Goal: Task Accomplishment & Management: Manage account settings

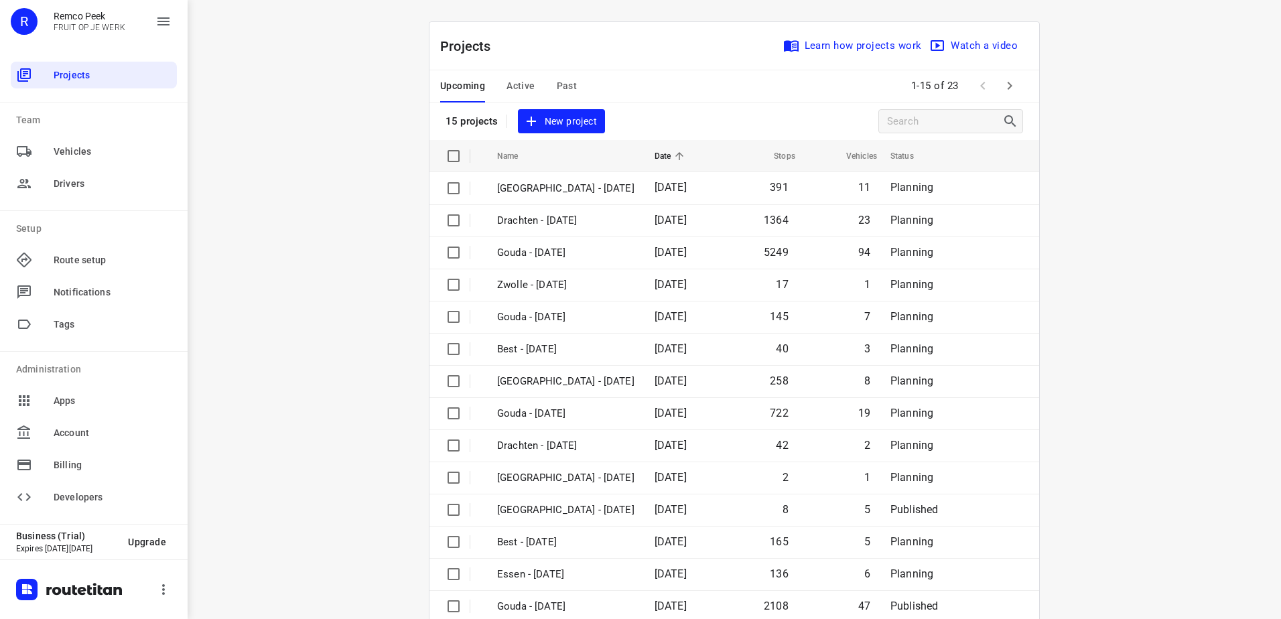
drag, startPoint x: 712, startPoint y: 49, endPoint x: 657, endPoint y: 90, distance: 69.4
click at [712, 49] on div "Projects Learn how projects work Watch a video" at bounding box center [734, 46] width 610 height 48
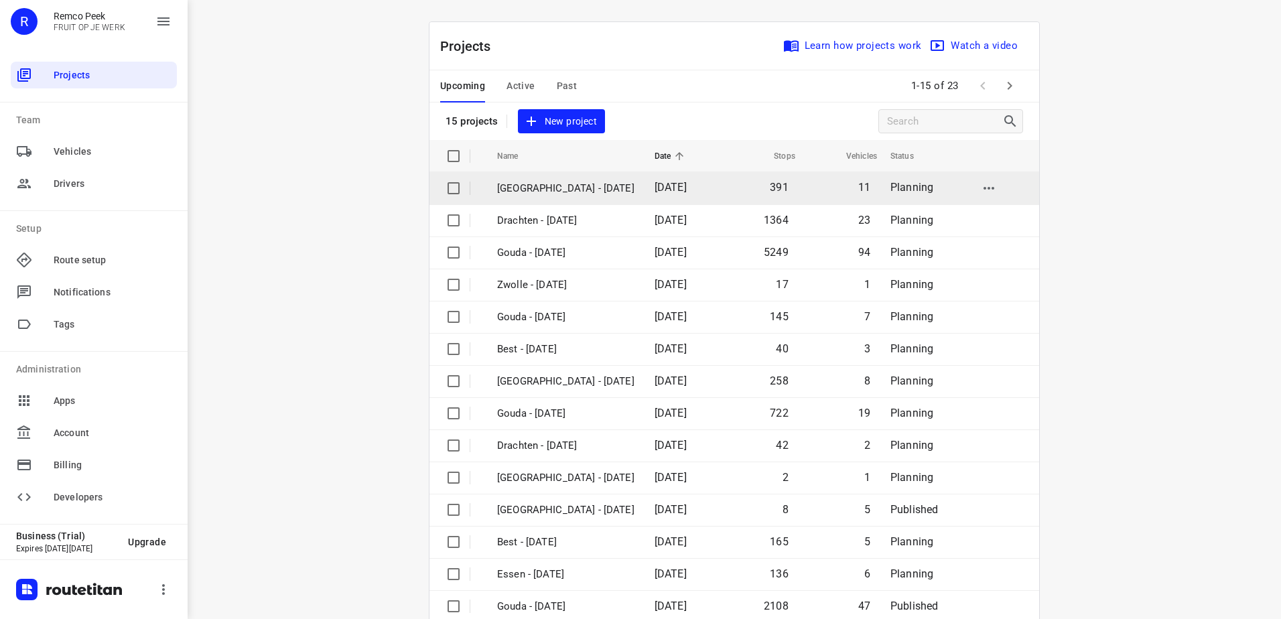
click at [578, 188] on p "[GEOGRAPHIC_DATA] - [DATE]" at bounding box center [565, 188] width 137 height 15
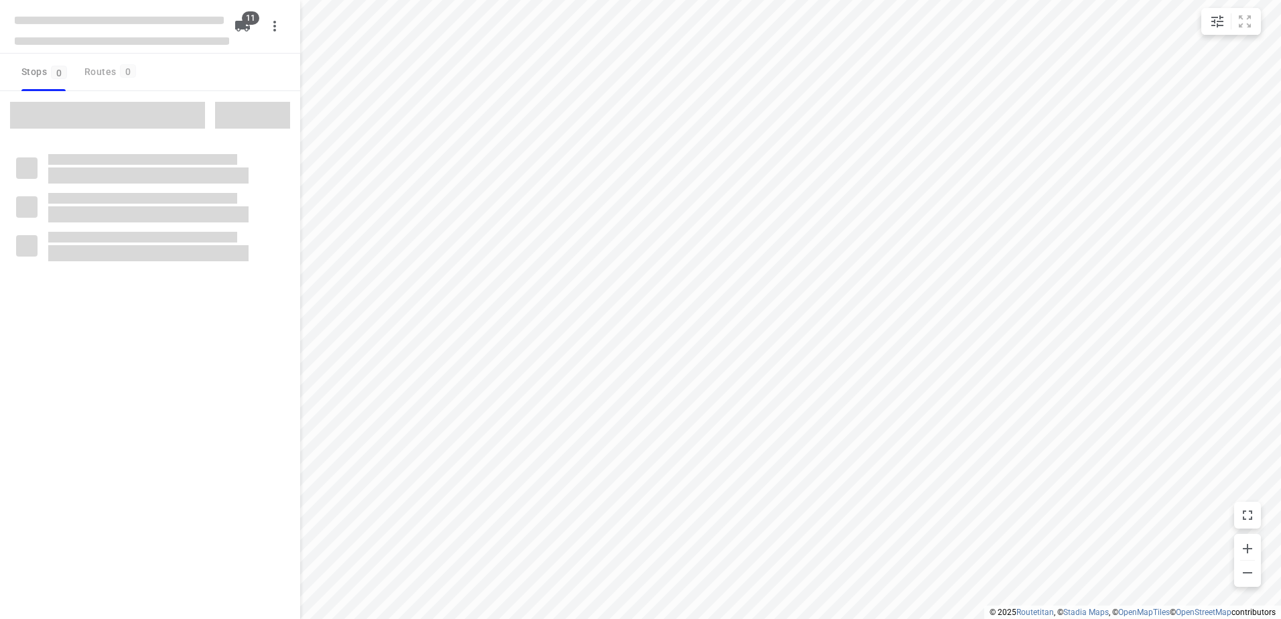
checkbox input "true"
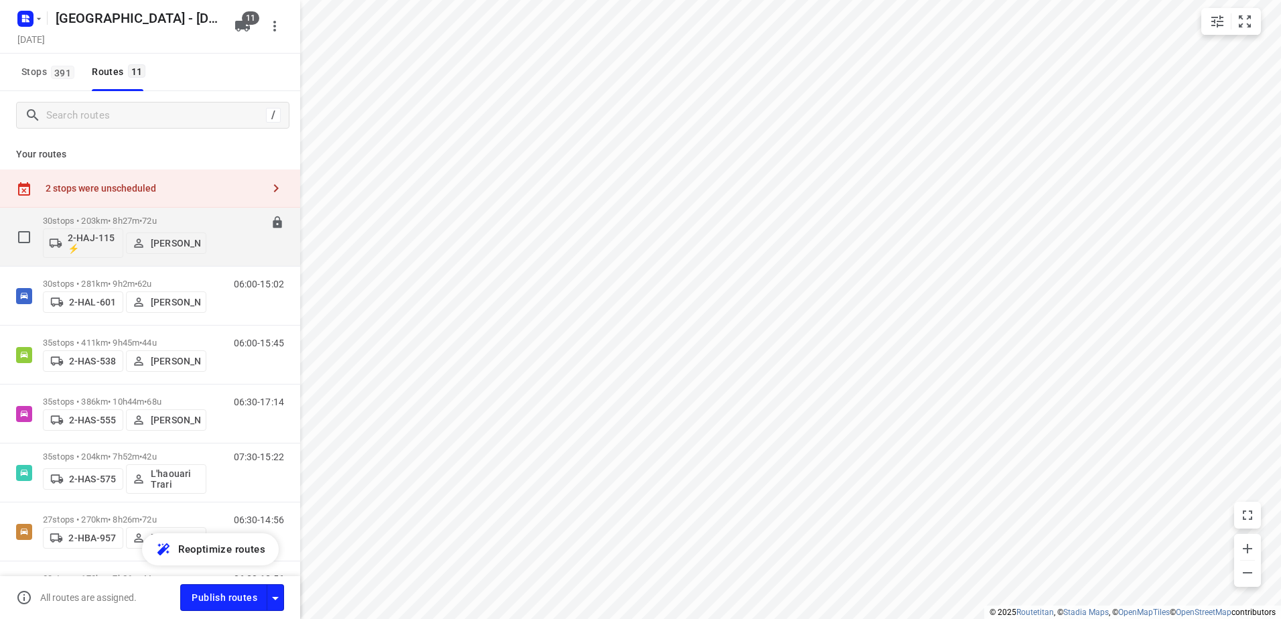
click at [109, 217] on p "30 stops • 203km • 8h27m • 72u" at bounding box center [124, 221] width 163 height 10
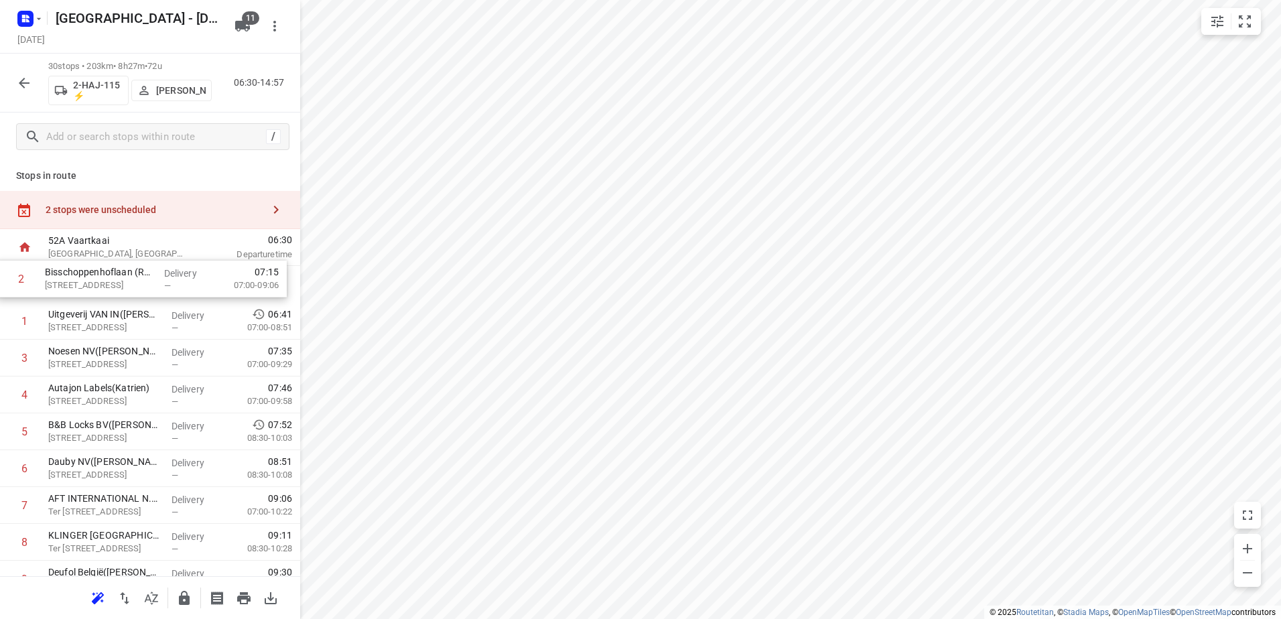
drag, startPoint x: 182, startPoint y: 322, endPoint x: 178, endPoint y: 275, distance: 47.1
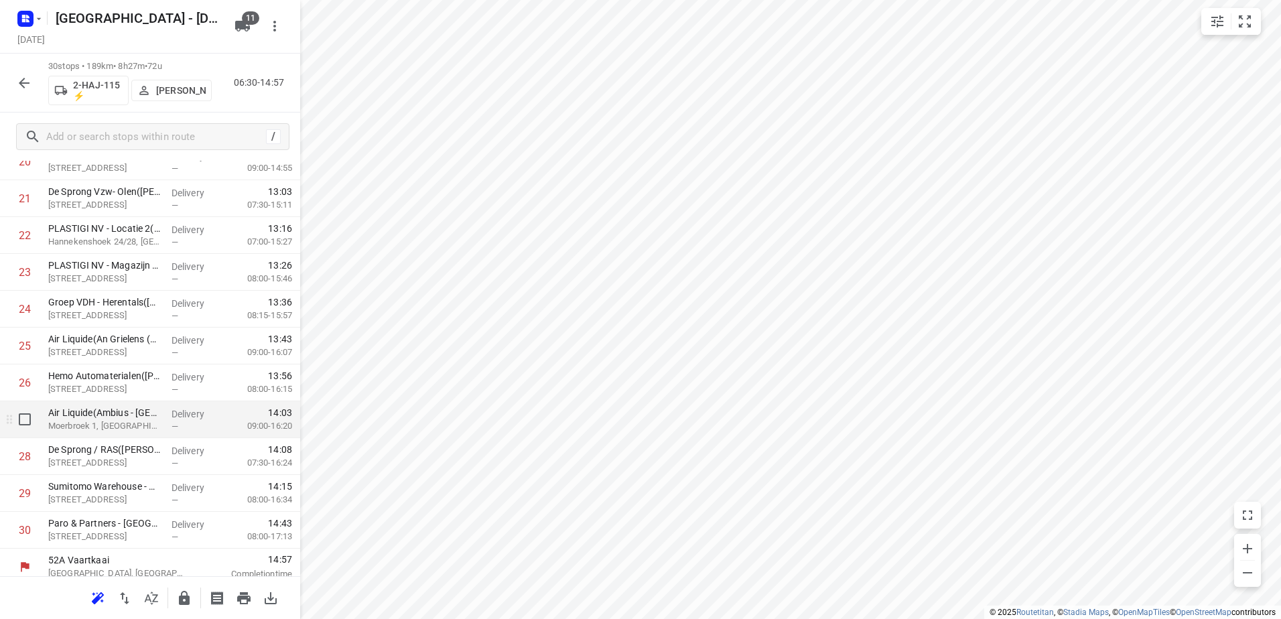
scroll to position [832, 0]
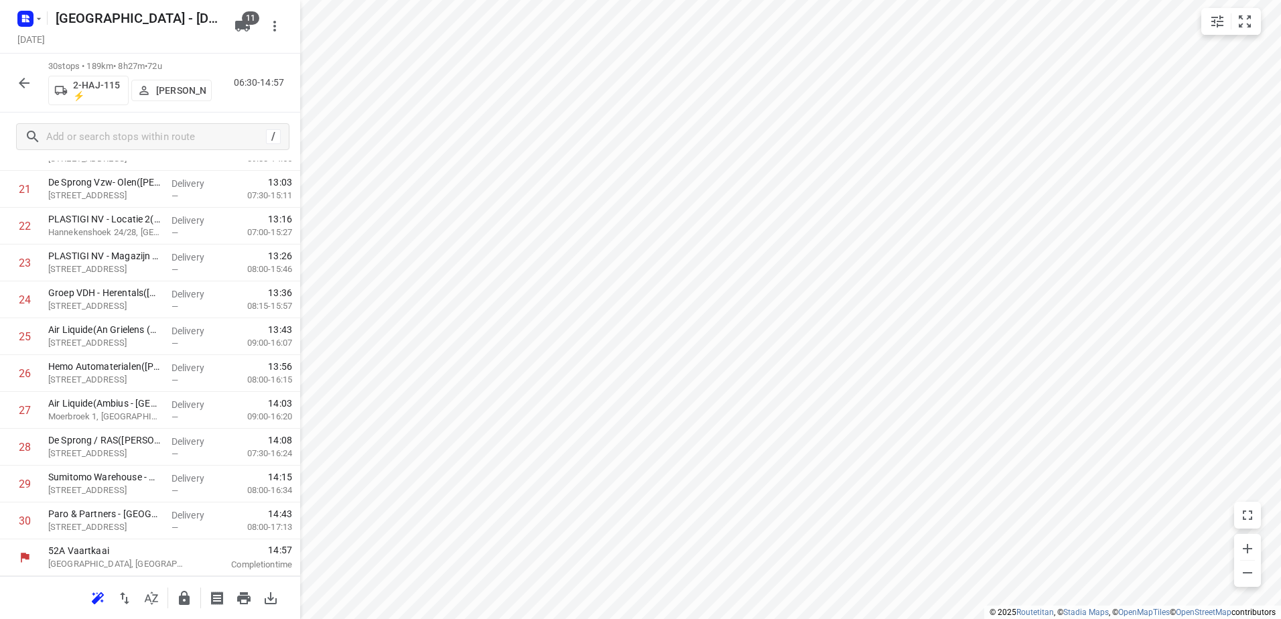
click at [188, 604] on icon "button" at bounding box center [184, 598] width 11 height 14
click at [23, 76] on icon "button" at bounding box center [24, 83] width 16 height 16
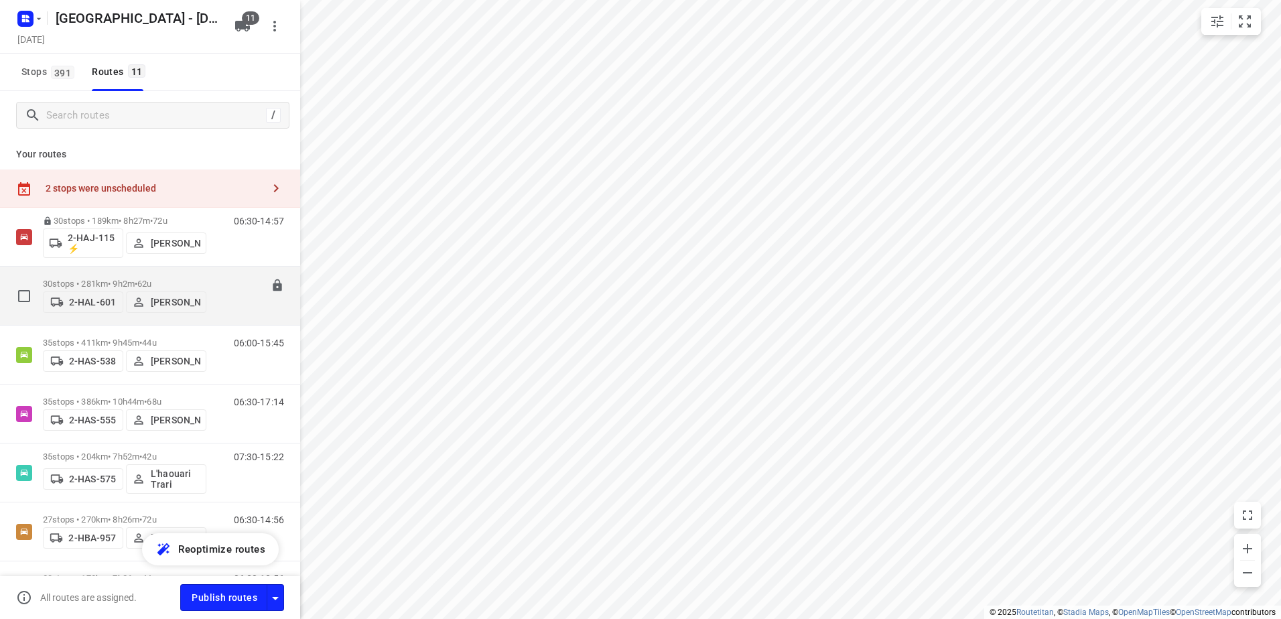
click at [97, 283] on p "30 stops • 281km • 9h2m • 62u" at bounding box center [124, 284] width 163 height 10
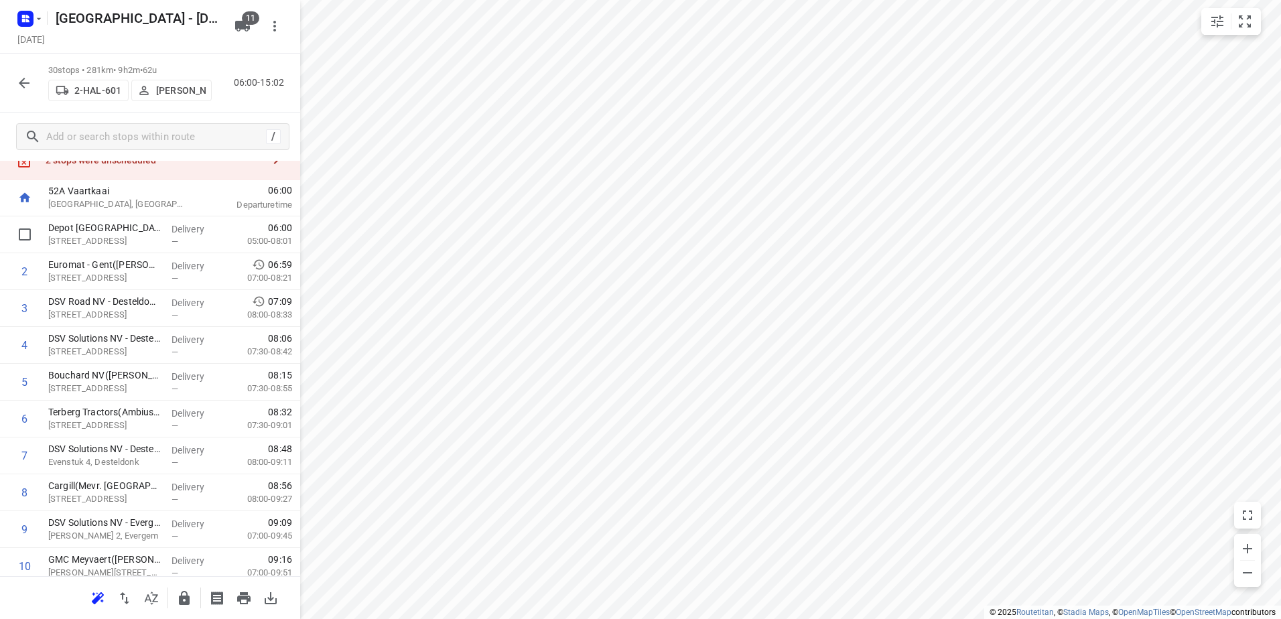
scroll to position [0, 0]
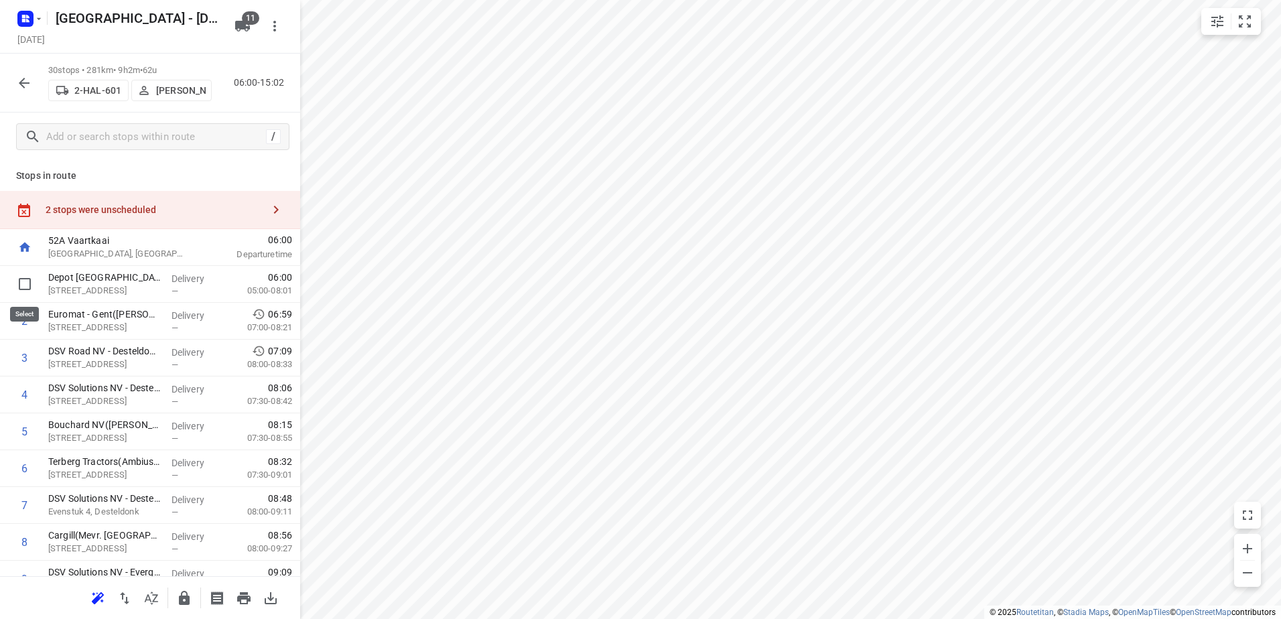
click at [23, 287] on input "checkbox" at bounding box center [24, 284] width 27 height 27
checkbox input "true"
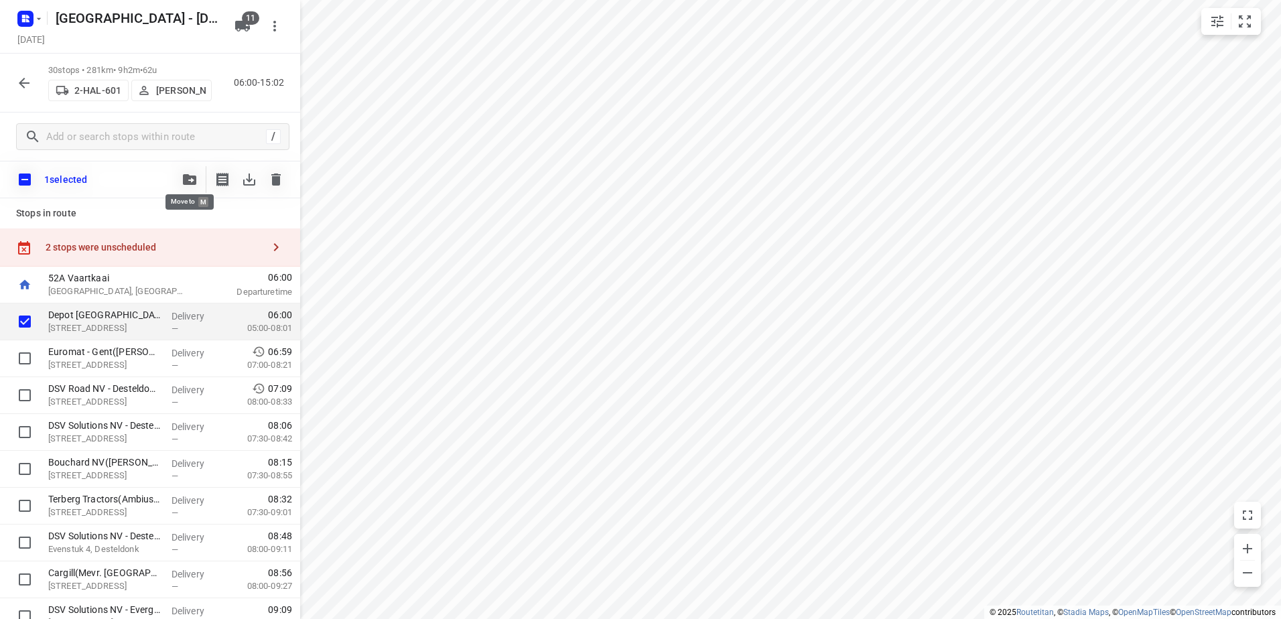
click at [192, 181] on icon "button" at bounding box center [189, 179] width 13 height 11
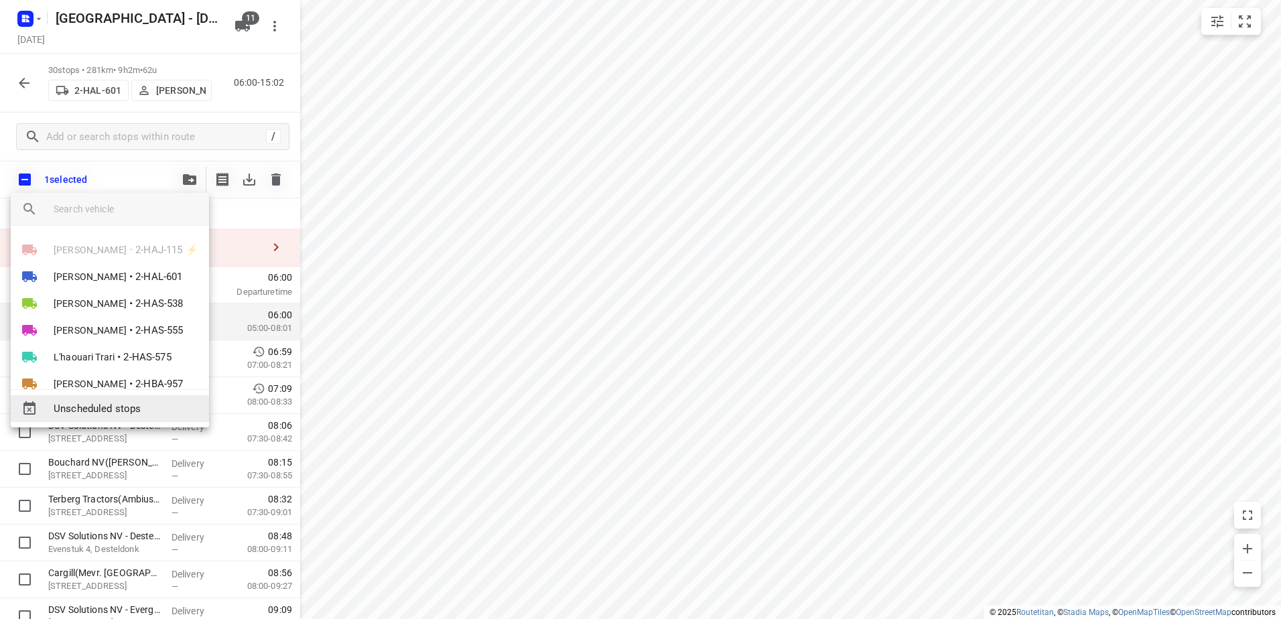
click at [165, 408] on span "Unscheduled stops" at bounding box center [126, 408] width 145 height 15
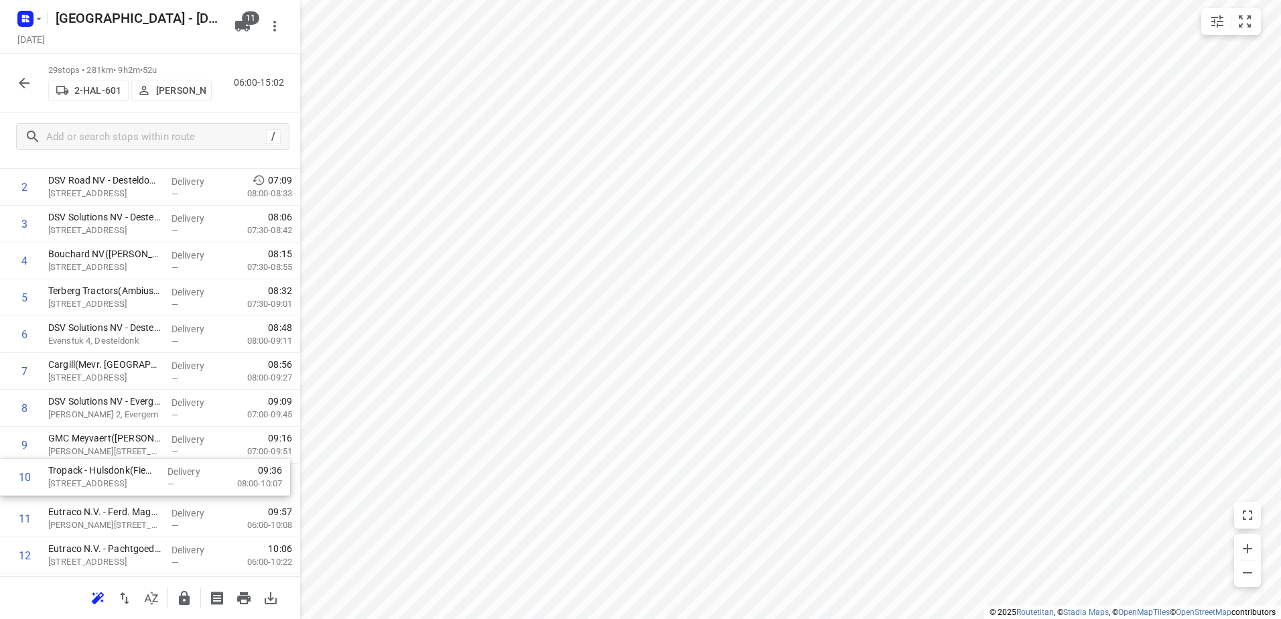
scroll to position [141, 0]
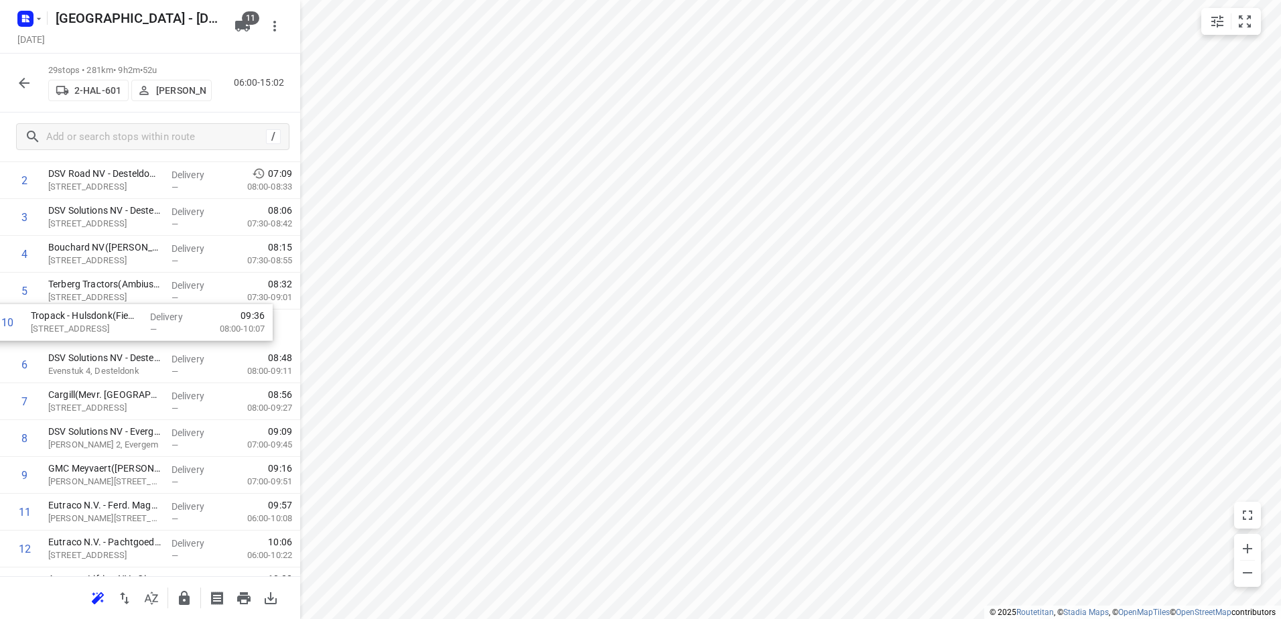
drag, startPoint x: 120, startPoint y: 481, endPoint x: 102, endPoint y: 318, distance: 163.8
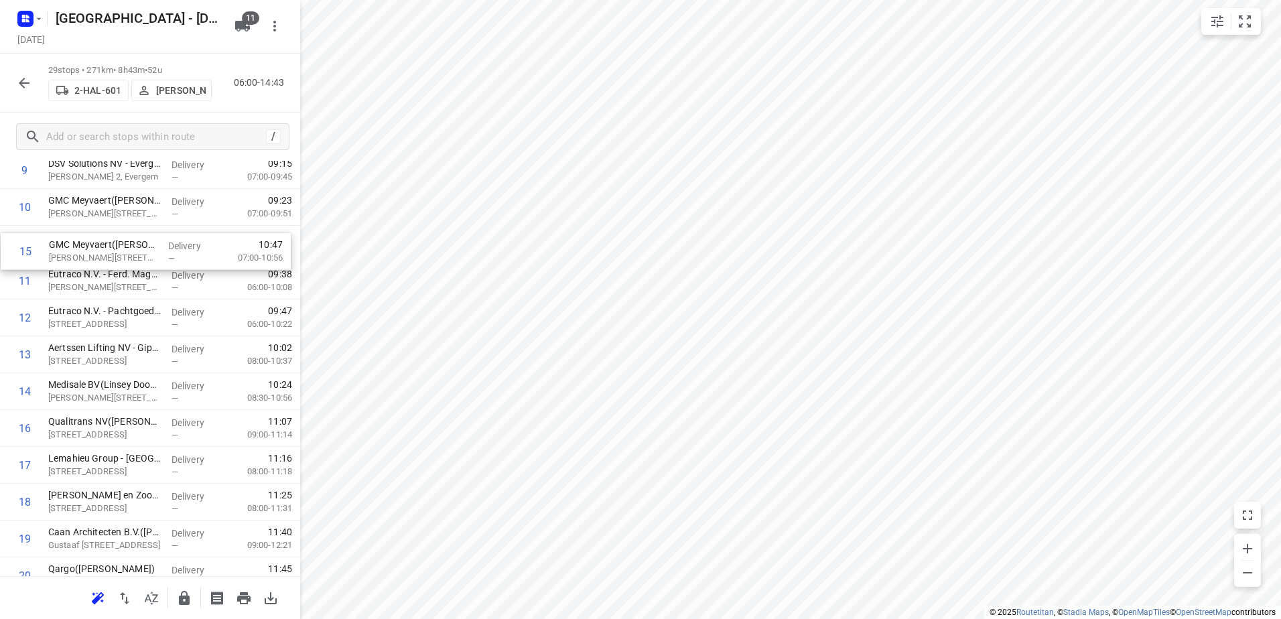
scroll to position [402, 0]
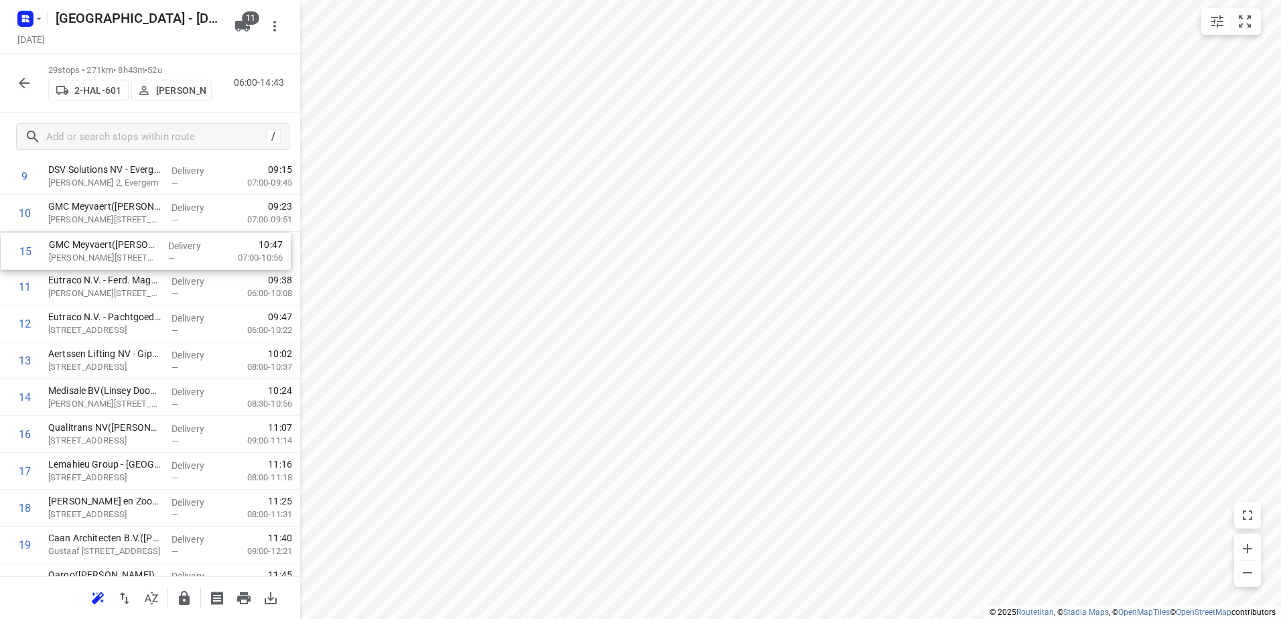
drag, startPoint x: 117, startPoint y: 391, endPoint x: 119, endPoint y: 245, distance: 145.4
click at [119, 245] on div "1 Euromat - Gent(Dominique Lievens) Traktaatweg 6, Oostakker Delivery — 06:49 0…" at bounding box center [150, 397] width 300 height 1069
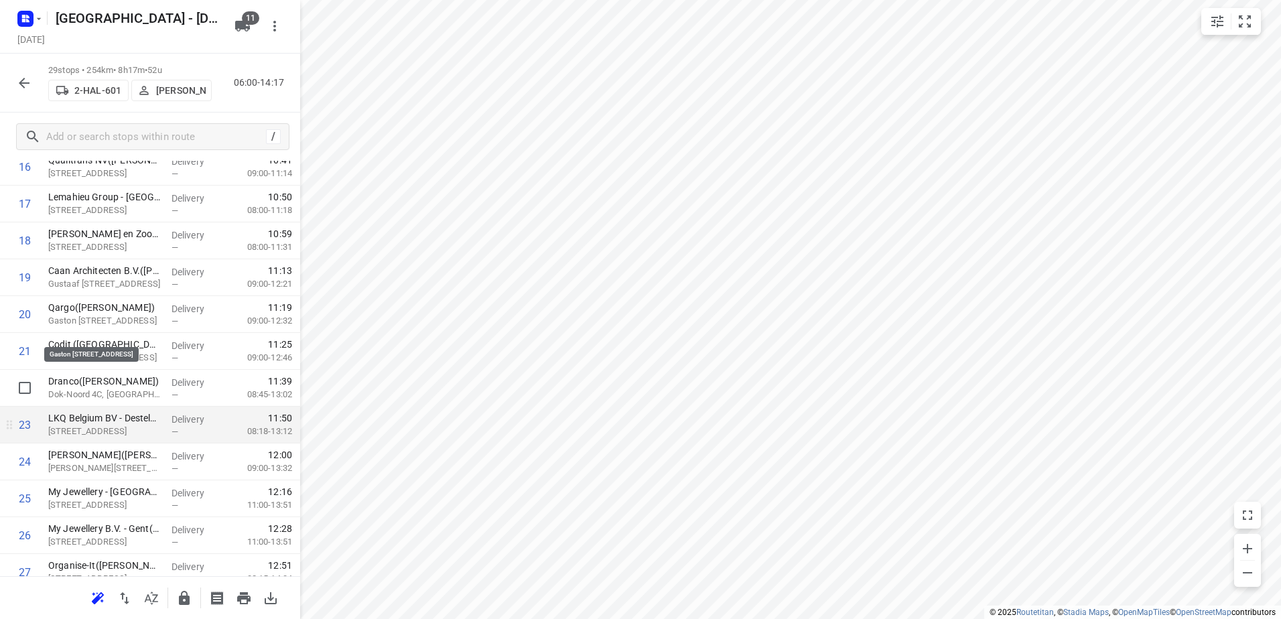
scroll to position [737, 0]
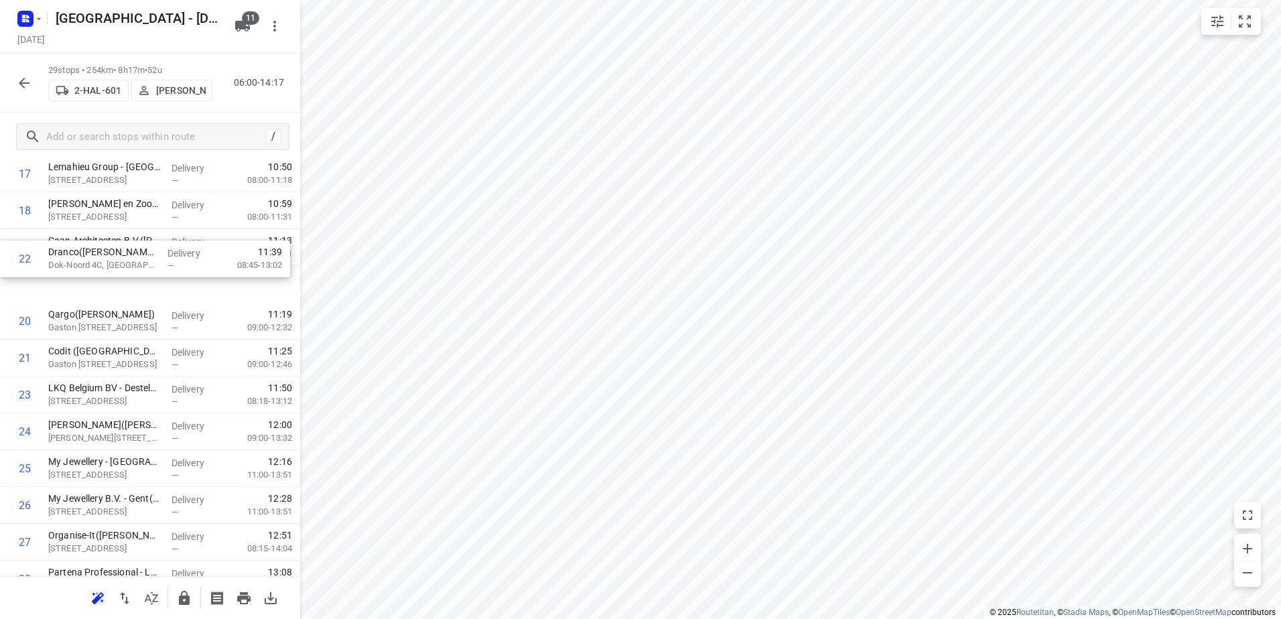
drag, startPoint x: 98, startPoint y: 326, endPoint x: 95, endPoint y: 229, distance: 97.2
click at [95, 229] on div "1 Euromat - Gent(Dominique Lievens) Traktaatweg 6, Oostakker Delivery — 06:49 0…" at bounding box center [150, 100] width 300 height 1069
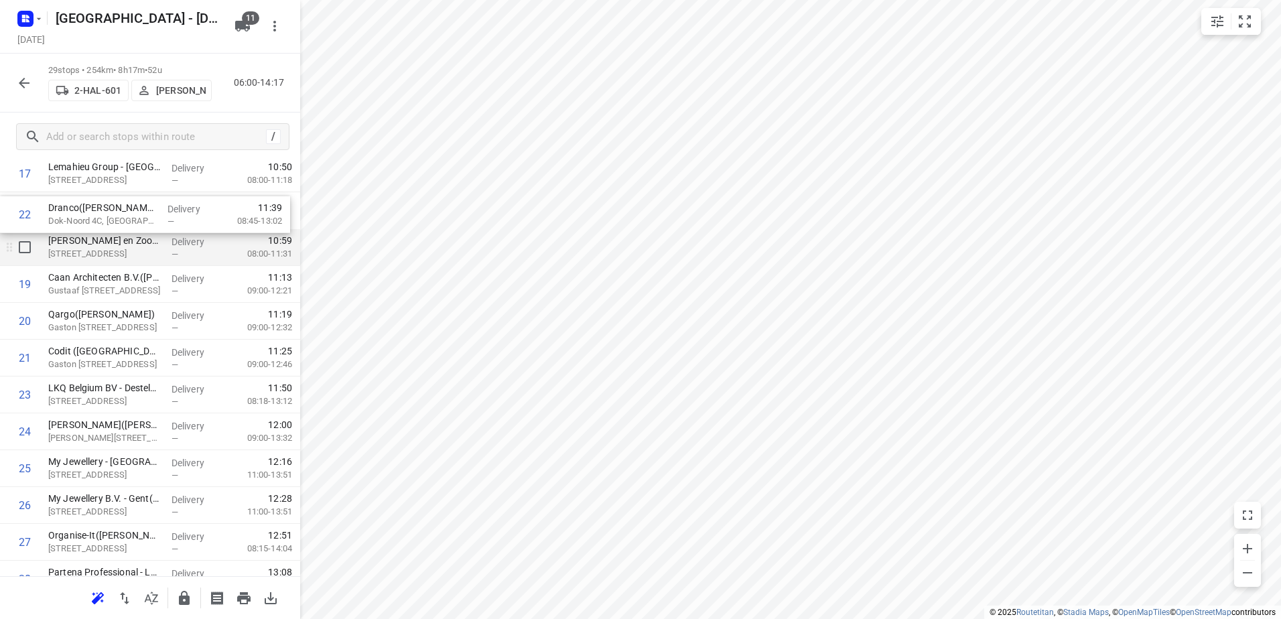
scroll to position [696, 0]
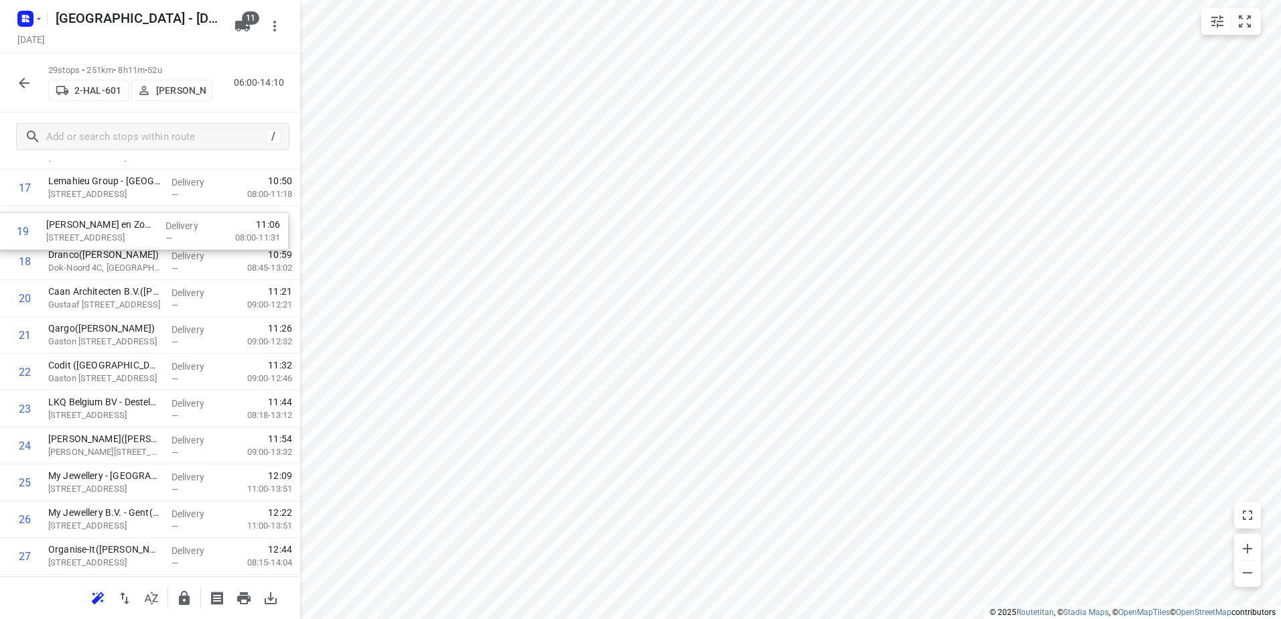
drag, startPoint x: 117, startPoint y: 259, endPoint x: 115, endPoint y: 232, distance: 26.3
click at [115, 232] on div "1 Euromat - Gent(Dominique Lievens) Traktaatweg 6, Oostakker Delivery — 06:49 0…" at bounding box center [150, 114] width 300 height 1069
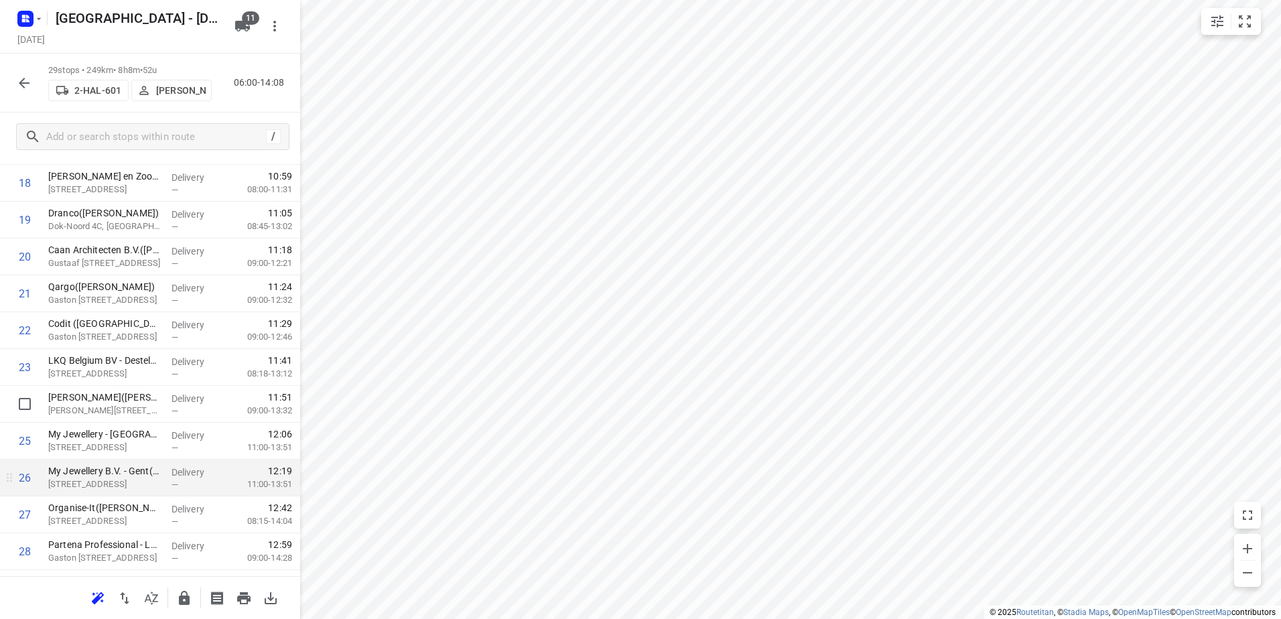
scroll to position [751, 0]
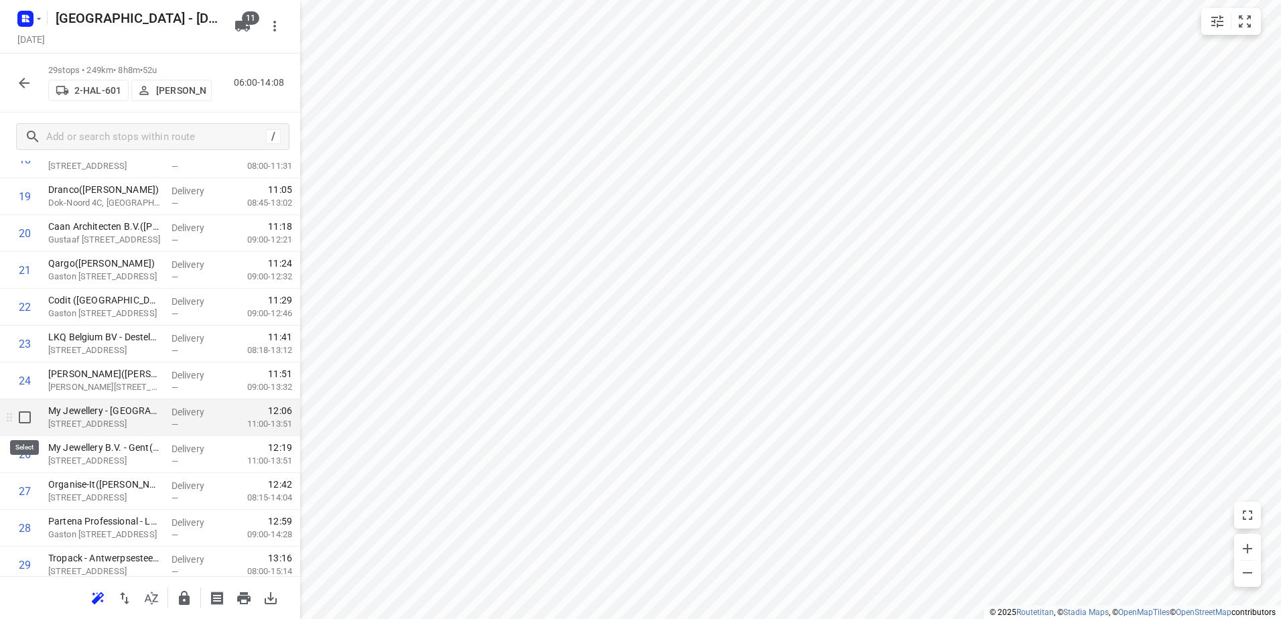
click at [23, 417] on input "checkbox" at bounding box center [24, 417] width 27 height 27
checkbox input "true"
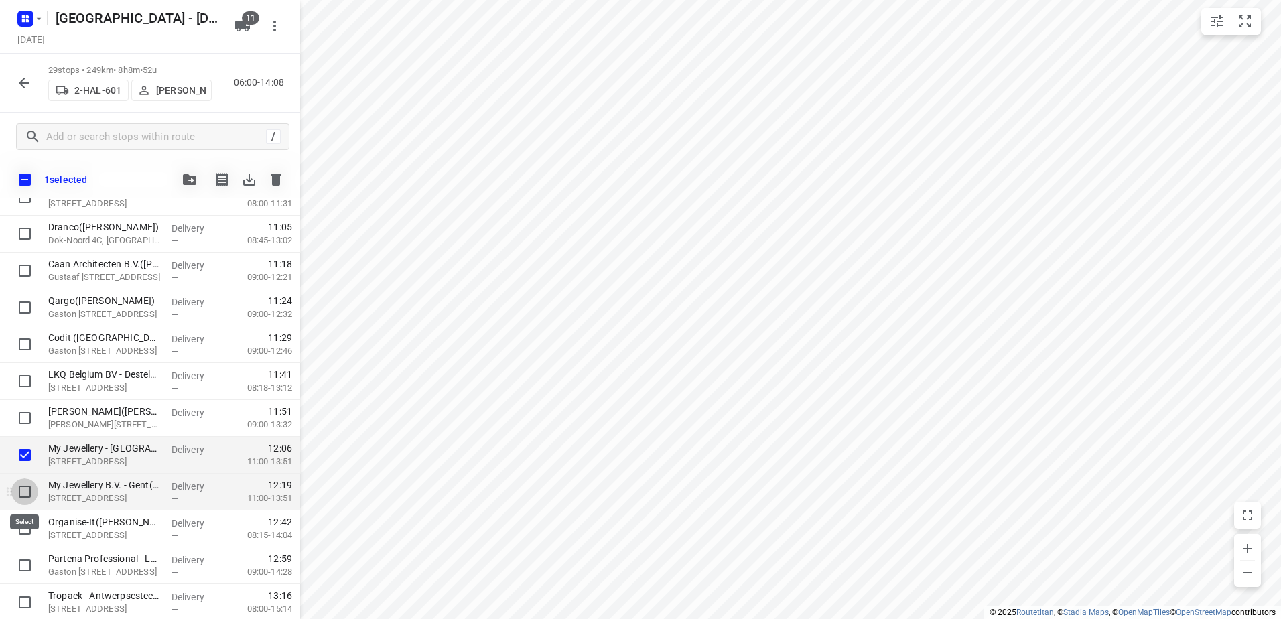
click at [25, 488] on input "checkbox" at bounding box center [24, 491] width 27 height 27
checkbox input "true"
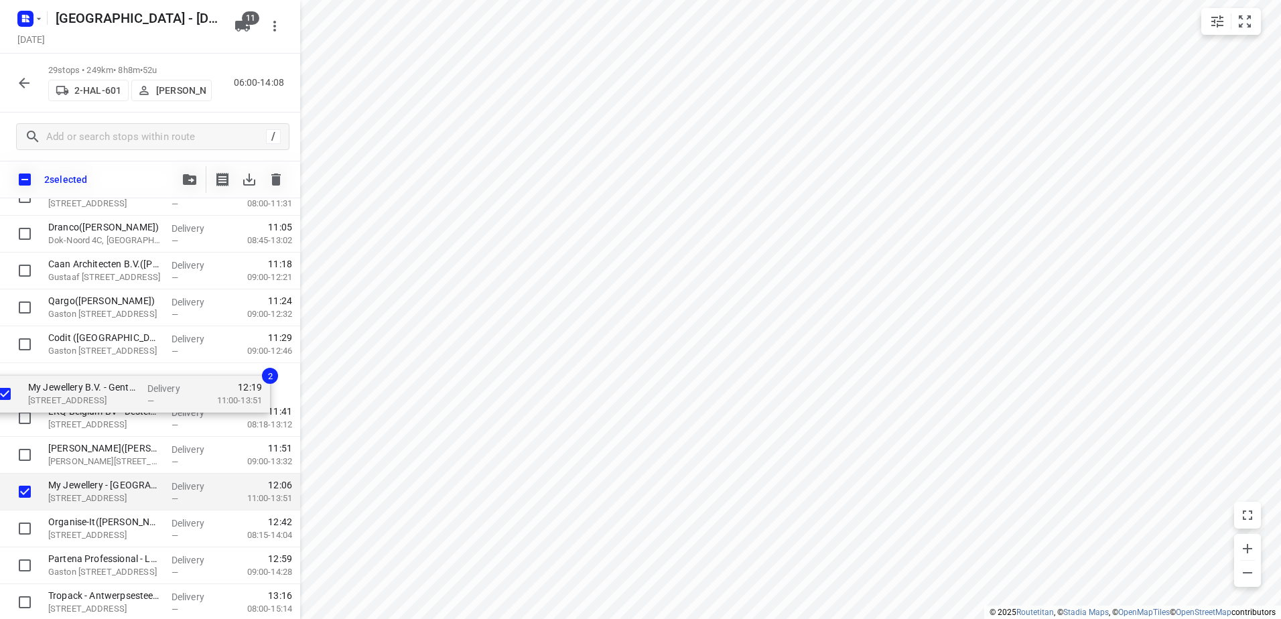
drag, startPoint x: 81, startPoint y: 480, endPoint x: 61, endPoint y: 378, distance: 103.8
click at [61, 378] on div "Euromat - Gent(Dominique Lievens) Traktaatweg 6, Oostakker Delivery — 06:49 07:…" at bounding box center [150, 86] width 300 height 1069
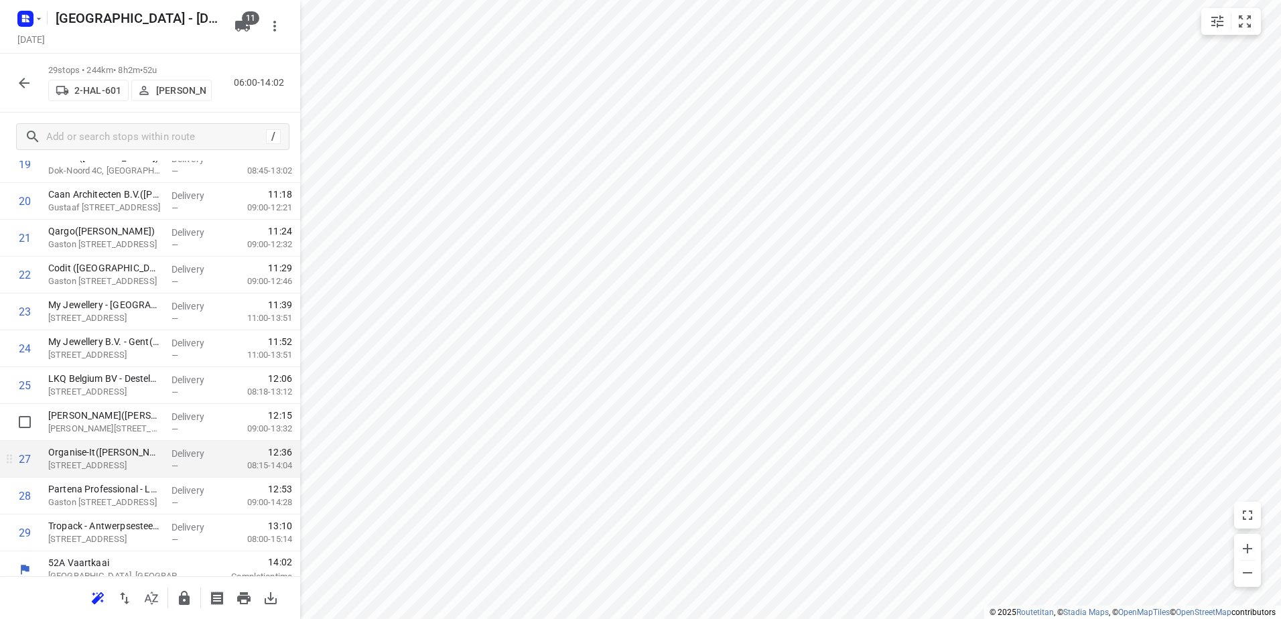
scroll to position [795, 0]
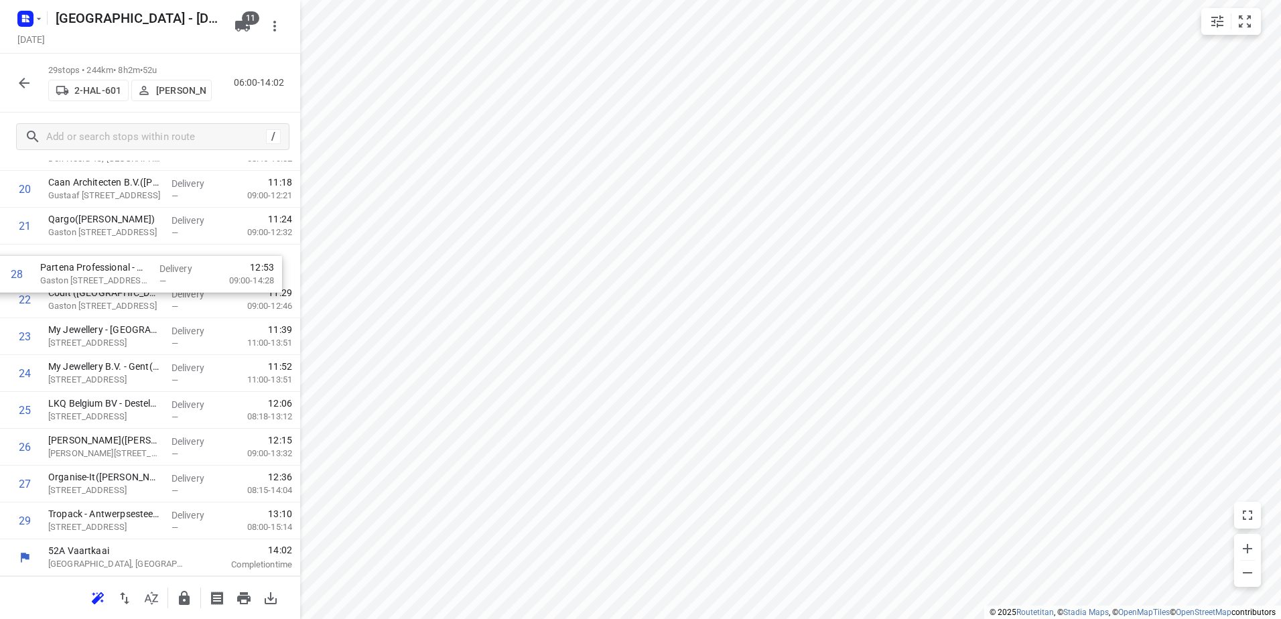
drag, startPoint x: 146, startPoint y: 484, endPoint x: 138, endPoint y: 270, distance: 213.9
click at [138, 270] on div "1 Euromat - Gent(Dominique Lievens) Traktaatweg 6, Oostakker Delivery — 06:49 0…" at bounding box center [150, 5] width 300 height 1069
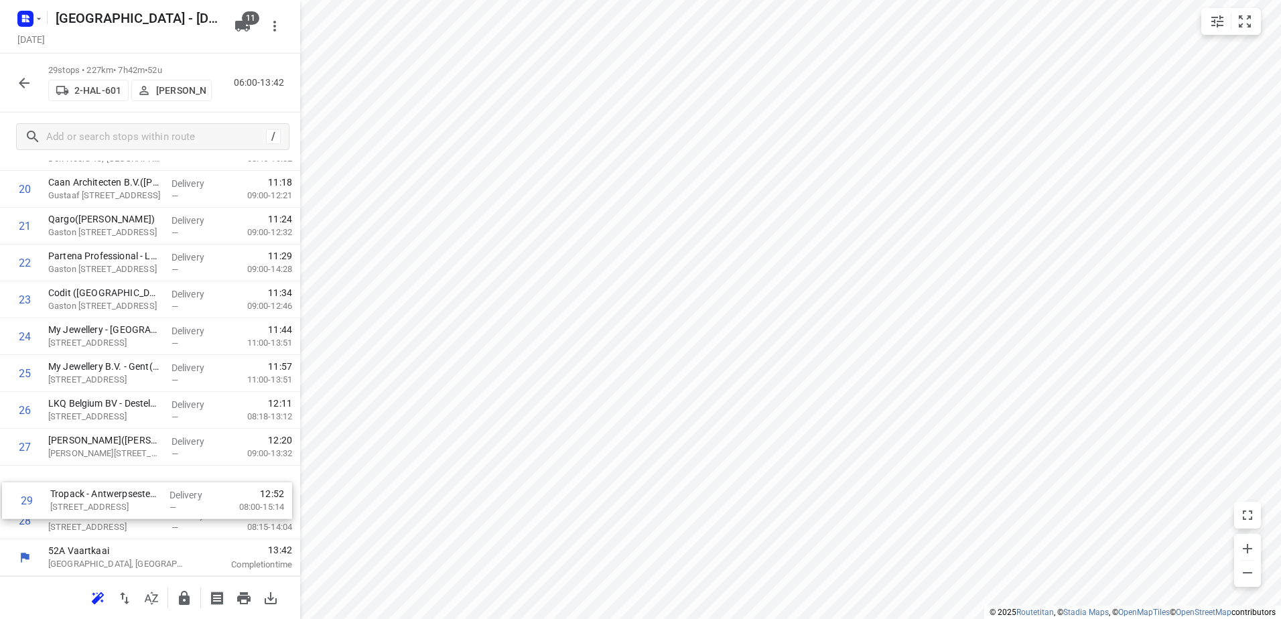
drag, startPoint x: 137, startPoint y: 521, endPoint x: 140, endPoint y: 491, distance: 30.3
click at [140, 491] on div "1 Euromat - Gent(Dominique Lievens) Traktaatweg 6, Oostakker Delivery — 06:49 0…" at bounding box center [150, 5] width 300 height 1069
click at [185, 596] on icon "button" at bounding box center [184, 598] width 11 height 14
click at [23, 86] on icon "button" at bounding box center [24, 83] width 11 height 11
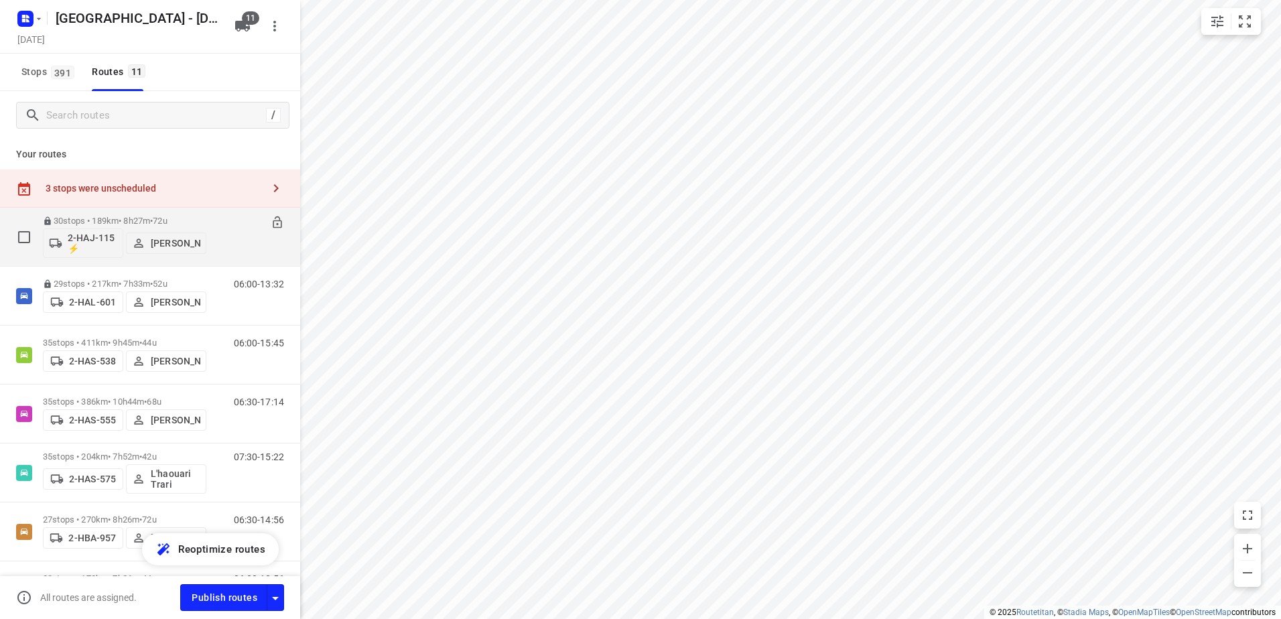
scroll to position [134, 0]
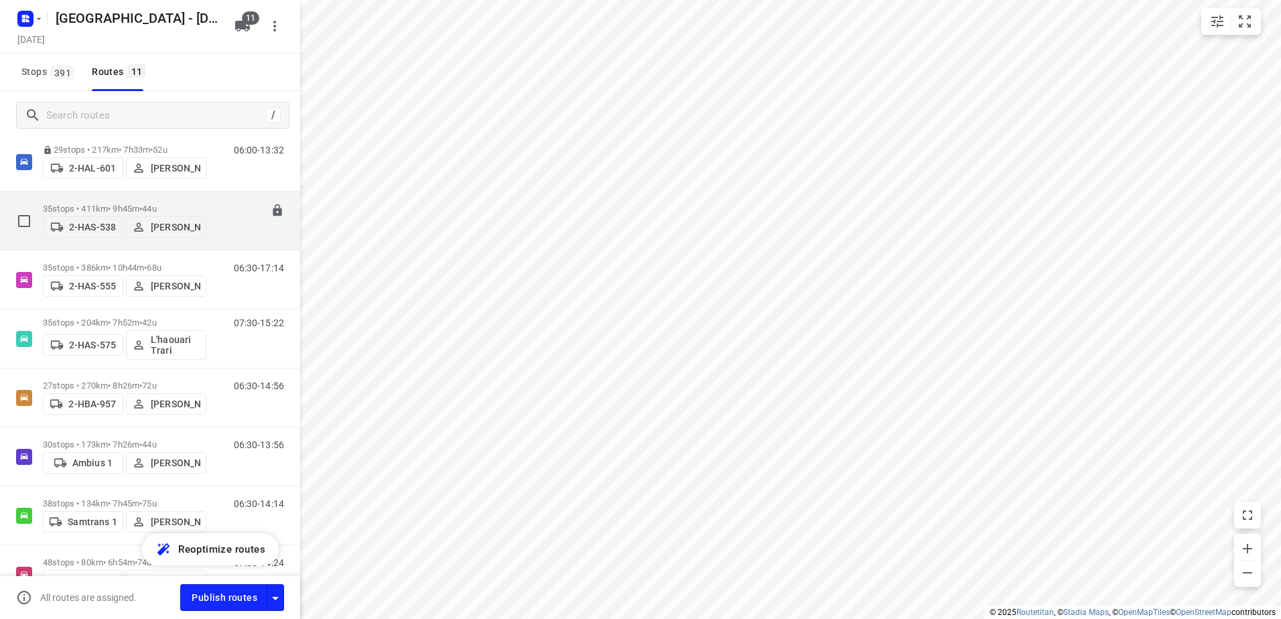
click at [94, 198] on div "35 stops • 411km • 9h45m • 44u 2-HAS-538 Maico Geers" at bounding box center [124, 221] width 163 height 48
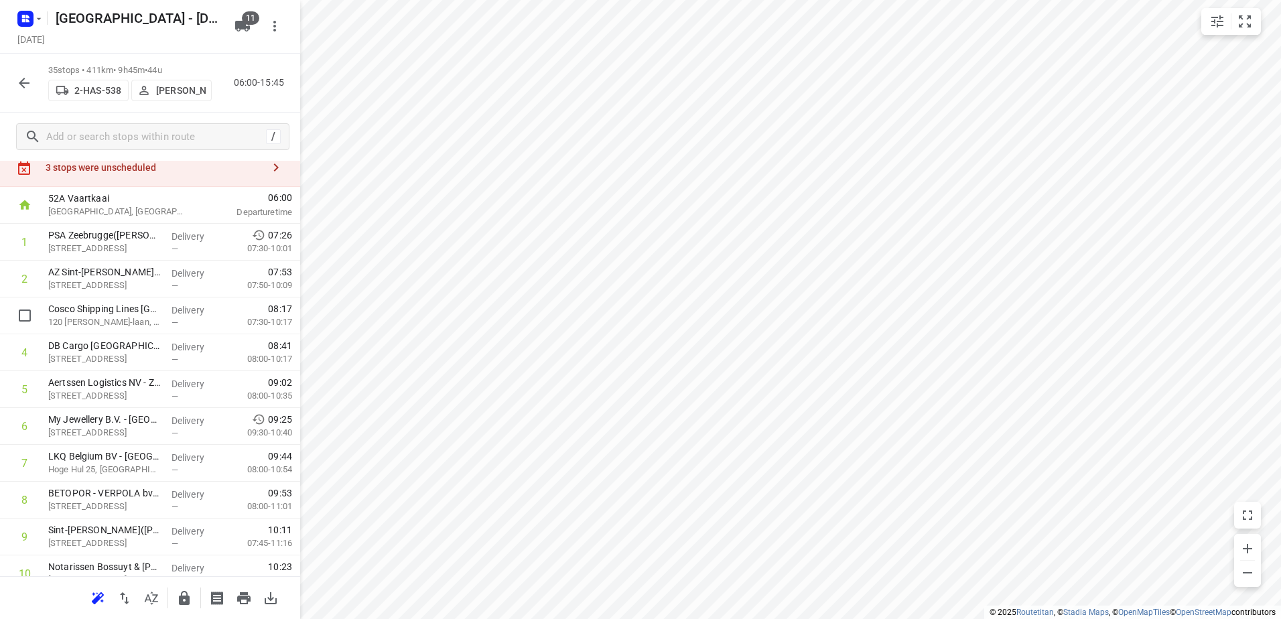
scroll to position [0, 0]
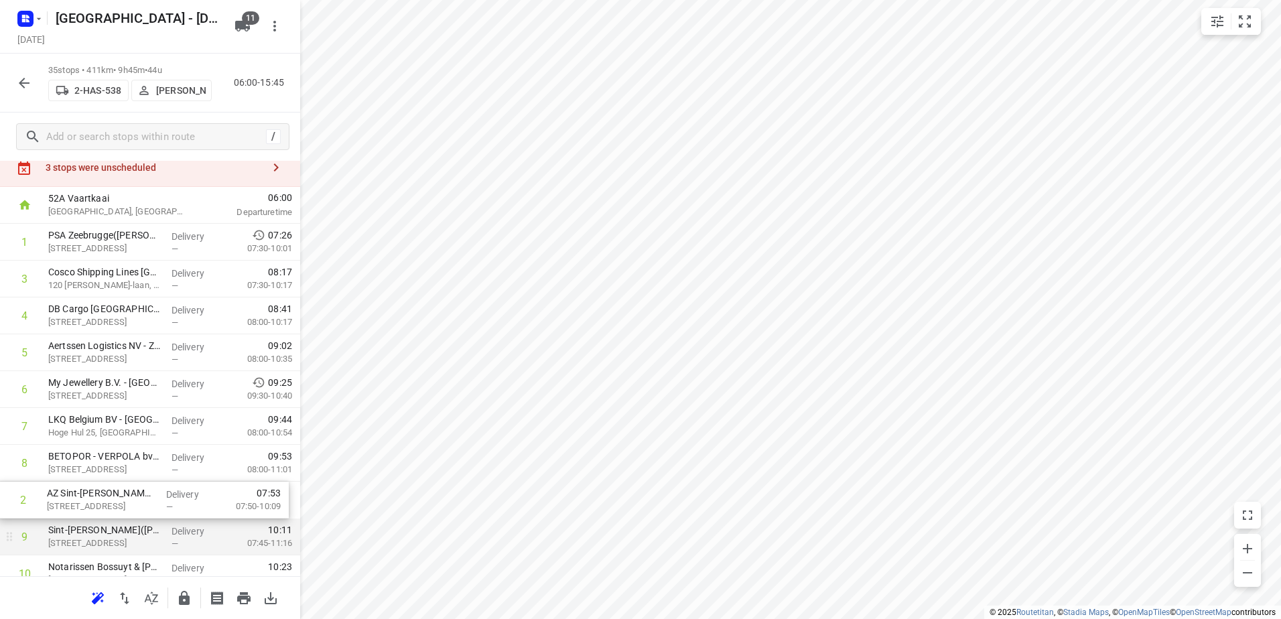
drag, startPoint x: 164, startPoint y: 337, endPoint x: 161, endPoint y: 510, distance: 172.9
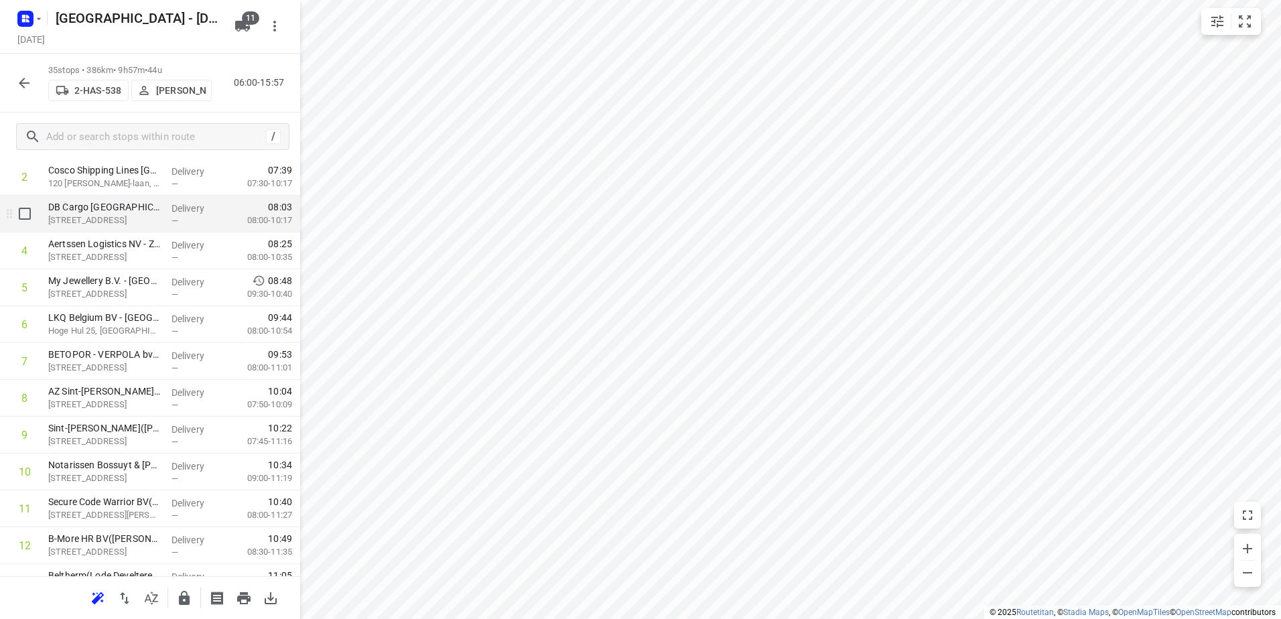
scroll to position [123, 0]
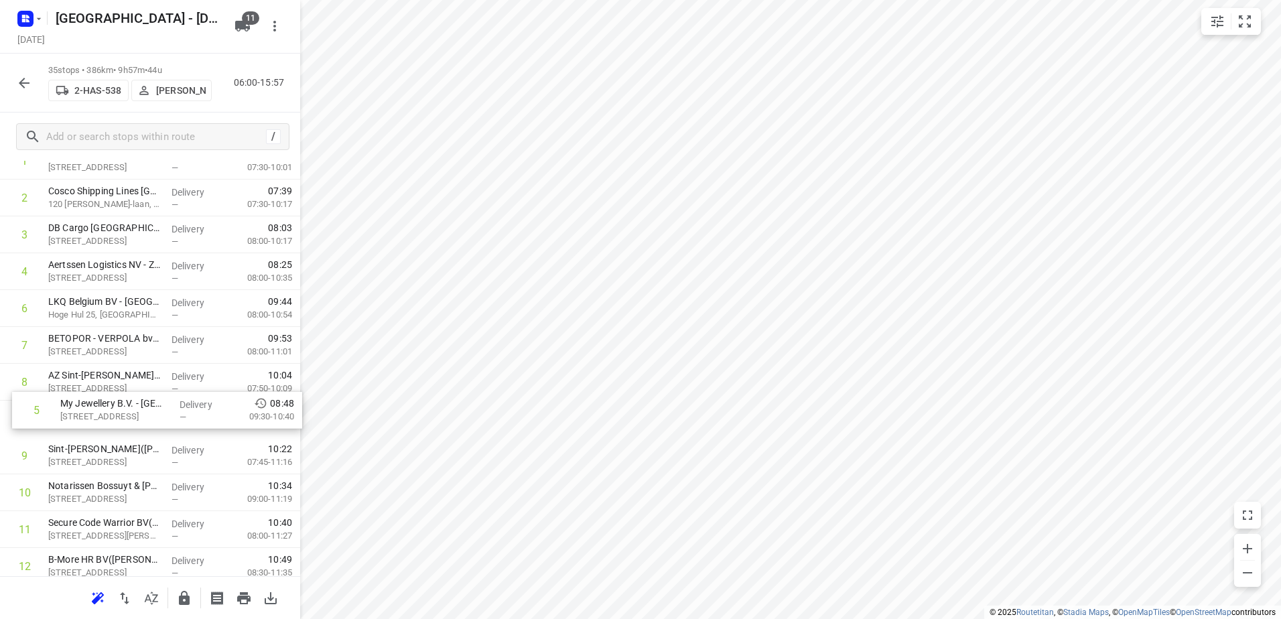
drag, startPoint x: 137, startPoint y: 310, endPoint x: 150, endPoint y: 417, distance: 108.0
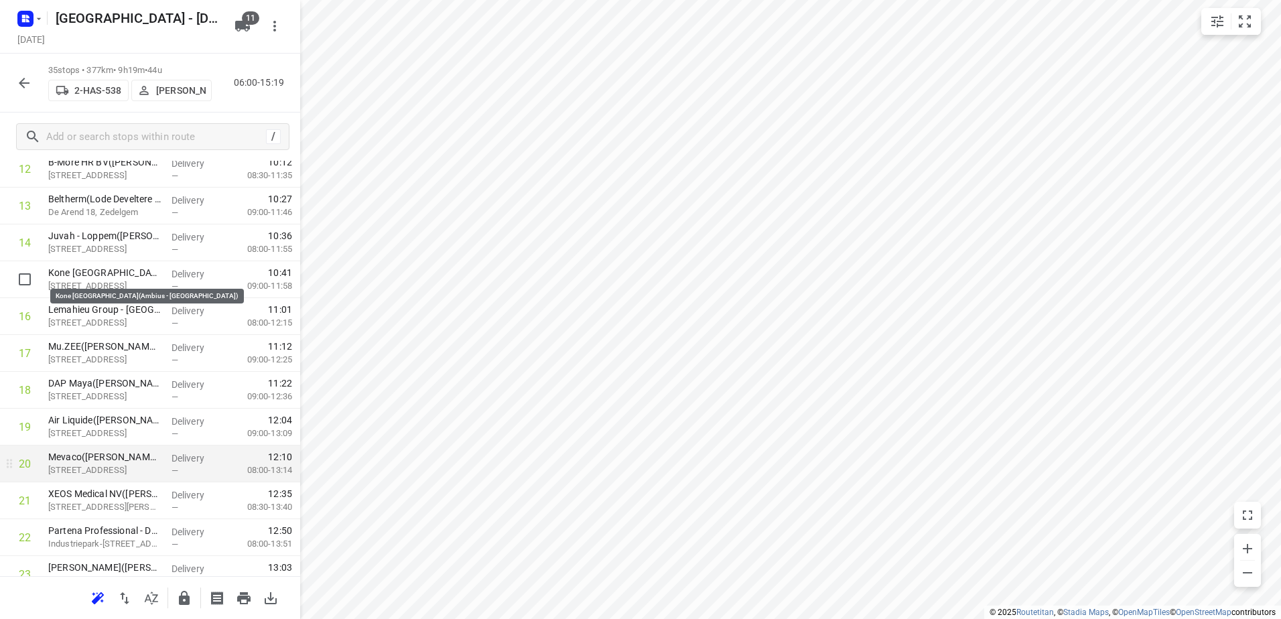
scroll to position [603, 0]
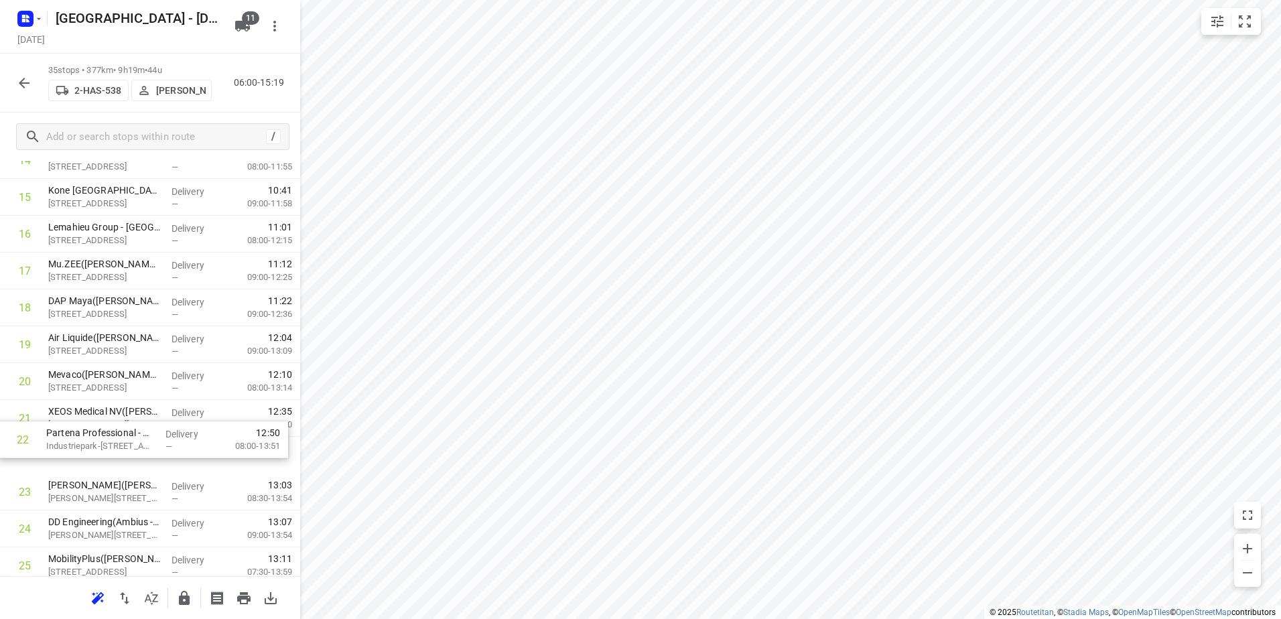
drag, startPoint x: 172, startPoint y: 454, endPoint x: 170, endPoint y: 427, distance: 26.2
click at [170, 427] on div "1 PSA Zeebrugge(Nancy De Bruyne (PSA Zeebrugge)) Caxtonweg kaai 140, Zeebrugge …" at bounding box center [150, 308] width 300 height 1290
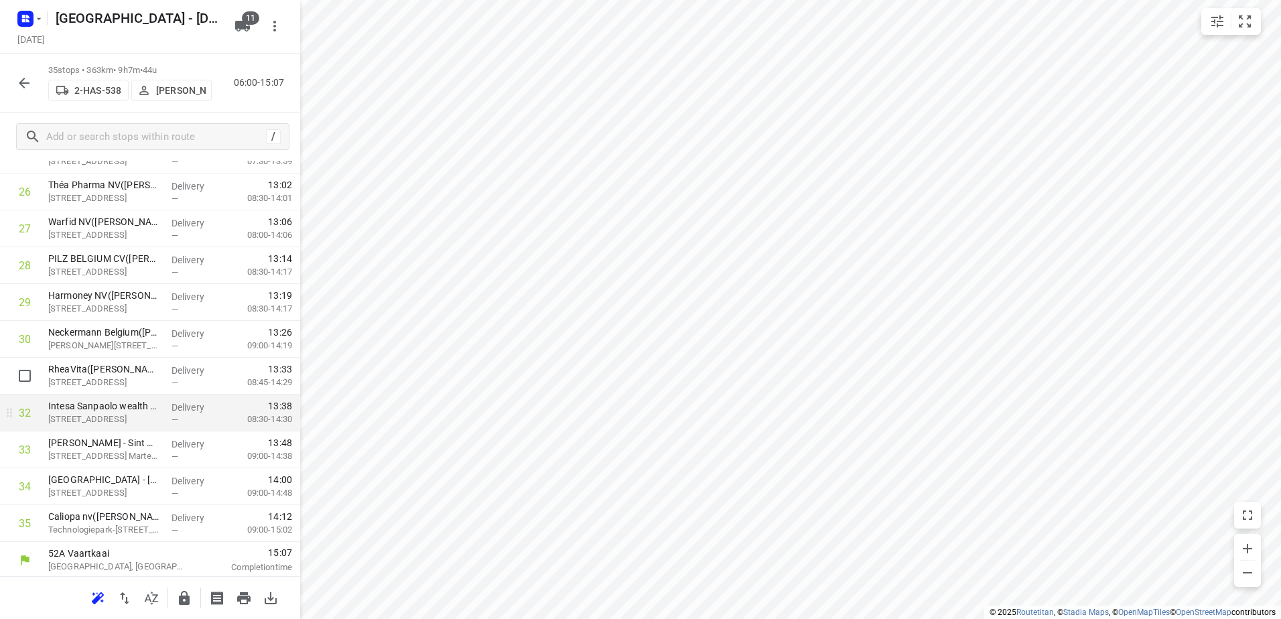
scroll to position [1016, 0]
click at [186, 598] on icon "button" at bounding box center [184, 598] width 11 height 14
click at [25, 68] on div "35 stops • 363km • 9h7m • 44u 2-HAS-538 Maico Geers 06:00-15:07" at bounding box center [150, 83] width 300 height 59
click at [23, 77] on icon "button" at bounding box center [24, 83] width 16 height 16
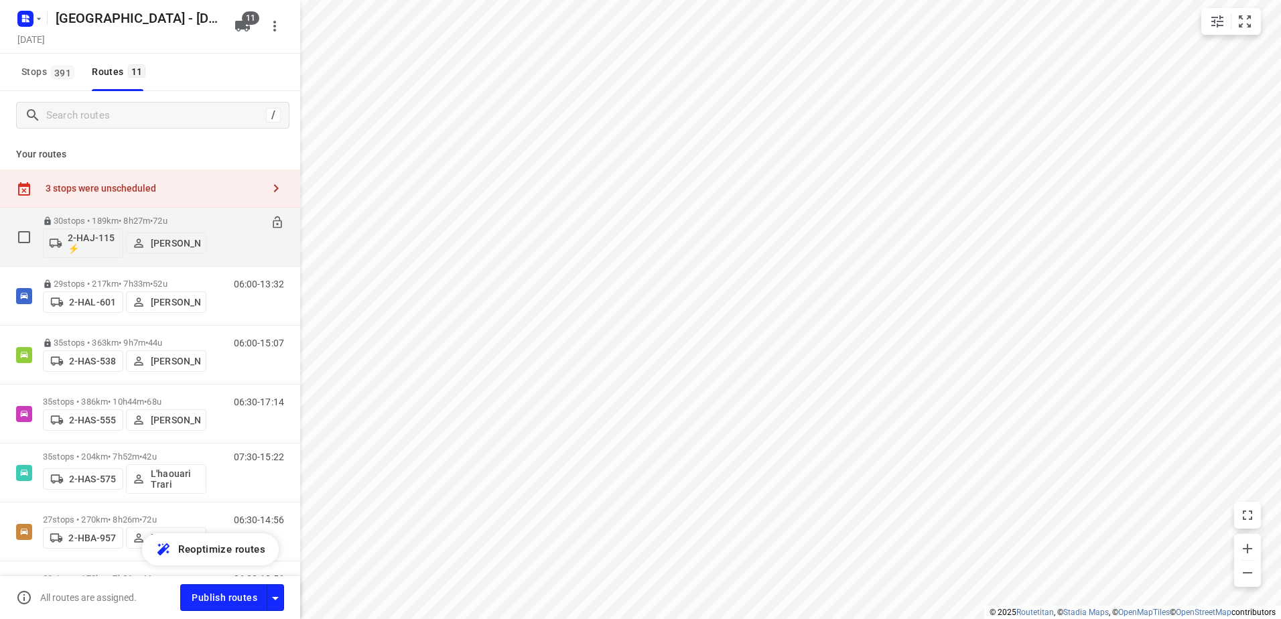
scroll to position [134, 0]
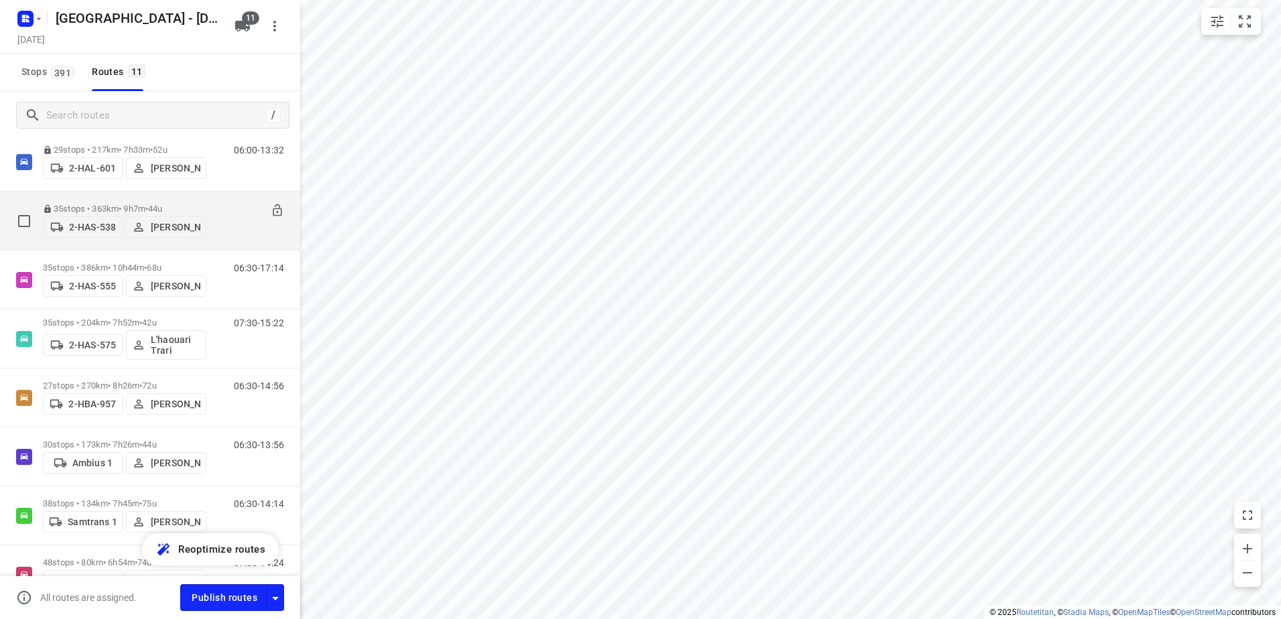
click at [119, 250] on div "35 stops • 363km • 9h7m • 44u 2-HAS-538 Maico Geers 06:00-15:07" at bounding box center [150, 221] width 300 height 59
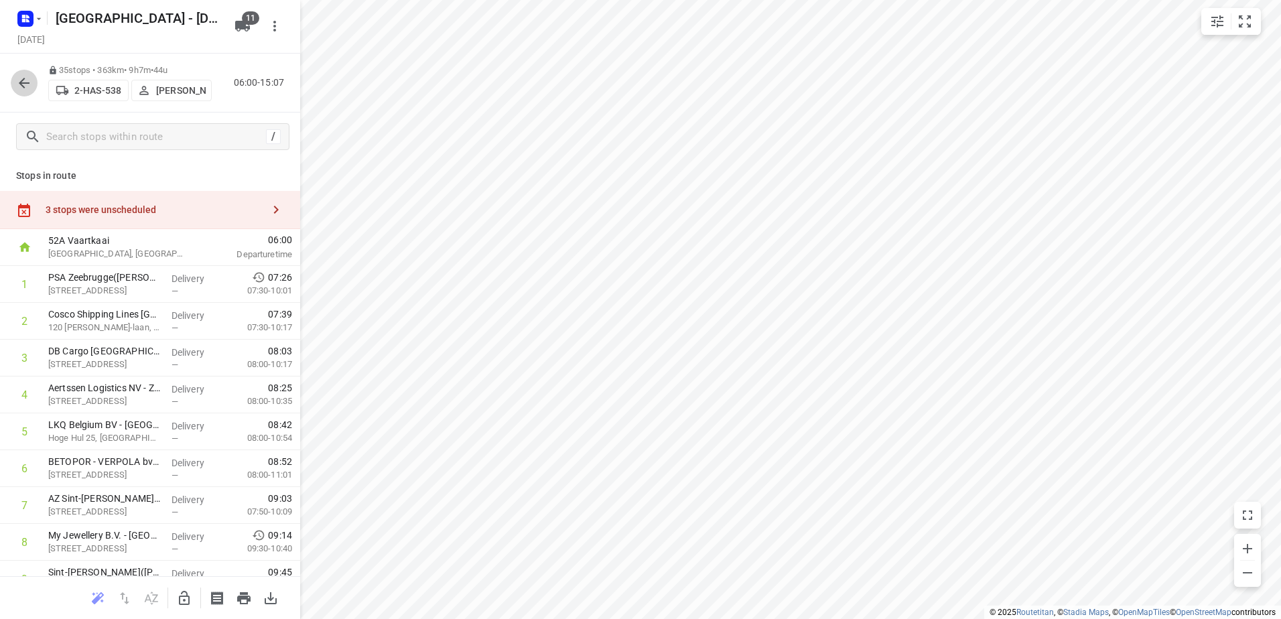
click at [23, 75] on icon "button" at bounding box center [24, 83] width 16 height 16
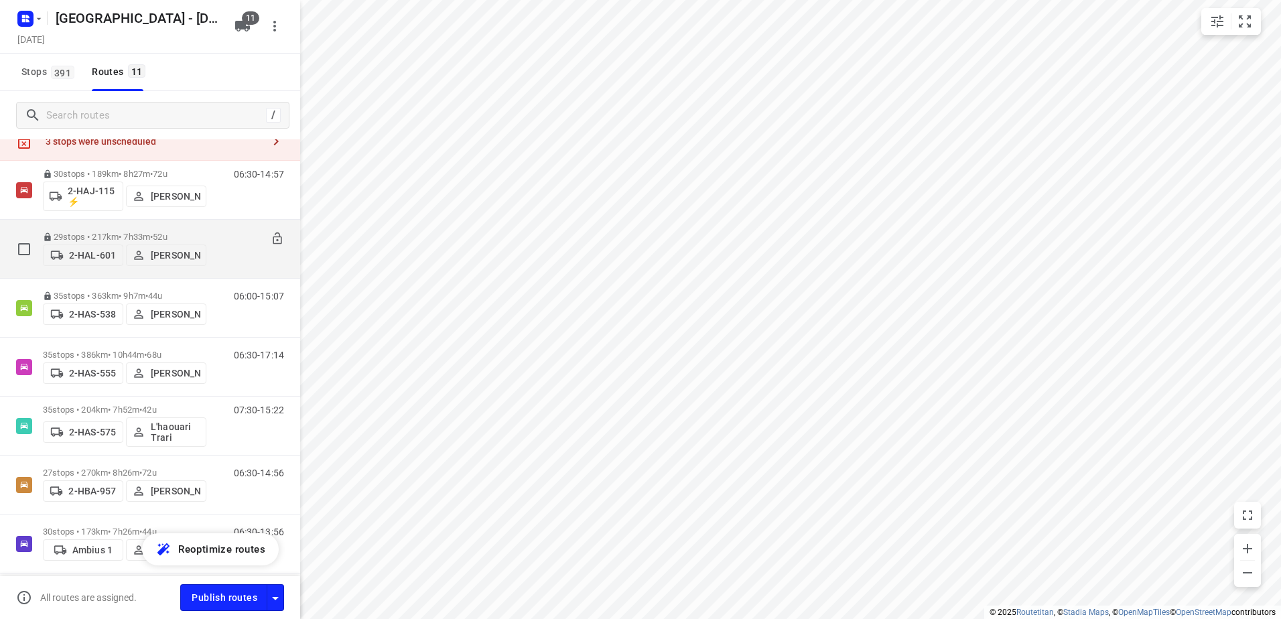
scroll to position [67, 0]
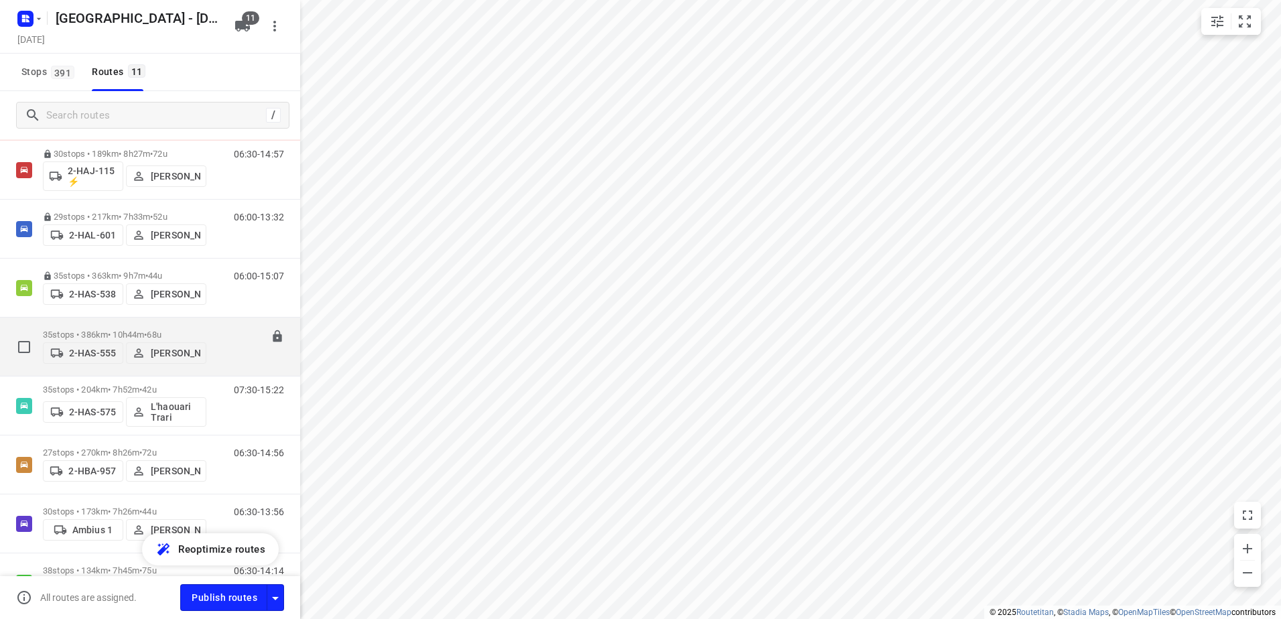
click at [109, 334] on p "35 stops • 386km • 10h44m • 68u" at bounding box center [124, 335] width 163 height 10
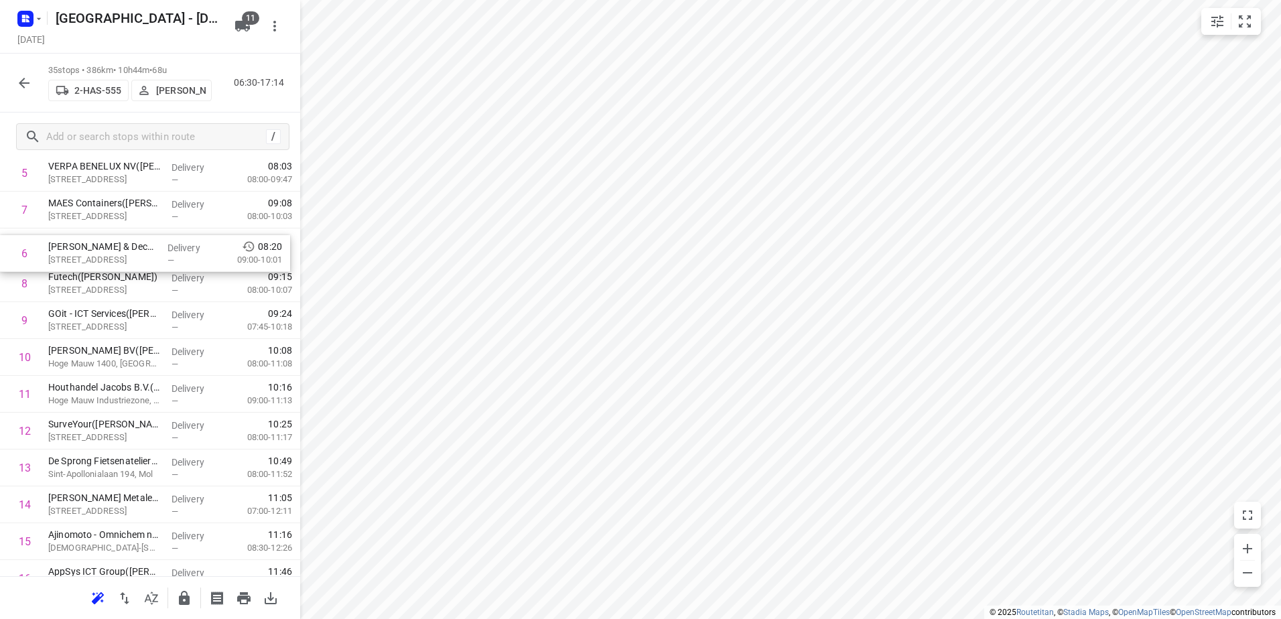
scroll to position [257, 0]
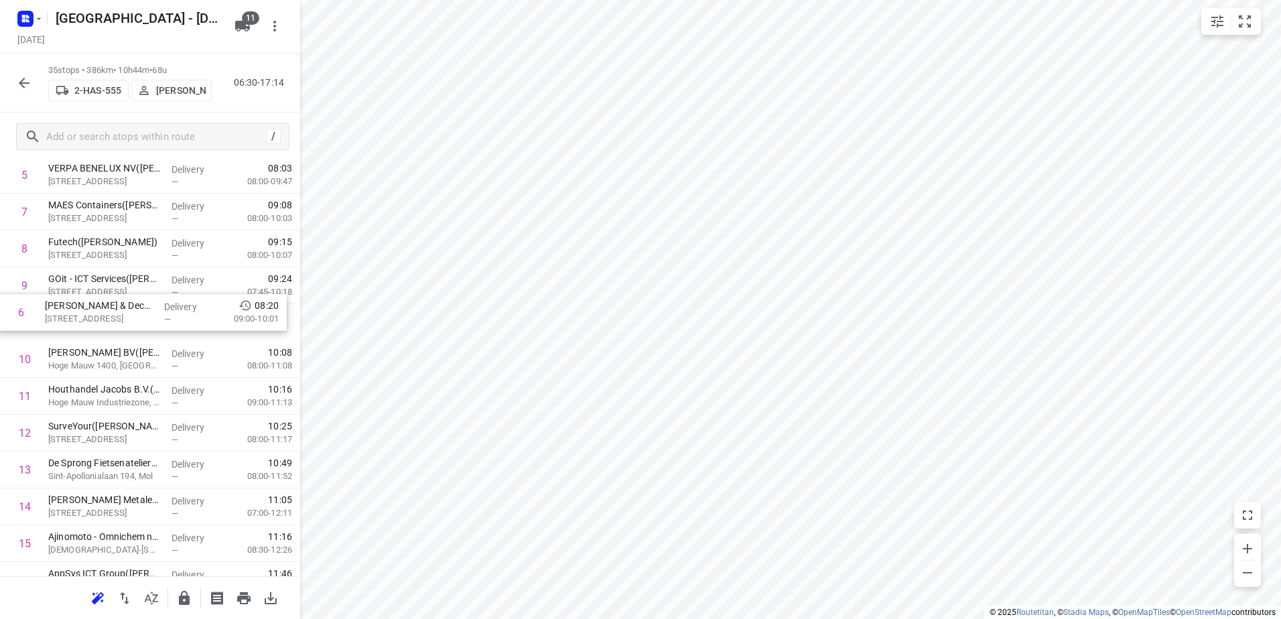
drag, startPoint x: 157, startPoint y: 210, endPoint x: 154, endPoint y: 332, distance: 121.3
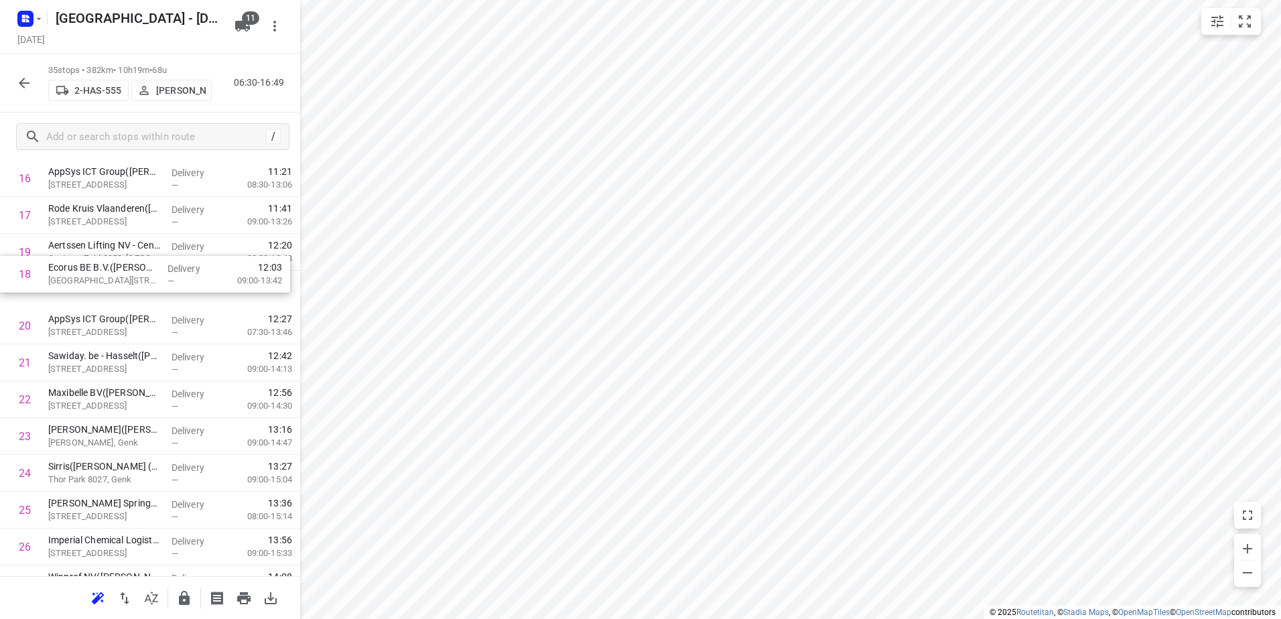
scroll to position [658, 0]
drag, startPoint x: 159, startPoint y: 277, endPoint x: 163, endPoint y: 348, distance: 71.8
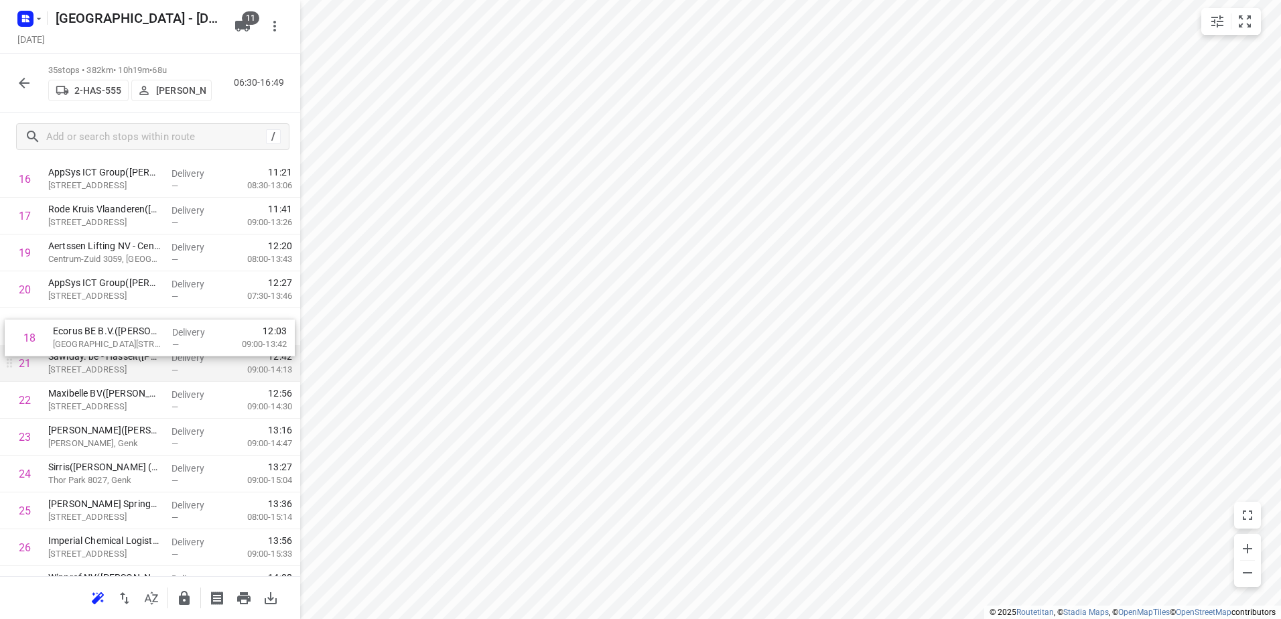
click at [164, 350] on div "1 CEVA Logistics Belgium – Grobbendonk(Aziz Sefiani) Industrieweg 38f, Grobbend…" at bounding box center [150, 253] width 300 height 1290
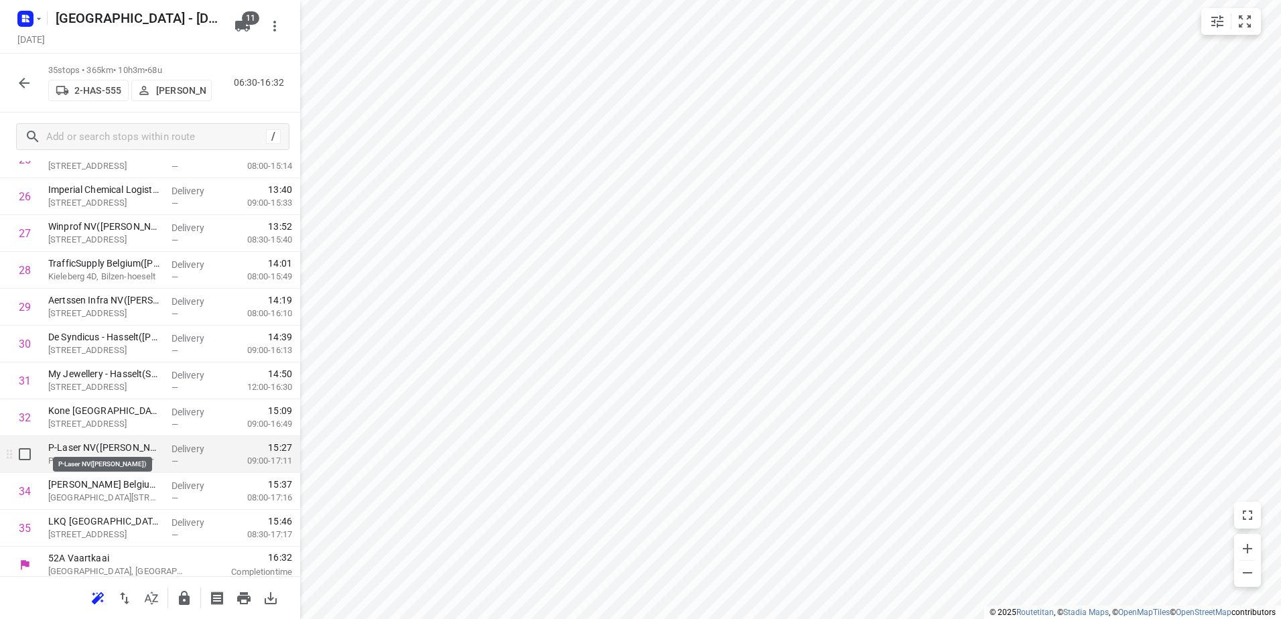
scroll to position [1016, 0]
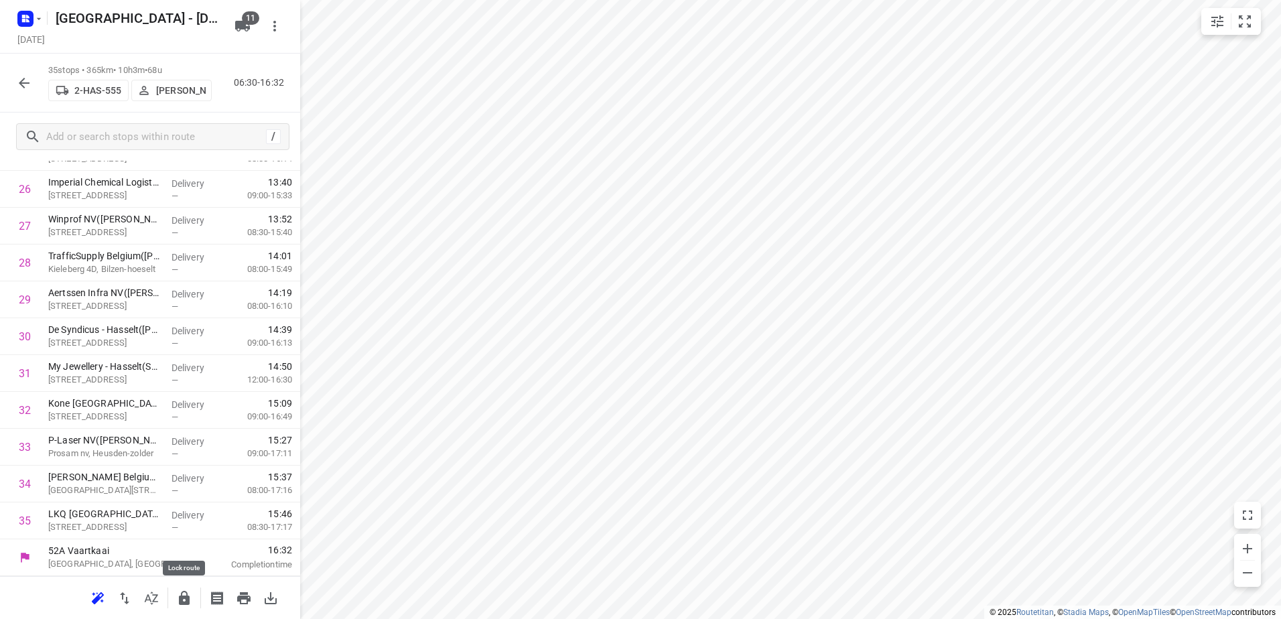
click at [179, 601] on icon "button" at bounding box center [184, 598] width 11 height 14
click at [17, 82] on icon "button" at bounding box center [24, 83] width 16 height 16
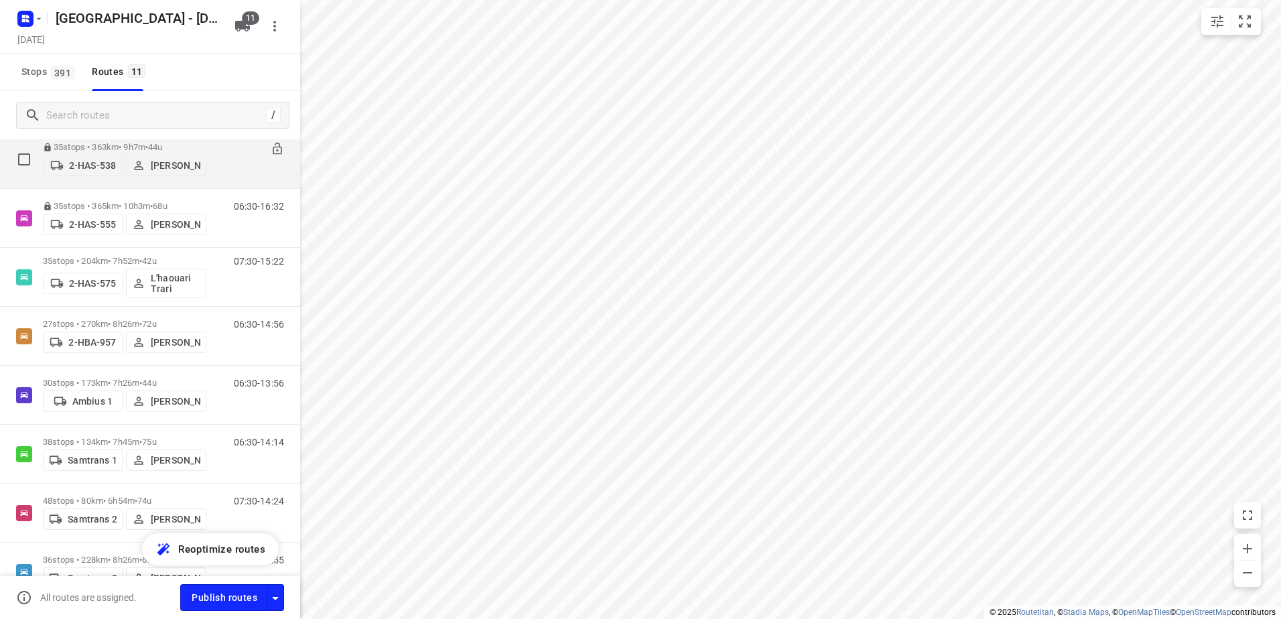
scroll to position [134, 0]
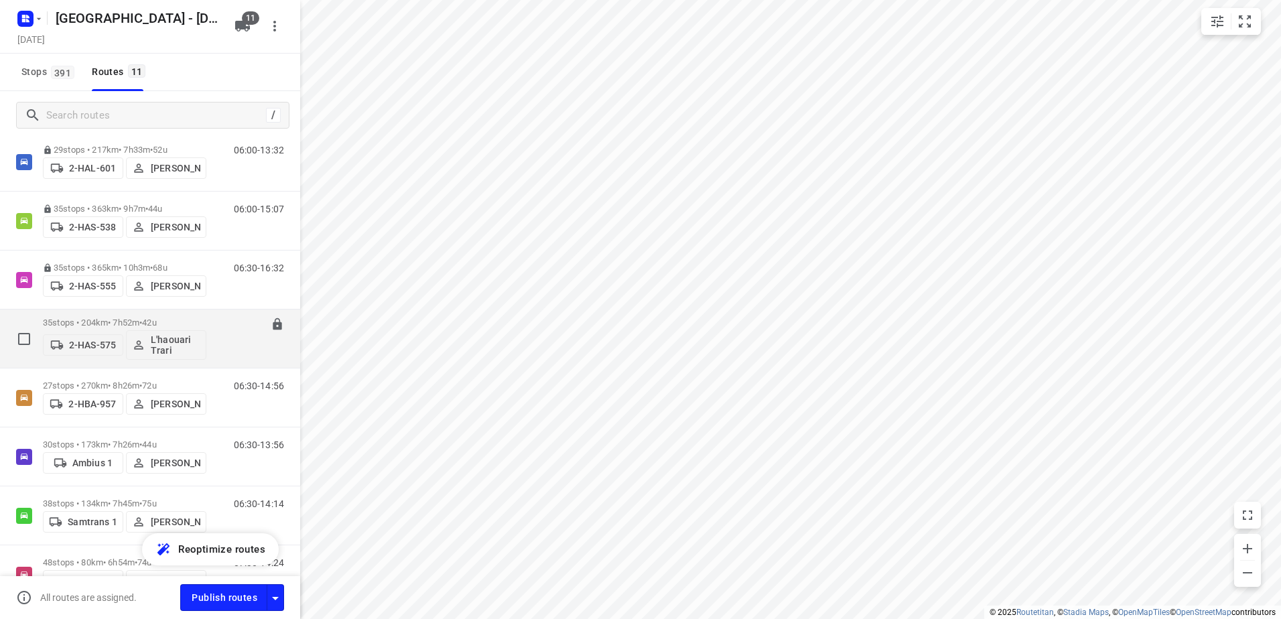
click at [103, 317] on div "35 stops • 204km • 7h52m • 42u 2-HAS-575 L'haouari Trari" at bounding box center [124, 339] width 163 height 56
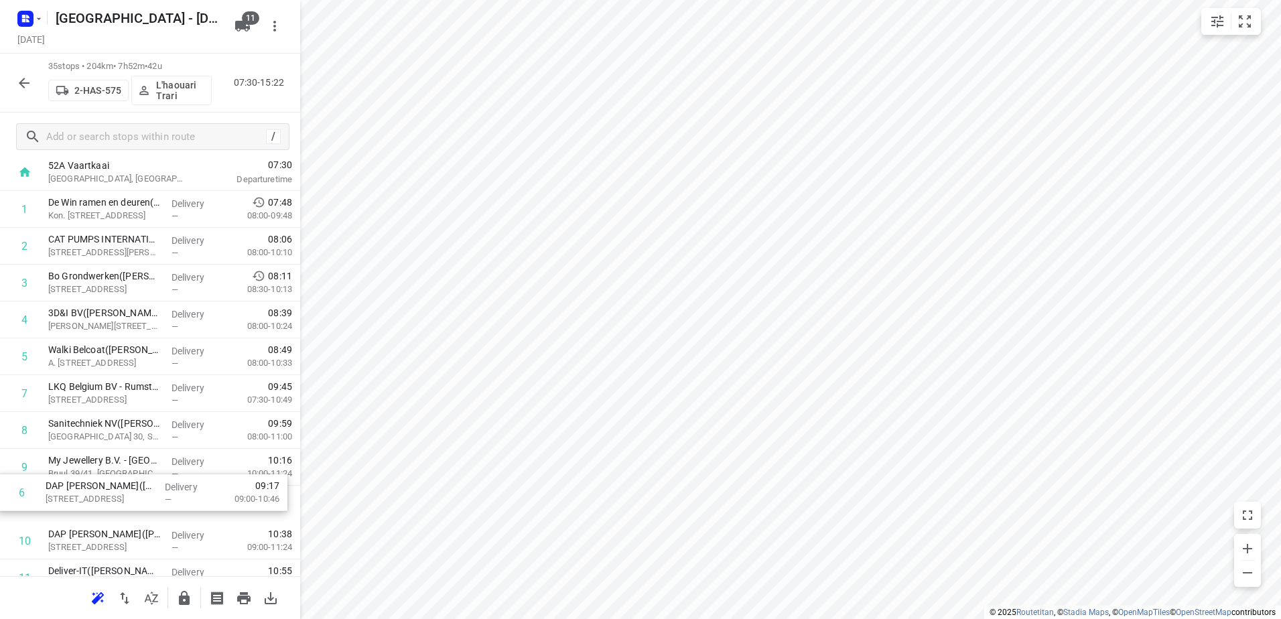
scroll to position [86, 0]
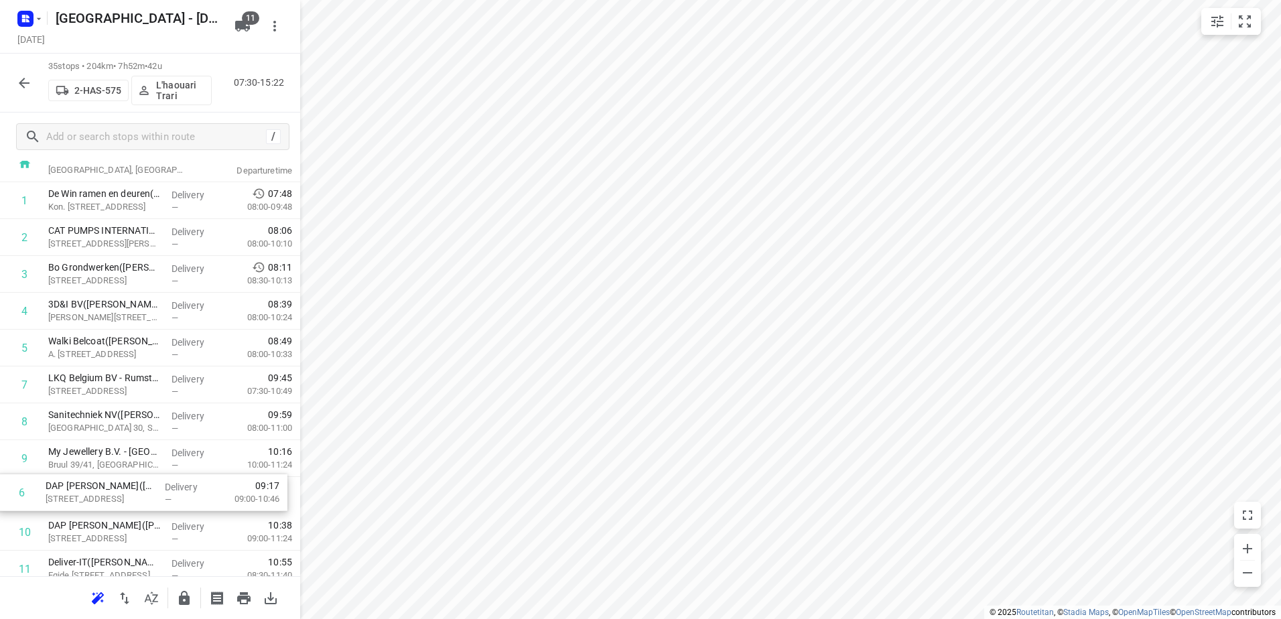
drag, startPoint x: 154, startPoint y: 399, endPoint x: 151, endPoint y: 495, distance: 96.5
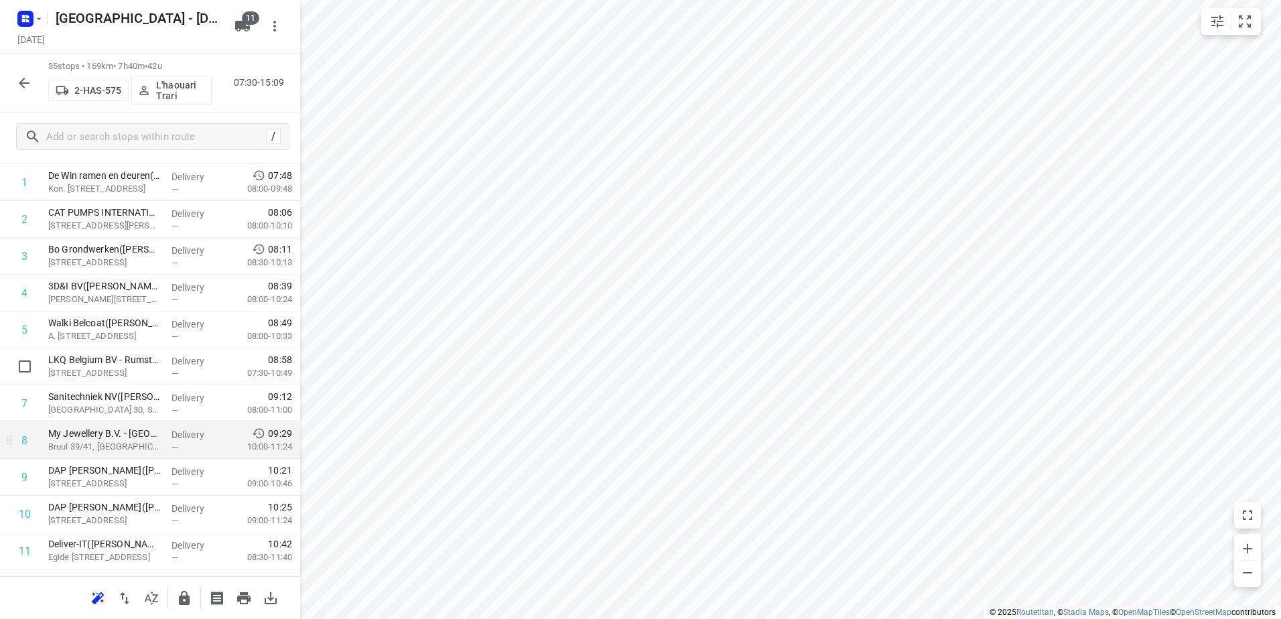
scroll to position [134, 0]
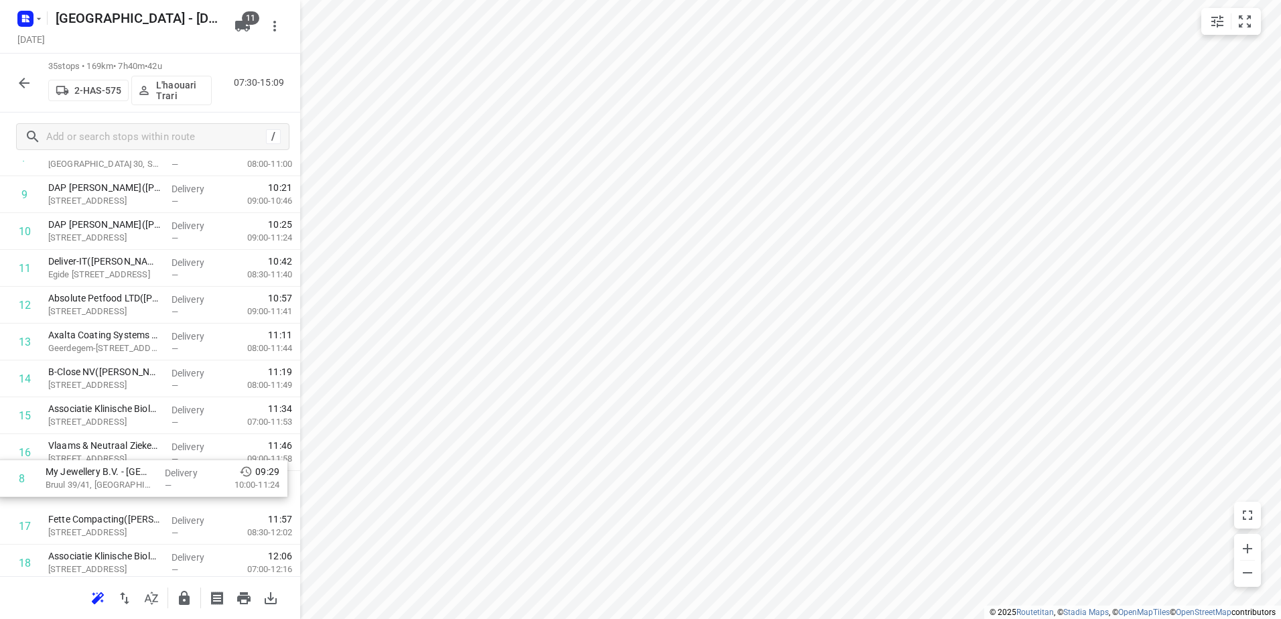
drag, startPoint x: 162, startPoint y: 403, endPoint x: 157, endPoint y: 474, distance: 71.2
click at [158, 472] on div "1 De Win ramen en deuren(Tom De Win) Kon. Astridlaan 54, Kontich Delivery — 07:…" at bounding box center [150, 563] width 300 height 1290
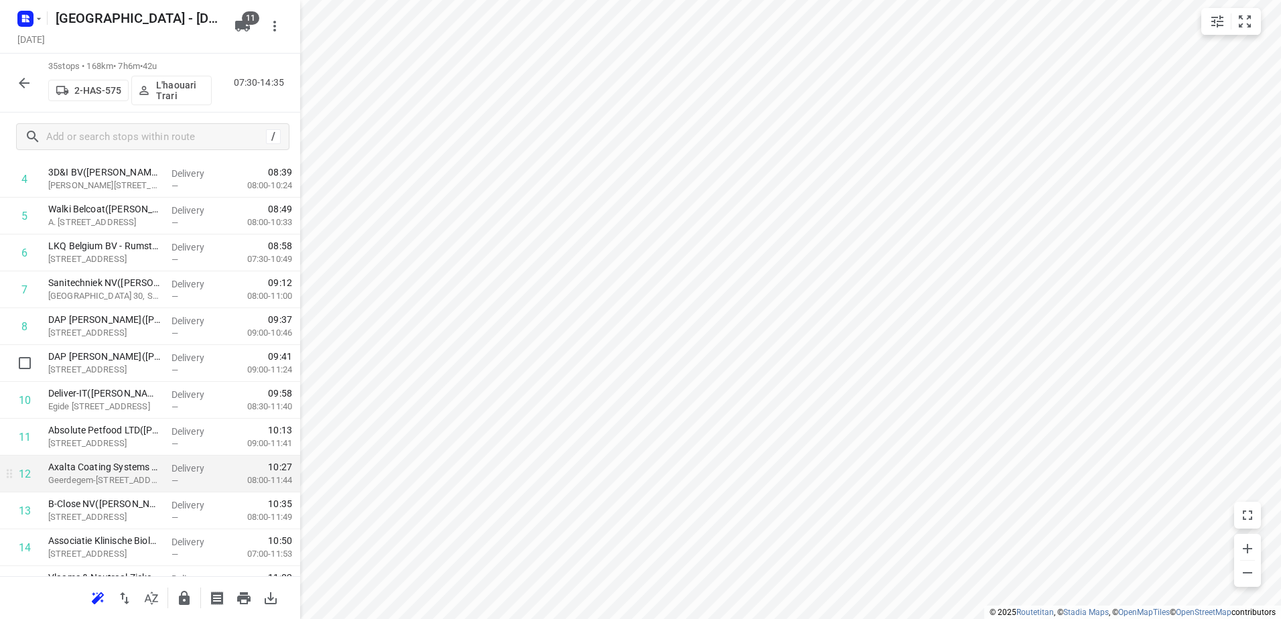
scroll to position [283, 0]
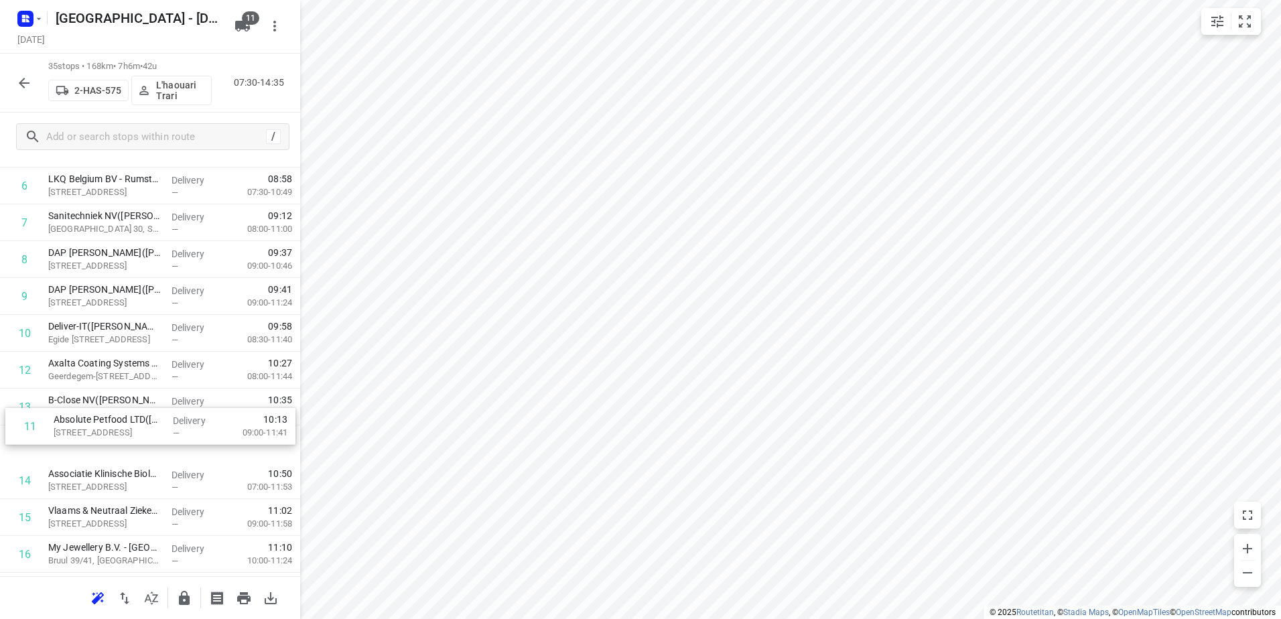
drag, startPoint x: 175, startPoint y: 370, endPoint x: 180, endPoint y: 444, distance: 73.9
click at [180, 444] on div "1 De Win ramen en deuren(Tom De Win) Kon. Astridlaan 54, Kontich Delivery — 07:…" at bounding box center [150, 628] width 300 height 1290
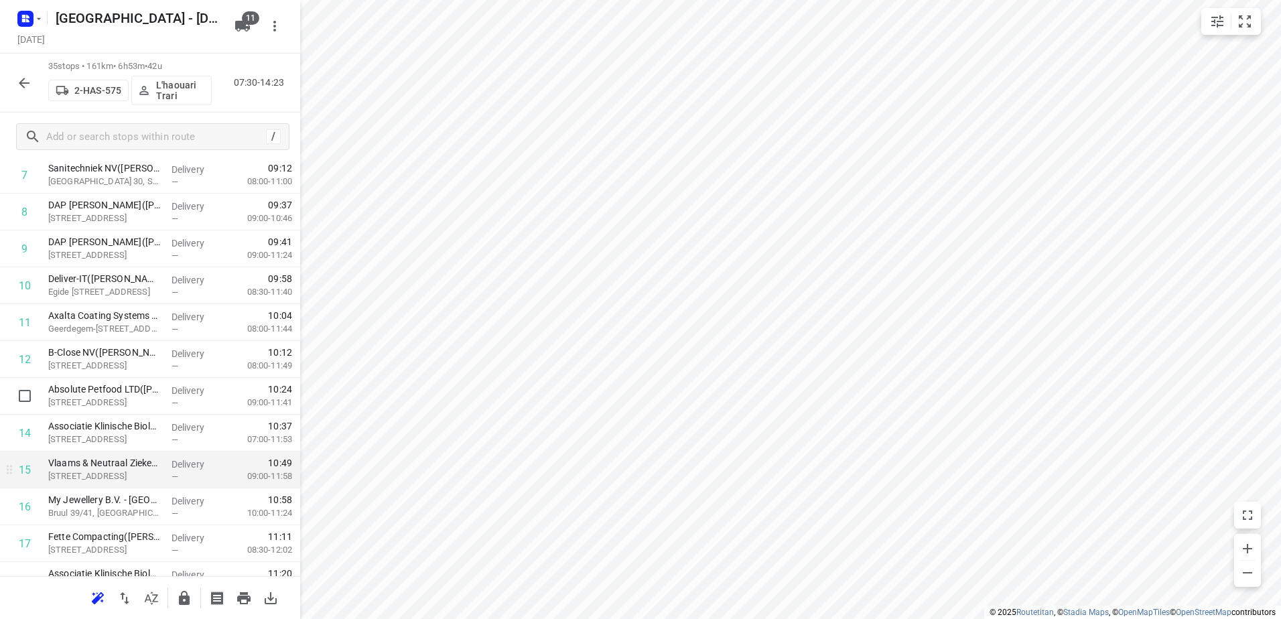
scroll to position [350, 0]
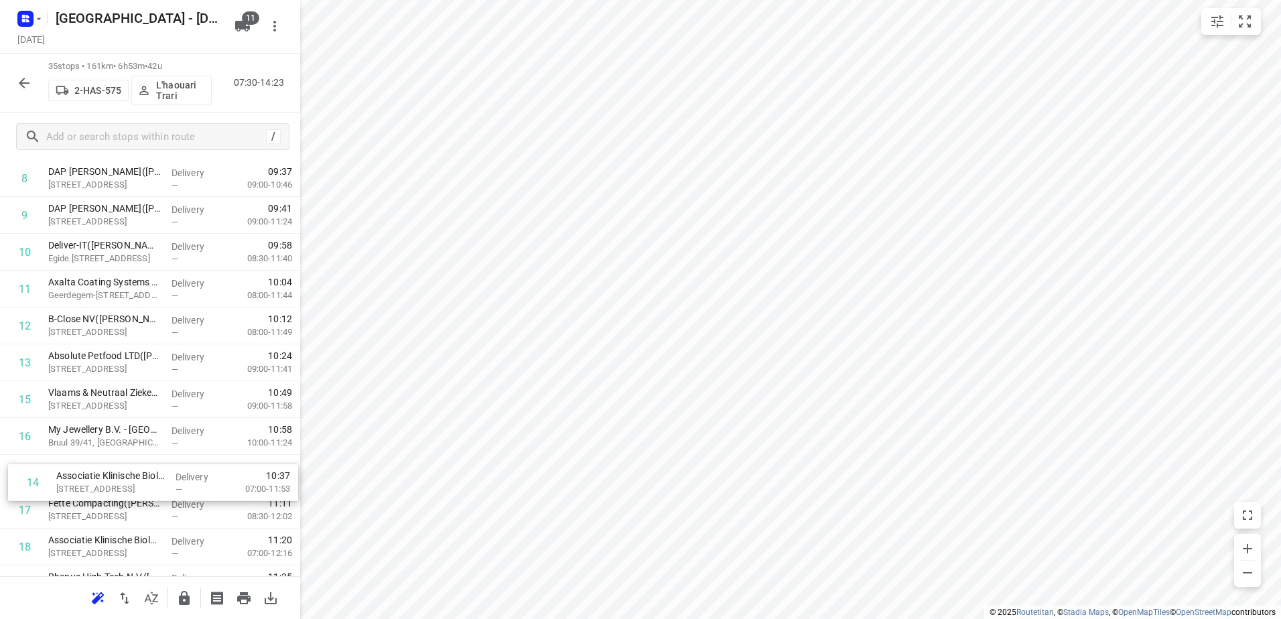
drag, startPoint x: 174, startPoint y: 415, endPoint x: 178, endPoint y: 477, distance: 61.7
click at [178, 478] on div "1 De Win ramen en deuren(Tom De Win) Kon. Astridlaan 54, Kontich Delivery — 07:…" at bounding box center [150, 547] width 300 height 1290
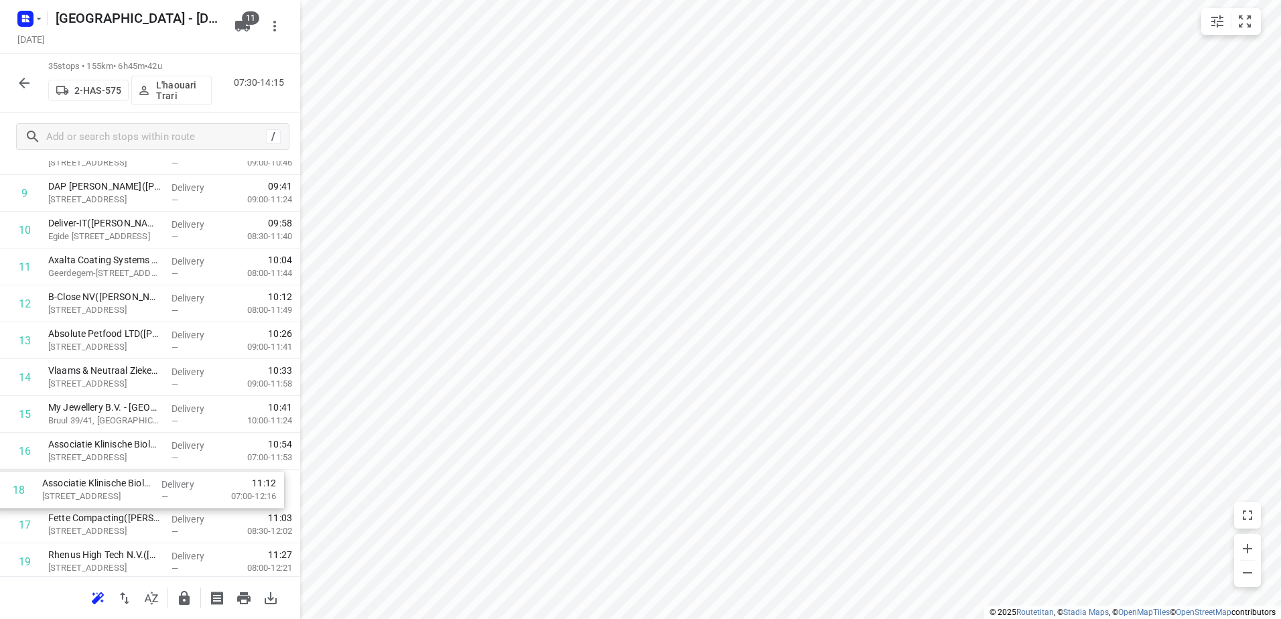
scroll to position [391, 0]
drag, startPoint x: 148, startPoint y: 537, endPoint x: 141, endPoint y: 470, distance: 67.3
click at [141, 471] on div "1 De Win ramen en deuren(Tom De Win) Kon. Astridlaan 54, Kontich Delivery — 07:…" at bounding box center [150, 520] width 300 height 1290
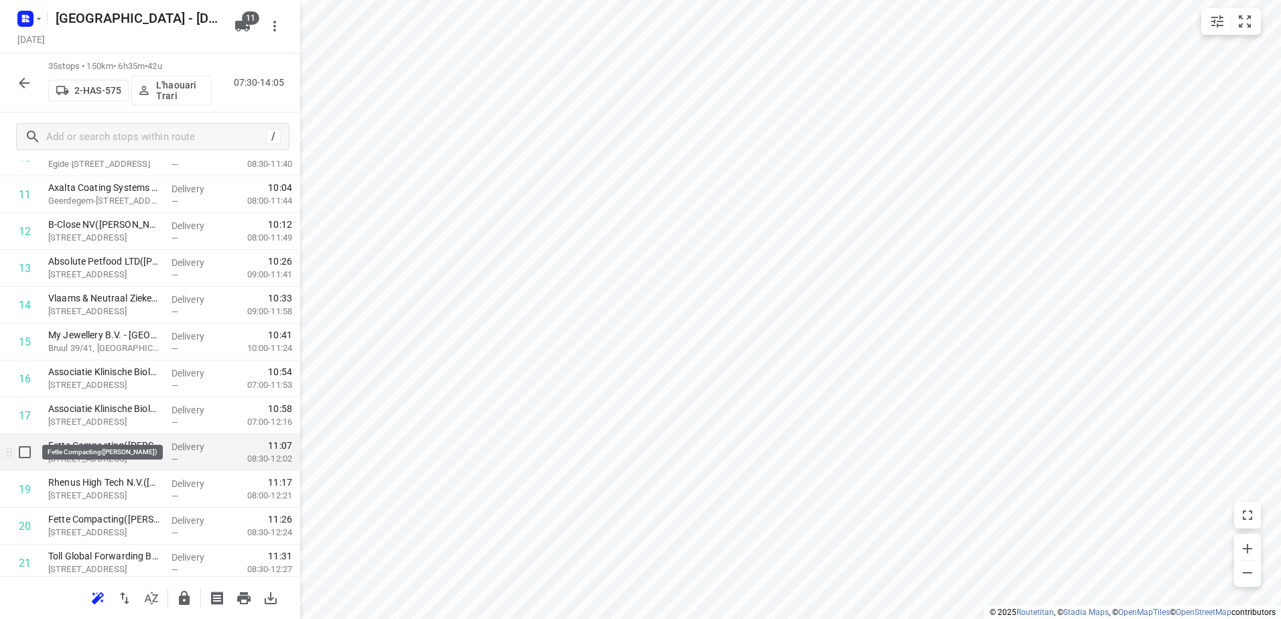
scroll to position [525, 0]
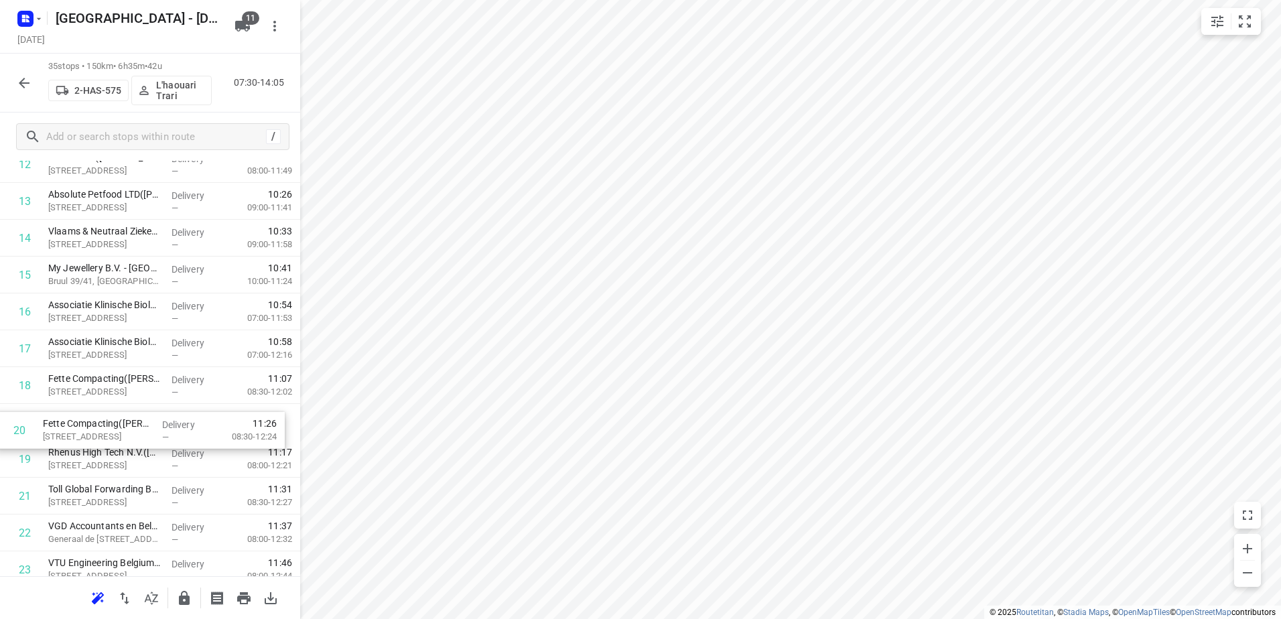
drag, startPoint x: 132, startPoint y: 433, endPoint x: 128, endPoint y: 407, distance: 25.8
click at [128, 407] on div "1 De Win ramen en deuren(Tom De Win) Kon. Astridlaan 54, Kontich Delivery — 07:…" at bounding box center [150, 386] width 300 height 1290
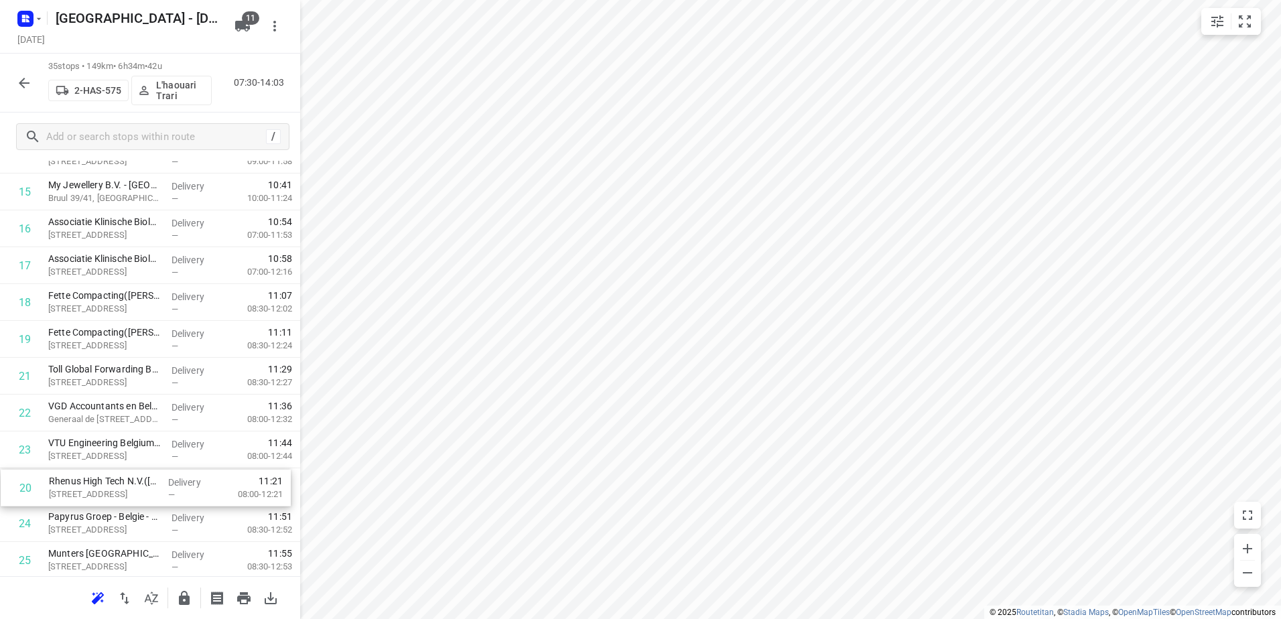
drag, startPoint x: 161, startPoint y: 457, endPoint x: 161, endPoint y: 487, distance: 30.2
click at [161, 488] on div "1 De Win ramen en deuren(Tom De Win) Kon. Astridlaan 54, Kontich Delivery — 07:…" at bounding box center [150, 303] width 300 height 1290
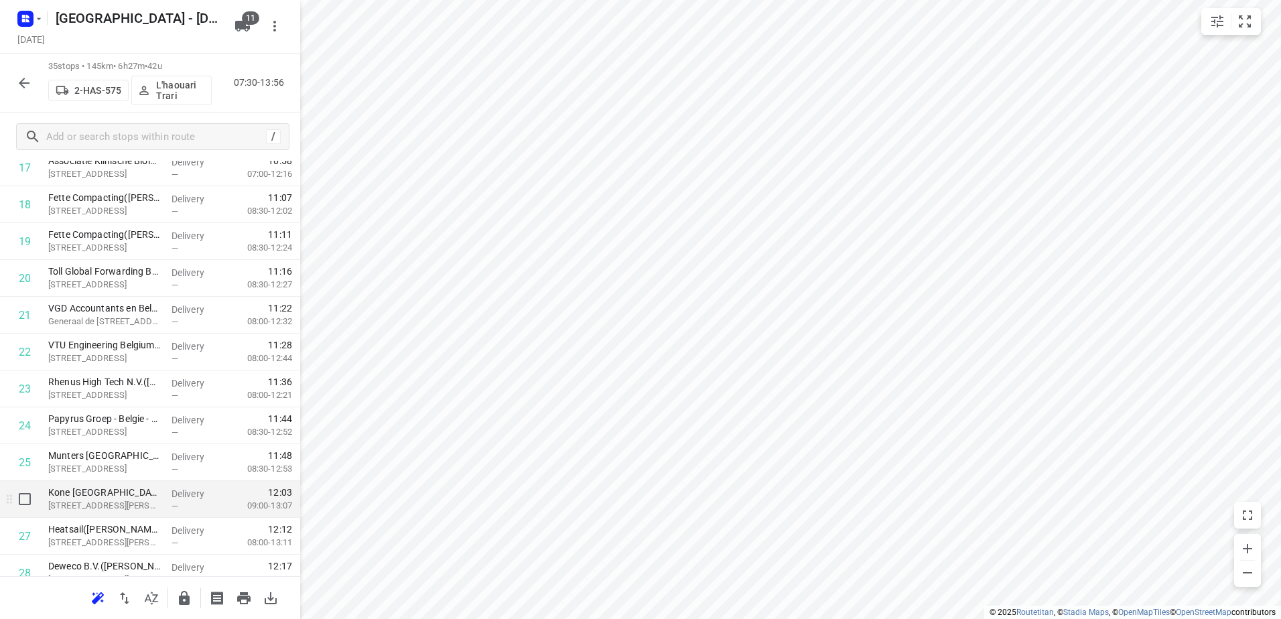
scroll to position [746, 0]
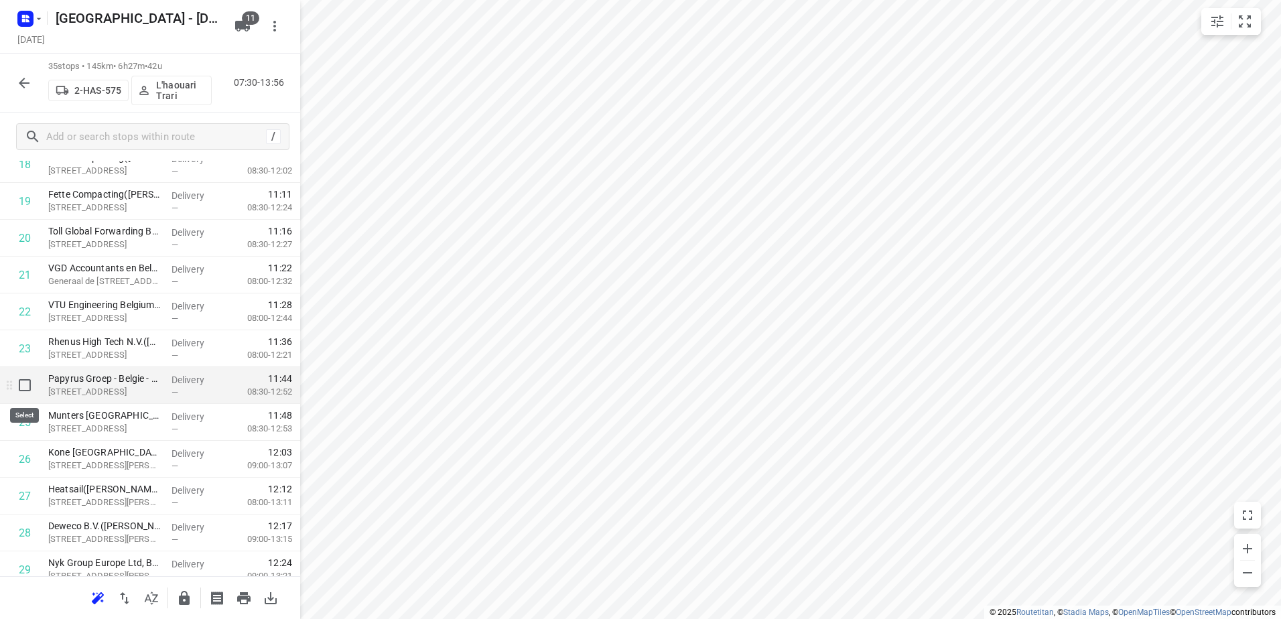
click at [23, 390] on input "checkbox" at bounding box center [24, 385] width 27 height 27
checkbox input "true"
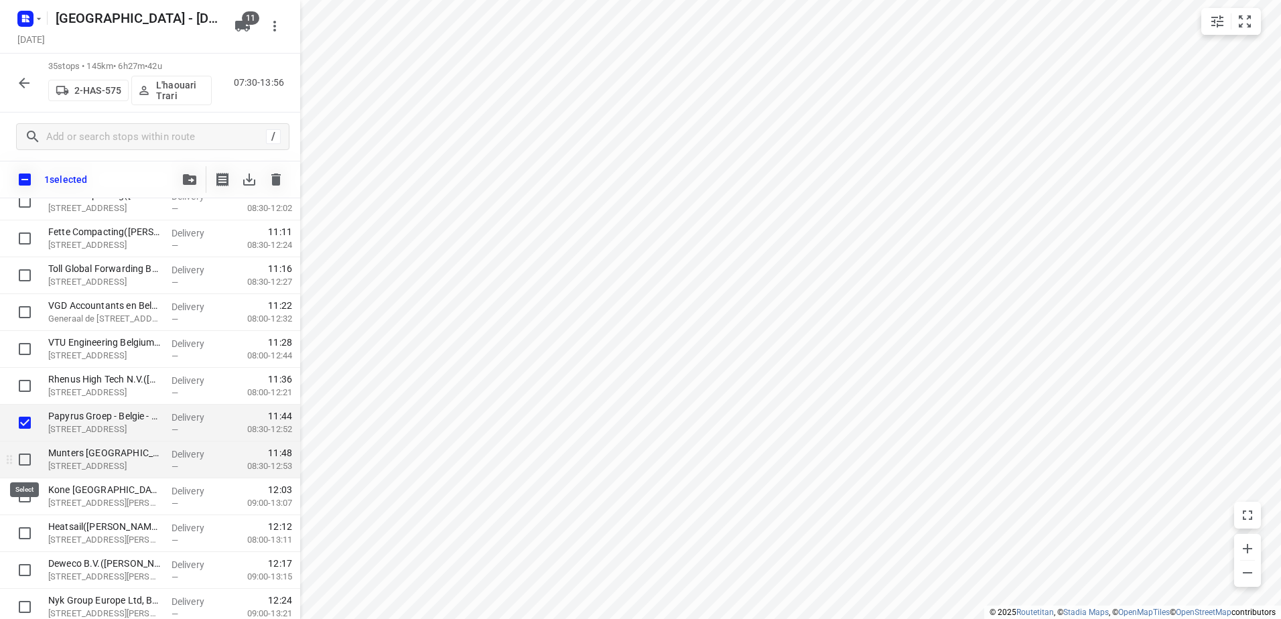
click at [21, 468] on input "checkbox" at bounding box center [24, 459] width 27 height 27
checkbox input "true"
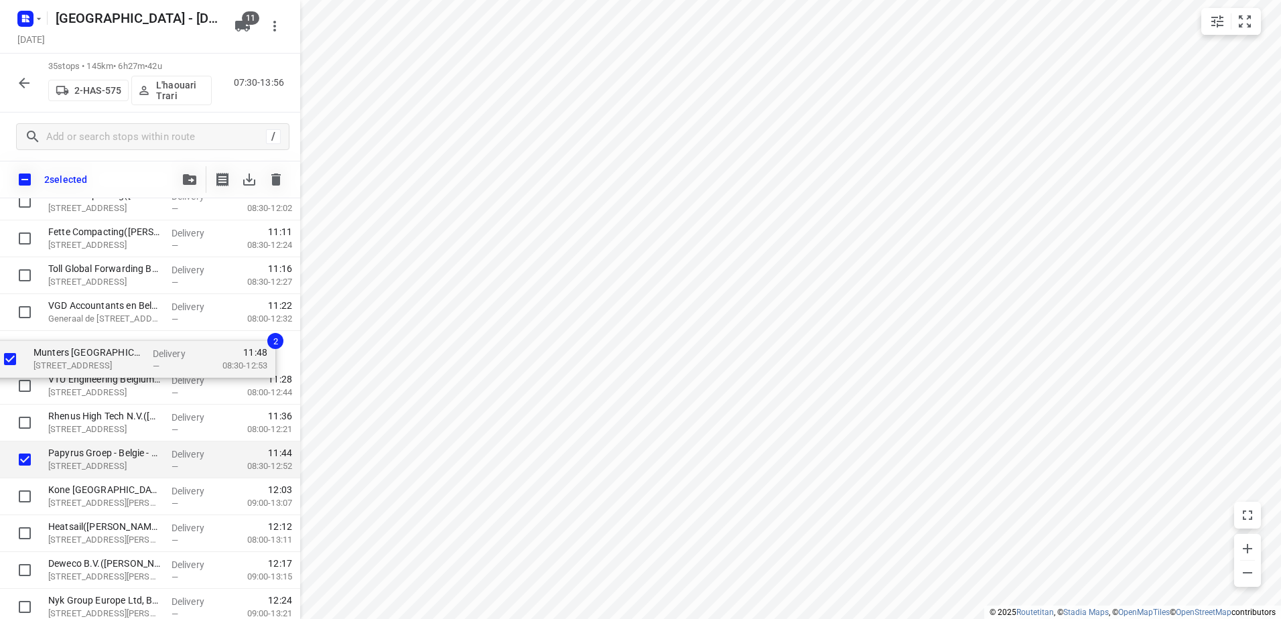
drag, startPoint x: 94, startPoint y: 456, endPoint x: 78, endPoint y: 341, distance: 116.4
click at [78, 341] on div "De Win ramen en deuren(Tom De Win) Kon. Astridlaan 54, Kontich Delivery — 07:48…" at bounding box center [150, 202] width 300 height 1290
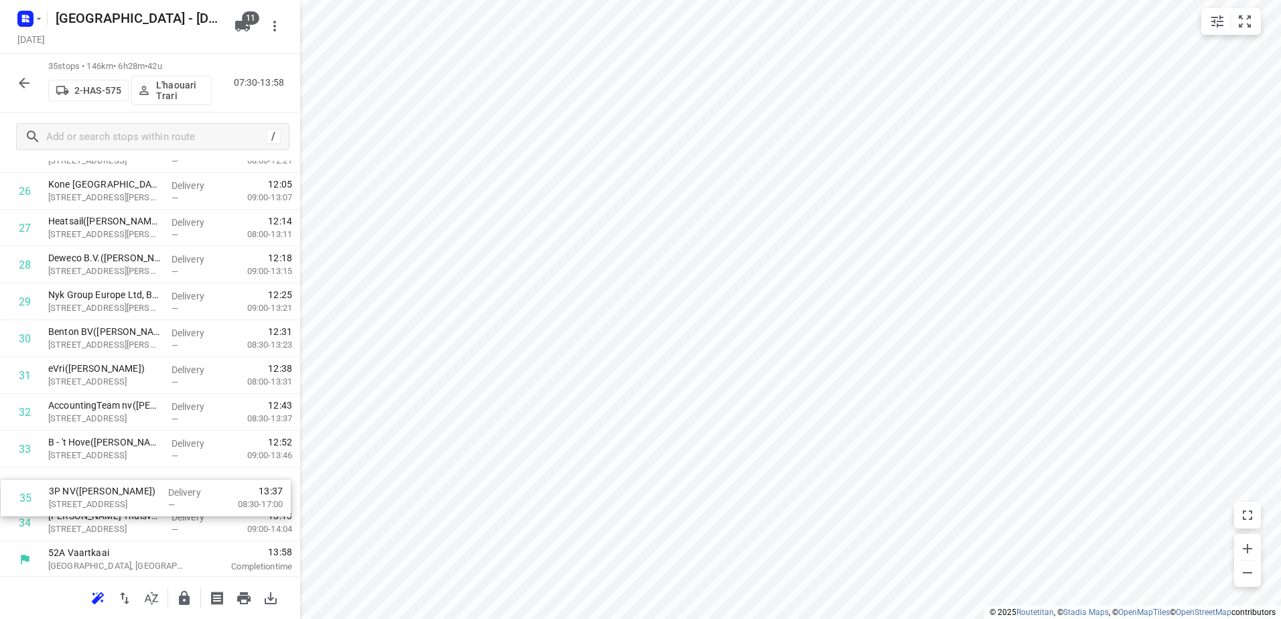
scroll to position [1016, 0]
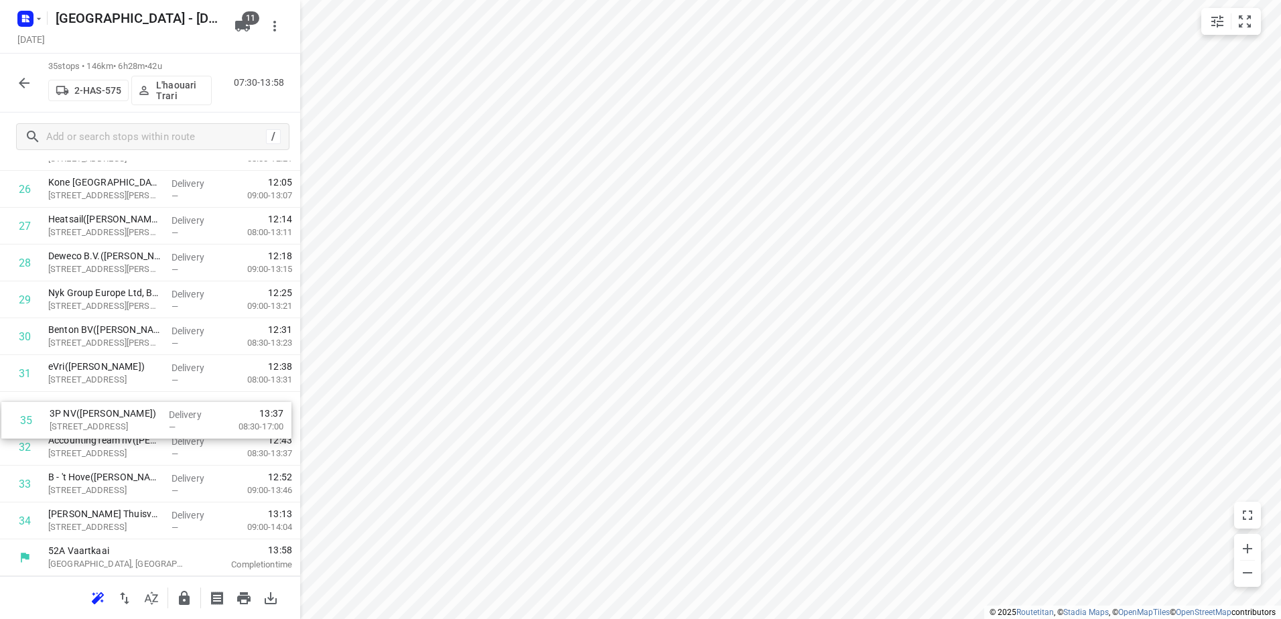
drag, startPoint x: 161, startPoint y: 515, endPoint x: 160, endPoint y: 400, distance: 114.6
click at [181, 608] on button "button" at bounding box center [184, 598] width 27 height 27
click at [28, 82] on icon "button" at bounding box center [24, 83] width 11 height 11
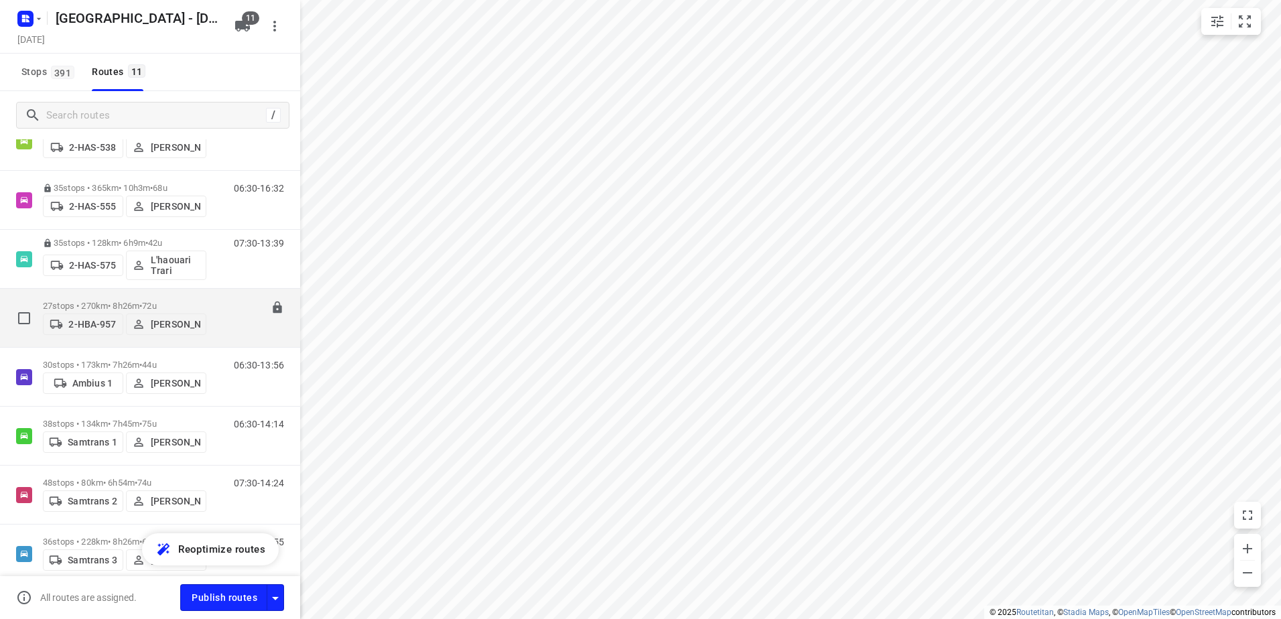
scroll to position [268, 0]
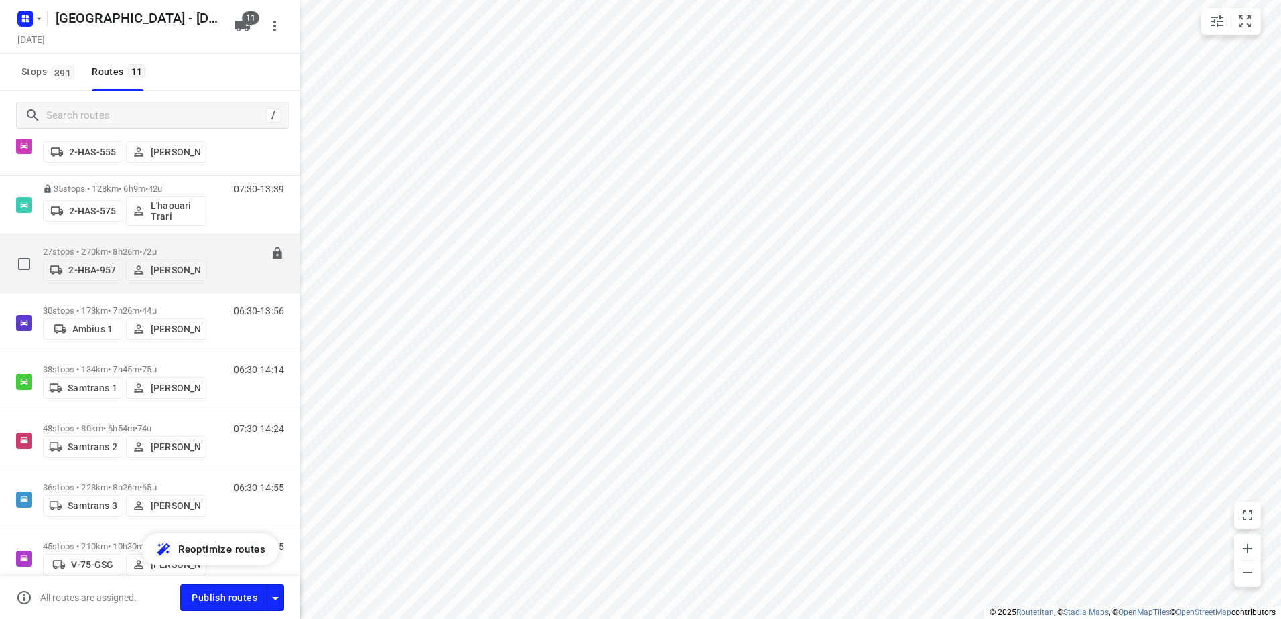
click at [120, 241] on div "27 stops • 270km • 8h26m • 72u 2-HBA-957 Frank Segers" at bounding box center [124, 264] width 163 height 48
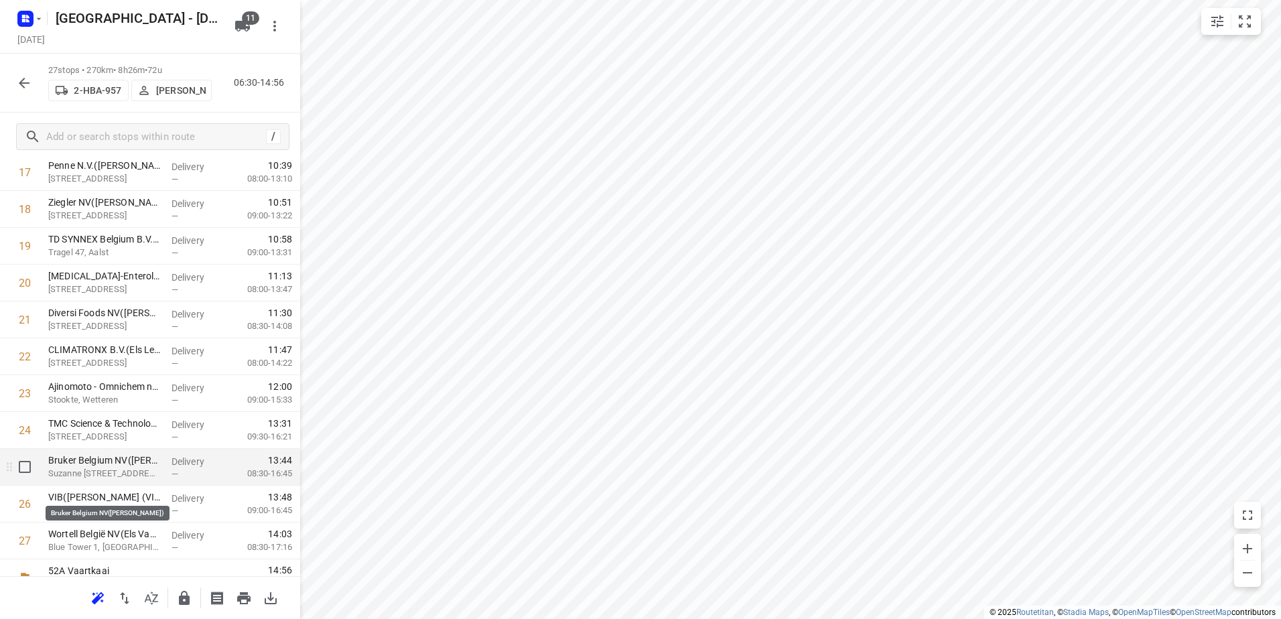
scroll to position [722, 0]
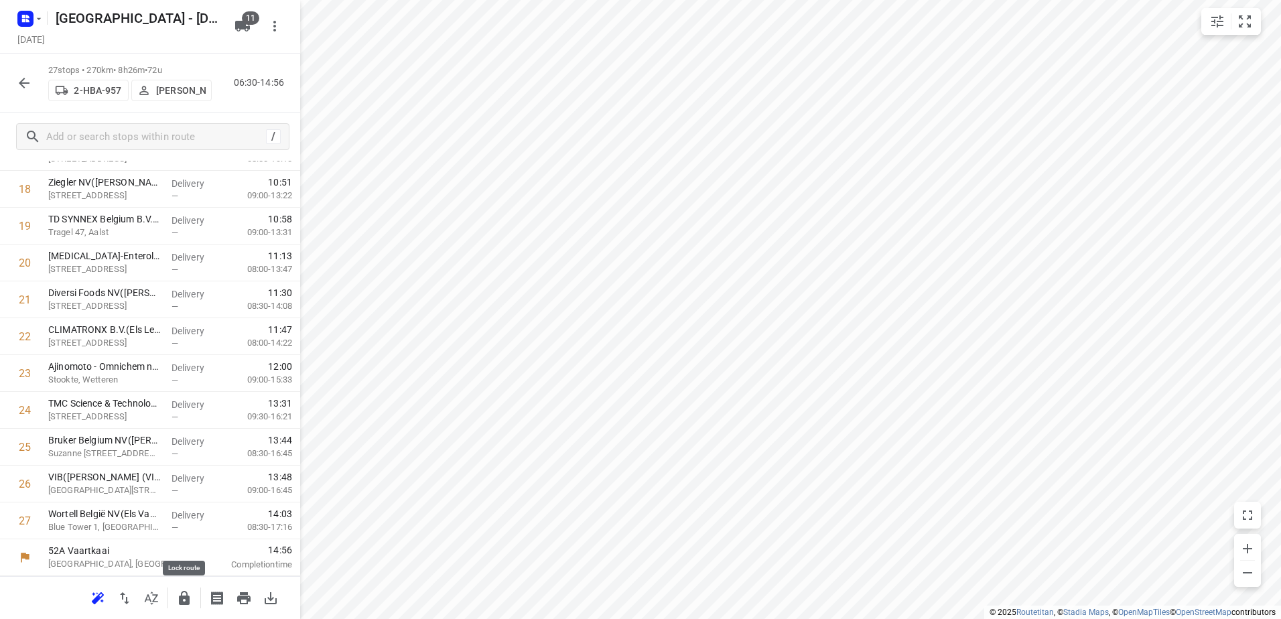
click at [178, 596] on icon "button" at bounding box center [184, 598] width 16 height 16
click at [28, 89] on icon "button" at bounding box center [24, 83] width 16 height 16
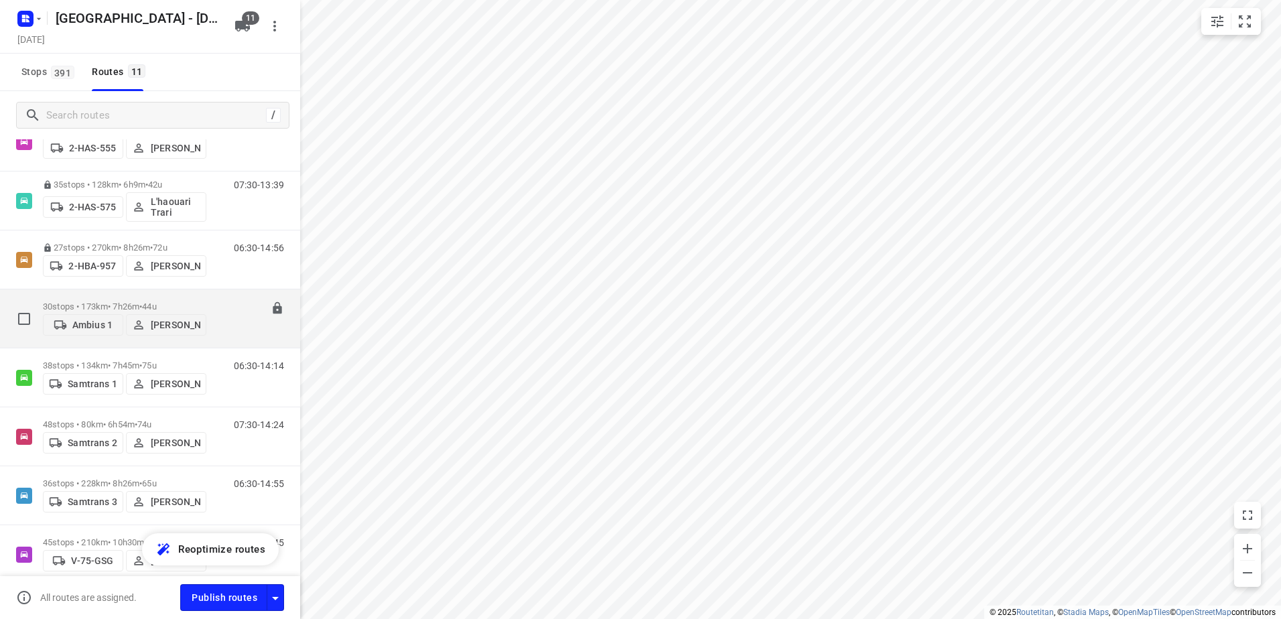
scroll to position [334, 0]
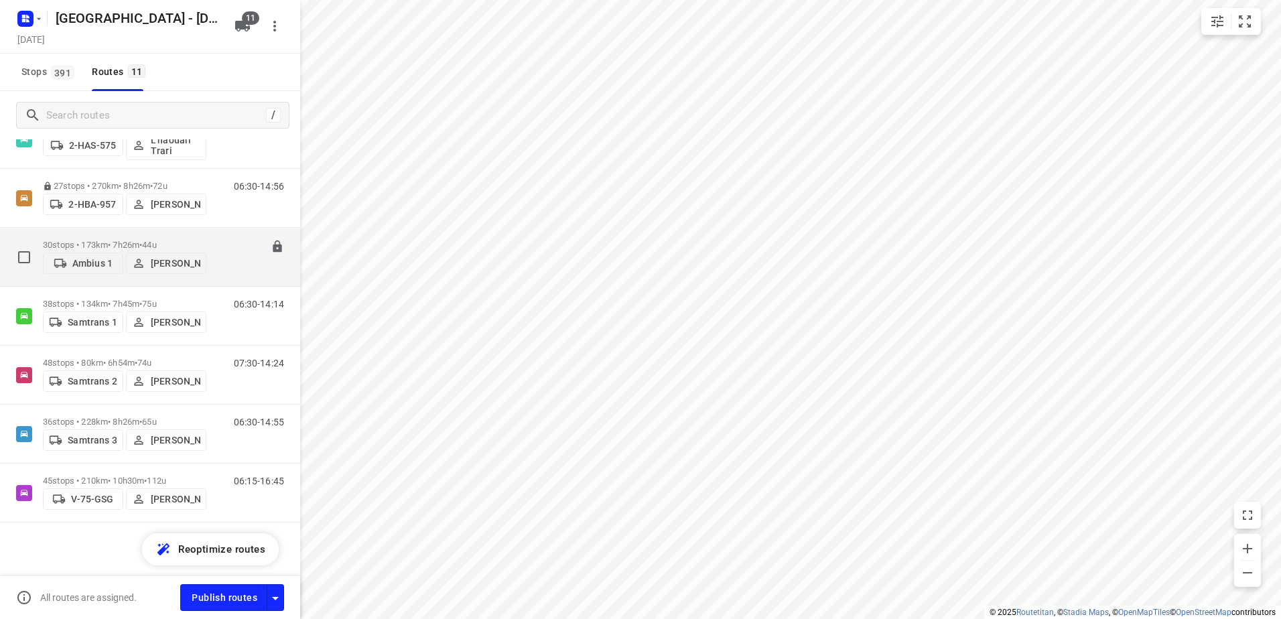
click at [120, 240] on p "30 stops • 173km • 7h26m • 44u" at bounding box center [124, 245] width 163 height 10
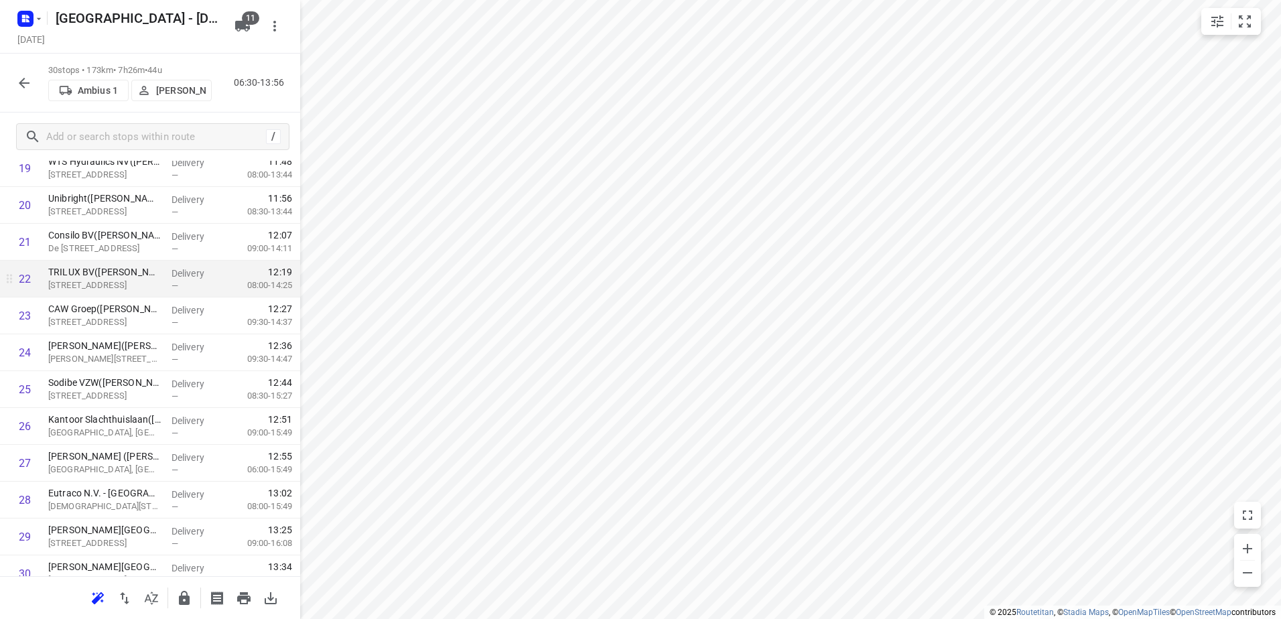
scroll to position [765, 0]
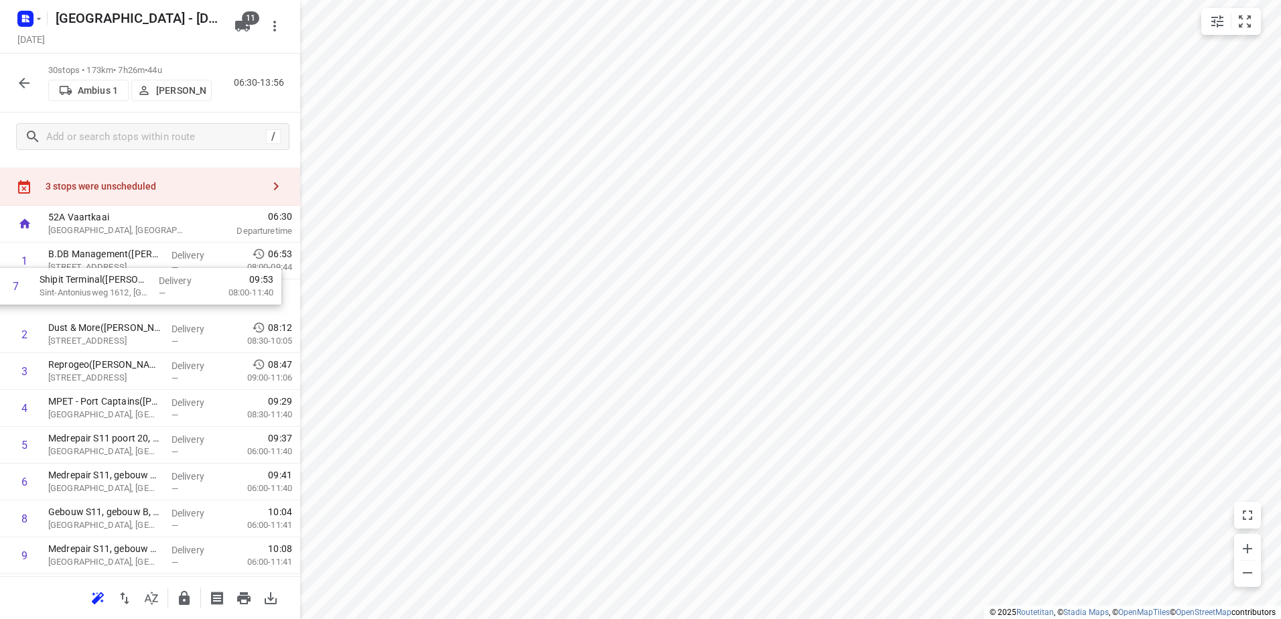
drag, startPoint x: 135, startPoint y: 490, endPoint x: 124, endPoint y: 269, distance: 222.0
drag, startPoint x: 102, startPoint y: 415, endPoint x: 91, endPoint y: 295, distance: 119.7
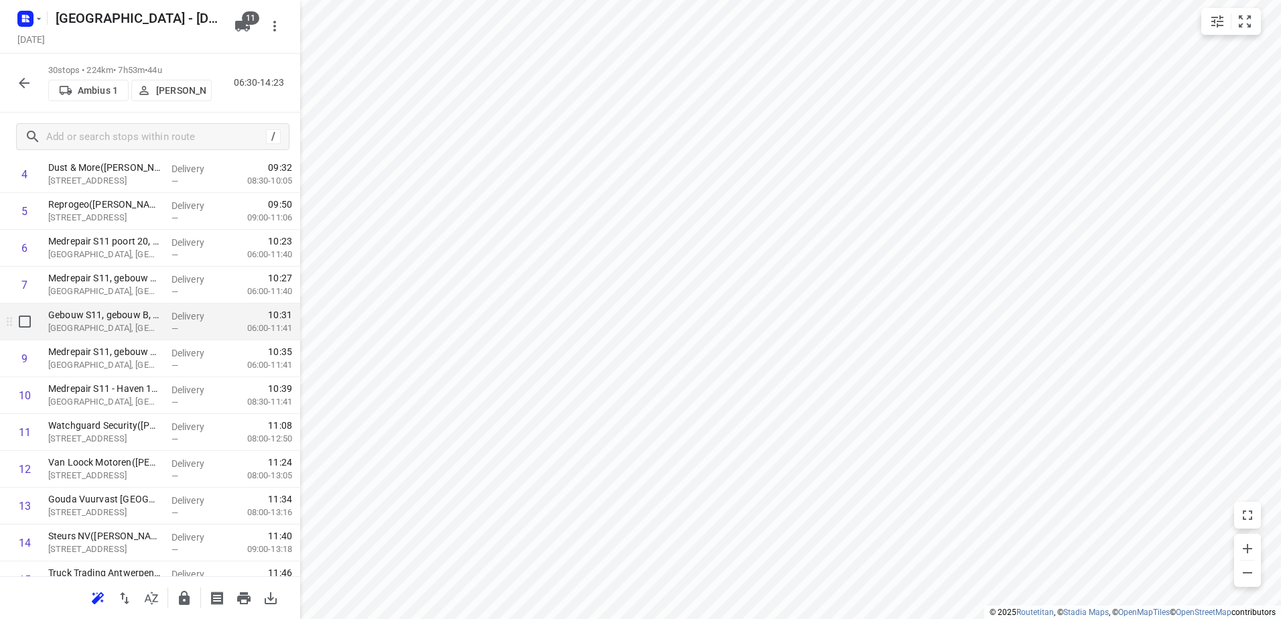
scroll to position [223, 0]
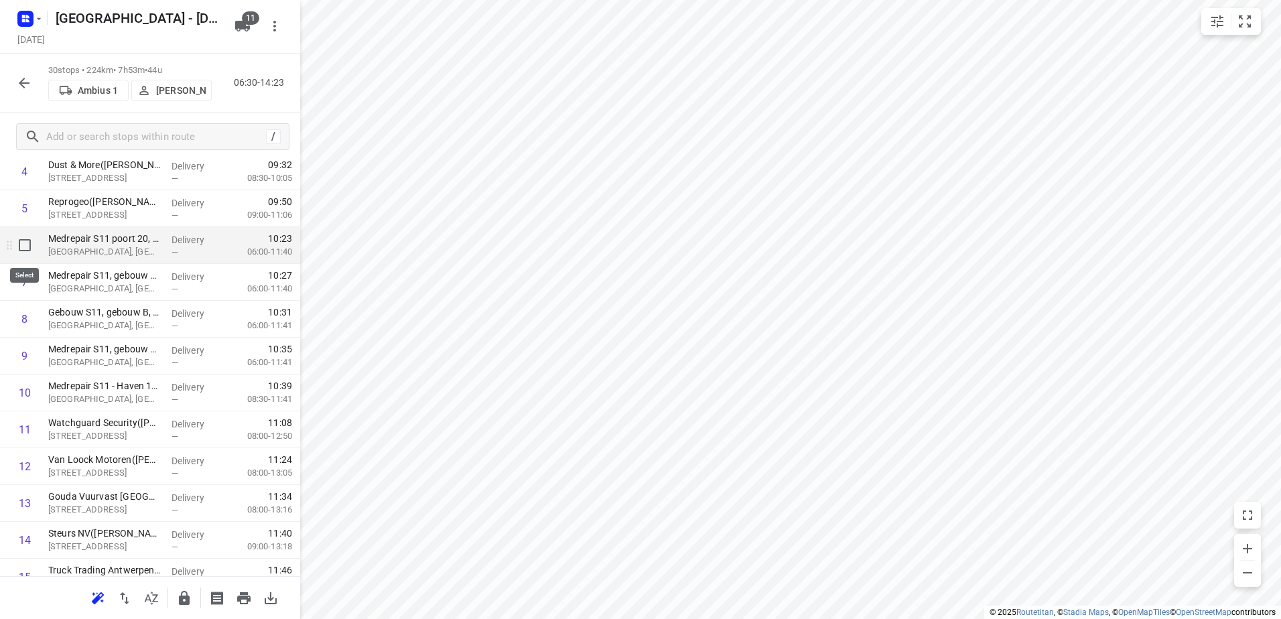
click at [26, 243] on input "checkbox" at bounding box center [24, 245] width 27 height 27
checkbox input "true"
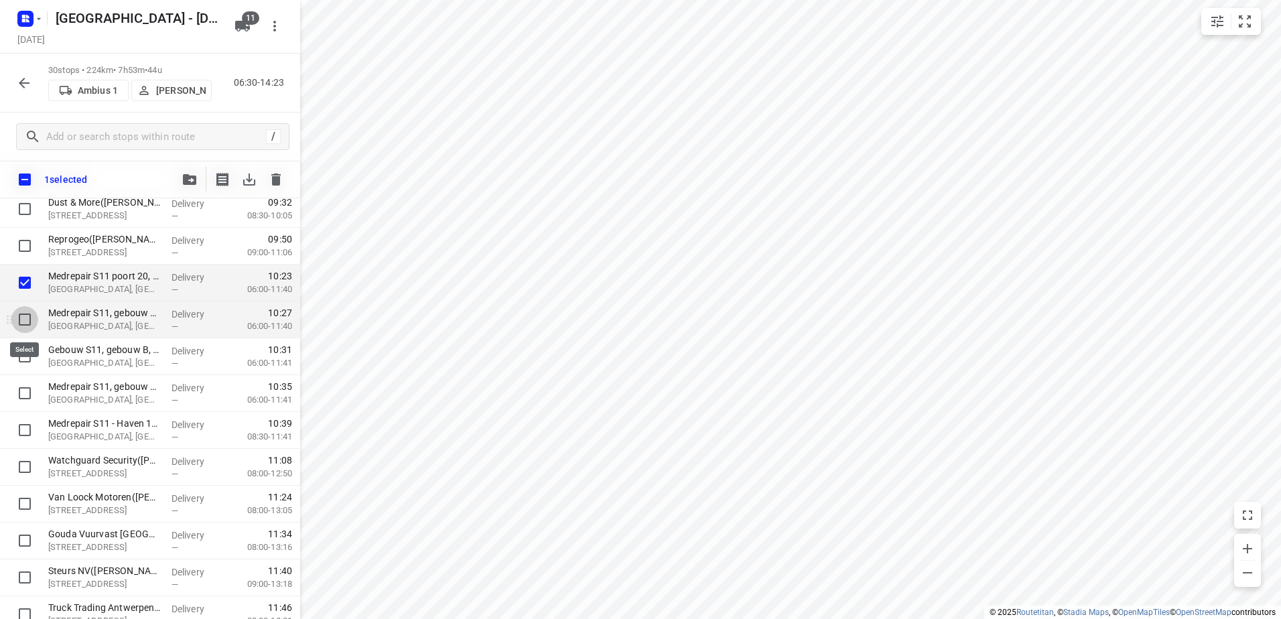
click at [22, 321] on input "checkbox" at bounding box center [24, 319] width 27 height 27
checkbox input "true"
click at [16, 357] on input "checkbox" at bounding box center [24, 356] width 27 height 27
checkbox input "true"
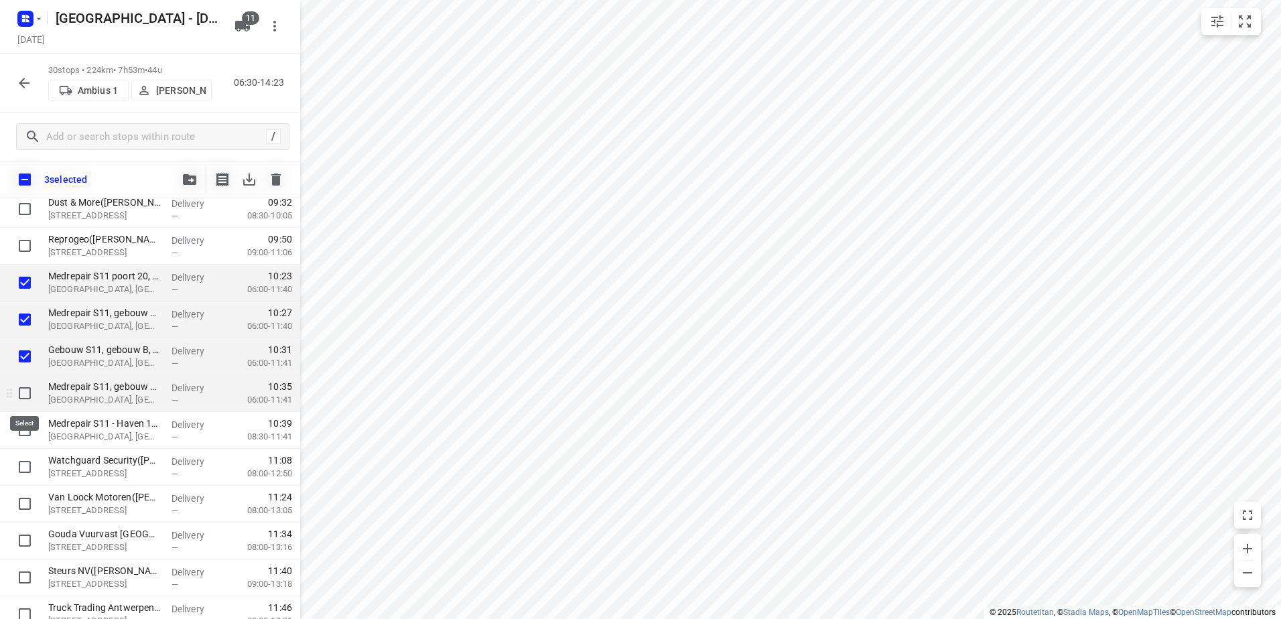
click at [19, 400] on input "checkbox" at bounding box center [24, 393] width 27 height 27
checkbox input "true"
drag, startPoint x: 23, startPoint y: 434, endPoint x: 54, endPoint y: 431, distance: 31.6
click at [24, 434] on input "checkbox" at bounding box center [24, 430] width 27 height 27
checkbox input "true"
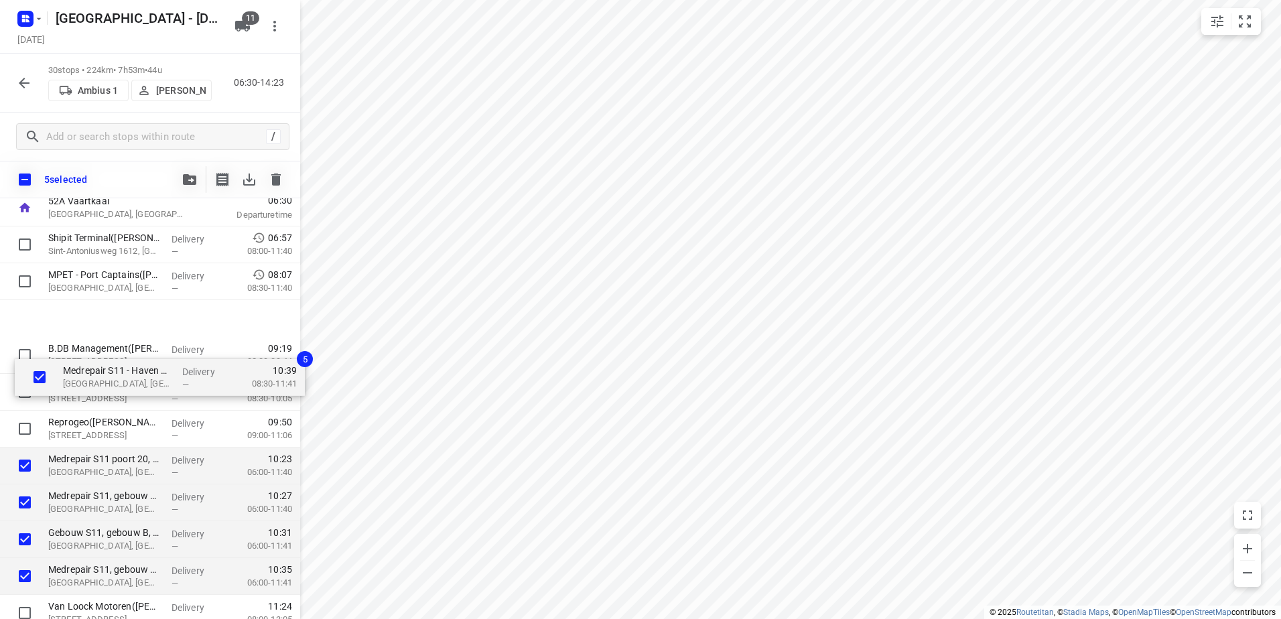
scroll to position [0, 0]
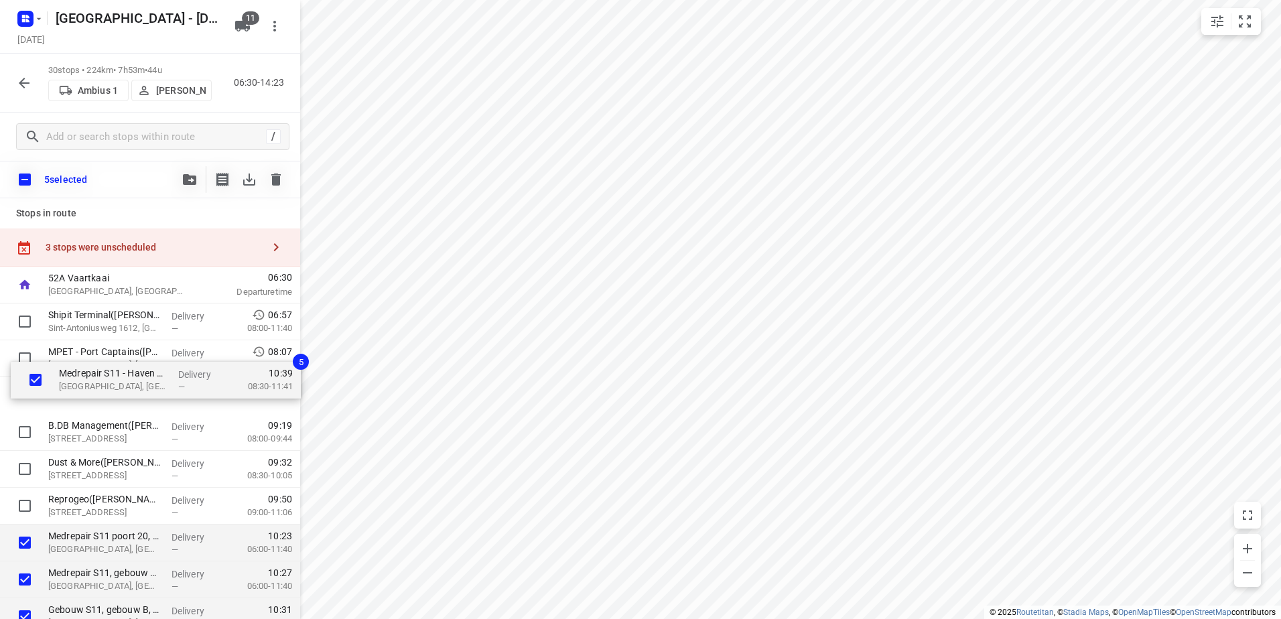
drag, startPoint x: 112, startPoint y: 383, endPoint x: 113, endPoint y: 368, distance: 15.4
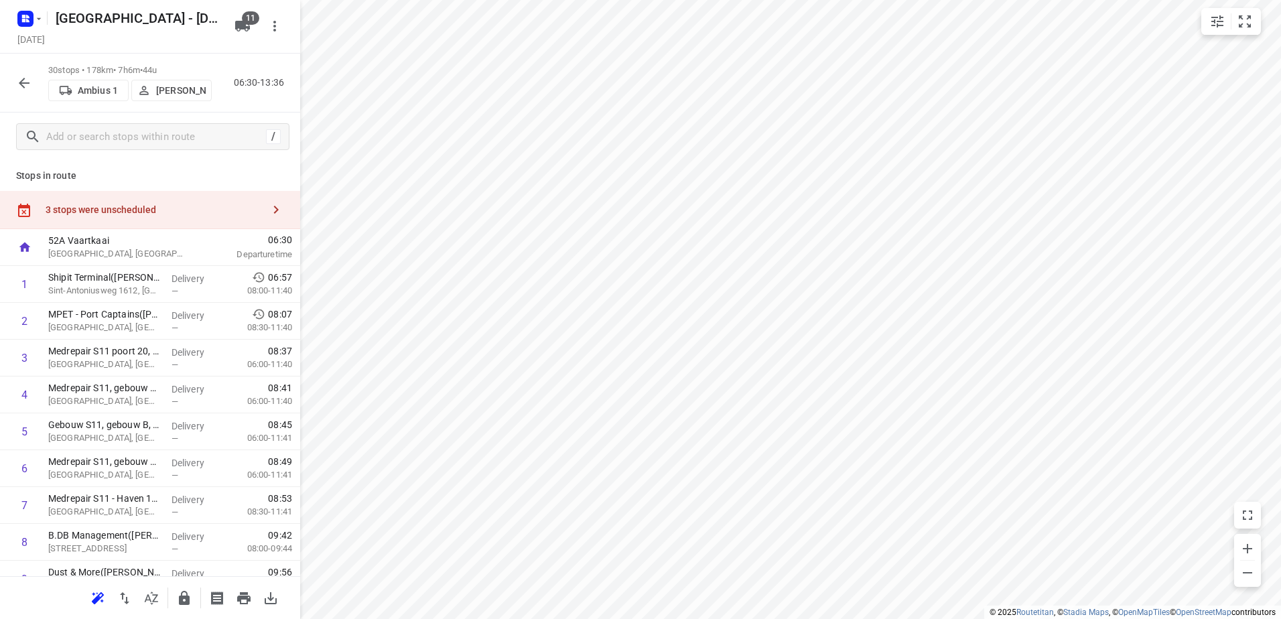
click at [125, 200] on div "3 stops were unscheduled" at bounding box center [150, 210] width 300 height 38
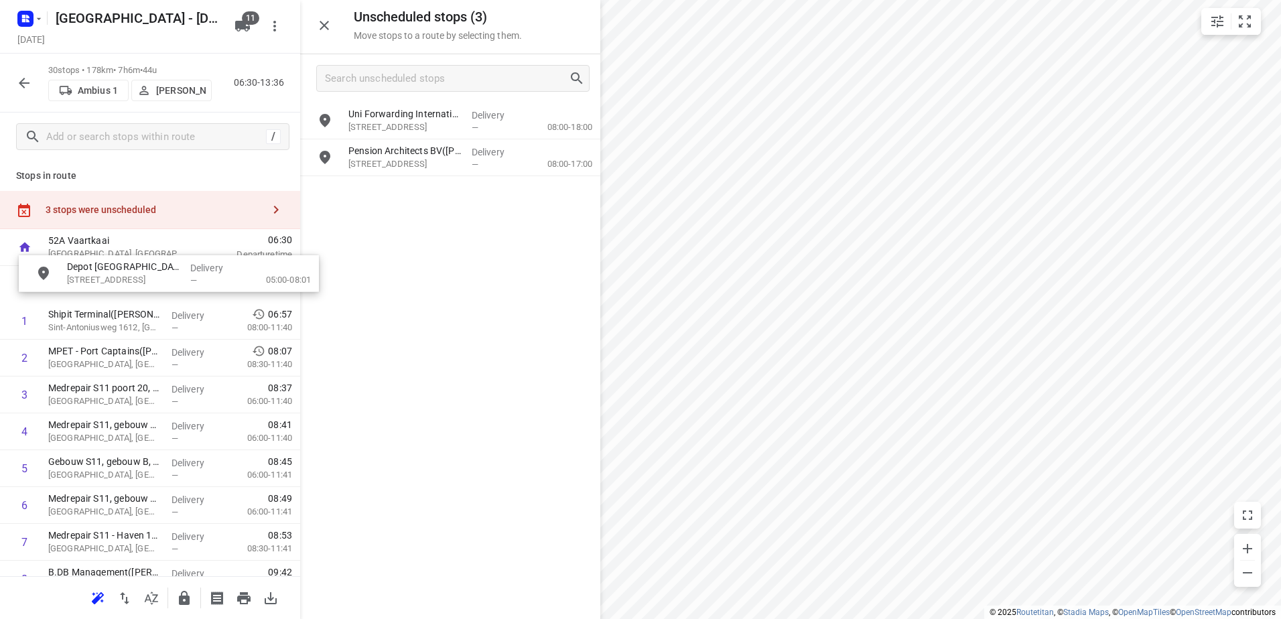
drag, startPoint x: 423, startPoint y: 125, endPoint x: 135, endPoint y: 284, distance: 329.0
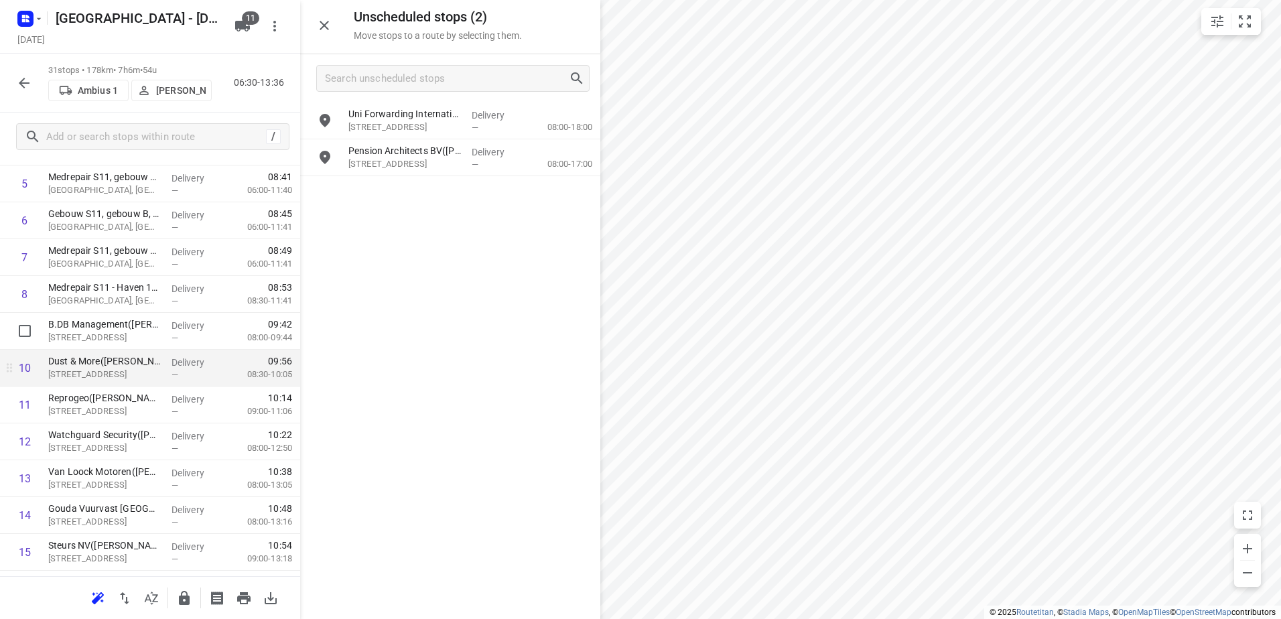
scroll to position [268, 0]
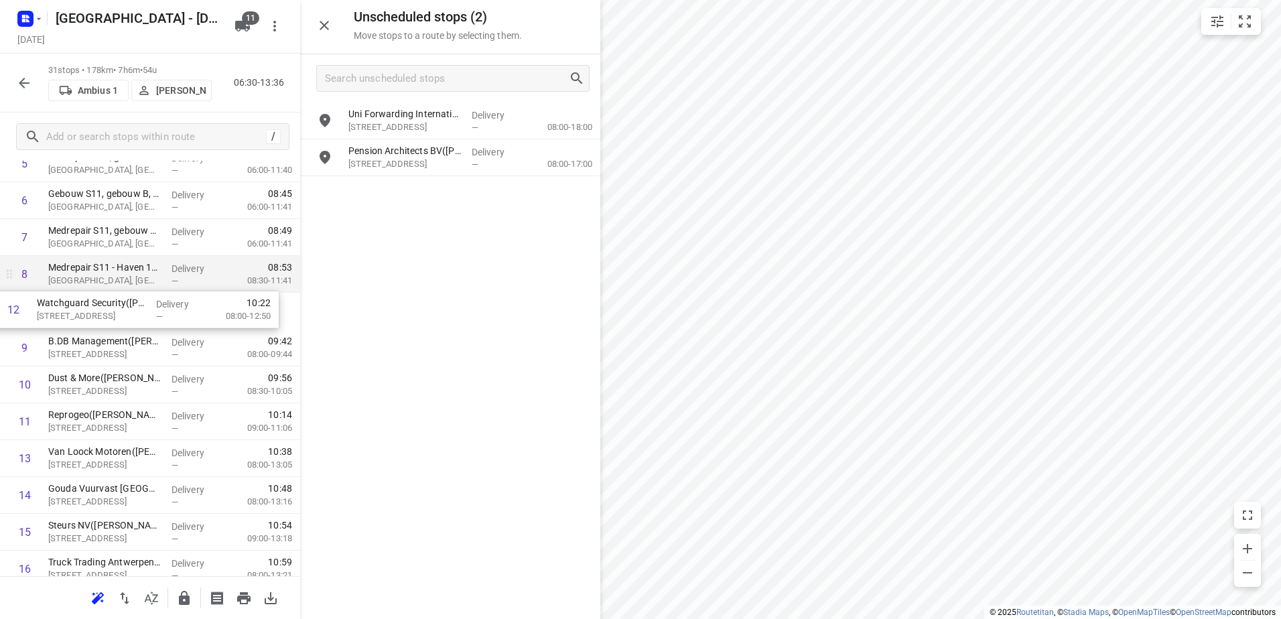
drag, startPoint x: 115, startPoint y: 415, endPoint x: 105, endPoint y: 287, distance: 129.1
click at [105, 288] on div "1 Depot België(Depot België) Vaartkaai 52A, Antwerpen Delivery — 06:30 05:00-08…" at bounding box center [150, 569] width 300 height 1142
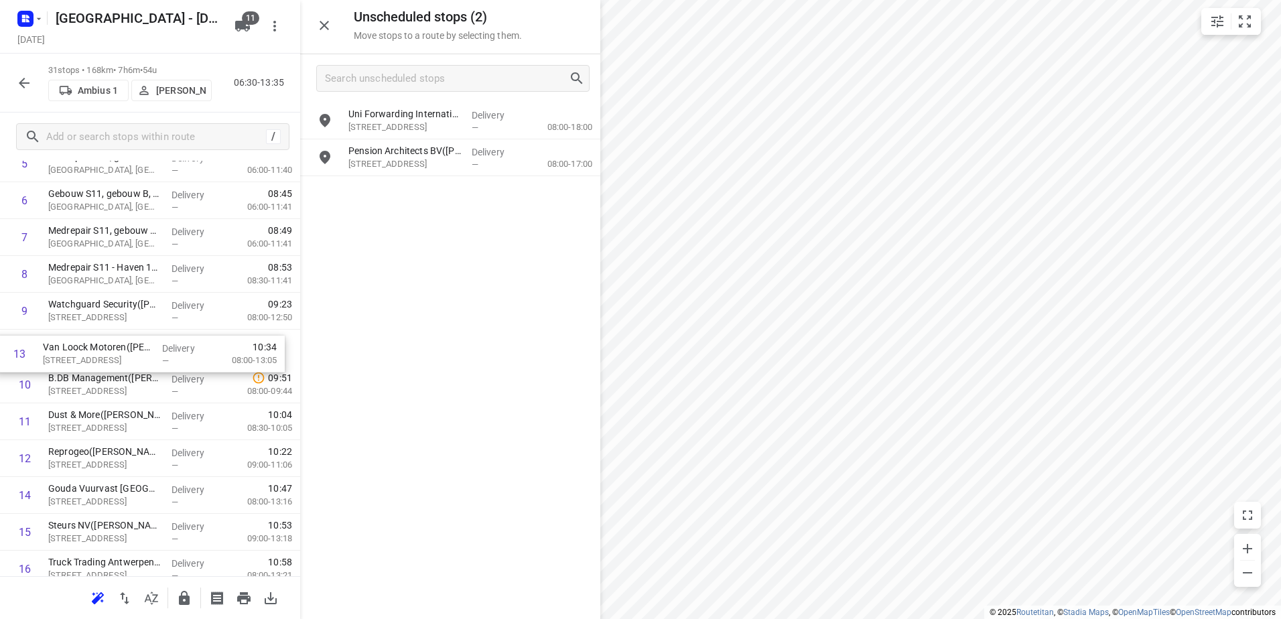
drag, startPoint x: 204, startPoint y: 470, endPoint x: 196, endPoint y: 359, distance: 110.8
click at [196, 359] on div "1 Depot België(Depot België) Vaartkaai 52A, Antwerpen Delivery — 06:30 05:00-08…" at bounding box center [150, 569] width 300 height 1142
drag, startPoint x: 174, startPoint y: 495, endPoint x: 161, endPoint y: 362, distance: 133.2
click at [161, 362] on div "1 Depot België(Depot België) Vaartkaai 52A, Antwerpen Delivery — 06:30 05:00-08…" at bounding box center [150, 568] width 300 height 1142
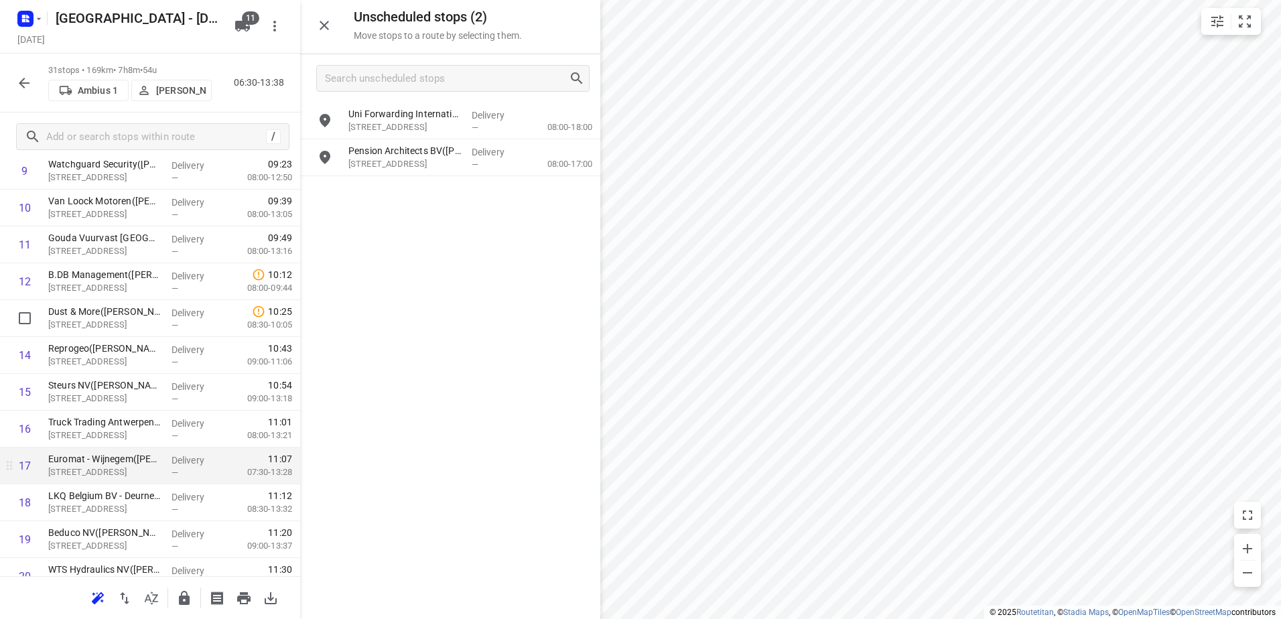
scroll to position [470, 0]
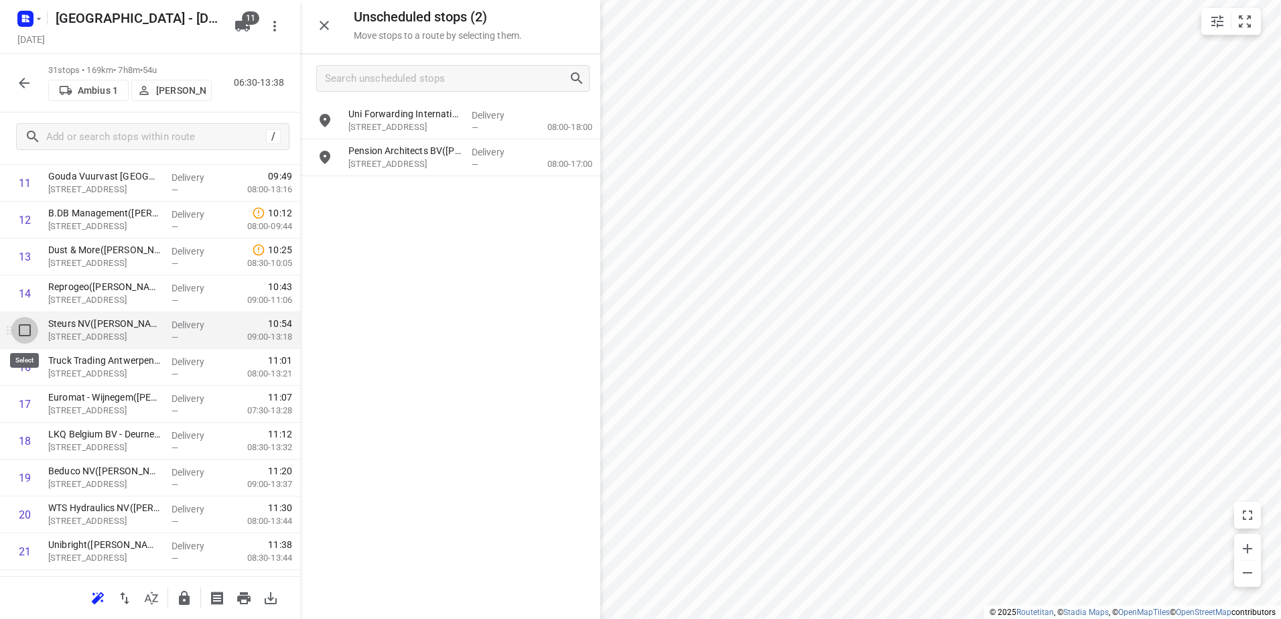
click at [24, 330] on input "checkbox" at bounding box center [24, 330] width 27 height 27
checkbox input "true"
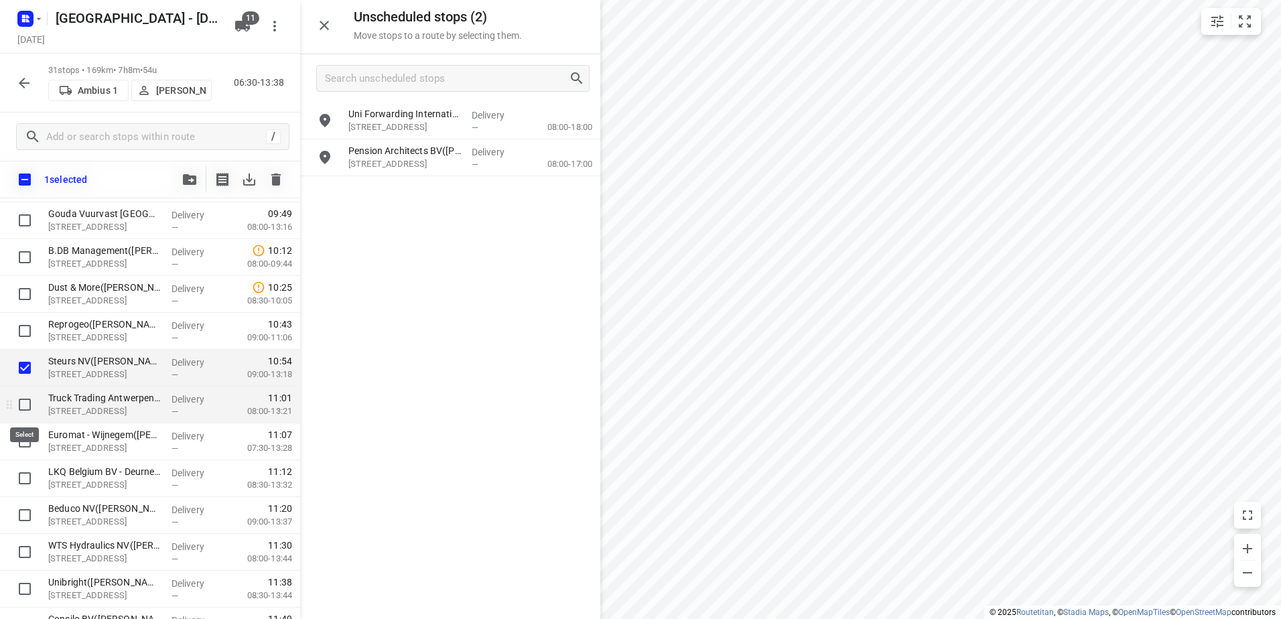
click at [24, 403] on input "checkbox" at bounding box center [24, 404] width 27 height 27
checkbox input "true"
click at [24, 439] on input "checkbox" at bounding box center [24, 441] width 27 height 27
checkbox input "true"
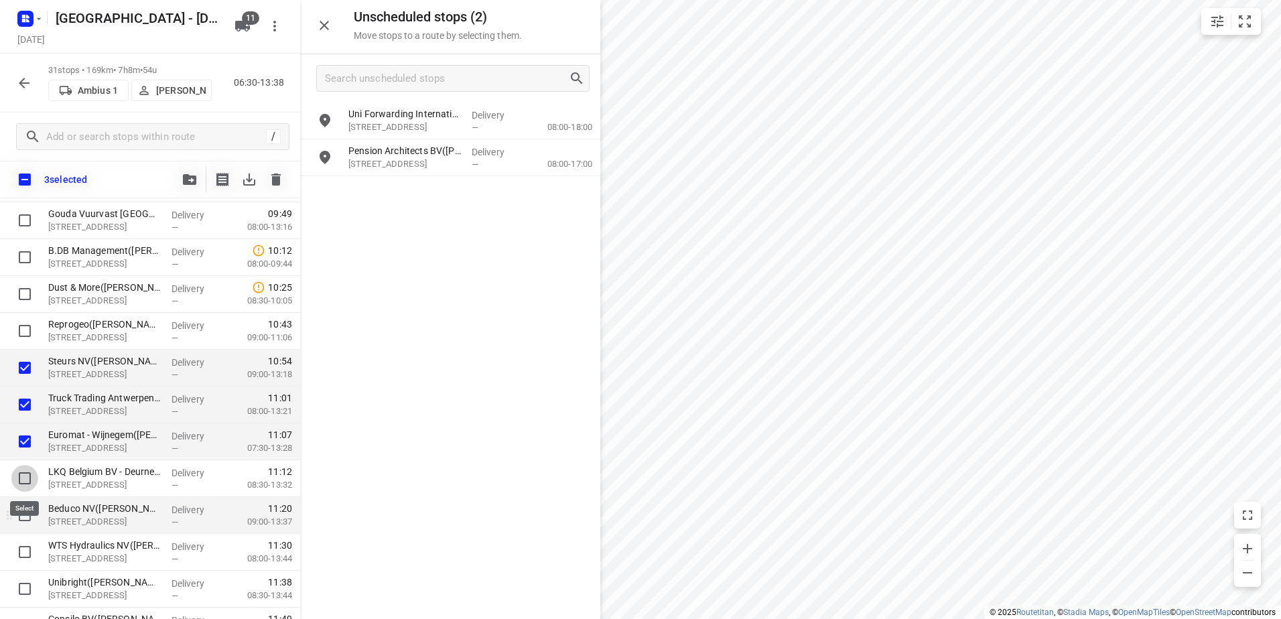
drag, startPoint x: 20, startPoint y: 480, endPoint x: 23, endPoint y: 497, distance: 17.6
click at [20, 479] on input "checkbox" at bounding box center [24, 478] width 27 height 27
checkbox input "true"
click at [24, 509] on input "checkbox" at bounding box center [24, 515] width 27 height 27
checkbox input "true"
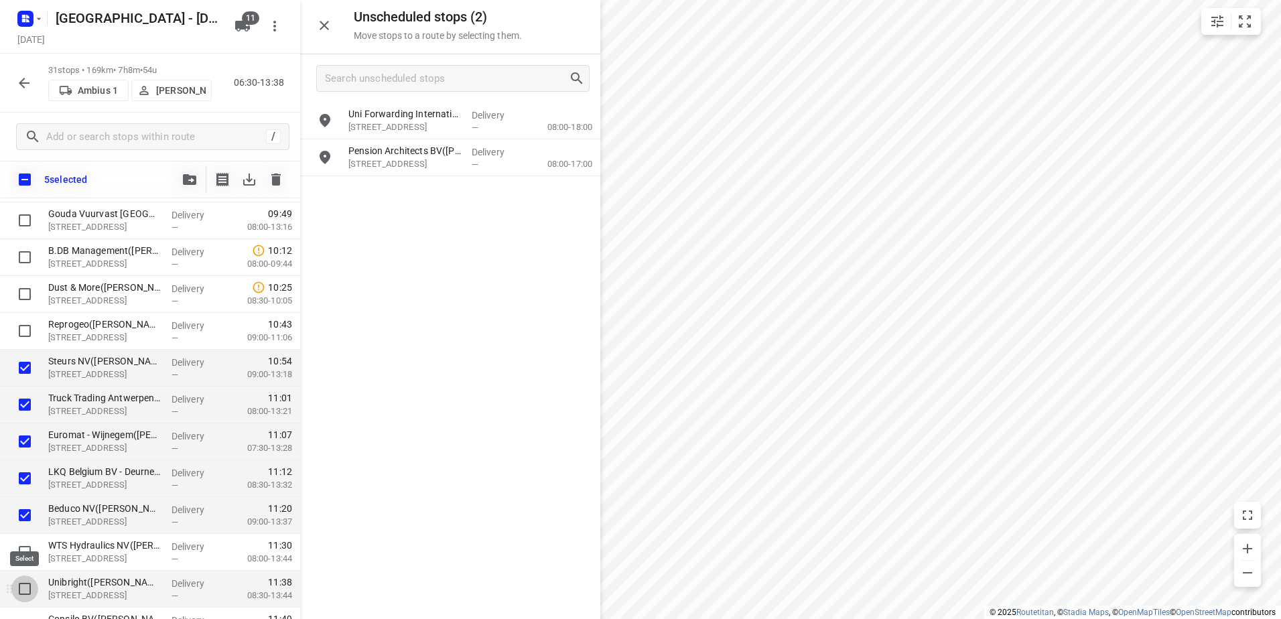
click at [22, 593] on input "checkbox" at bounding box center [24, 589] width 27 height 27
checkbox input "true"
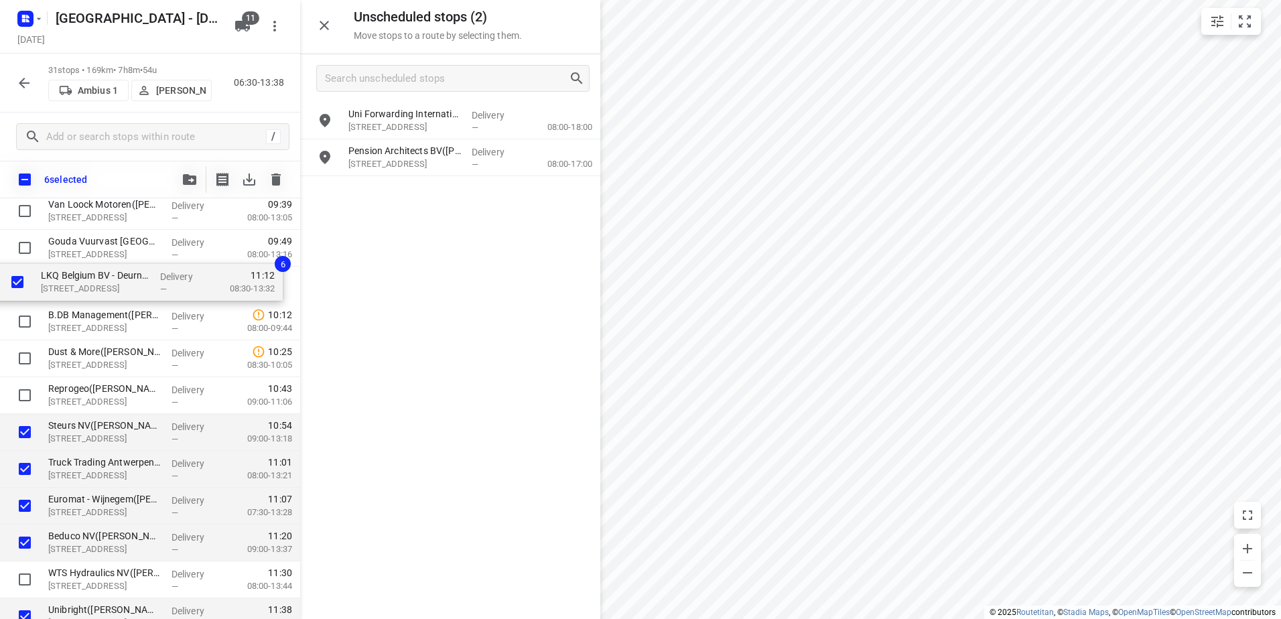
drag, startPoint x: 79, startPoint y: 361, endPoint x: 81, endPoint y: 274, distance: 87.1
click at [81, 274] on div "Depot België(Depot België) Vaartkaai 52A, Antwerpen Delivery — 06:30 05:00-08:0…" at bounding box center [150, 432] width 300 height 1142
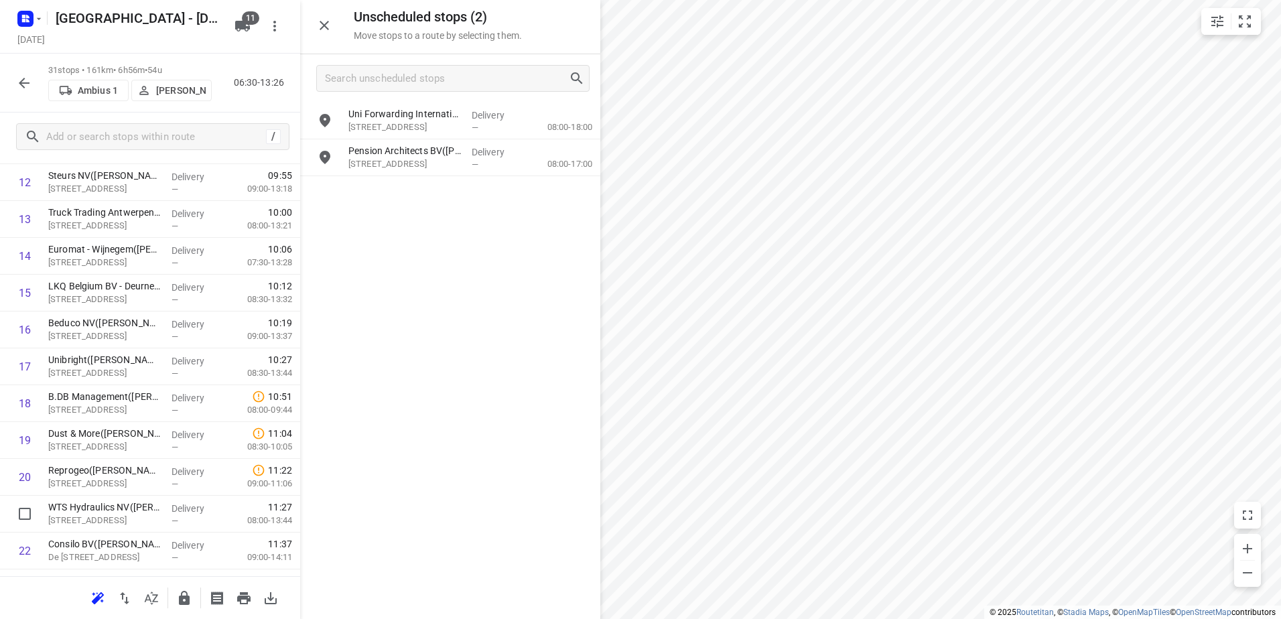
scroll to position [510, 0]
drag, startPoint x: 126, startPoint y: 514, endPoint x: 117, endPoint y: 395, distance: 119.0
click at [117, 396] on div "1 Depot België(Depot België) Vaartkaai 52A, Antwerpen Delivery — 06:30 05:00-08…" at bounding box center [150, 327] width 300 height 1142
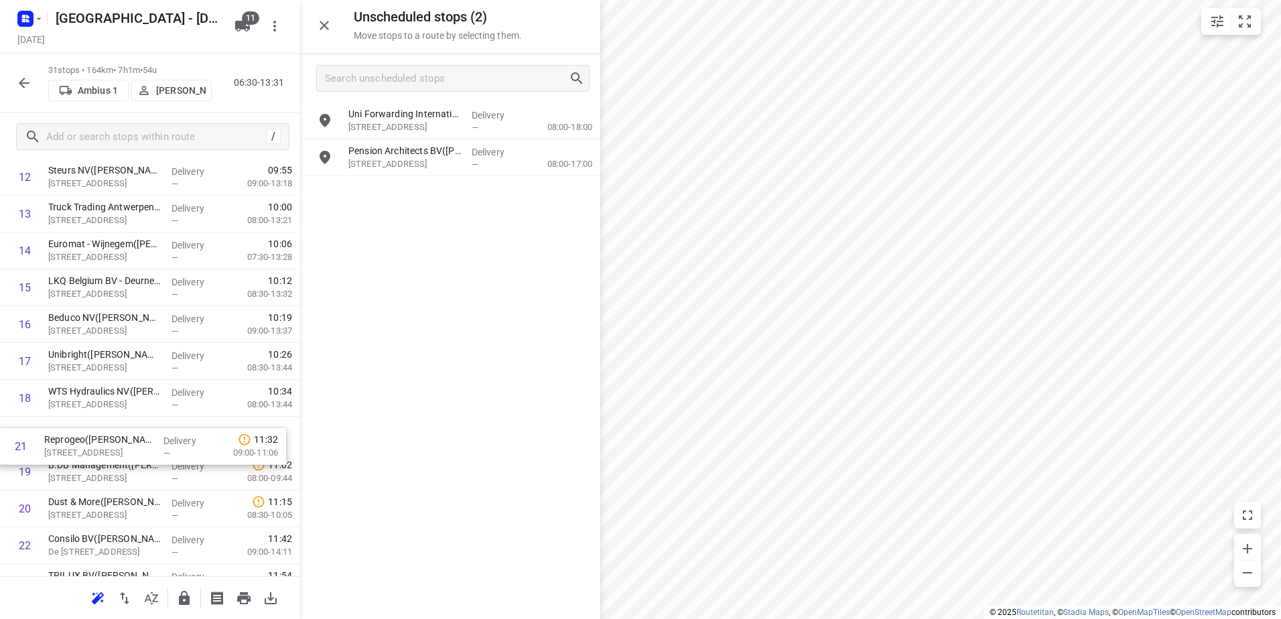
drag, startPoint x: 151, startPoint y: 515, endPoint x: 145, endPoint y: 434, distance: 80.6
click at [145, 434] on div "1 Depot België(Depot België) Vaartkaai 52A, Antwerpen Delivery — 06:30 05:00-08…" at bounding box center [150, 324] width 300 height 1142
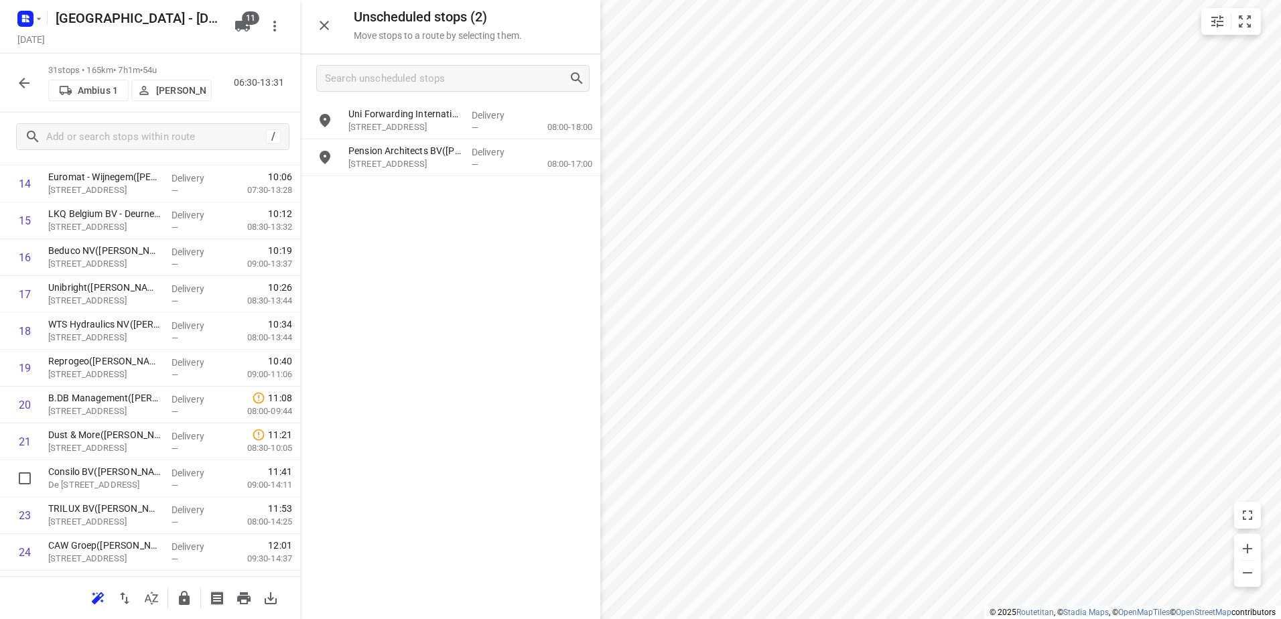
scroll to position [580, 0]
drag, startPoint x: 168, startPoint y: 488, endPoint x: 152, endPoint y: 404, distance: 85.3
click at [152, 404] on div "1 Depot België(Depot België) Vaartkaai 52A, Antwerpen Delivery — 06:30 05:00-08…" at bounding box center [150, 257] width 300 height 1142
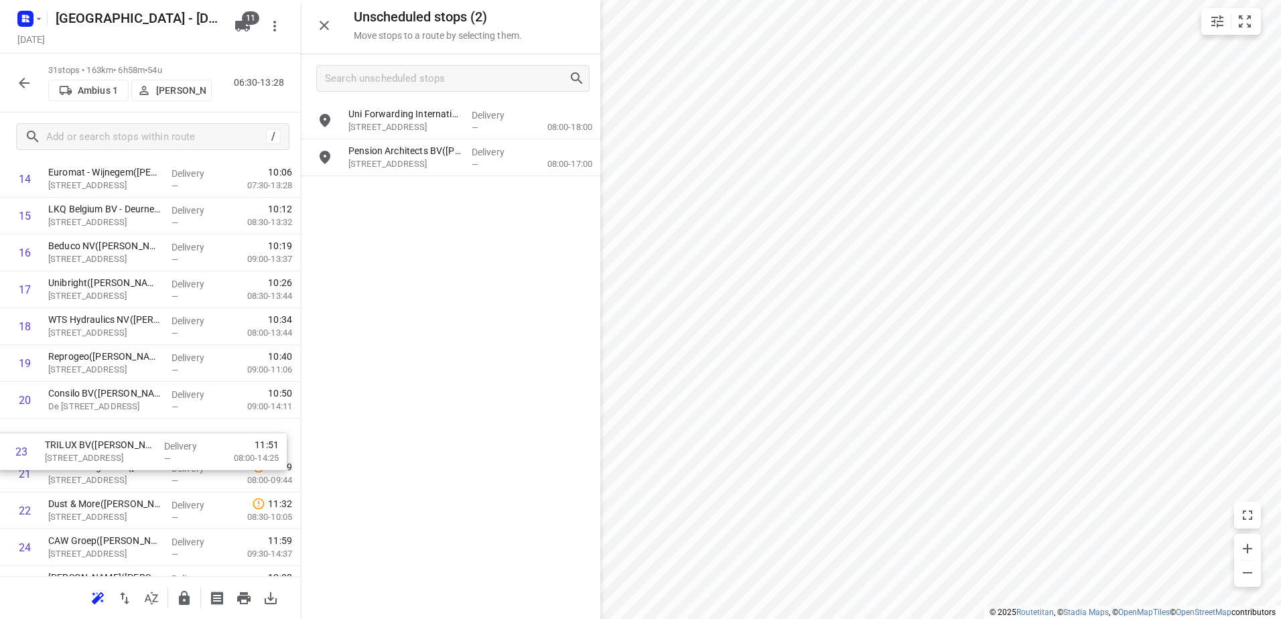
drag, startPoint x: 151, startPoint y: 518, endPoint x: 143, endPoint y: 443, distance: 75.5
click at [145, 446] on div "1 Depot België(Depot België) Vaartkaai 52A, Antwerpen Delivery — 06:30 05:00-08…" at bounding box center [150, 253] width 300 height 1142
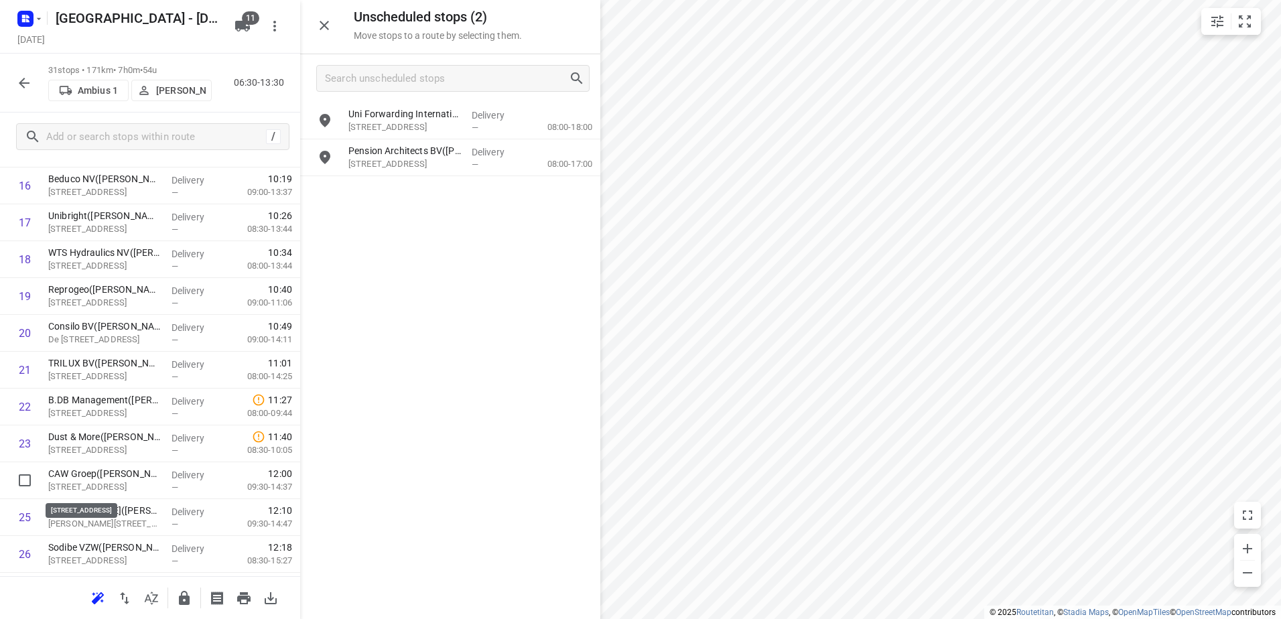
scroll to position [652, 0]
click at [139, 409] on div "1 Depot België(Depot België) Vaartkaai 52A, Antwerpen Delivery — 06:30 05:00-08…" at bounding box center [150, 185] width 300 height 1142
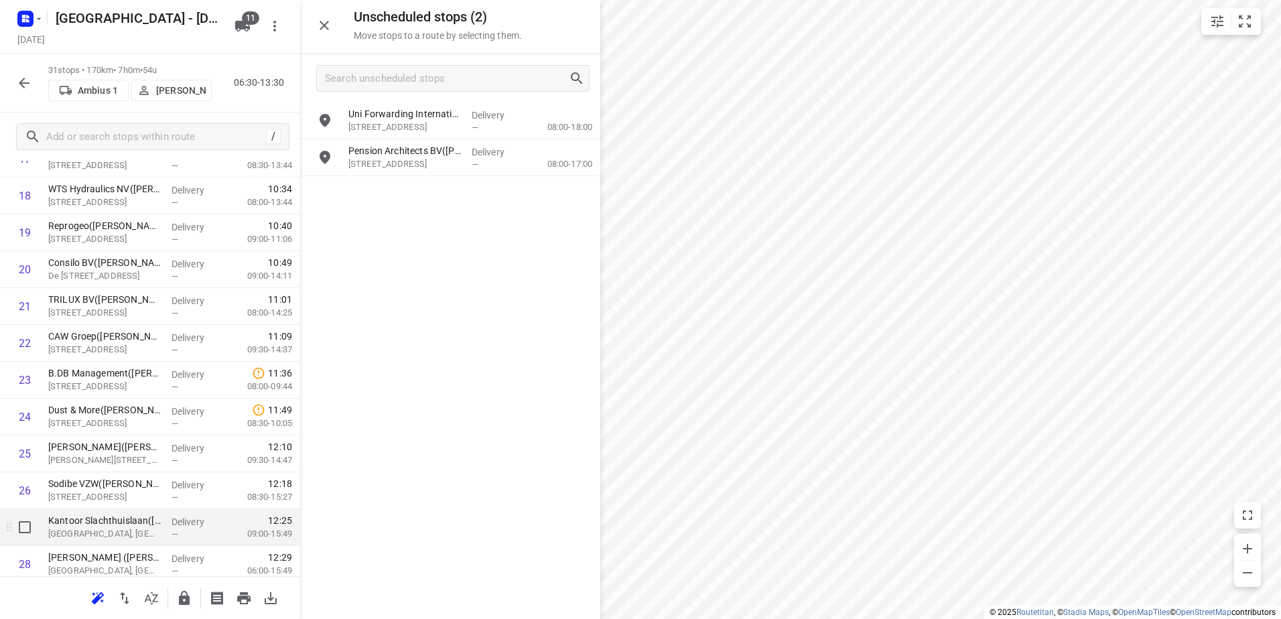
scroll to position [786, 0]
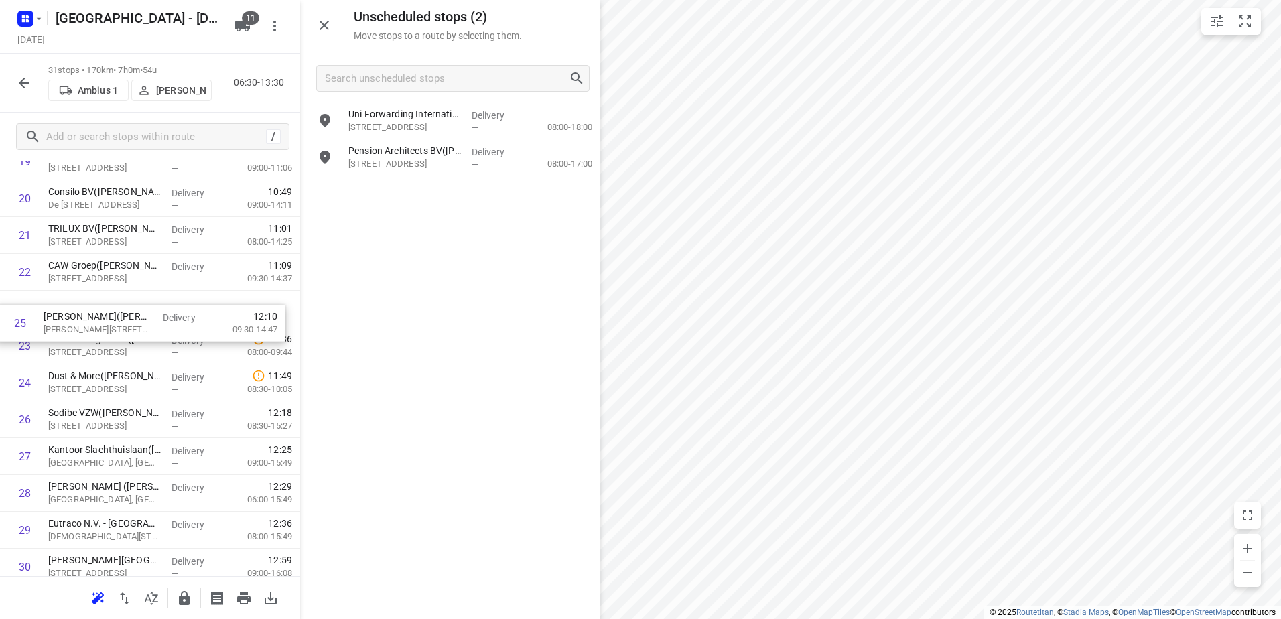
drag, startPoint x: 125, startPoint y: 386, endPoint x: 119, endPoint y: 320, distance: 66.5
click at [119, 320] on div "1 Depot België(Depot België) Vaartkaai 52A, Antwerpen Delivery — 06:30 05:00-08…" at bounding box center [150, 51] width 300 height 1142
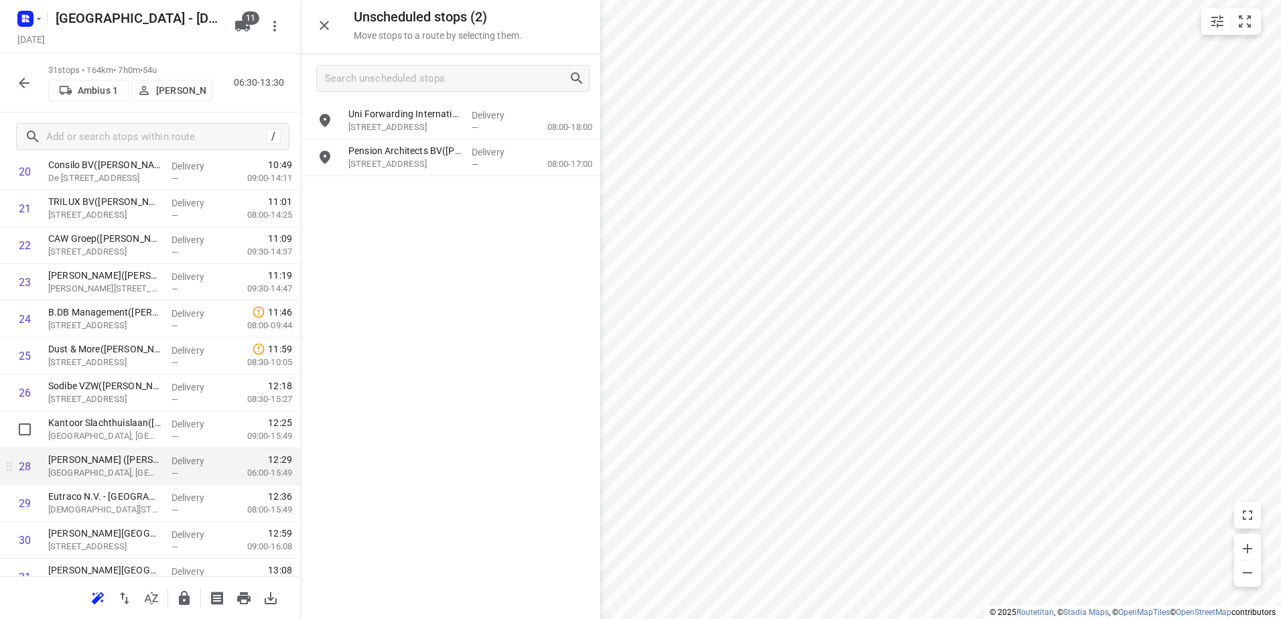
scroll to position [853, 0]
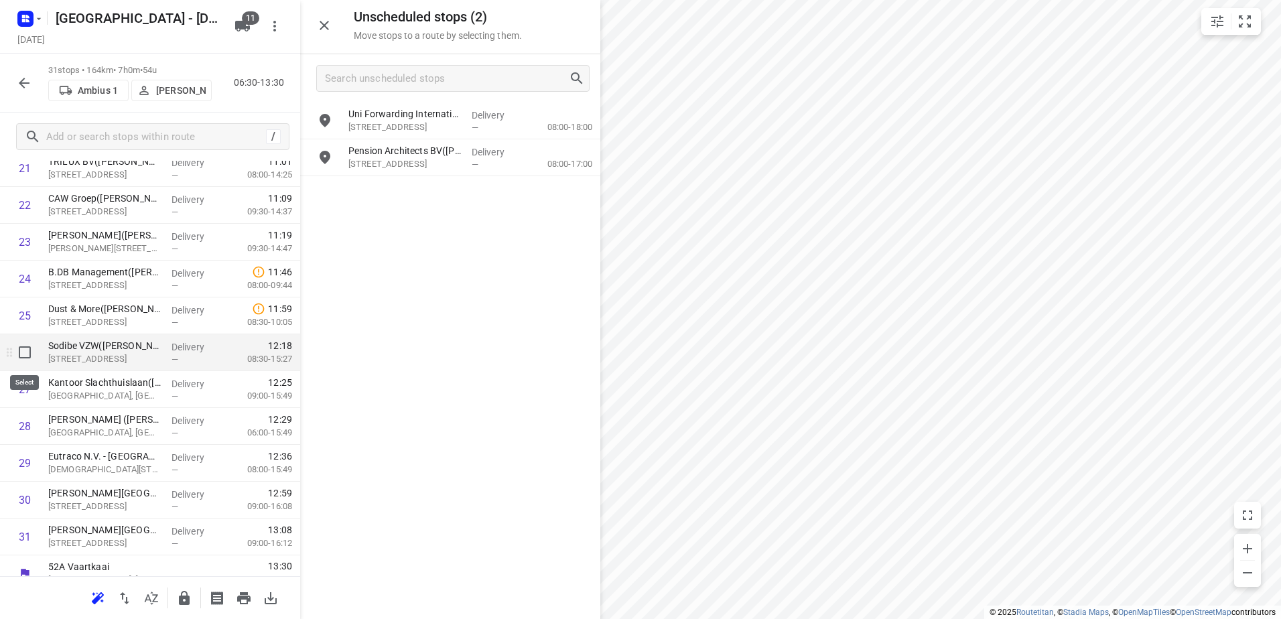
click at [23, 346] on input "checkbox" at bounding box center [24, 352] width 27 height 27
checkbox input "true"
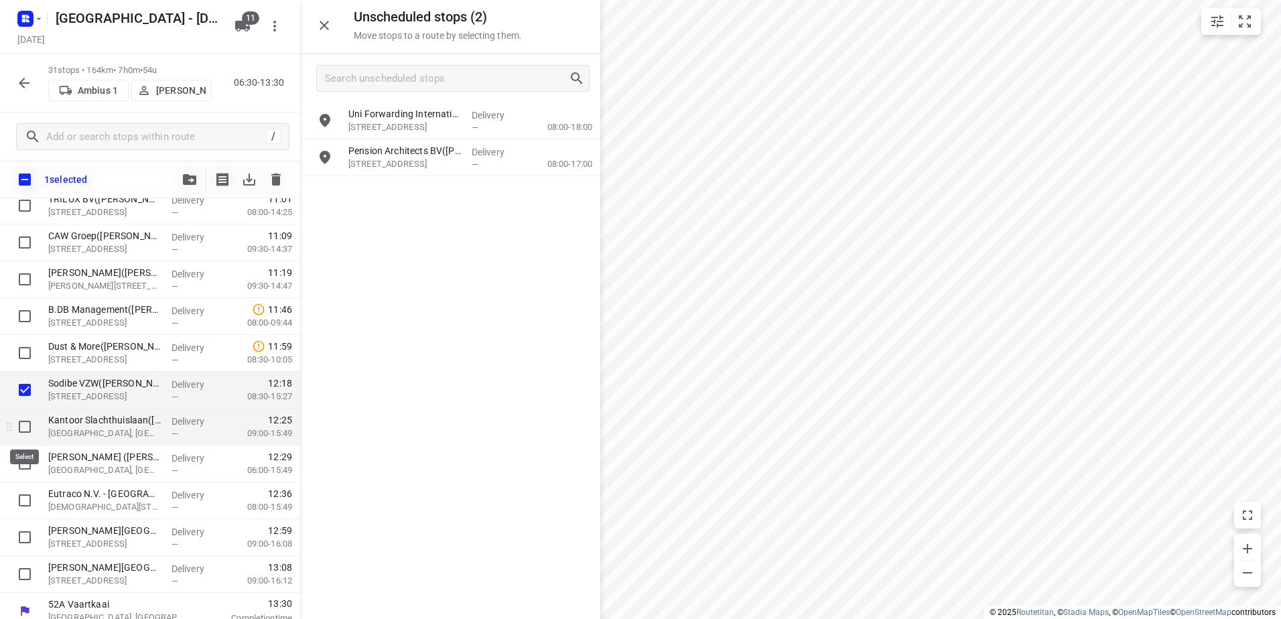
click at [22, 433] on input "checkbox" at bounding box center [24, 426] width 27 height 27
checkbox input "true"
drag, startPoint x: 23, startPoint y: 461, endPoint x: 24, endPoint y: 477, distance: 16.1
click at [23, 462] on input "checkbox" at bounding box center [24, 463] width 27 height 27
checkbox input "true"
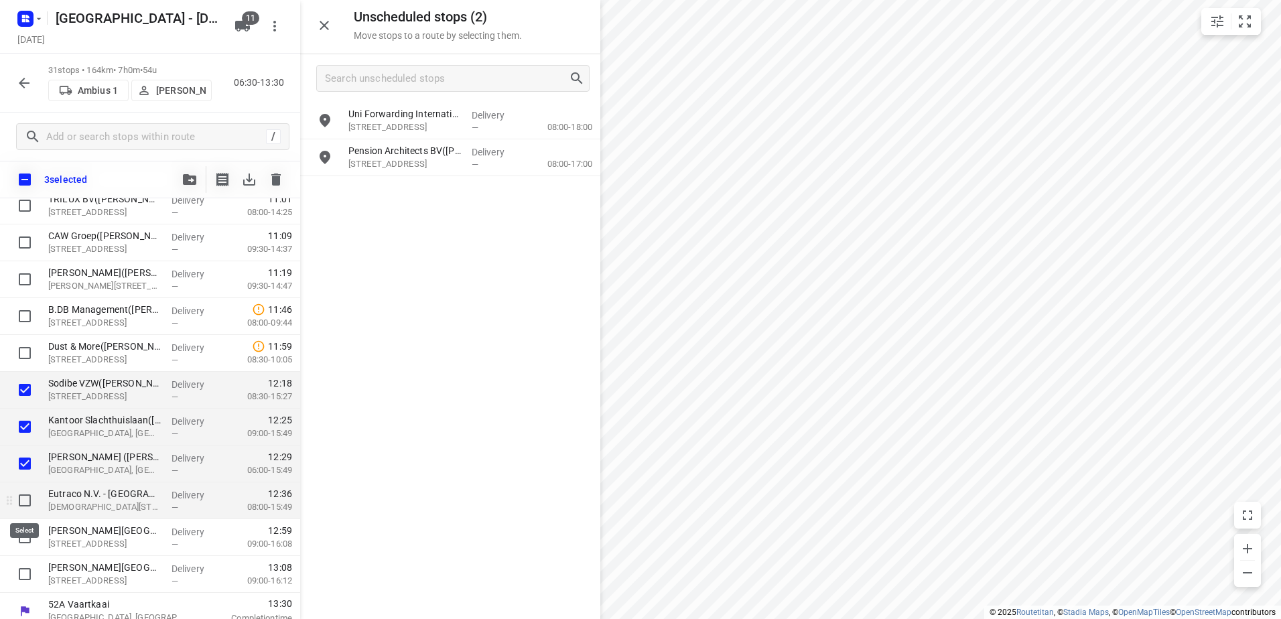
click at [24, 505] on input "checkbox" at bounding box center [24, 500] width 27 height 27
checkbox input "true"
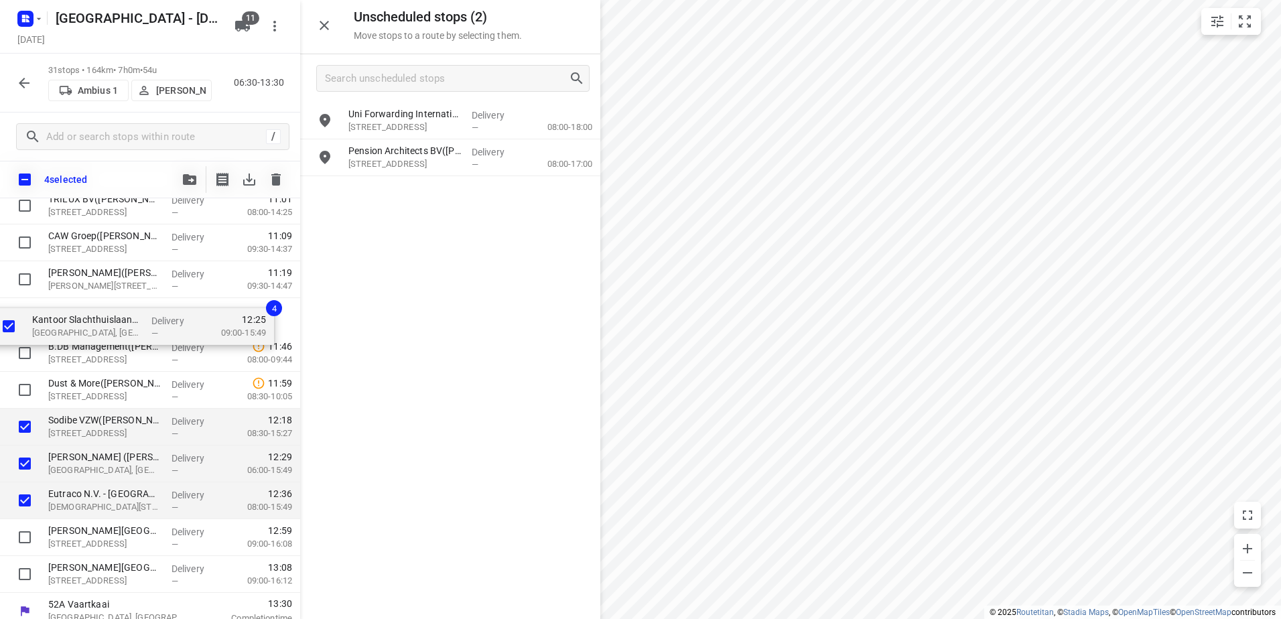
drag, startPoint x: 100, startPoint y: 391, endPoint x: 91, endPoint y: 301, distance: 89.5
click at [91, 301] on div "Depot België(Depot België) Vaartkaai 52A, Antwerpen Delivery — 06:30 05:00-08:0…" at bounding box center [150, 22] width 300 height 1142
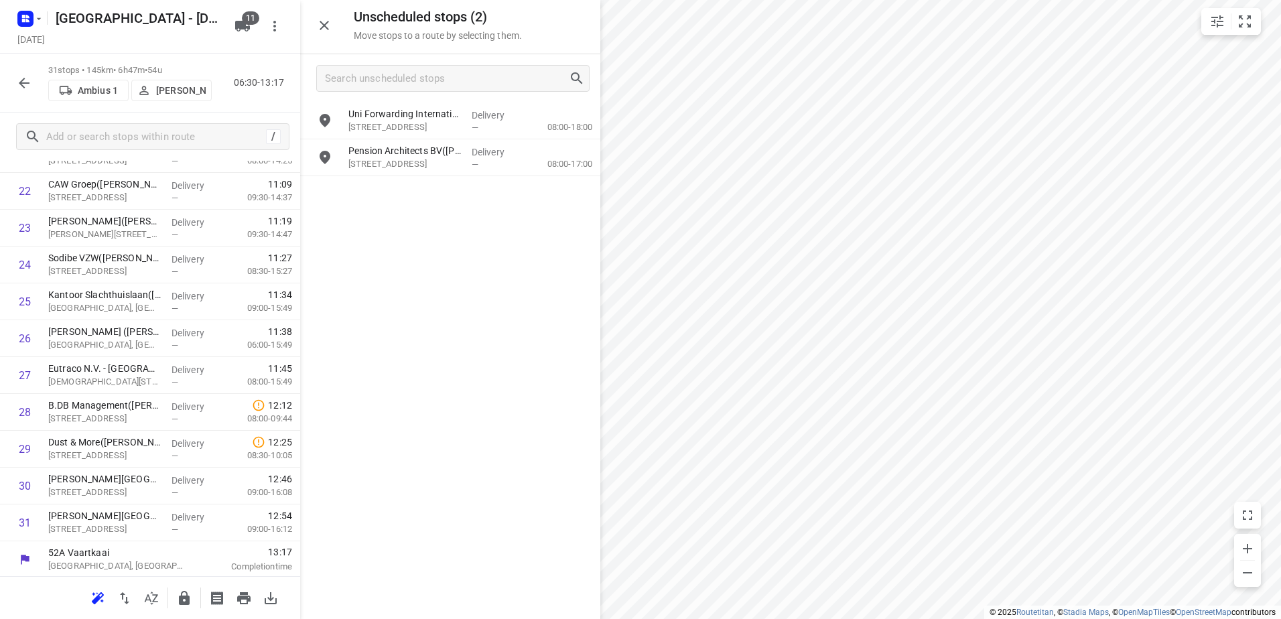
scroll to position [869, 0]
drag, startPoint x: 141, startPoint y: 452, endPoint x: 132, endPoint y: 399, distance: 53.8
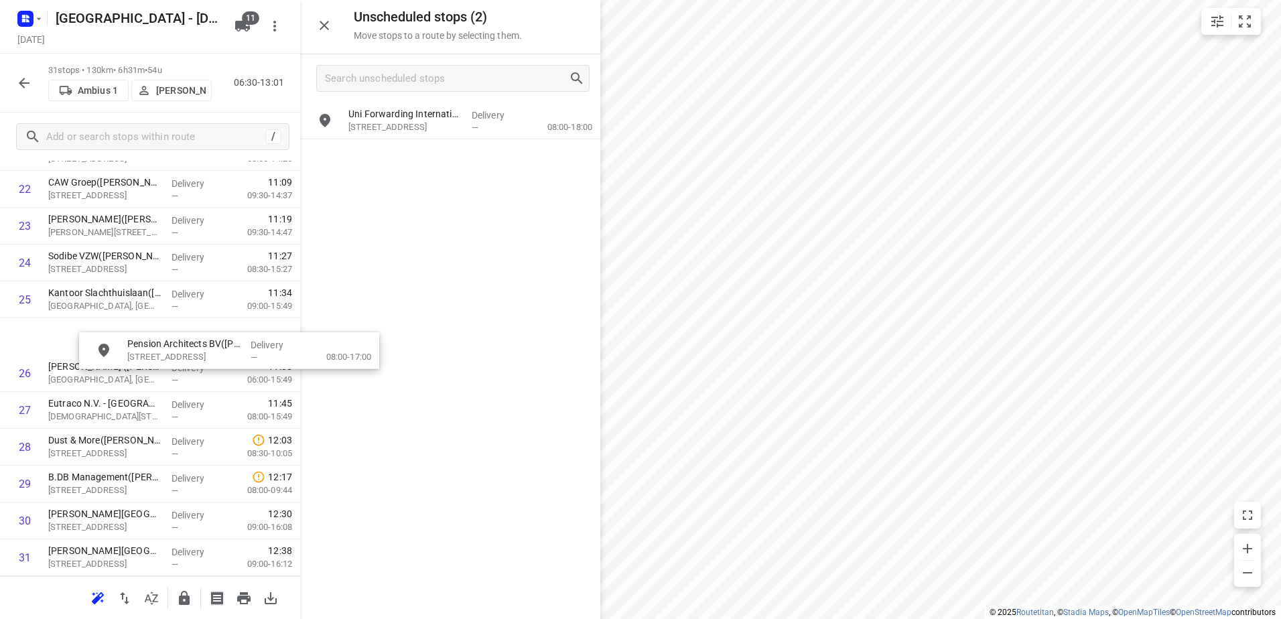
scroll to position [868, 0]
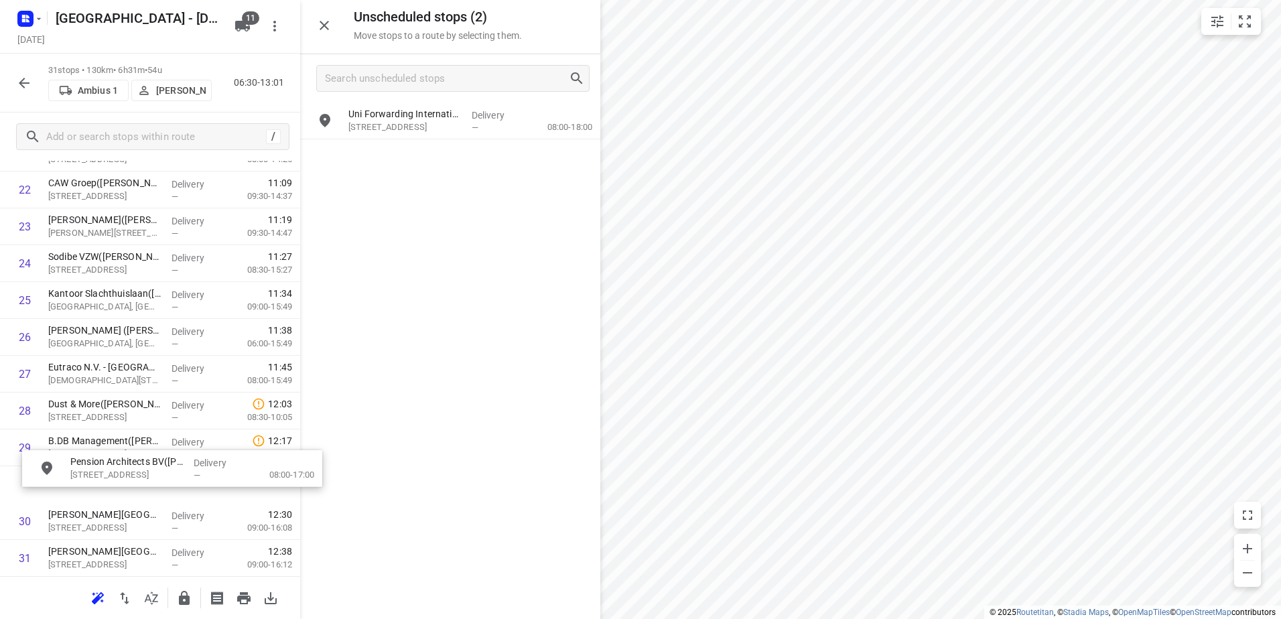
drag, startPoint x: 423, startPoint y: 172, endPoint x: 136, endPoint y: 486, distance: 426.4
click at [182, 608] on button "button" at bounding box center [184, 598] width 27 height 27
click at [20, 77] on icon "button" at bounding box center [24, 83] width 16 height 16
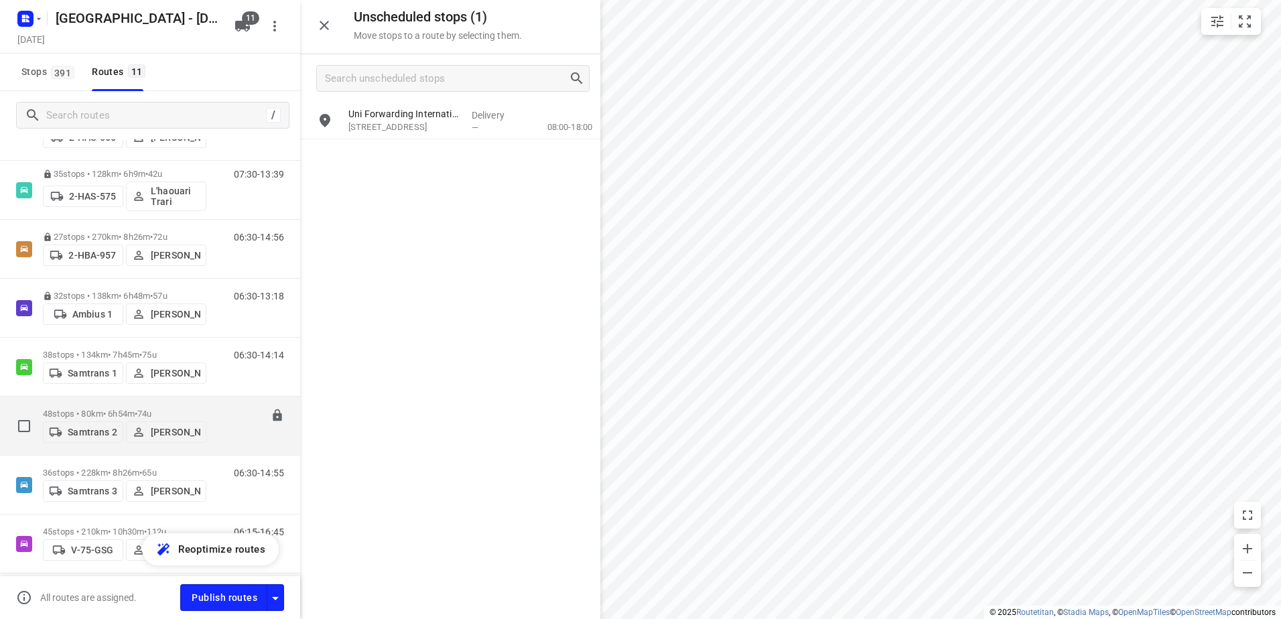
scroll to position [334, 0]
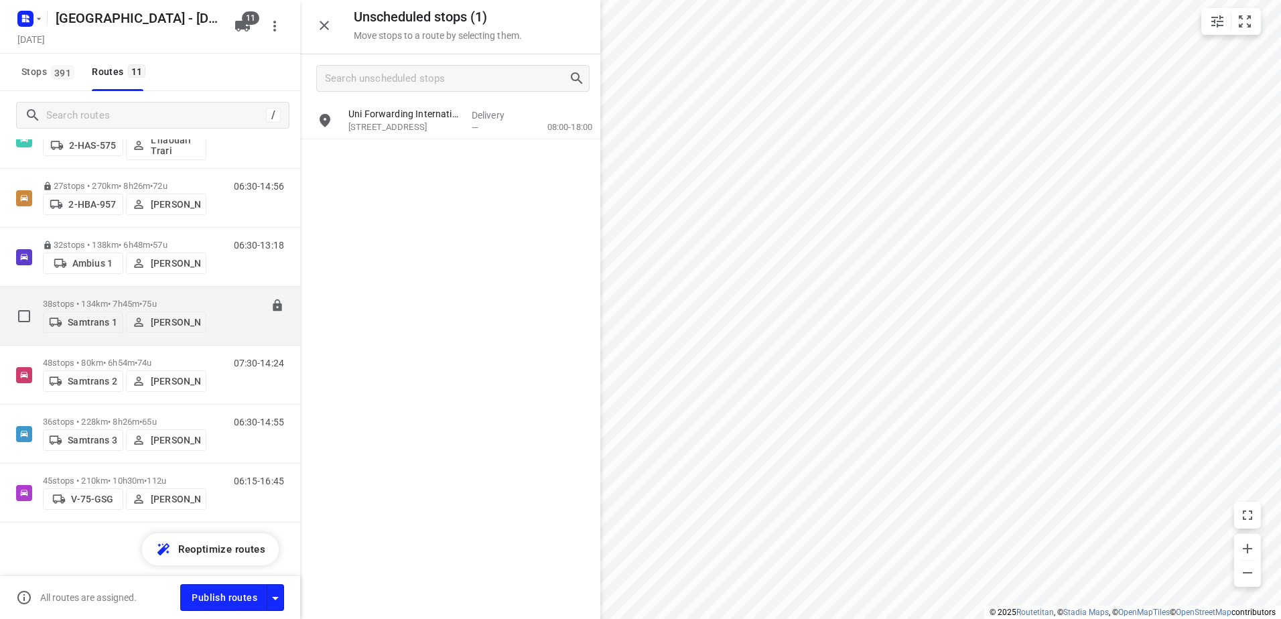
click at [94, 301] on p "38 stops • 134km • 7h45m • 75u" at bounding box center [124, 304] width 163 height 10
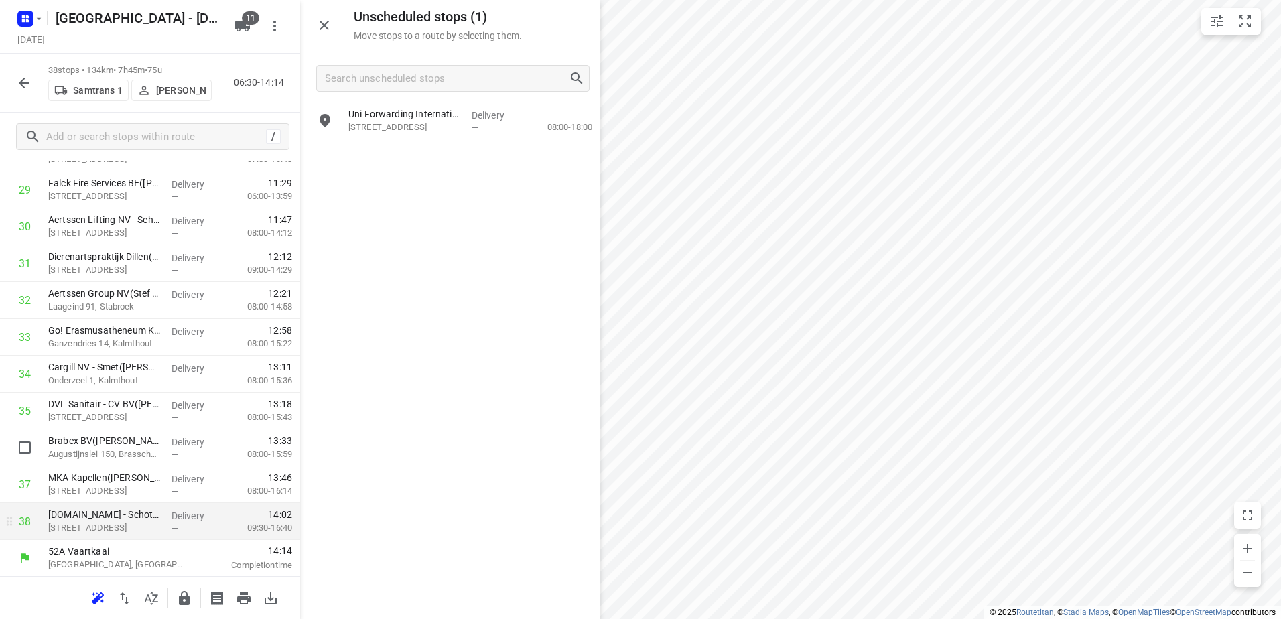
scroll to position [1127, 0]
click at [189, 595] on icon "button" at bounding box center [184, 598] width 16 height 16
click at [23, 70] on button "button" at bounding box center [24, 83] width 27 height 27
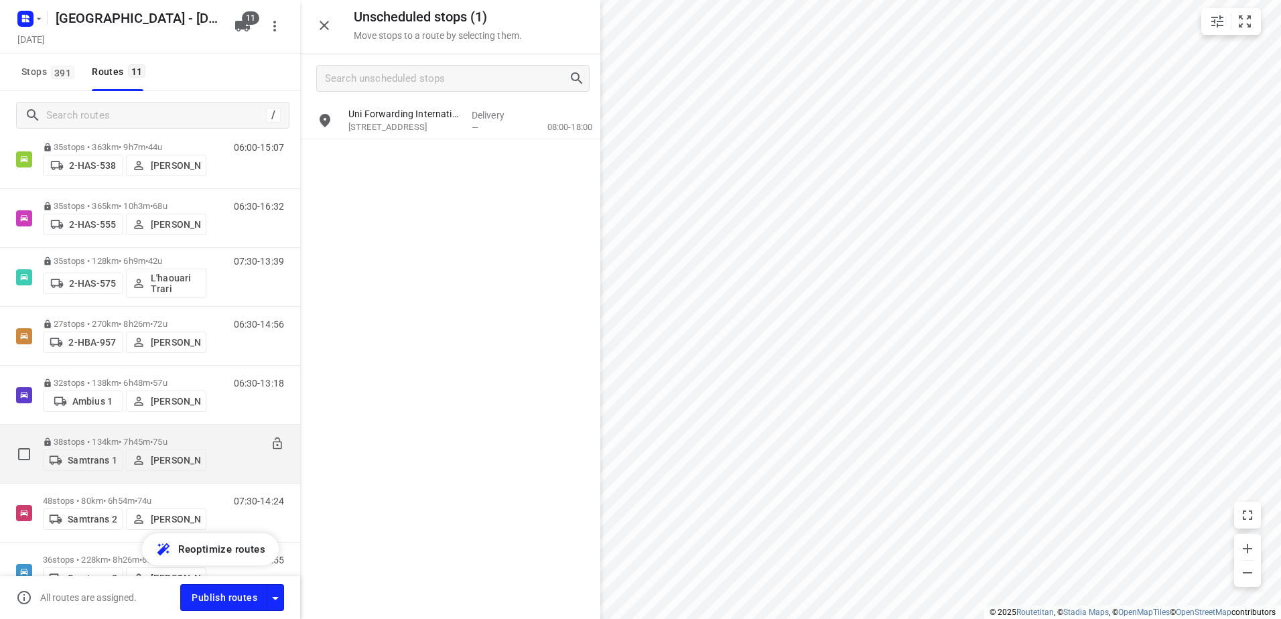
scroll to position [334, 0]
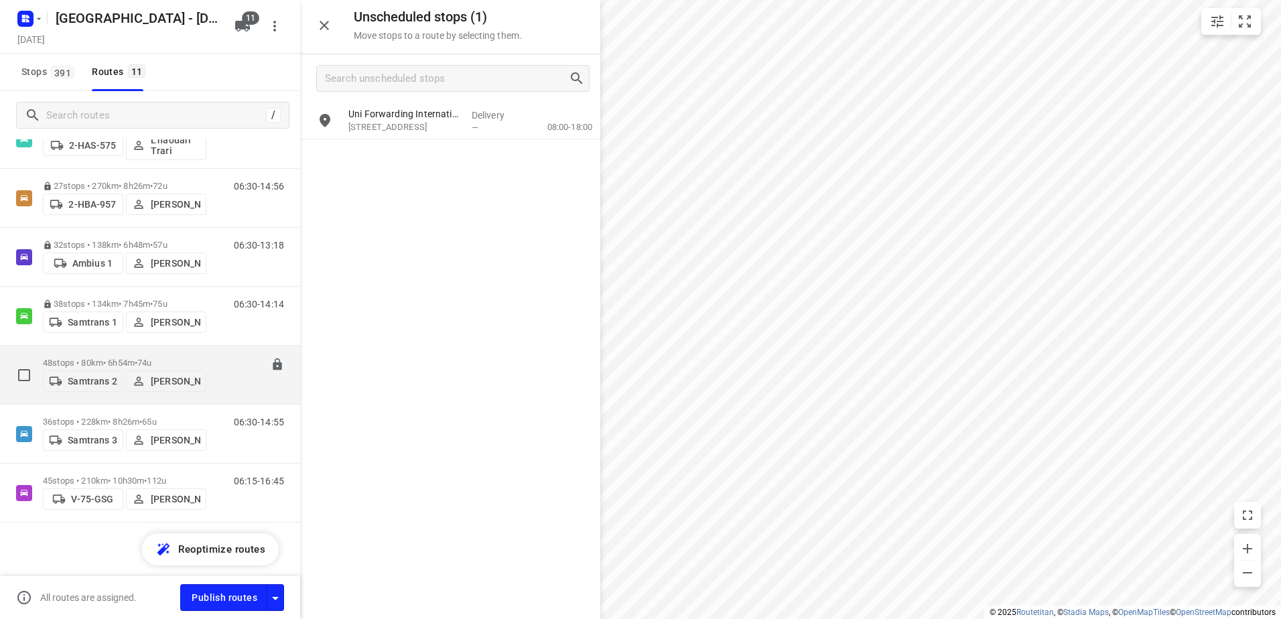
click at [150, 358] on span "74u" at bounding box center [144, 363] width 14 height 10
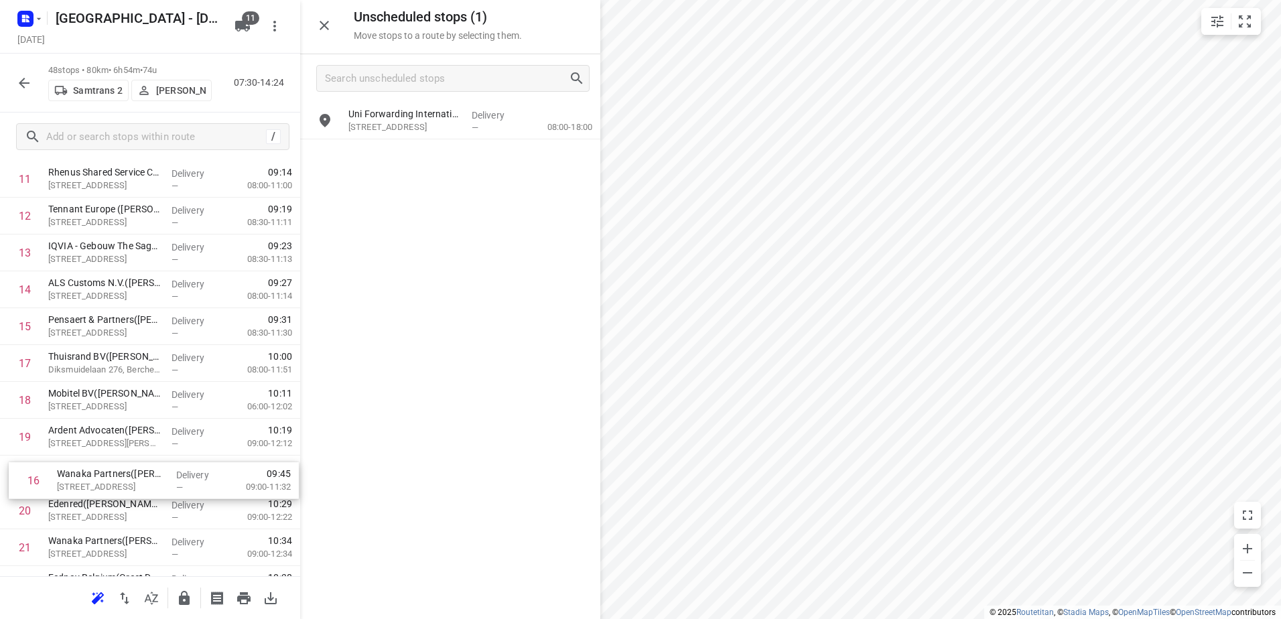
scroll to position [482, 0]
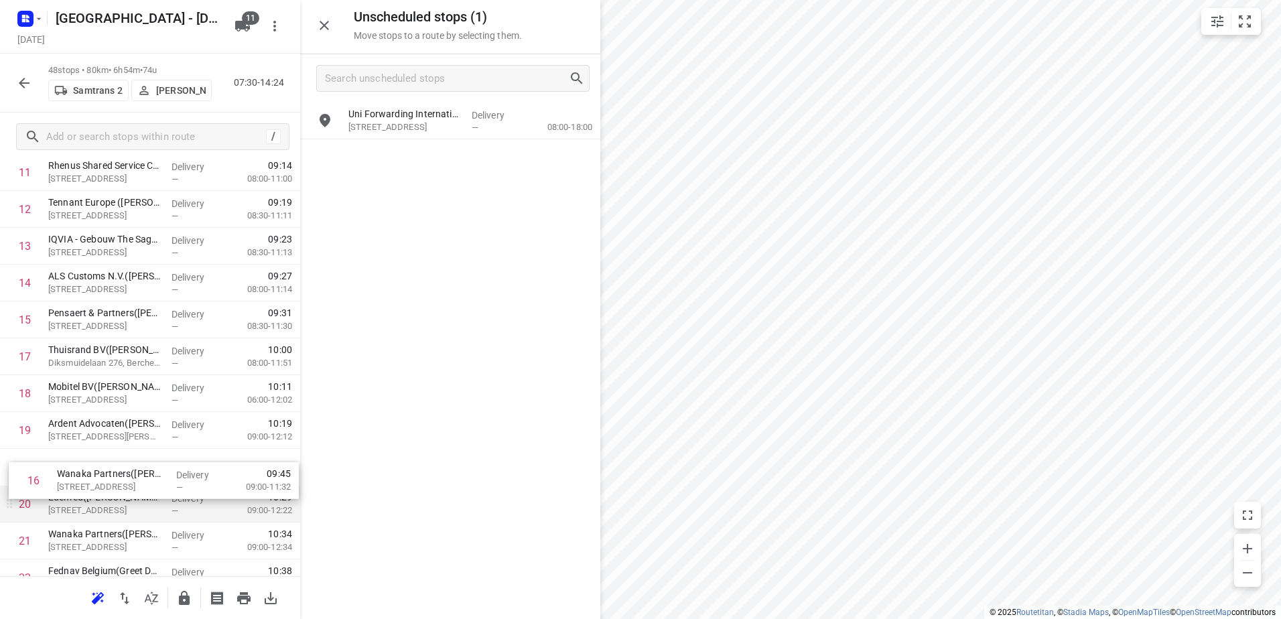
drag, startPoint x: 196, startPoint y: 419, endPoint x: 196, endPoint y: 490, distance: 71.0
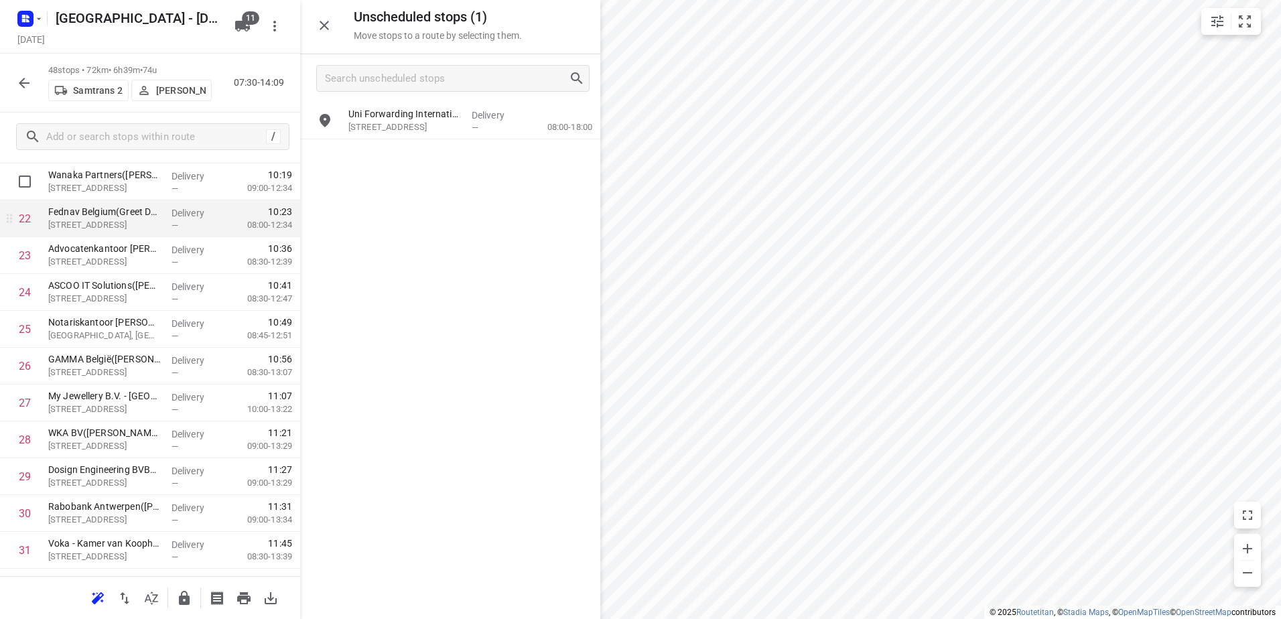
scroll to position [817, 0]
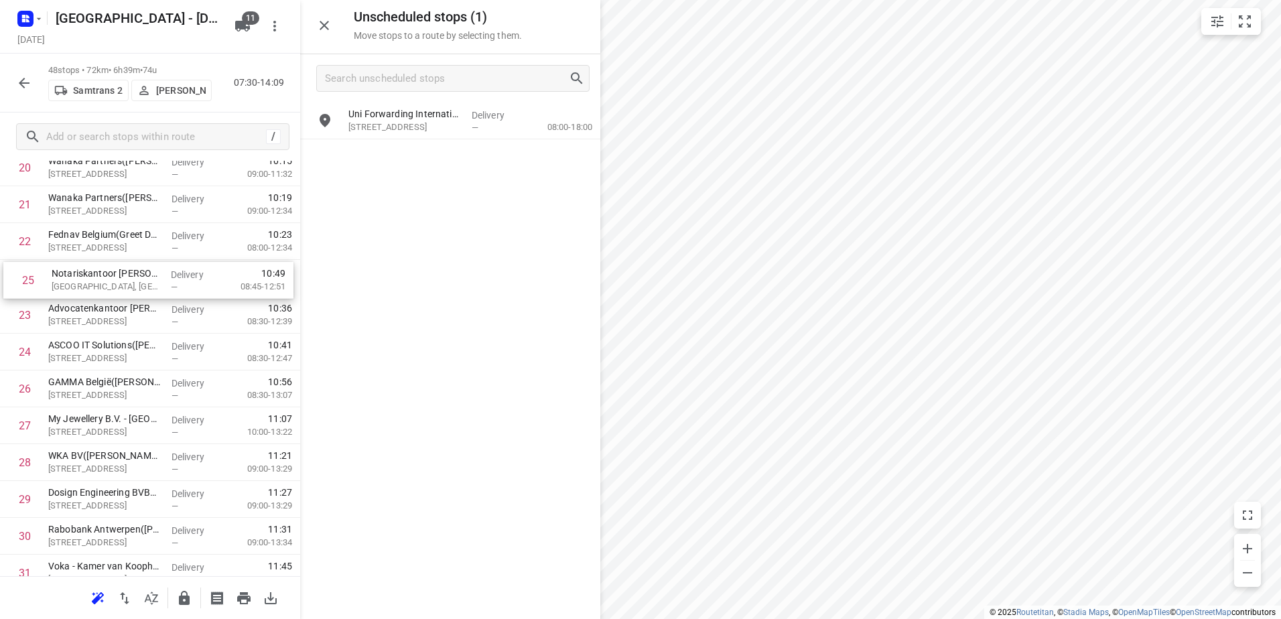
drag, startPoint x: 191, startPoint y: 354, endPoint x: 194, endPoint y: 278, distance: 76.5
click at [194, 278] on div "1 Teleperformance - Antwerpen(Feline van Barel) Borsbeeksebrug 30, Antwerpen De…" at bounding box center [150, 333] width 300 height 1769
drag, startPoint x: 192, startPoint y: 396, endPoint x: 185, endPoint y: 312, distance: 84.1
click at [185, 312] on div "1 Teleperformance - Antwerpen(Feline van Barel) Borsbeeksebrug 30, Antwerpen De…" at bounding box center [150, 333] width 300 height 1769
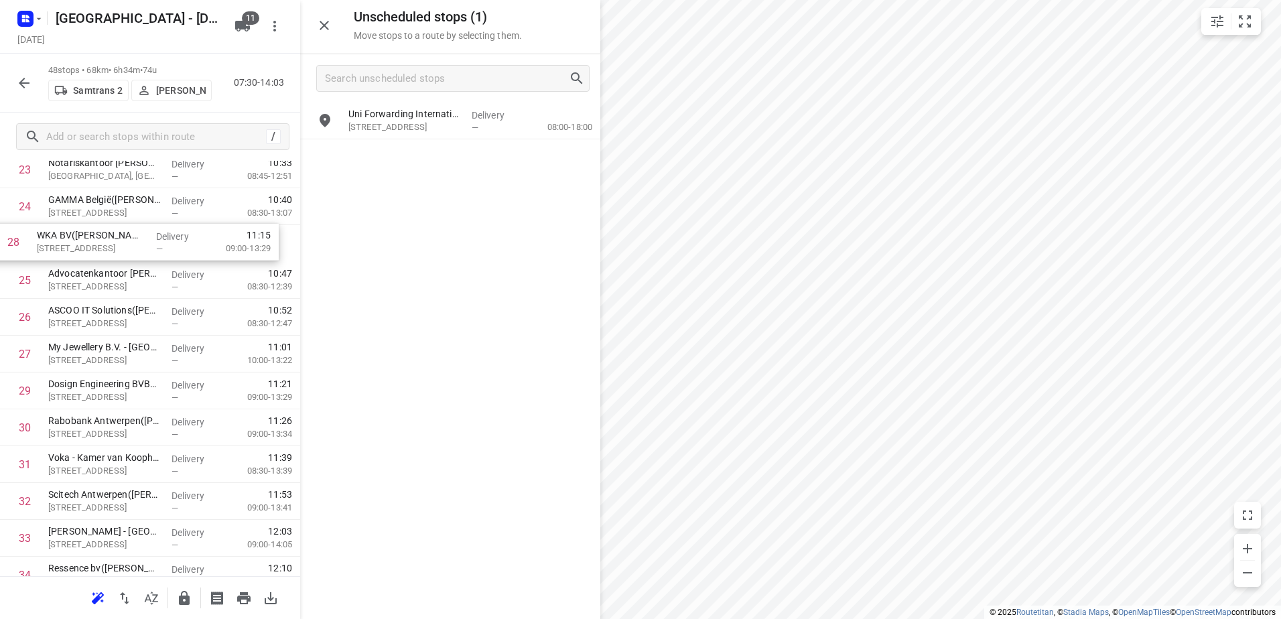
drag, startPoint x: 147, startPoint y: 335, endPoint x: 137, endPoint y: 241, distance: 94.3
click at [137, 241] on div "1 Teleperformance - Antwerpen(Feline van Barel) Borsbeeksebrug 30, Antwerpen De…" at bounding box center [150, 225] width 300 height 1769
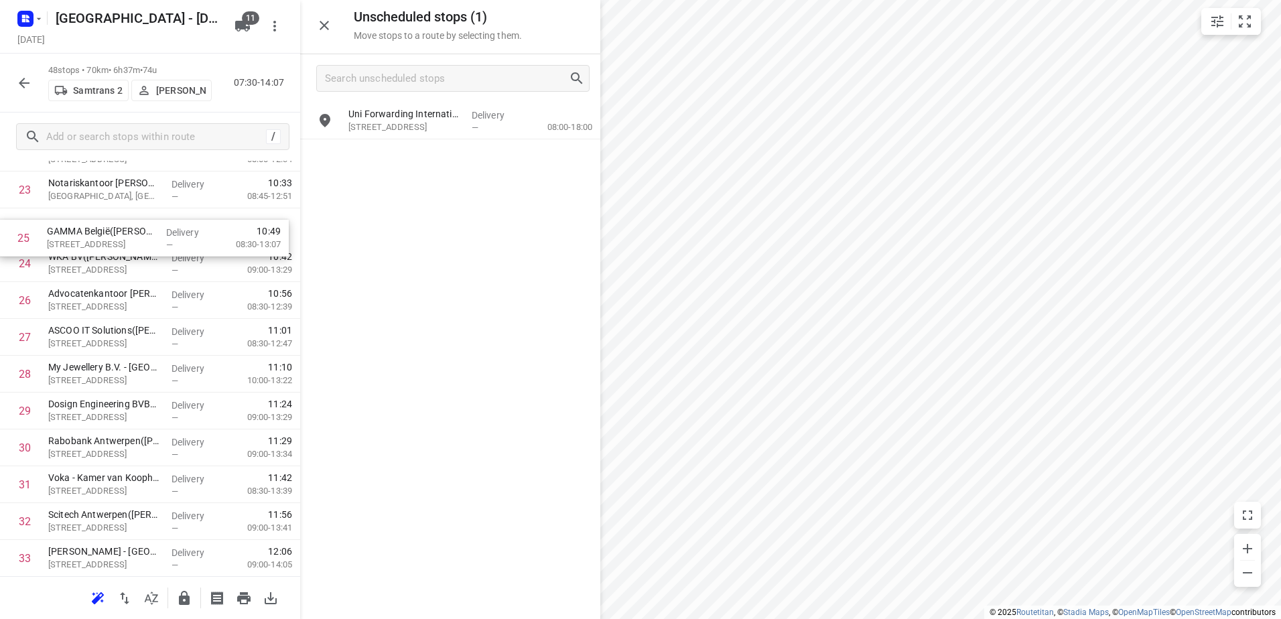
drag, startPoint x: 158, startPoint y: 247, endPoint x: 155, endPoint y: 225, distance: 22.3
click at [155, 225] on div "1 Teleperformance - Antwerpen(Feline van Barel) Borsbeeksebrug 30, Antwerpen De…" at bounding box center [150, 245] width 300 height 1769
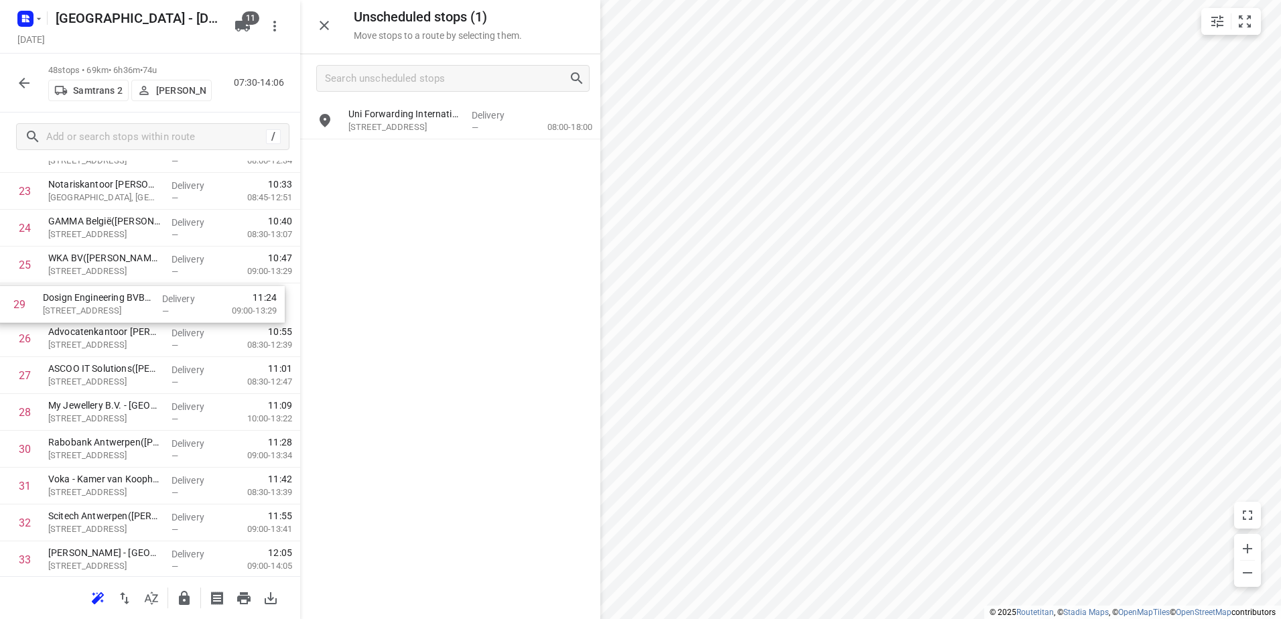
drag, startPoint x: 158, startPoint y: 361, endPoint x: 155, endPoint y: 306, distance: 55.7
click at [155, 306] on div "1 Teleperformance - Antwerpen(Feline van Barel) Borsbeeksebrug 30, Antwerpen De…" at bounding box center [150, 246] width 300 height 1769
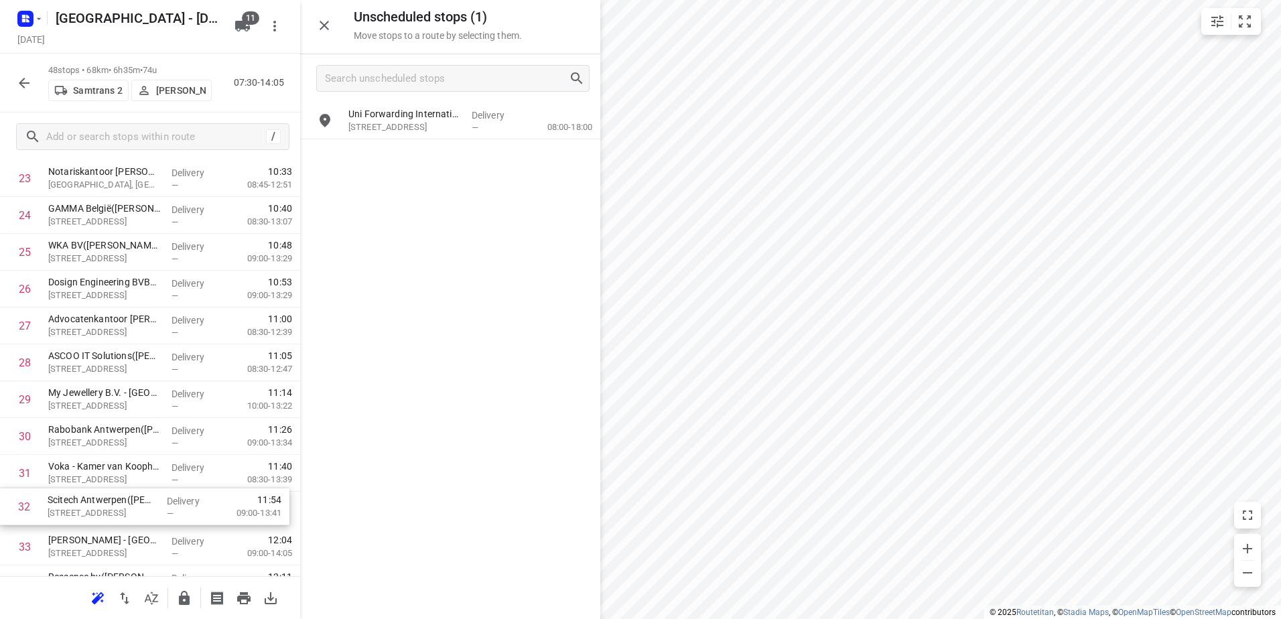
scroll to position [919, 0]
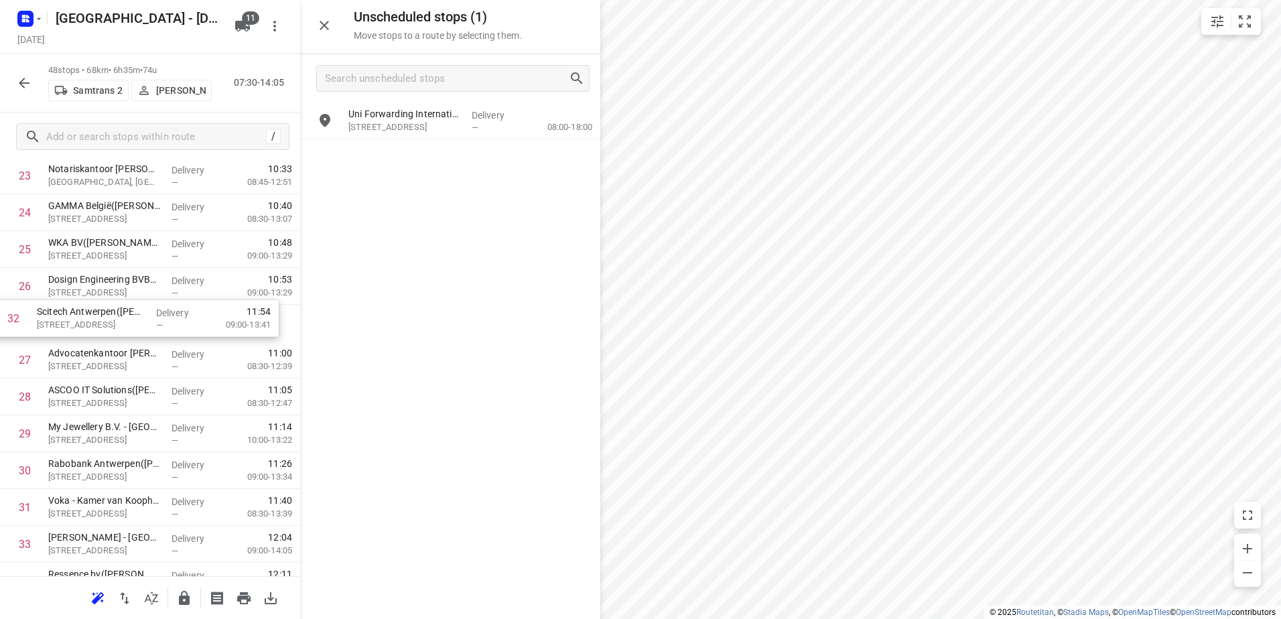
drag, startPoint x: 167, startPoint y: 525, endPoint x: 153, endPoint y: 313, distance: 212.2
click at [153, 314] on div "1 Teleperformance - Antwerpen(Feline van Barel) Borsbeeksebrug 30, Antwerpen De…" at bounding box center [150, 231] width 300 height 1769
drag, startPoint x: 166, startPoint y: 474, endPoint x: 161, endPoint y: 358, distance: 116.0
click at [161, 358] on div "1 Teleperformance - Antwerpen(Feline van Barel) Borsbeeksebrug 30, Antwerpen De…" at bounding box center [150, 231] width 300 height 1769
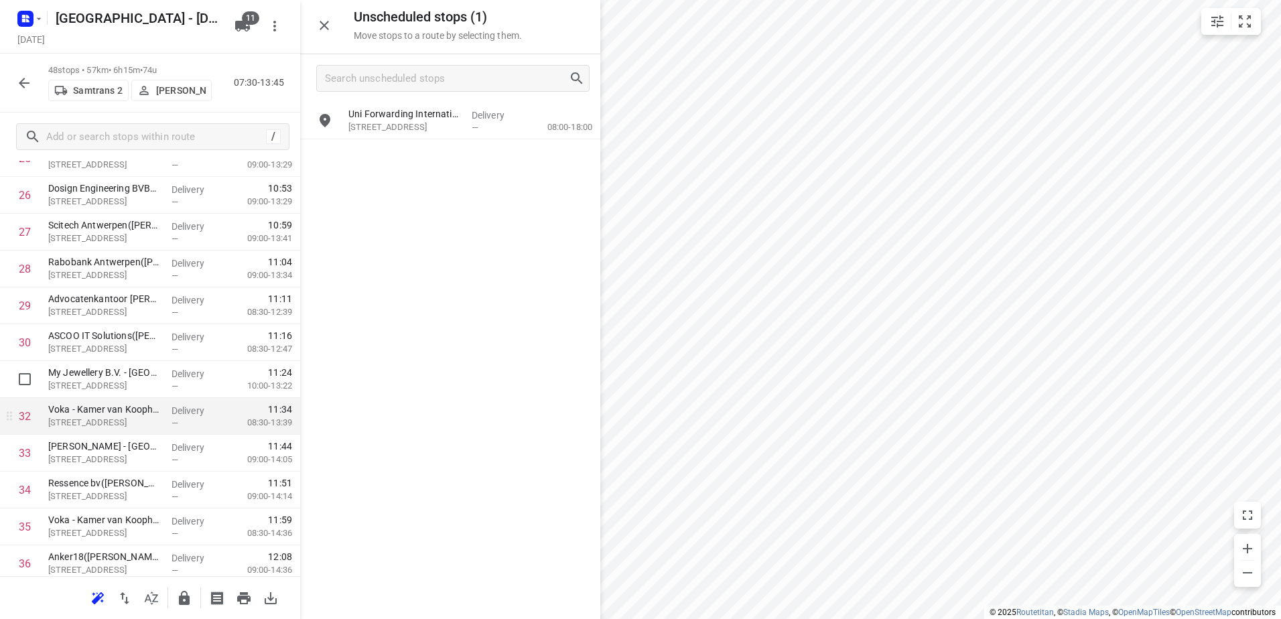
scroll to position [1053, 0]
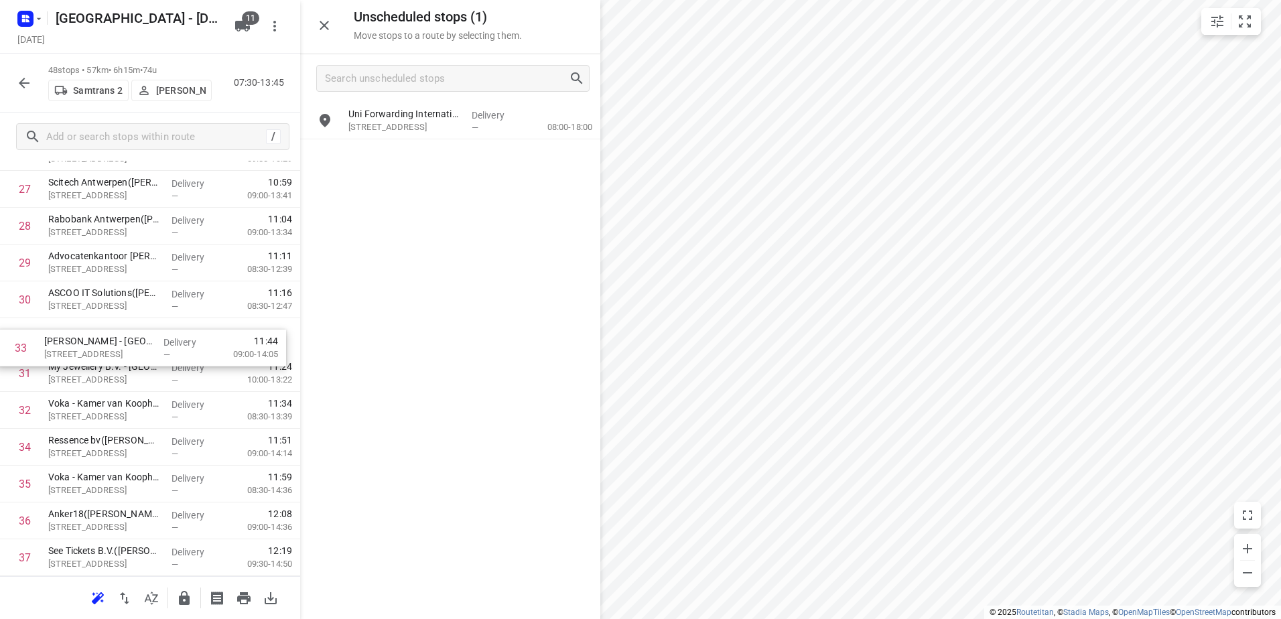
drag, startPoint x: 172, startPoint y: 420, endPoint x: 184, endPoint y: 344, distance: 76.7
click at [167, 348] on div "1 Teleperformance - Antwerpen(Feline van Barel) Borsbeeksebrug 30, Antwerpen De…" at bounding box center [150, 97] width 300 height 1769
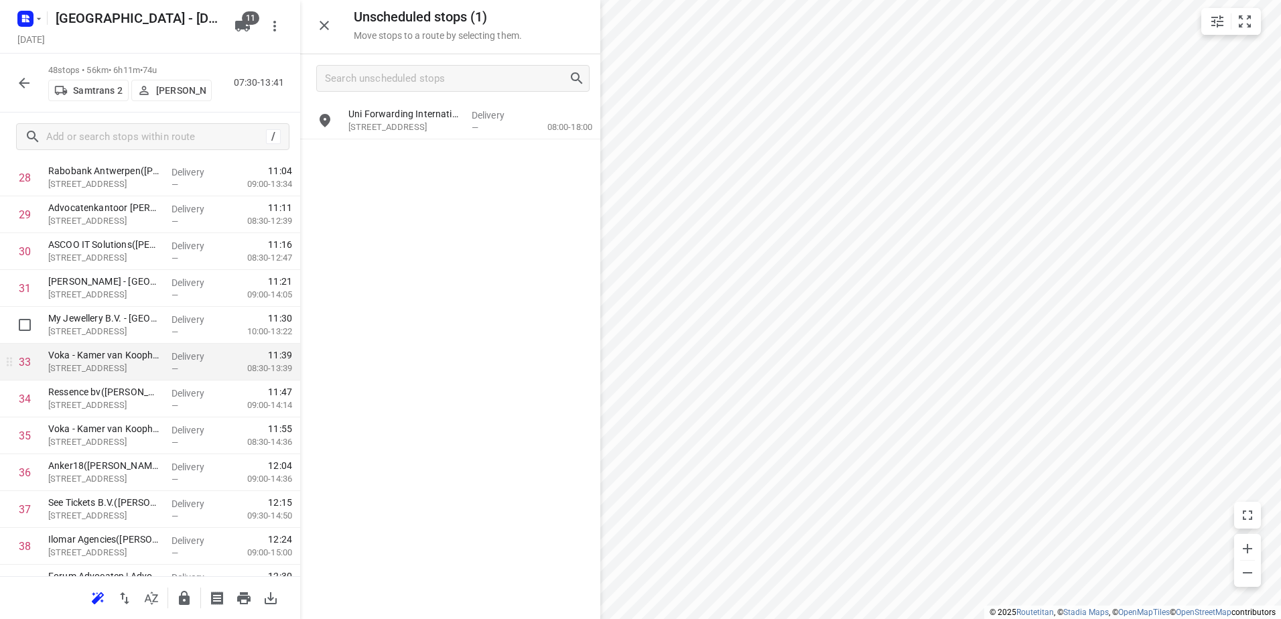
scroll to position [1120, 0]
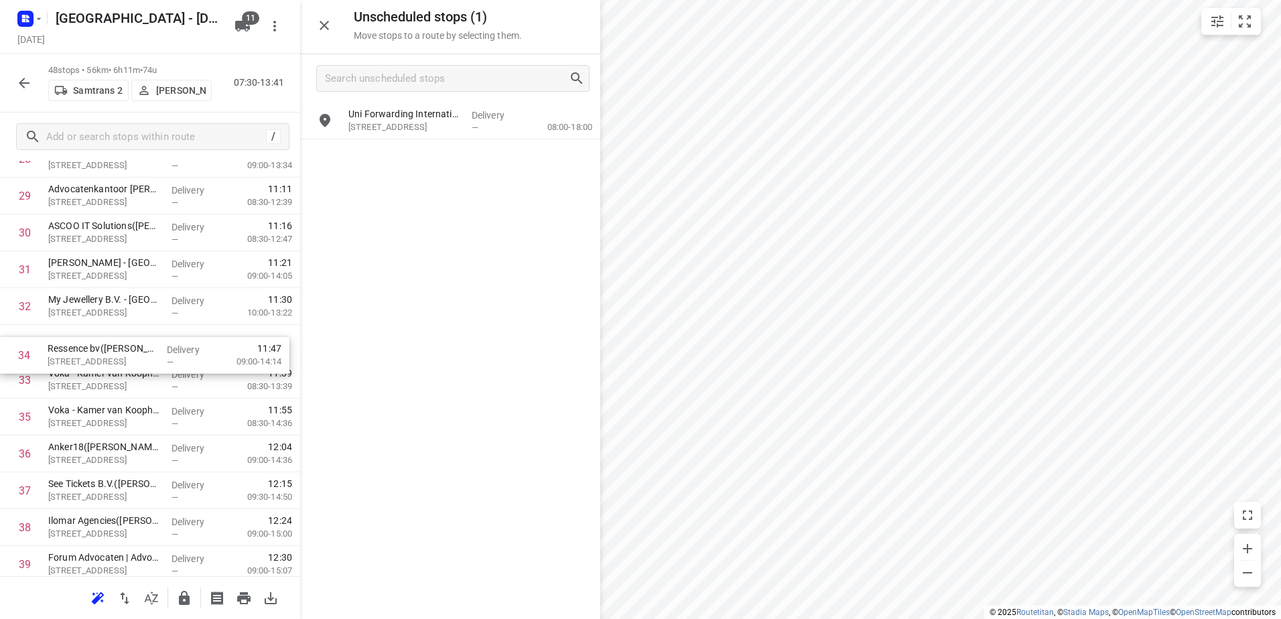
drag, startPoint x: 178, startPoint y: 392, endPoint x: 178, endPoint y: 356, distance: 36.2
click at [178, 356] on div "1 Teleperformance - Antwerpen(Feline van Barel) Borsbeeksebrug 30, Antwerpen De…" at bounding box center [150, 30] width 300 height 1769
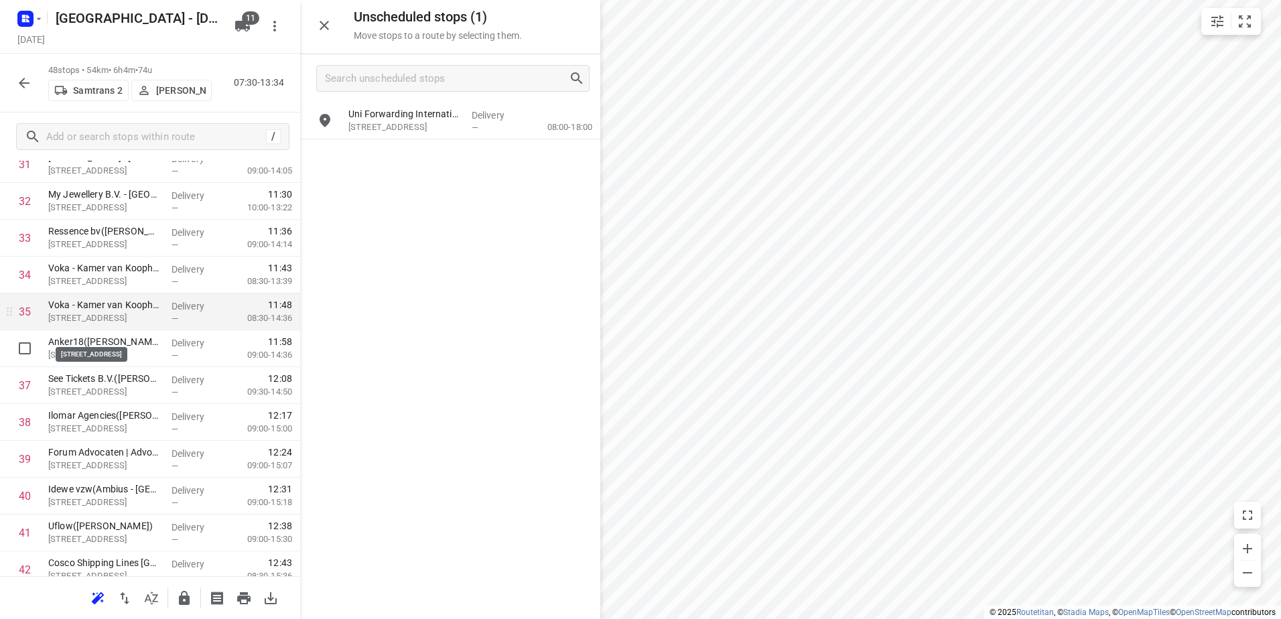
scroll to position [1187, 0]
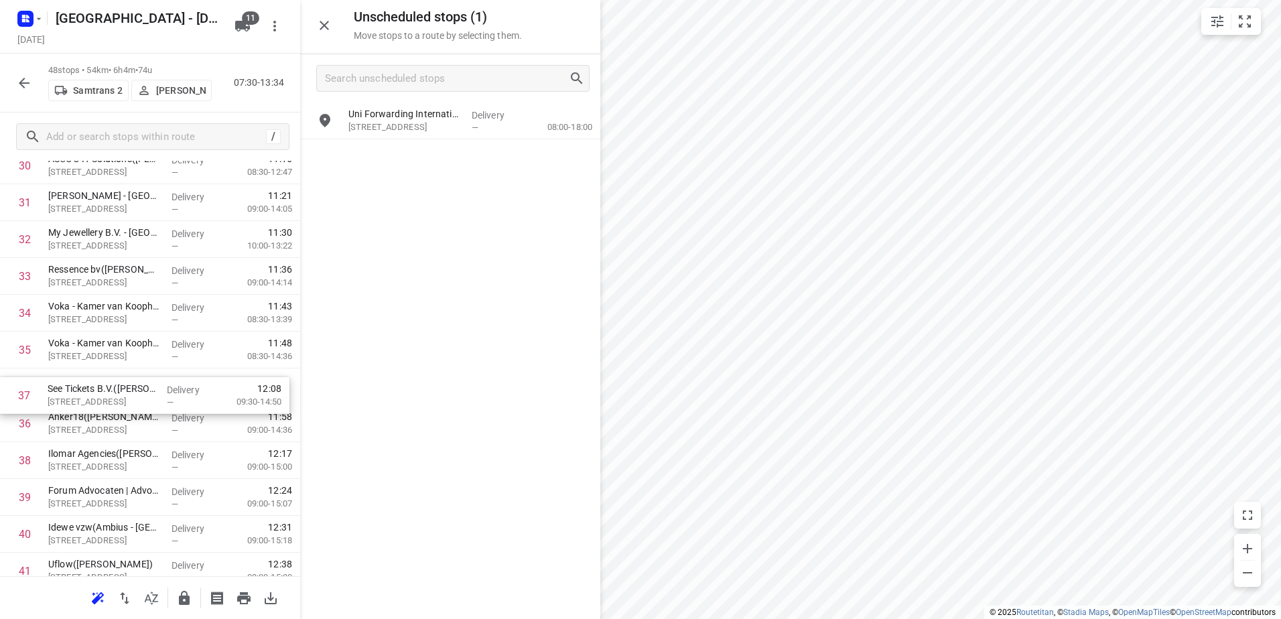
drag, startPoint x: 168, startPoint y: 425, endPoint x: 167, endPoint y: 392, distance: 33.5
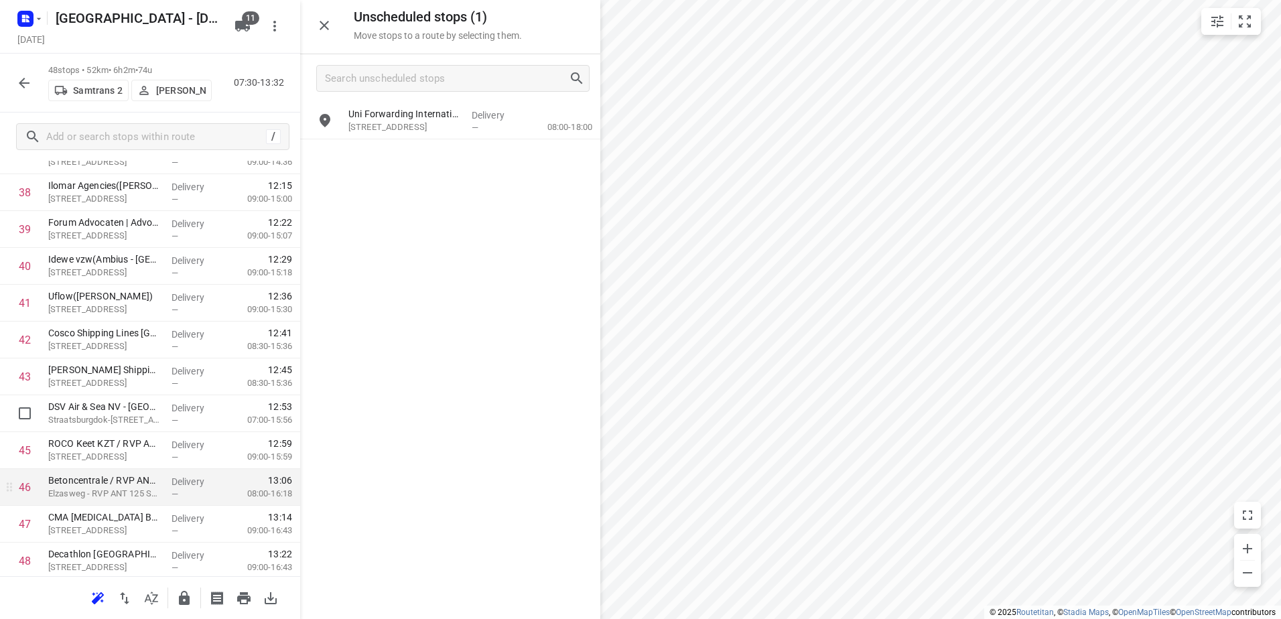
scroll to position [1495, 0]
click at [172, 596] on button "button" at bounding box center [184, 598] width 27 height 27
click at [28, 77] on icon "button" at bounding box center [24, 83] width 16 height 16
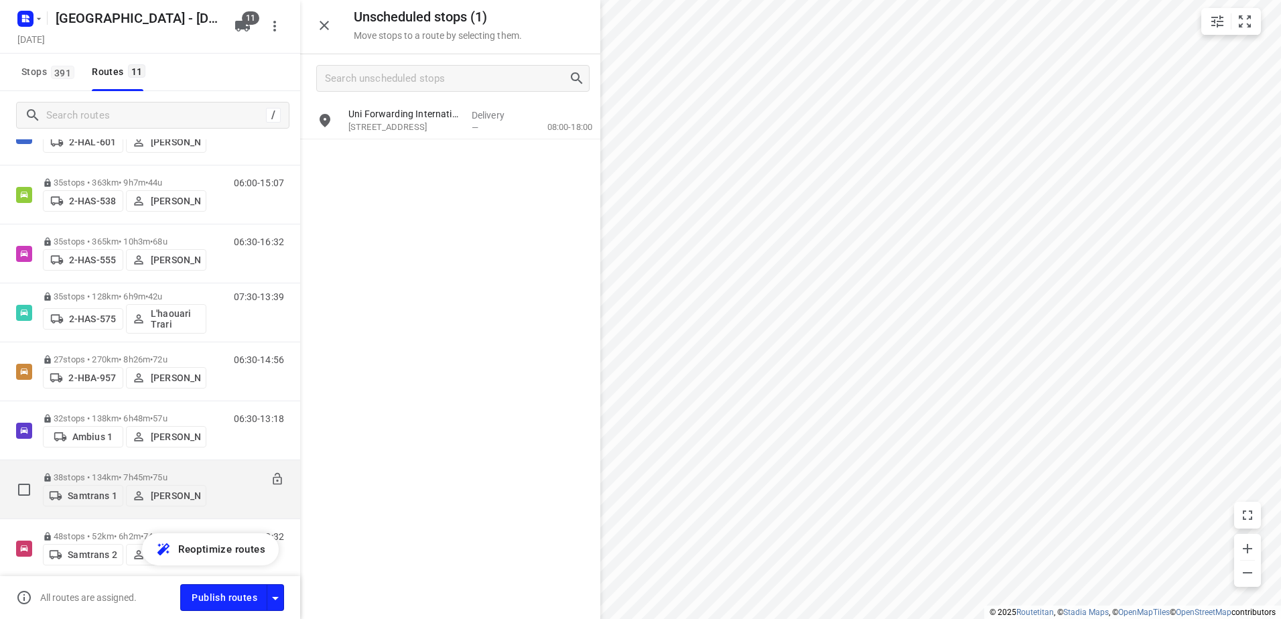
scroll to position [334, 0]
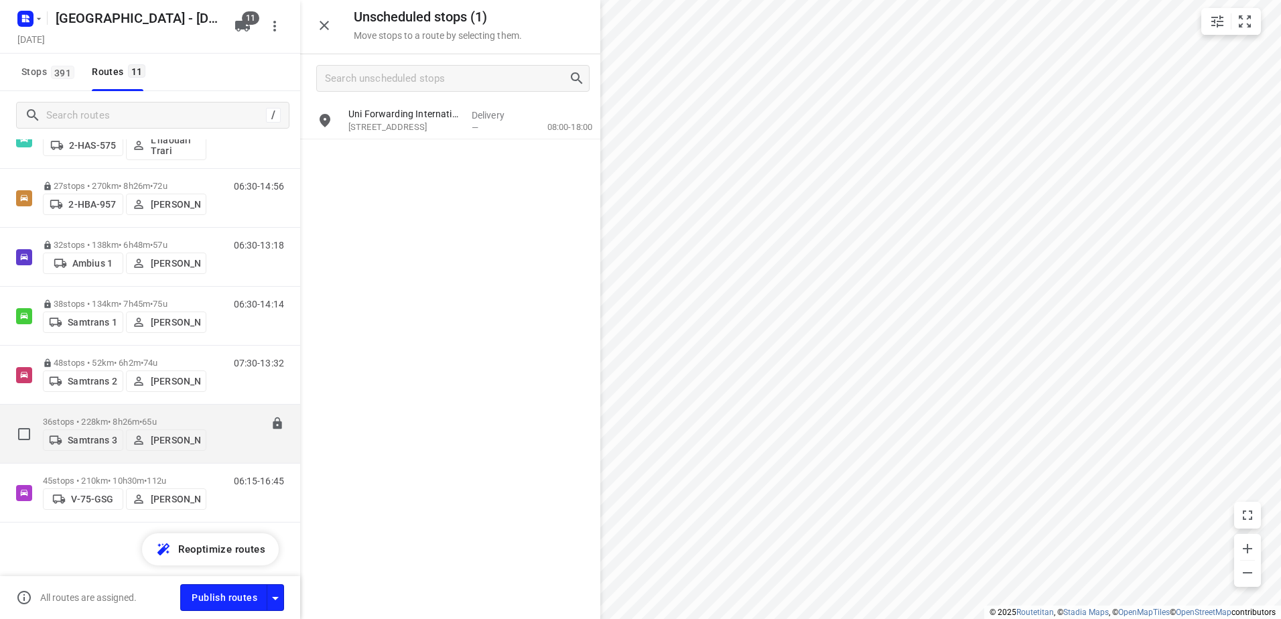
click at [128, 417] on p "36 stops • 228km • 8h26m • 65u" at bounding box center [124, 422] width 163 height 10
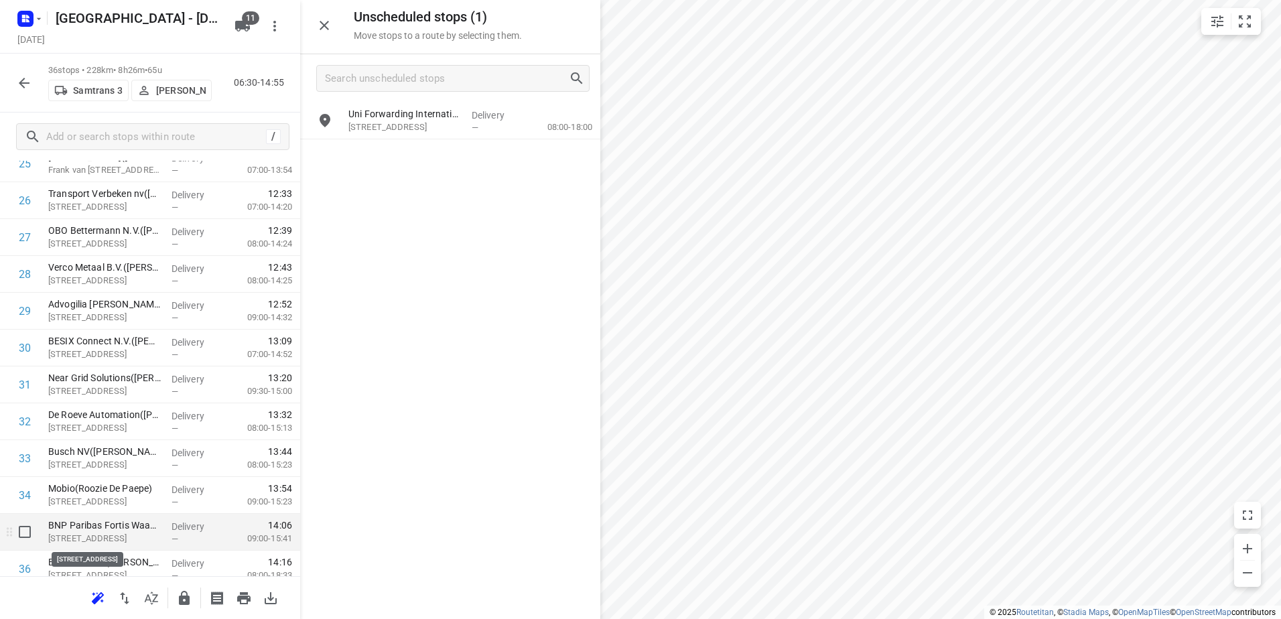
scroll to position [1053, 0]
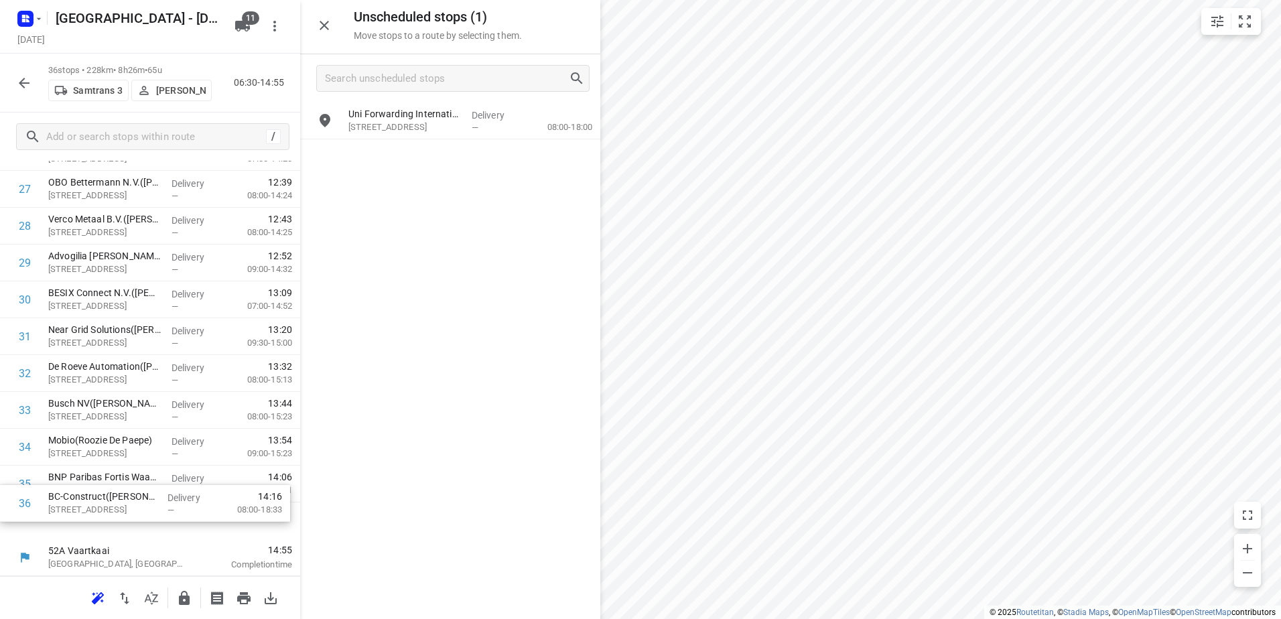
drag, startPoint x: 133, startPoint y: 524, endPoint x: 133, endPoint y: 488, distance: 35.5
click at [182, 601] on icon "button" at bounding box center [184, 598] width 11 height 14
click at [17, 86] on icon "button" at bounding box center [24, 83] width 16 height 16
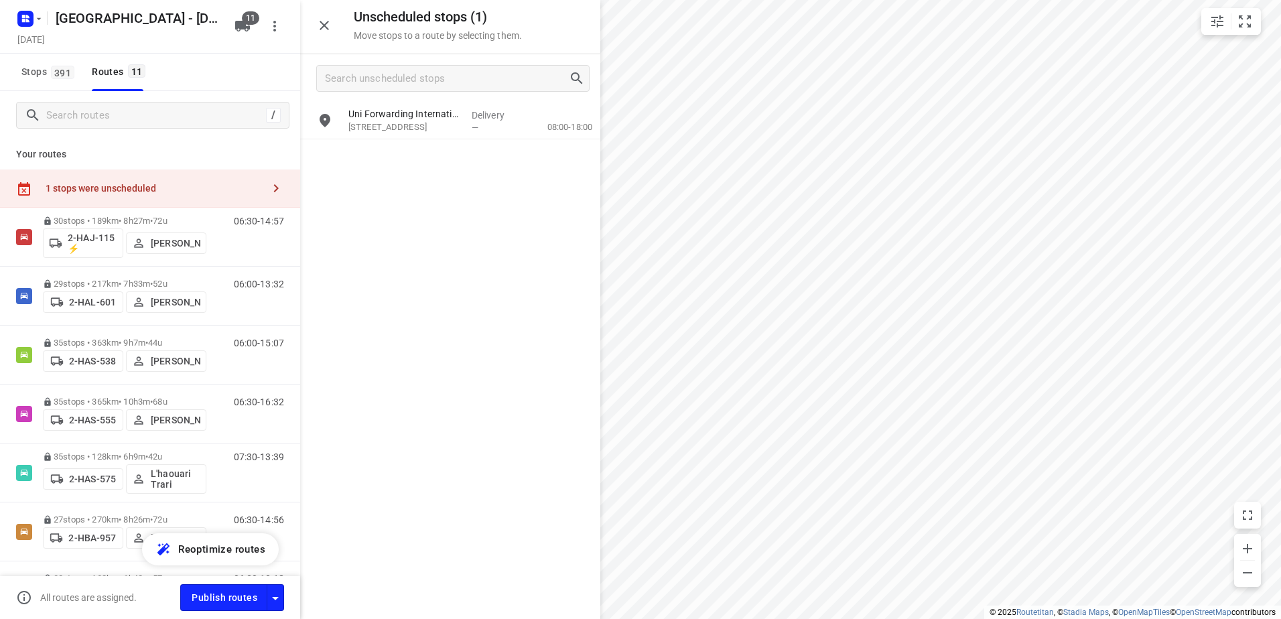
scroll to position [334, 0]
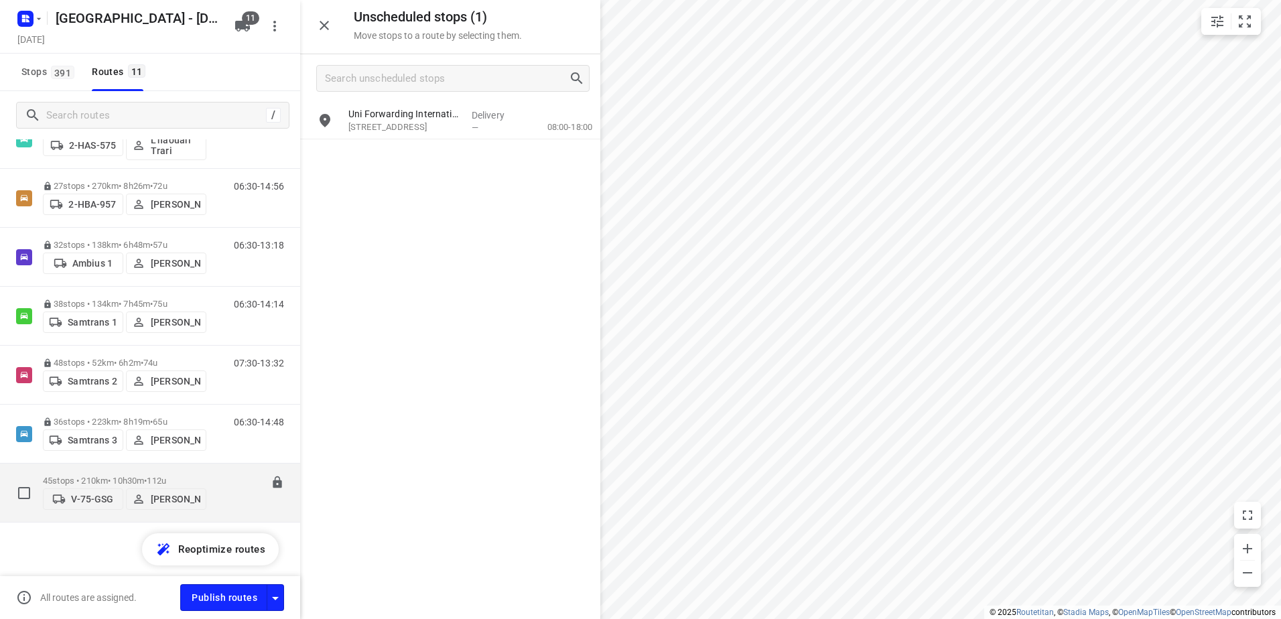
click at [141, 476] on p "45 stops • 210km • 10h30m • 112u" at bounding box center [124, 481] width 163 height 10
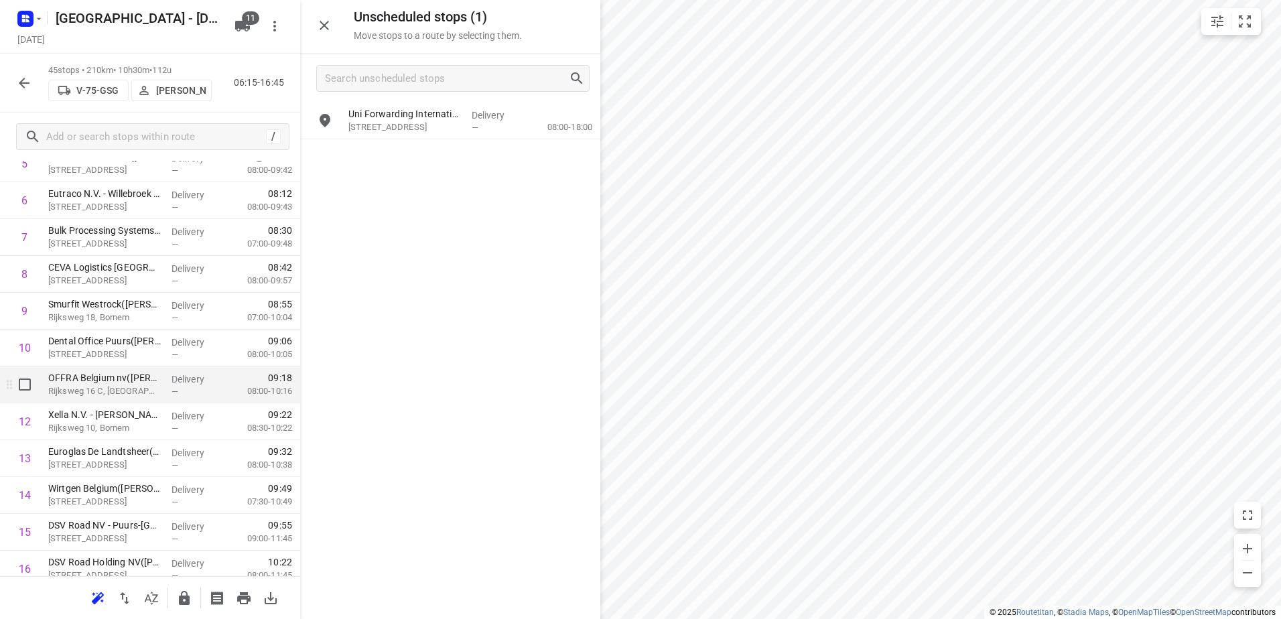
scroll to position [134, 0]
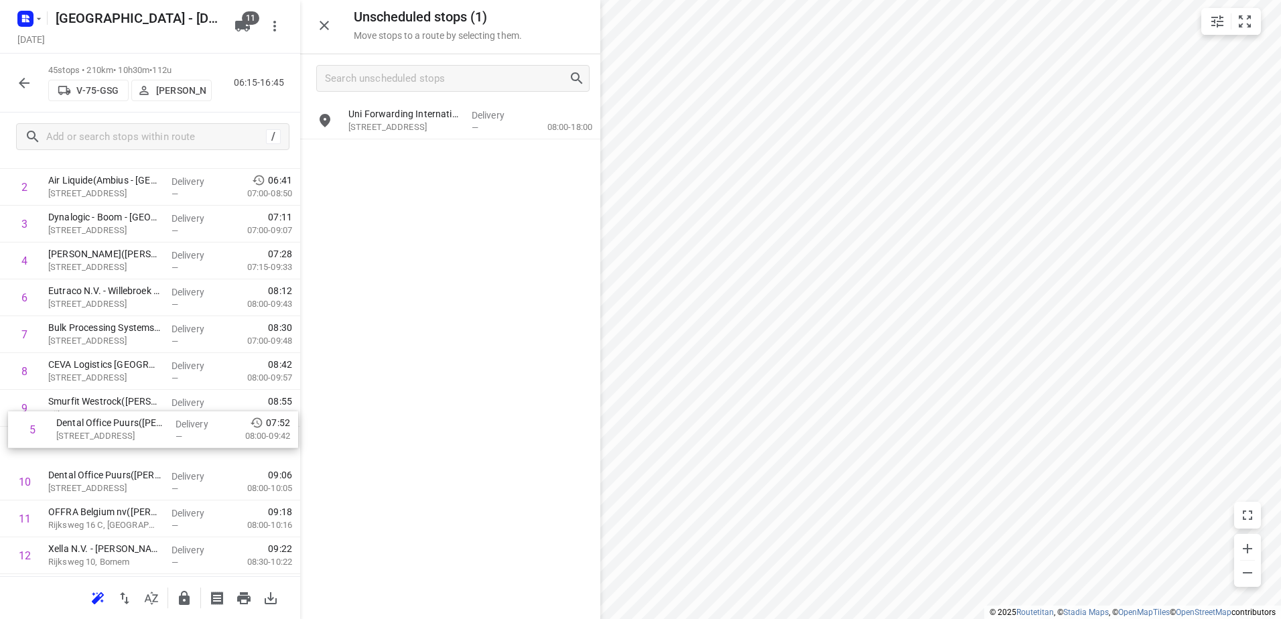
drag, startPoint x: 163, startPoint y: 312, endPoint x: 171, endPoint y: 447, distance: 135.6
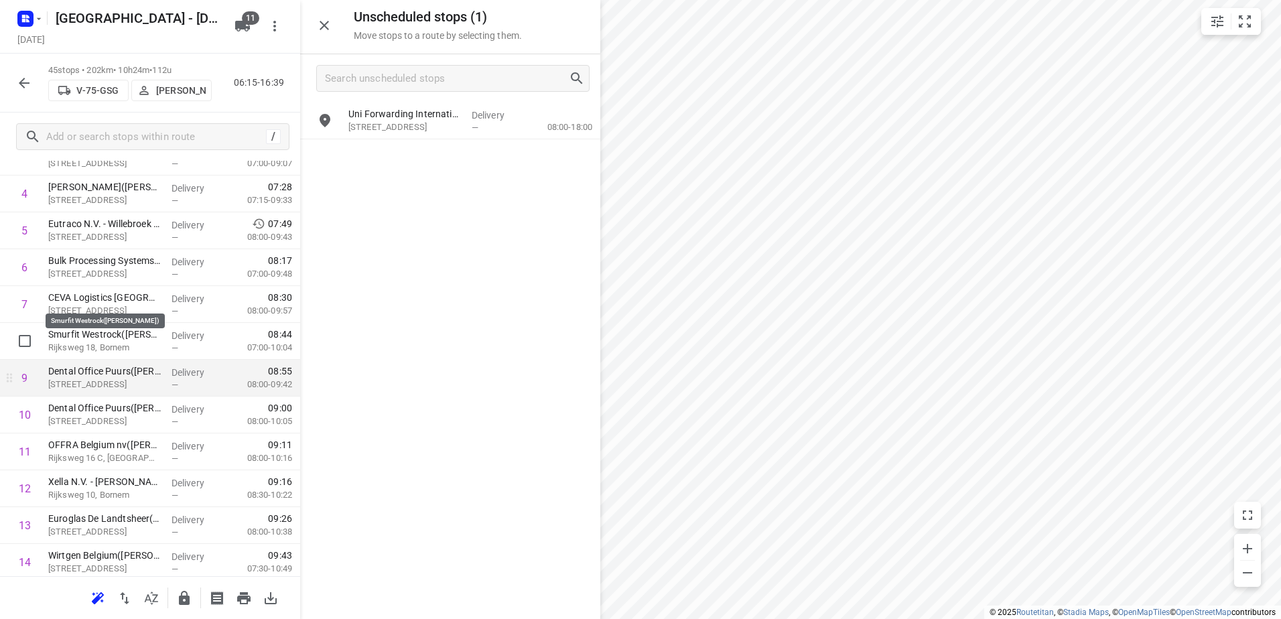
scroll to position [268, 0]
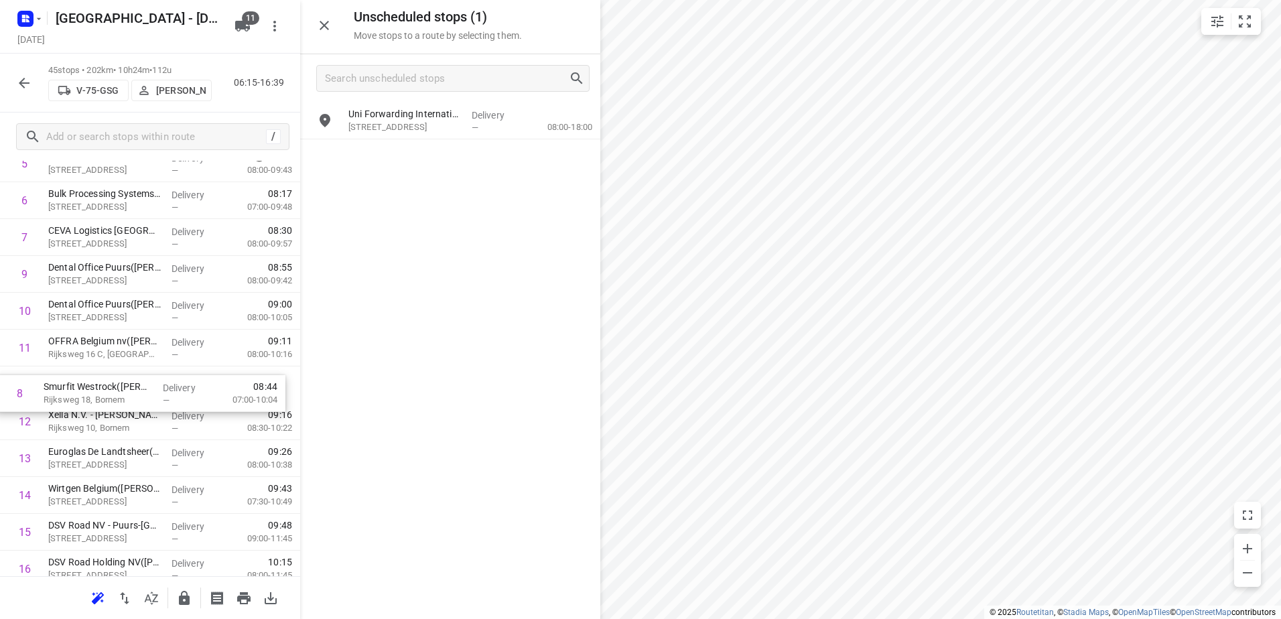
drag, startPoint x: 92, startPoint y: 272, endPoint x: 83, endPoint y: 392, distance: 120.3
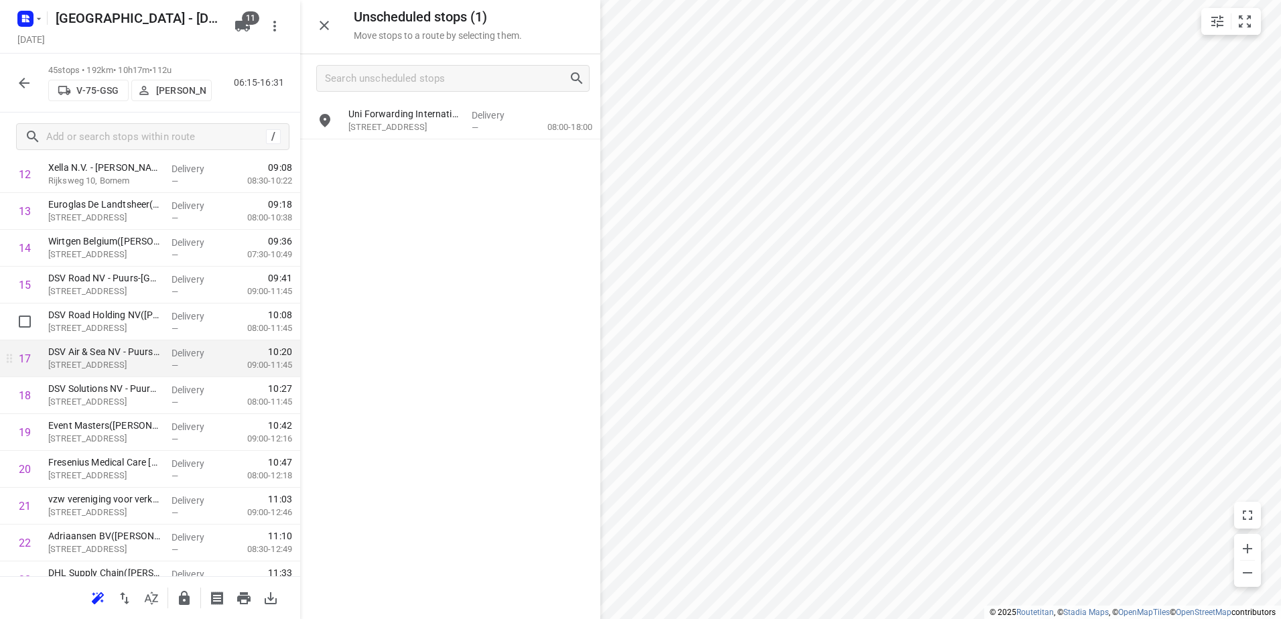
scroll to position [536, 0]
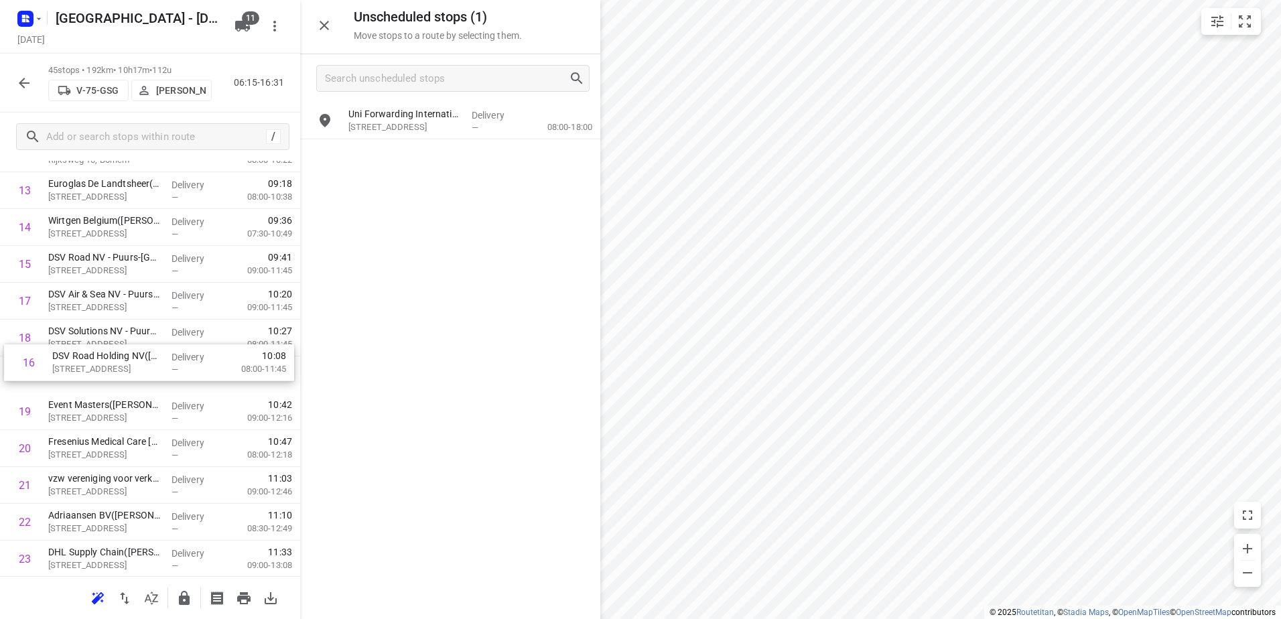
drag, startPoint x: 201, startPoint y: 301, endPoint x: 205, endPoint y: 368, distance: 67.1
click at [205, 368] on div "1 Proviron Industries(Ambius - België) Georges Gilliotstraat 60, Hemiksem Deliv…" at bounding box center [150, 559] width 300 height 1658
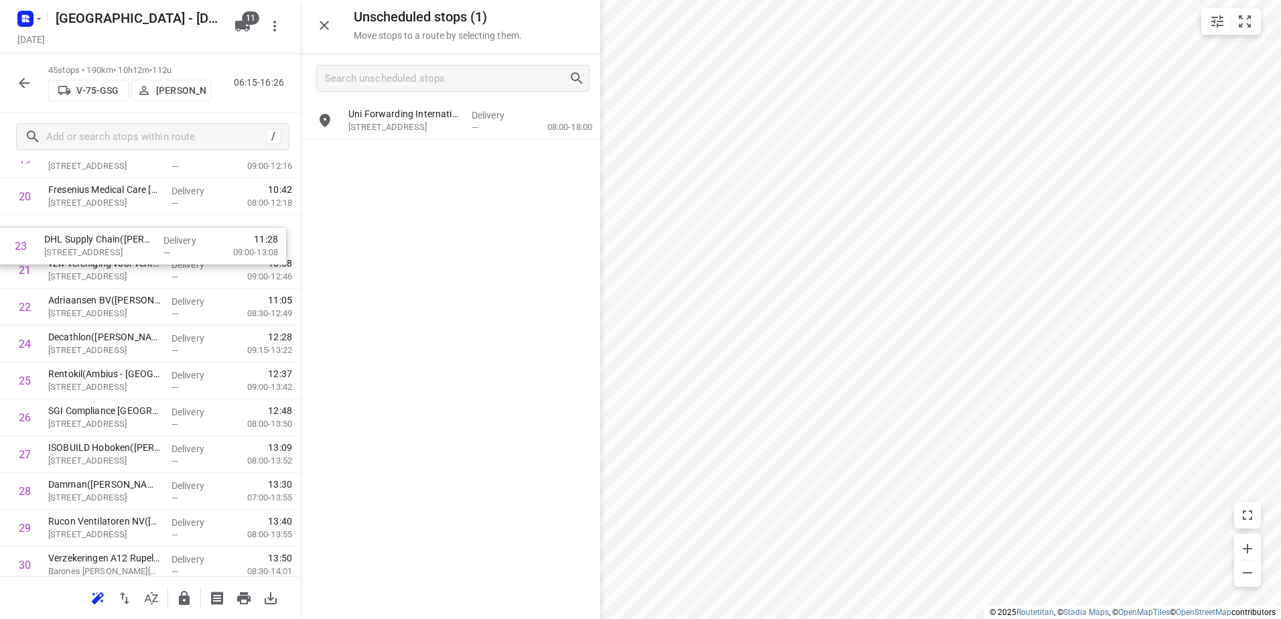
scroll to position [775, 0]
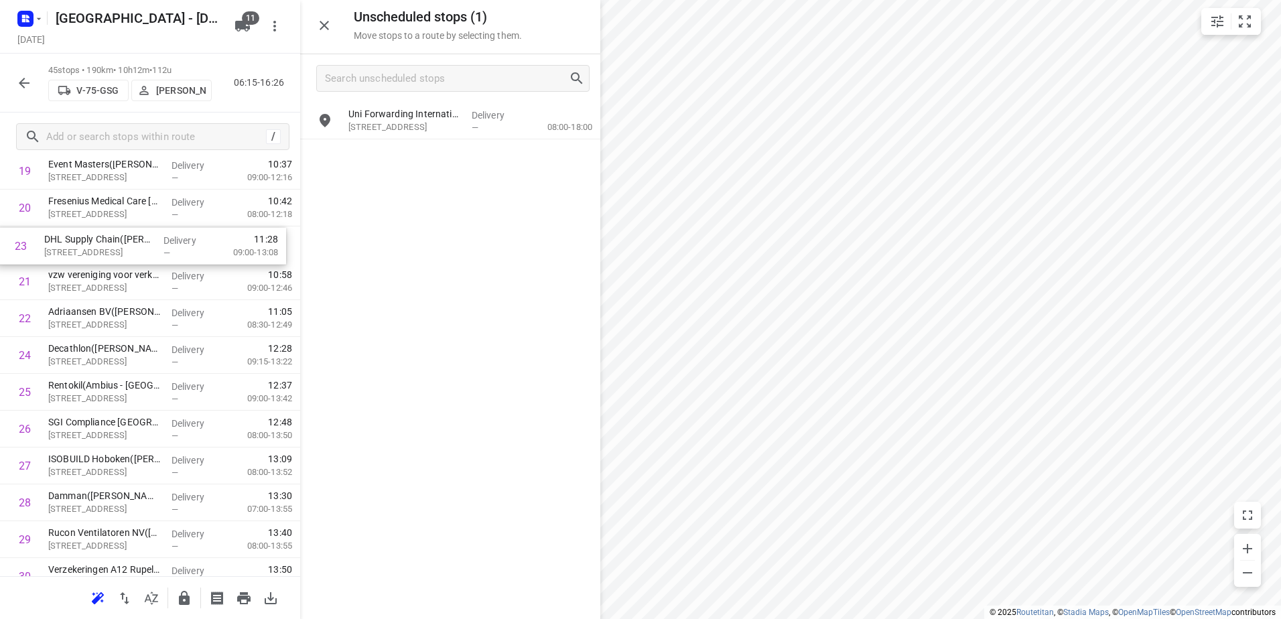
drag, startPoint x: 170, startPoint y: 291, endPoint x: 166, endPoint y: 242, distance: 49.1
click at [166, 242] on div "1 Proviron Industries(Ambius - België) Georges Gilliotstraat 60, Hemiksem Deliv…" at bounding box center [150, 319] width 300 height 1658
drag, startPoint x: 120, startPoint y: 390, endPoint x: 119, endPoint y: 290, distance: 99.8
click at [119, 290] on div "1 Proviron Industries(Ambius - België) Georges Gilliotstraat 60, Hemiksem Deliv…" at bounding box center [150, 320] width 300 height 1658
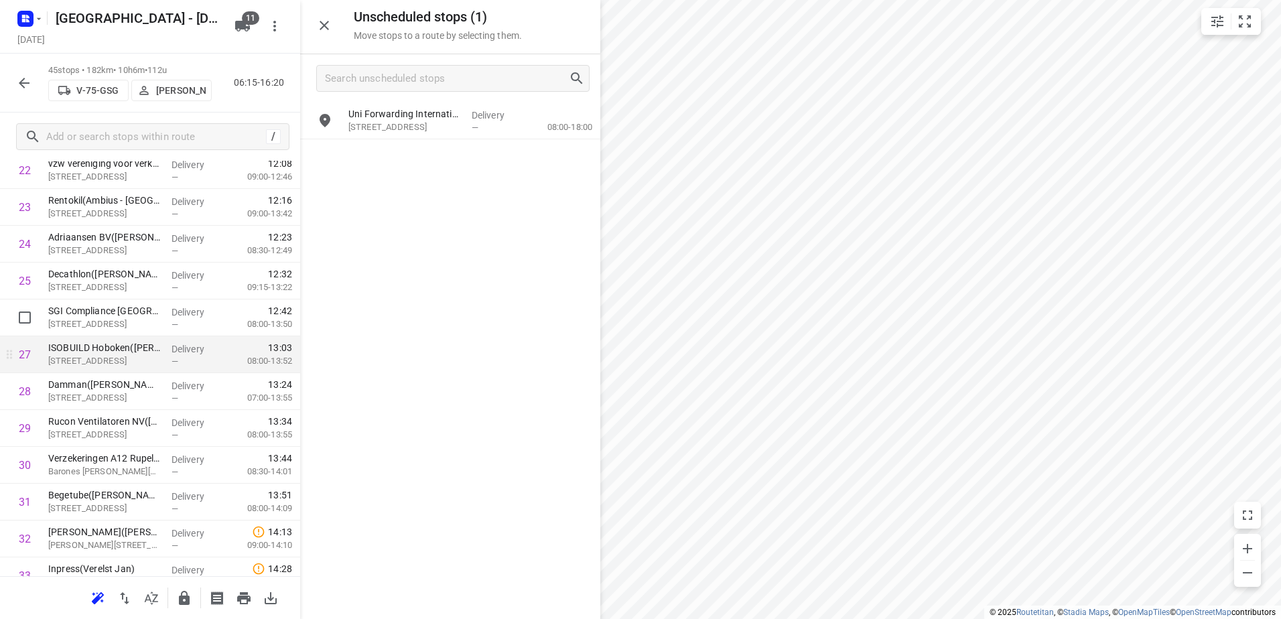
scroll to position [909, 0]
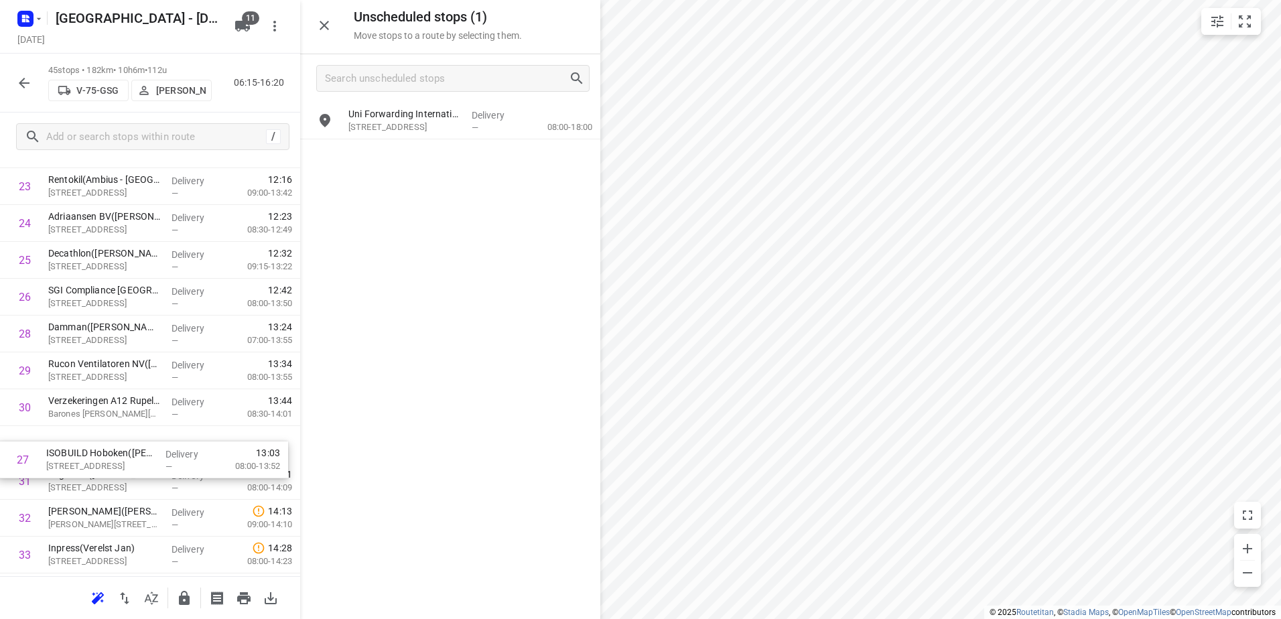
drag, startPoint x: 124, startPoint y: 321, endPoint x: 139, endPoint y: 440, distance: 120.2
click at [119, 448] on div "1 Proviron Industries(Ambius - België) Georges Gilliotstraat 60, Hemiksem Deliv…" at bounding box center [150, 186] width 300 height 1658
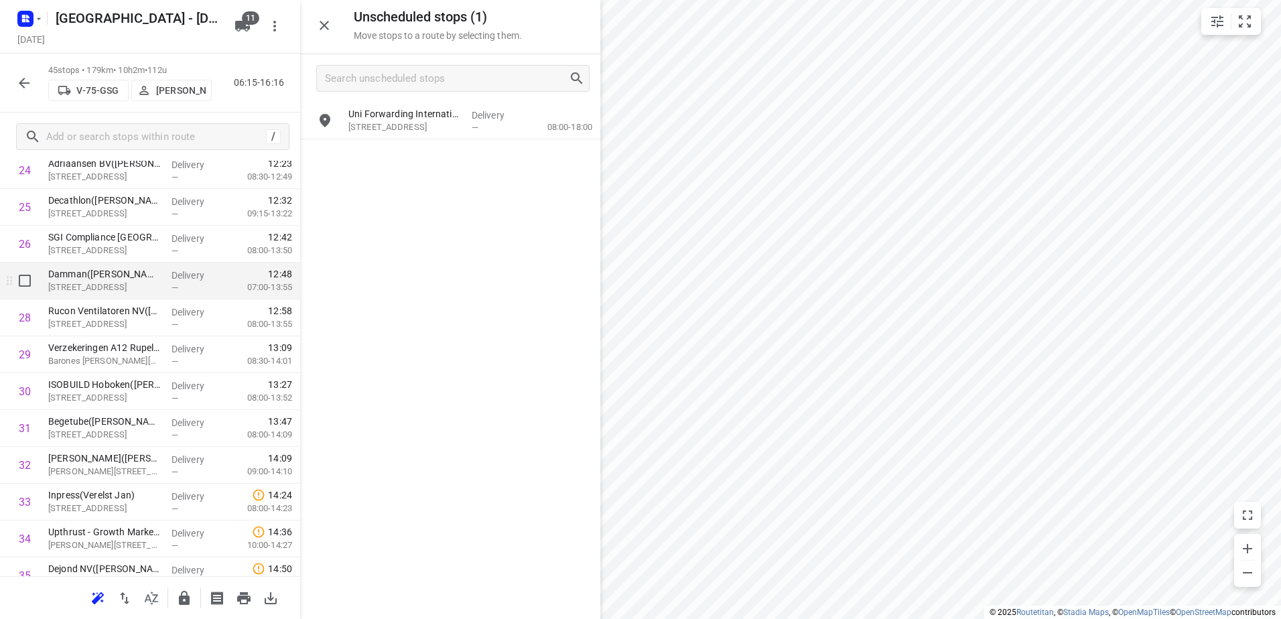
scroll to position [976, 0]
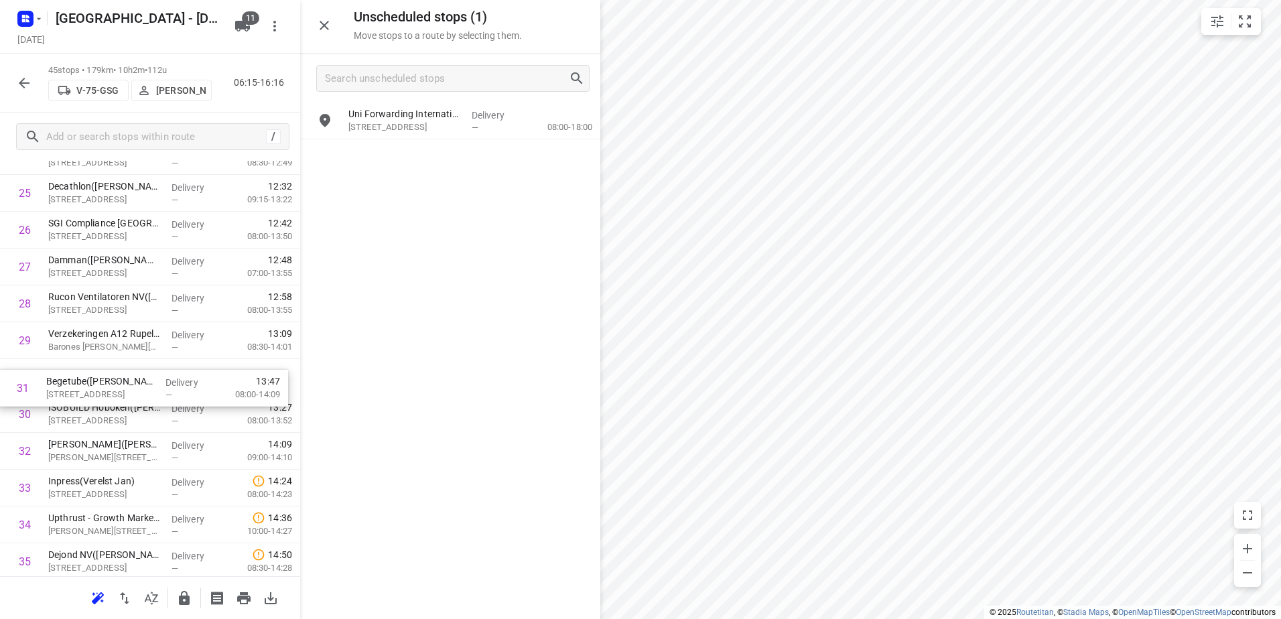
drag, startPoint x: 158, startPoint y: 388, endPoint x: 155, endPoint y: 370, distance: 18.3
click at [155, 370] on div "1 Proviron Industries(Ambius - België) Georges Gilliotstraat 60, Hemiksem Deliv…" at bounding box center [150, 119] width 300 height 1658
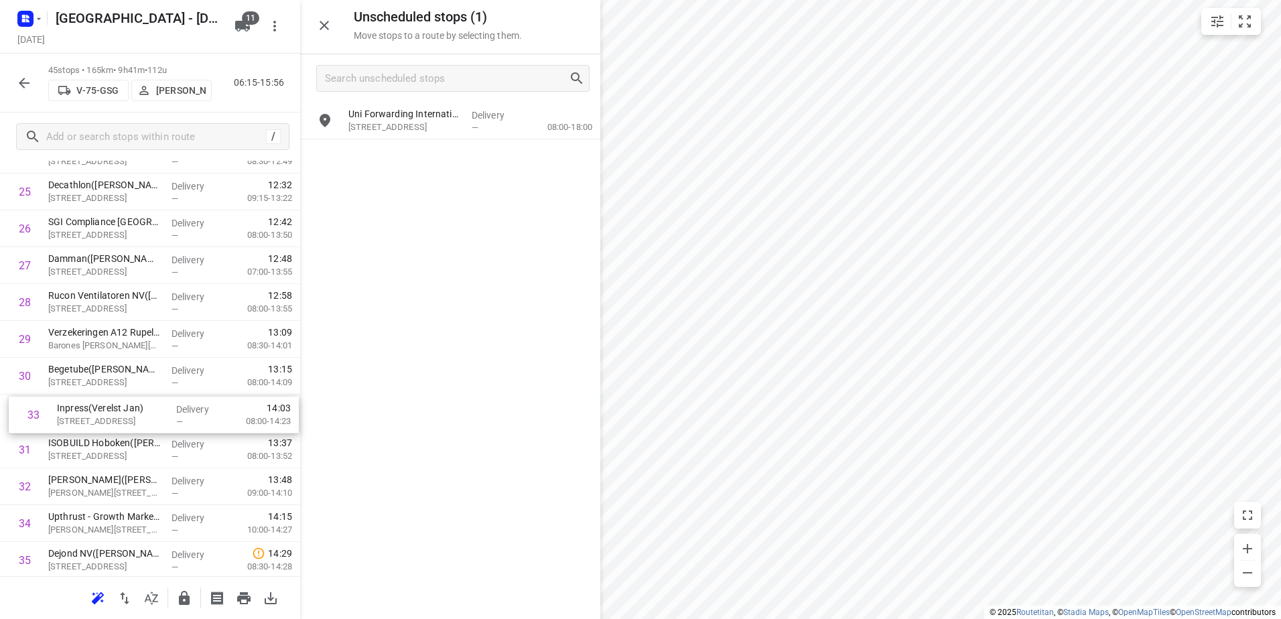
drag, startPoint x: 100, startPoint y: 489, endPoint x: 106, endPoint y: 409, distance: 80.6
click at [107, 409] on div "1 Proviron Industries(Ambius - België) Georges Gilliotstraat 60, Hemiksem Deliv…" at bounding box center [150, 118] width 300 height 1658
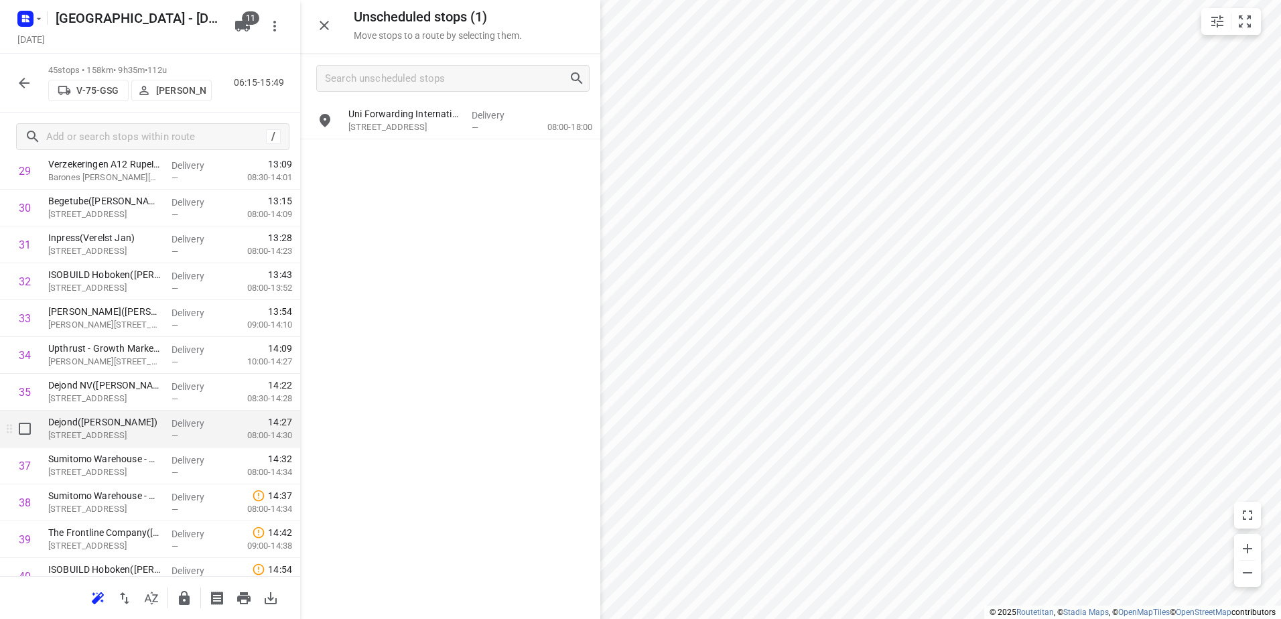
scroll to position [1178, 0]
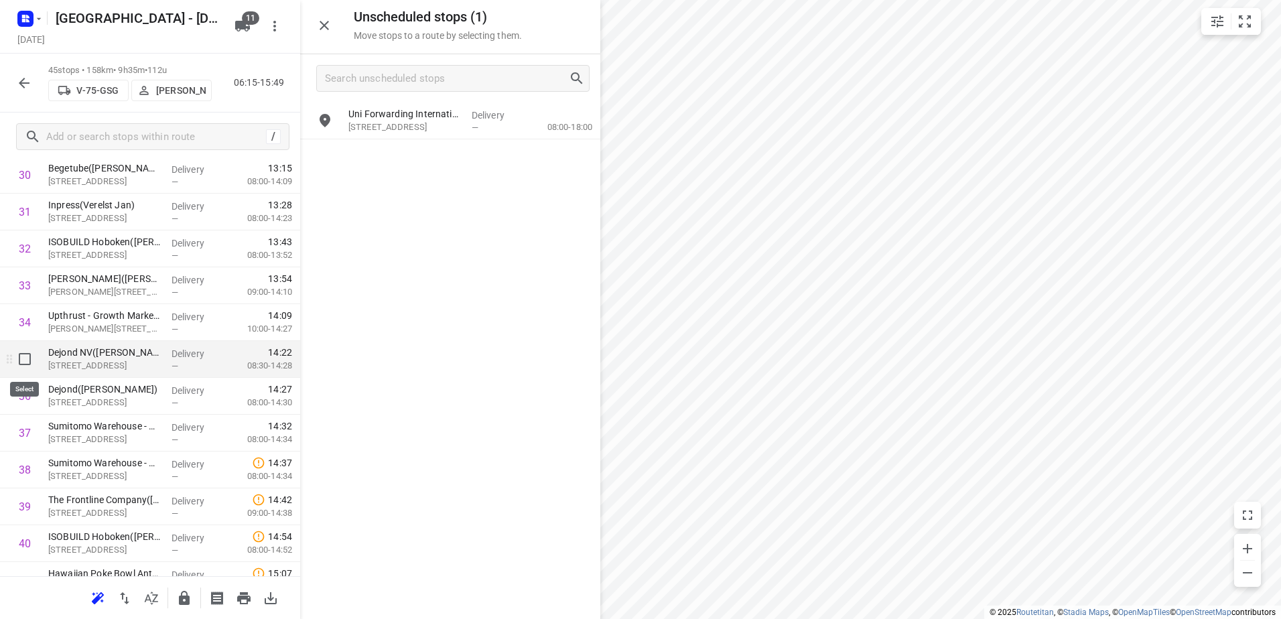
click at [21, 359] on input "checkbox" at bounding box center [24, 359] width 27 height 27
checkbox input "true"
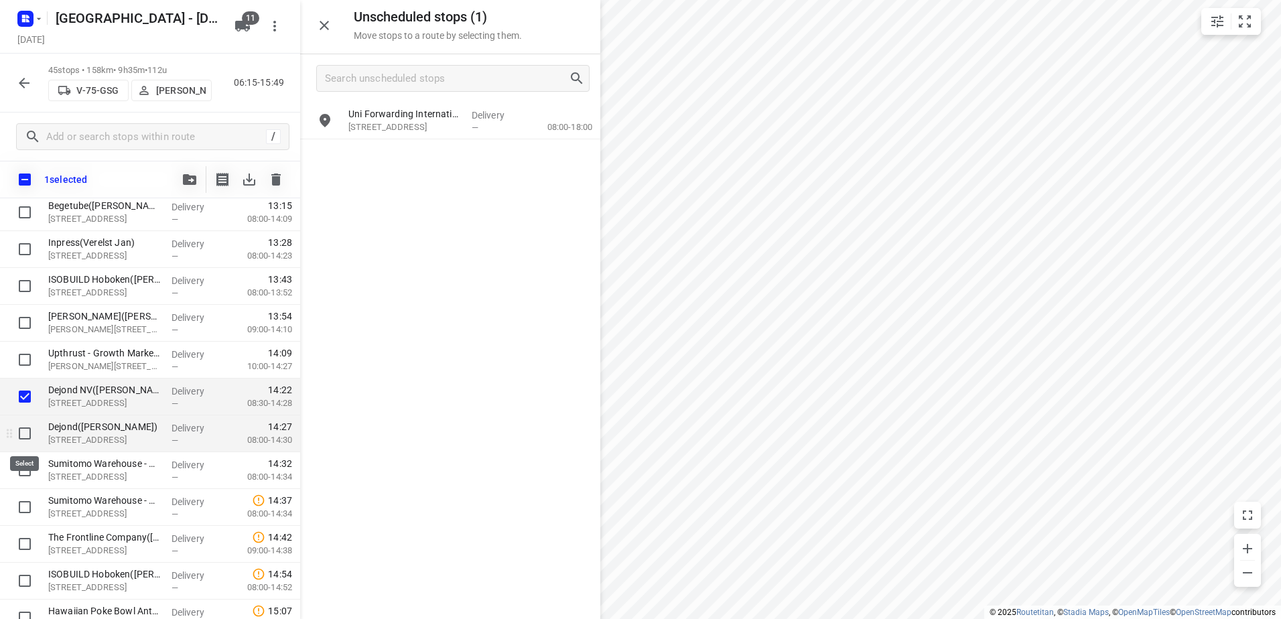
click at [27, 436] on input "checkbox" at bounding box center [24, 433] width 27 height 27
checkbox input "true"
click at [27, 472] on input "checkbox" at bounding box center [24, 470] width 27 height 27
checkbox input "true"
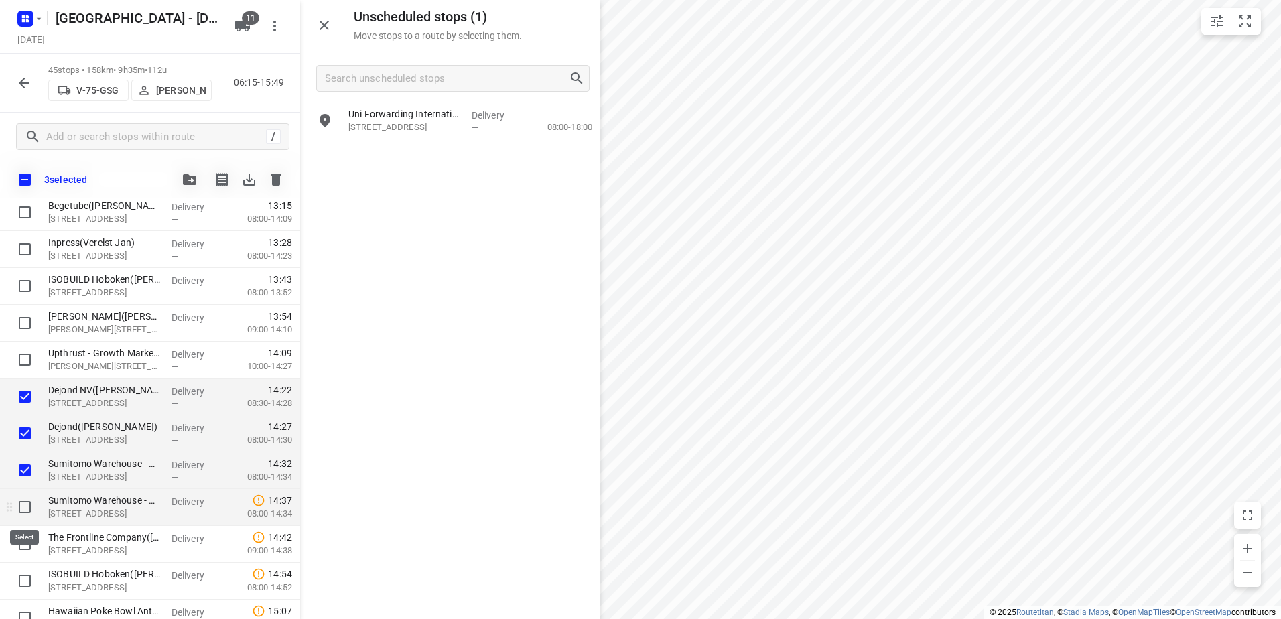
click at [16, 501] on input "checkbox" at bounding box center [24, 507] width 27 height 27
checkbox input "true"
click at [17, 533] on input "checkbox" at bounding box center [24, 544] width 27 height 27
checkbox input "true"
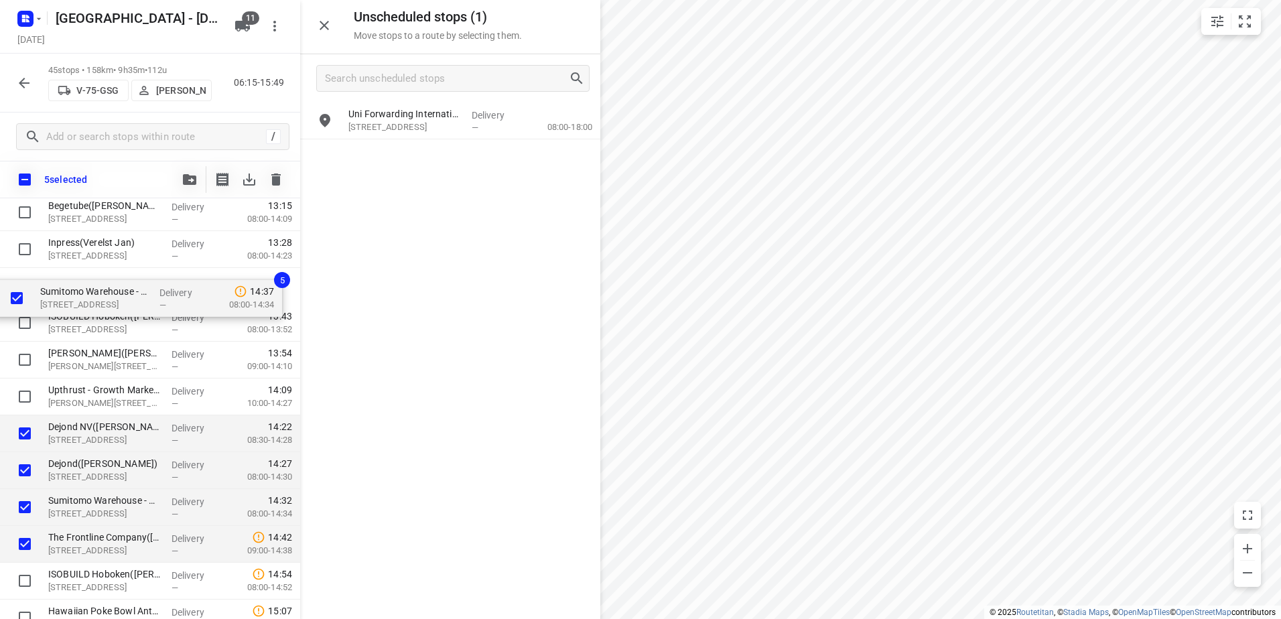
scroll to position [1172, 0]
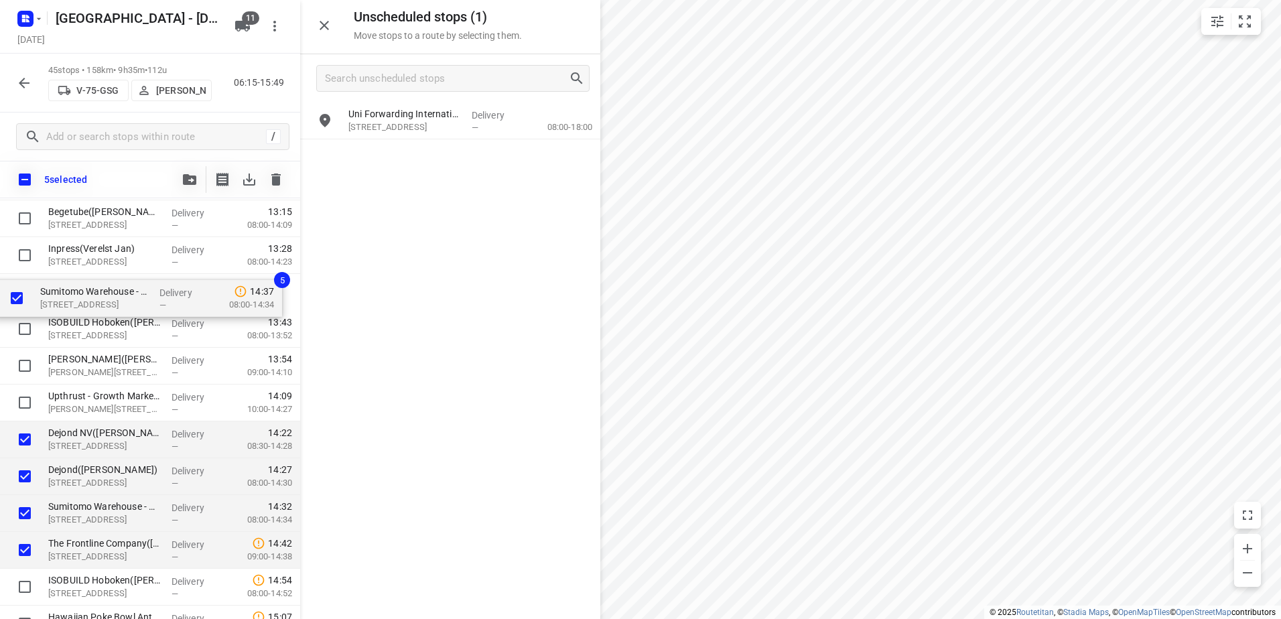
drag, startPoint x: 126, startPoint y: 440, endPoint x: 118, endPoint y: 273, distance: 166.4
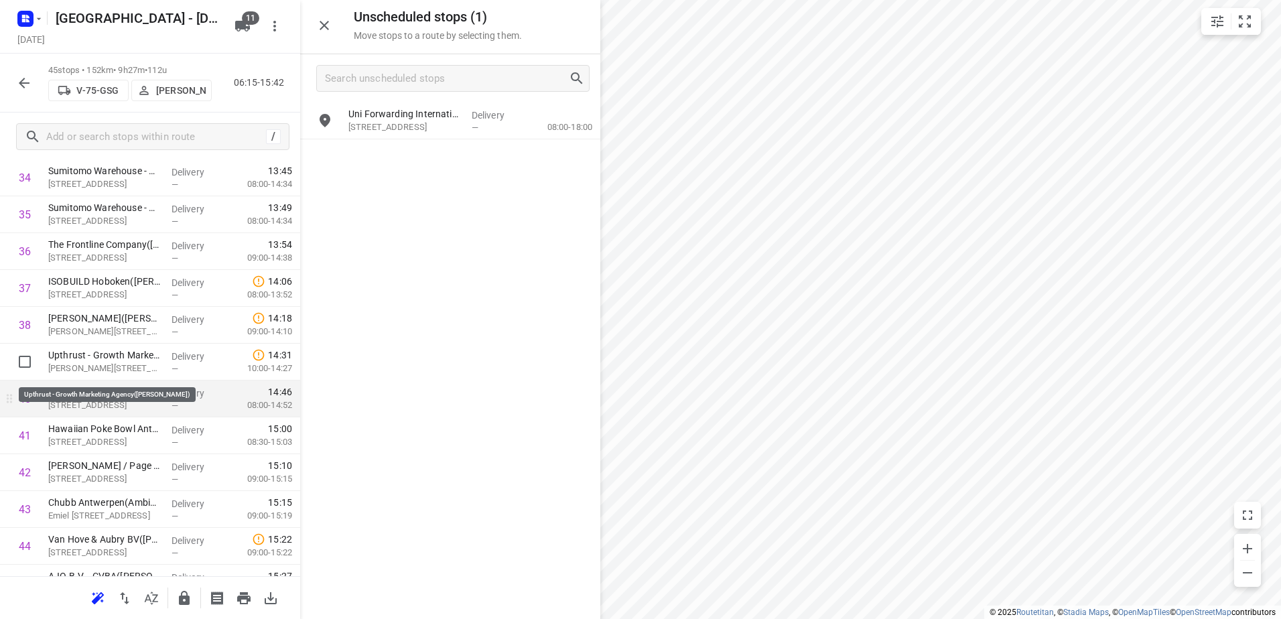
scroll to position [1373, 0]
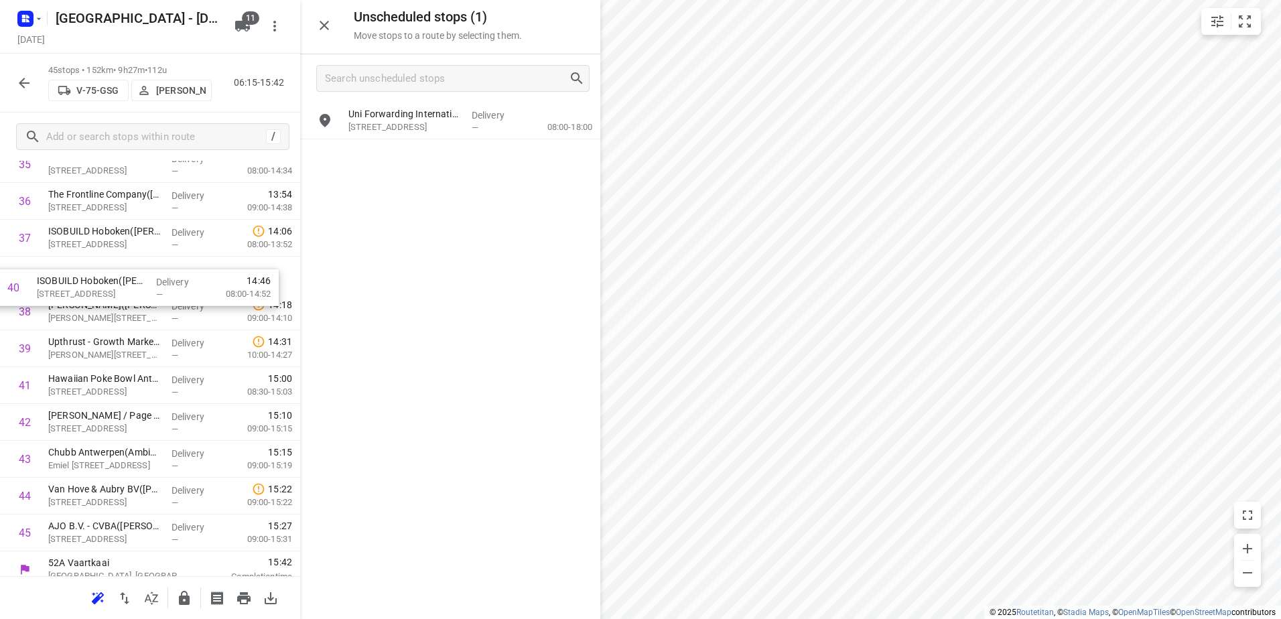
drag, startPoint x: 143, startPoint y: 348, endPoint x: 131, endPoint y: 276, distance: 72.7
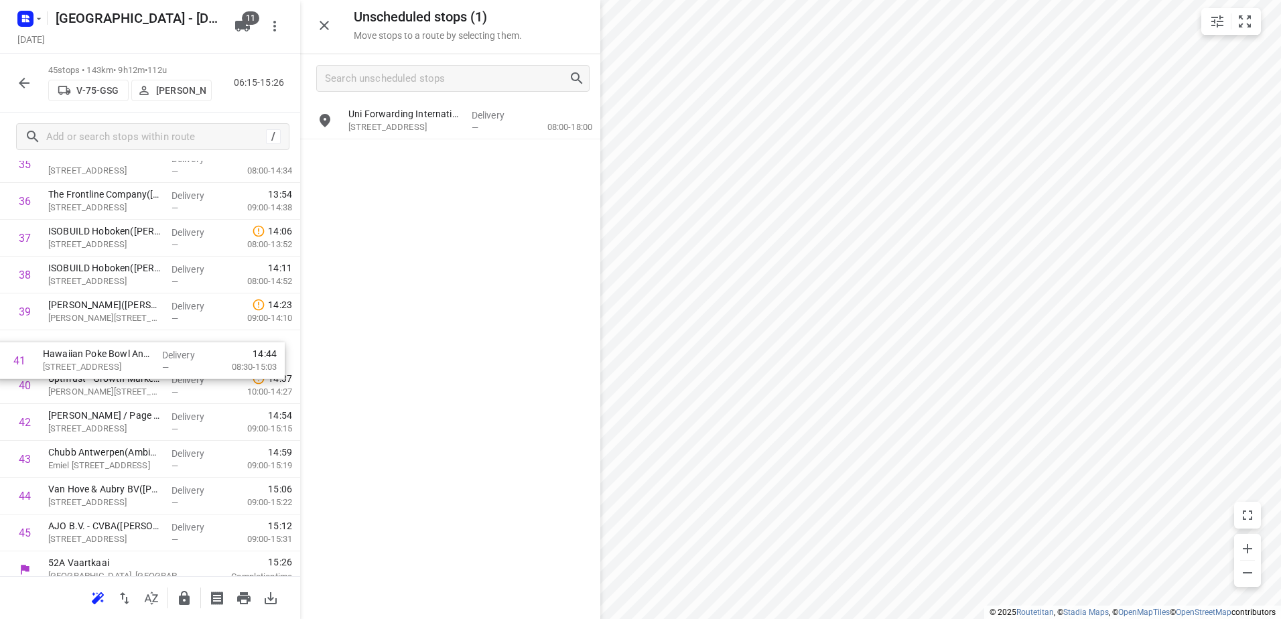
drag, startPoint x: 163, startPoint y: 379, endPoint x: 157, endPoint y: 348, distance: 30.9
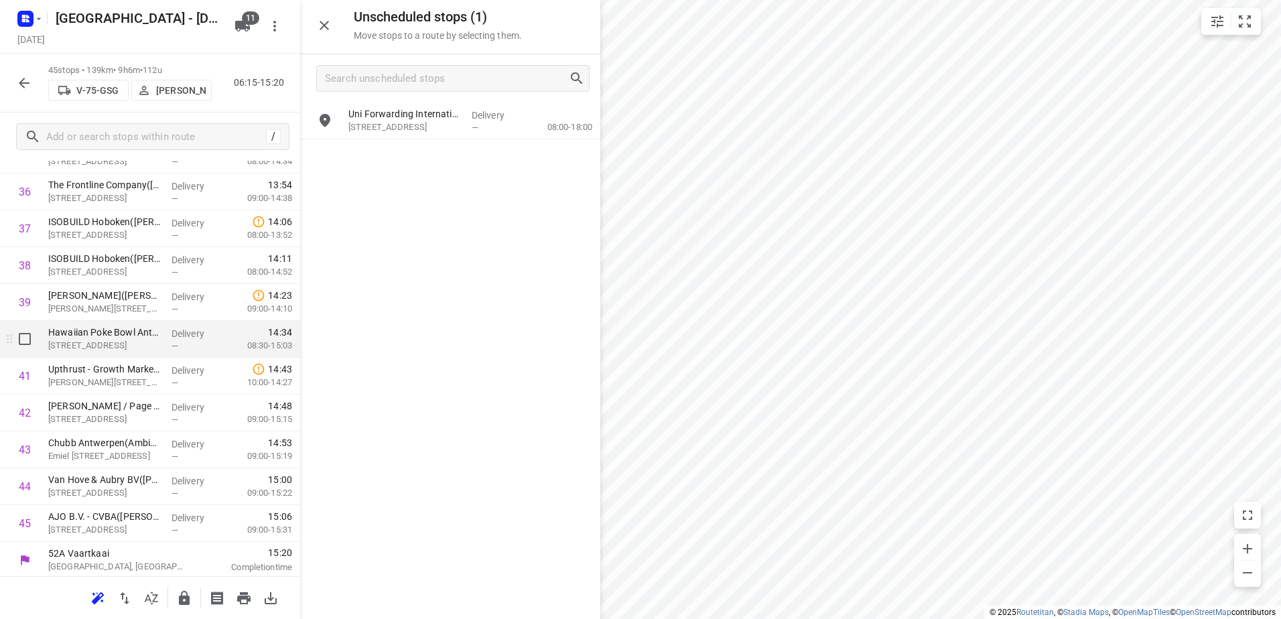
scroll to position [1385, 0]
click at [177, 602] on icon "button" at bounding box center [184, 598] width 16 height 16
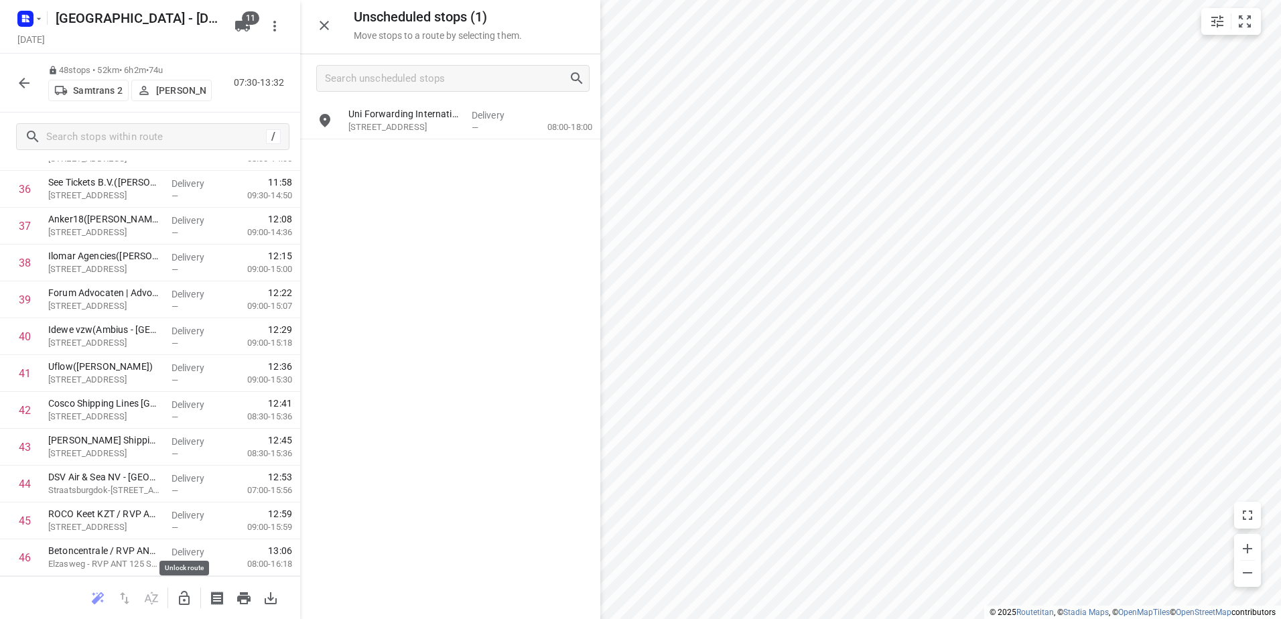
click at [183, 599] on icon "button" at bounding box center [184, 598] width 16 height 16
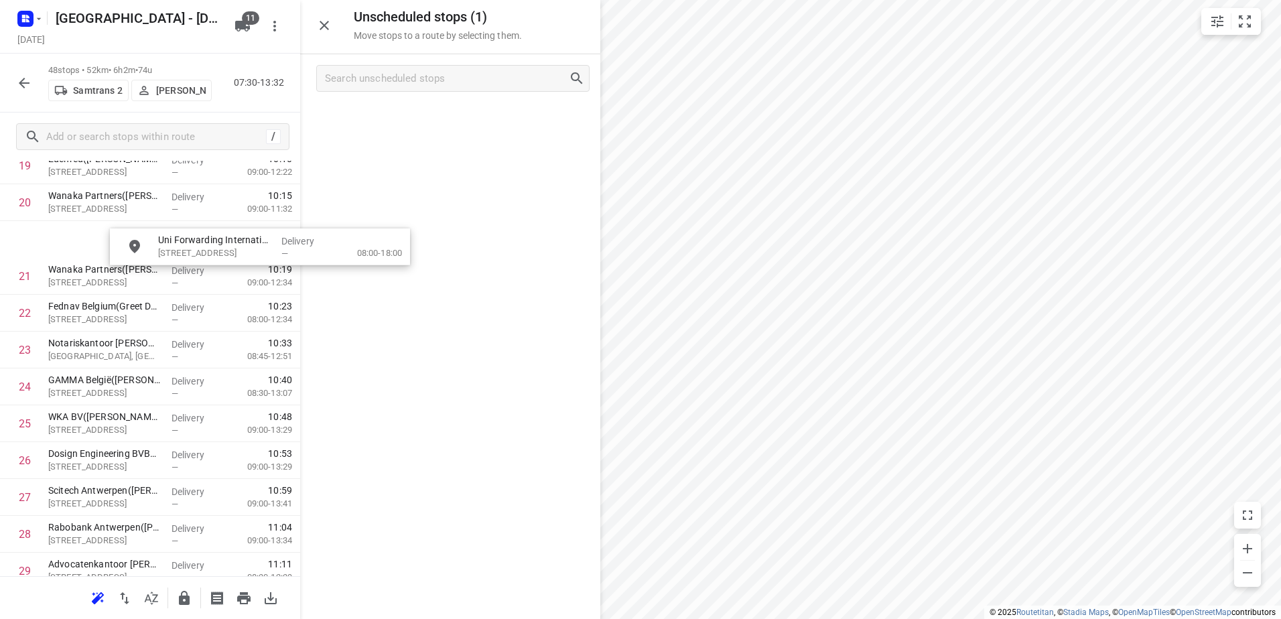
scroll to position [770, 0]
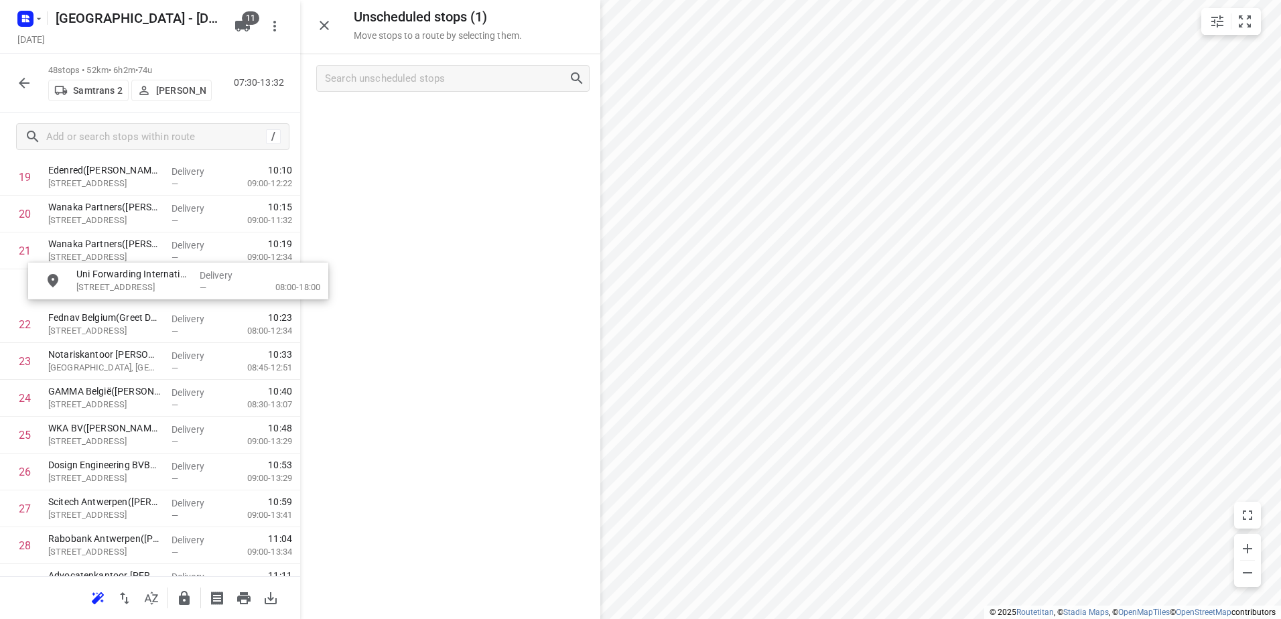
drag, startPoint x: 398, startPoint y: 121, endPoint x: 90, endPoint y: 287, distance: 349.9
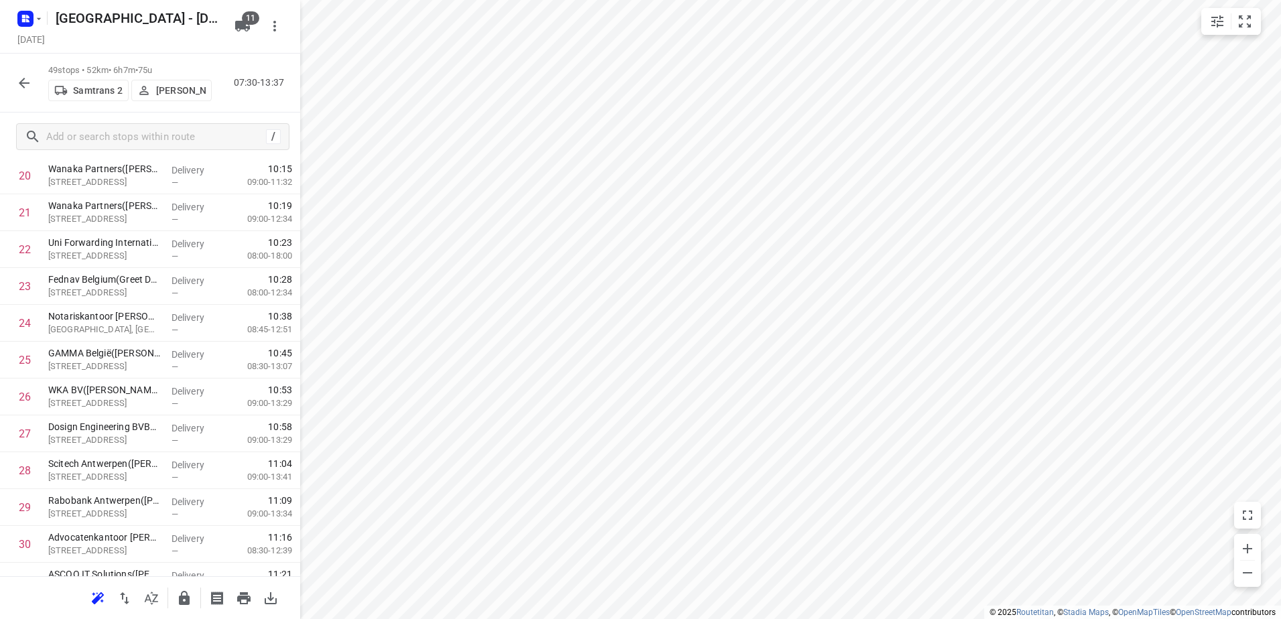
click at [184, 594] on icon "button" at bounding box center [184, 598] width 16 height 16
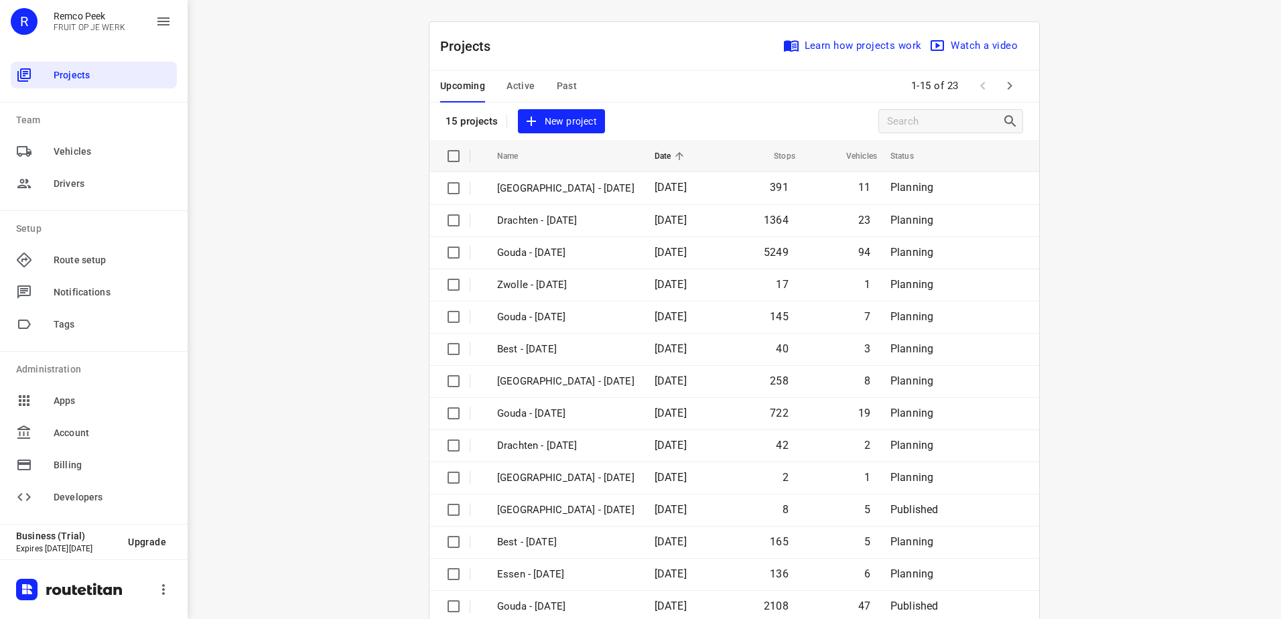
click at [507, 82] on span "Active" at bounding box center [521, 86] width 28 height 17
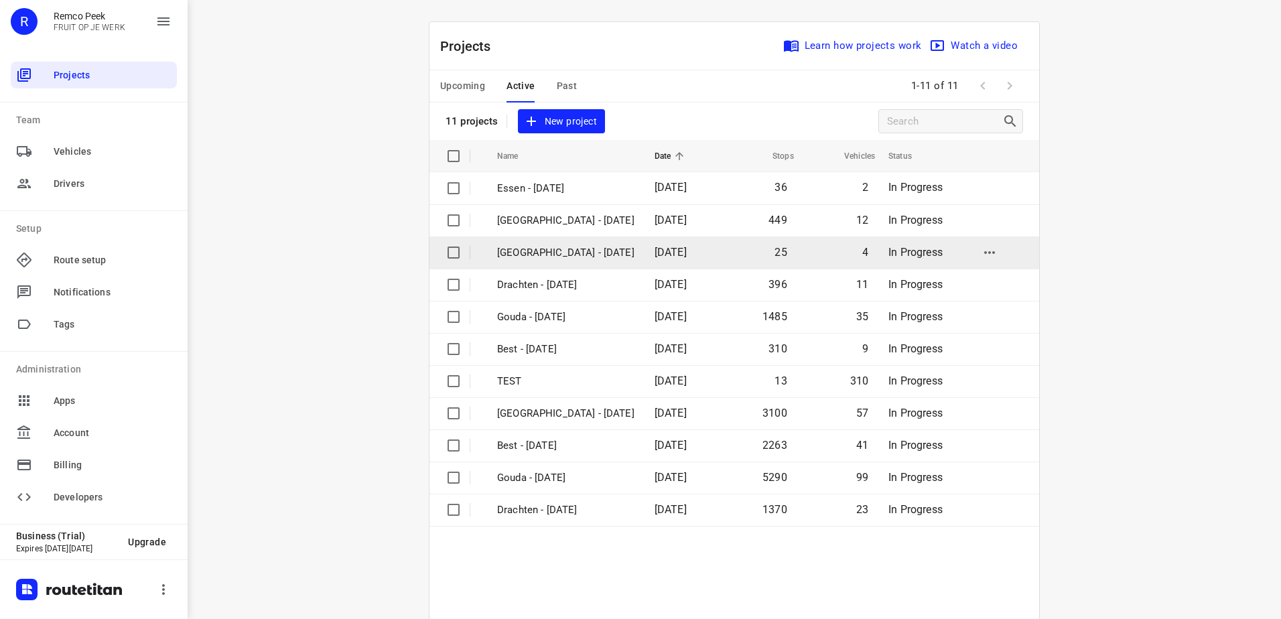
click at [644, 242] on td "[DATE]" at bounding box center [682, 253] width 76 height 32
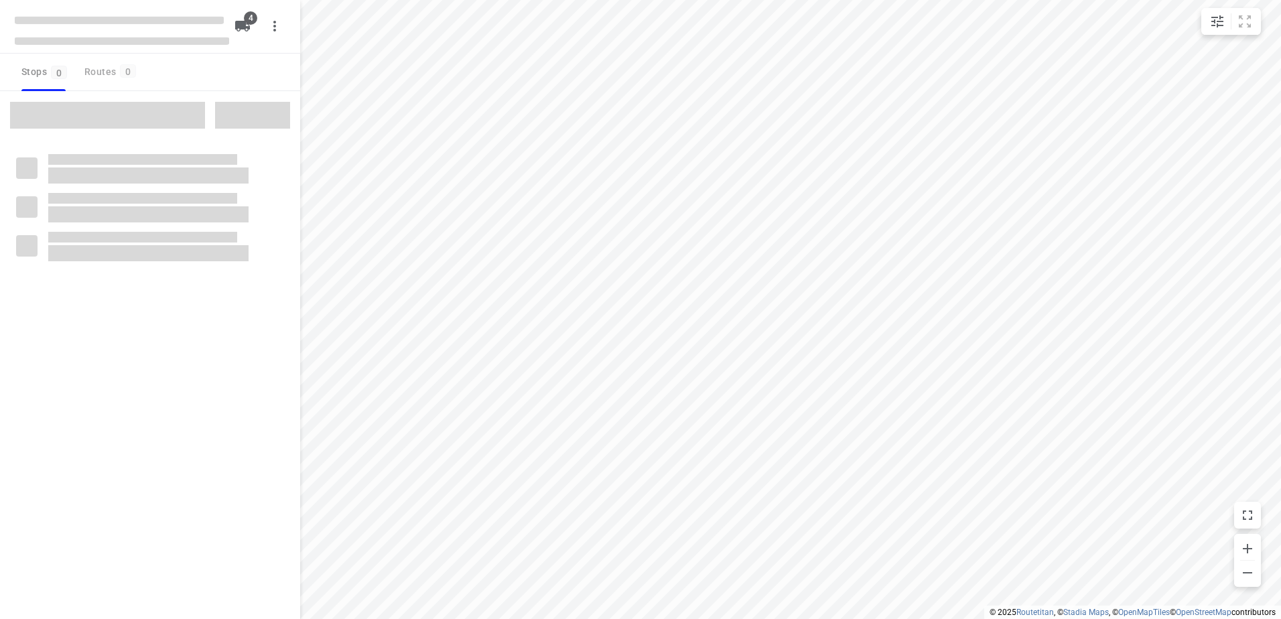
checkbox input "true"
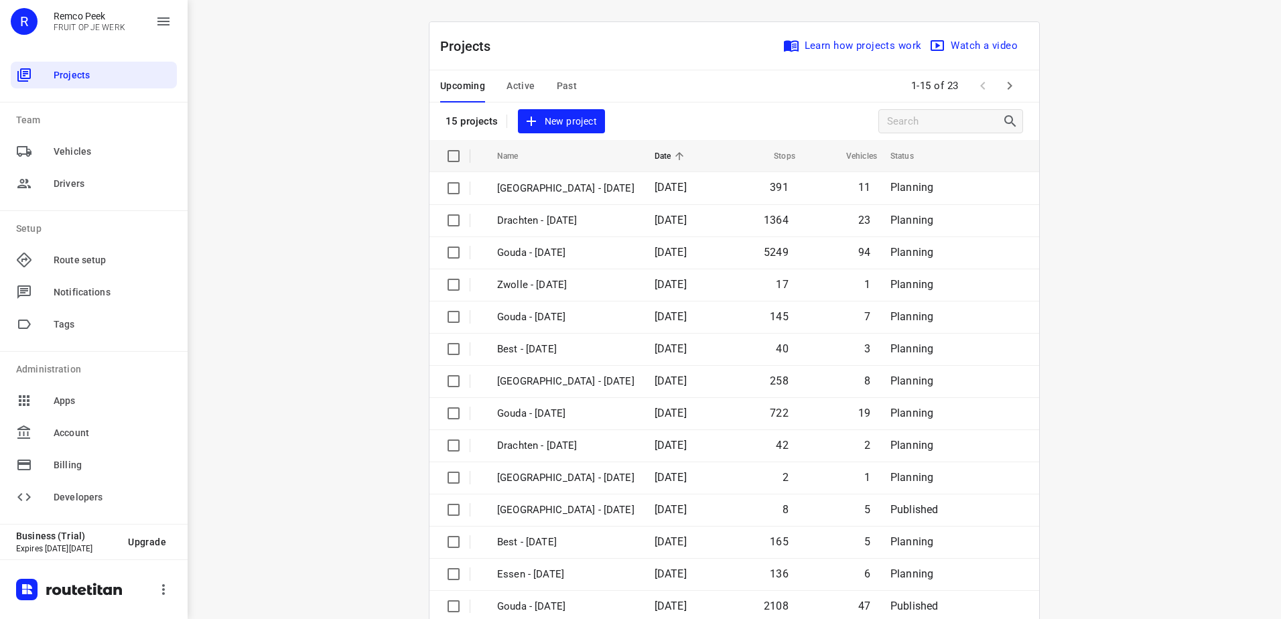
click at [522, 92] on span "Active" at bounding box center [521, 86] width 28 height 17
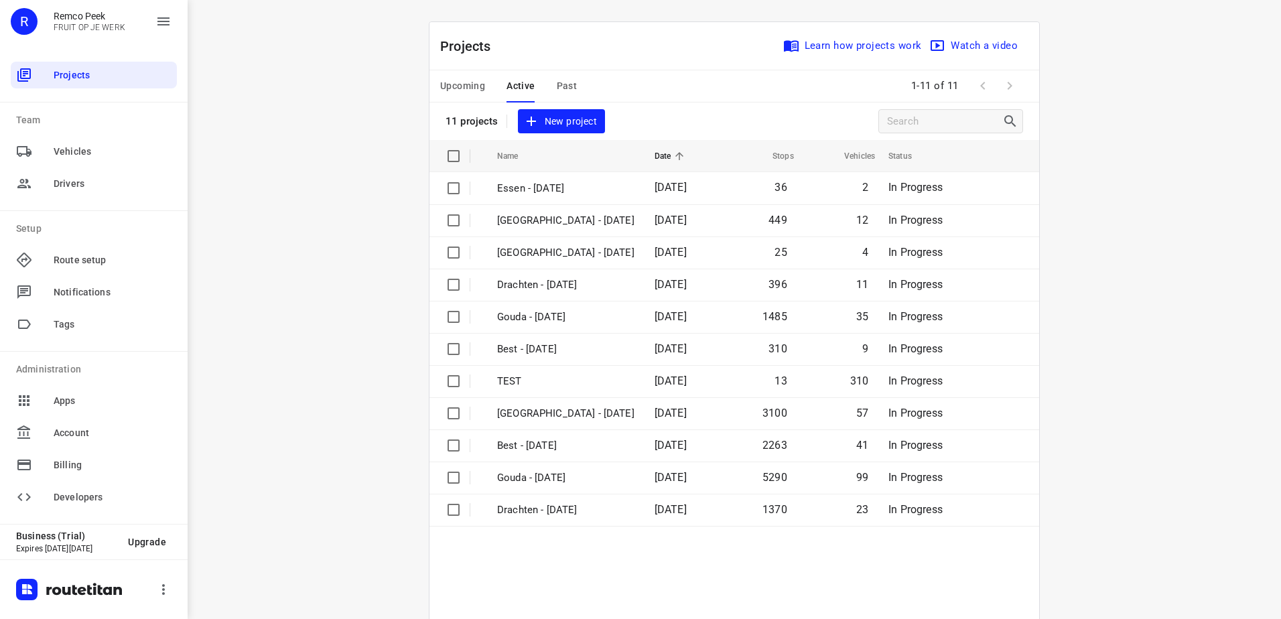
click at [565, 84] on span "Past" at bounding box center [567, 86] width 21 height 17
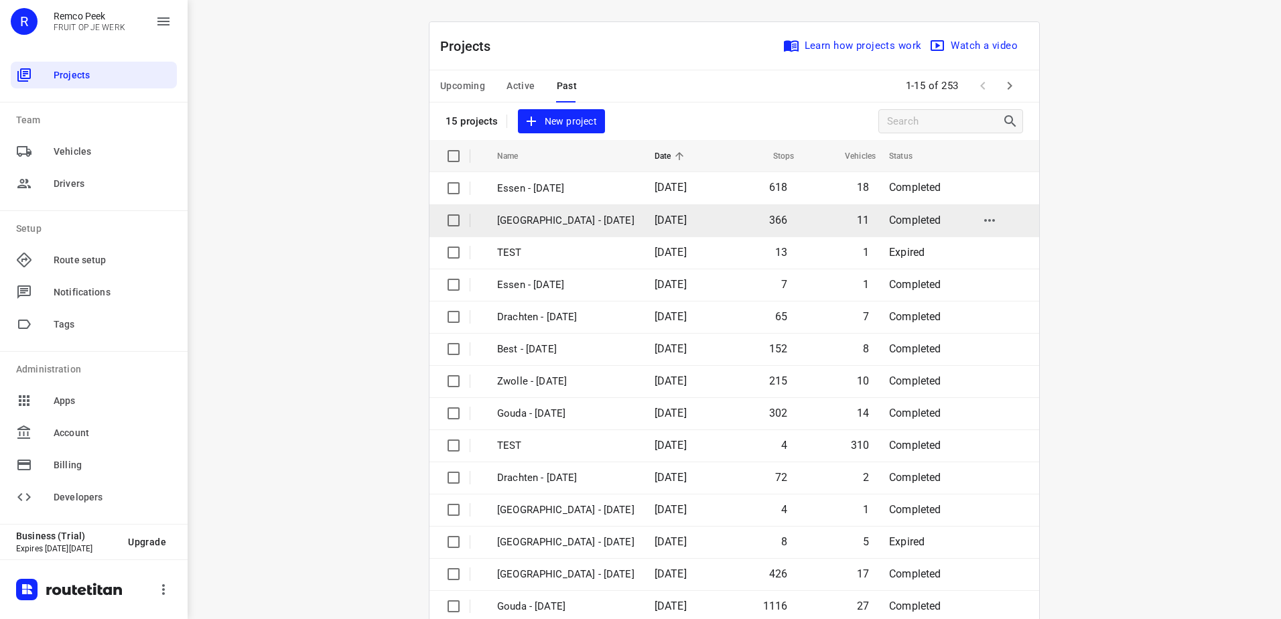
click at [578, 218] on p "[GEOGRAPHIC_DATA] - [DATE]" at bounding box center [565, 220] width 137 height 15
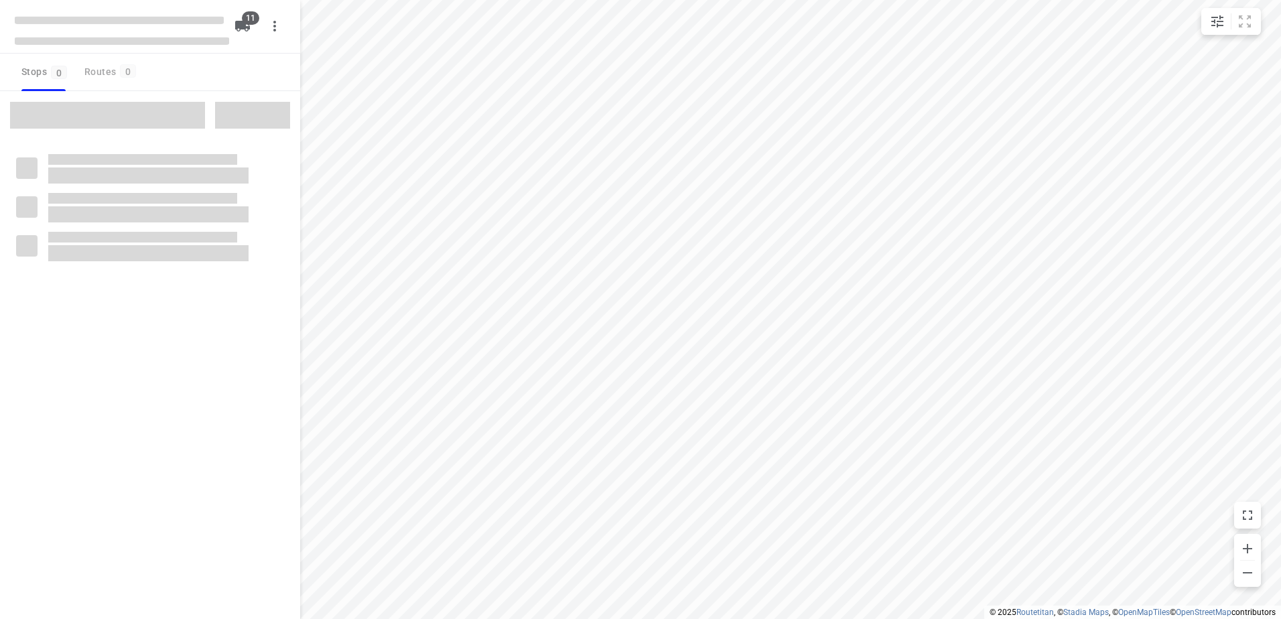
checkbox input "true"
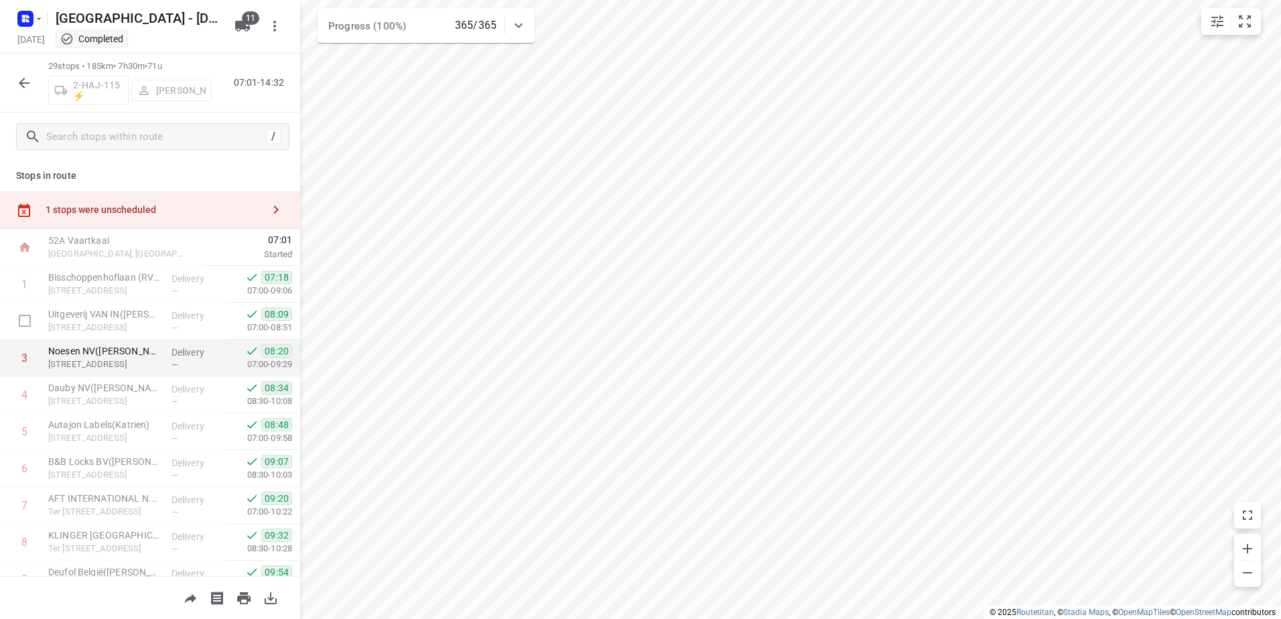
scroll to position [67, 0]
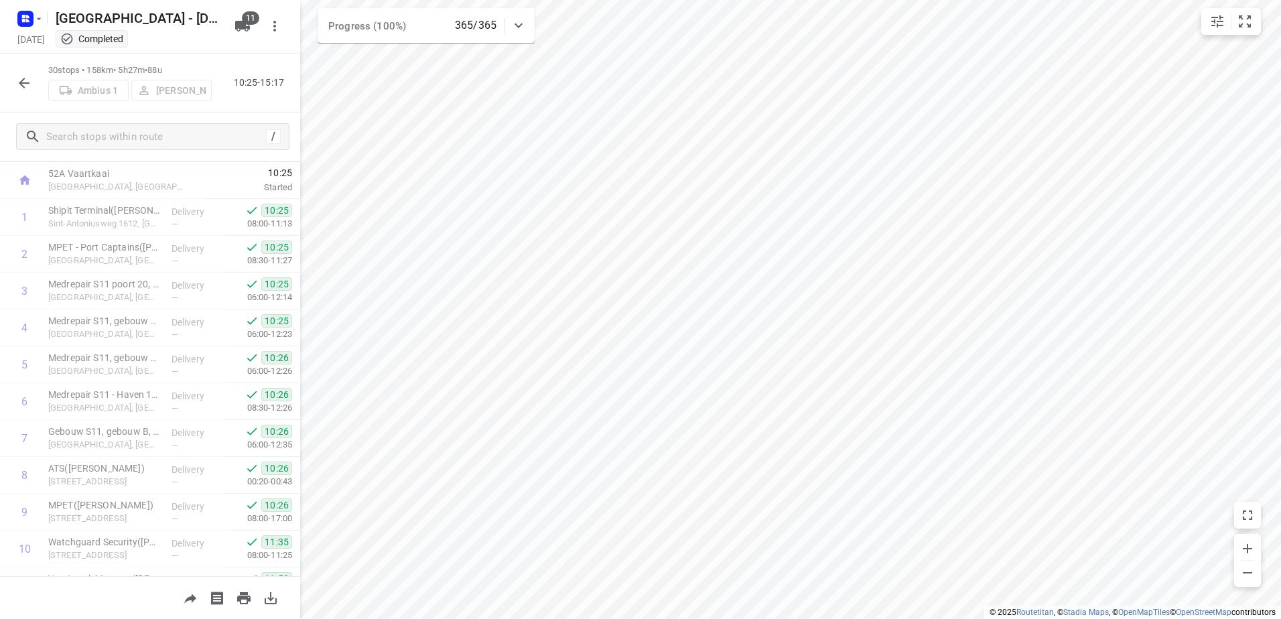
click at [299, 285] on div "i © 2025 Routetitan , © Stadia Maps , © OpenMapTiles © OpenStreetMap contributo…" at bounding box center [640, 309] width 1281 height 619
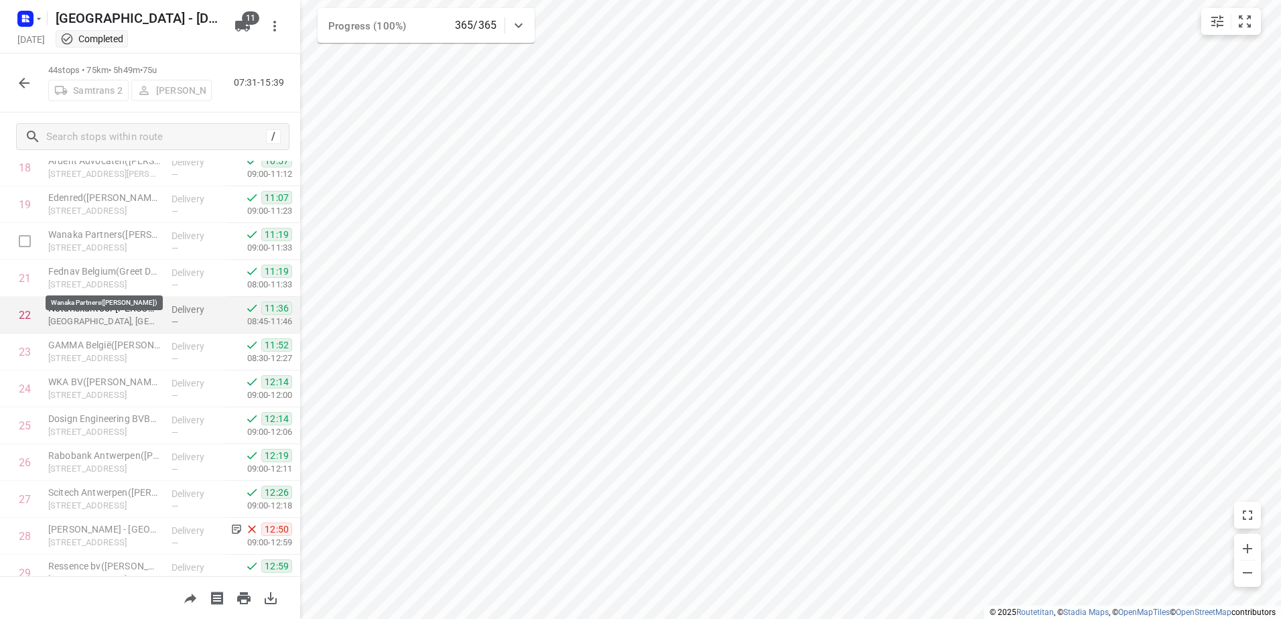
scroll to position [765, 0]
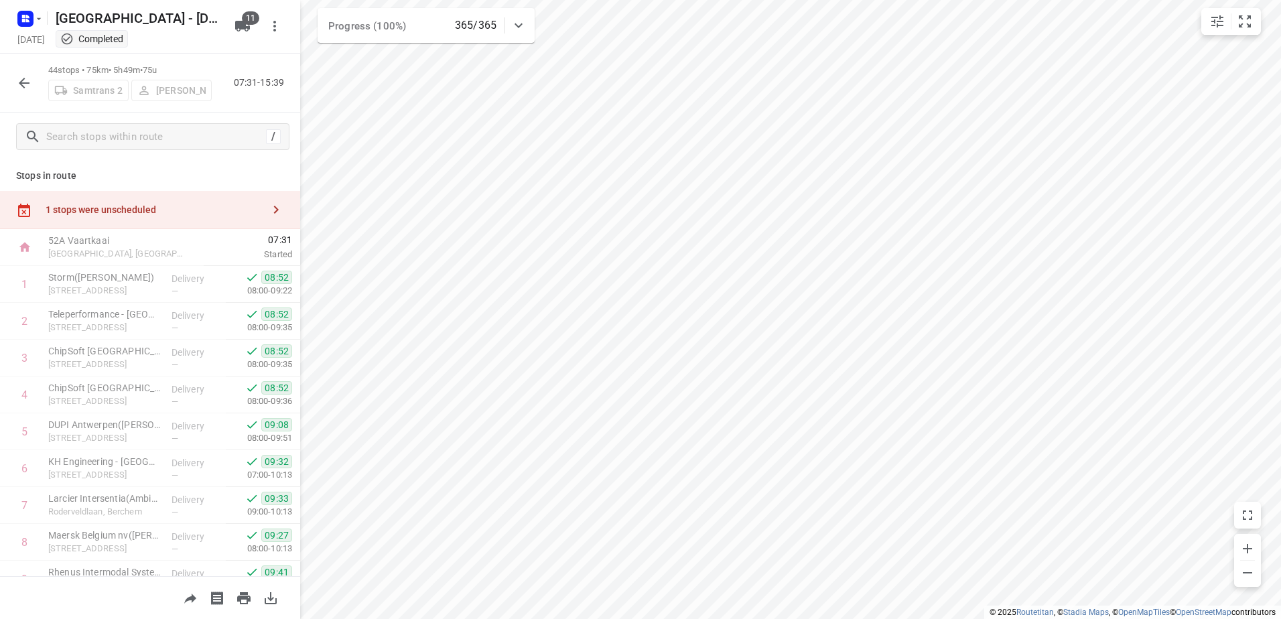
scroll to position [765, 0]
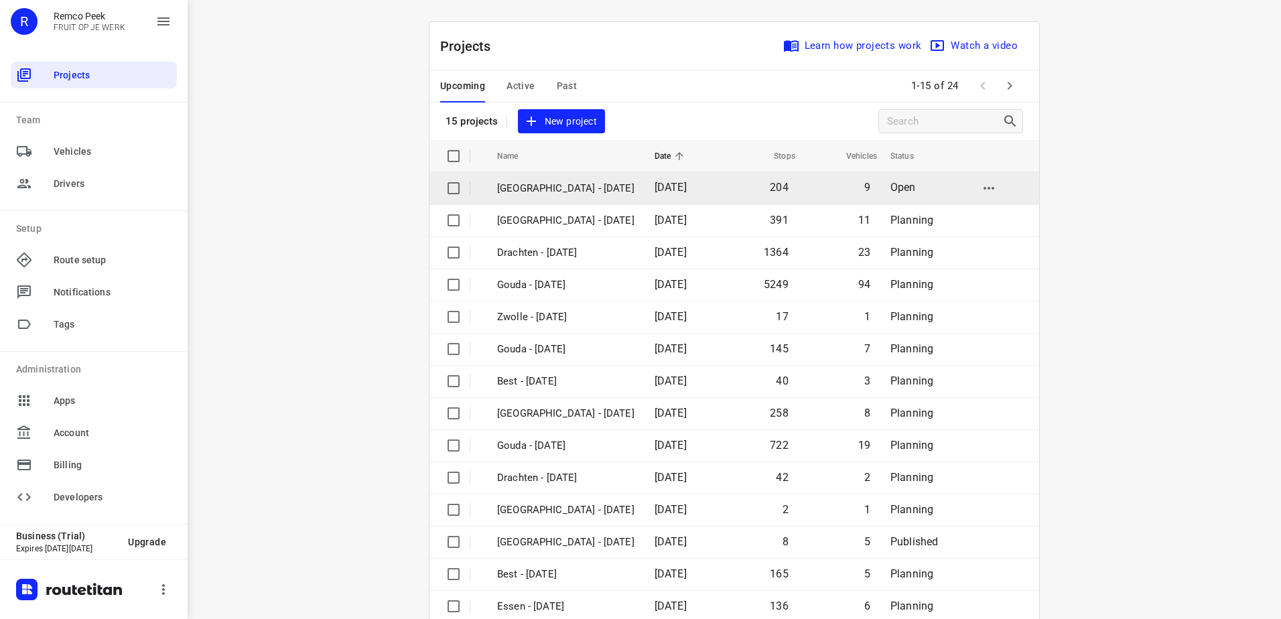
click at [600, 194] on p "[GEOGRAPHIC_DATA] - [DATE]" at bounding box center [565, 188] width 137 height 15
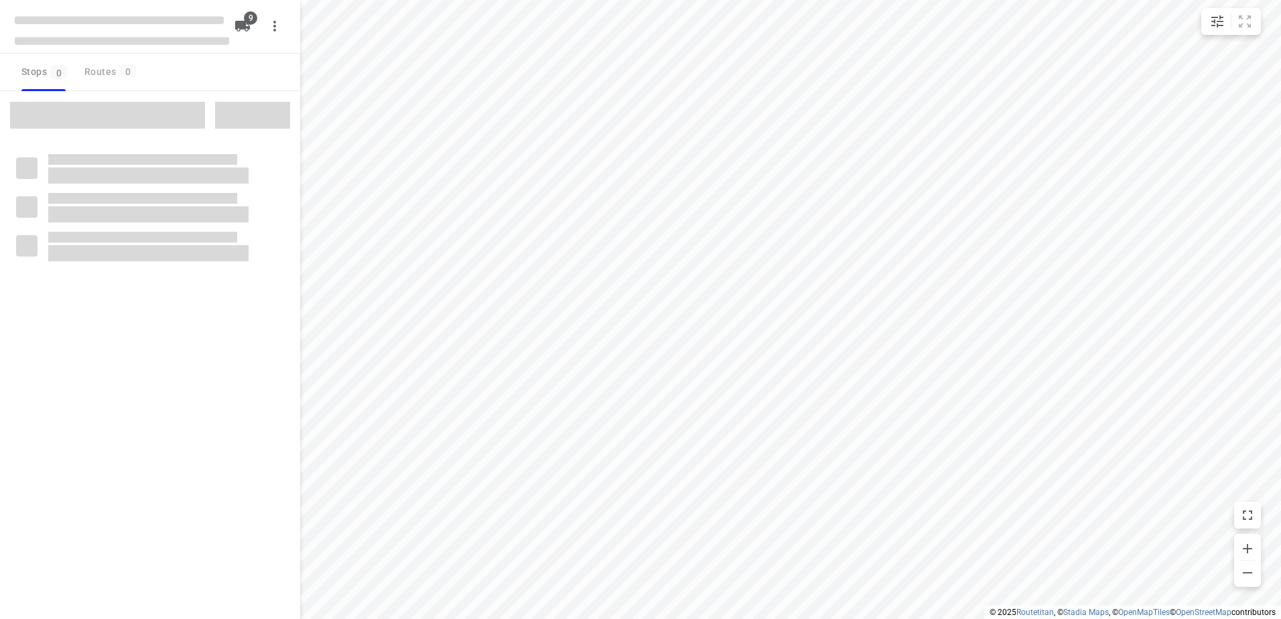
checkbox input "true"
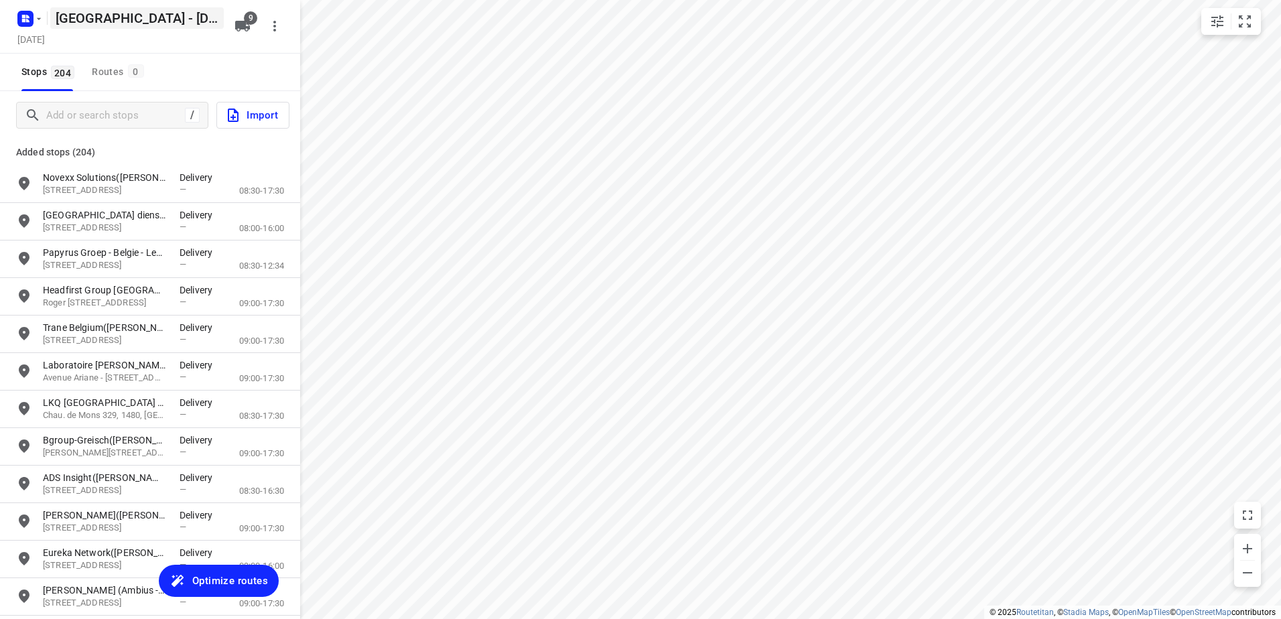
click at [100, 21] on h5 "[GEOGRAPHIC_DATA] - [DATE]" at bounding box center [137, 17] width 174 height 21
drag, startPoint x: 120, startPoint y: 15, endPoint x: -3, endPoint y: -7, distance: 124.7
click at [0, 0] on html "i © 2025 Routetitan , © Stadia Maps , © OpenMapTiles © OpenStreetMap contributo…" at bounding box center [640, 309] width 1281 height 619
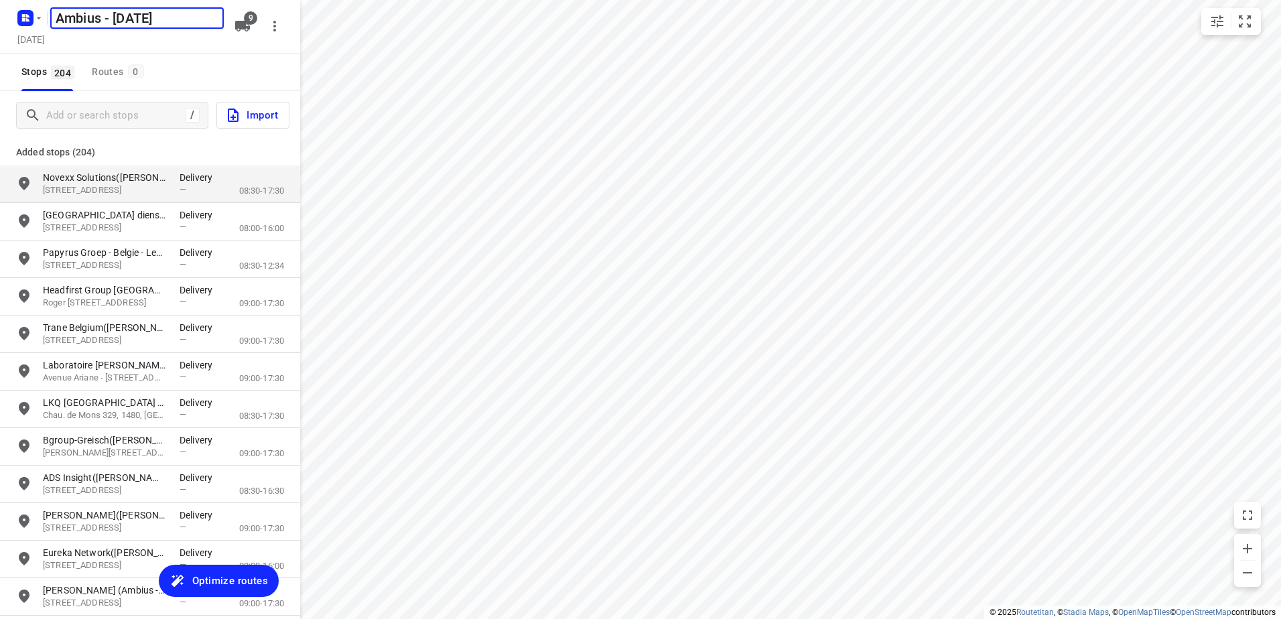
type input "Ambius - [DATE]"
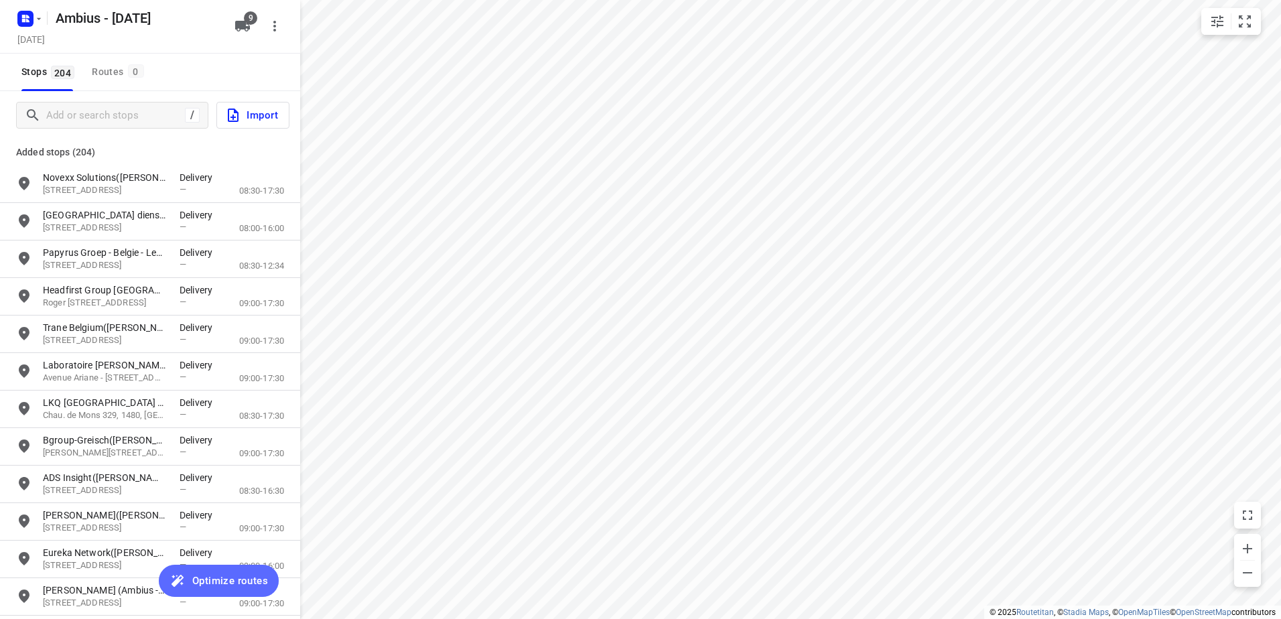
click at [242, 585] on span "Optimize routes" at bounding box center [230, 580] width 76 height 17
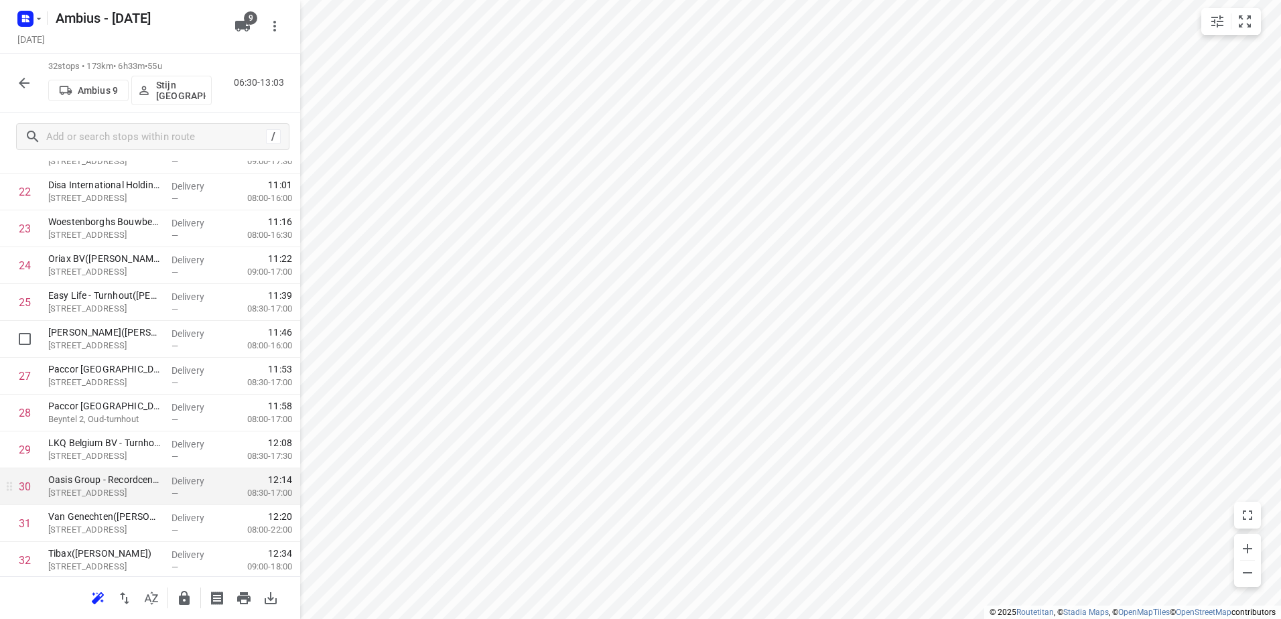
scroll to position [868, 0]
click at [26, 97] on div "32 stops • 173km • 6h33m • 55u Ambius 9 Stijn België 06:30-13:03" at bounding box center [150, 83] width 300 height 59
click at [27, 95] on button "button" at bounding box center [24, 83] width 27 height 27
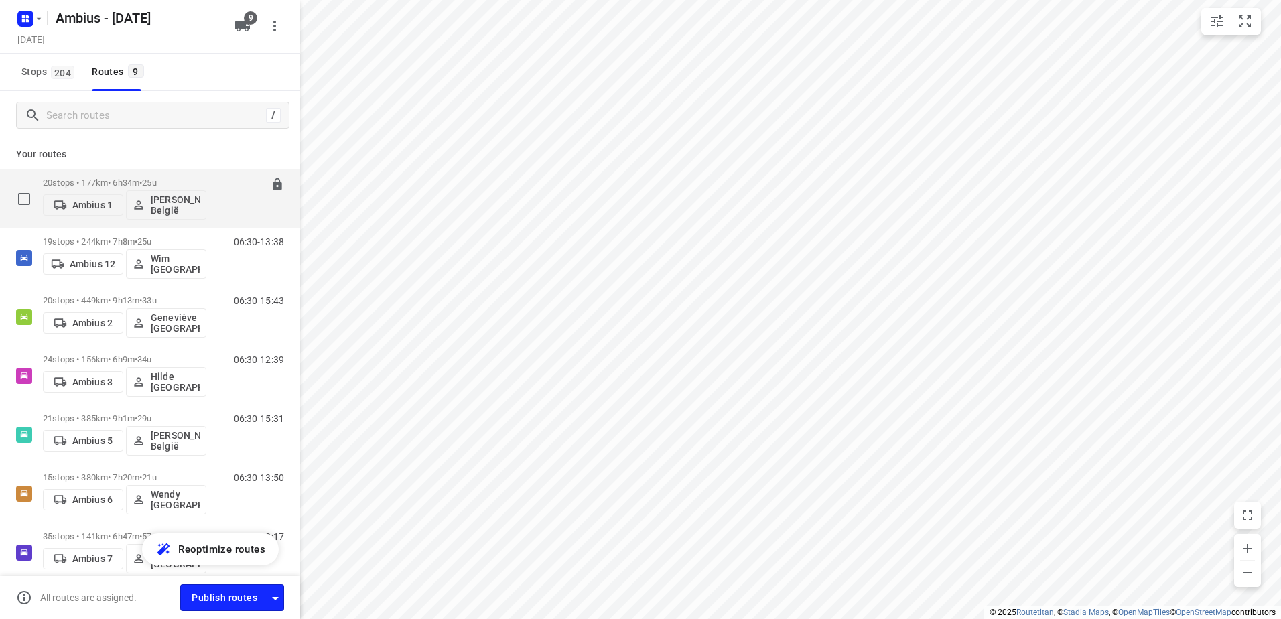
click at [139, 176] on div "20 stops • 177km • 6h34m • 25u Ambius 1 David België" at bounding box center [124, 199] width 163 height 56
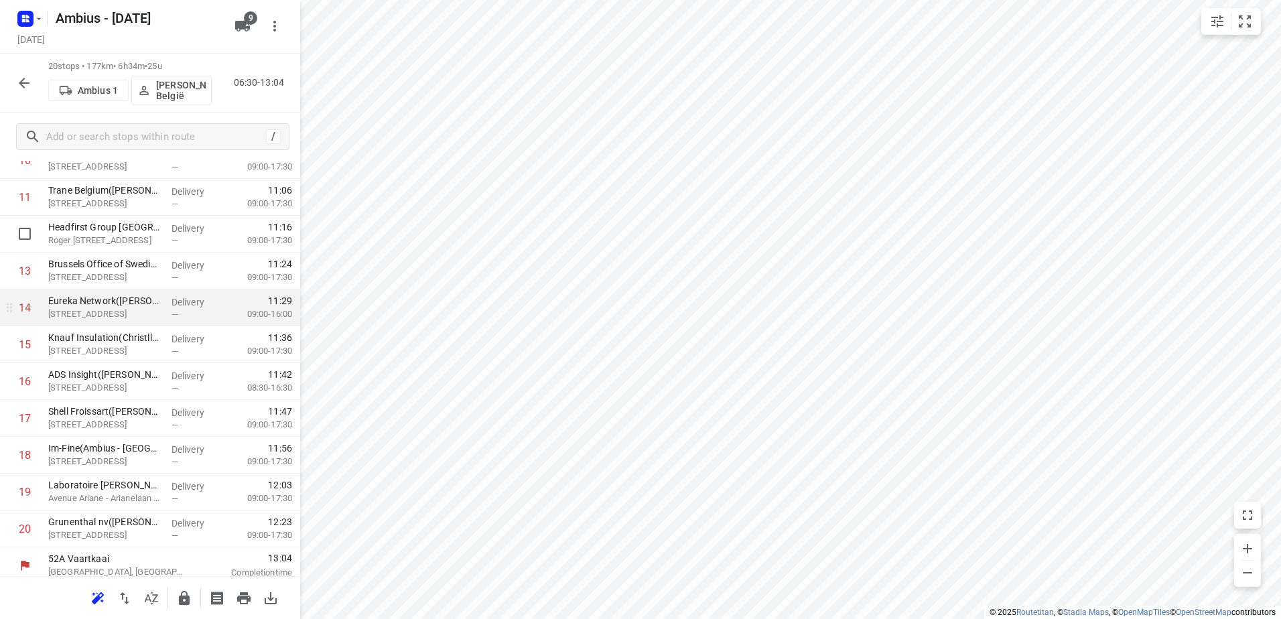
scroll to position [425, 0]
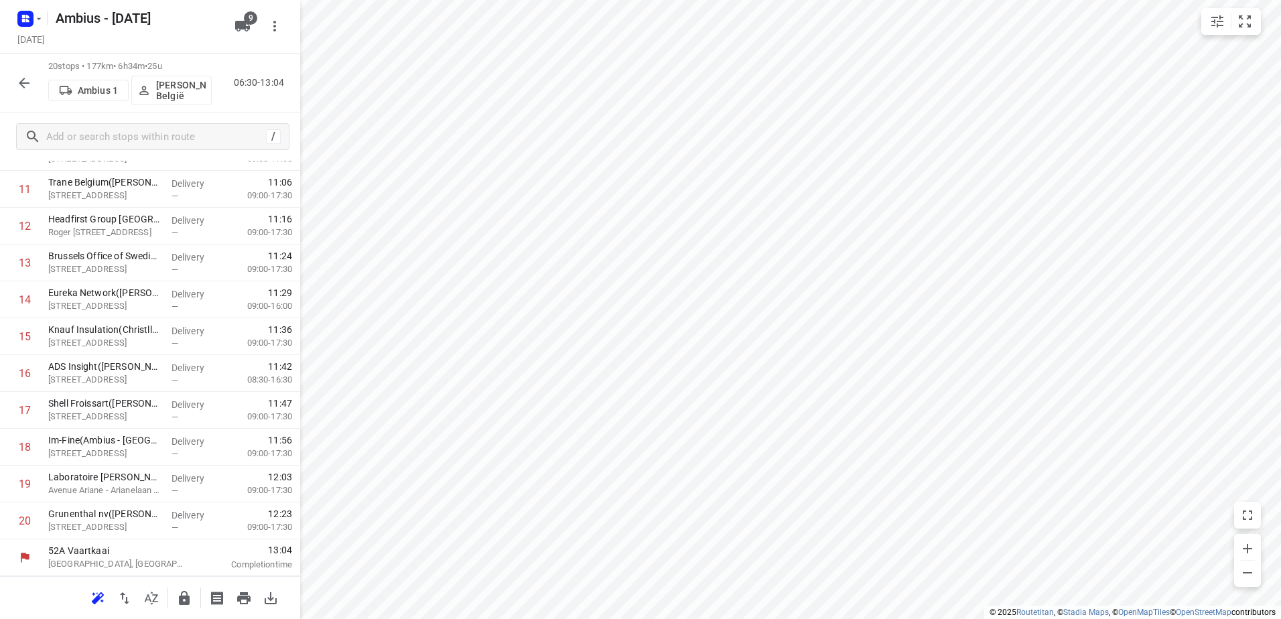
click at [190, 593] on icon "button" at bounding box center [184, 598] width 16 height 16
click at [23, 89] on icon "button" at bounding box center [24, 83] width 16 height 16
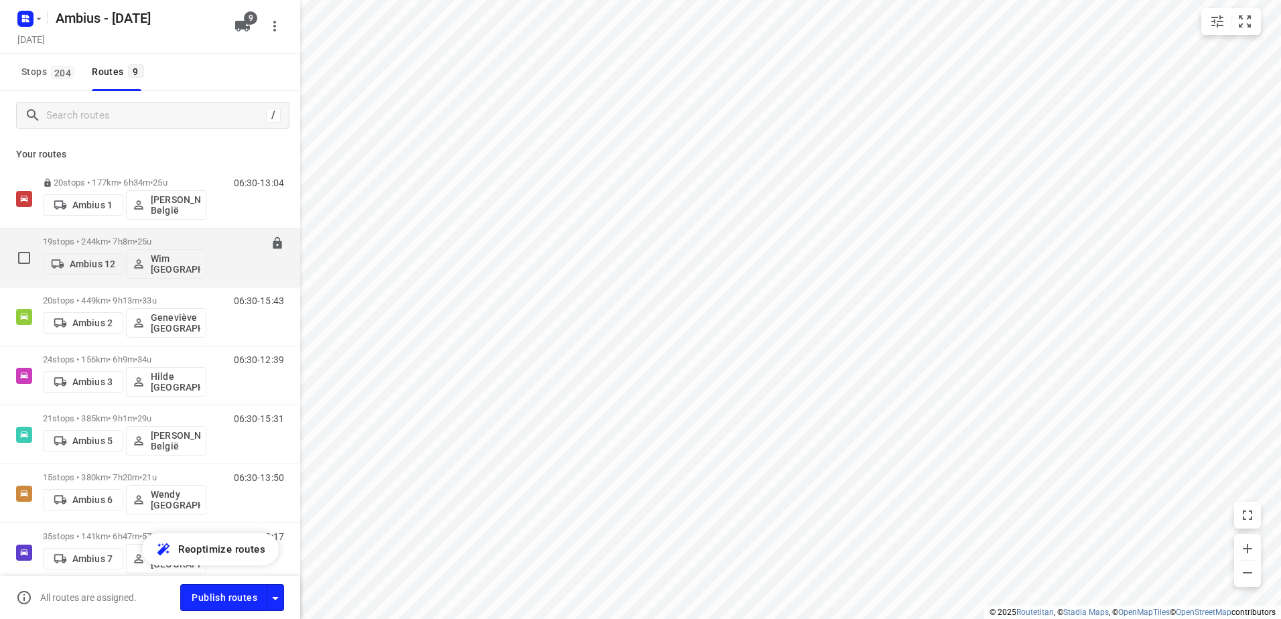
click at [94, 247] on p "19 stops • 244km • 7h8m • 25u" at bounding box center [124, 242] width 163 height 10
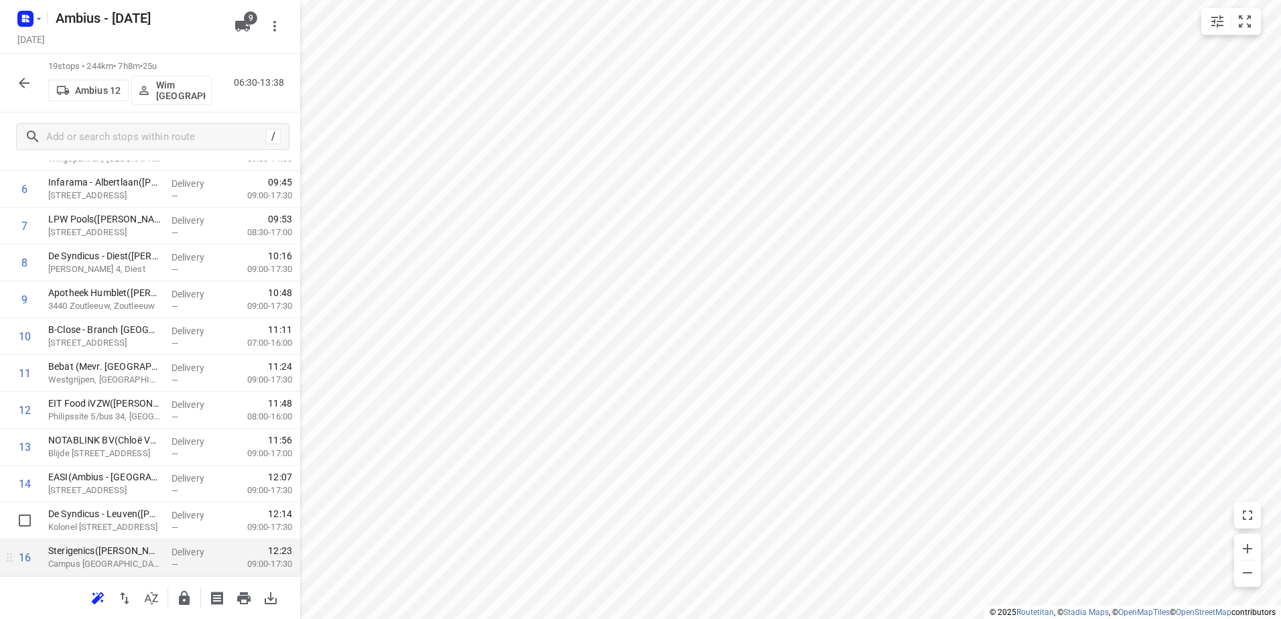
scroll to position [389, 0]
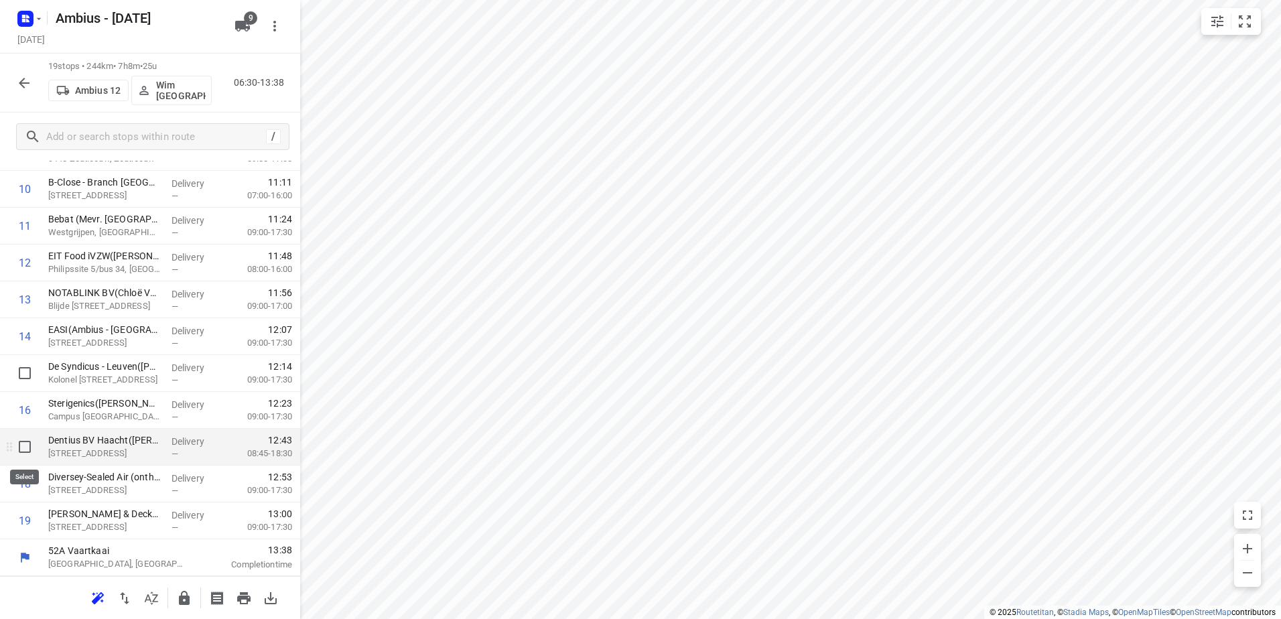
drag, startPoint x: 31, startPoint y: 461, endPoint x: 31, endPoint y: 483, distance: 22.1
click at [26, 440] on input "checkbox" at bounding box center [24, 446] width 27 height 27
checkbox input "true"
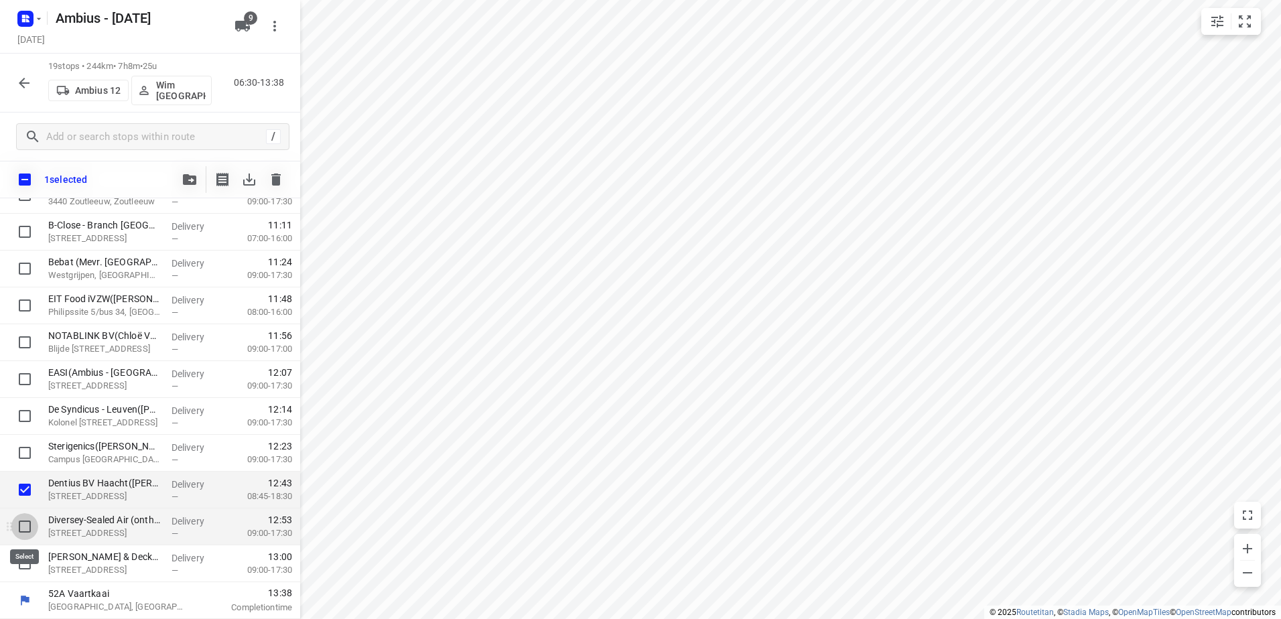
click at [20, 525] on input "checkbox" at bounding box center [24, 526] width 27 height 27
checkbox input "true"
click at [21, 552] on input "checkbox" at bounding box center [24, 563] width 27 height 27
checkbox input "true"
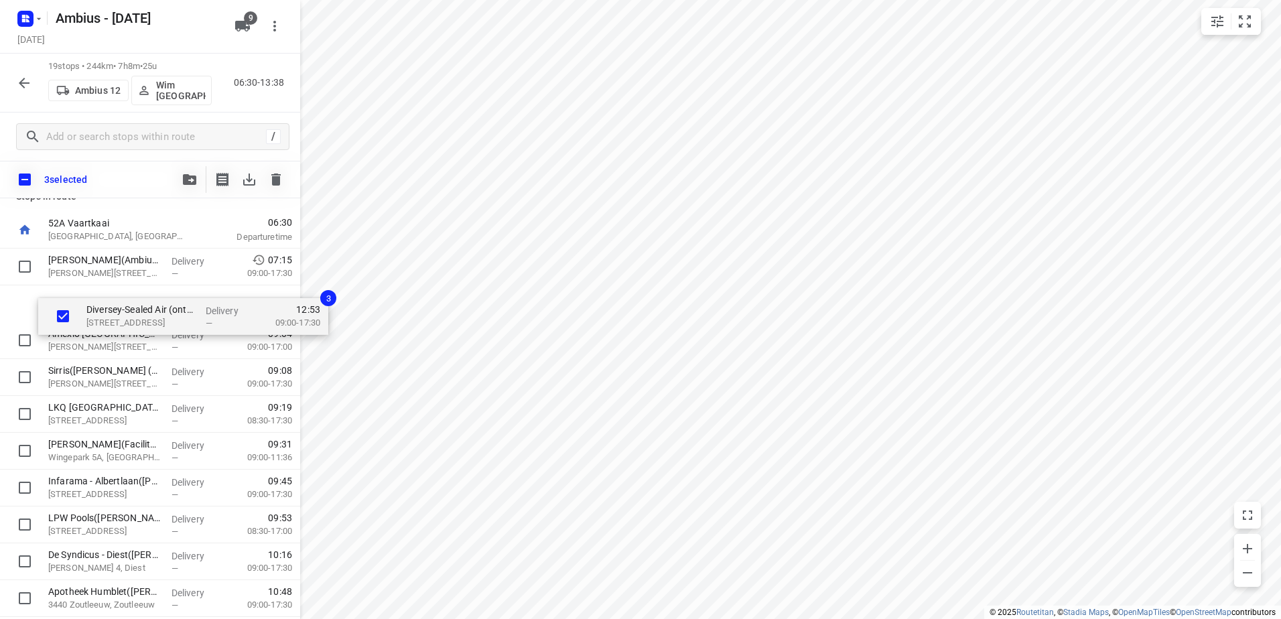
scroll to position [0, 0]
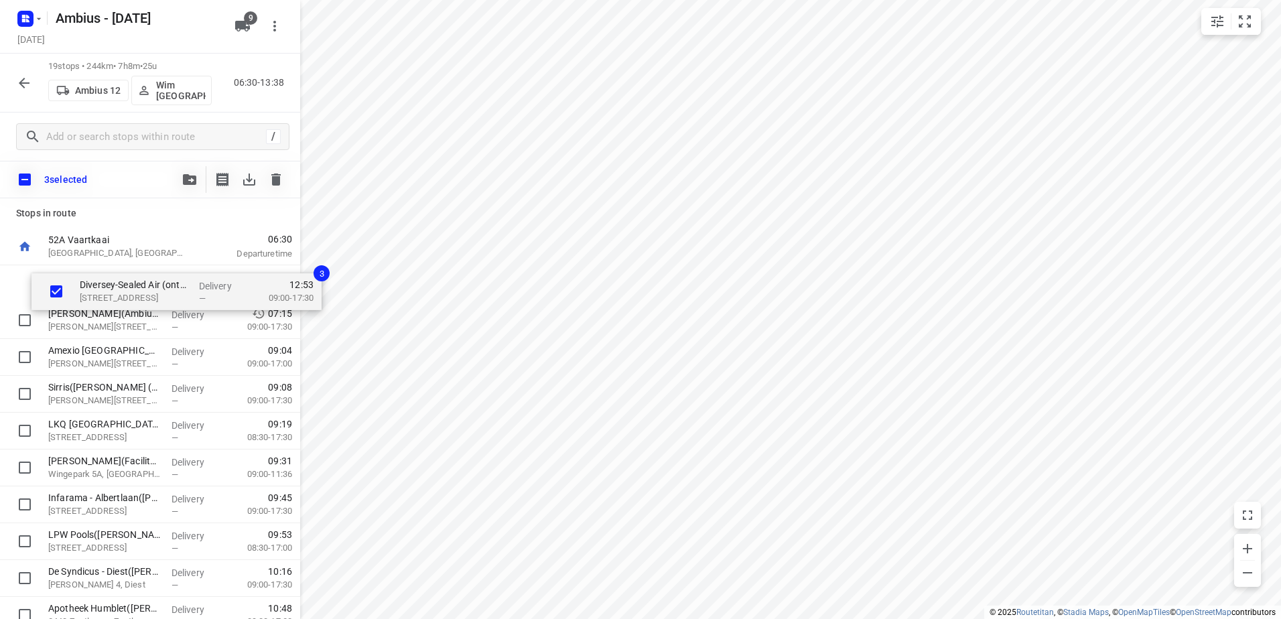
drag, startPoint x: 68, startPoint y: 527, endPoint x: 97, endPoint y: 294, distance: 234.9
click at [97, 294] on div "Luciad(Ambius - België) Gaston Geenslaan 11/B4, Heverlee Delivery — 07:15 09:00…" at bounding box center [150, 615] width 300 height 700
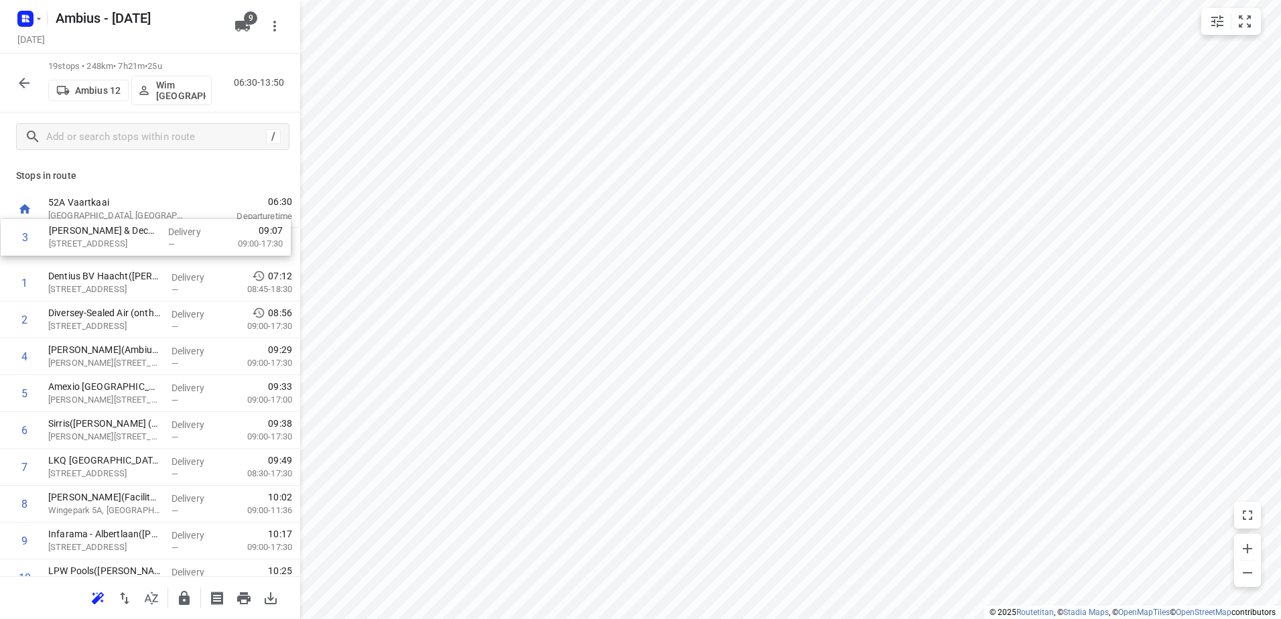
drag, startPoint x: 123, startPoint y: 324, endPoint x: 122, endPoint y: 236, distance: 87.8
click at [123, 236] on div "1 Dentius BV Haacht(Yoni De Coster) Vekestraat 4, Haacht Delivery — 07:12 08:45…" at bounding box center [150, 578] width 300 height 700
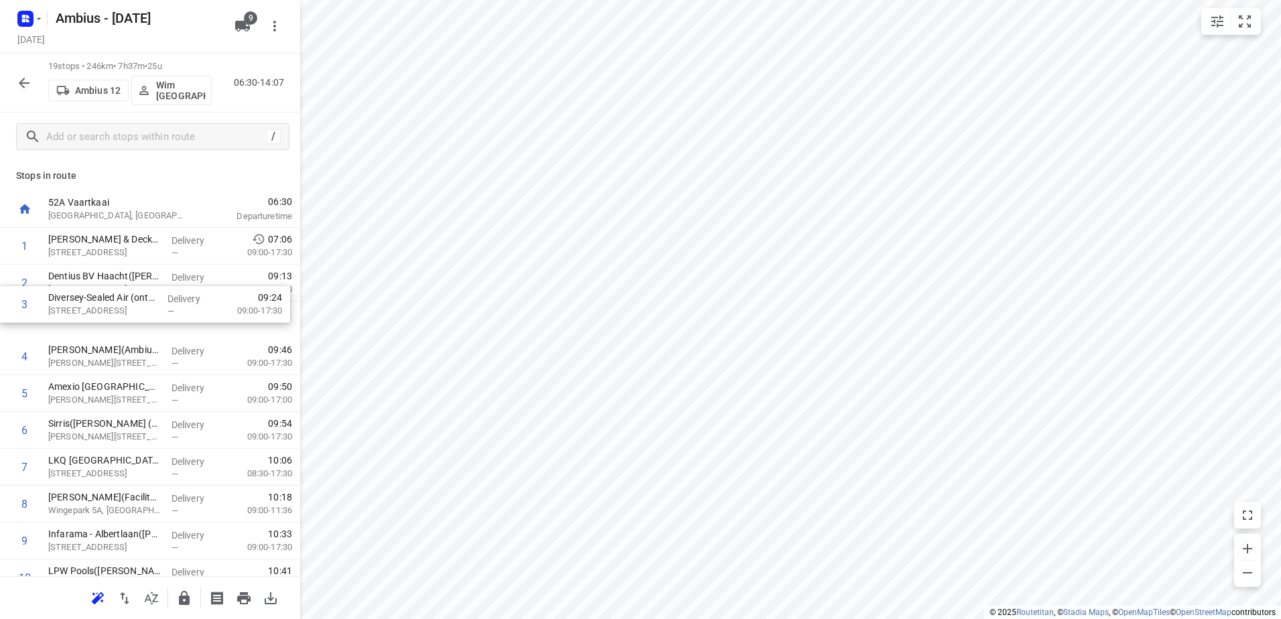
drag, startPoint x: 126, startPoint y: 327, endPoint x: 125, endPoint y: 289, distance: 37.5
click at [125, 289] on div "1 Stanley Black & Decker(Nathalie Van Praag (Stanley)) Industrieweg 16/2, Boort…" at bounding box center [150, 578] width 300 height 700
drag, startPoint x: 140, startPoint y: 511, endPoint x: 144, endPoint y: 328, distance: 183.0
click at [144, 328] on div "1 Stanley Black & Decker(Nathalie Van Praag (Stanley)) Industrieweg 16/2, Boort…" at bounding box center [150, 578] width 300 height 700
drag, startPoint x: 150, startPoint y: 416, endPoint x: 157, endPoint y: 382, distance: 34.8
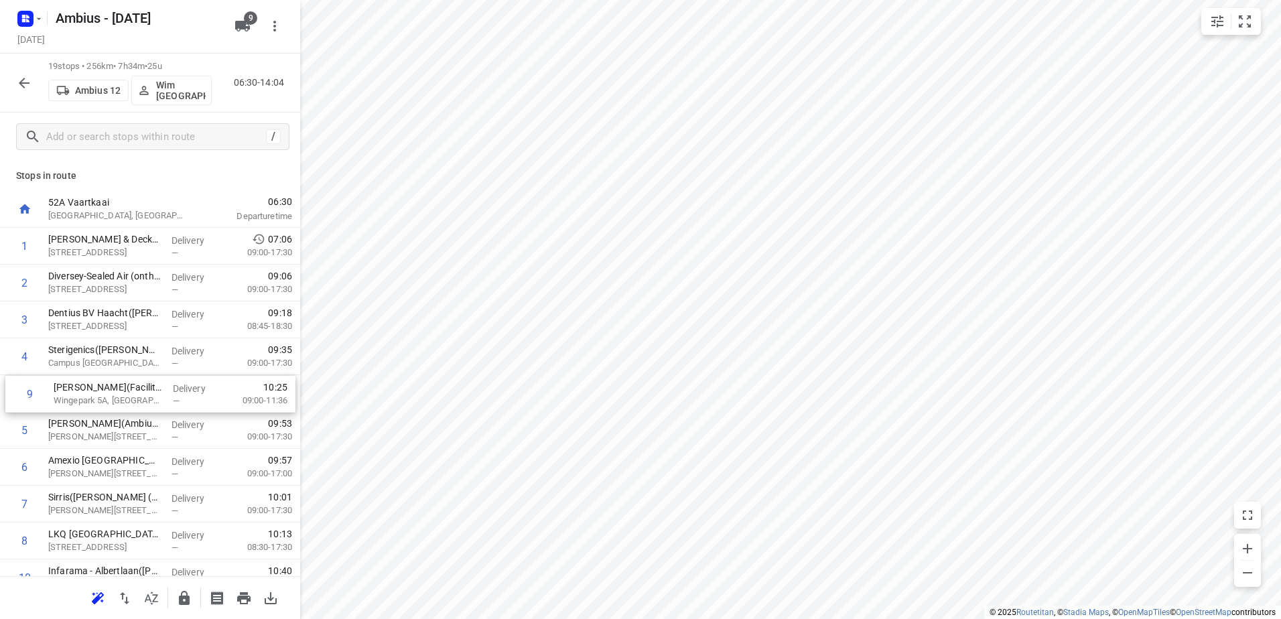
click at [157, 382] on div "1 Stanley Black & Decker(Nathalie Van Praag (Stanley)) Industrieweg 16/2, Boort…" at bounding box center [150, 578] width 300 height 700
click at [144, 423] on div "1 Stanley Black & Decker(Nathalie Van Praag (Stanley)) Industrieweg 16/2, Boort…" at bounding box center [150, 578] width 300 height 700
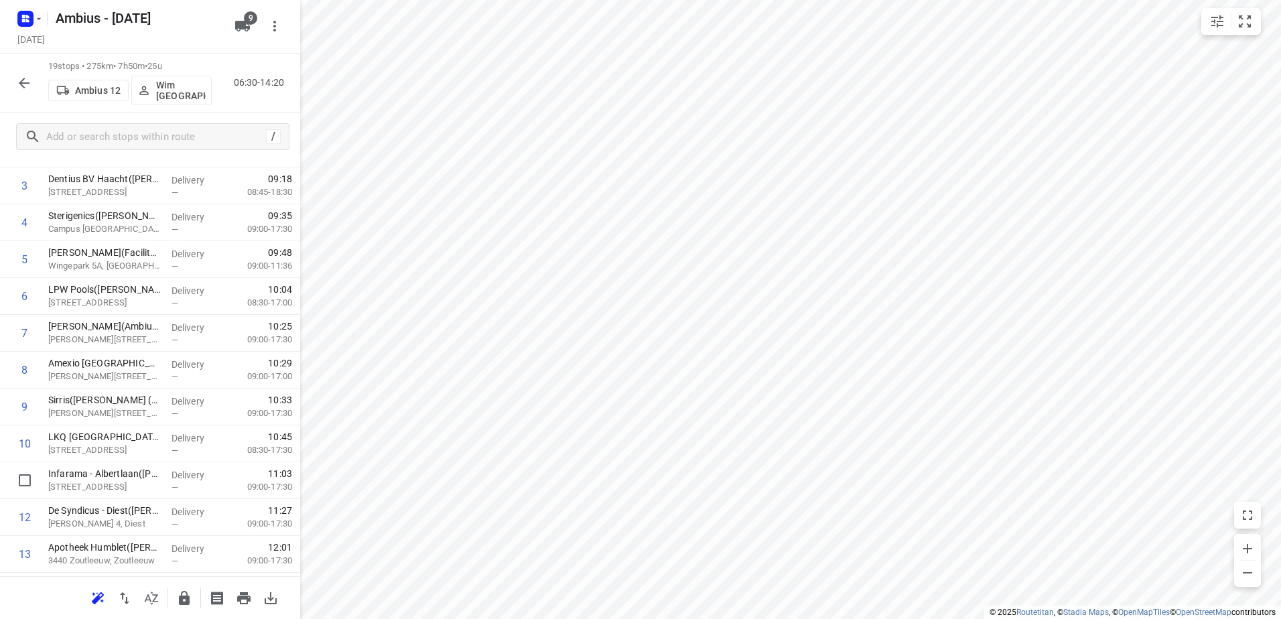
scroll to position [135, 0]
drag, startPoint x: 139, startPoint y: 396, endPoint x: 146, endPoint y: 342, distance: 54.7
click at [146, 342] on div "1 Stanley Black & Decker(Nathalie Van Praag (Stanley)) Industrieweg 16/2, Boort…" at bounding box center [150, 443] width 300 height 700
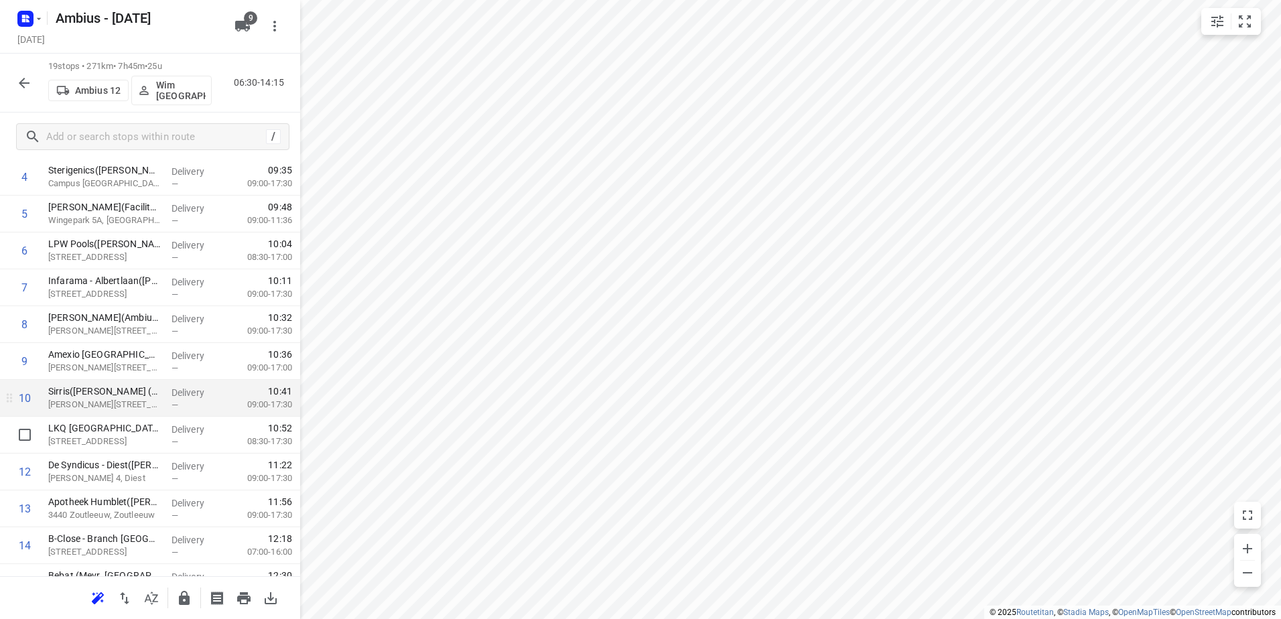
scroll to position [202, 0]
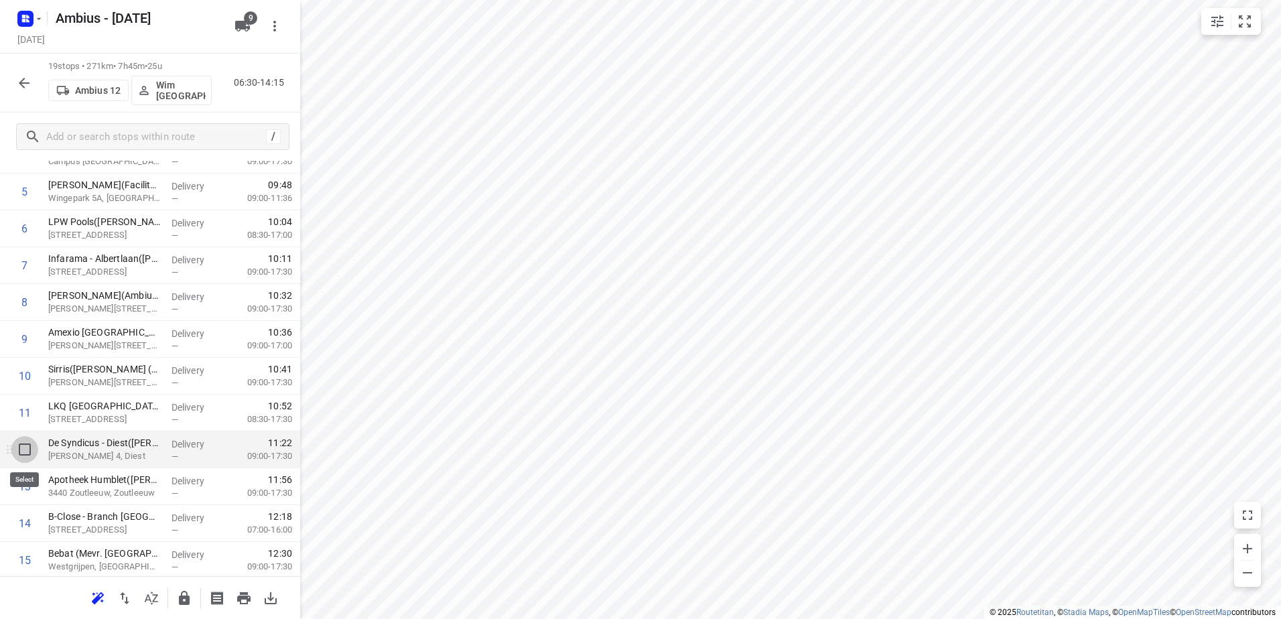
click at [19, 450] on input "checkbox" at bounding box center [24, 449] width 27 height 27
checkbox input "true"
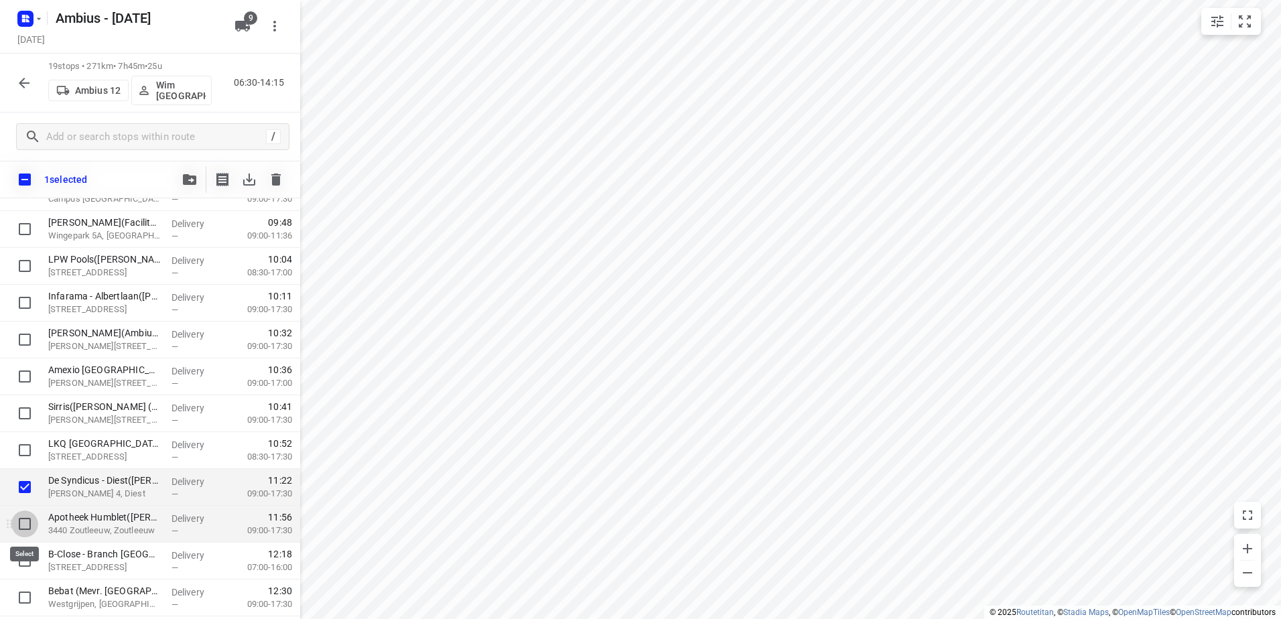
click at [21, 519] on input "checkbox" at bounding box center [24, 524] width 27 height 27
checkbox input "true"
click at [25, 557] on input "checkbox" at bounding box center [24, 560] width 27 height 27
checkbox input "true"
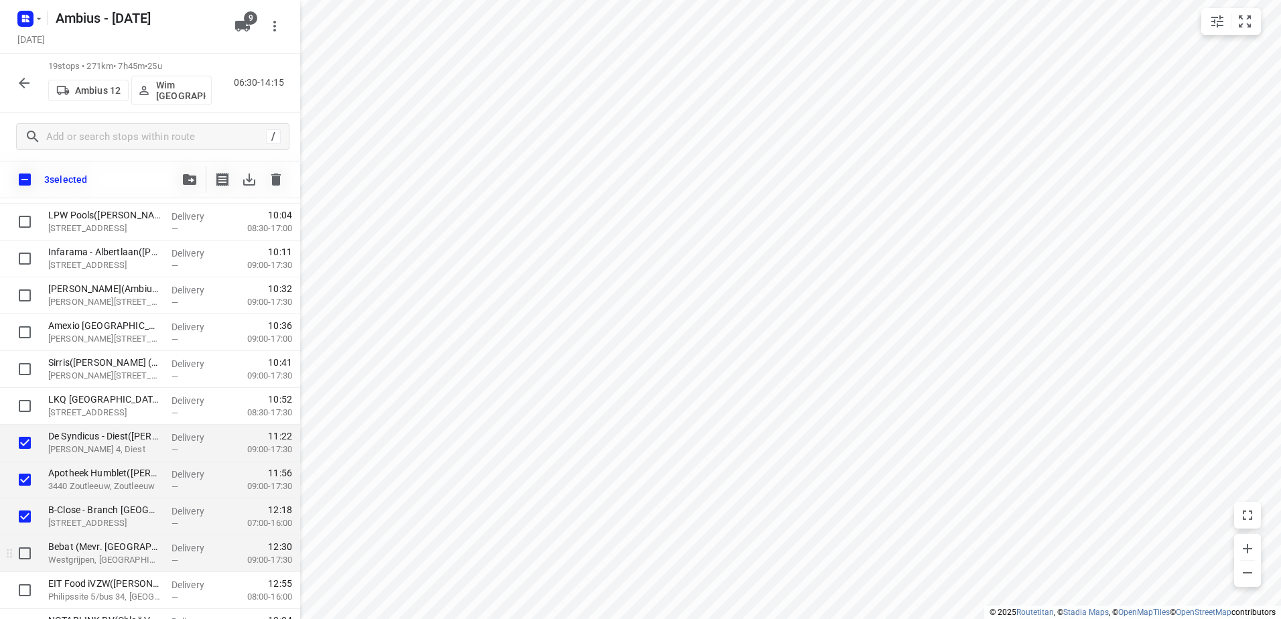
scroll to position [269, 0]
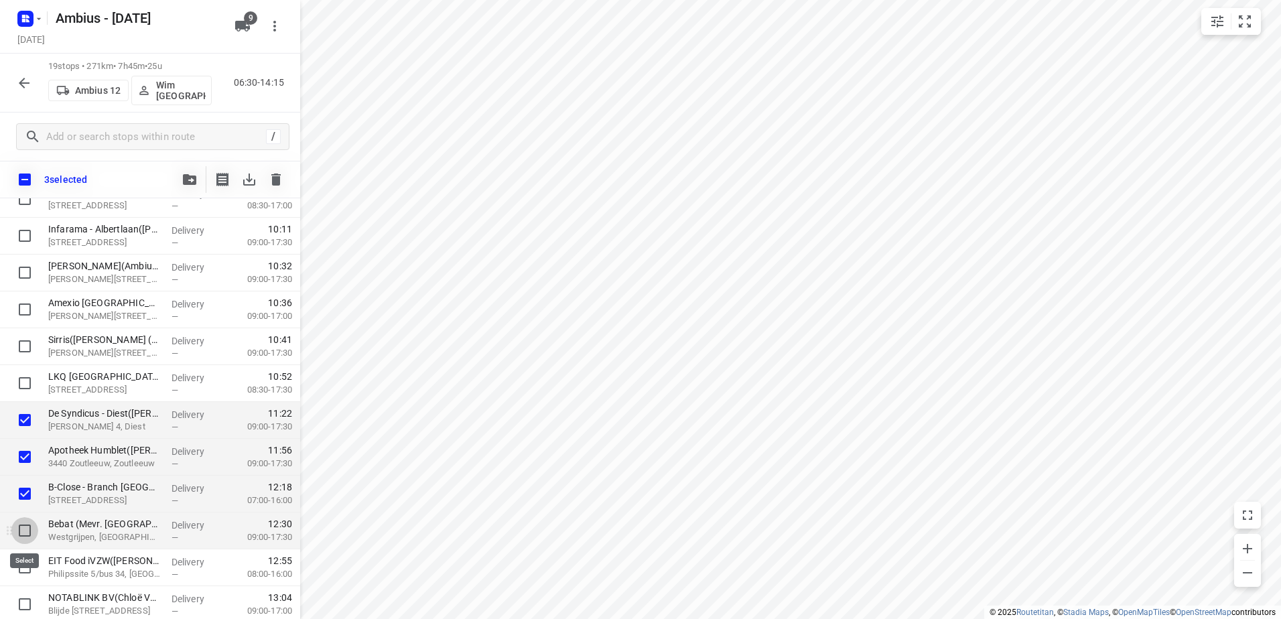
click at [27, 528] on input "checkbox" at bounding box center [24, 530] width 27 height 27
checkbox input "true"
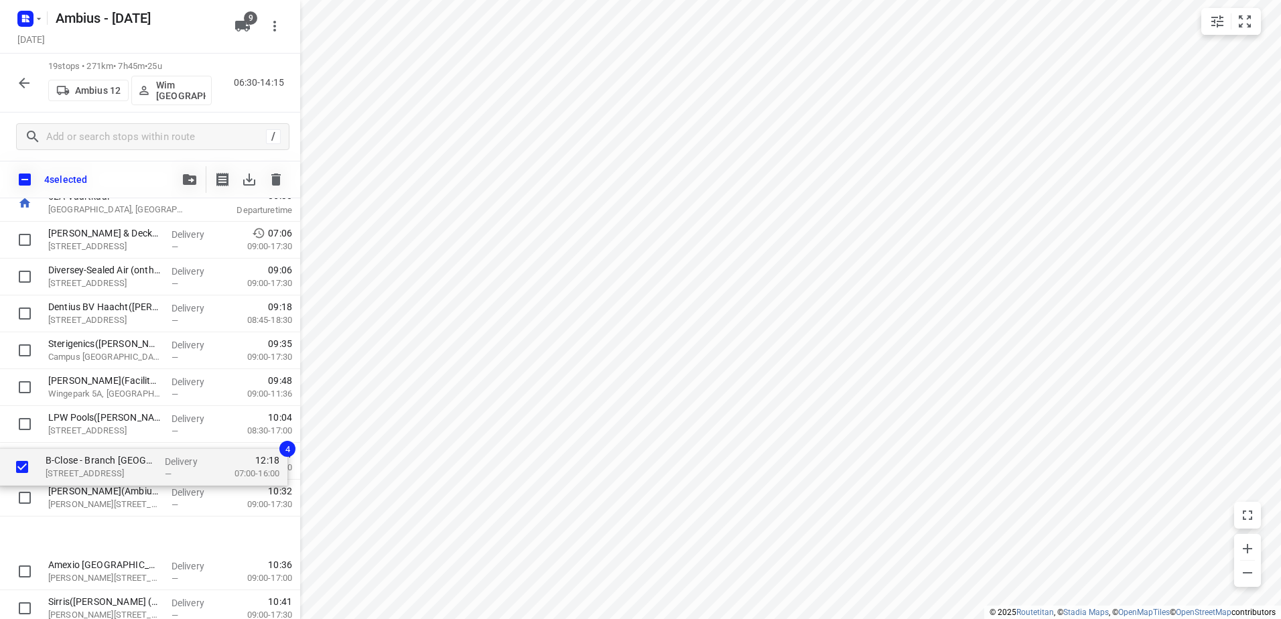
scroll to position [0, 0]
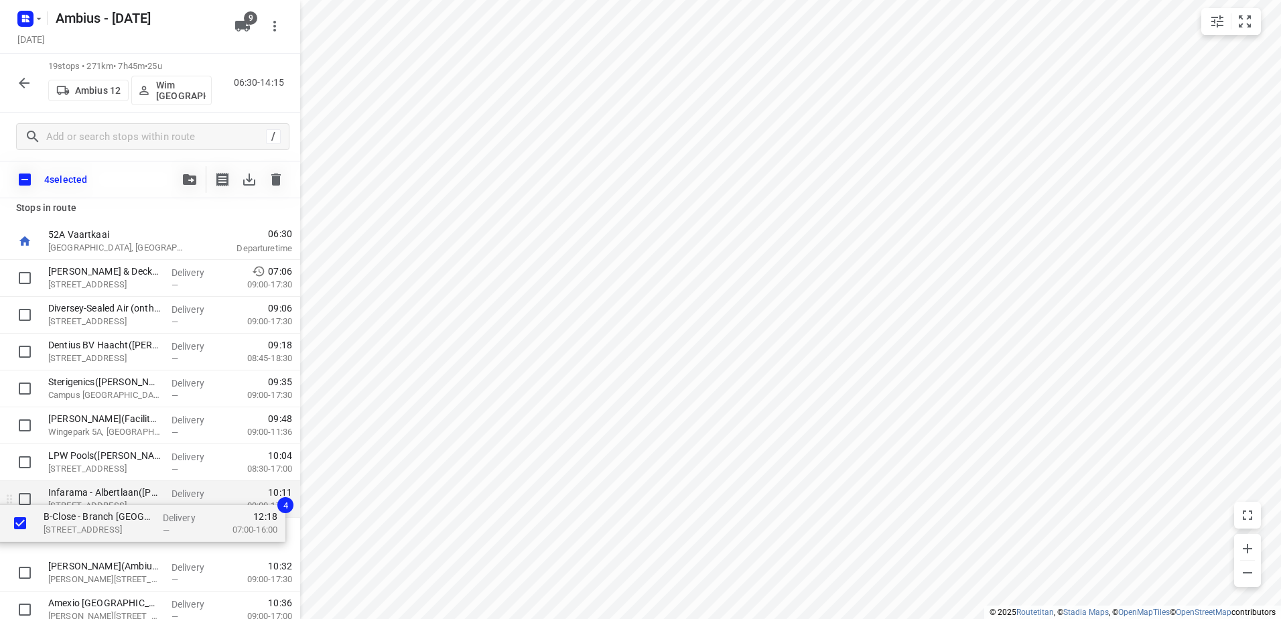
drag, startPoint x: 110, startPoint y: 479, endPoint x: 103, endPoint y: 511, distance: 32.9
click at [103, 511] on div "Stanley Black & Decker(Nathalie Van Praag (Stanley)) Industrieweg 16/2, Boortme…" at bounding box center [150, 610] width 300 height 700
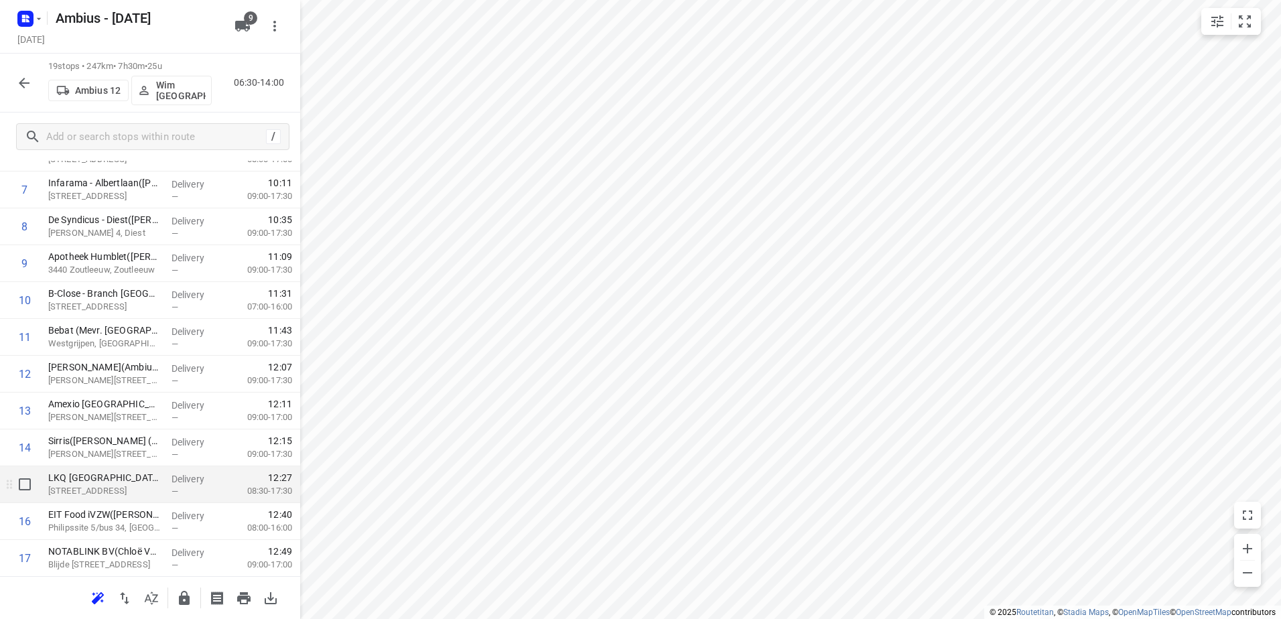
scroll to position [389, 0]
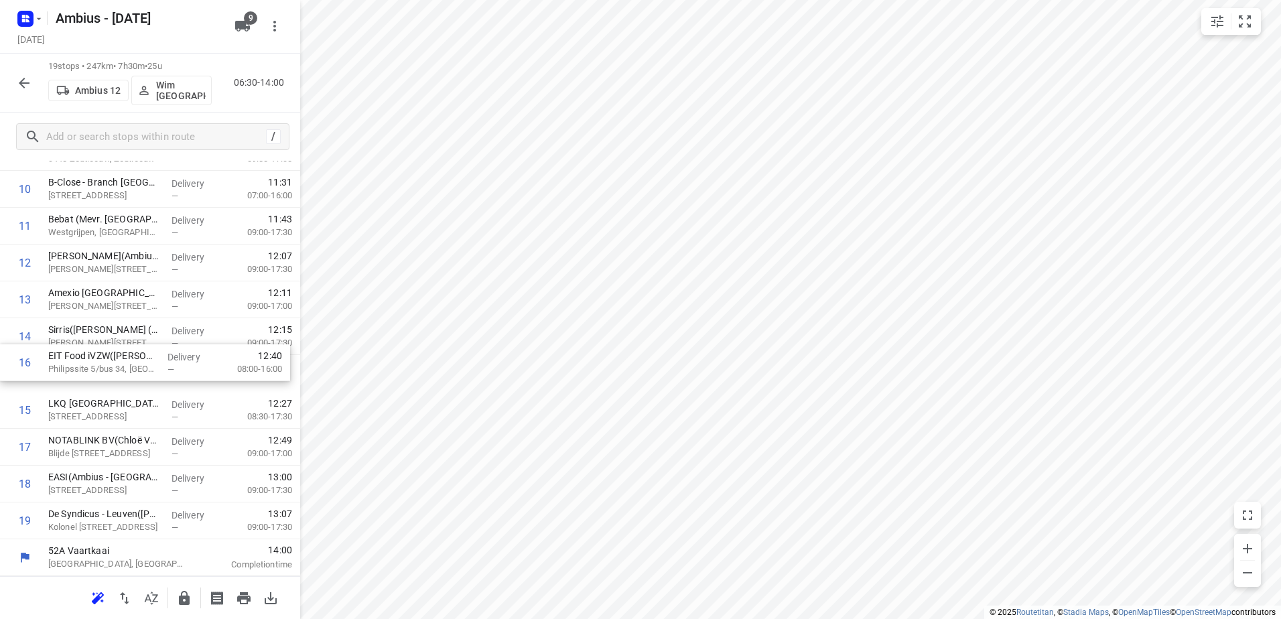
drag, startPoint x: 161, startPoint y: 417, endPoint x: 161, endPoint y: 362, distance: 55.6
click at [161, 362] on div "1 Stanley Black & Decker(Nathalie Van Praag (Stanley)) Industrieweg 16/2, Boort…" at bounding box center [150, 189] width 300 height 700
drag, startPoint x: 158, startPoint y: 450, endPoint x: 167, endPoint y: 402, distance: 49.0
click at [167, 402] on div "1 Stanley Black & Decker(Nathalie Van Praag (Stanley)) Industrieweg 16/2, Boort…" at bounding box center [150, 189] width 300 height 700
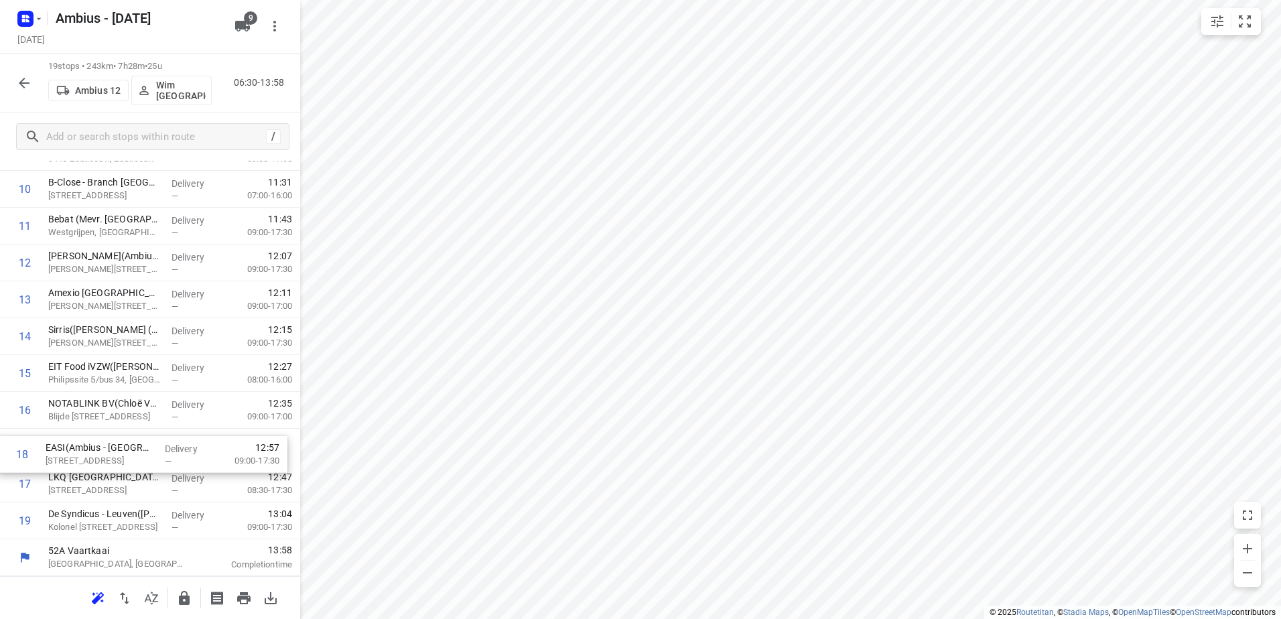
drag, startPoint x: 172, startPoint y: 487, endPoint x: 164, endPoint y: 452, distance: 36.3
click at [164, 452] on div "1 Stanley Black & Decker(Nathalie Van Praag (Stanley)) Industrieweg 16/2, Boort…" at bounding box center [150, 189] width 300 height 700
click at [192, 603] on button "button" at bounding box center [184, 598] width 27 height 27
click at [1, 70] on div "19 stops • 242km • 7h27m • 25u Ambius 12 Wim België 06:30-13:57" at bounding box center [150, 83] width 300 height 59
drag, startPoint x: 9, startPoint y: 72, endPoint x: 32, endPoint y: 111, distance: 45.4
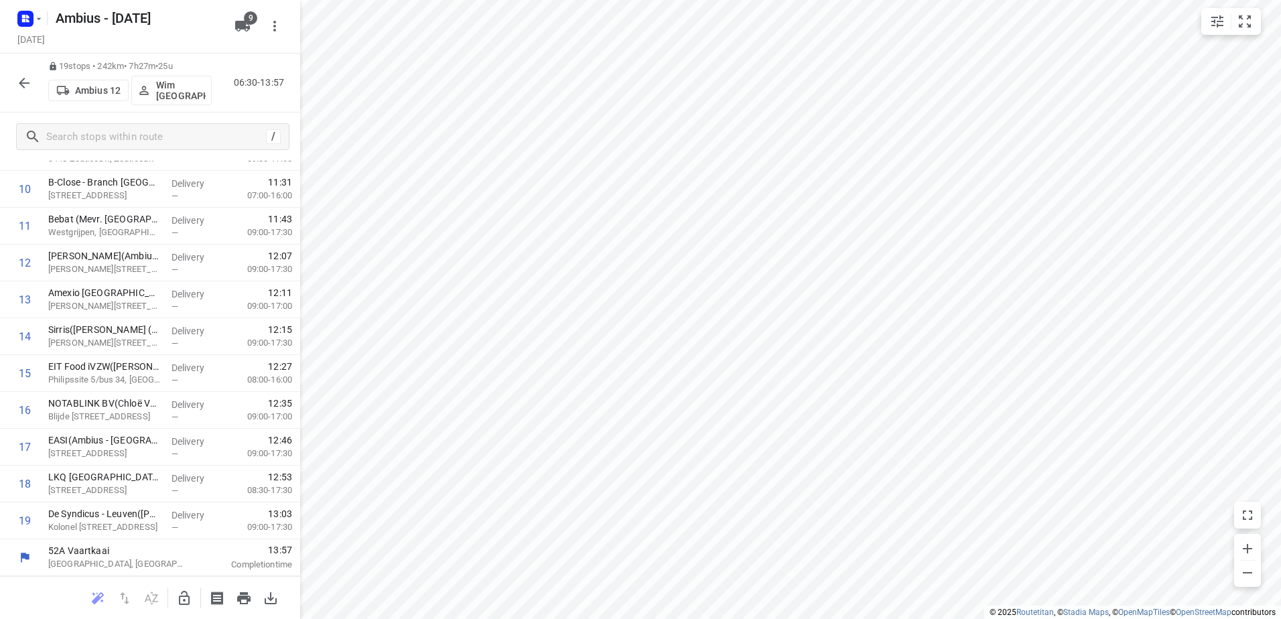
click at [9, 72] on div "19 stops • 242km • 7h27m • 25u Ambius 12 Wim België 06:30-13:57" at bounding box center [150, 83] width 300 height 59
click at [25, 79] on icon "button" at bounding box center [24, 83] width 16 height 16
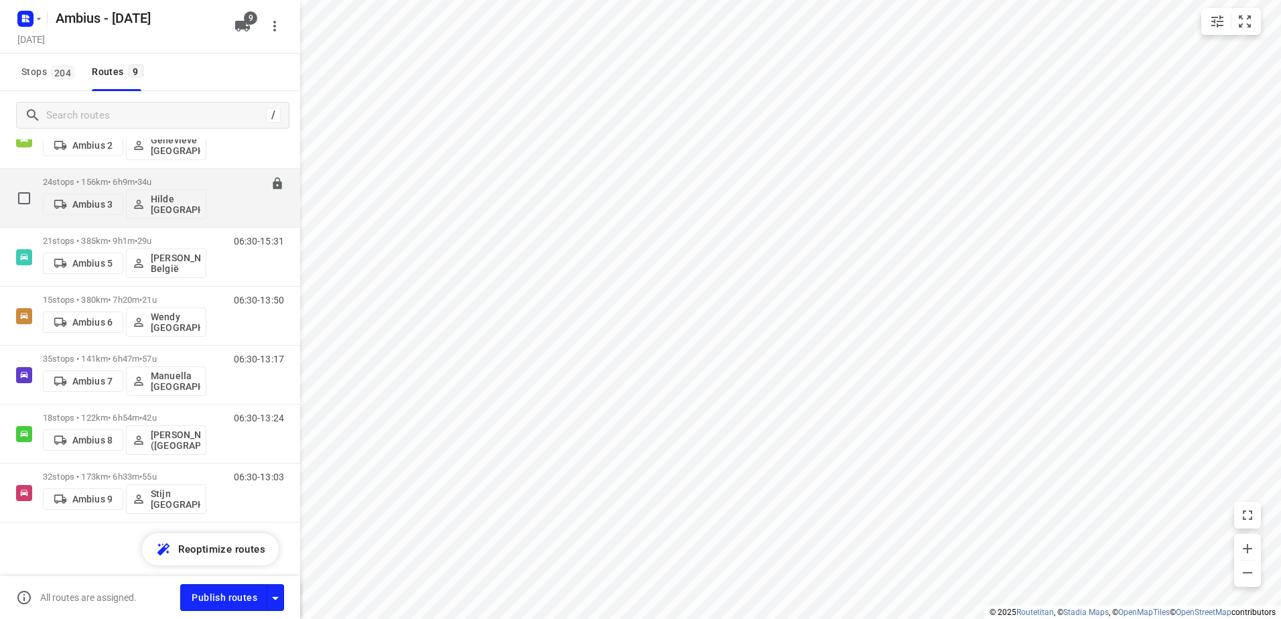
scroll to position [111, 0]
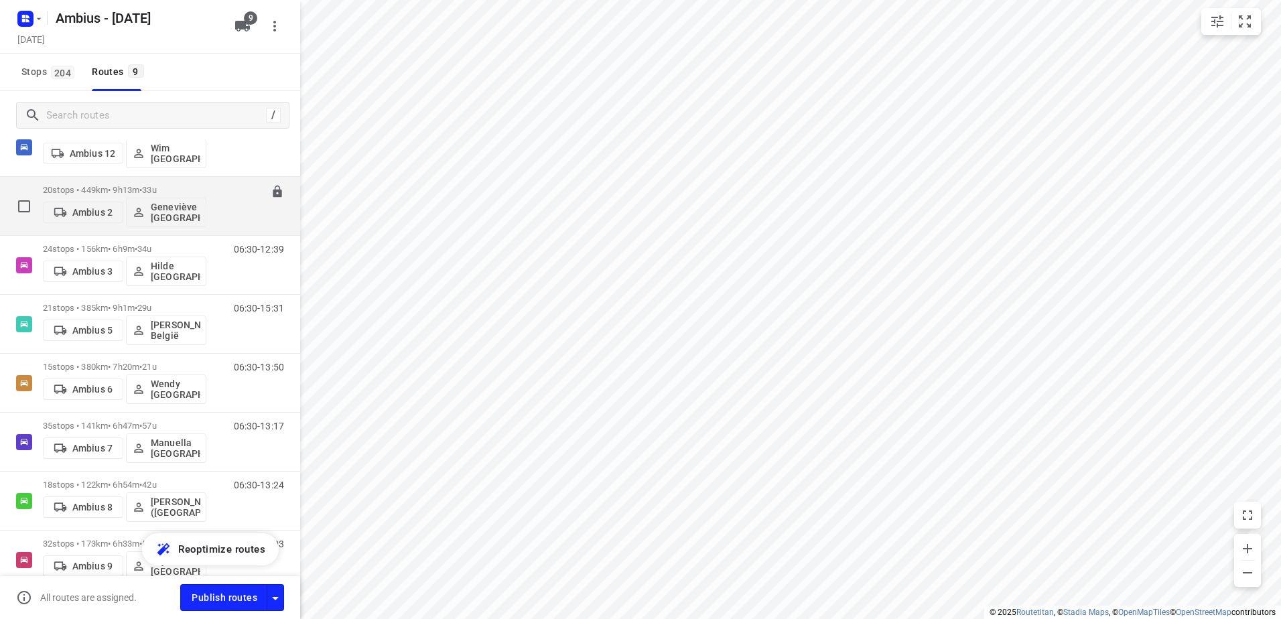
click at [107, 190] on p "20 stops • 449km • 9h13m • 33u" at bounding box center [124, 190] width 163 height 10
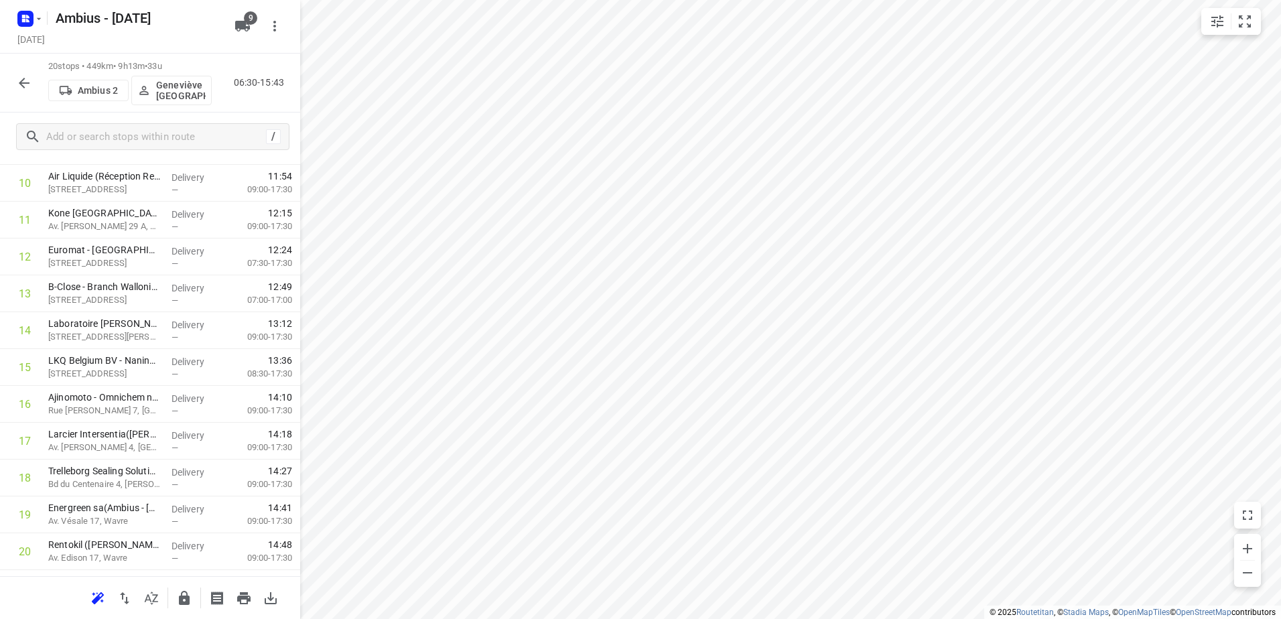
scroll to position [425, 0]
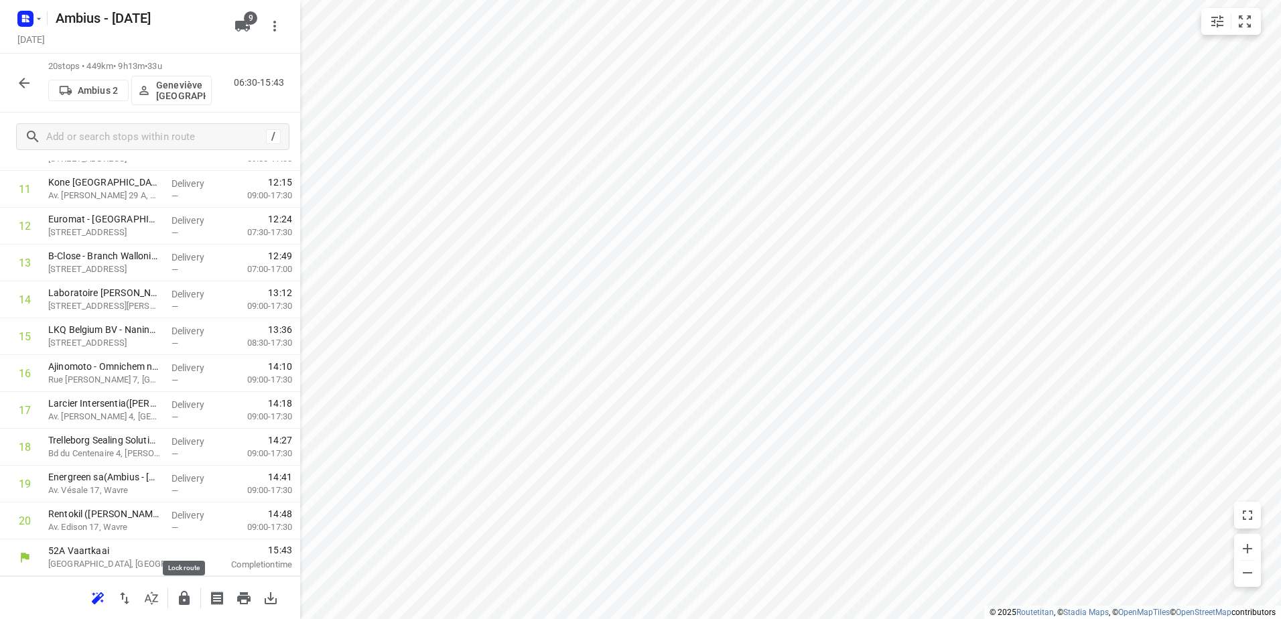
click at [188, 598] on icon "button" at bounding box center [184, 598] width 11 height 14
click at [25, 90] on icon "button" at bounding box center [24, 83] width 16 height 16
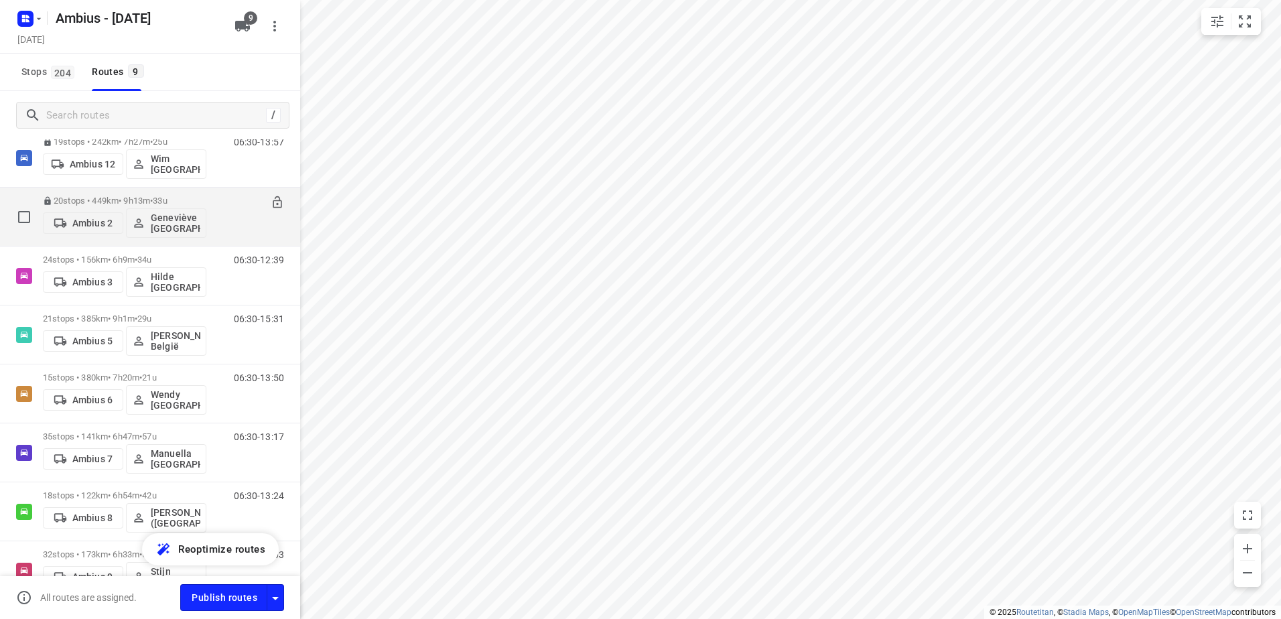
scroll to position [44, 0]
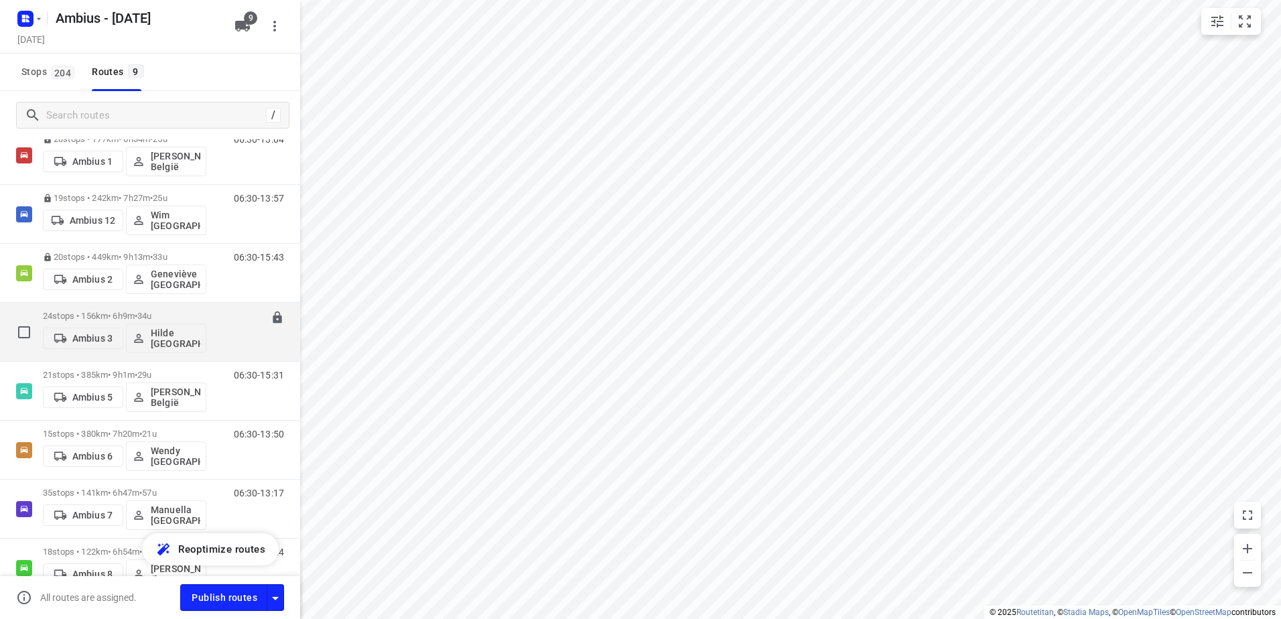
click at [120, 312] on p "24 stops • 156km • 6h9m • 34u" at bounding box center [124, 316] width 163 height 10
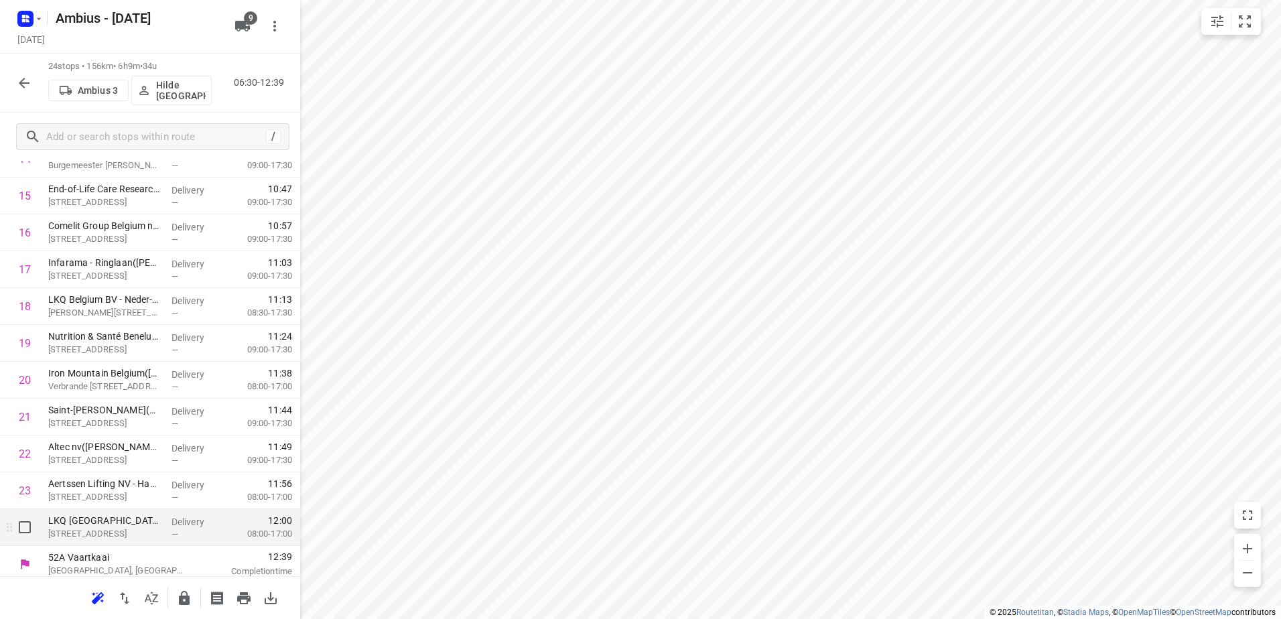
scroll to position [573, 0]
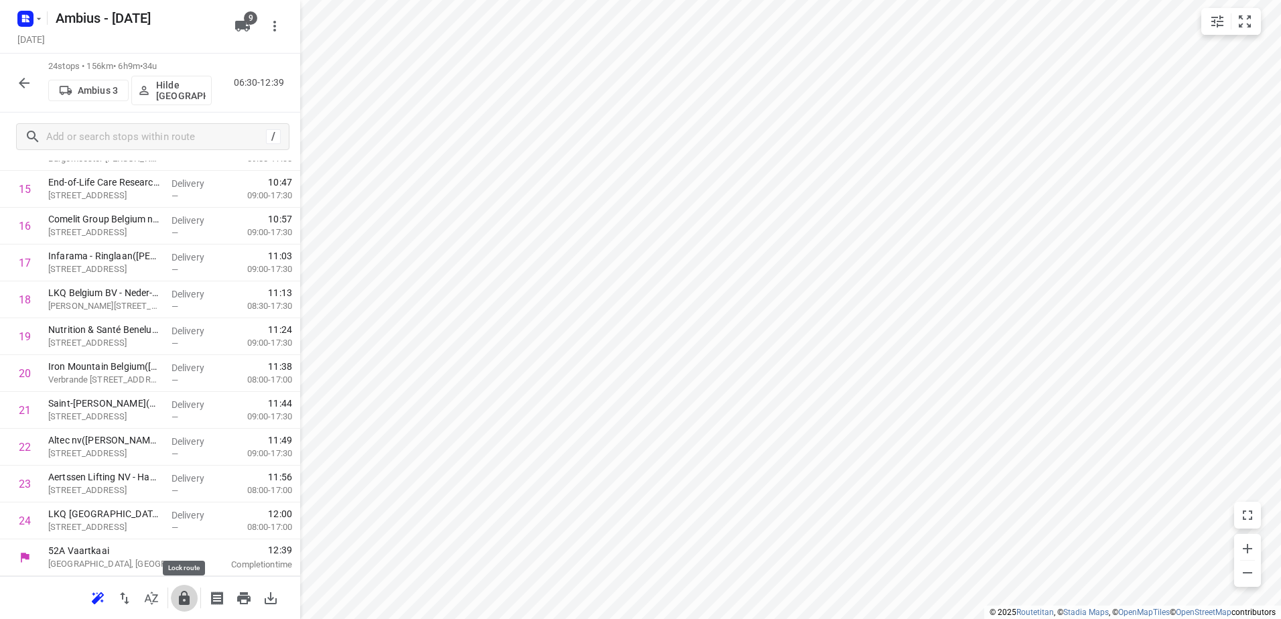
click at [194, 596] on button "button" at bounding box center [184, 598] width 27 height 27
click at [32, 74] on button "button" at bounding box center [24, 83] width 27 height 27
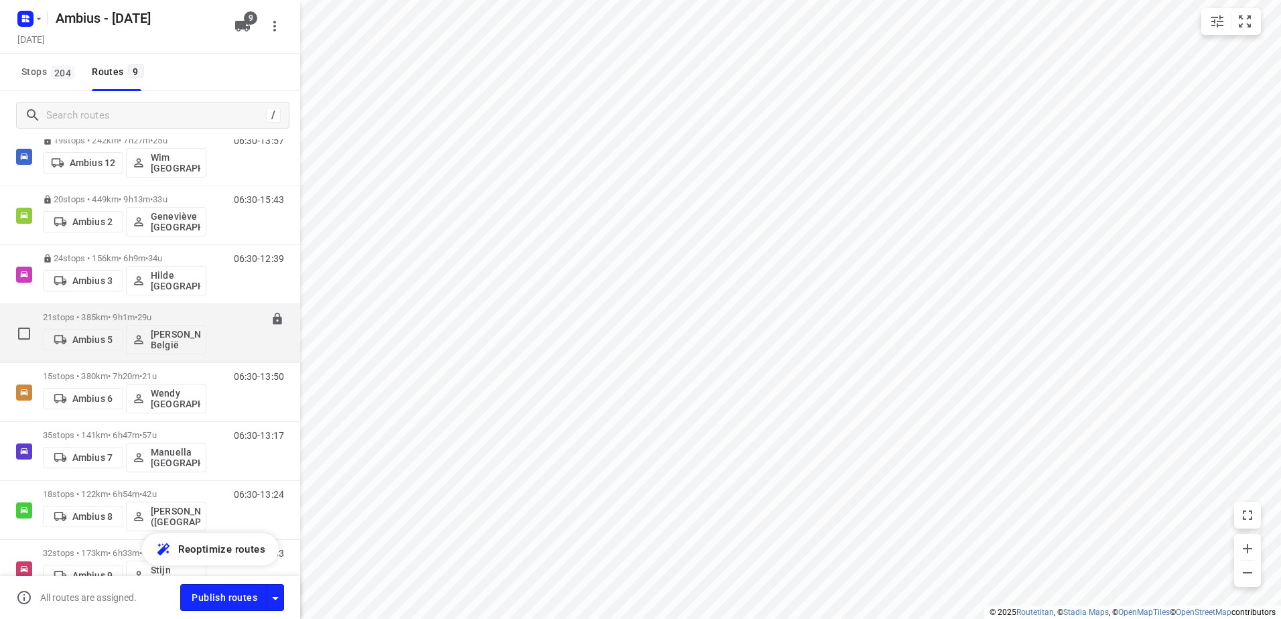
scroll to position [178, 0]
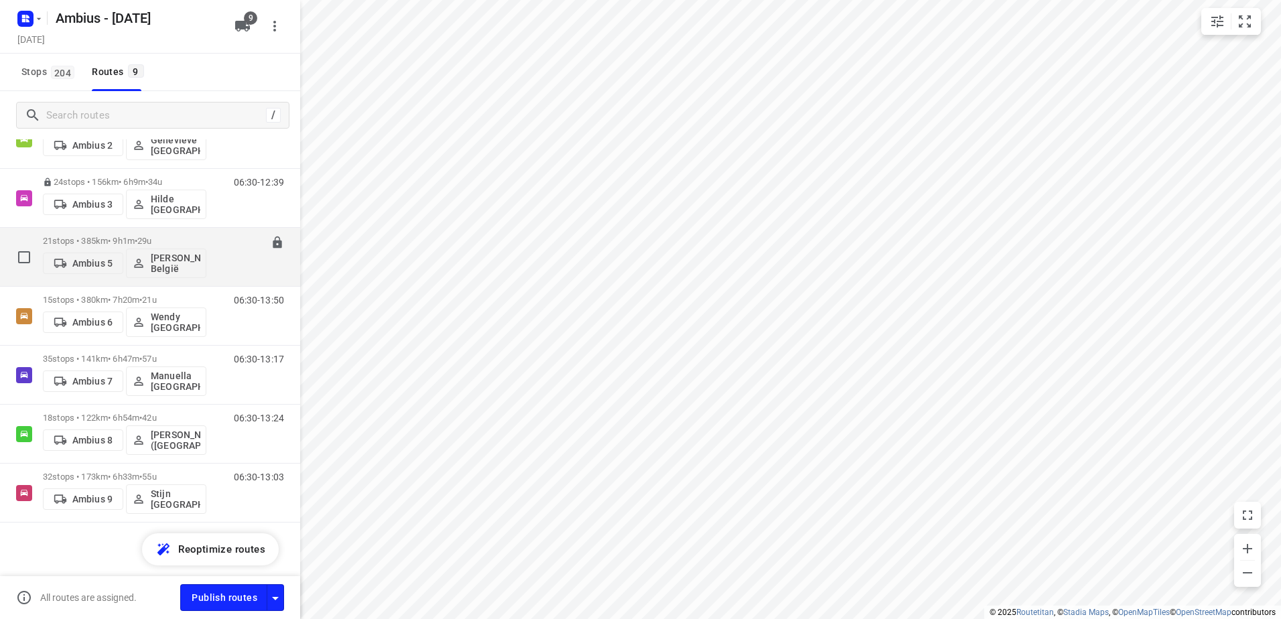
click at [88, 240] on p "21 stops • 385km • 9h1m • 29u" at bounding box center [124, 241] width 163 height 10
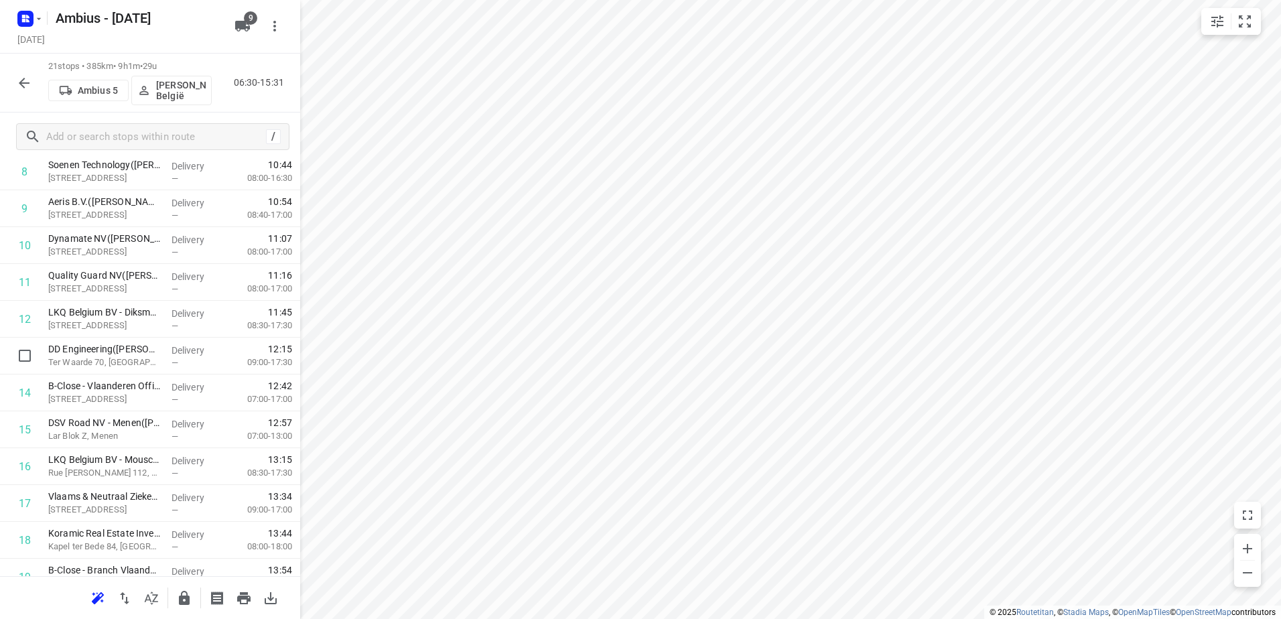
scroll to position [335, 0]
click at [126, 597] on icon "button" at bounding box center [124, 598] width 9 height 12
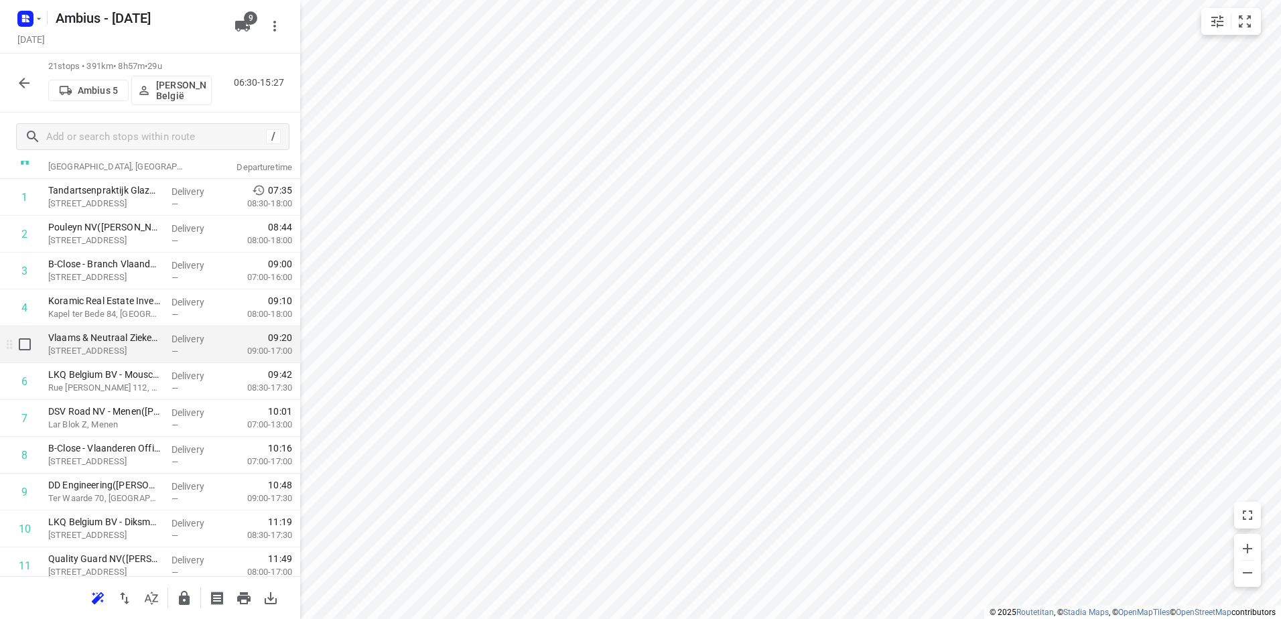
scroll to position [67, 0]
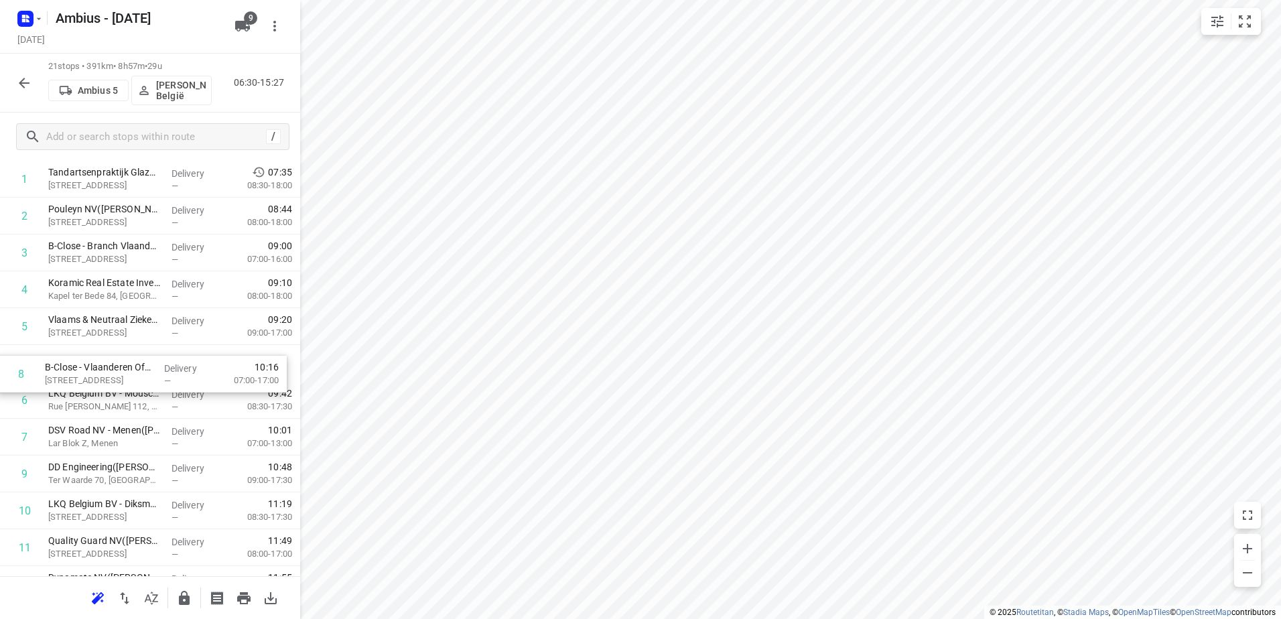
drag, startPoint x: 86, startPoint y: 437, endPoint x: 81, endPoint y: 363, distance: 73.9
click at [81, 363] on div "1 Tandartsenpraktijk Glazuur(Franceska Verhamme) Ten Hedestraat 42, Waregem Del…" at bounding box center [150, 548] width 300 height 774
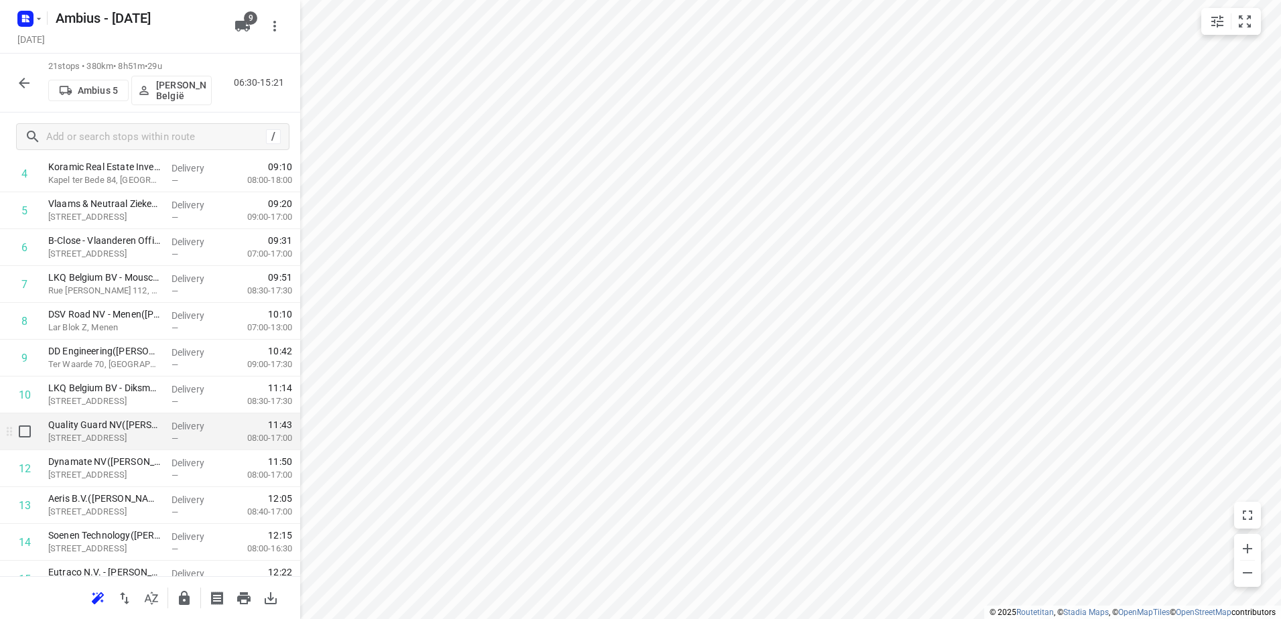
scroll to position [201, 0]
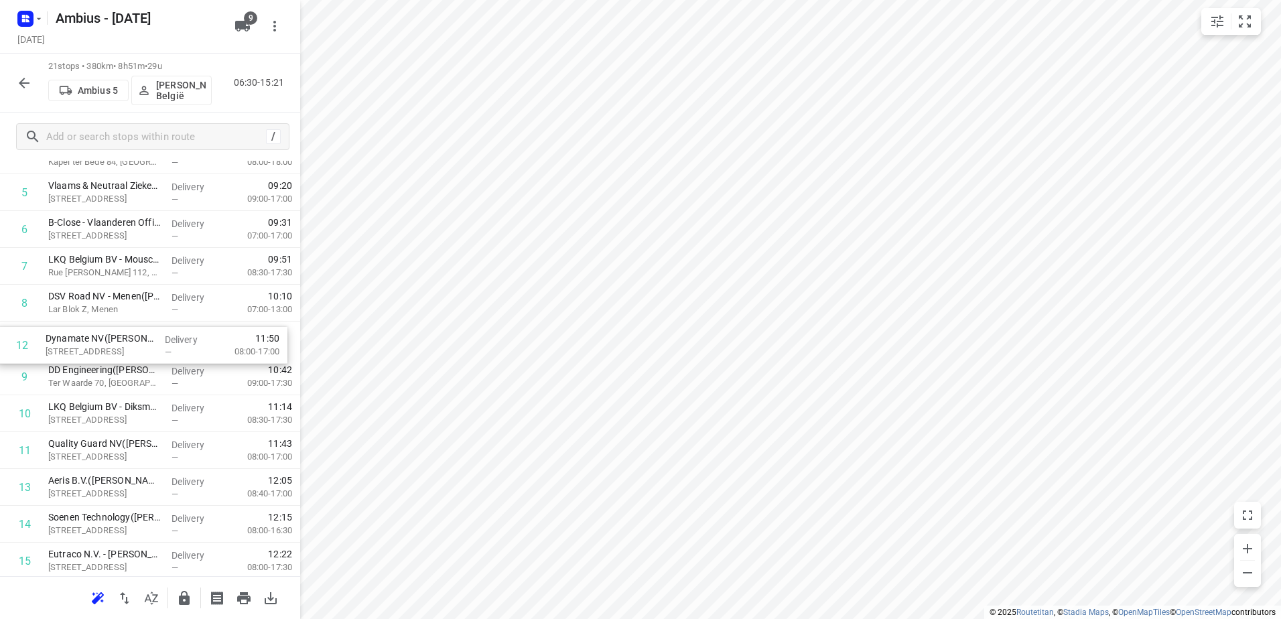
drag, startPoint x: 140, startPoint y: 446, endPoint x: 137, endPoint y: 336, distance: 109.9
click at [137, 336] on div "1 Tandartsenpraktijk Glazuur(Franceska Verhamme) Ten Hedestraat 42, Waregem Del…" at bounding box center [150, 414] width 300 height 774
drag, startPoint x: 145, startPoint y: 456, endPoint x: 143, endPoint y: 370, distance: 86.5
click at [143, 370] on div "1 Tandartsenpraktijk Glazuur(Franceska Verhamme) Ten Hedestraat 42, Waregem Del…" at bounding box center [150, 414] width 300 height 774
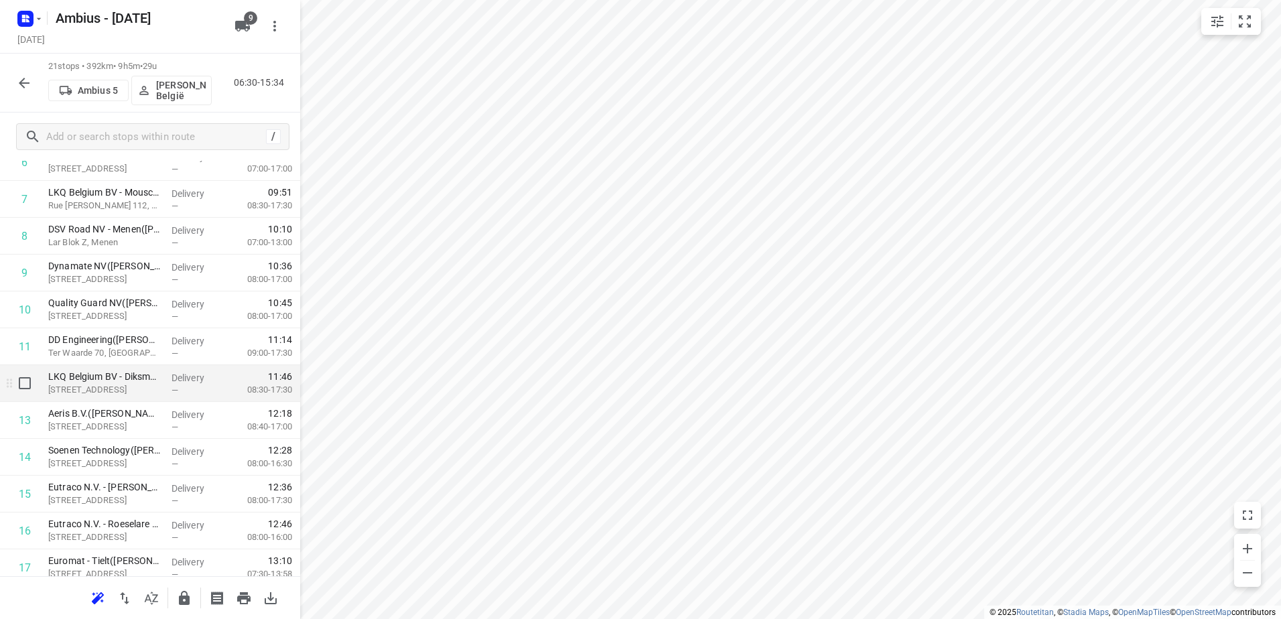
scroll to position [335, 0]
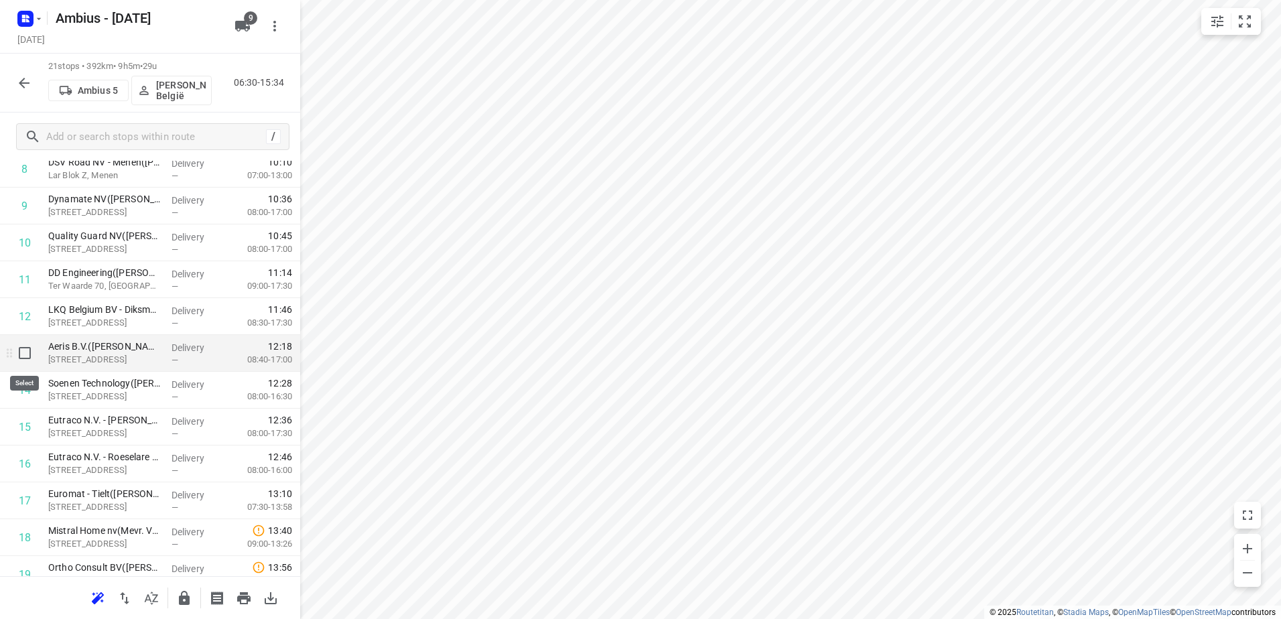
click at [21, 355] on input "checkbox" at bounding box center [24, 353] width 27 height 27
checkbox input "true"
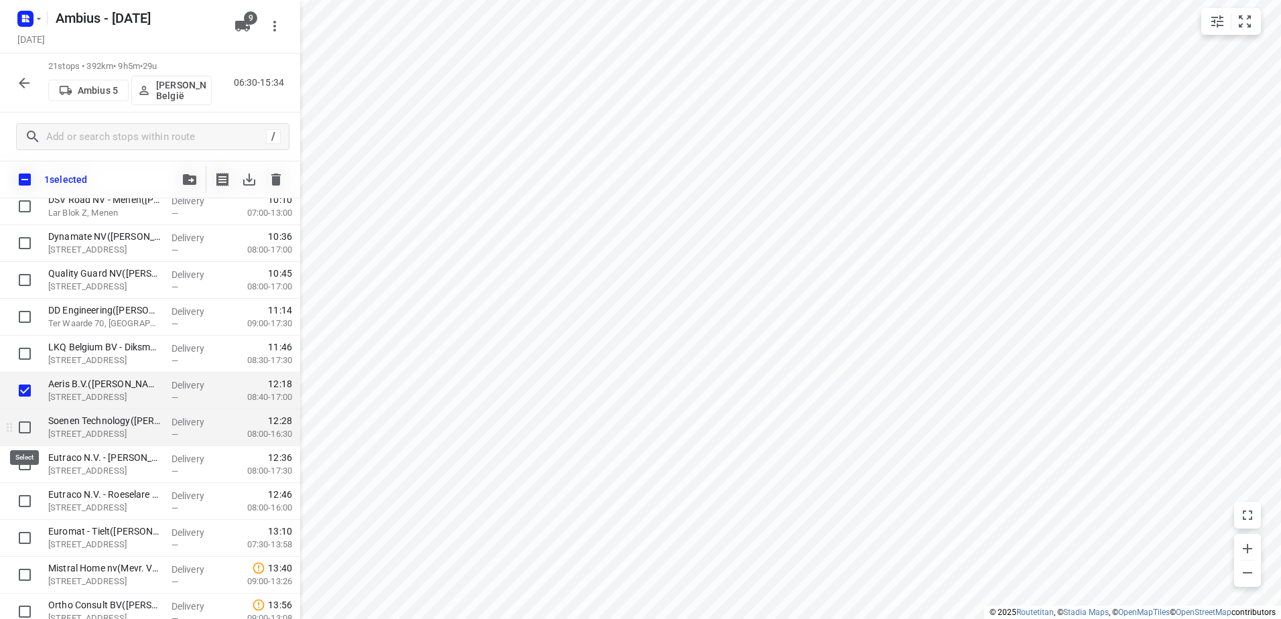
click at [24, 421] on input "checkbox" at bounding box center [24, 427] width 27 height 27
checkbox input "true"
click at [23, 456] on input "checkbox" at bounding box center [24, 464] width 27 height 27
checkbox input "true"
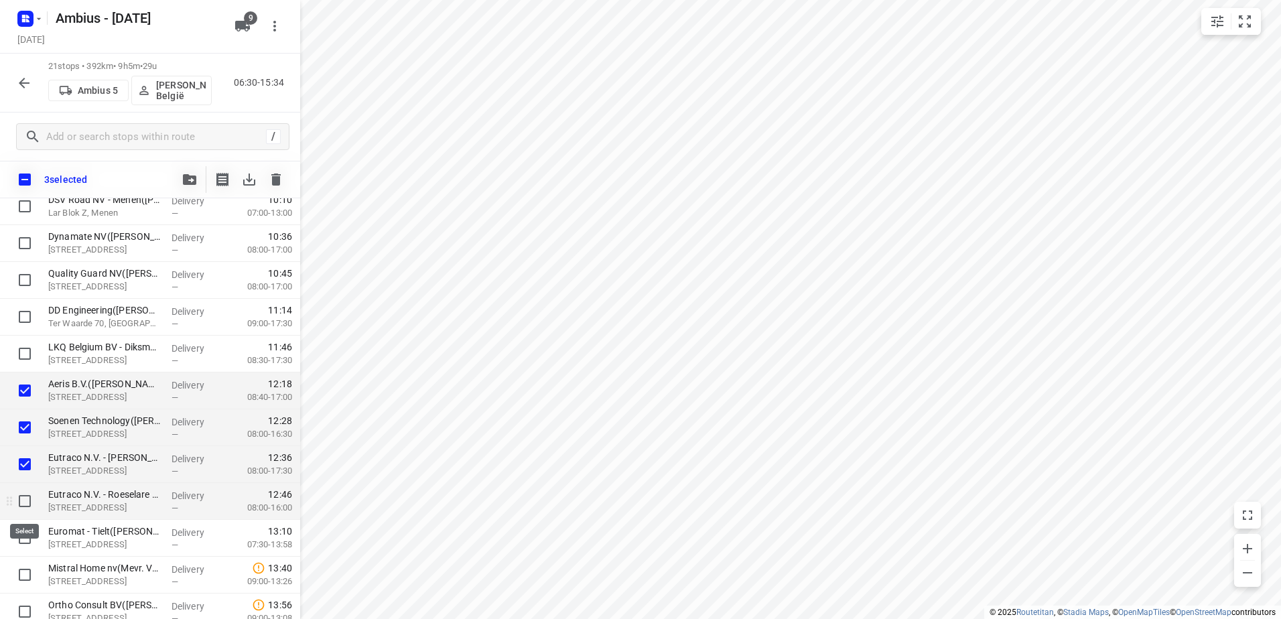
click at [23, 492] on input "checkbox" at bounding box center [24, 501] width 27 height 27
checkbox input "true"
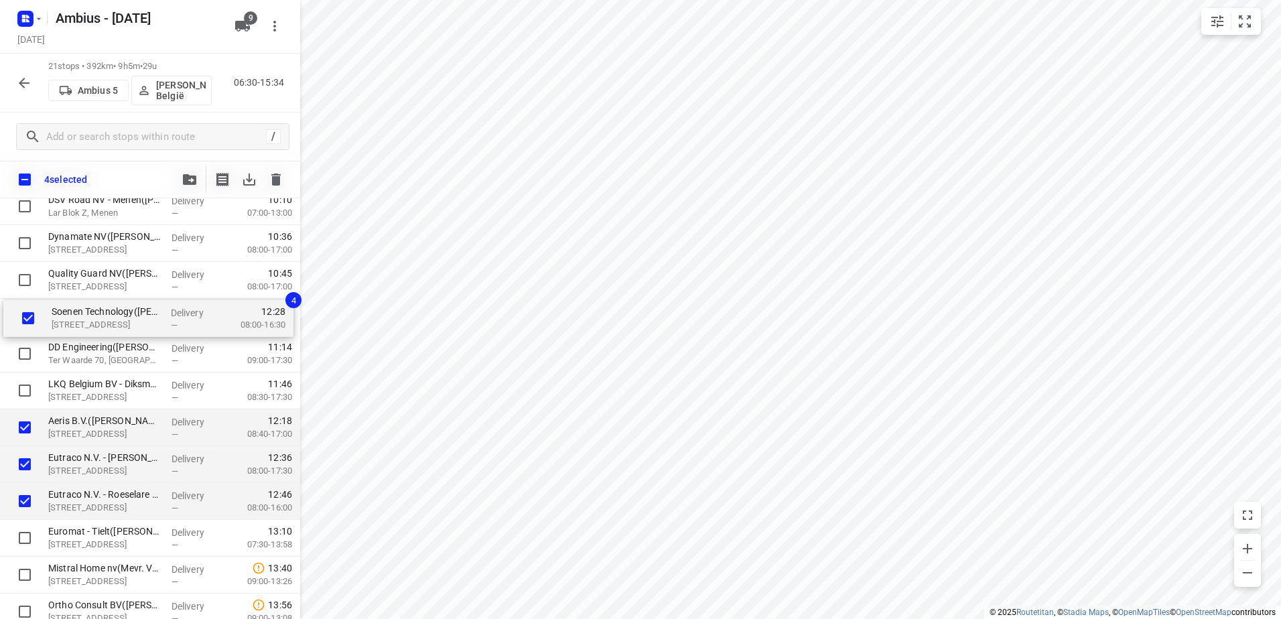
drag, startPoint x: 75, startPoint y: 423, endPoint x: 78, endPoint y: 317, distance: 106.6
click at [78, 317] on div "Tandartsenpraktijk Glazuur(Franceska Verhamme) Ten Hedestraat 42, Waregem Deliv…" at bounding box center [150, 317] width 300 height 774
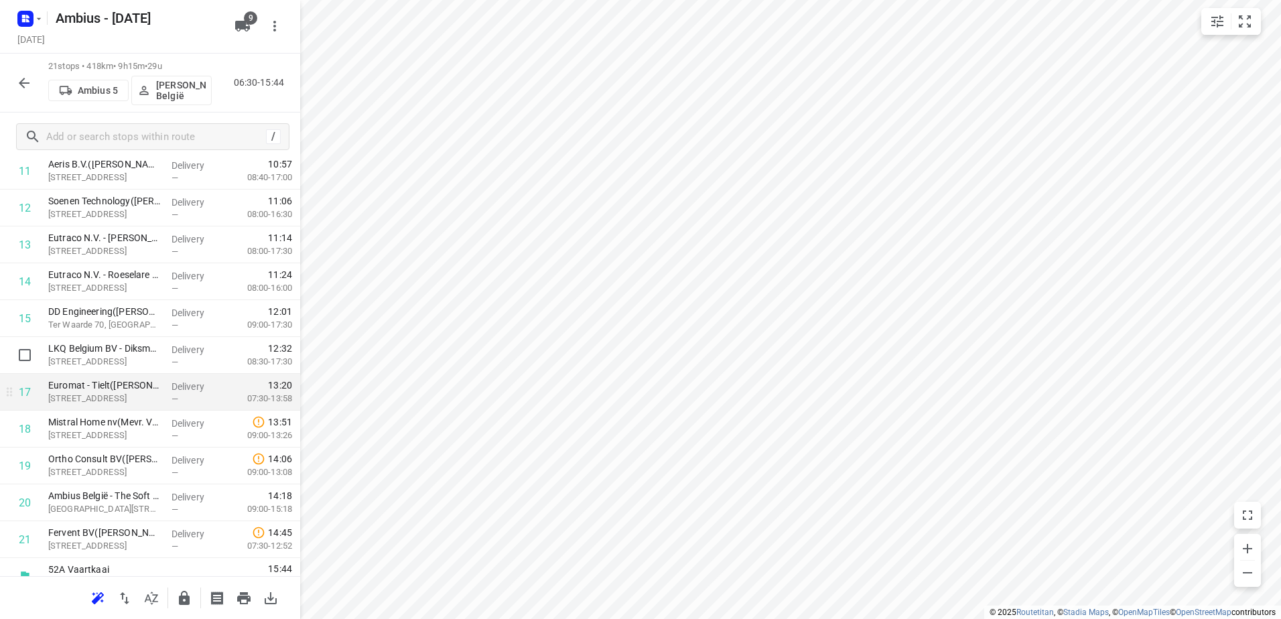
scroll to position [462, 0]
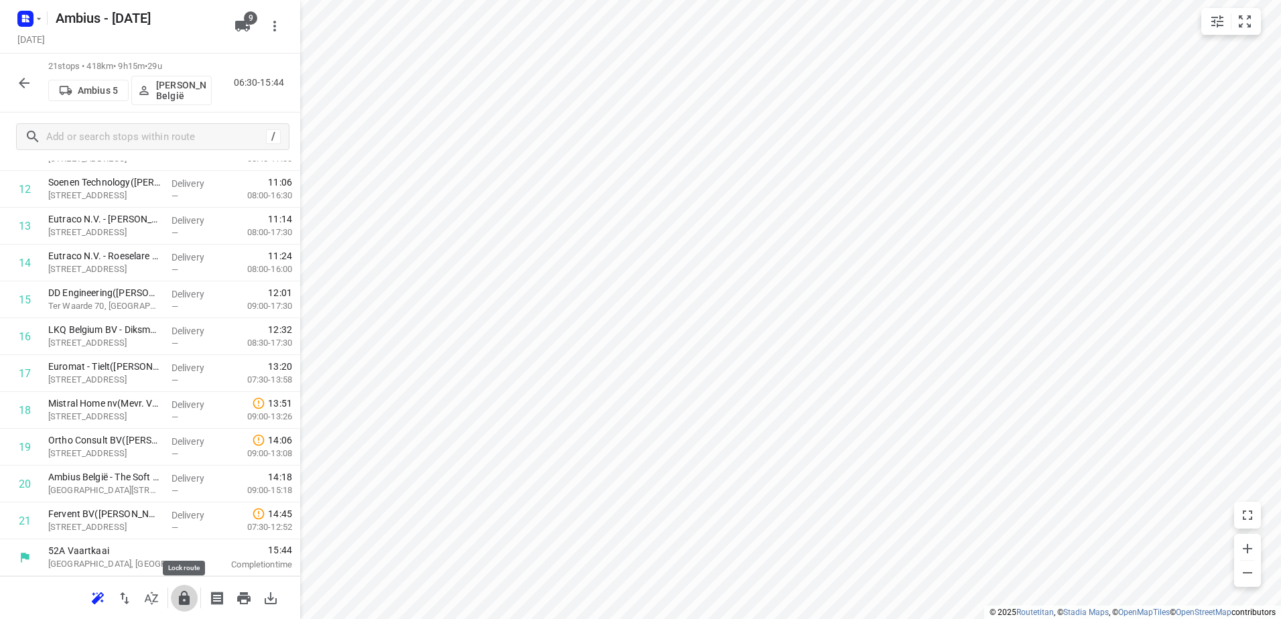
click at [193, 600] on button "button" at bounding box center [184, 598] width 27 height 27
click at [37, 88] on div at bounding box center [24, 83] width 27 height 27
click at [29, 84] on icon "button" at bounding box center [24, 83] width 16 height 16
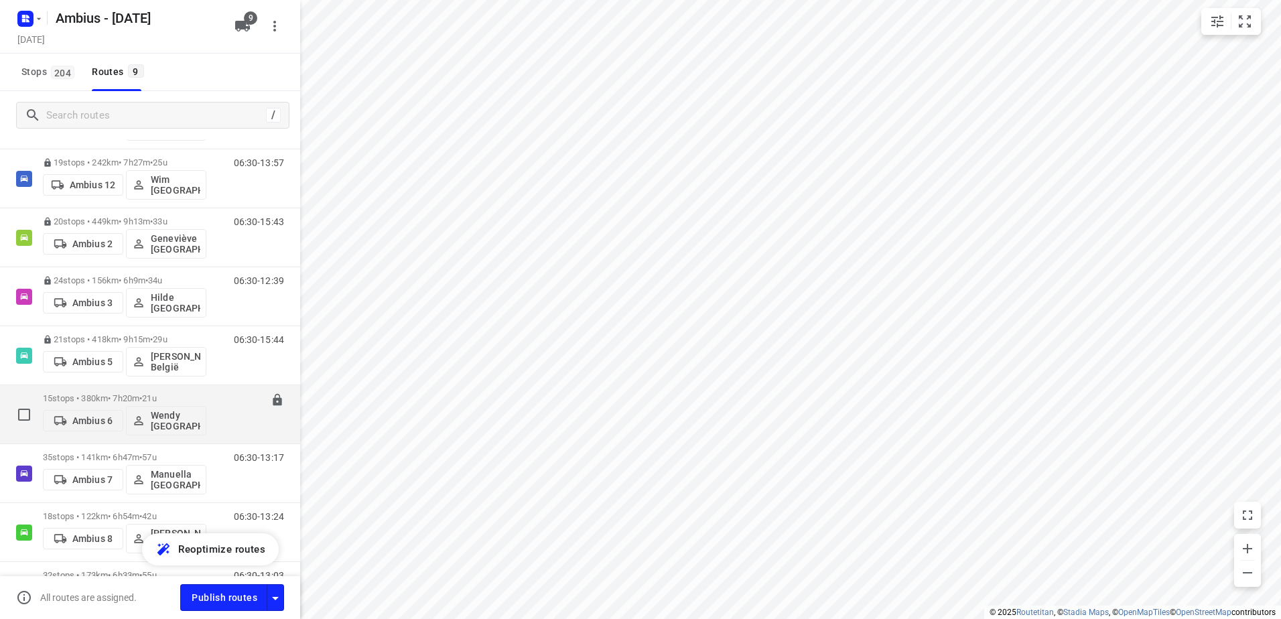
scroll to position [178, 0]
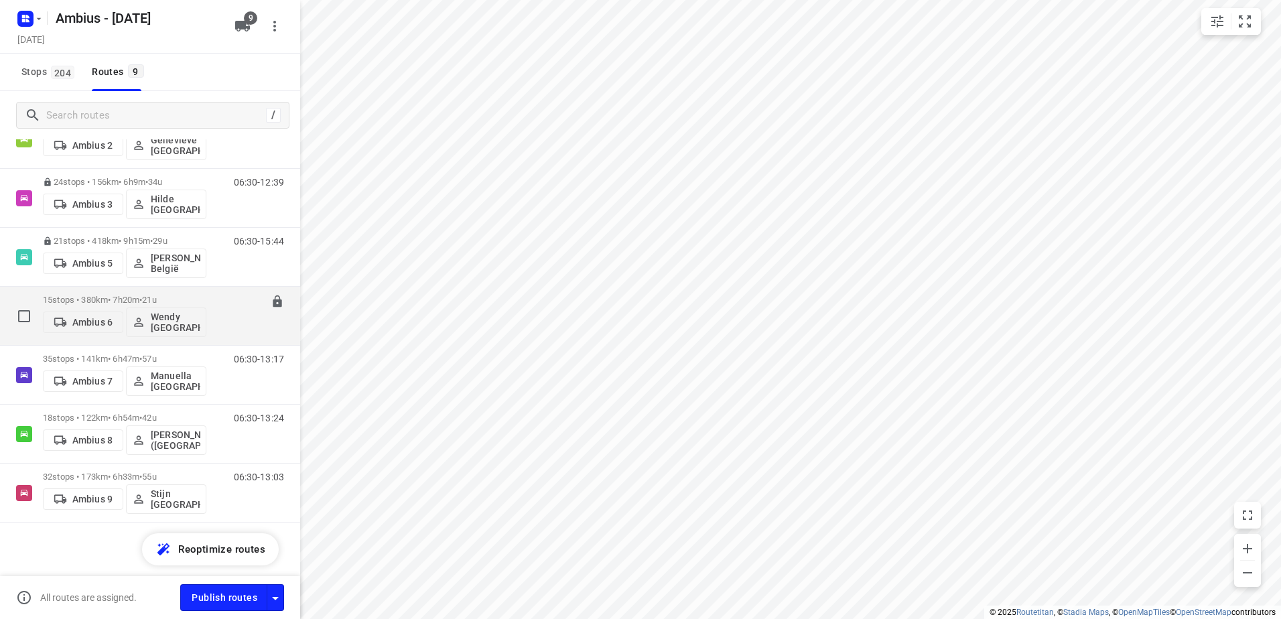
click at [72, 300] on p "15 stops • 380km • 7h20m • 21u" at bounding box center [124, 300] width 163 height 10
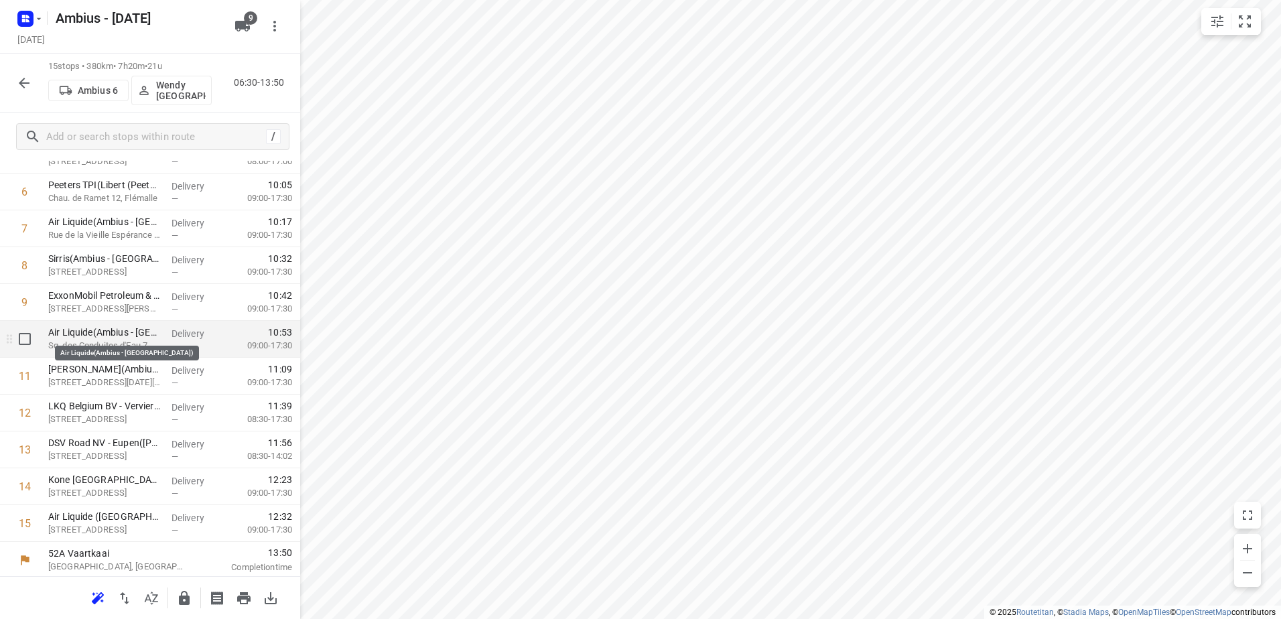
scroll to position [241, 0]
click at [186, 600] on icon "button" at bounding box center [184, 598] width 11 height 14
click at [23, 72] on button "button" at bounding box center [24, 83] width 27 height 27
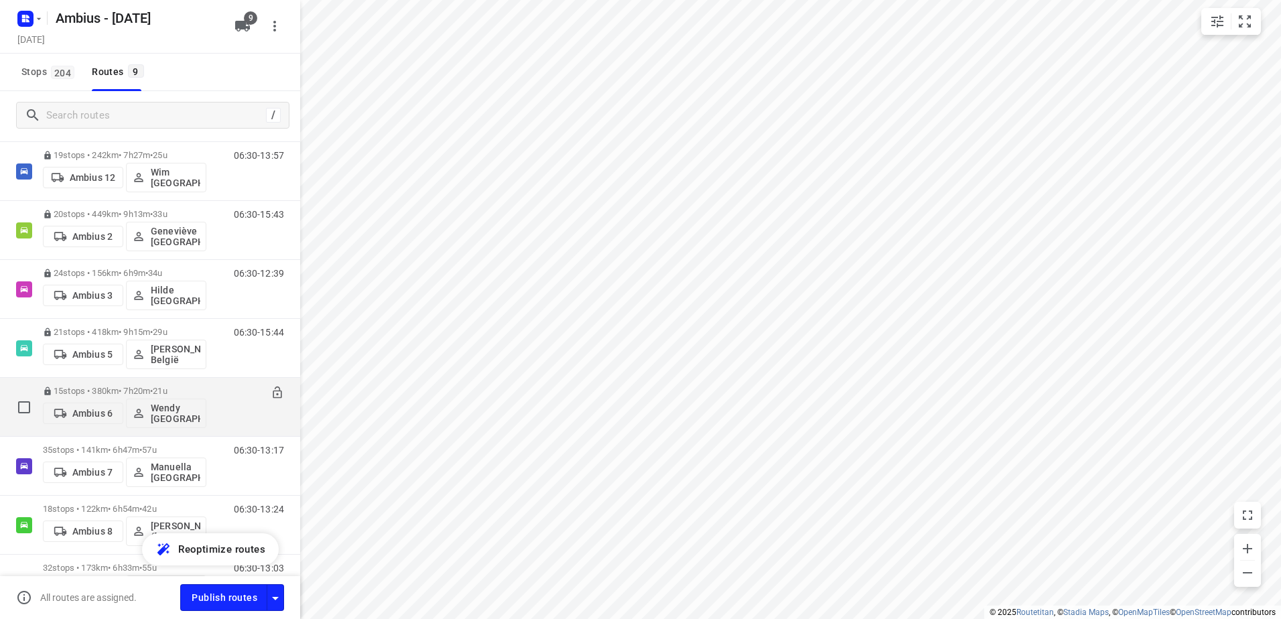
scroll to position [178, 0]
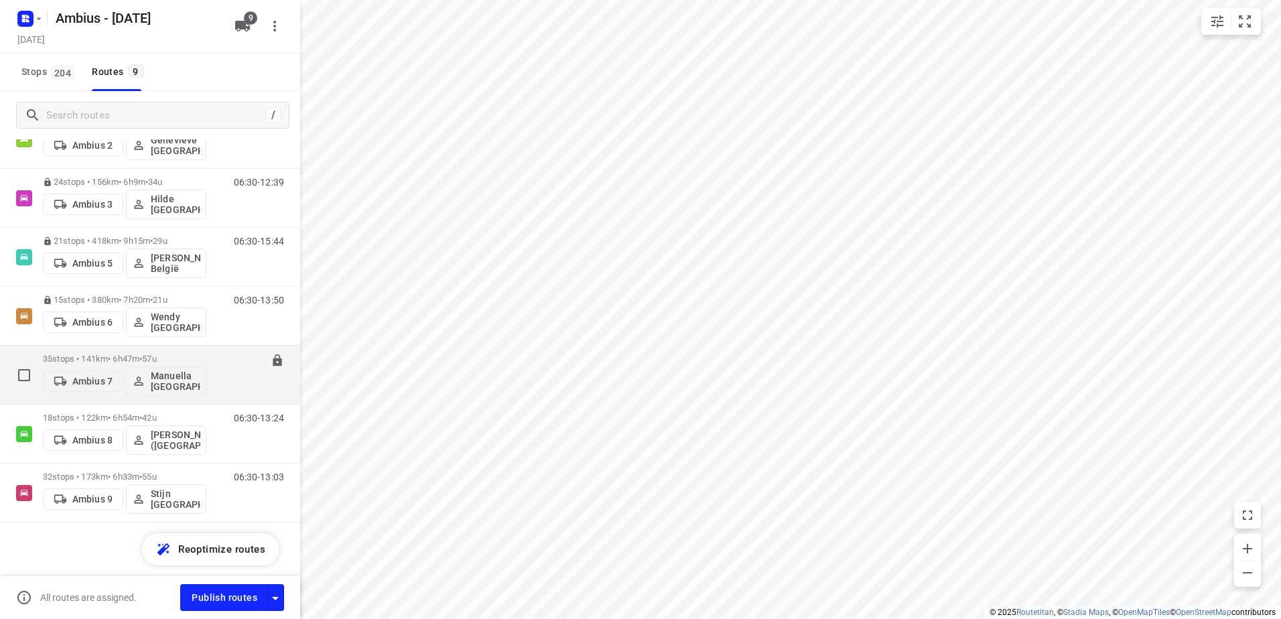
click at [103, 354] on p "35 stops • 141km • 6h47m • 57u" at bounding box center [124, 359] width 163 height 10
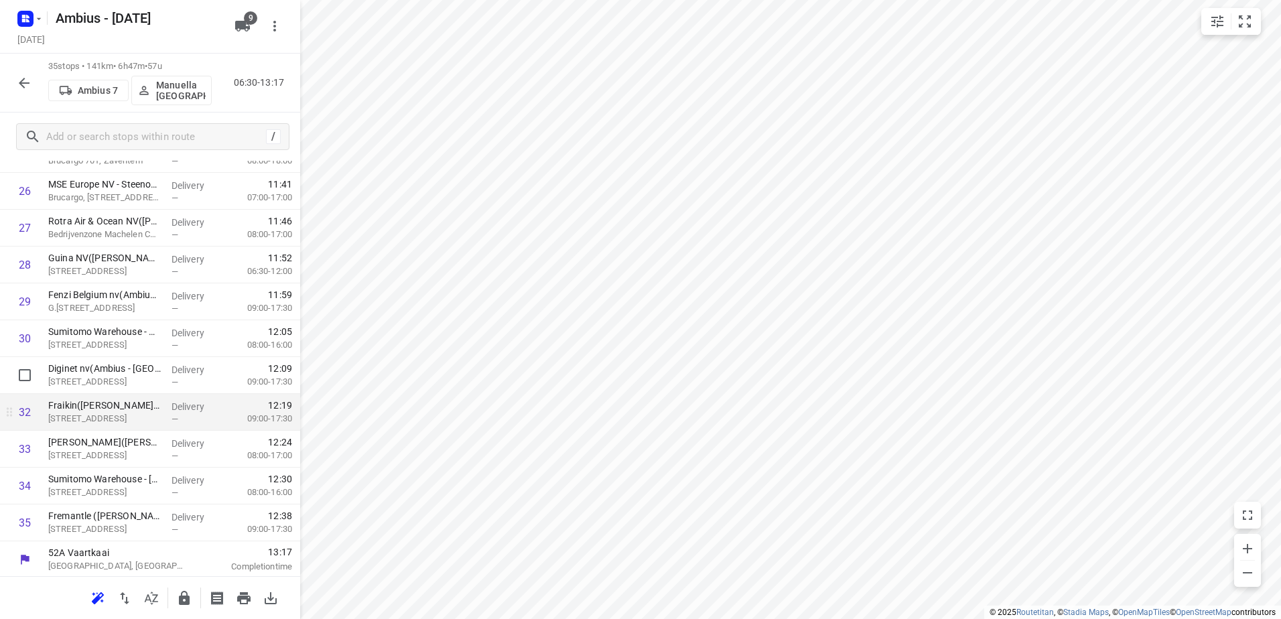
scroll to position [978, 0]
click at [23, 412] on input "checkbox" at bounding box center [24, 410] width 27 height 27
checkbox input "true"
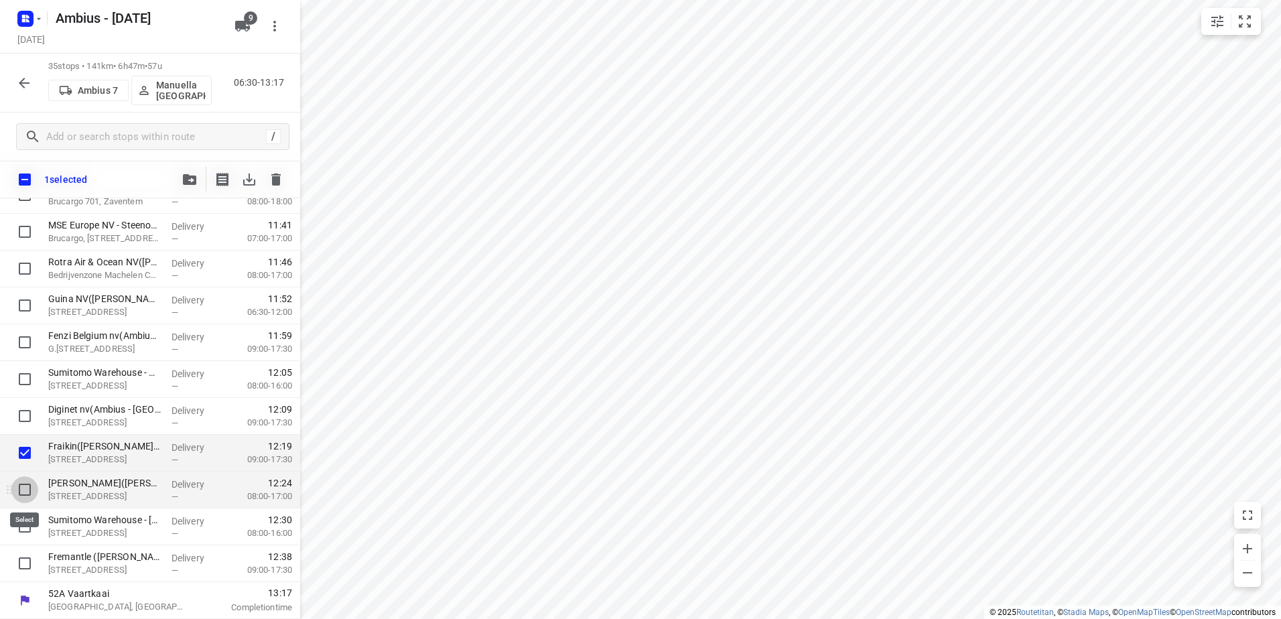
click at [24, 492] on input "checkbox" at bounding box center [24, 489] width 27 height 27
checkbox input "true"
click at [23, 516] on input "checkbox" at bounding box center [24, 526] width 27 height 27
checkbox input "true"
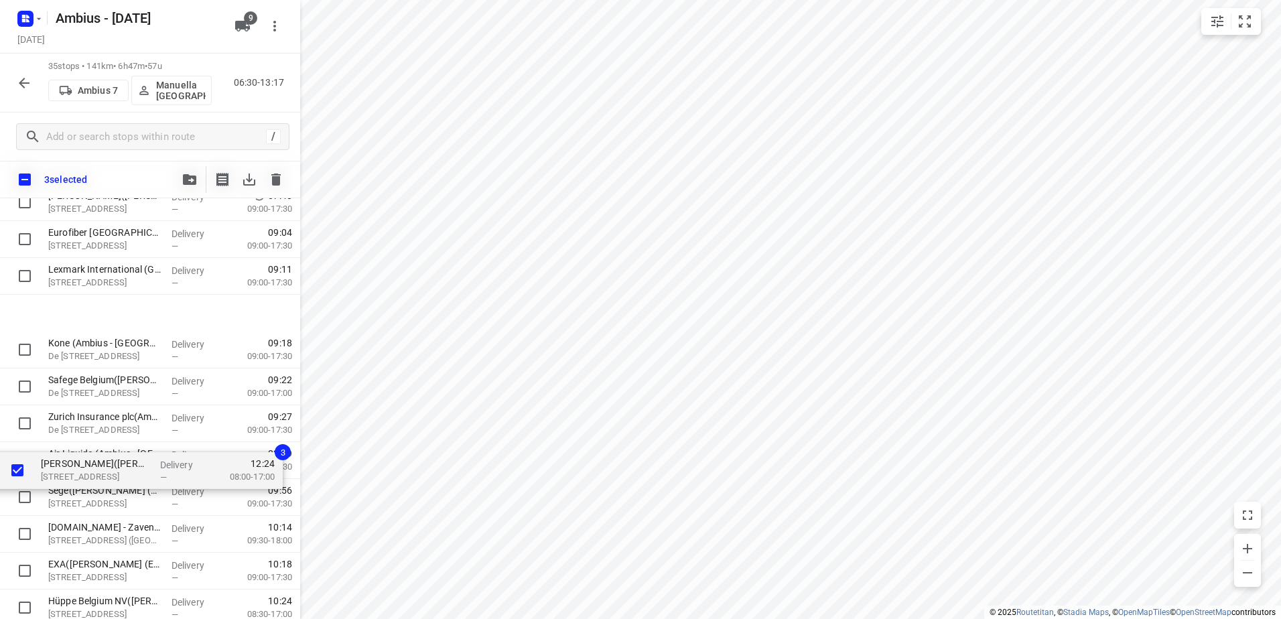
scroll to position [0, 0]
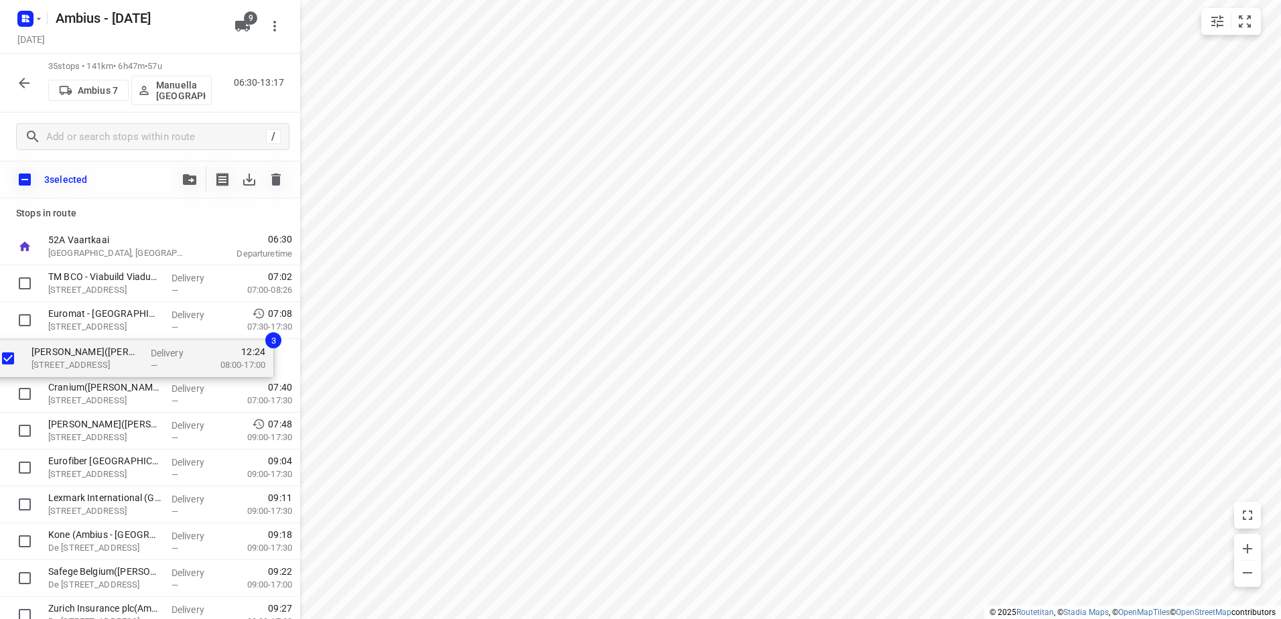
drag, startPoint x: 106, startPoint y: 471, endPoint x: 89, endPoint y: 350, distance: 122.4
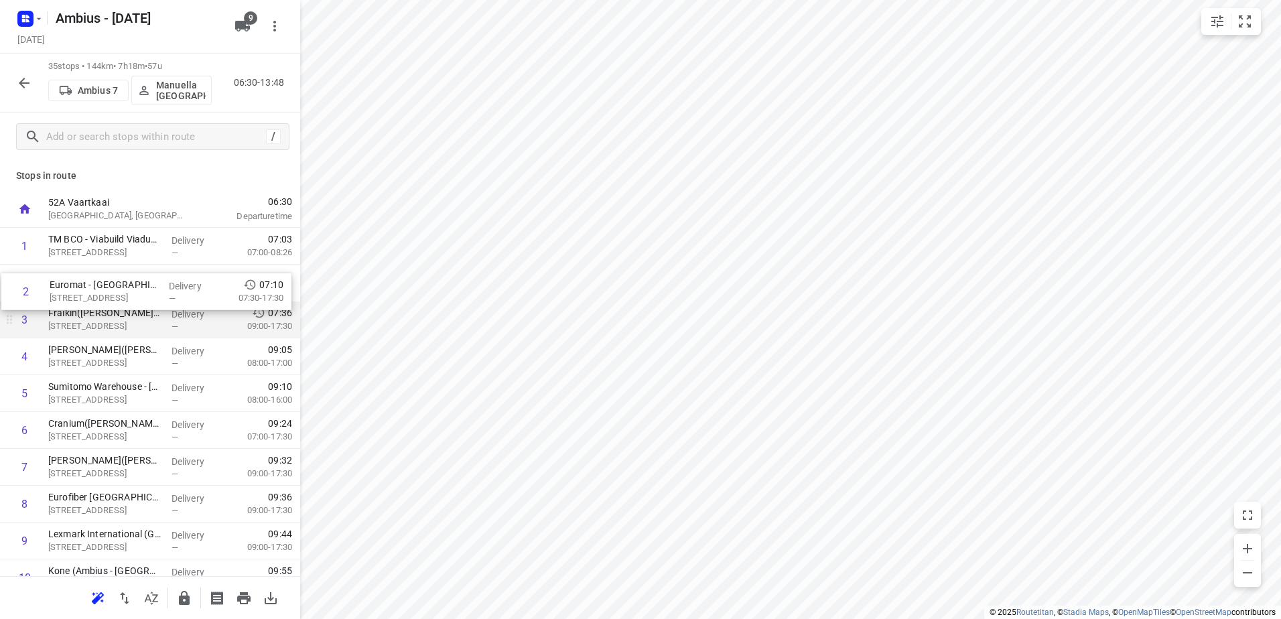
drag, startPoint x: 74, startPoint y: 294, endPoint x: 74, endPoint y: 305, distance: 10.7
drag, startPoint x: 80, startPoint y: 395, endPoint x: 74, endPoint y: 285, distance: 110.0
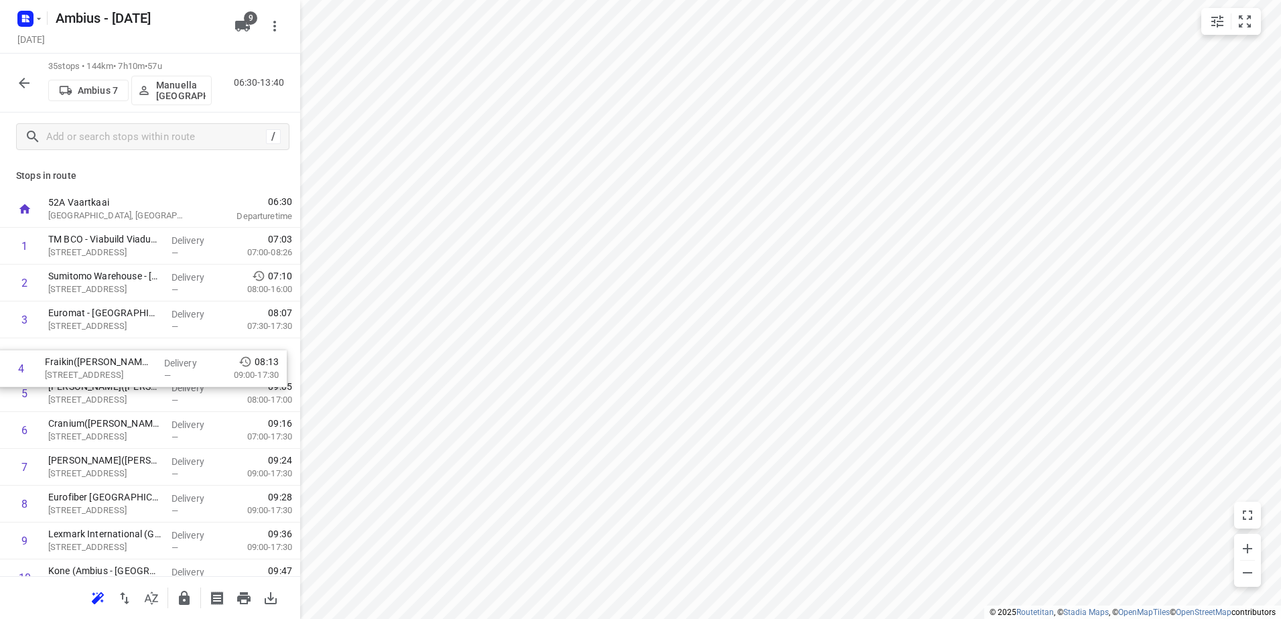
drag, startPoint x: 161, startPoint y: 343, endPoint x: 157, endPoint y: 360, distance: 17.1
drag, startPoint x: 155, startPoint y: 320, endPoint x: 151, endPoint y: 387, distance: 67.1
drag, startPoint x: 145, startPoint y: 359, endPoint x: 143, endPoint y: 321, distance: 38.2
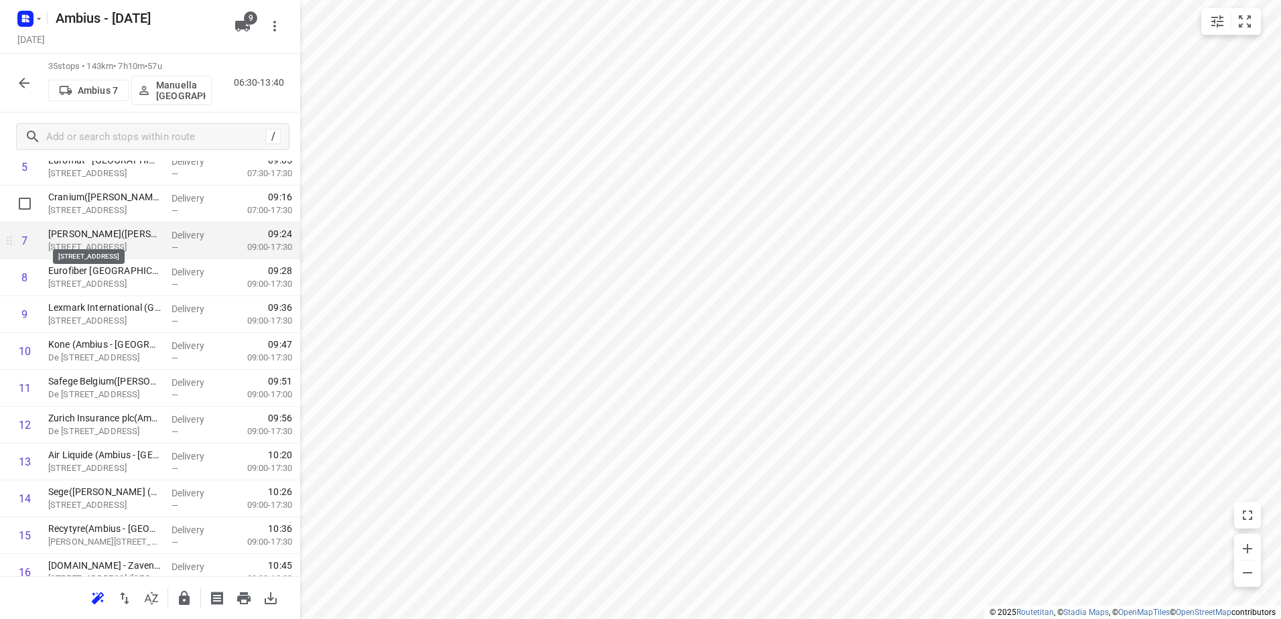
scroll to position [201, 0]
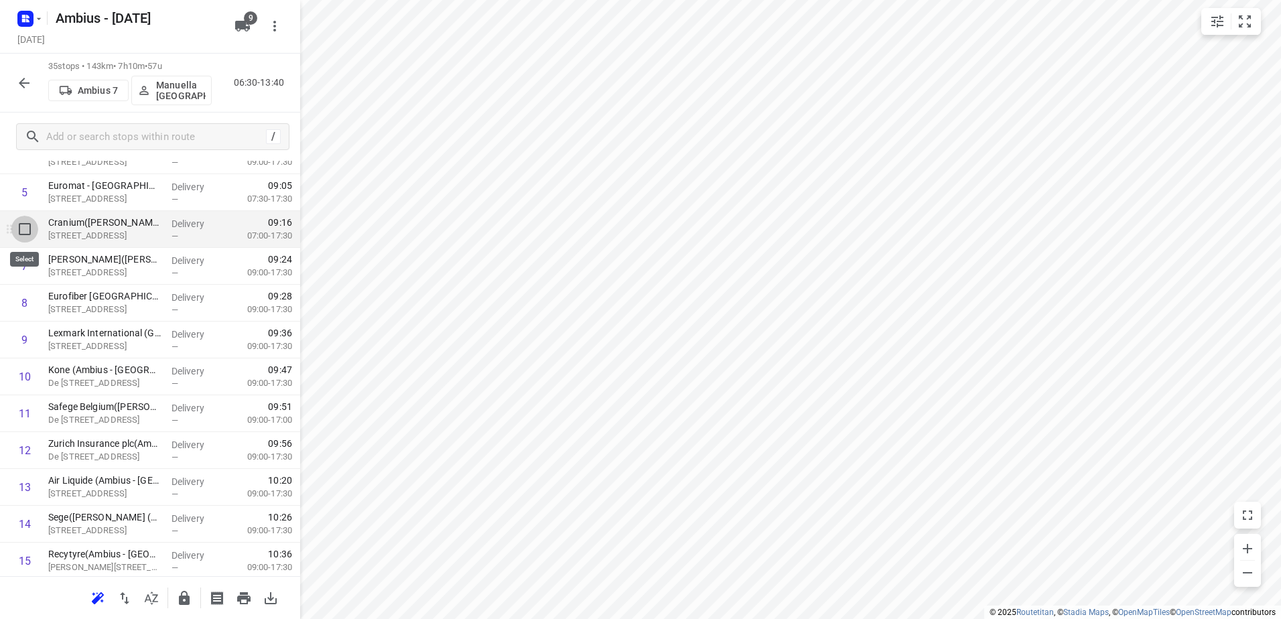
click at [18, 228] on input "checkbox" at bounding box center [24, 229] width 27 height 27
checkbox input "true"
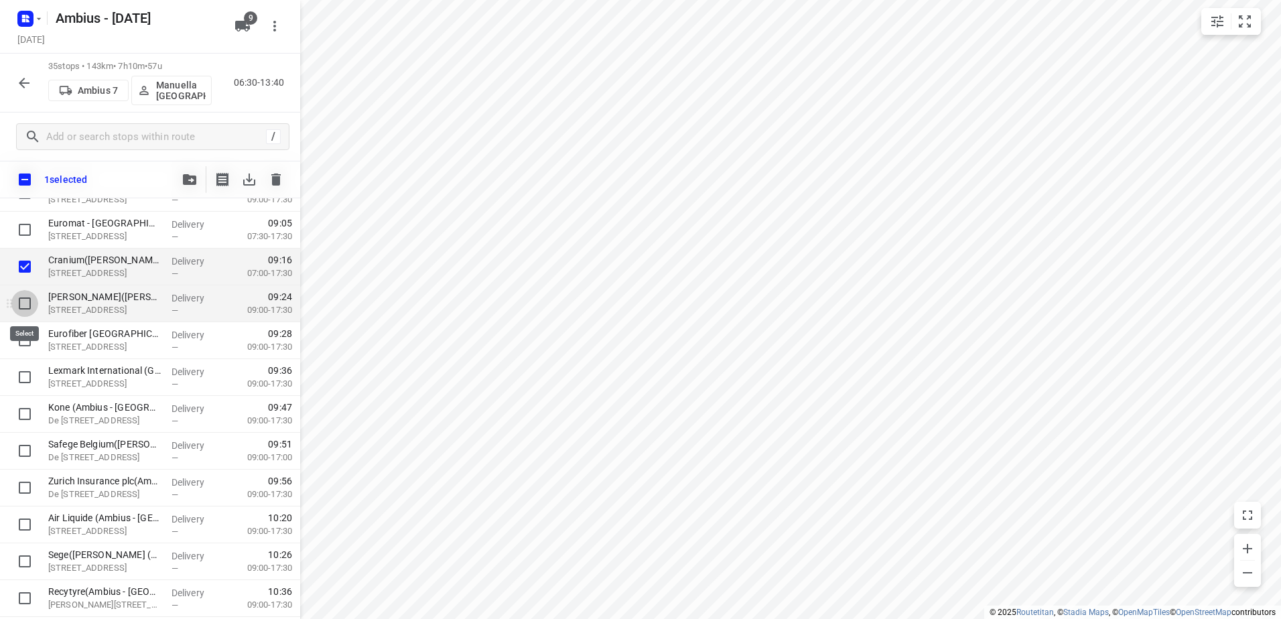
click at [22, 304] on input "checkbox" at bounding box center [24, 303] width 27 height 27
checkbox input "true"
click at [22, 330] on input "checkbox" at bounding box center [24, 340] width 27 height 27
checkbox input "true"
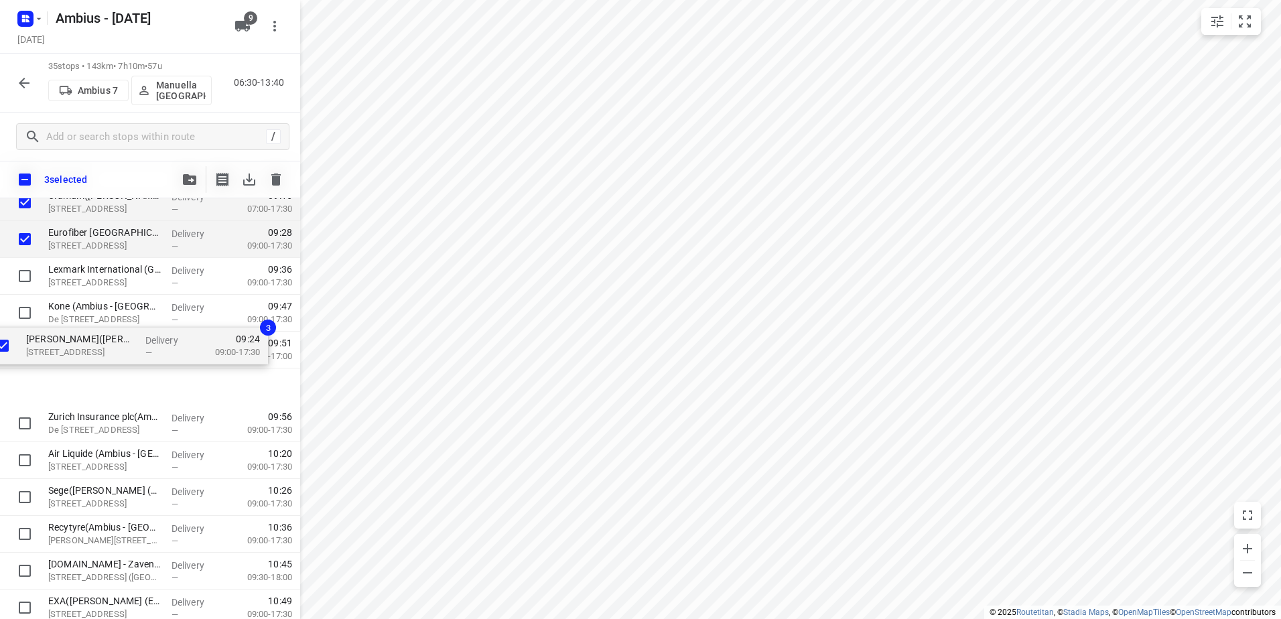
scroll to position [600, 0]
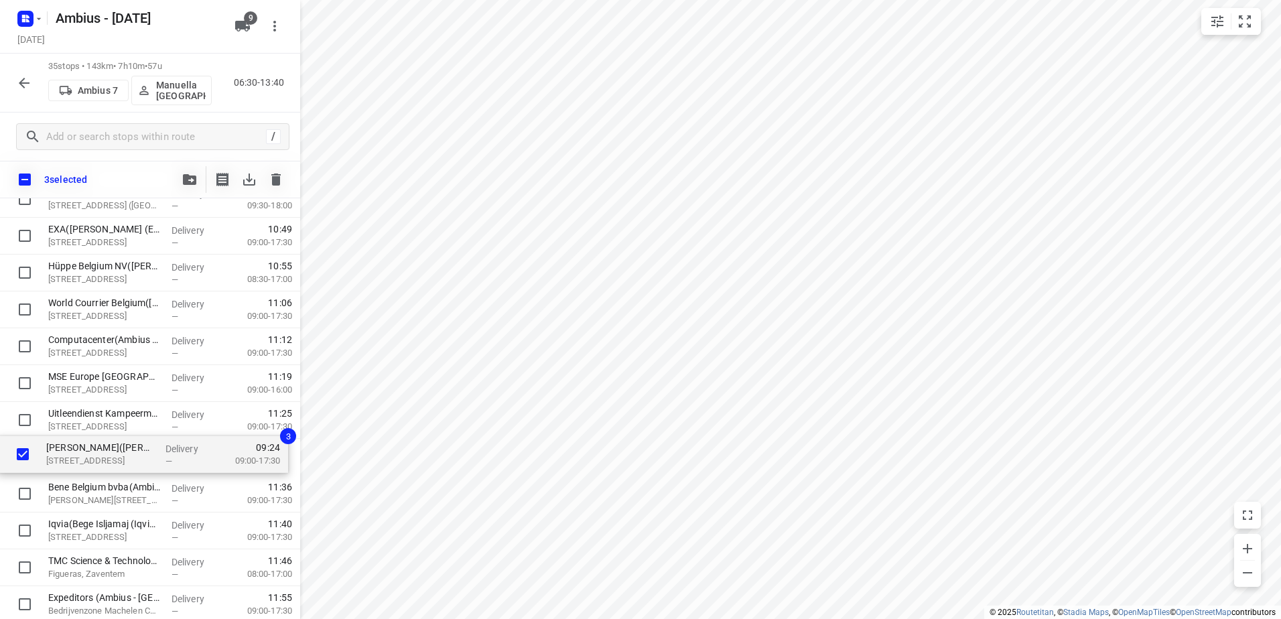
drag, startPoint x: 125, startPoint y: 299, endPoint x: 130, endPoint y: 486, distance: 186.3
click at [130, 486] on div "TM BCO - Viabuild Viaduct-Vilvoorde(Brigitte Puttaert) Rittwegerlaan 12, Machel…" at bounding box center [150, 310] width 300 height 1290
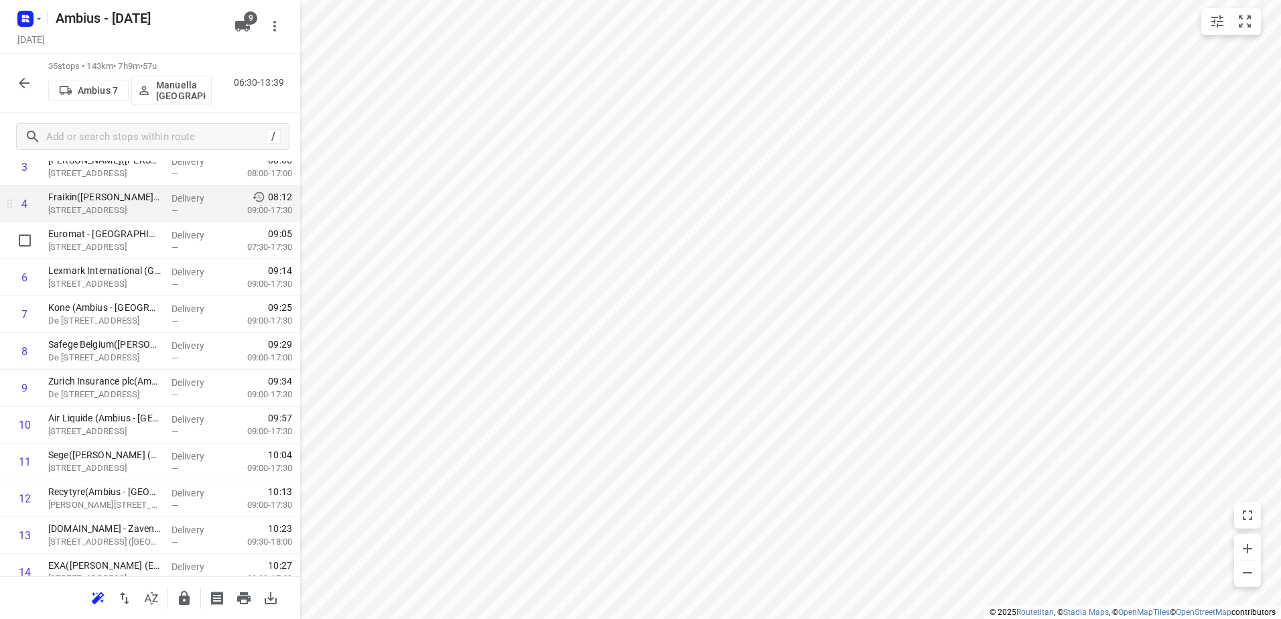
scroll to position [131, 0]
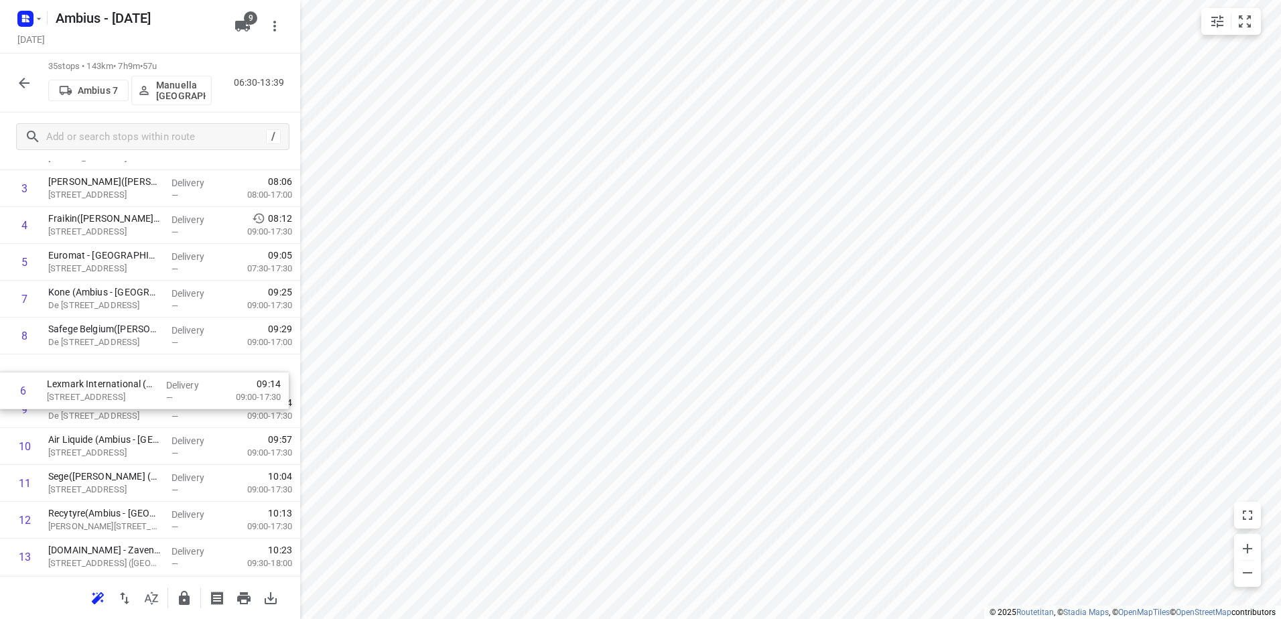
drag, startPoint x: 192, startPoint y: 304, endPoint x: 191, endPoint y: 415, distance: 111.2
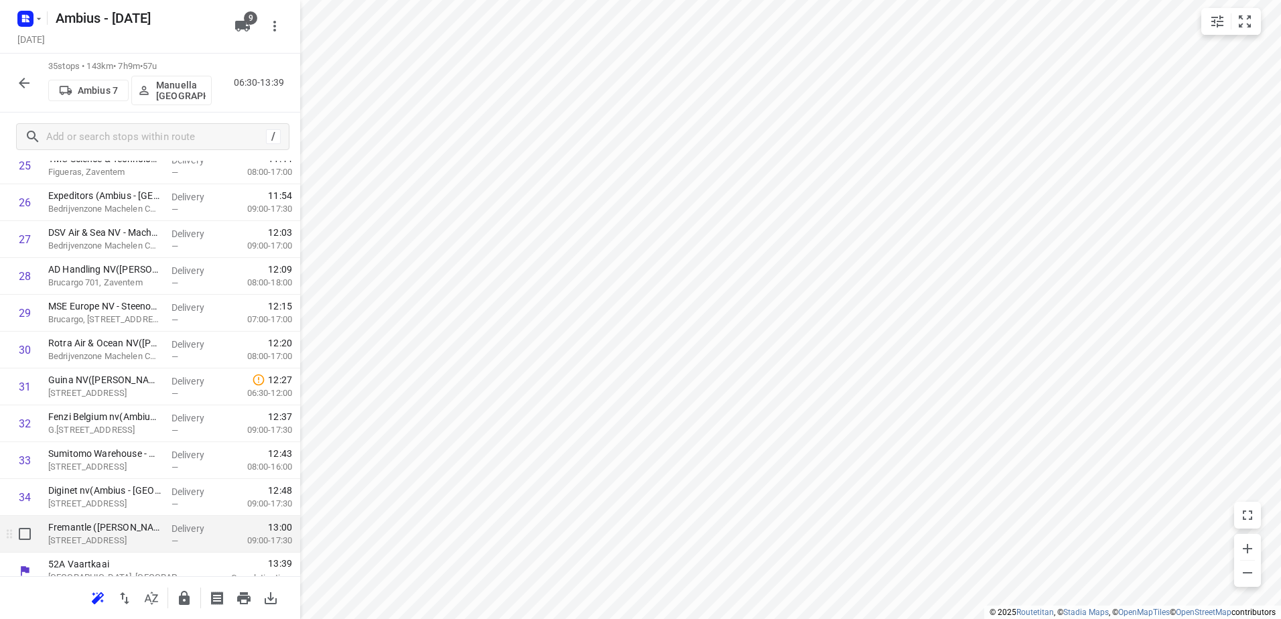
scroll to position [978, 0]
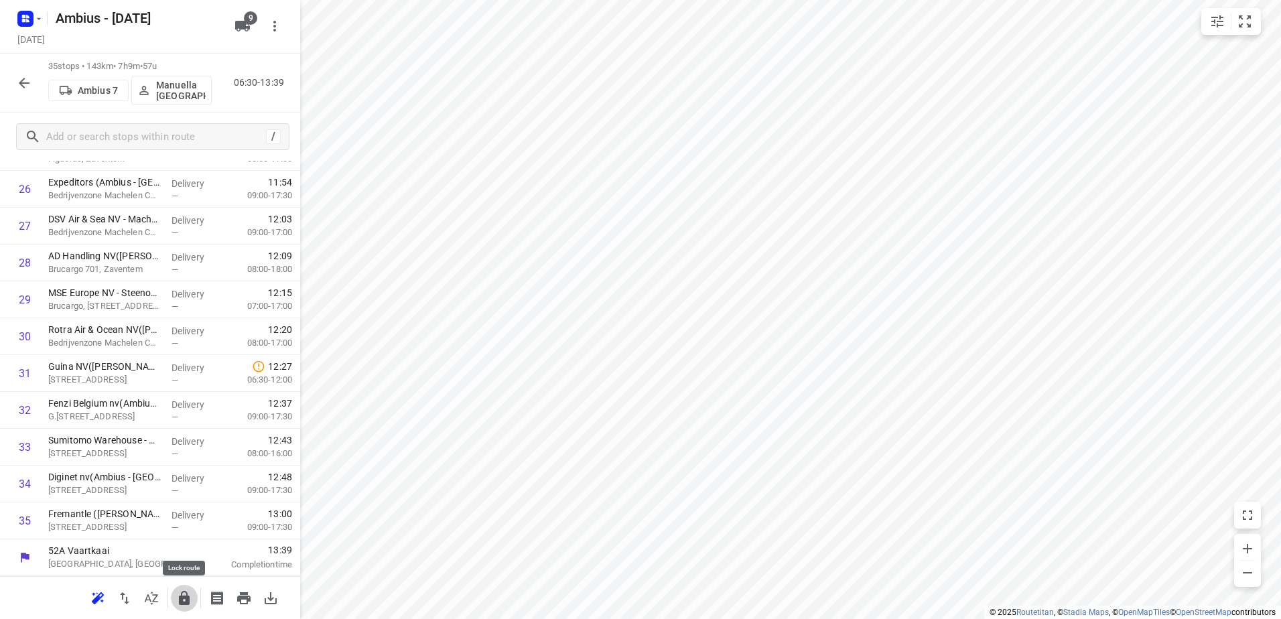
click at [180, 594] on icon "button" at bounding box center [184, 598] width 16 height 16
click at [21, 84] on icon "button" at bounding box center [24, 83] width 11 height 11
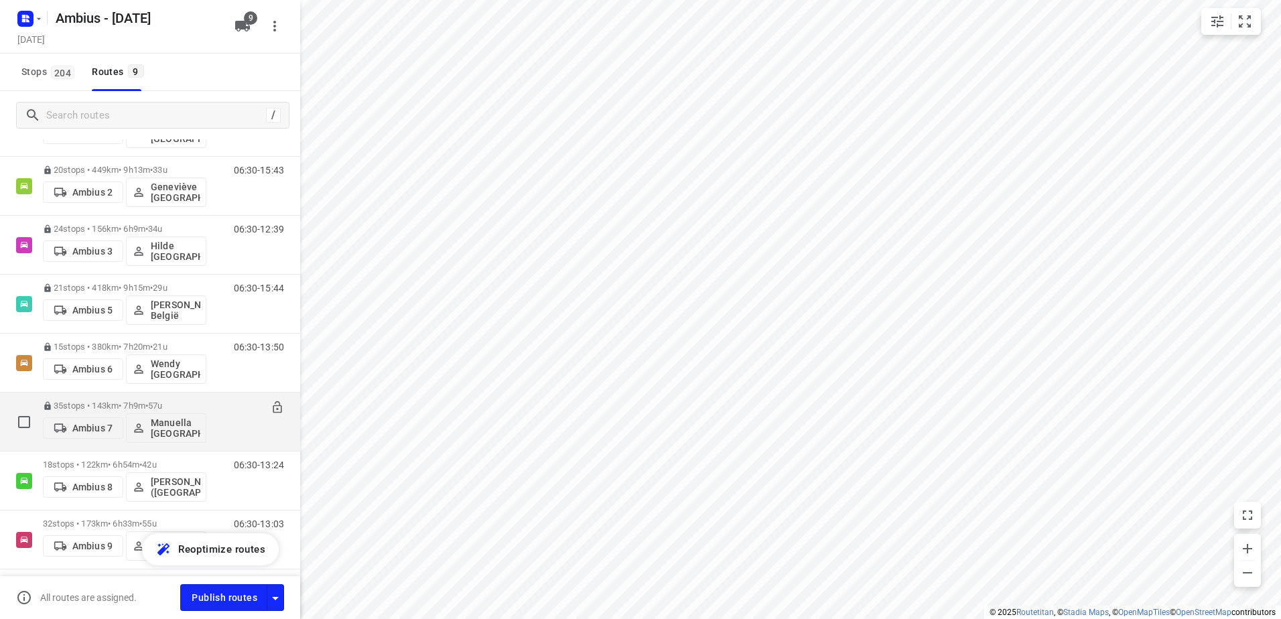
scroll to position [178, 0]
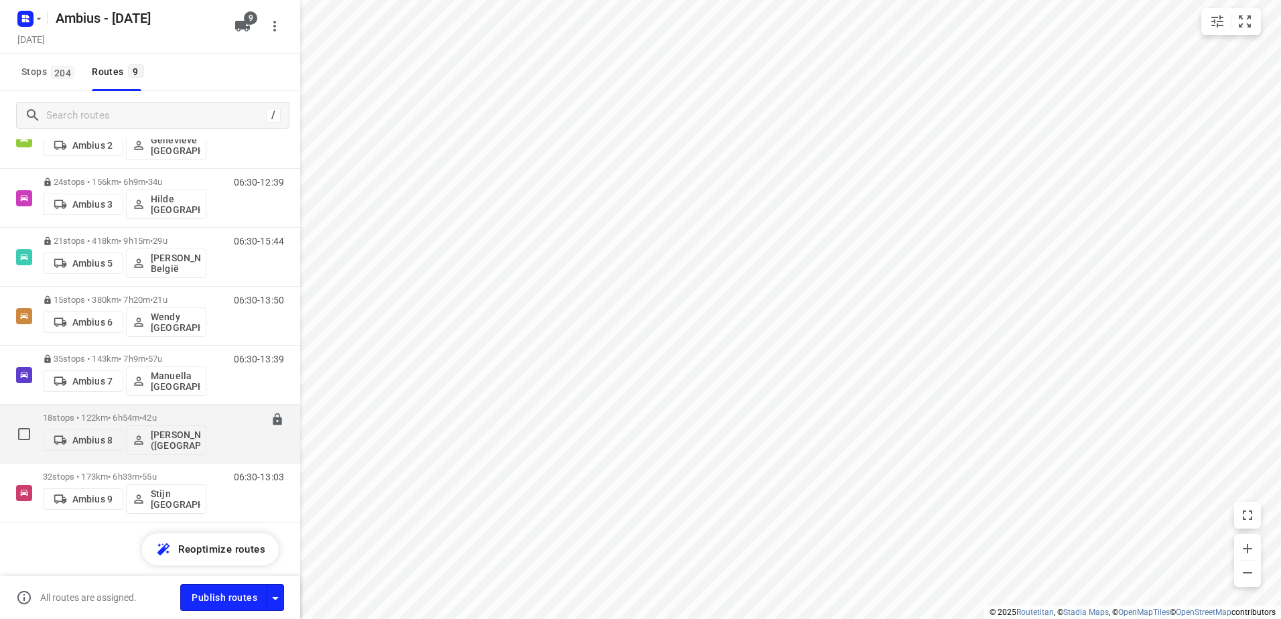
click at [101, 405] on div "18 stops • 122km • 6h54m • 42u Ambius 8 Kevin Druez (België) 06:30-13:24" at bounding box center [150, 434] width 300 height 59
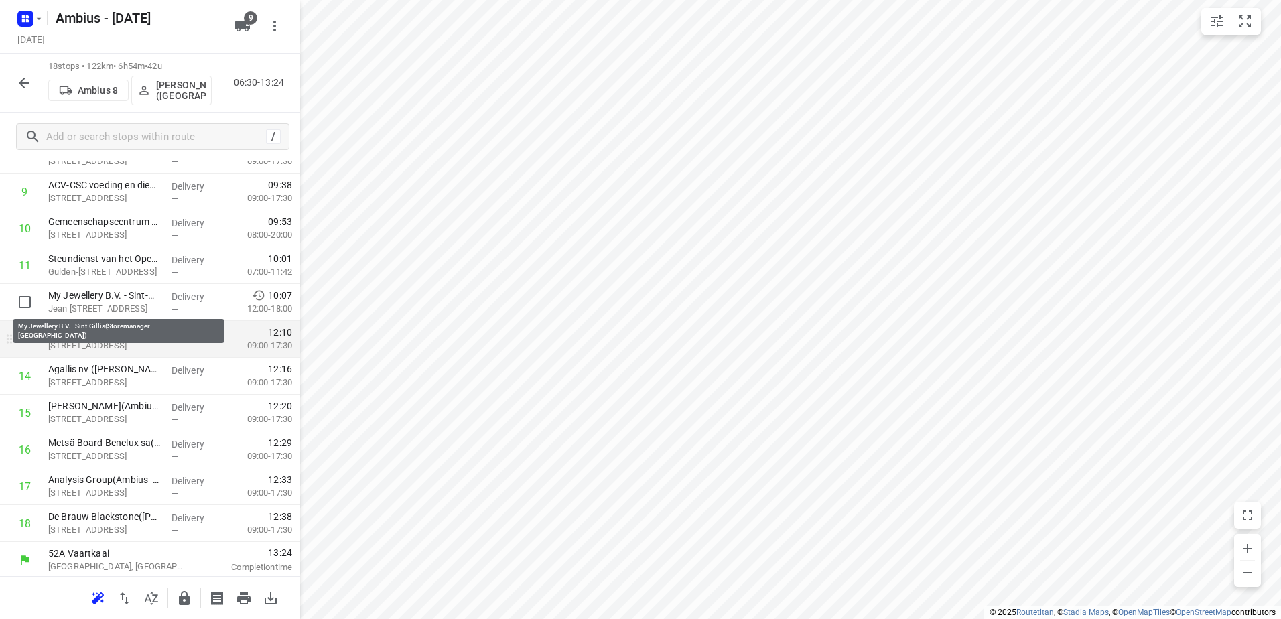
scroll to position [352, 0]
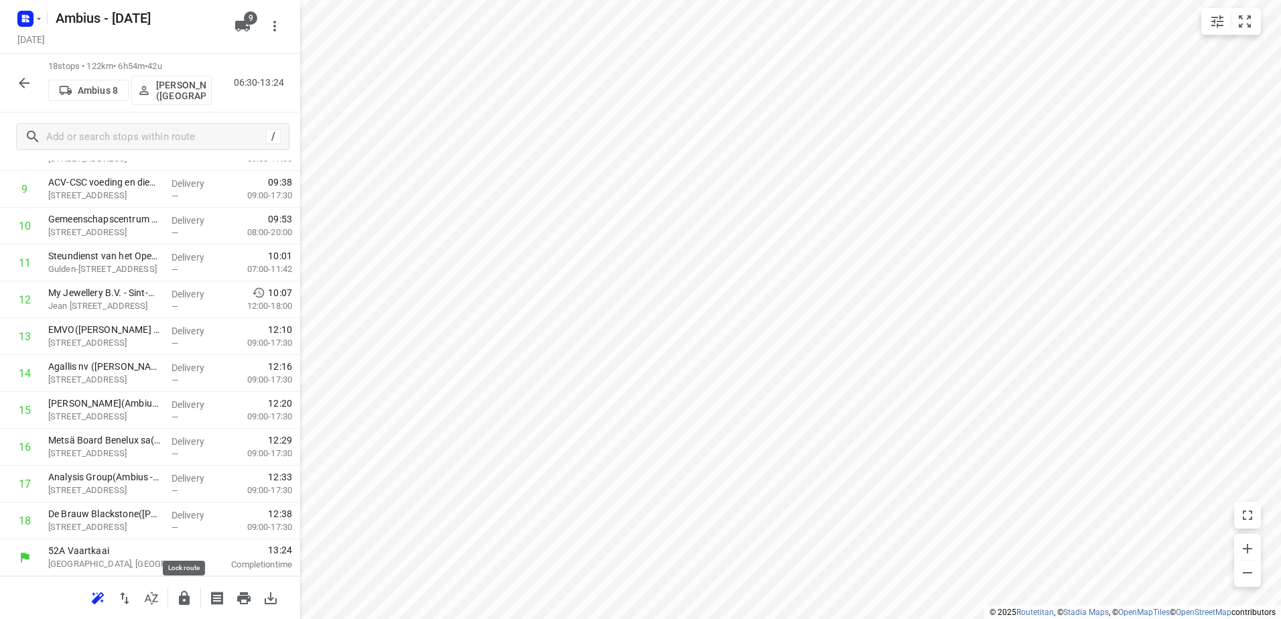
click at [177, 597] on button "button" at bounding box center [184, 598] width 27 height 27
click at [17, 84] on icon "button" at bounding box center [24, 83] width 16 height 16
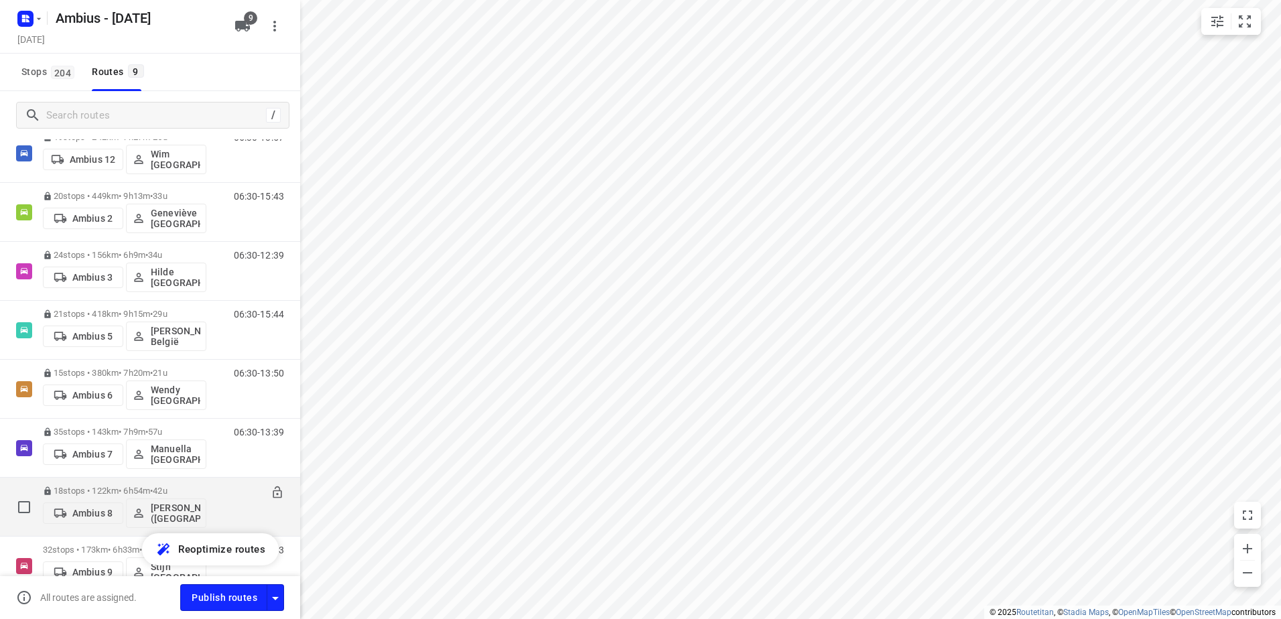
scroll to position [178, 0]
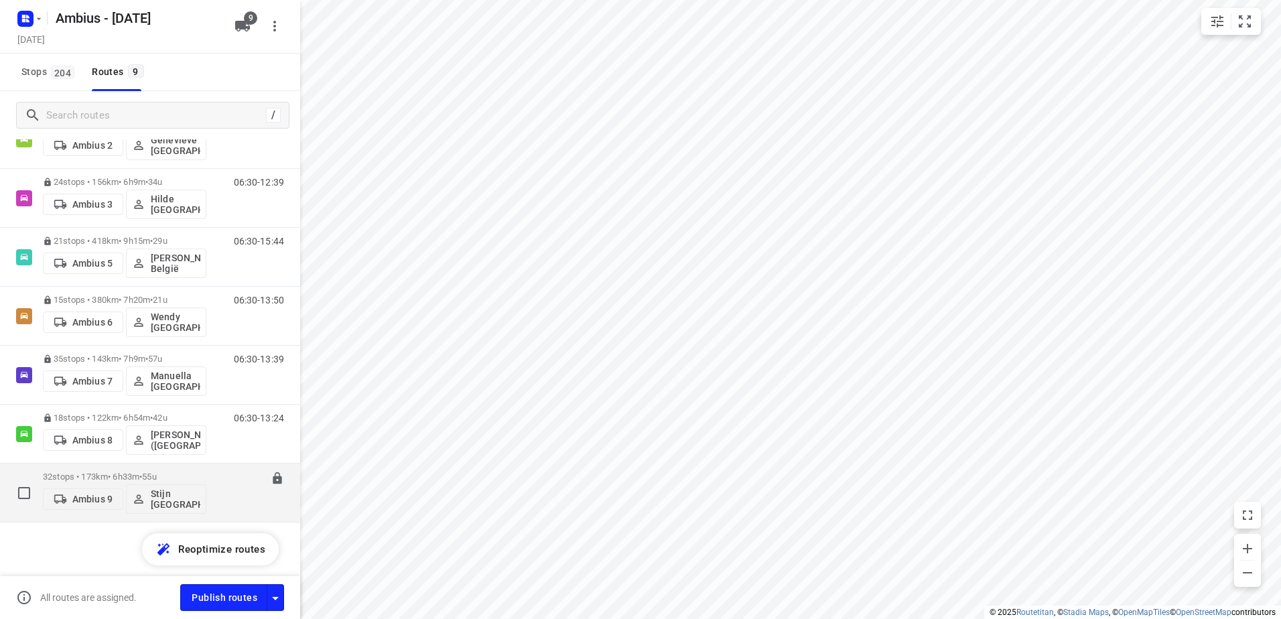
click at [133, 474] on div "32 stops • 173km • 6h33m • 55u Ambius 9 Stijn België" at bounding box center [124, 493] width 163 height 56
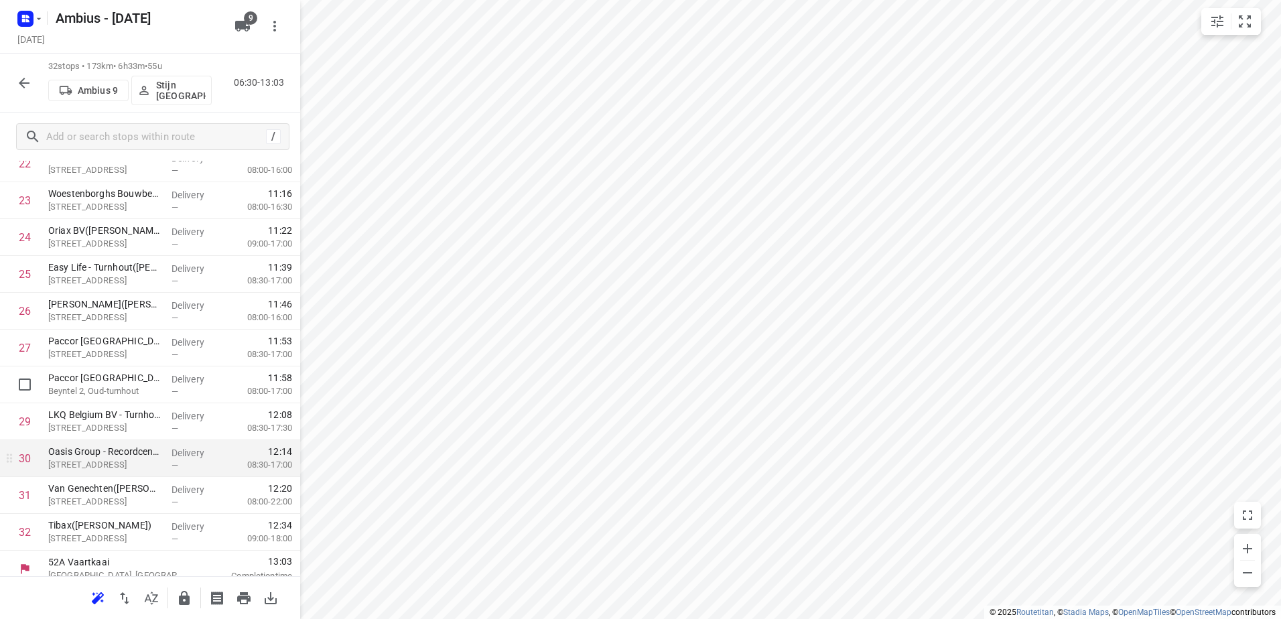
scroll to position [868, 0]
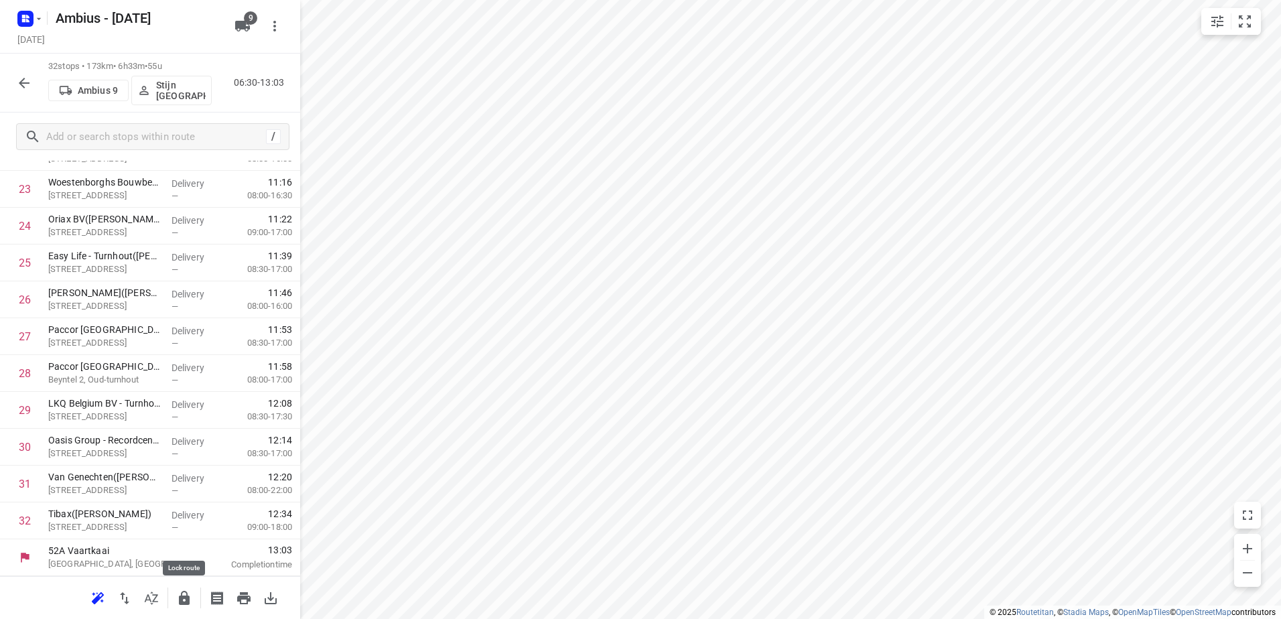
click at [188, 596] on icon "button" at bounding box center [184, 598] width 11 height 14
click at [32, 75] on button "button" at bounding box center [24, 83] width 27 height 27
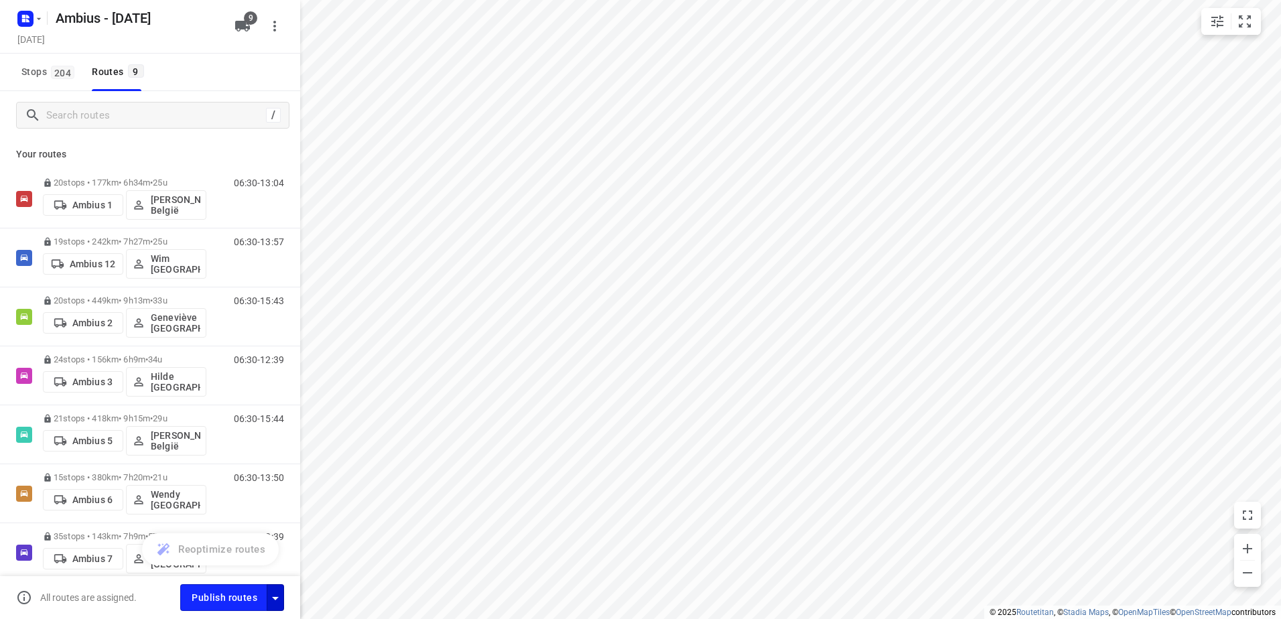
click at [276, 606] on button "button" at bounding box center [275, 597] width 17 height 26
click at [279, 604] on icon "button" at bounding box center [275, 598] width 16 height 16
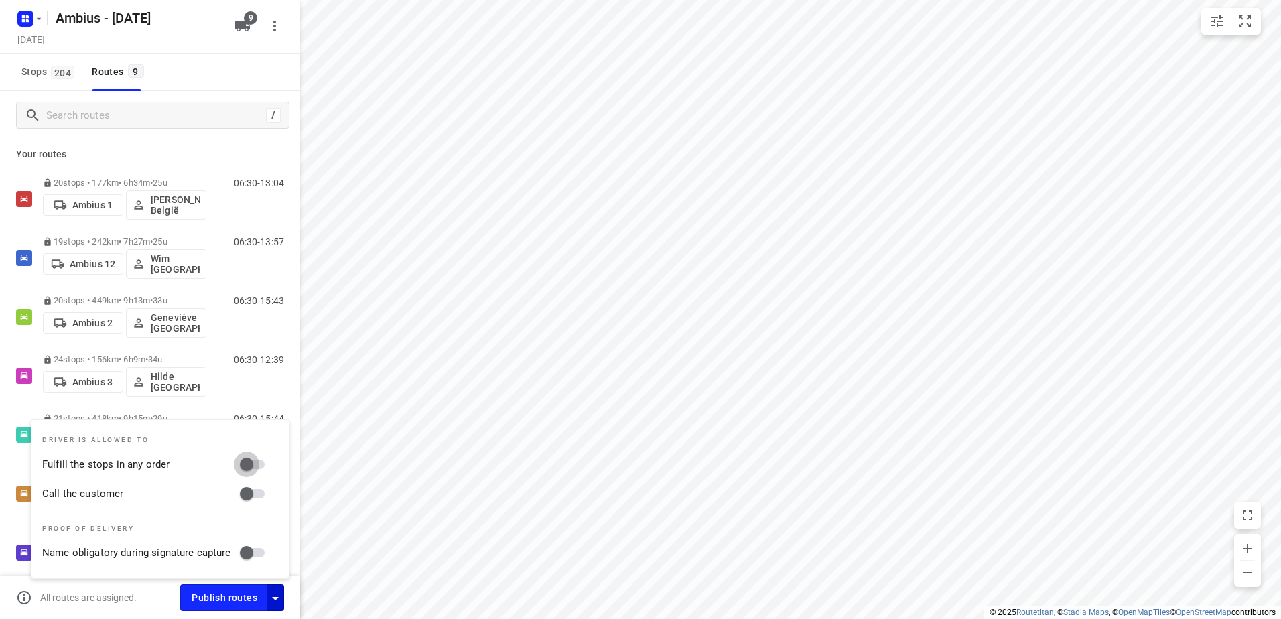
click at [258, 463] on input "Fulfill the stops in any order" at bounding box center [246, 464] width 76 height 25
checkbox input "true"
click at [258, 488] on input "Call the customer" at bounding box center [246, 493] width 76 height 25
checkbox input "true"
drag, startPoint x: 259, startPoint y: 464, endPoint x: 262, endPoint y: 493, distance: 29.7
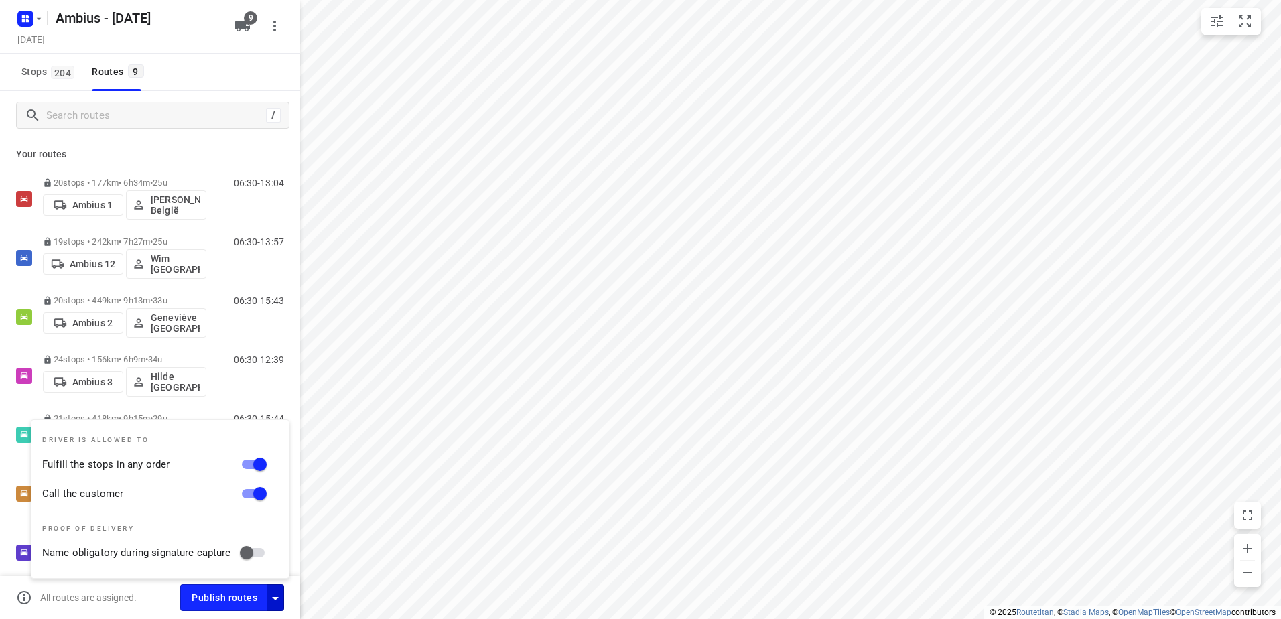
click at [259, 466] on input "Fulfill the stops in any order" at bounding box center [260, 464] width 76 height 25
checkbox input "false"
click at [262, 494] on input "Call the customer" at bounding box center [260, 493] width 76 height 25
checkbox input "false"
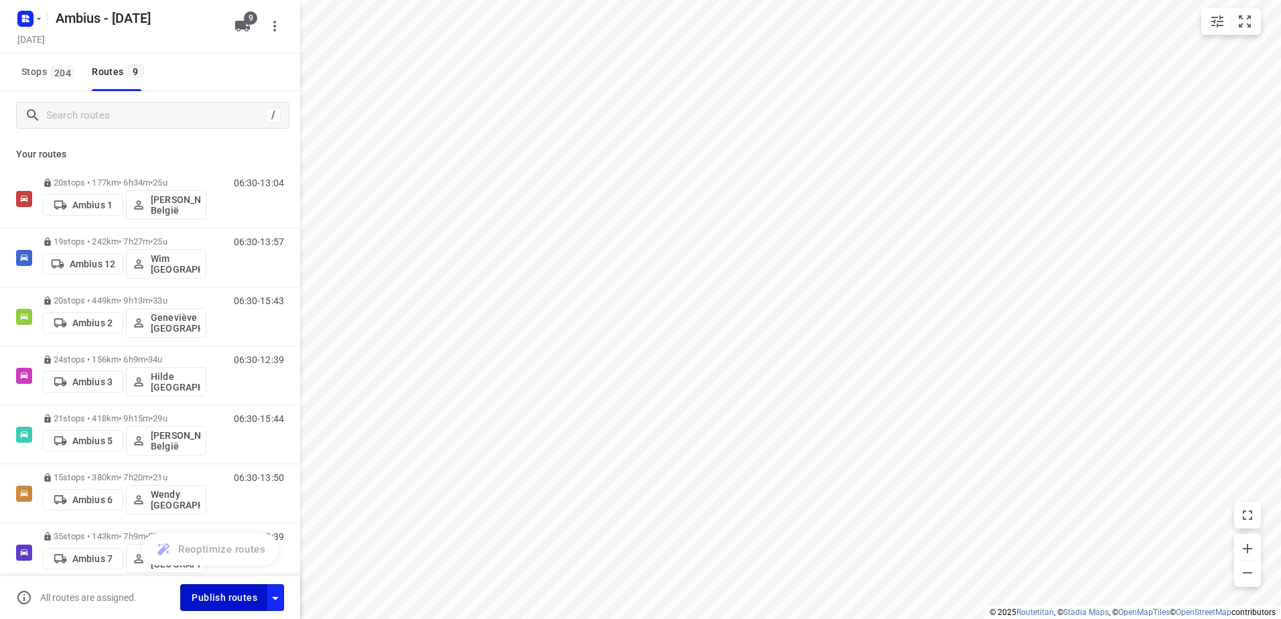
click at [234, 598] on span "Publish routes" at bounding box center [225, 598] width 66 height 17
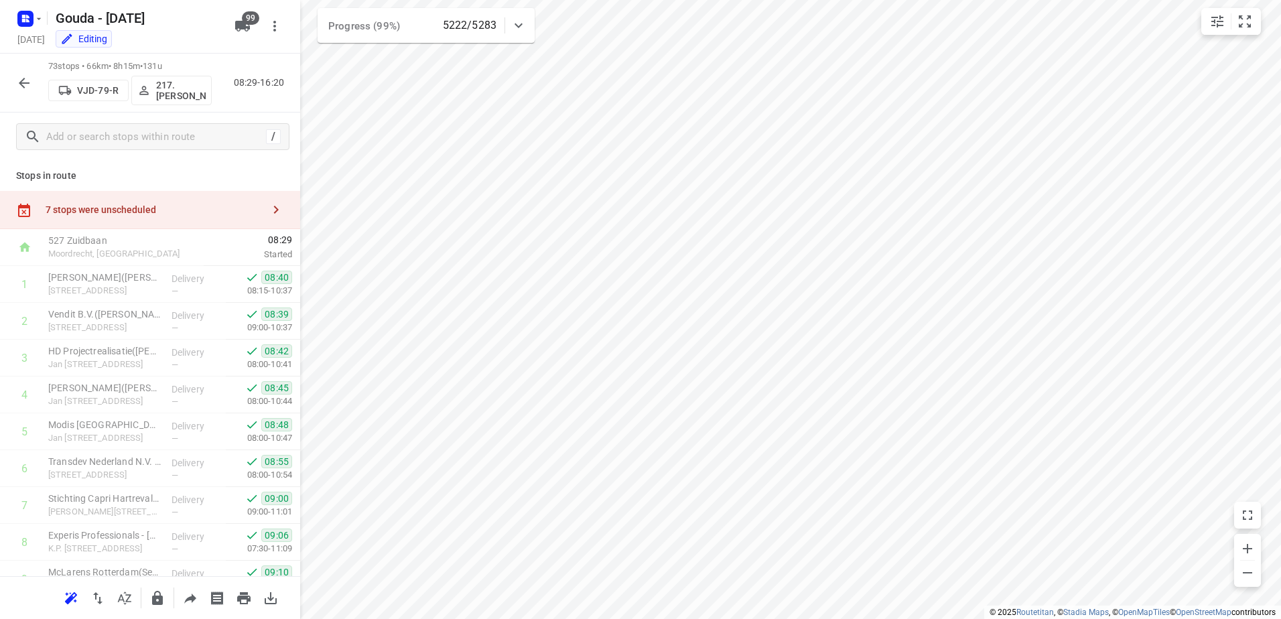
scroll to position [2417, 0]
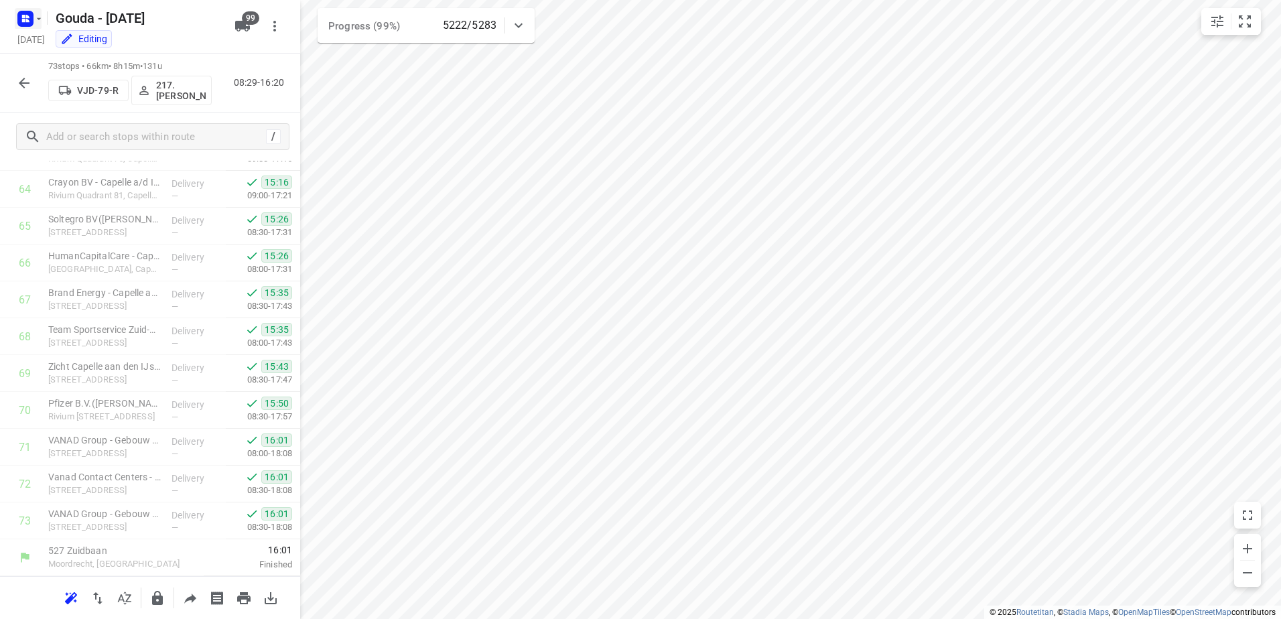
click at [33, 23] on rect "button" at bounding box center [25, 19] width 16 height 16
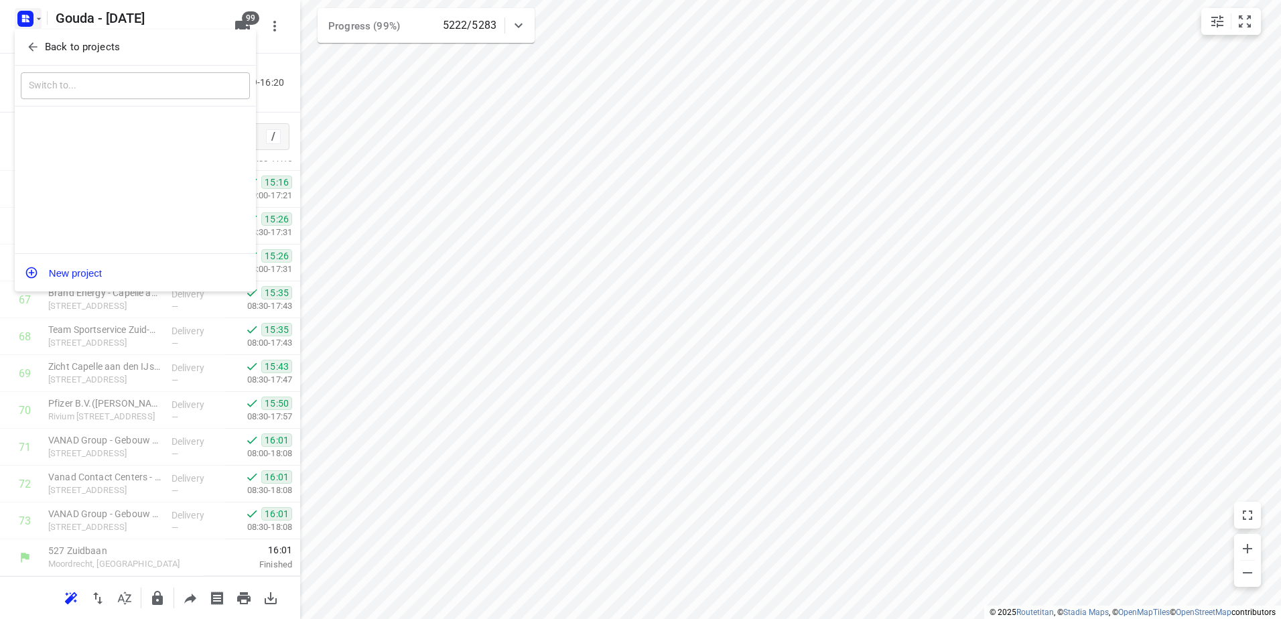
click at [49, 47] on p "Back to projects" at bounding box center [82, 47] width 75 height 15
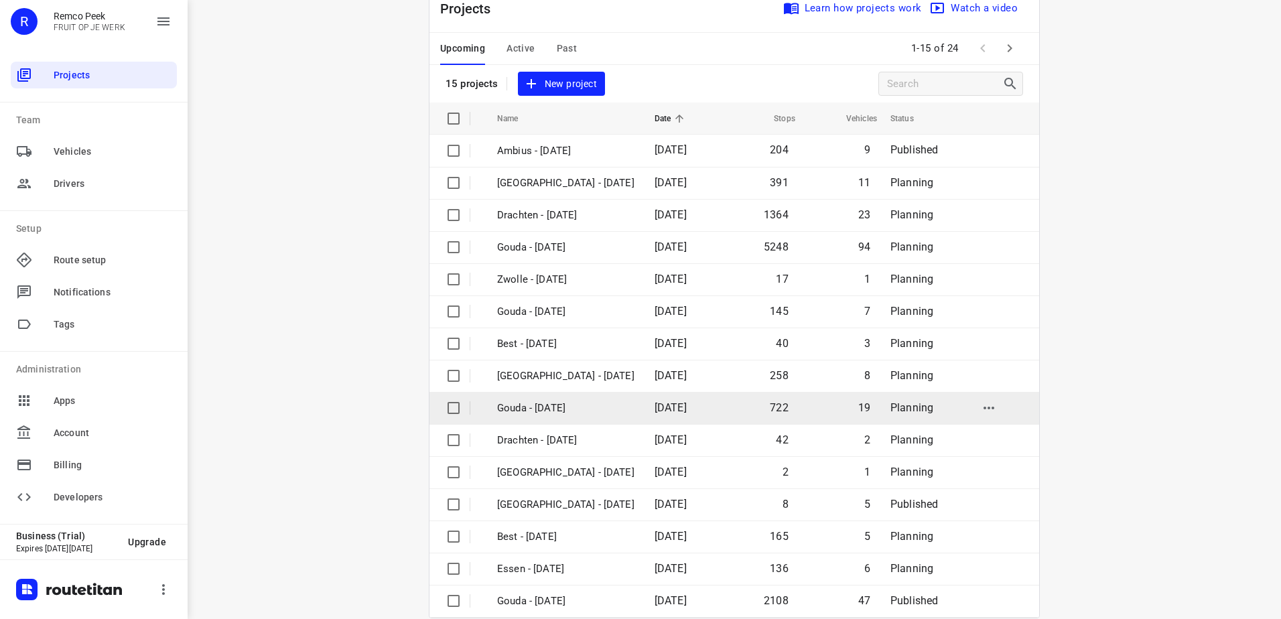
scroll to position [58, 0]
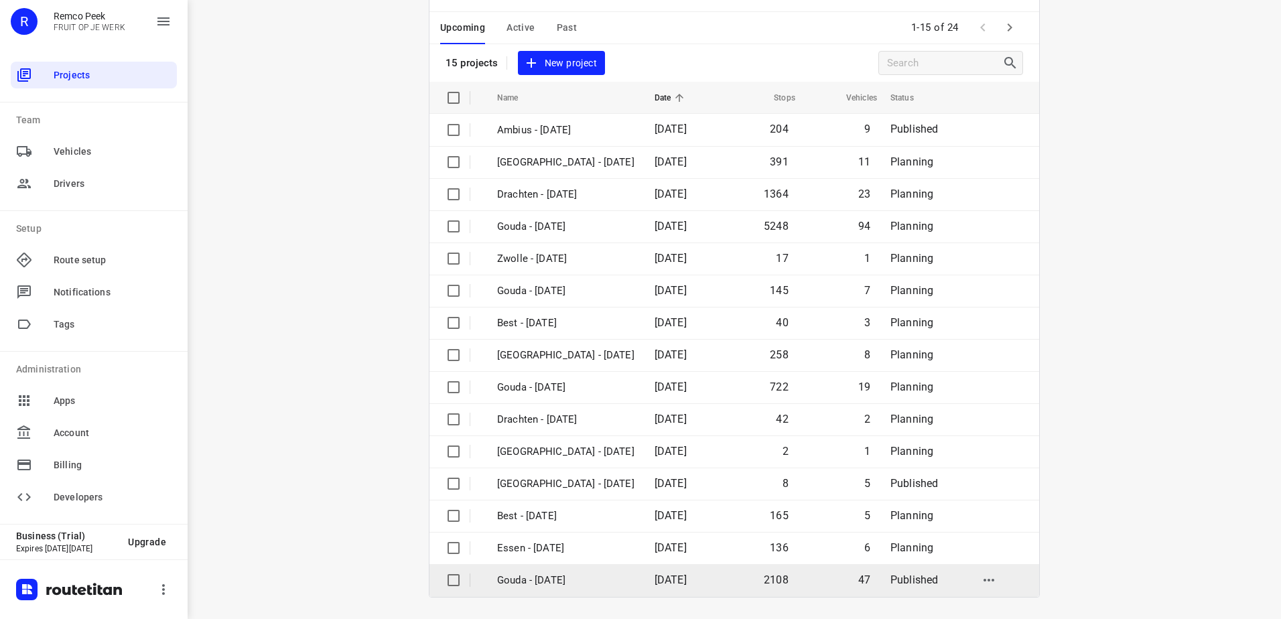
click at [659, 587] on td "[DATE]" at bounding box center [682, 580] width 77 height 32
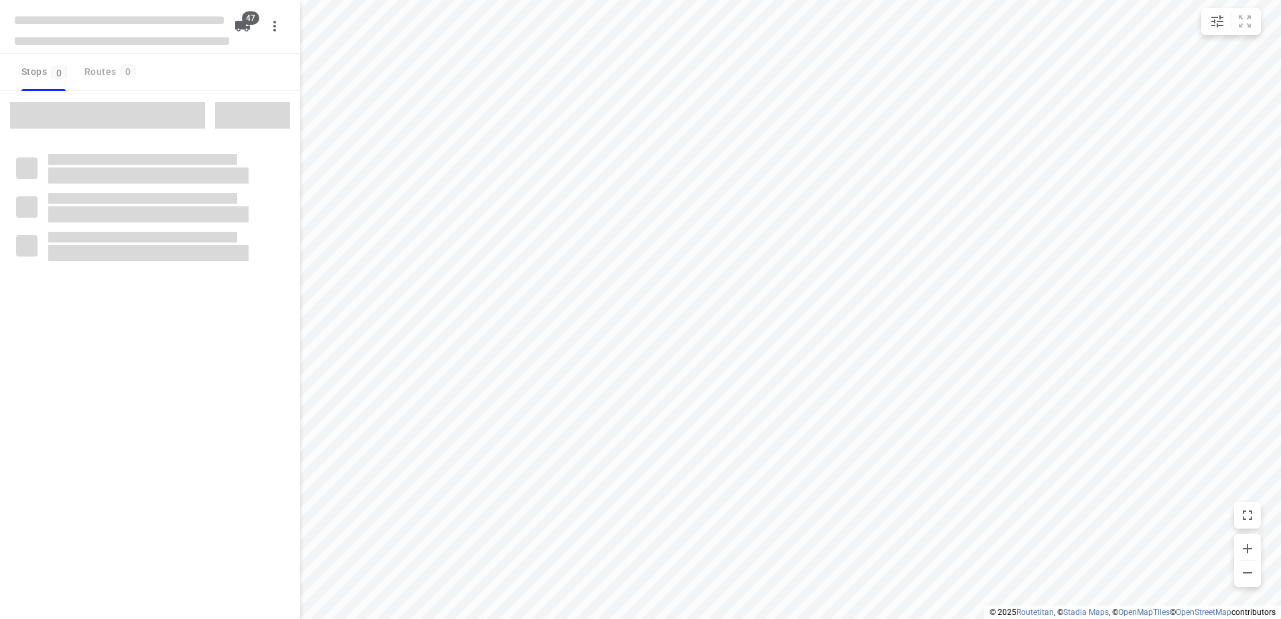
checkbox input "true"
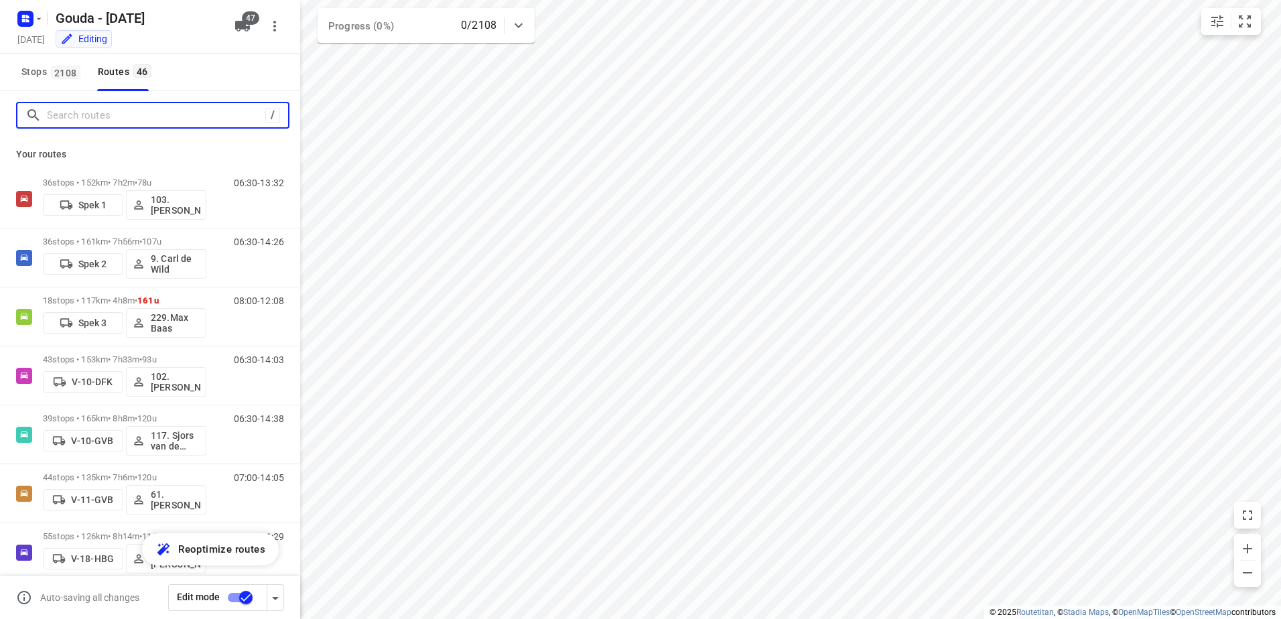
click at [172, 115] on input "Search routes" at bounding box center [156, 115] width 218 height 21
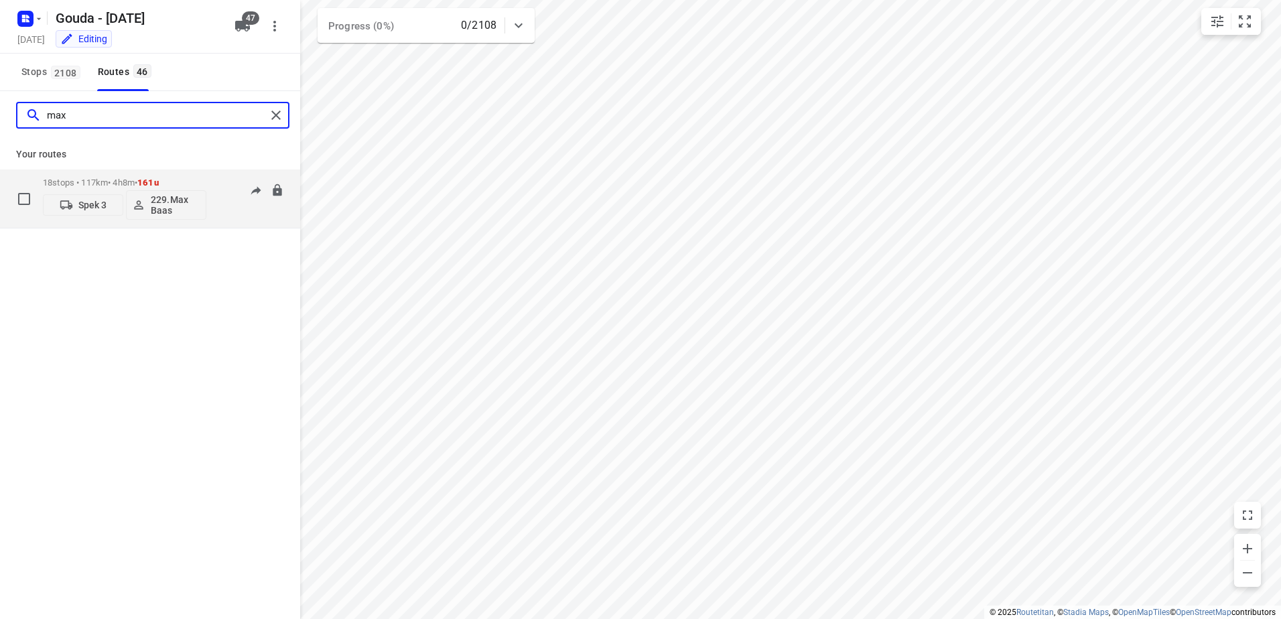
type input "max"
click at [174, 212] on p "229.Max Baas" at bounding box center [176, 204] width 50 height 21
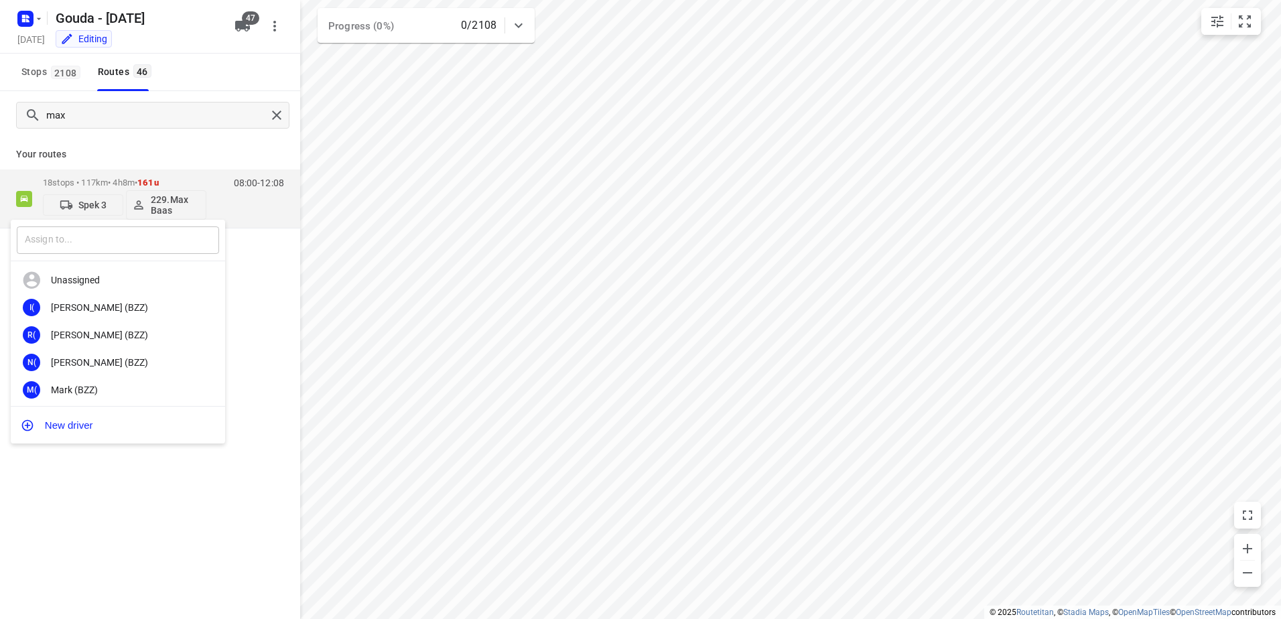
click at [96, 234] on input "text" at bounding box center [118, 239] width 202 height 27
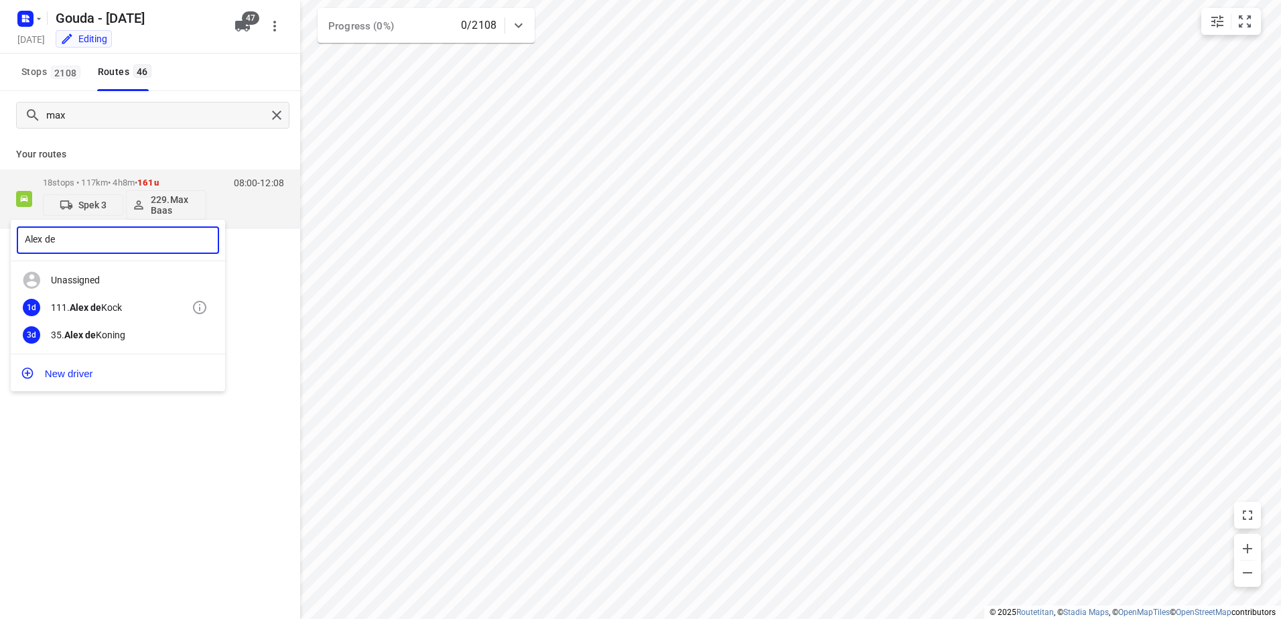
type input "Alex de"
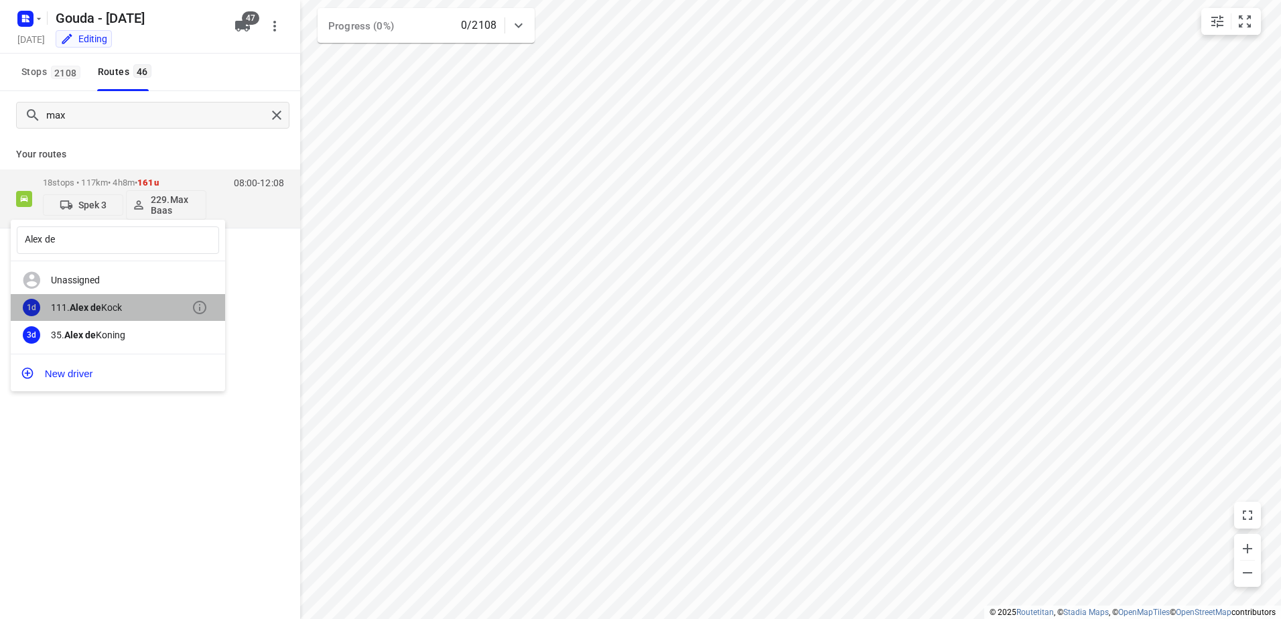
click at [107, 306] on div "111. Alex de Kock" at bounding box center [121, 307] width 141 height 11
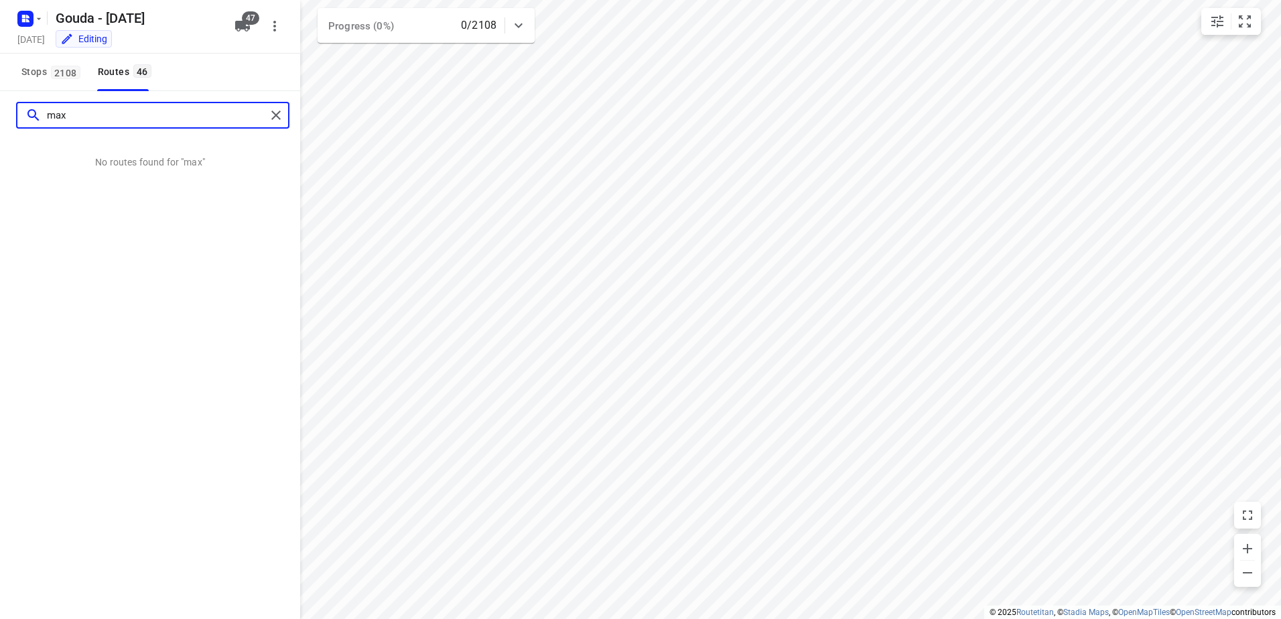
drag, startPoint x: 138, startPoint y: 115, endPoint x: 30, endPoint y: 114, distance: 107.9
click at [29, 114] on div "max" at bounding box center [145, 115] width 241 height 21
type input "j"
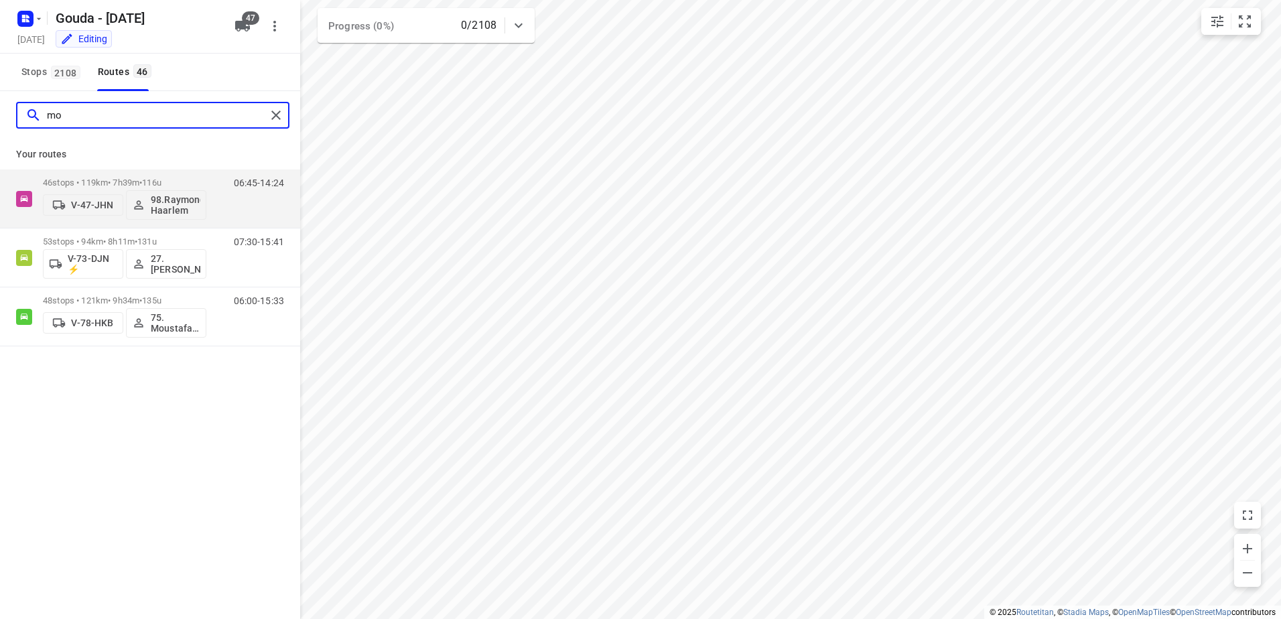
type input "m"
type input "a"
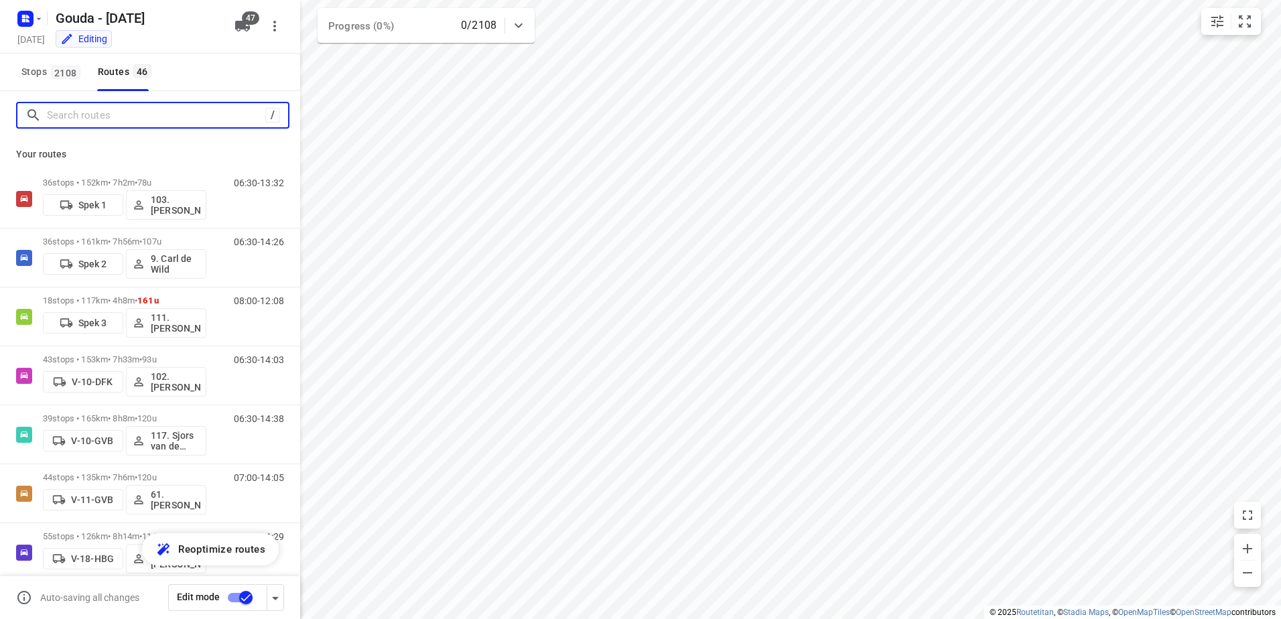
drag, startPoint x: 130, startPoint y: 114, endPoint x: 165, endPoint y: 104, distance: 36.3
click at [130, 114] on input "Search routes" at bounding box center [156, 115] width 218 height 21
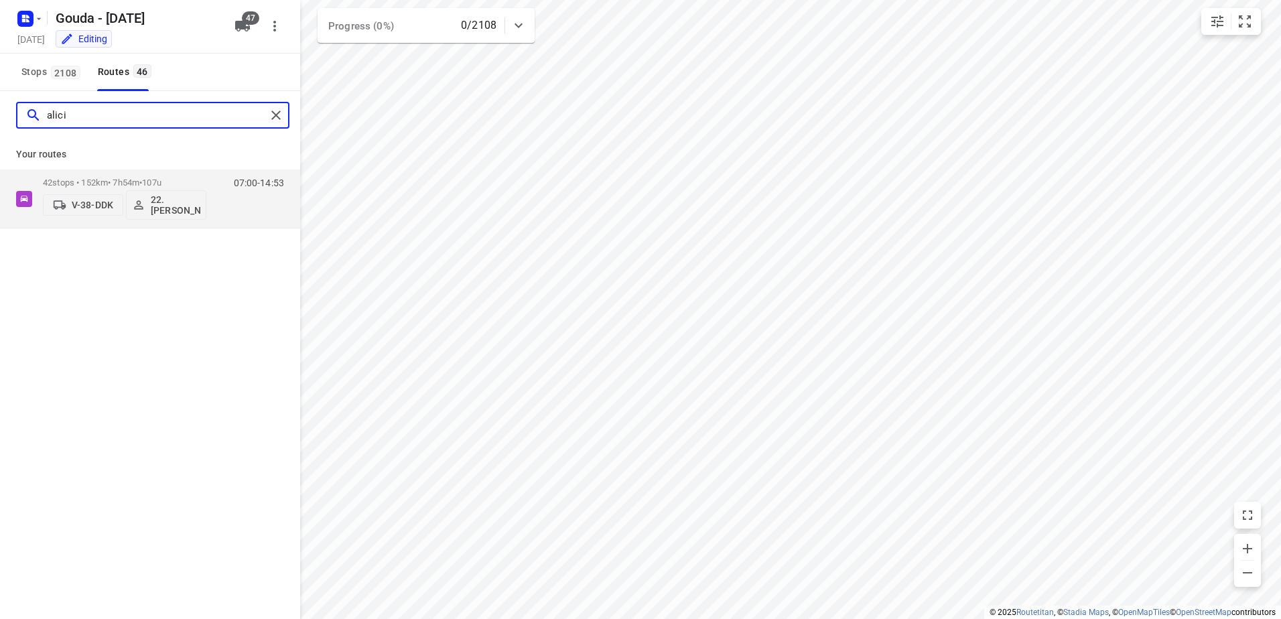
drag, startPoint x: 161, startPoint y: 118, endPoint x: 0, endPoint y: 110, distance: 161.7
click at [0, 117] on html "i © 2025 Routetitan , © Stadia Maps , © OpenMapTiles © OpenStreetMap contributo…" at bounding box center [640, 309] width 1281 height 619
type input "Yoeri"
click at [98, 178] on p "52 stops • 362km • 11h6m • 119u" at bounding box center [124, 183] width 163 height 10
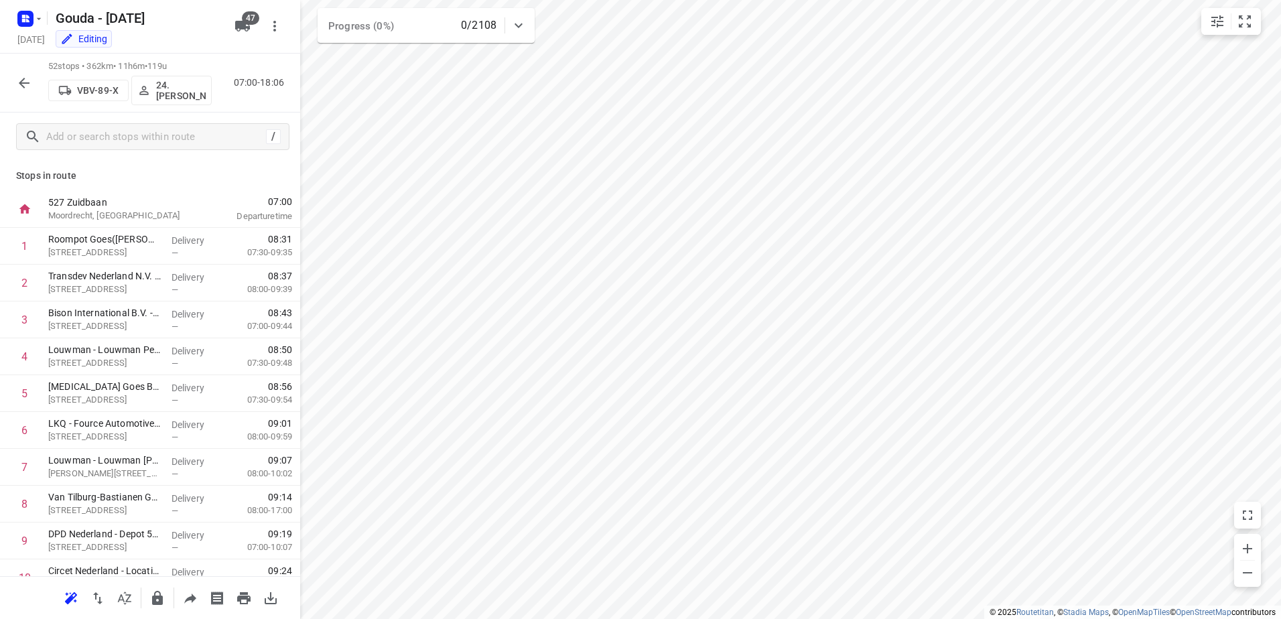
click at [190, 91] on p "24. Yoeri Verboom" at bounding box center [181, 90] width 50 height 21
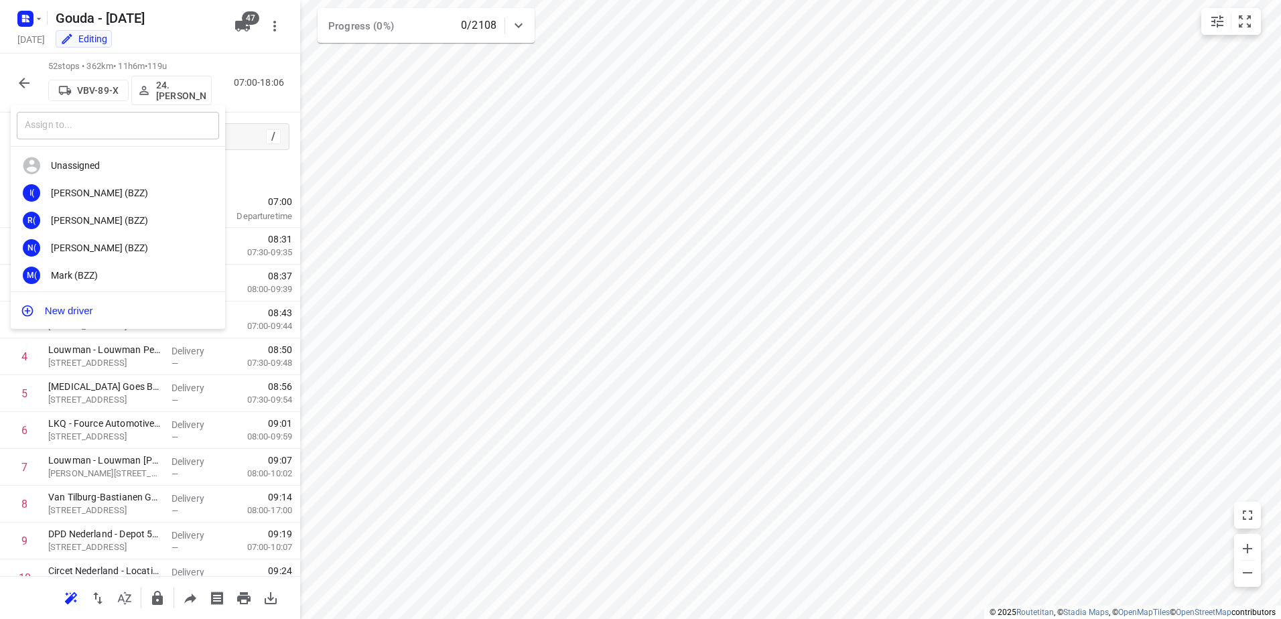
click at [124, 121] on input "text" at bounding box center [118, 125] width 202 height 27
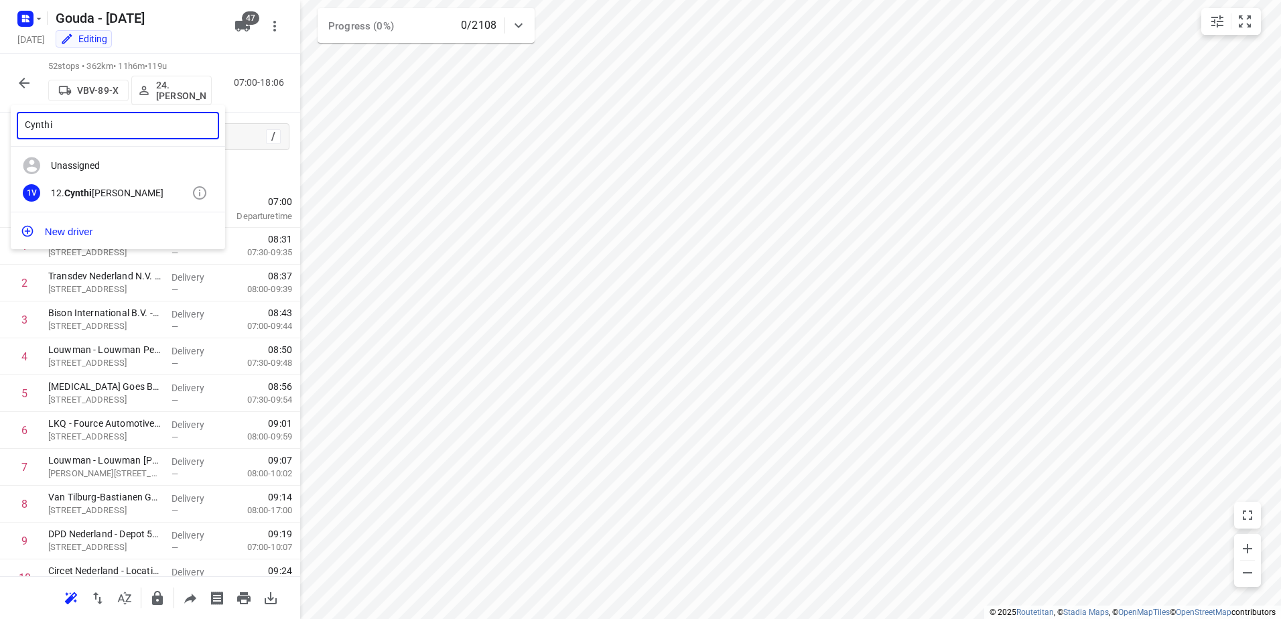
type input "Cynthi"
click at [133, 192] on div "12. Cynthi a Visser" at bounding box center [121, 193] width 141 height 11
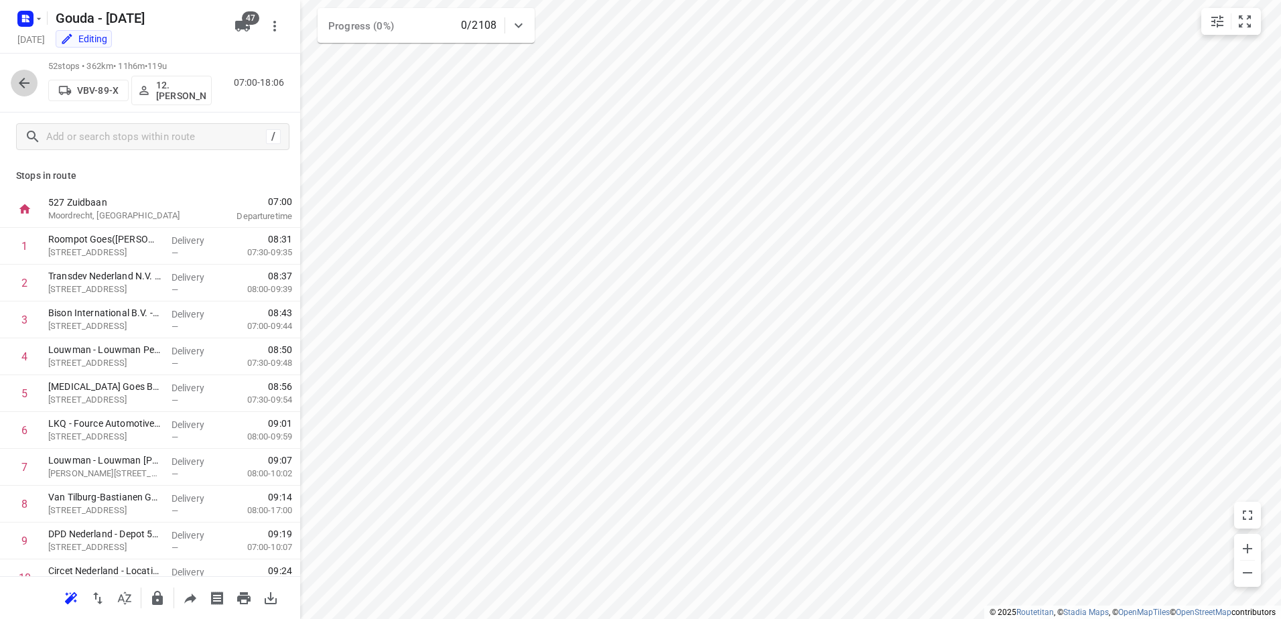
click at [23, 84] on icon "button" at bounding box center [24, 83] width 16 height 16
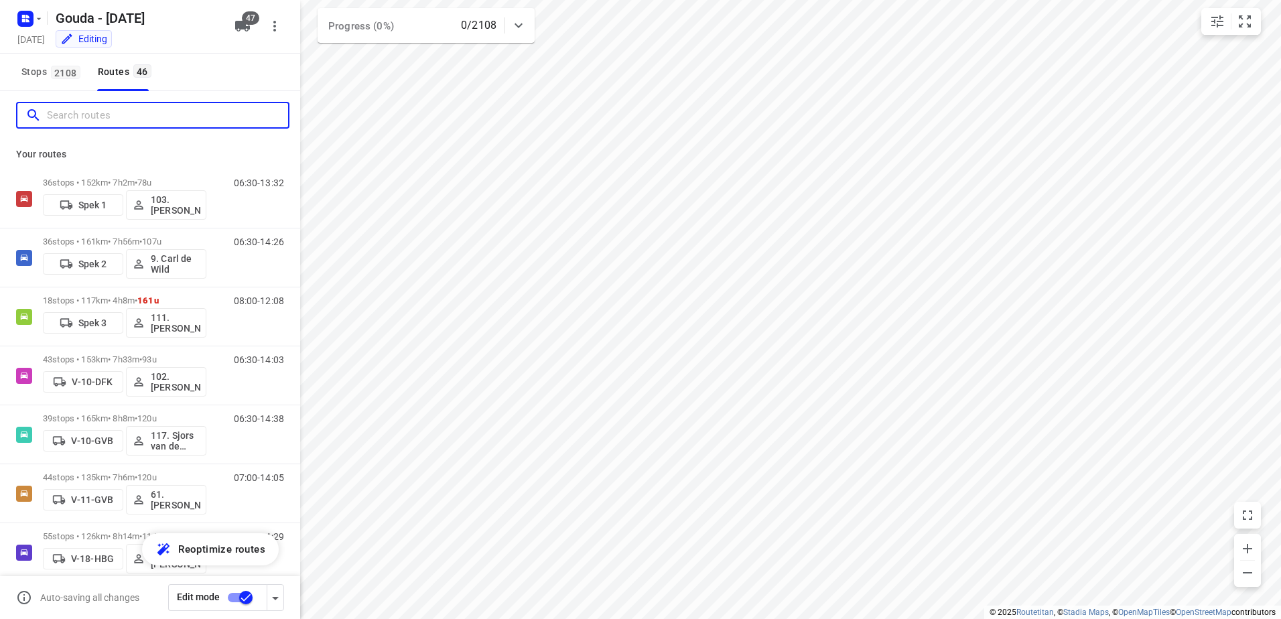
click at [130, 109] on input "Search routes" at bounding box center [167, 115] width 241 height 21
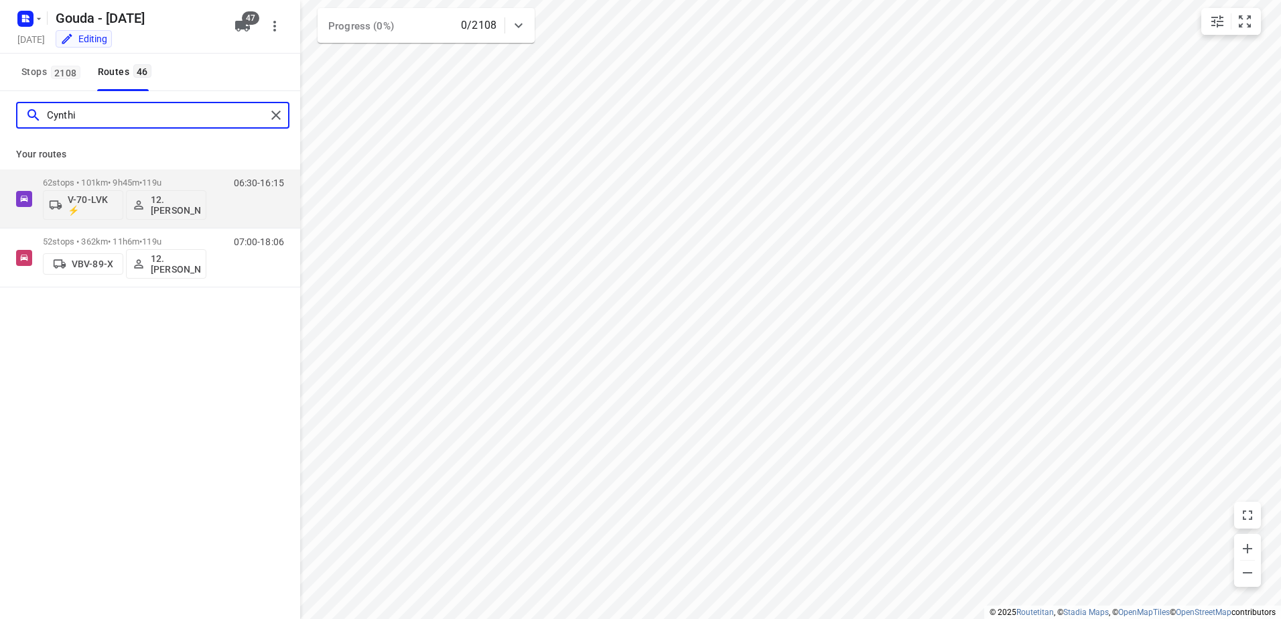
type input "Cynthi"
click at [157, 178] on span "119u" at bounding box center [151, 183] width 19 height 10
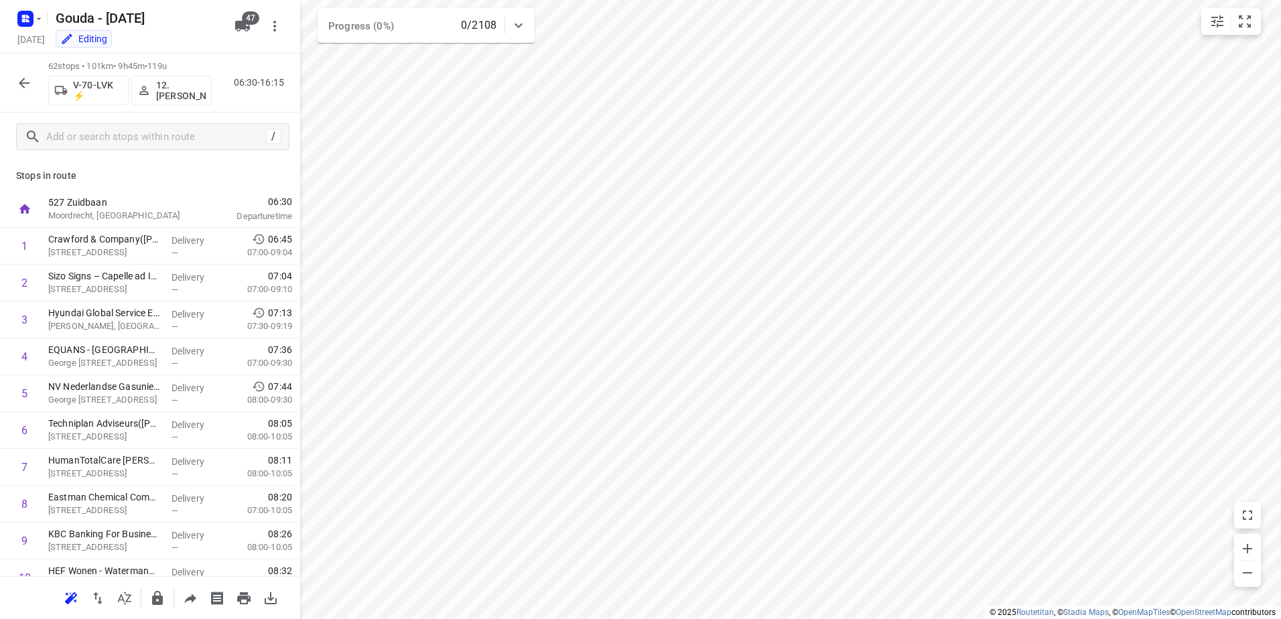
click at [178, 84] on p "12. [PERSON_NAME]" at bounding box center [181, 90] width 50 height 21
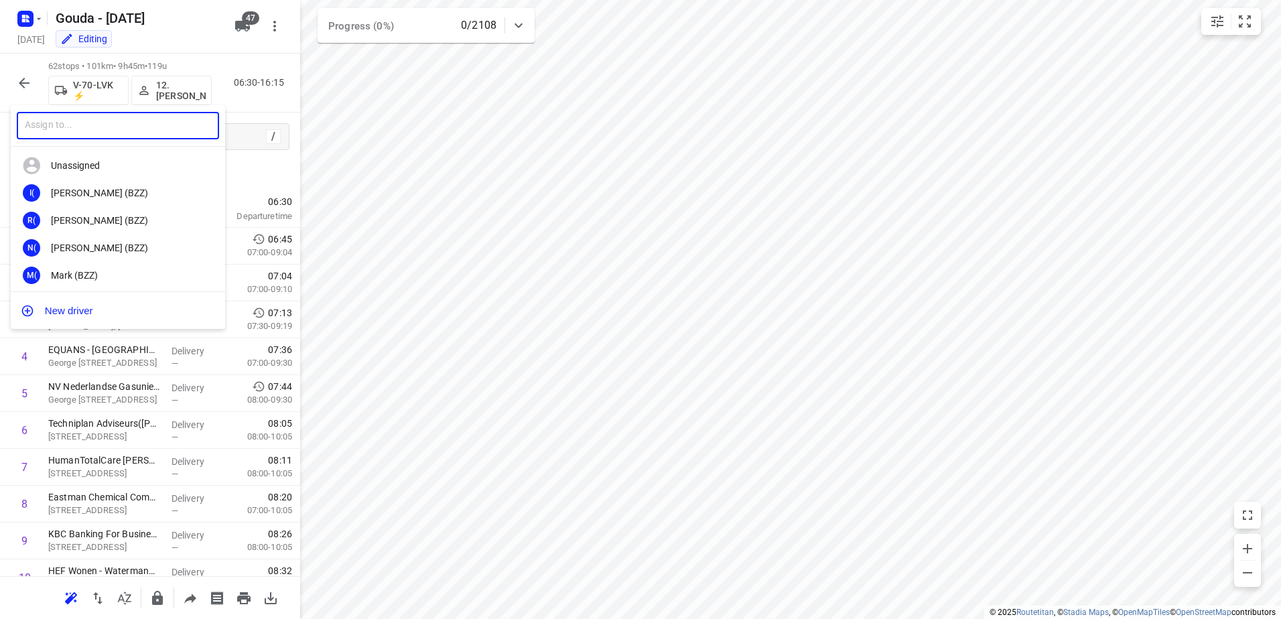
drag, startPoint x: 145, startPoint y: 112, endPoint x: 143, endPoint y: 127, distance: 15.0
click at [145, 114] on input "text" at bounding box center [118, 125] width 202 height 27
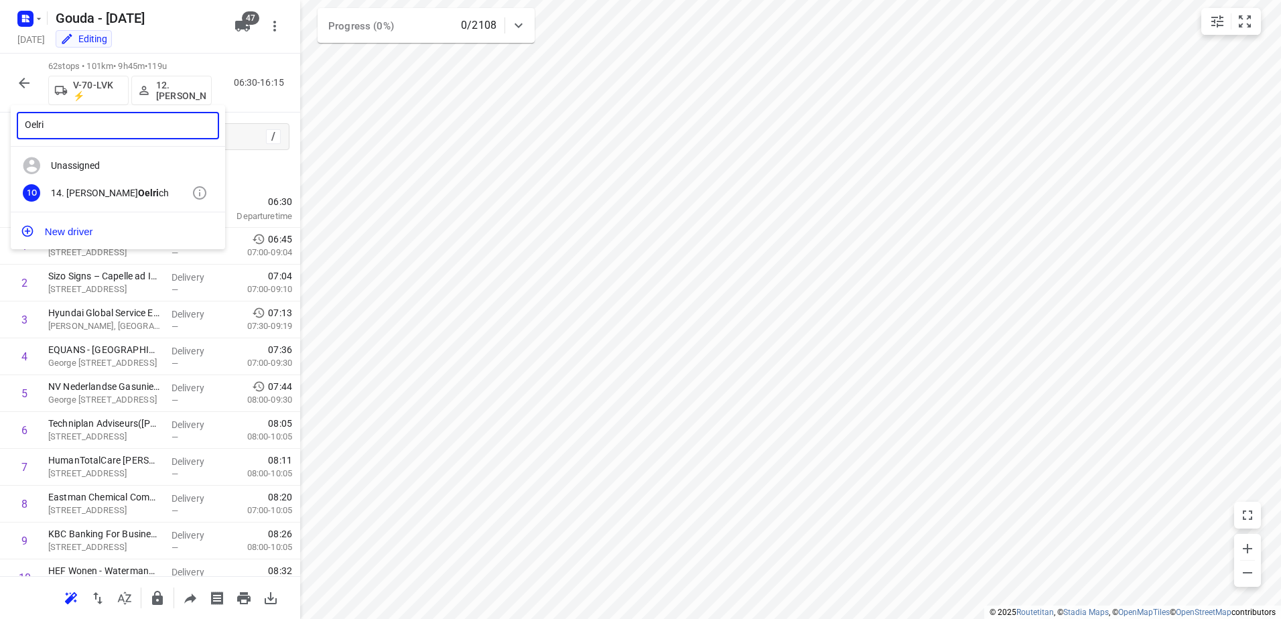
type input "Oelri"
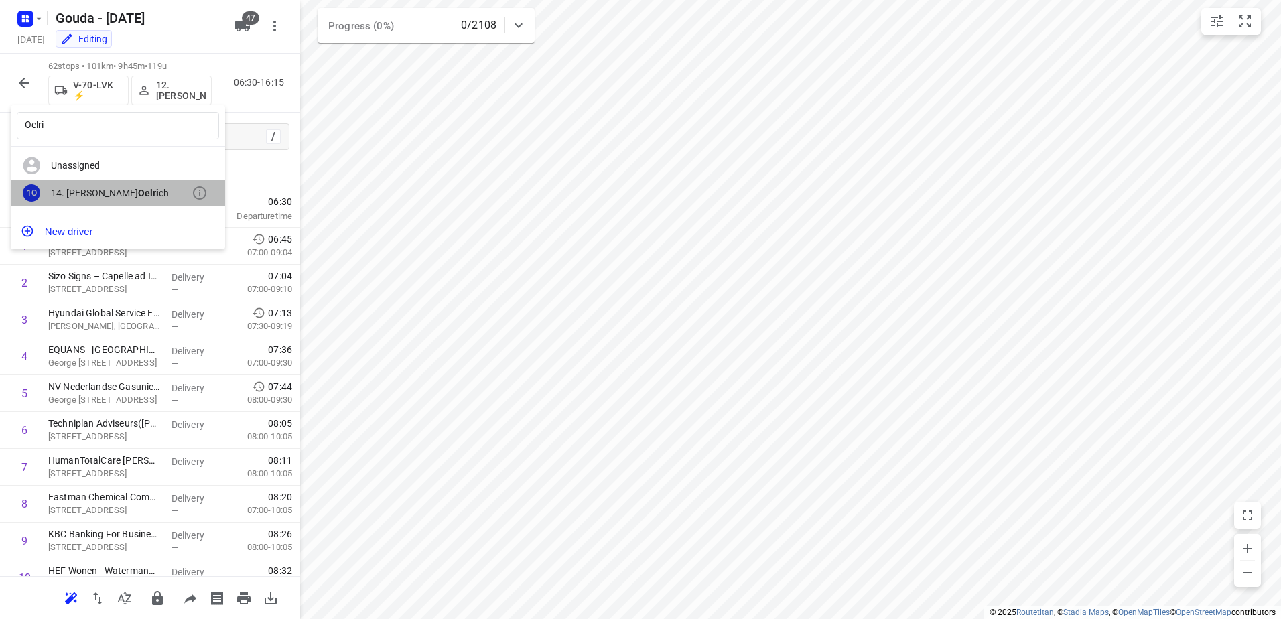
drag, startPoint x: 114, startPoint y: 182, endPoint x: 826, endPoint y: 354, distance: 732.6
click at [113, 183] on div "1O 14. Bryan Oelri ch" at bounding box center [118, 193] width 214 height 27
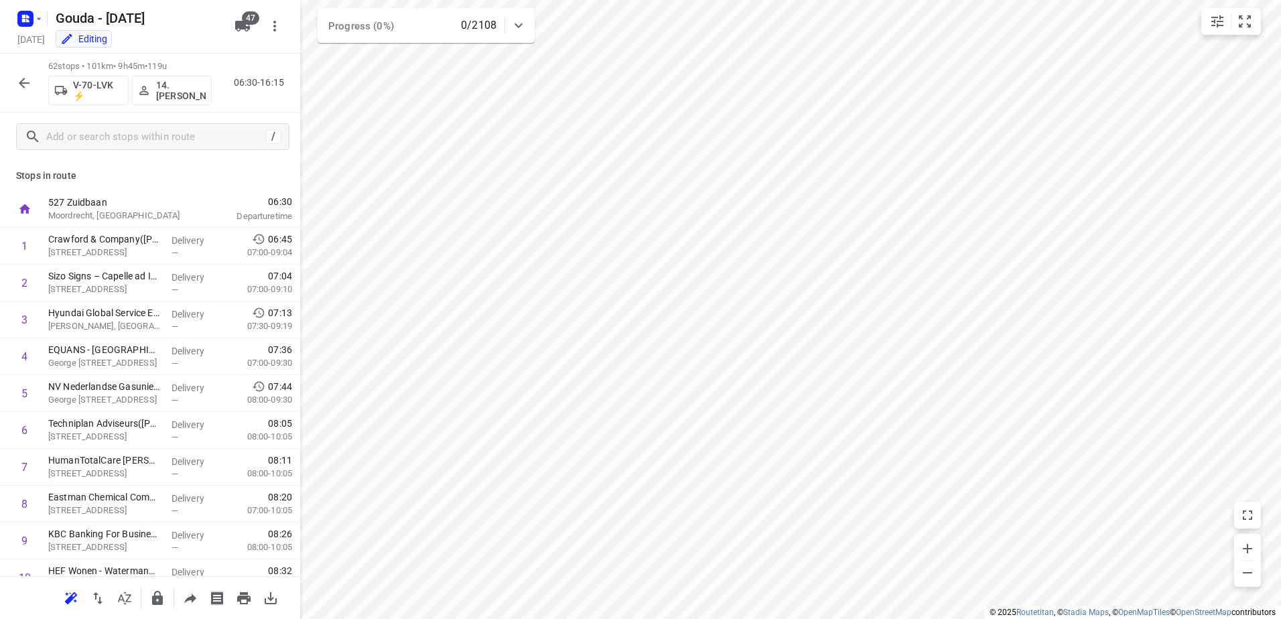
click at [16, 90] on icon "button" at bounding box center [24, 83] width 16 height 16
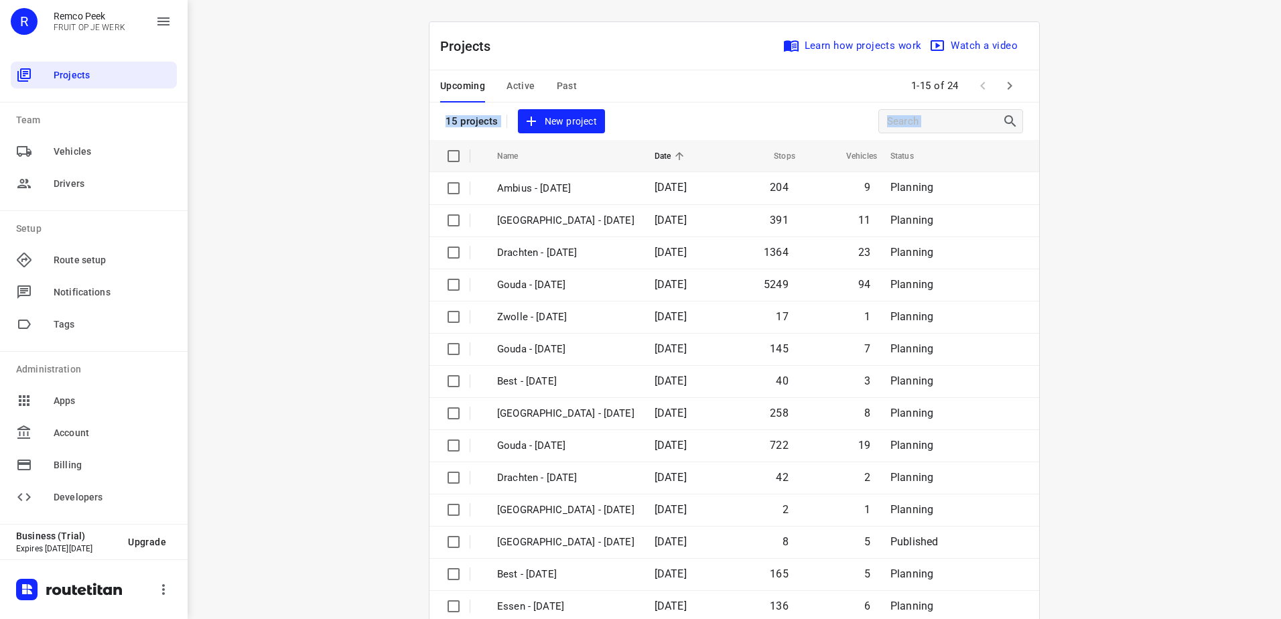
click at [1093, 103] on div "i © 2025 Routetitan , © Stadia Maps , © OpenMapTiles © OpenStreetMap contributo…" at bounding box center [734, 309] width 1093 height 619
drag, startPoint x: 1093, startPoint y: 103, endPoint x: 1005, endPoint y: 88, distance: 89.0
click at [1005, 88] on icon "button" at bounding box center [1010, 86] width 16 height 16
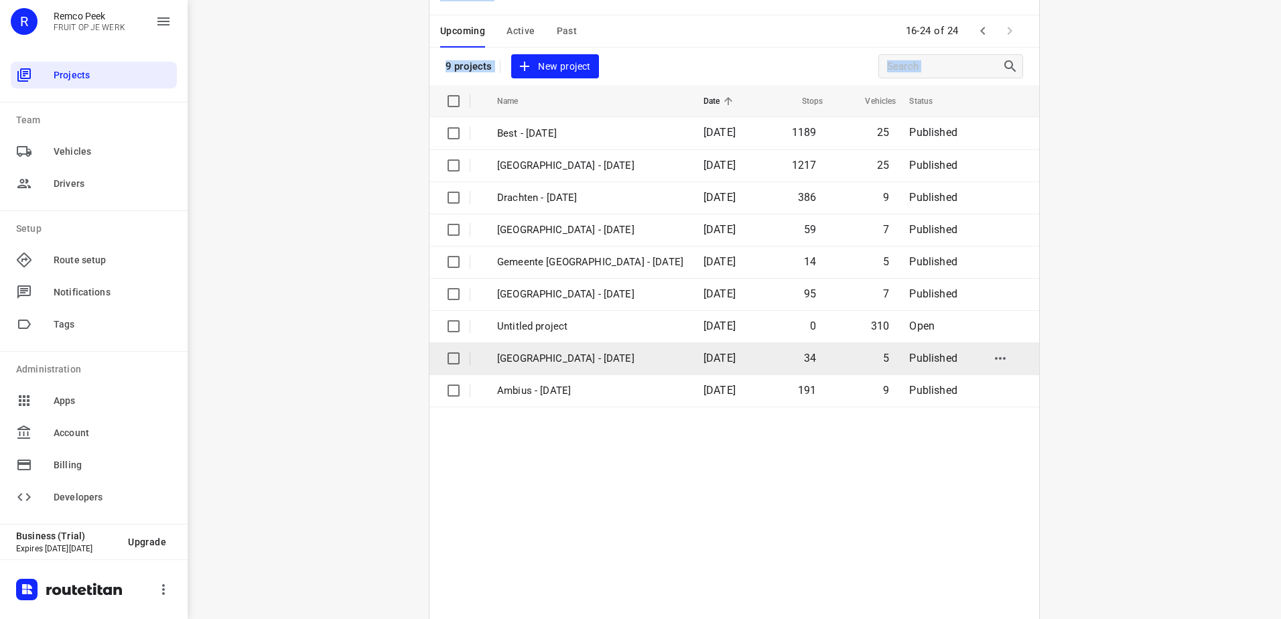
scroll to position [90, 0]
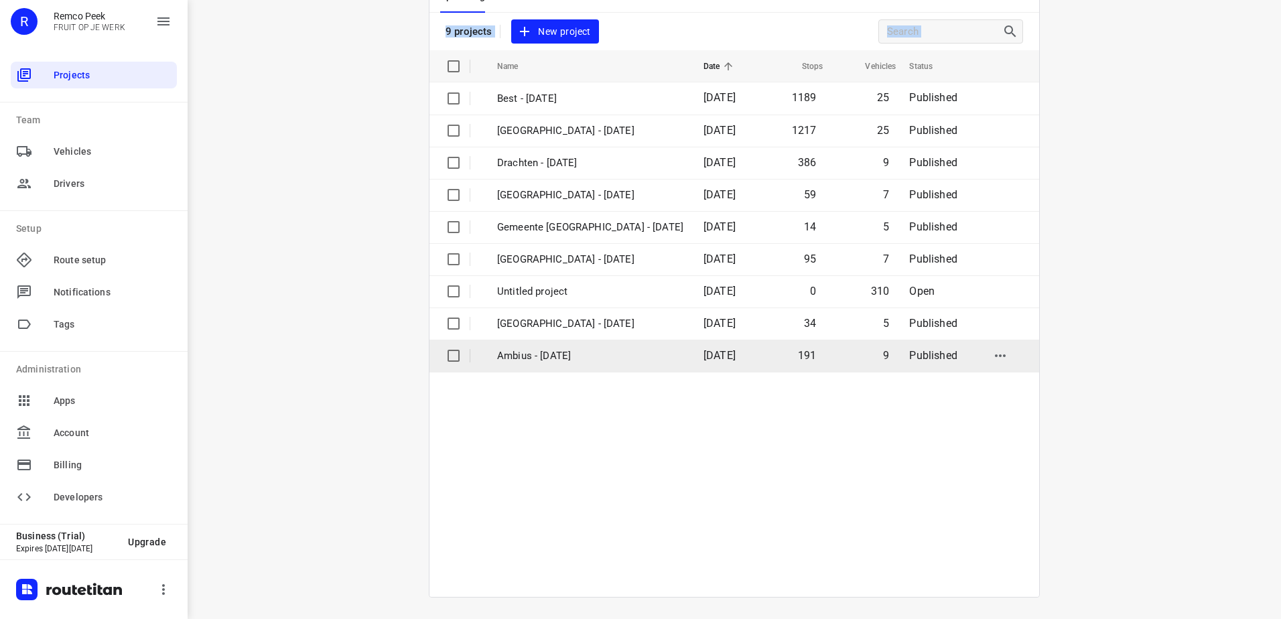
click at [574, 361] on p "Ambius - [DATE]" at bounding box center [590, 355] width 186 height 15
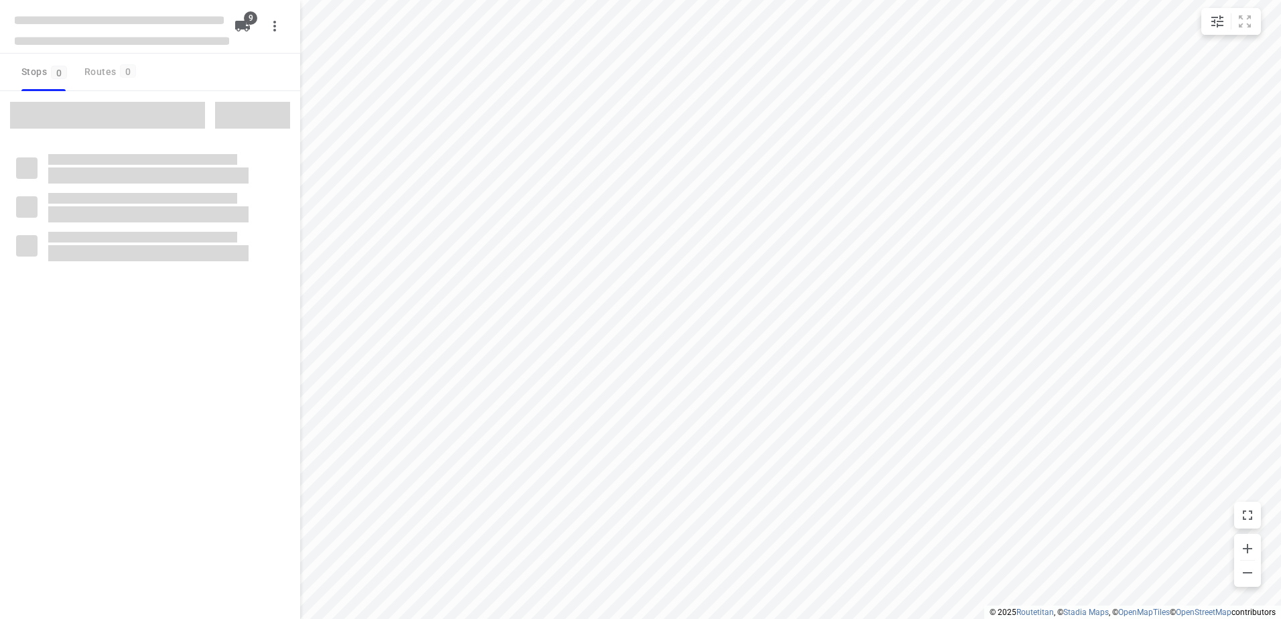
checkbox input "true"
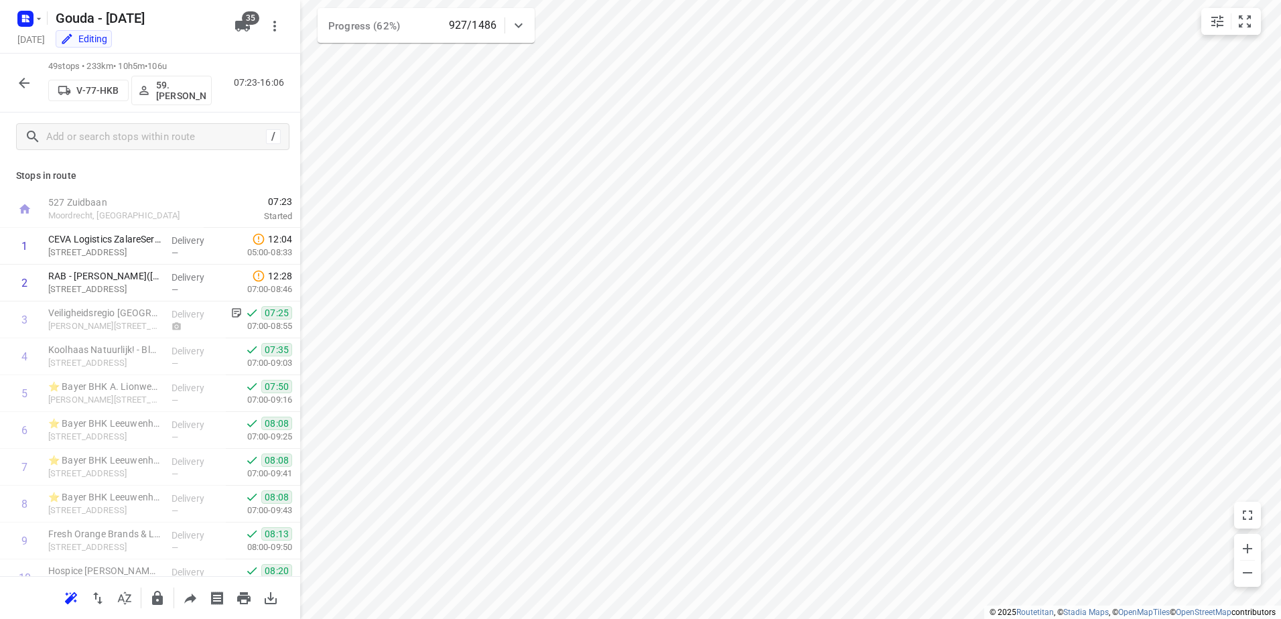
click at [22, 80] on icon "button" at bounding box center [24, 83] width 11 height 11
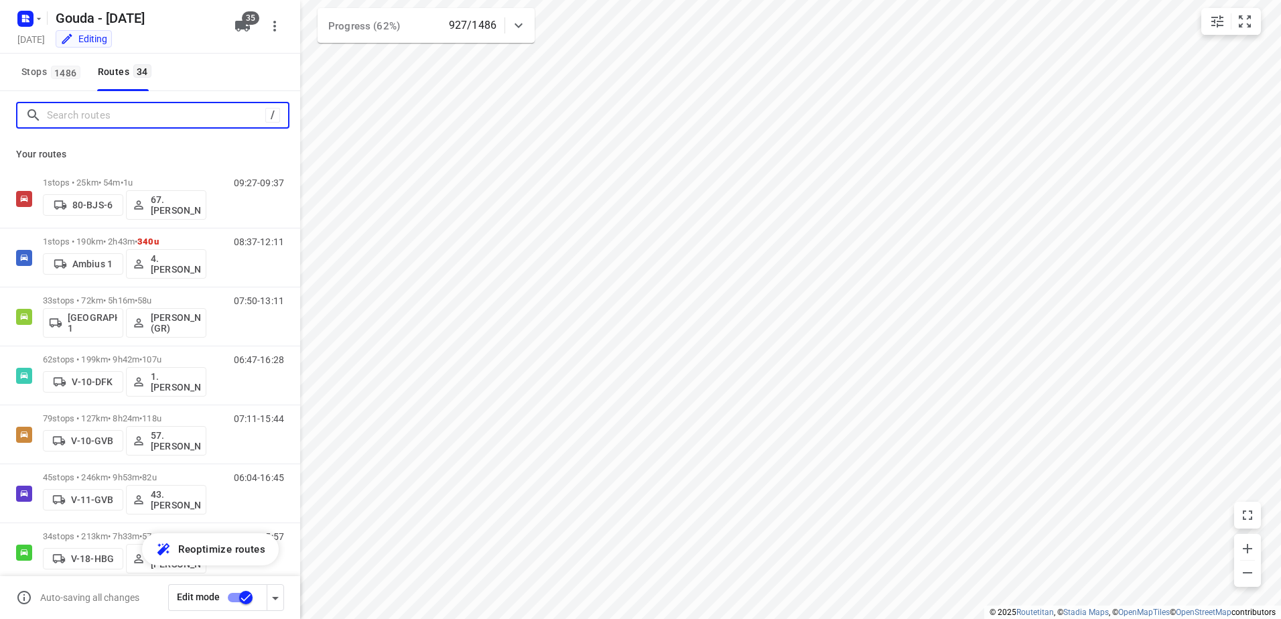
click at [109, 114] on input "Search routes" at bounding box center [156, 115] width 218 height 21
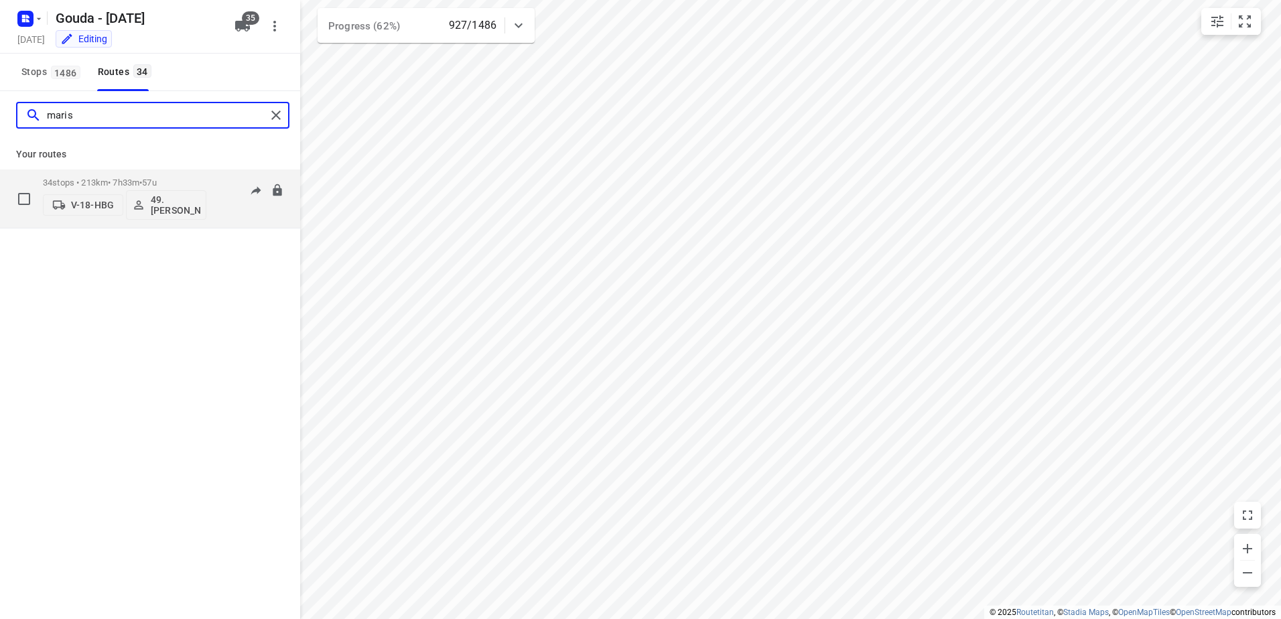
type input "maris"
click at [142, 182] on span "•" at bounding box center [140, 183] width 3 height 10
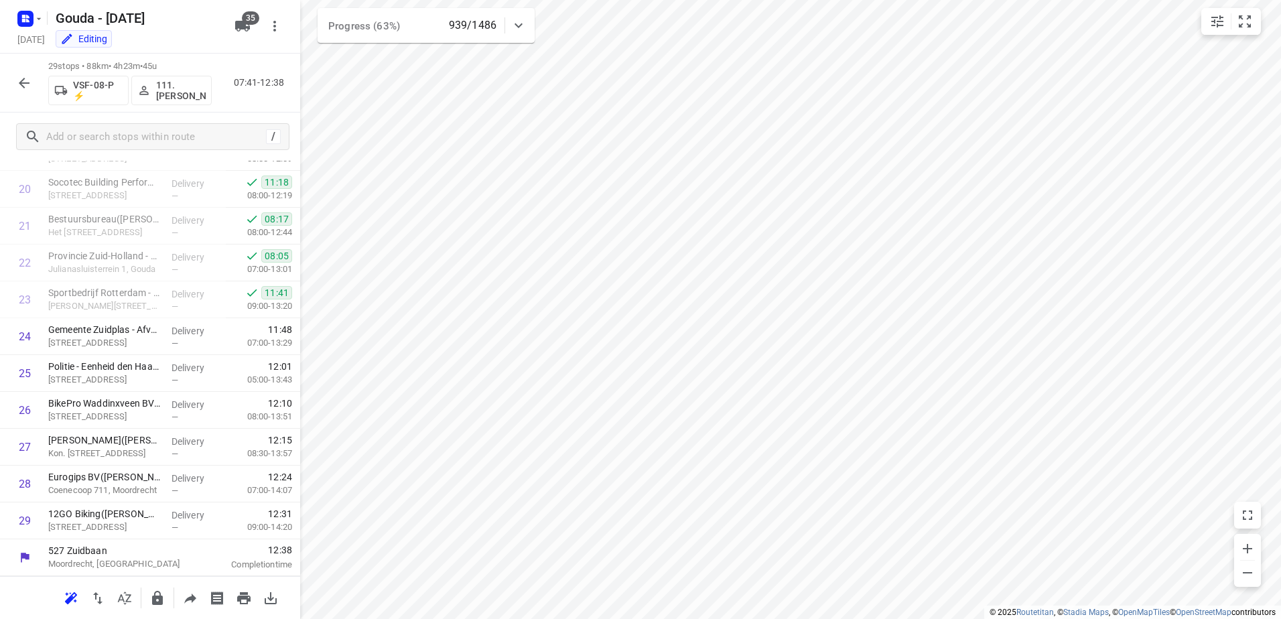
scroll to position [757, 0]
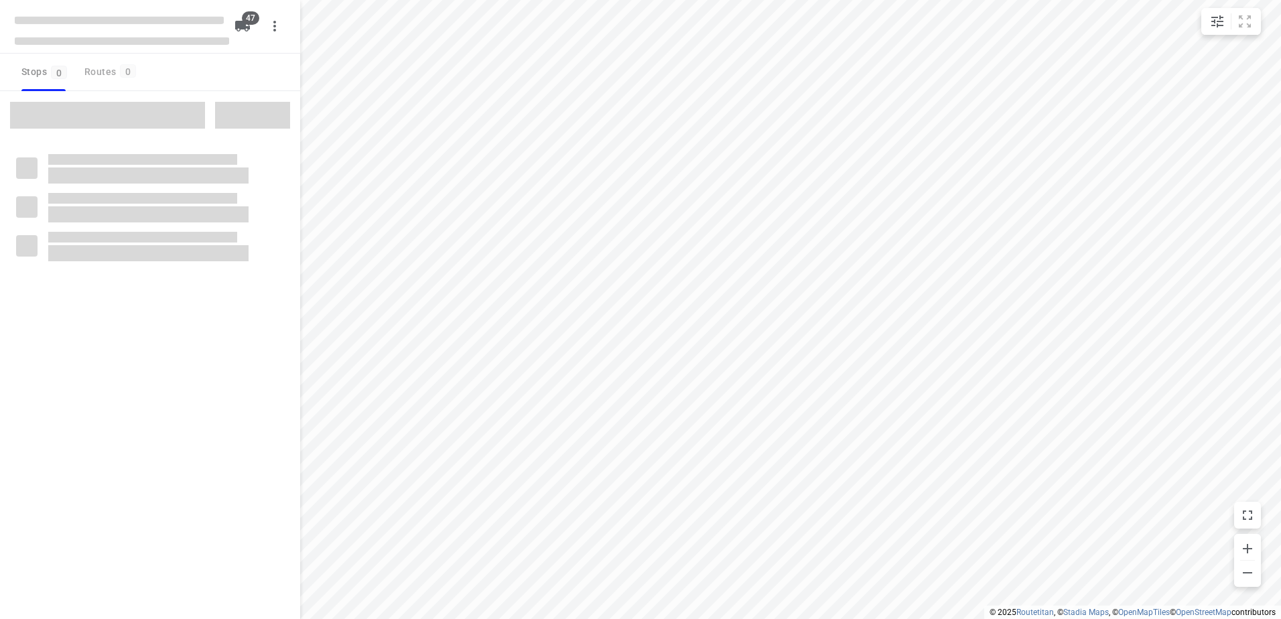
checkbox input "true"
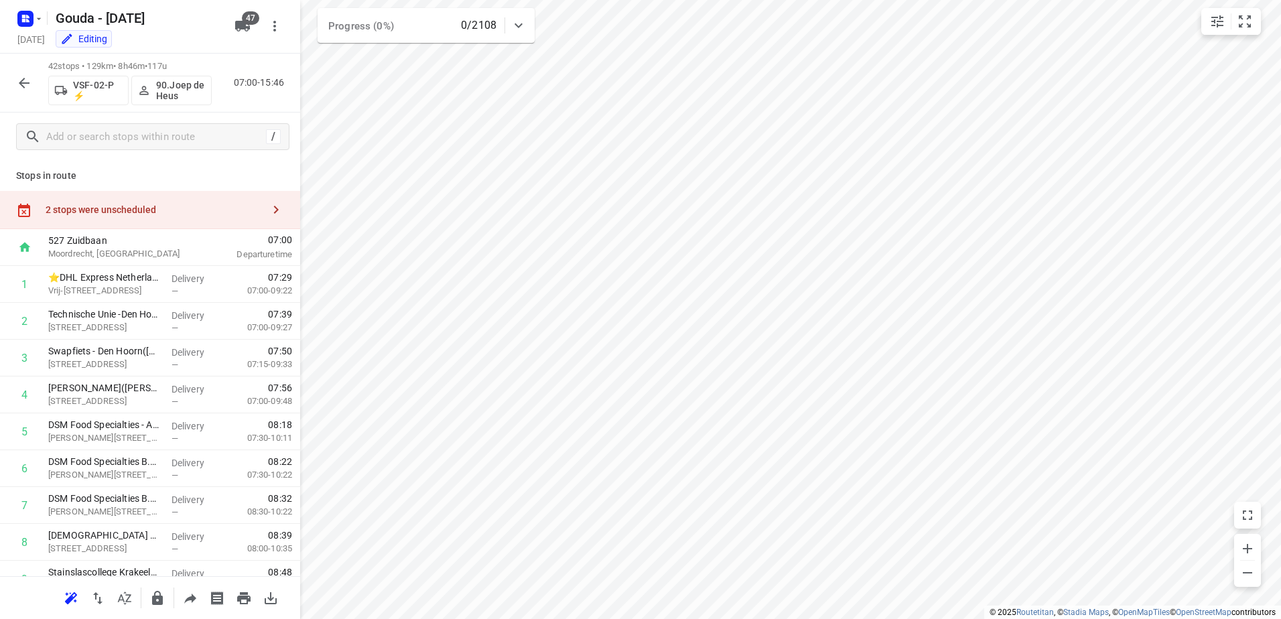
click at [232, 200] on div "2 stops were unscheduled" at bounding box center [150, 210] width 300 height 38
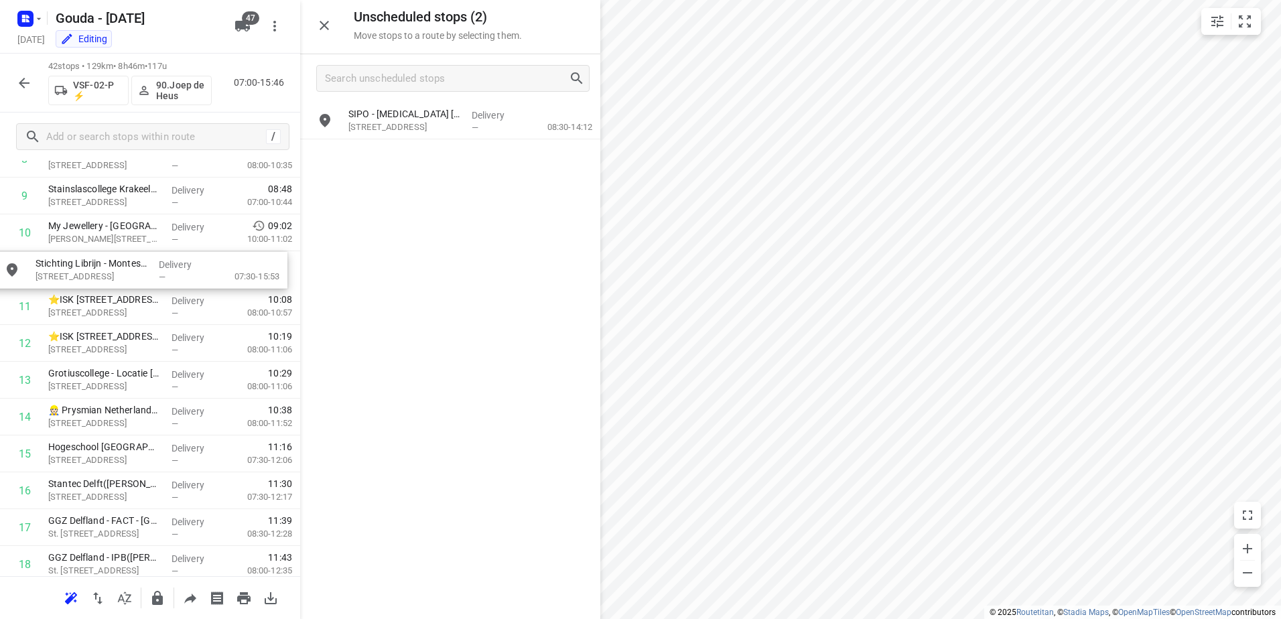
scroll to position [382, 0]
drag, startPoint x: 474, startPoint y: 155, endPoint x: 174, endPoint y: 271, distance: 321.8
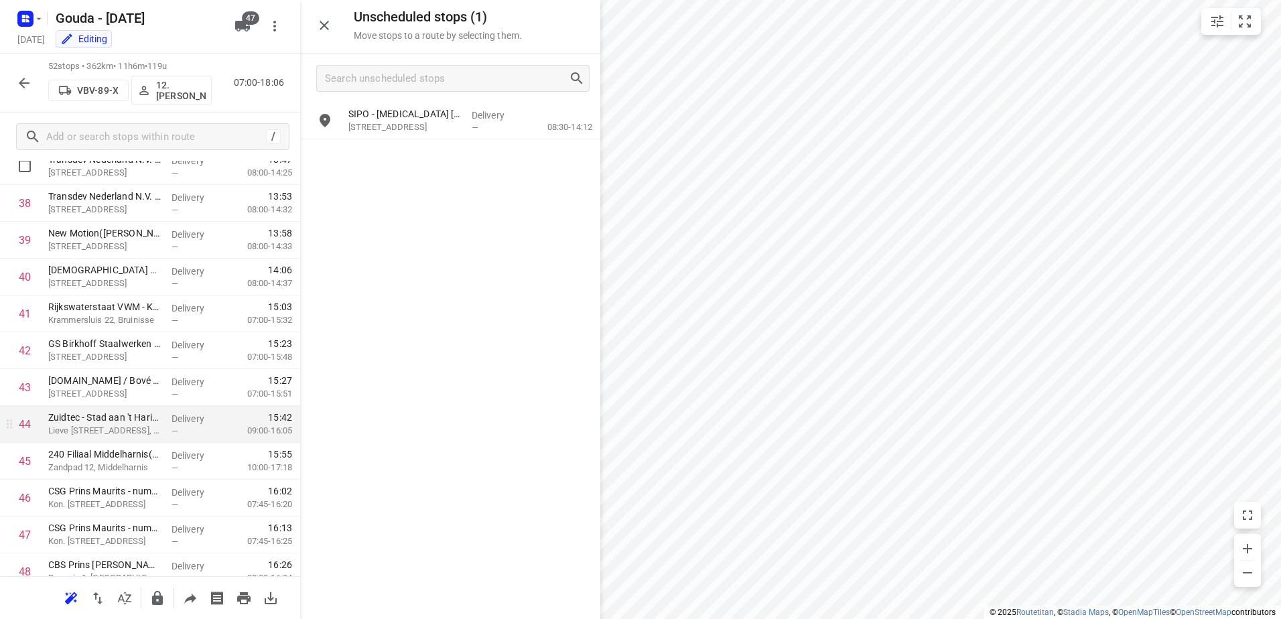
scroll to position [1576, 0]
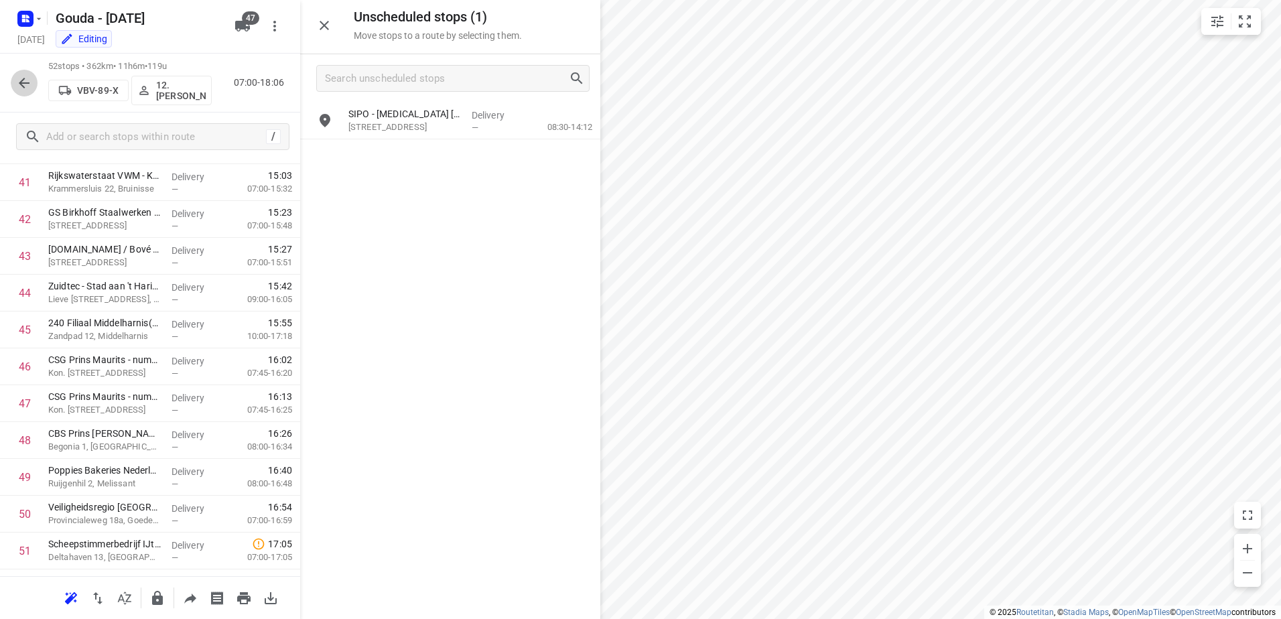
click at [31, 84] on icon "button" at bounding box center [24, 83] width 16 height 16
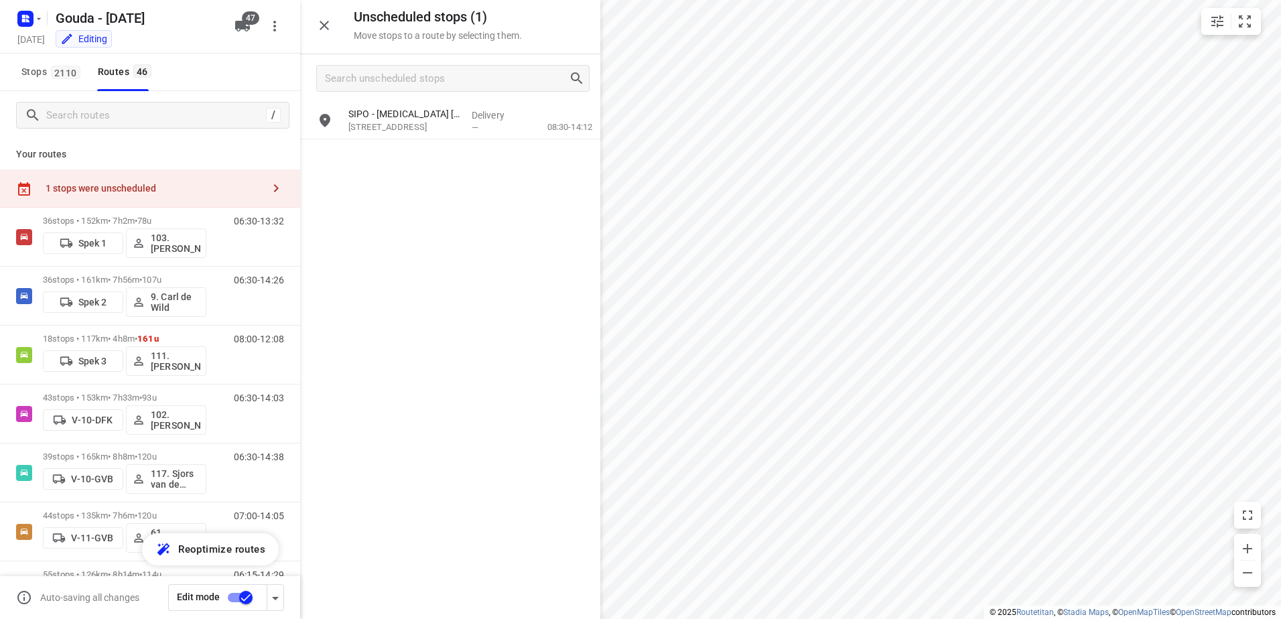
drag, startPoint x: 116, startPoint y: 130, endPoint x: 132, endPoint y: 120, distance: 19.0
click at [119, 130] on div "/" at bounding box center [150, 115] width 300 height 48
click at [132, 120] on input "Search routes" at bounding box center [156, 115] width 218 height 21
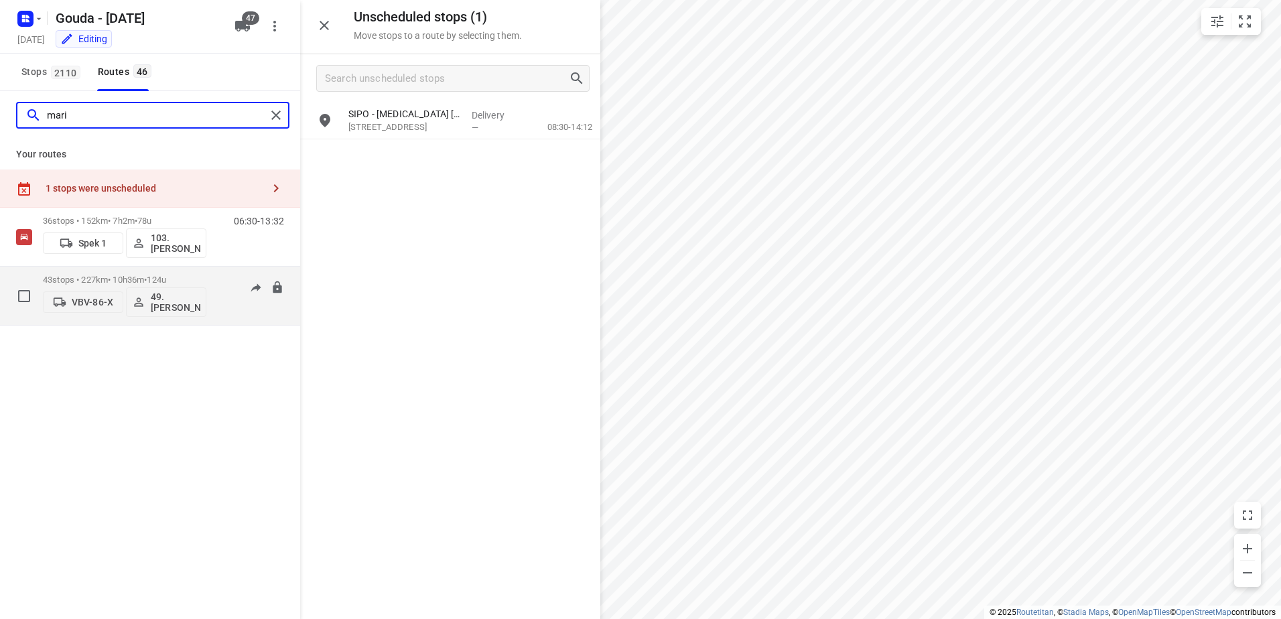
type input "mari"
click at [97, 270] on div "43 stops • 227km • 10h36m • 124u VBV-86-X 49. [PERSON_NAME]" at bounding box center [124, 296] width 163 height 56
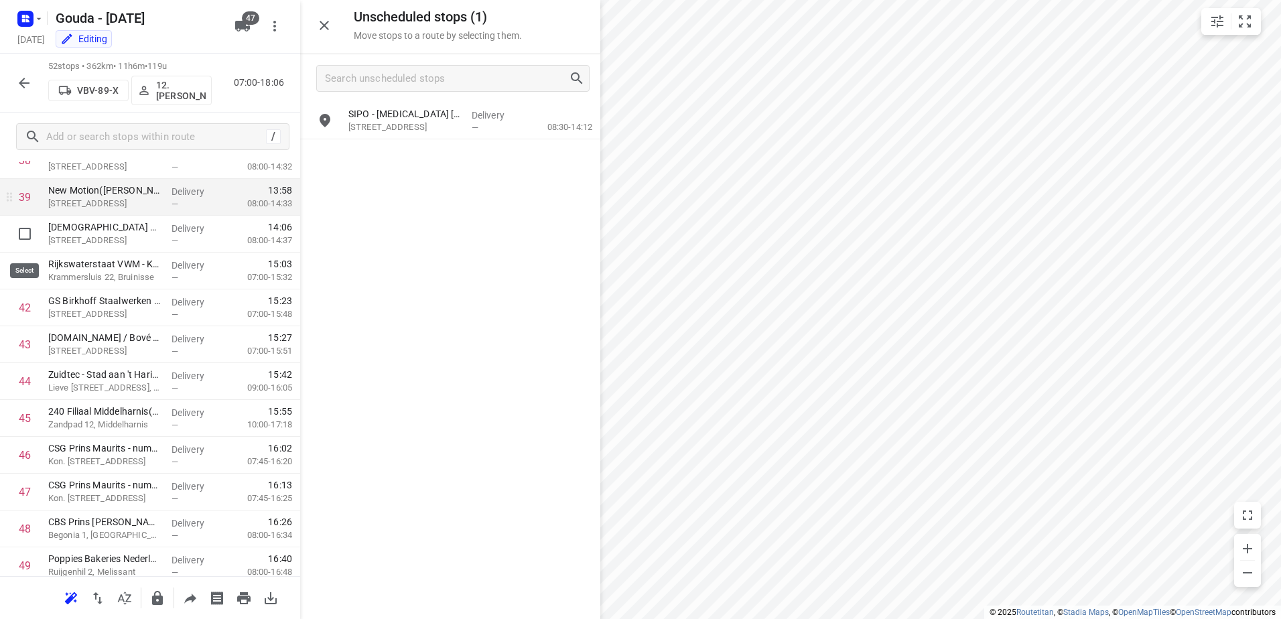
scroll to position [1474, 0]
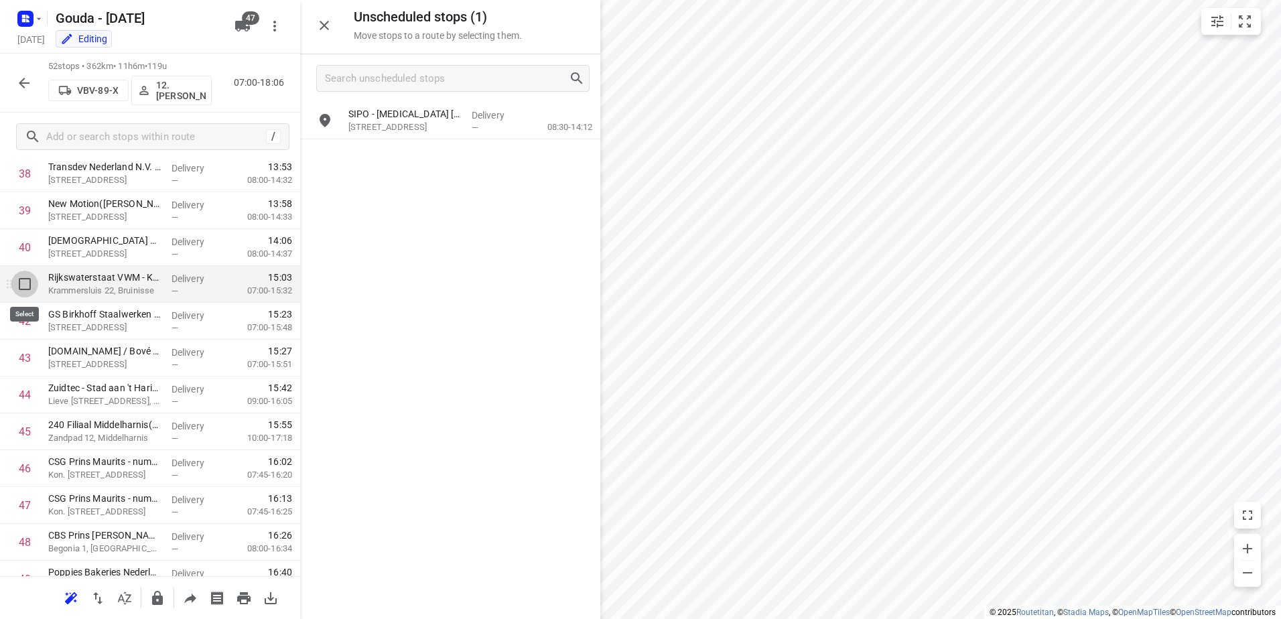
click at [25, 276] on input "checkbox" at bounding box center [24, 284] width 27 height 27
checkbox input "true"
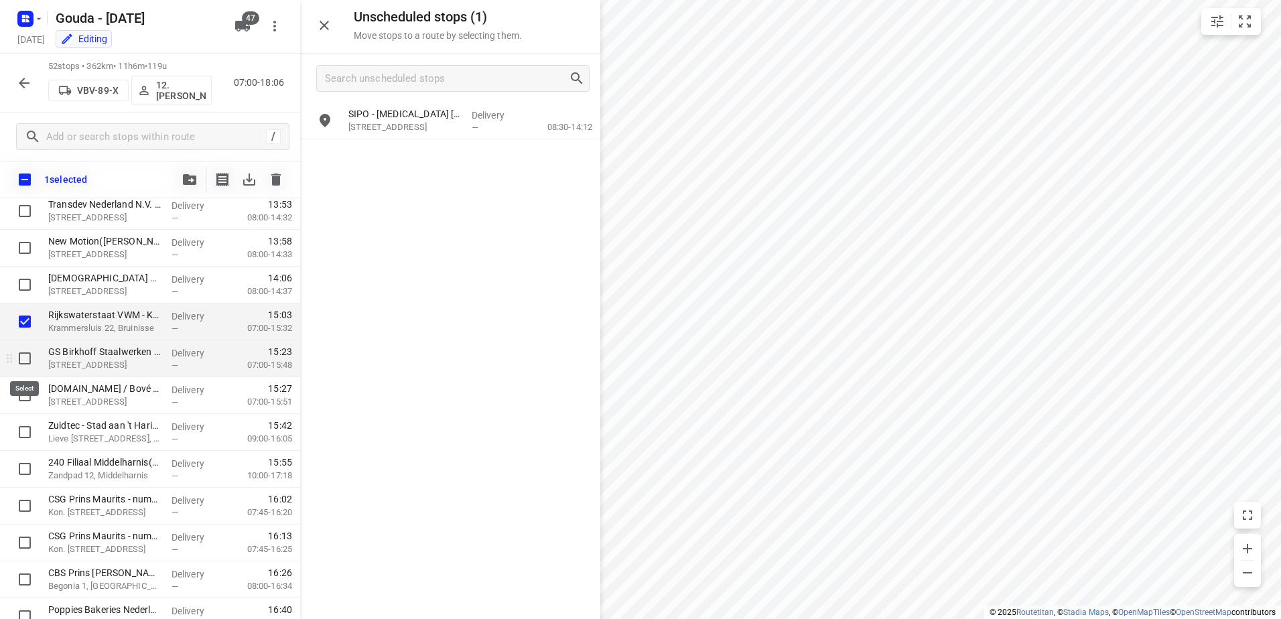
click at [27, 360] on input "checkbox" at bounding box center [24, 358] width 27 height 27
checkbox input "true"
click at [32, 395] on input "checkbox" at bounding box center [24, 395] width 27 height 27
checkbox input "true"
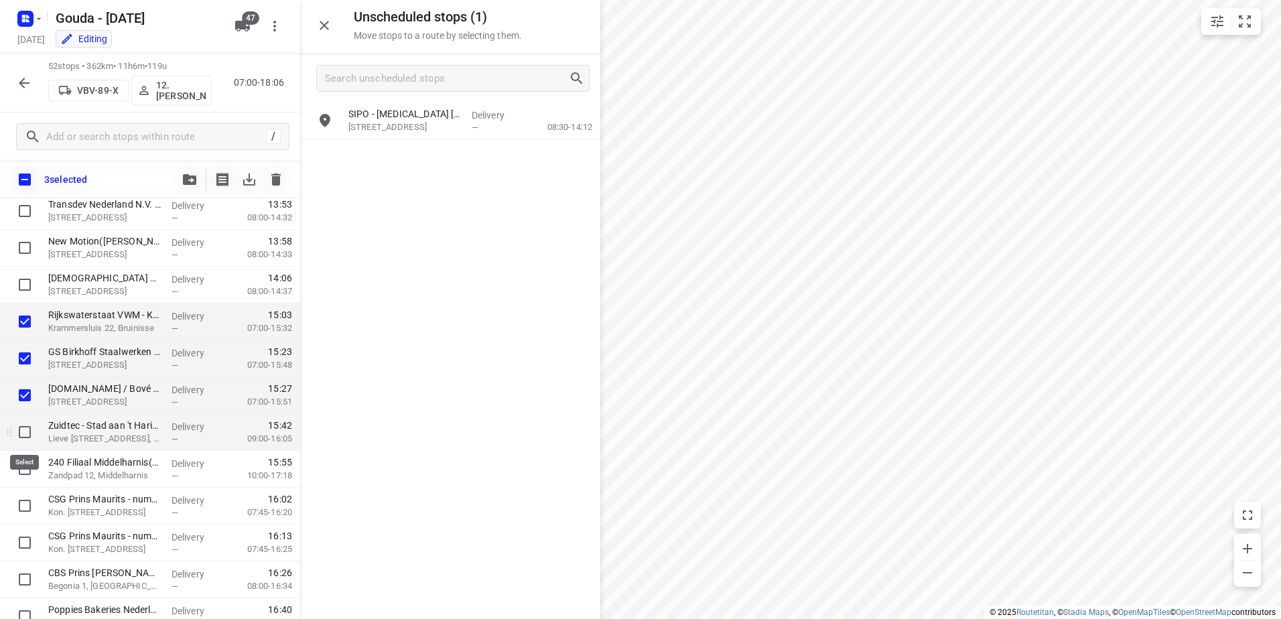
click at [29, 431] on input "checkbox" at bounding box center [24, 432] width 27 height 27
checkbox input "true"
click at [31, 473] on input "checkbox" at bounding box center [24, 469] width 27 height 27
checkbox input "true"
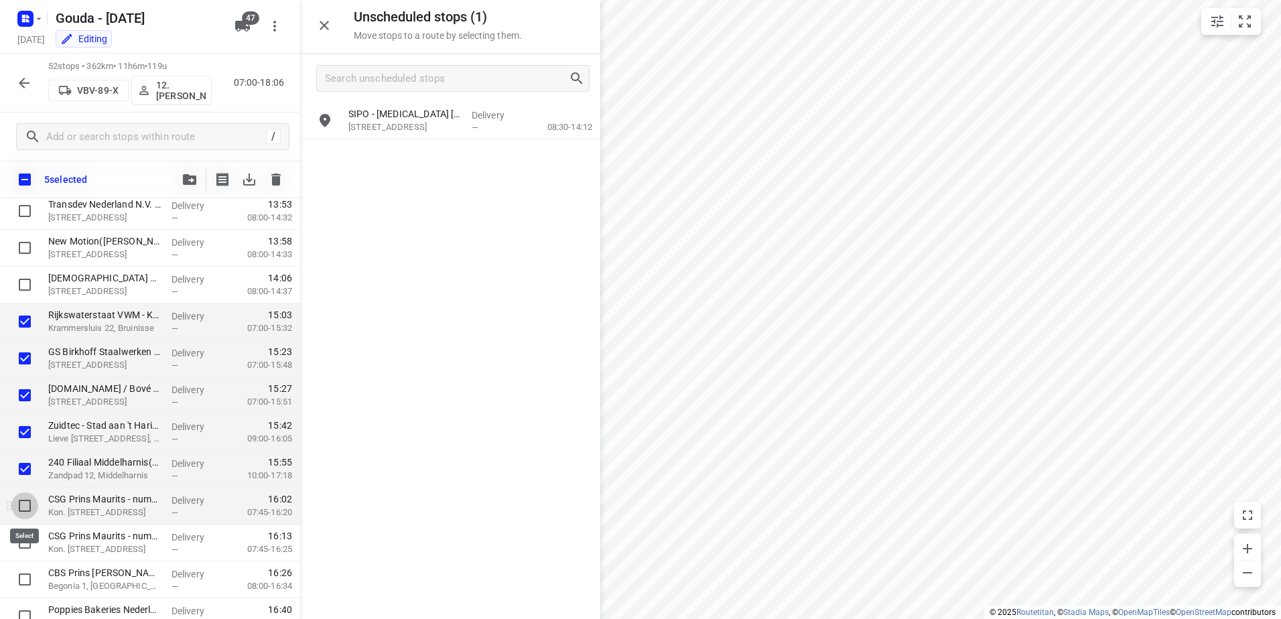
click at [30, 507] on input "checkbox" at bounding box center [24, 505] width 27 height 27
checkbox input "true"
click at [190, 182] on icon "button" at bounding box center [189, 179] width 13 height 11
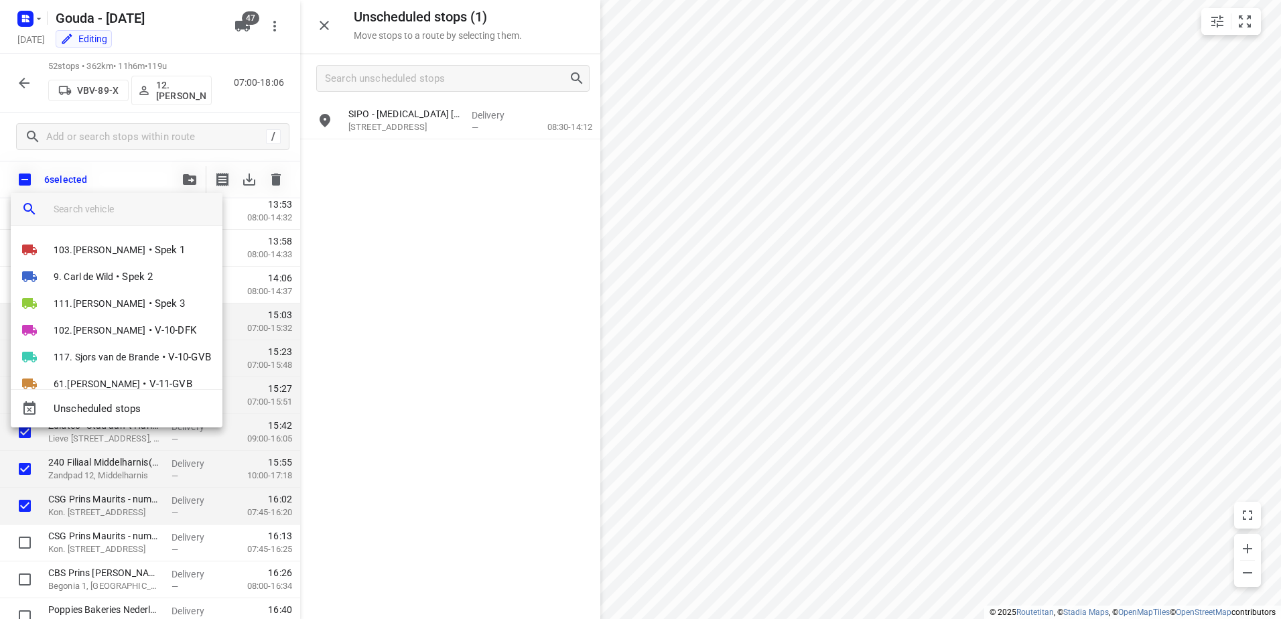
click at [175, 215] on input "search vehicle" at bounding box center [133, 209] width 158 height 20
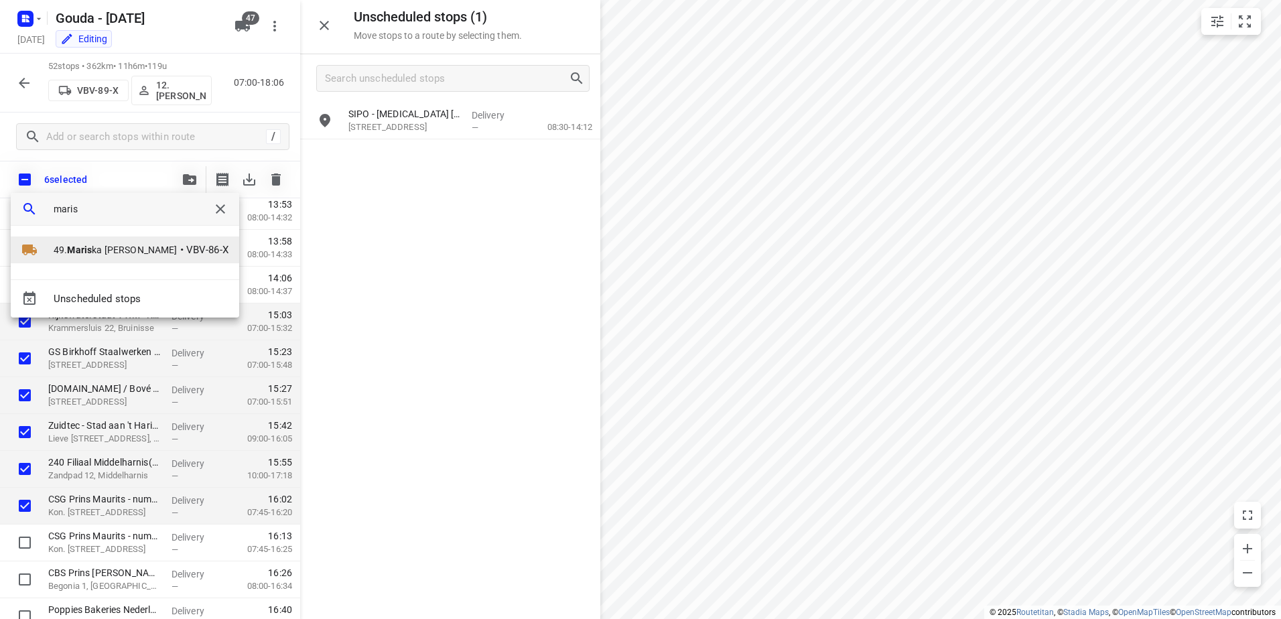
type input "maris"
click at [133, 260] on li "49. Maris ka [PERSON_NAME] • VBV-86-X" at bounding box center [125, 250] width 228 height 27
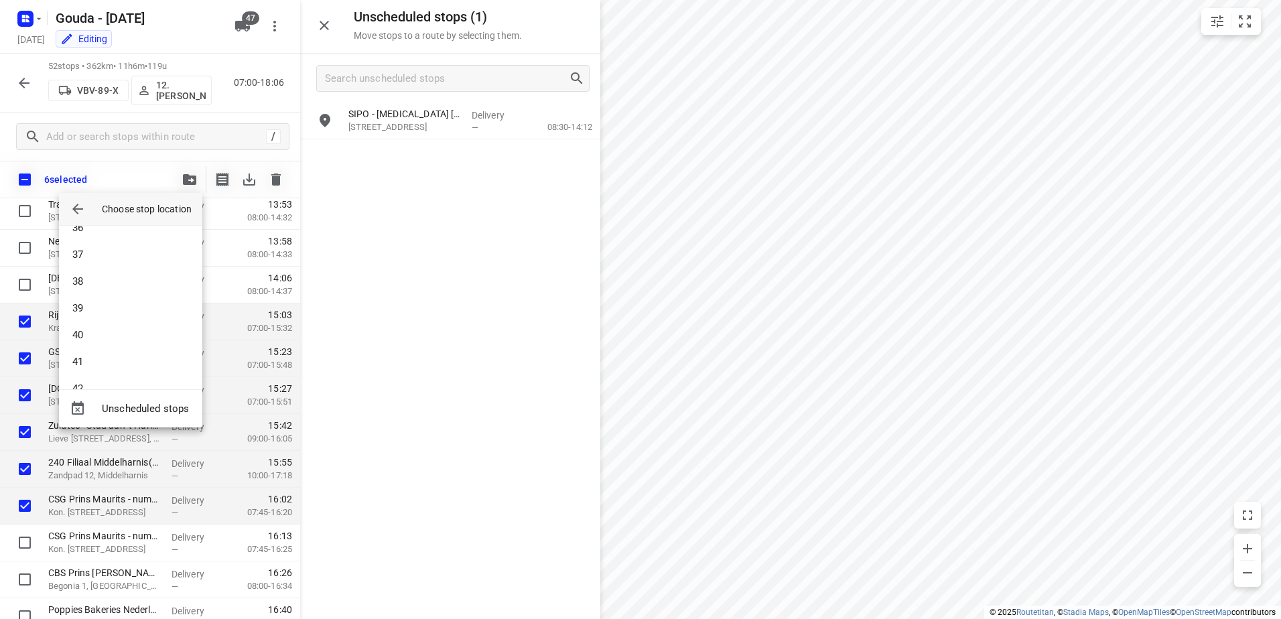
scroll to position [1005, 0]
click at [127, 358] on li "43" at bounding box center [130, 365] width 143 height 27
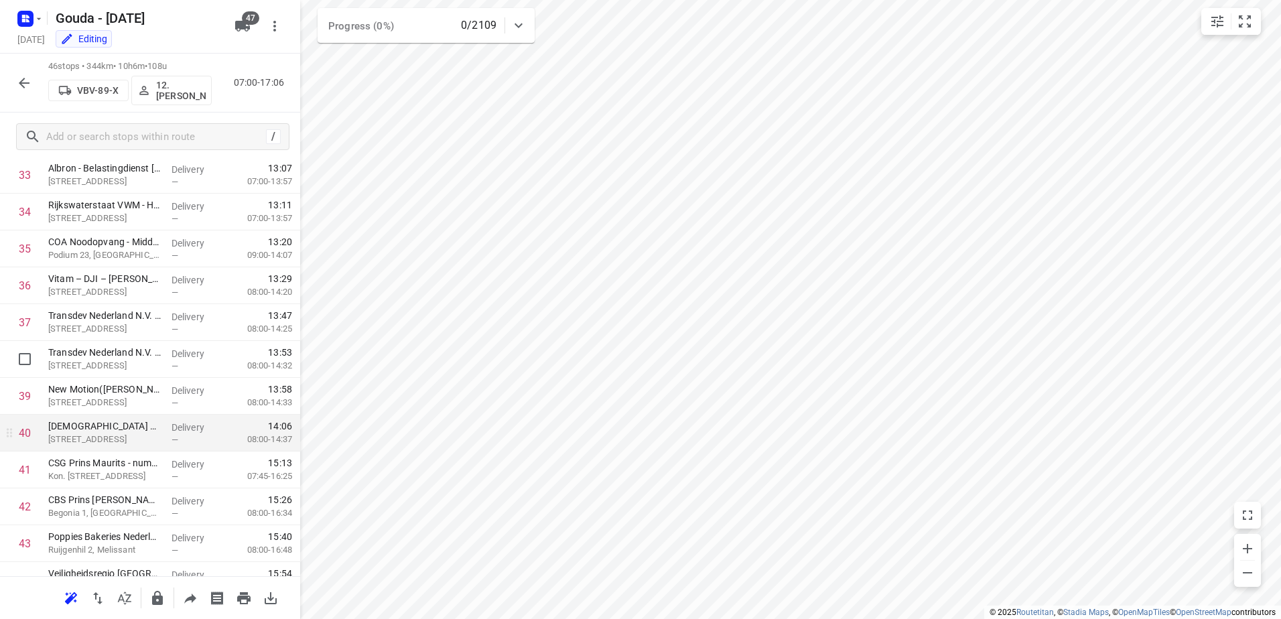
scroll to position [1288, 0]
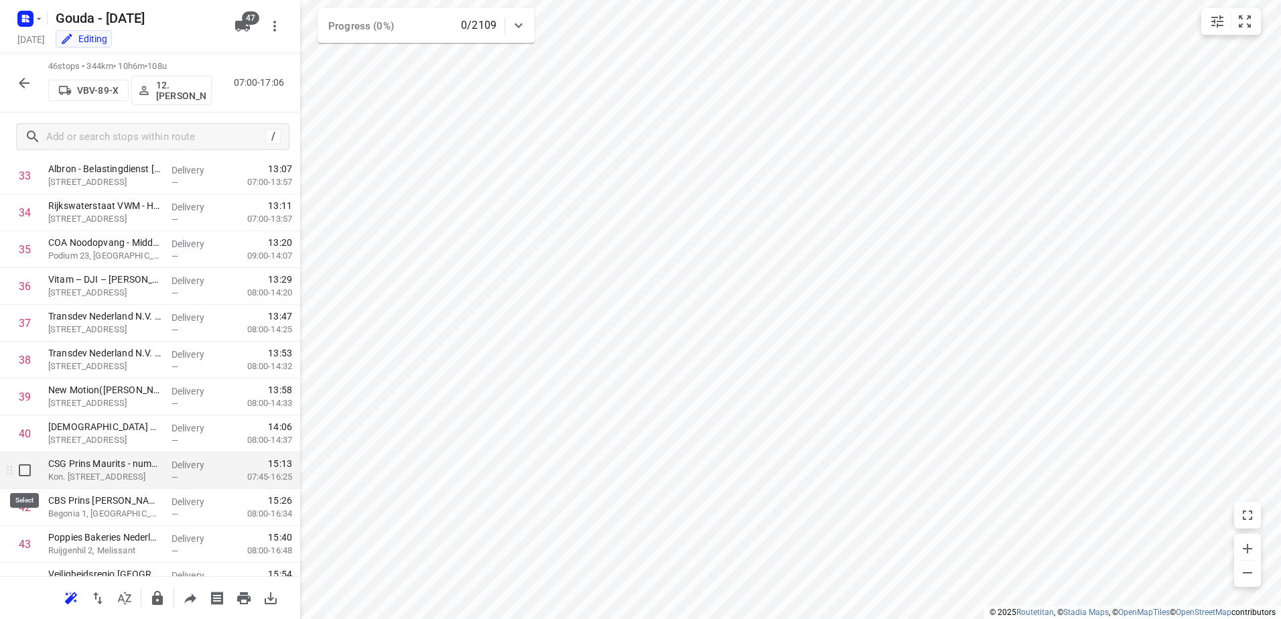
click at [24, 477] on input "checkbox" at bounding box center [24, 470] width 27 height 27
checkbox input "true"
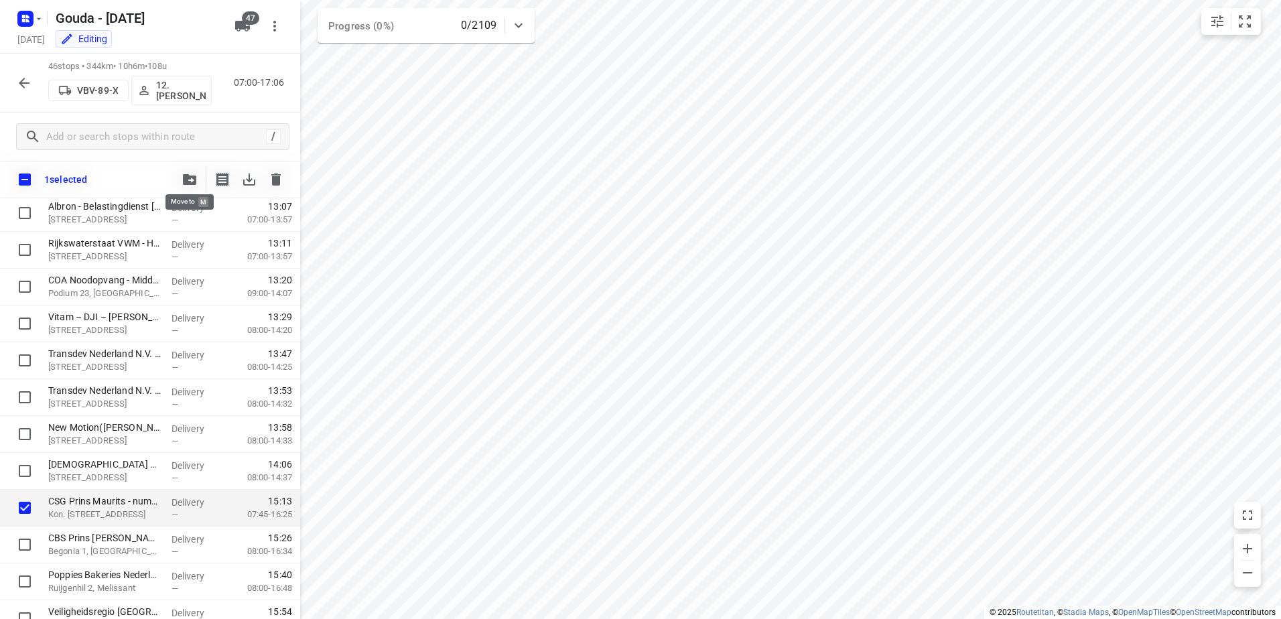
click at [186, 181] on icon "button" at bounding box center [189, 179] width 13 height 11
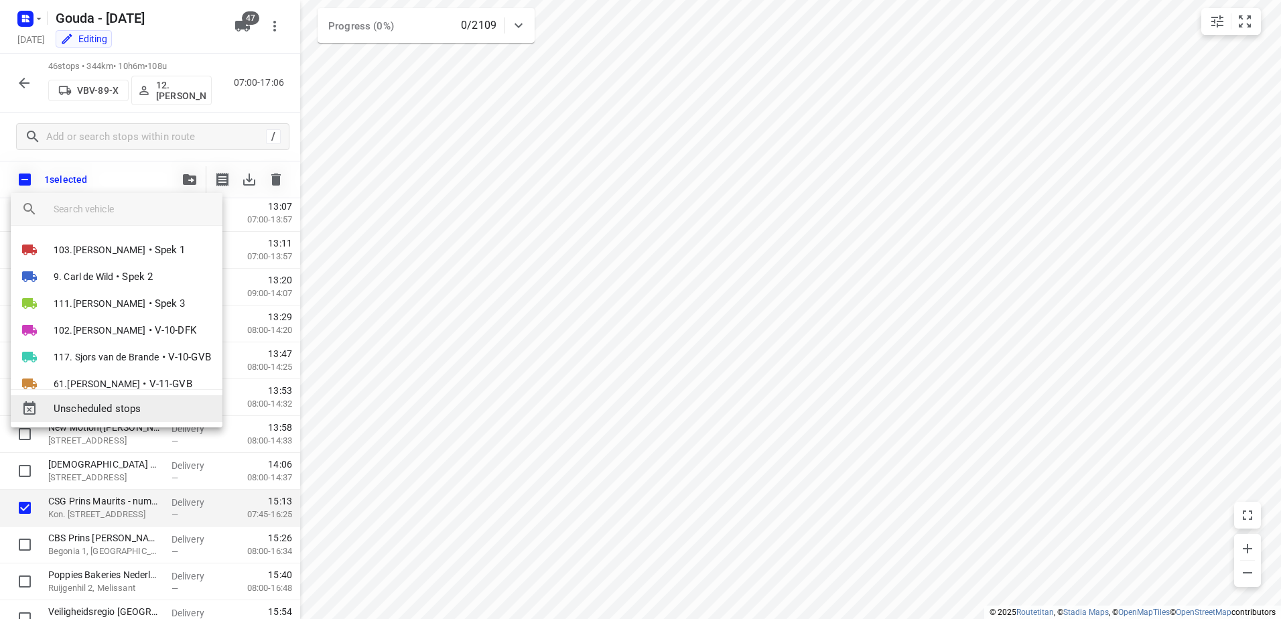
click at [135, 410] on span "Unscheduled stops" at bounding box center [133, 408] width 158 height 15
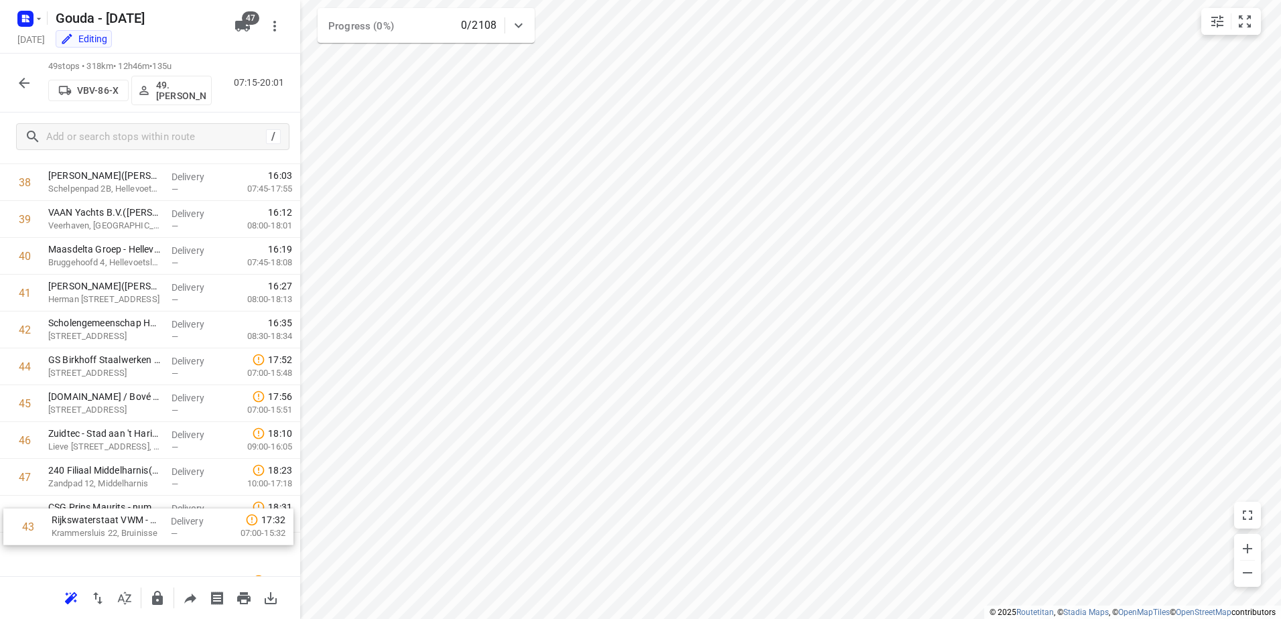
scroll to position [1532, 0]
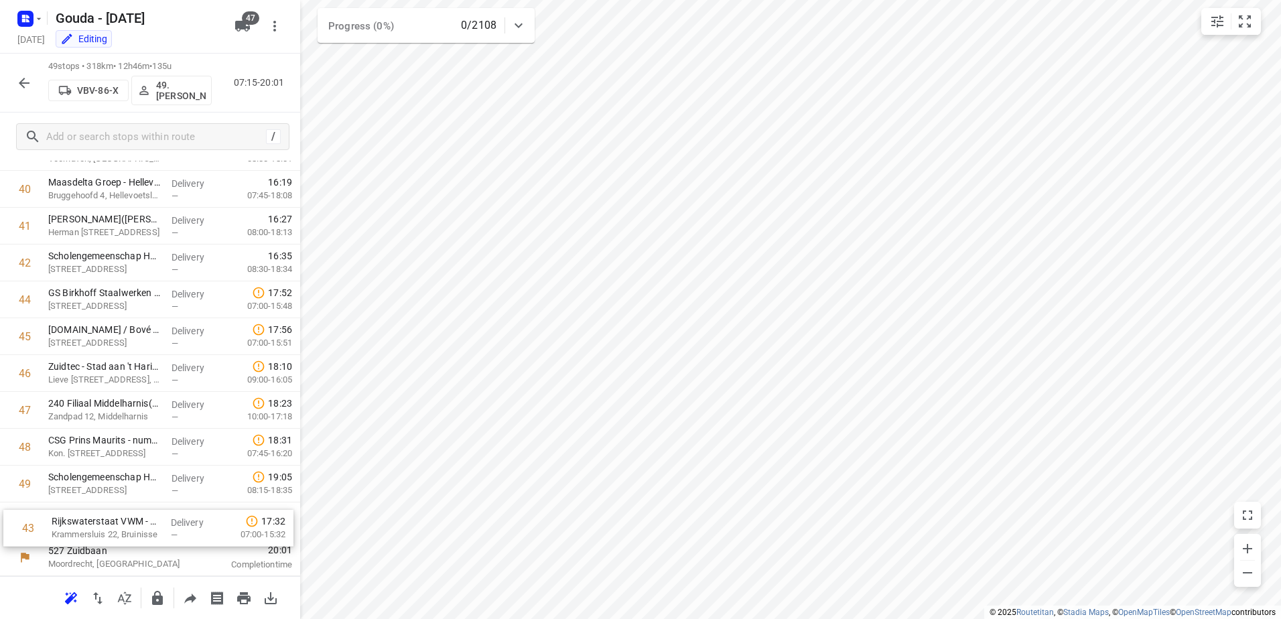
drag, startPoint x: 214, startPoint y: 383, endPoint x: 218, endPoint y: 555, distance: 172.9
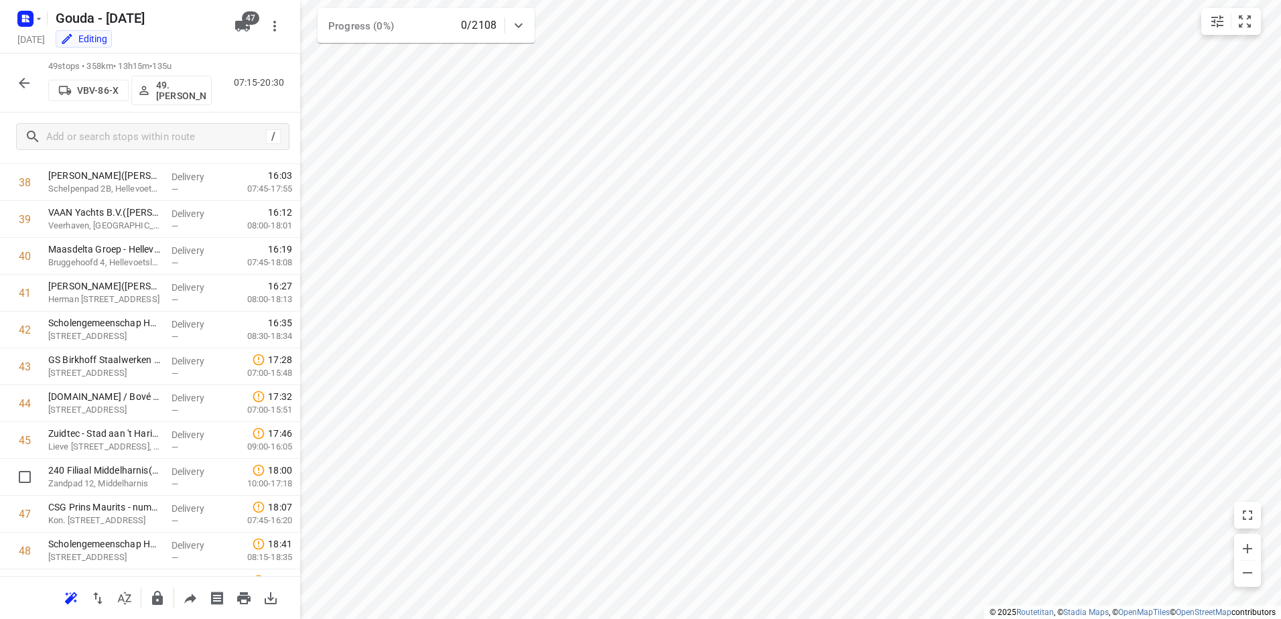
scroll to position [1466, 0]
drag, startPoint x: 85, startPoint y: 407, endPoint x: 82, endPoint y: 371, distance: 36.3
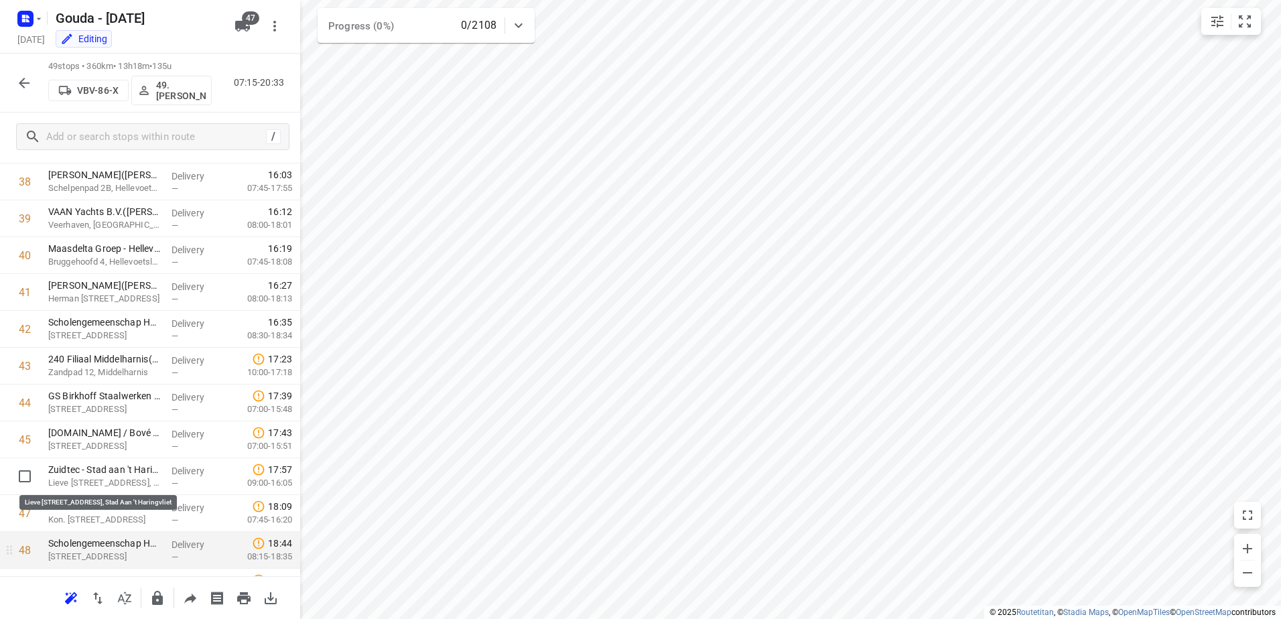
scroll to position [1532, 0]
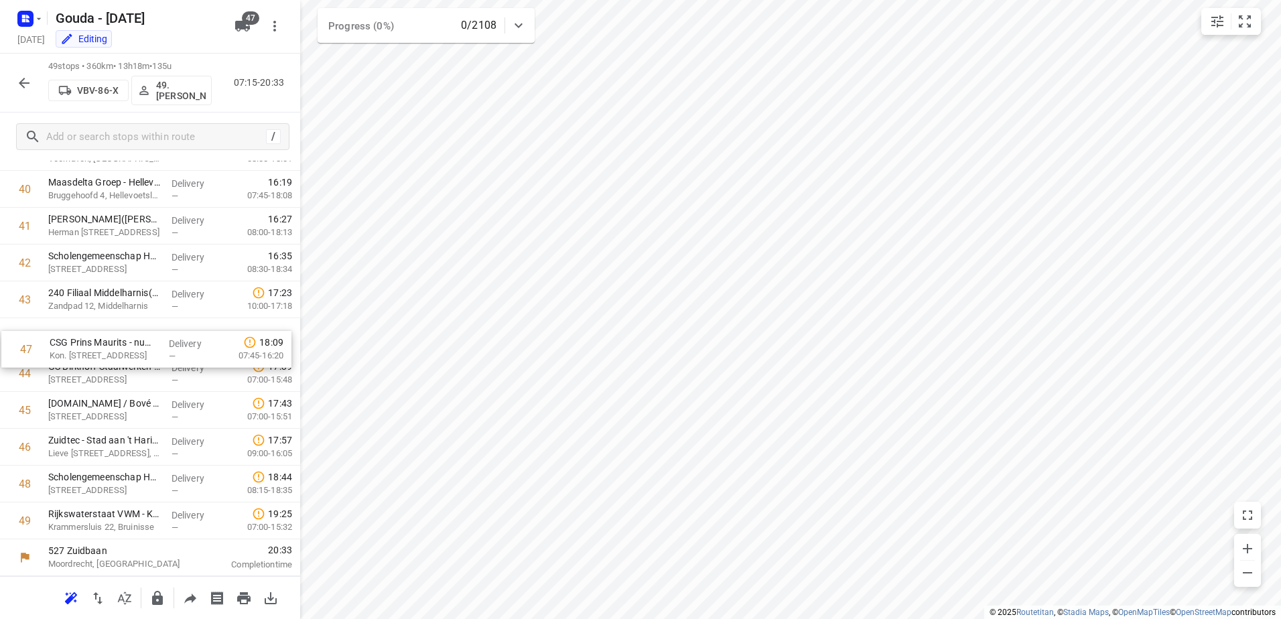
drag, startPoint x: 128, startPoint y: 436, endPoint x: 128, endPoint y: 323, distance: 113.2
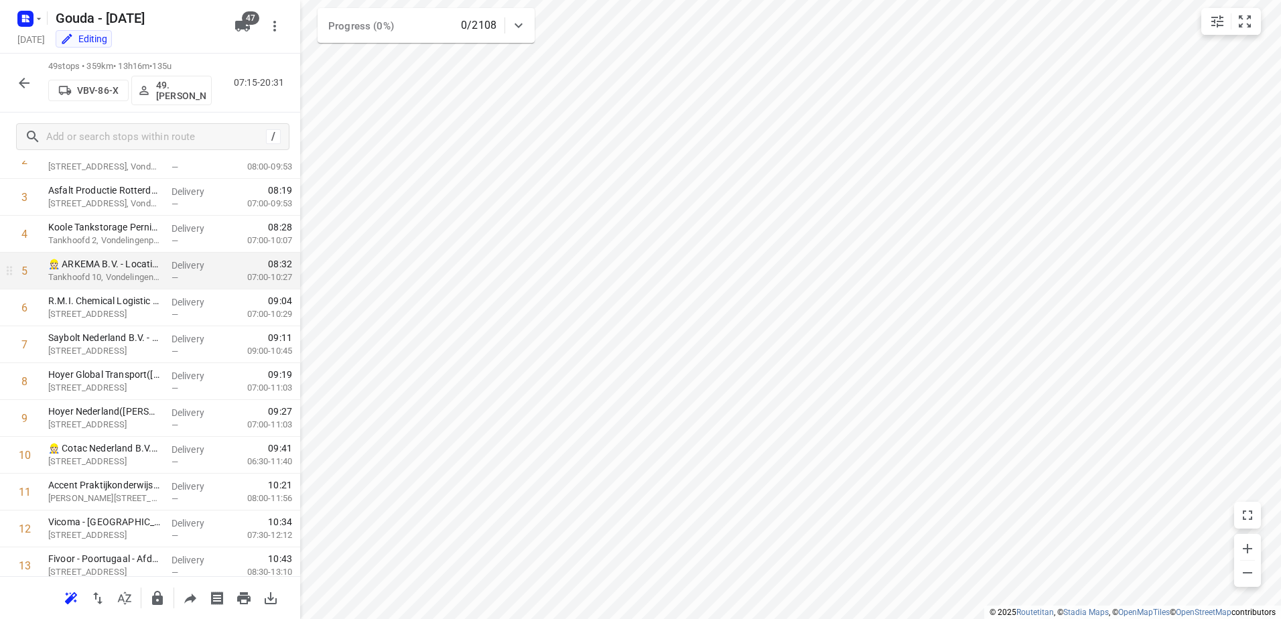
scroll to position [0, 0]
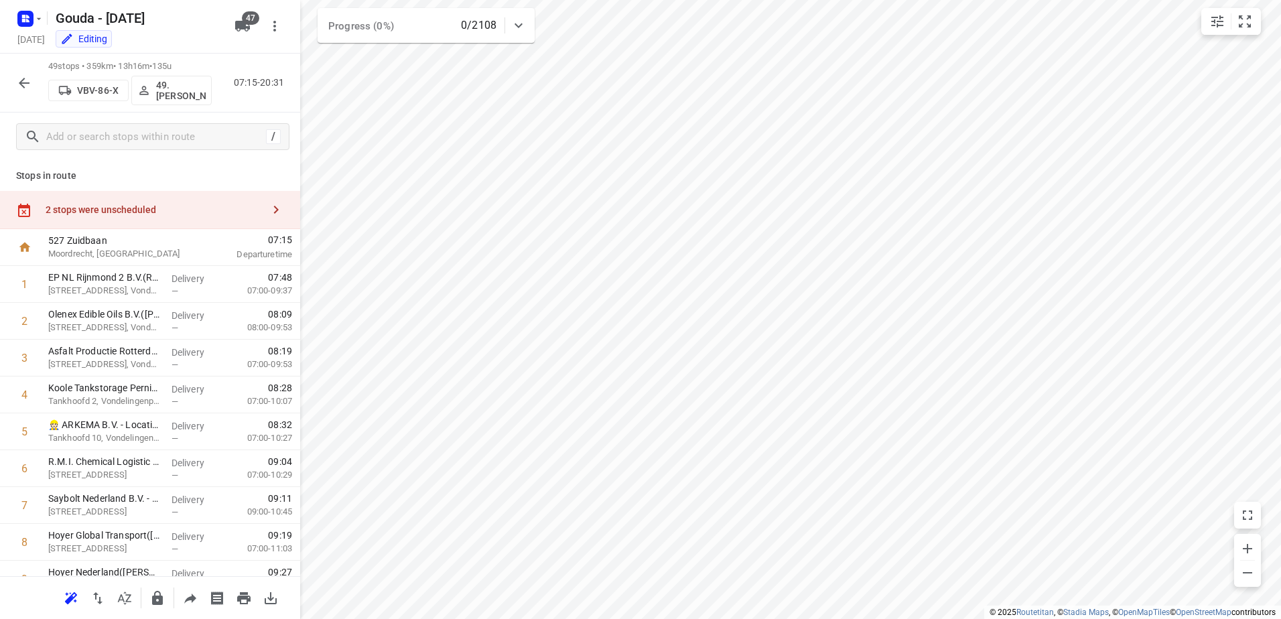
click at [147, 218] on div "2 stops were unscheduled" at bounding box center [150, 210] width 300 height 38
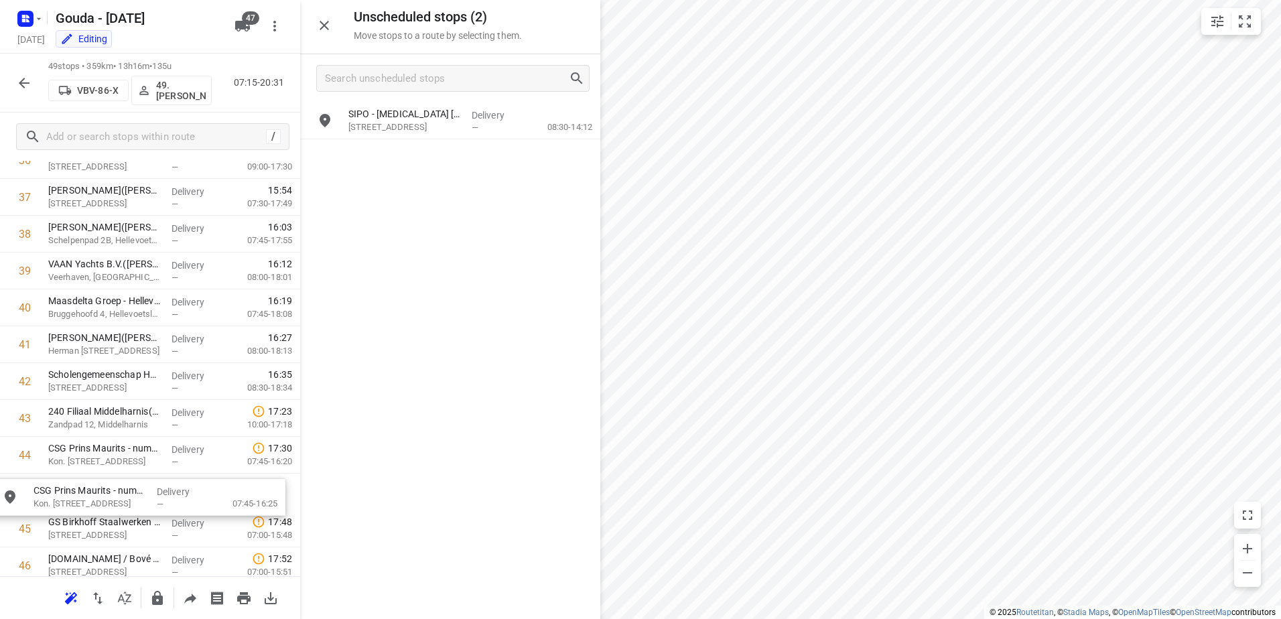
drag, startPoint x: 456, startPoint y: 124, endPoint x: 131, endPoint y: 489, distance: 488.4
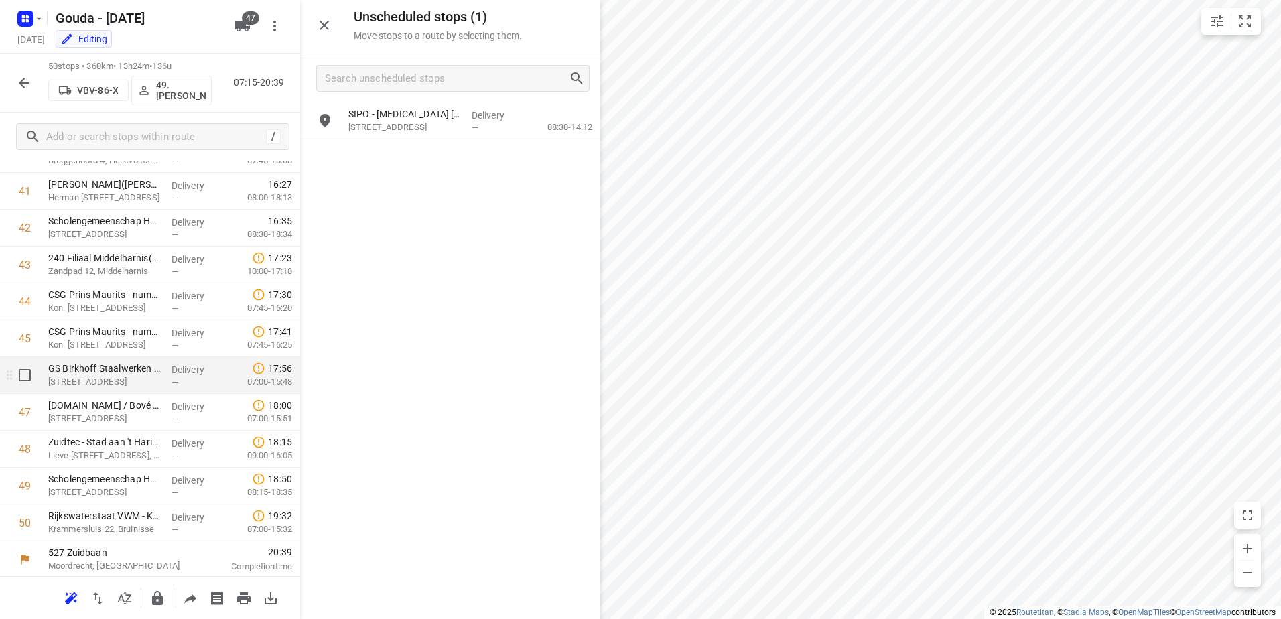
scroll to position [1569, 0]
drag, startPoint x: 116, startPoint y: 452, endPoint x: 112, endPoint y: 371, distance: 81.2
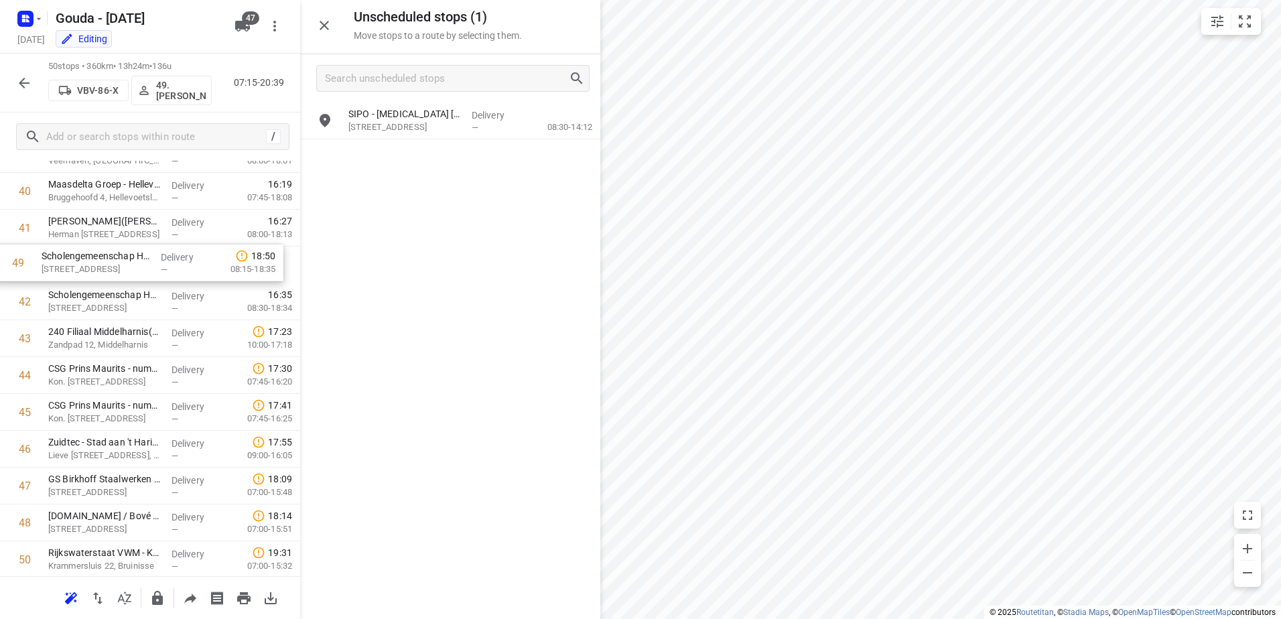
scroll to position [1525, 0]
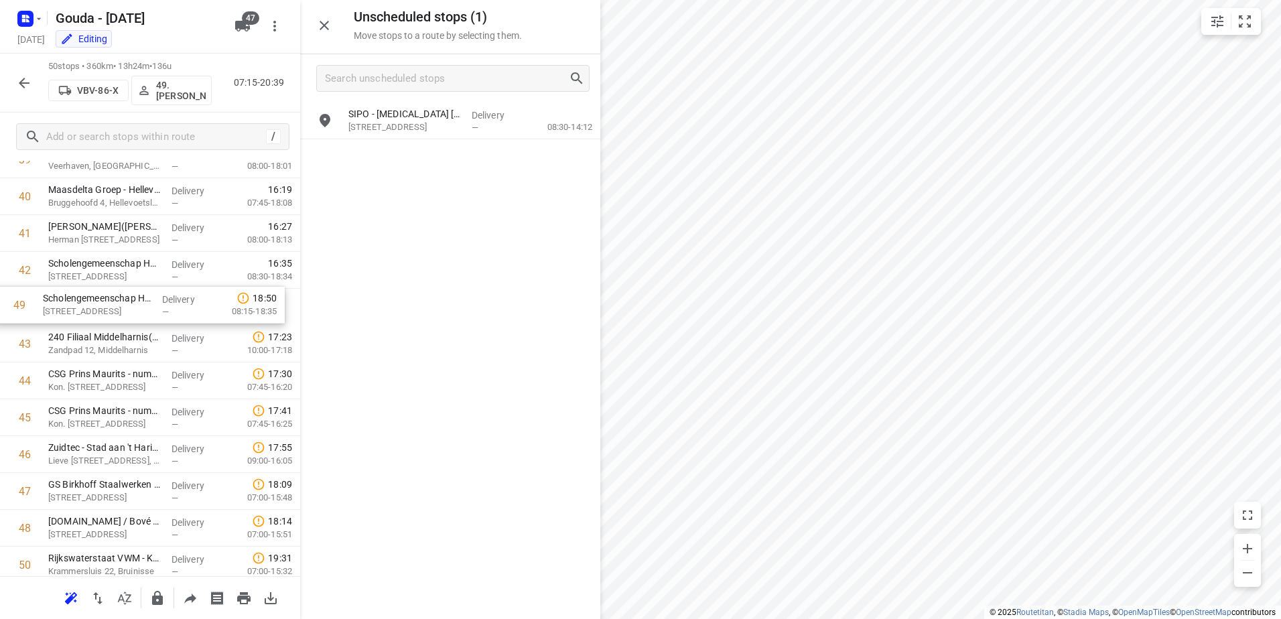
drag, startPoint x: 163, startPoint y: 487, endPoint x: 157, endPoint y: 306, distance: 181.0
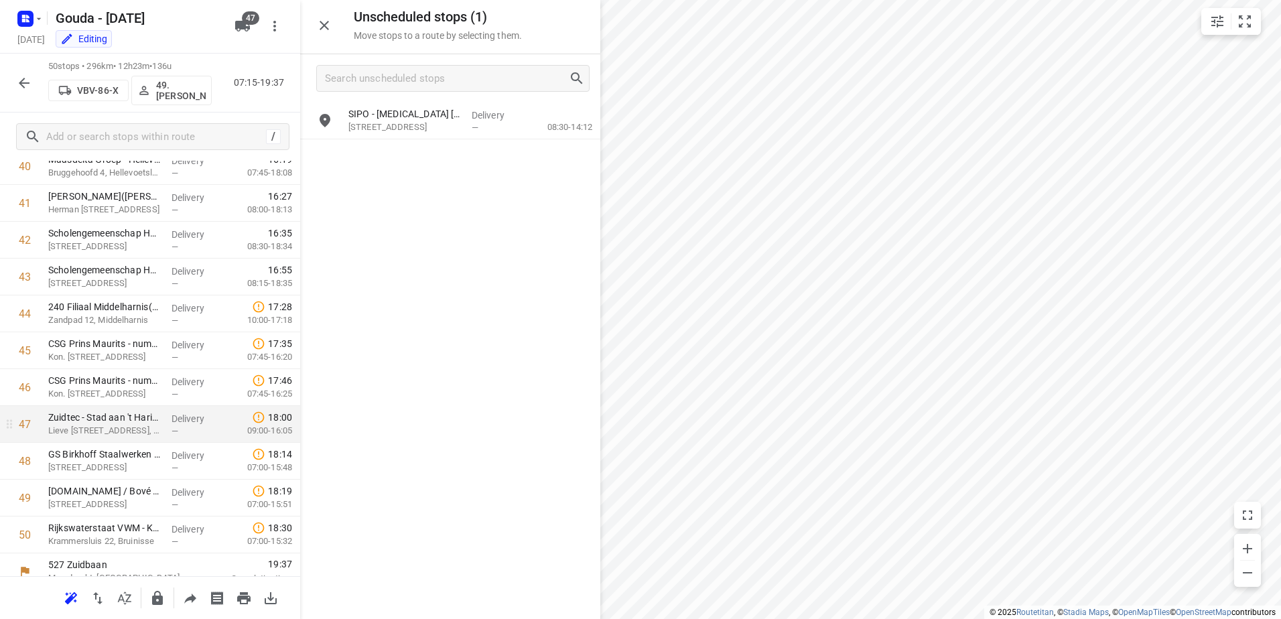
scroll to position [1569, 0]
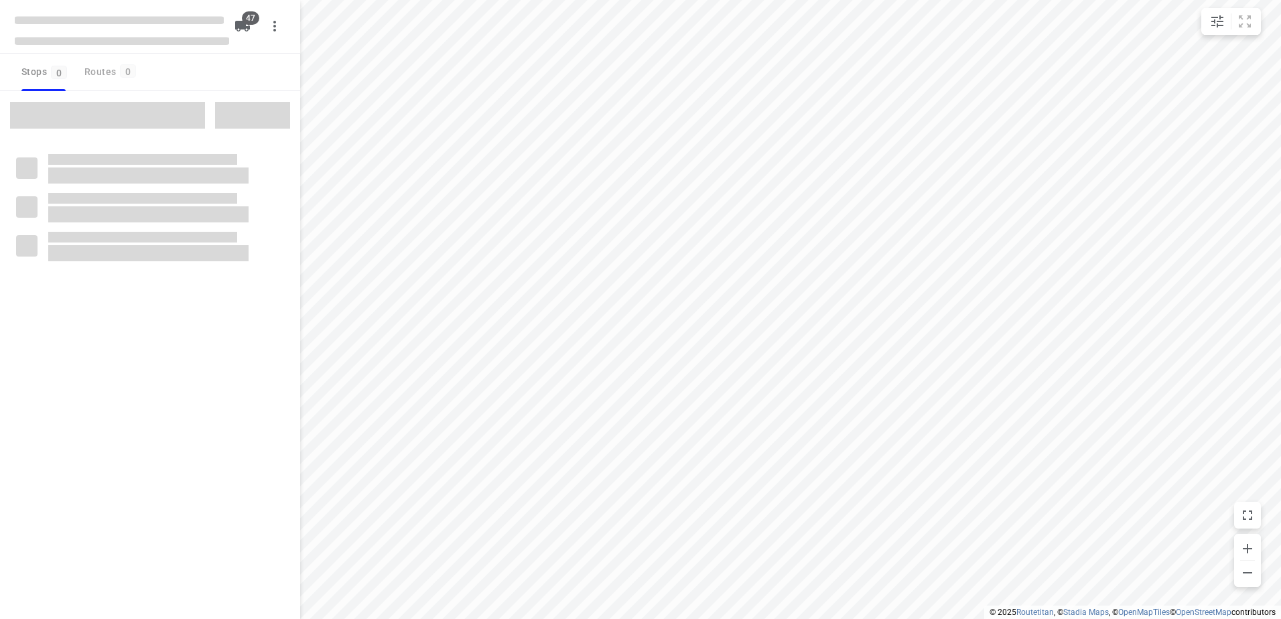
checkbox input "true"
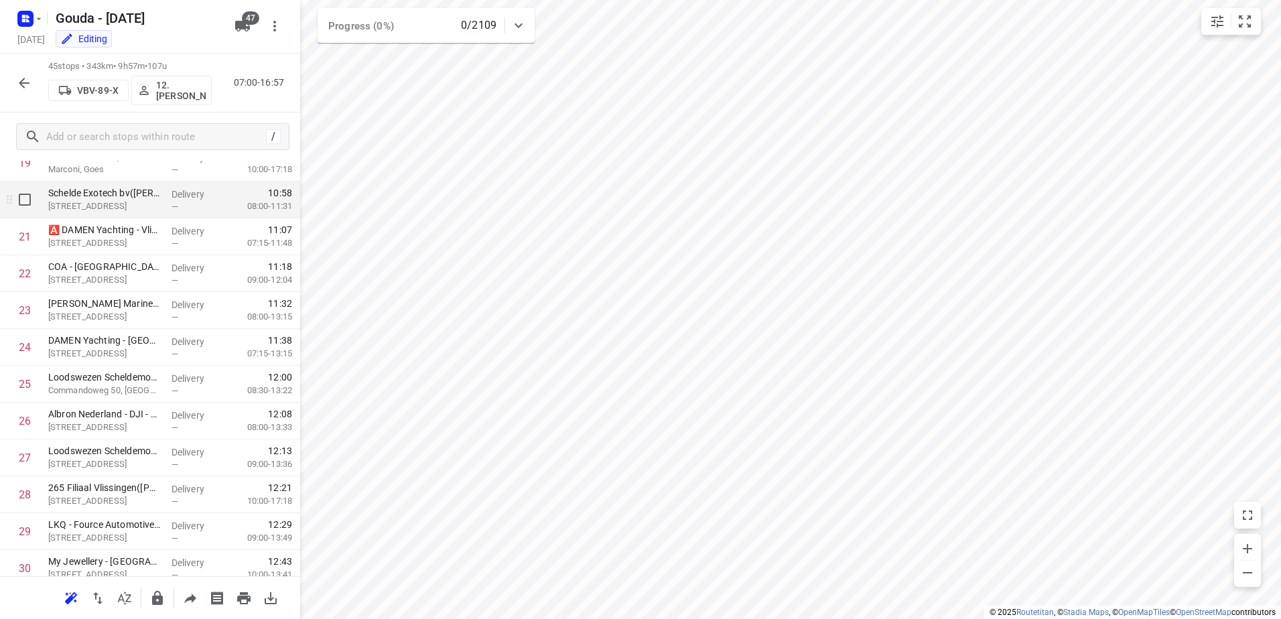
scroll to position [724, 0]
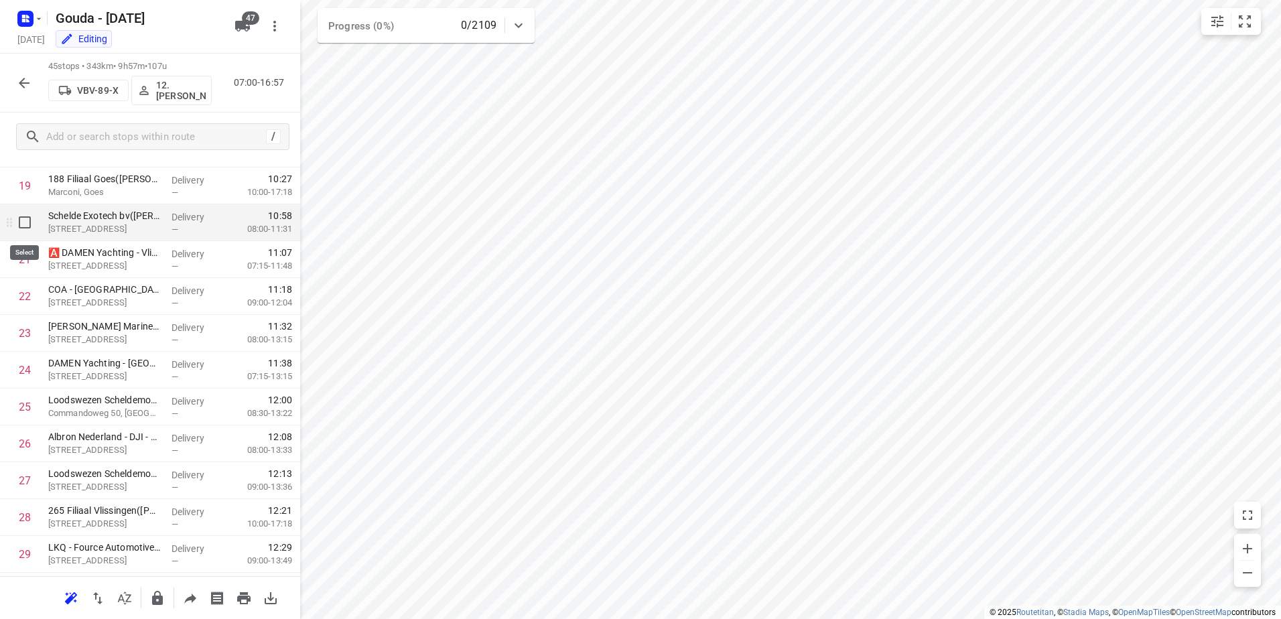
drag, startPoint x: 20, startPoint y: 222, endPoint x: 31, endPoint y: 255, distance: 35.2
click at [19, 222] on input "checkbox" at bounding box center [24, 222] width 27 height 27
checkbox input "true"
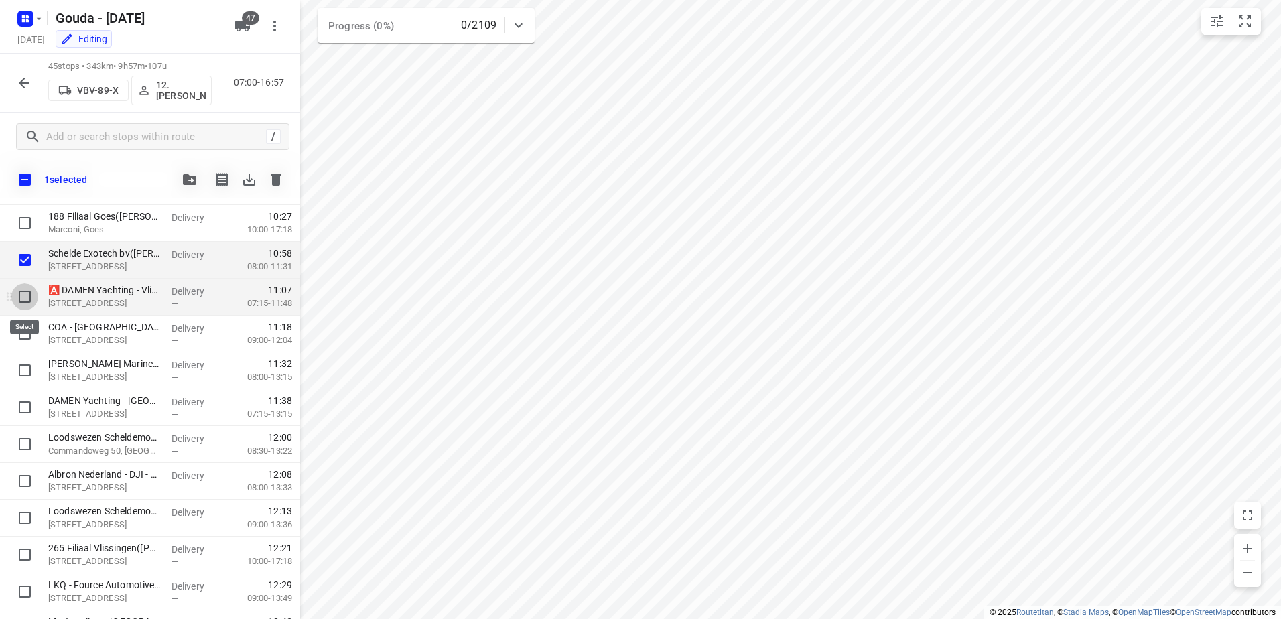
drag, startPoint x: 19, startPoint y: 290, endPoint x: 80, endPoint y: 263, distance: 66.9
click at [21, 290] on input "checkbox" at bounding box center [24, 296] width 27 height 27
checkbox input "true"
click at [187, 179] on icon "button" at bounding box center [189, 179] width 13 height 11
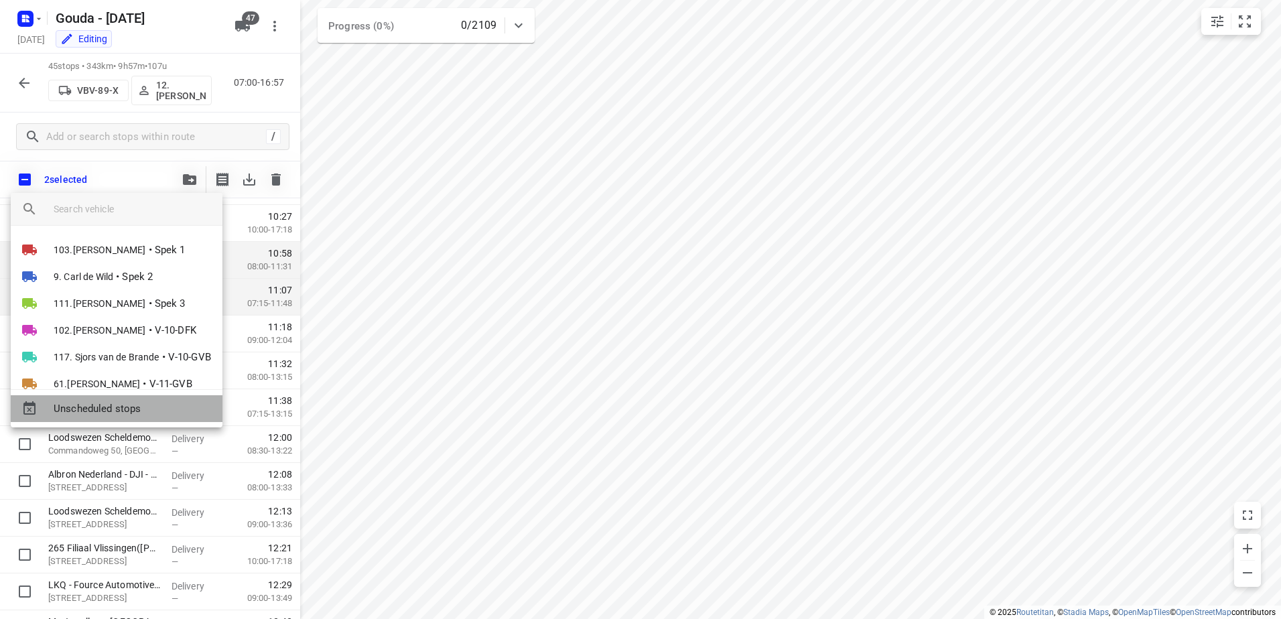
click at [120, 407] on span "Unscheduled stops" at bounding box center [133, 408] width 158 height 15
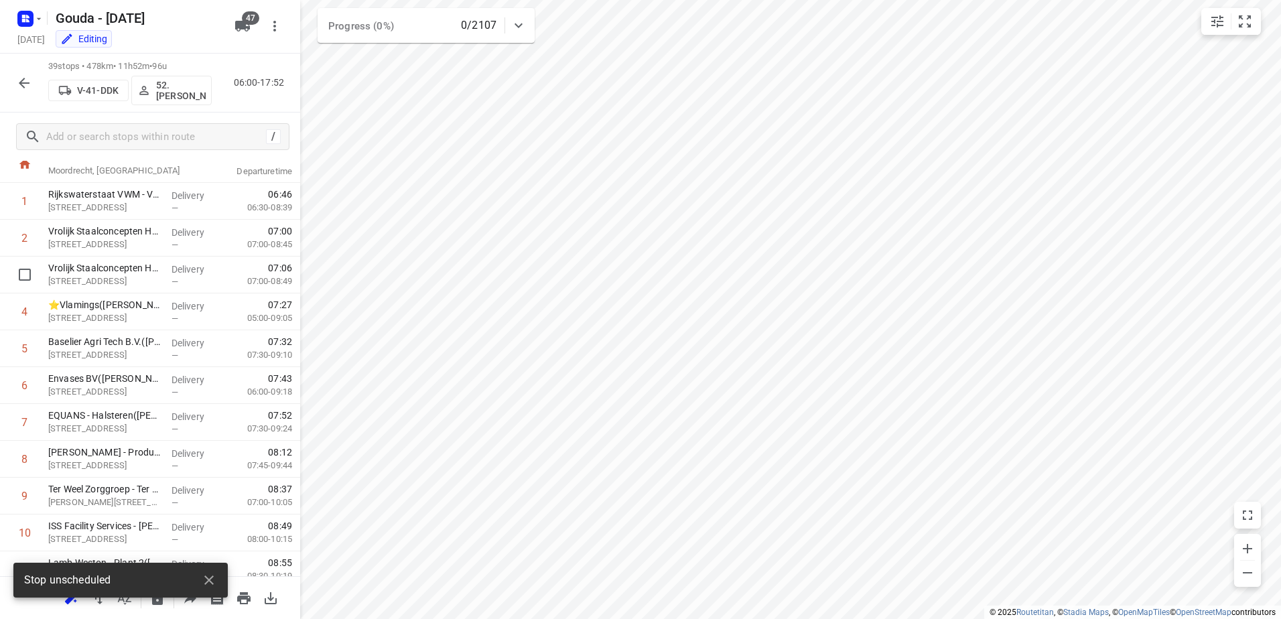
scroll to position [0, 0]
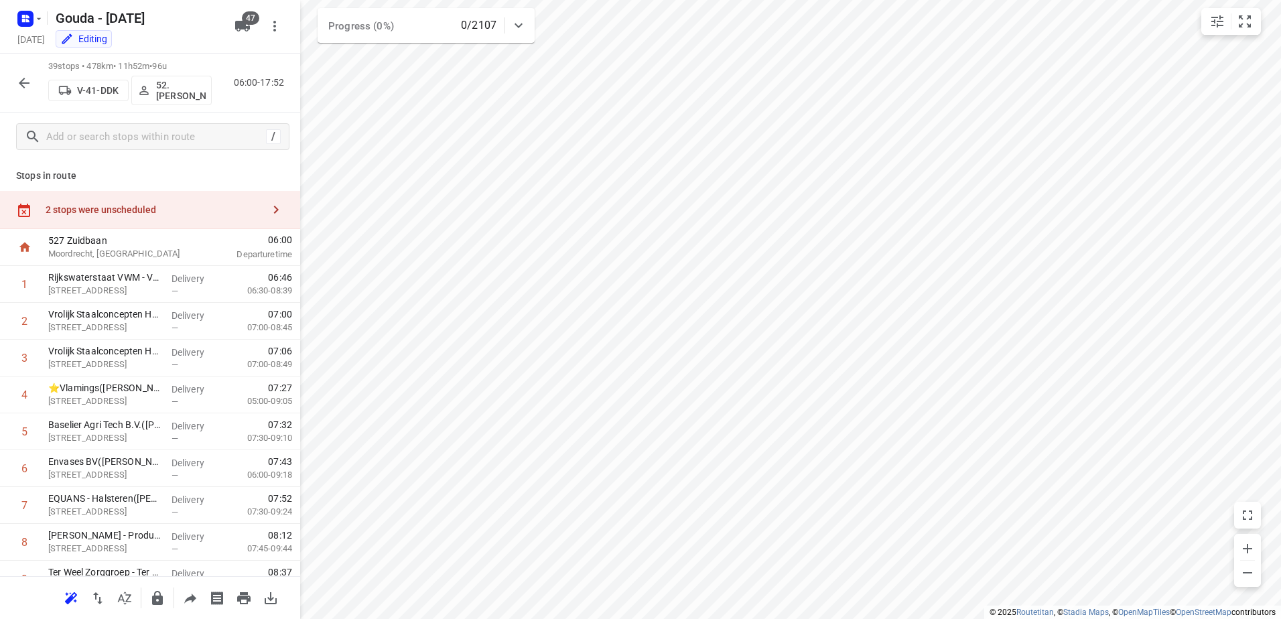
drag, startPoint x: 150, startPoint y: 214, endPoint x: 251, endPoint y: 219, distance: 100.6
click at [149, 214] on div "2 stops were unscheduled" at bounding box center [154, 209] width 217 height 11
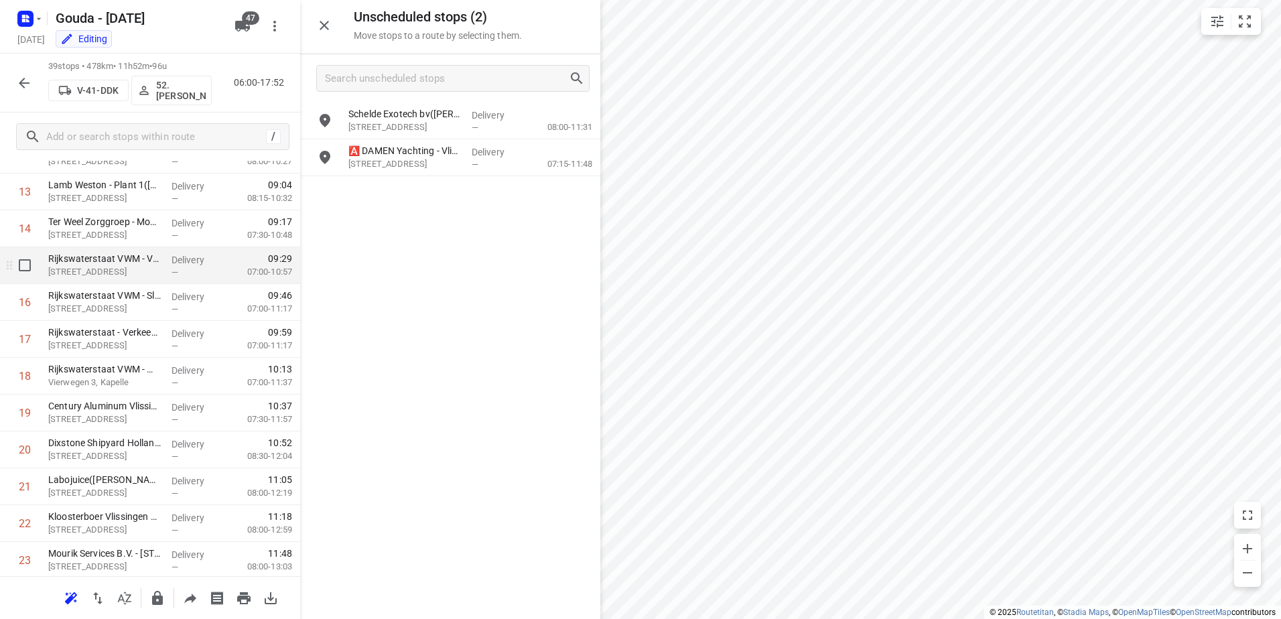
scroll to position [603, 0]
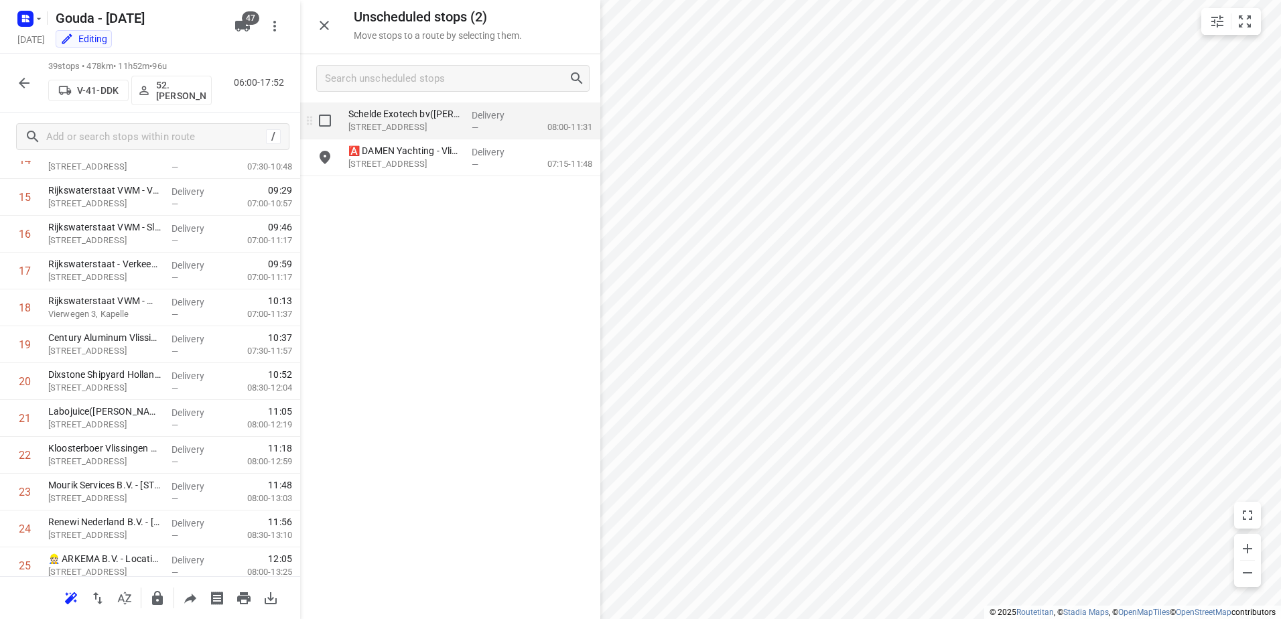
click at [324, 121] on input "grid" at bounding box center [325, 120] width 27 height 27
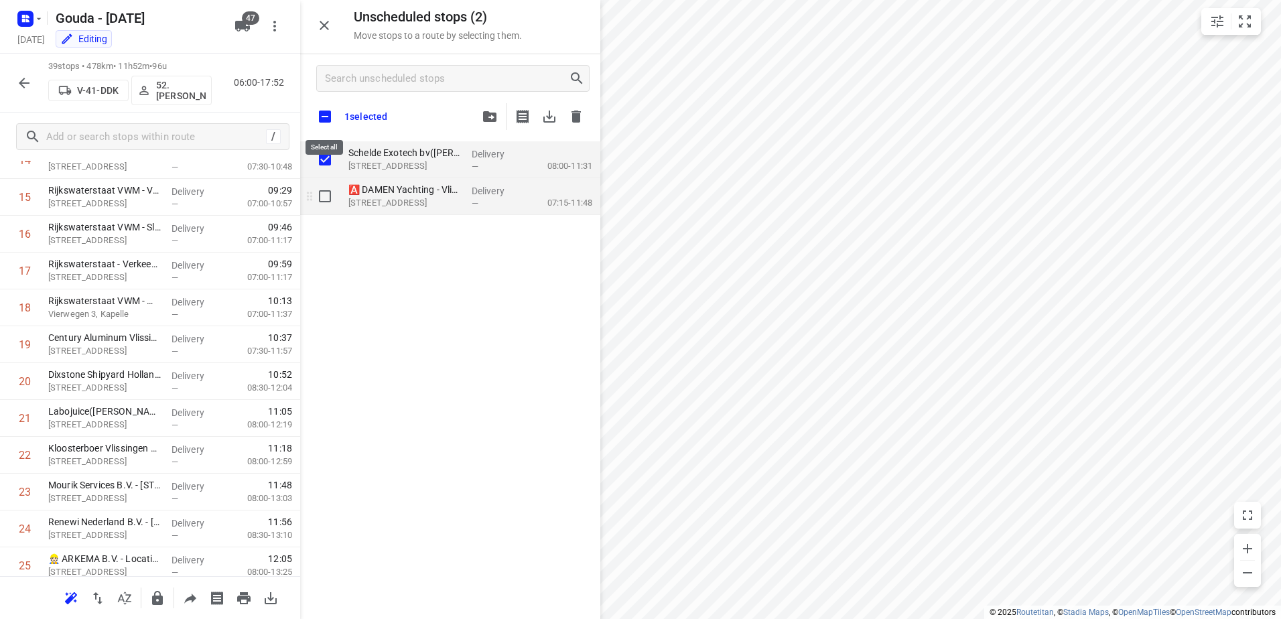
checkbox input "true"
click at [328, 198] on input "grid" at bounding box center [325, 196] width 27 height 27
checkbox input "true"
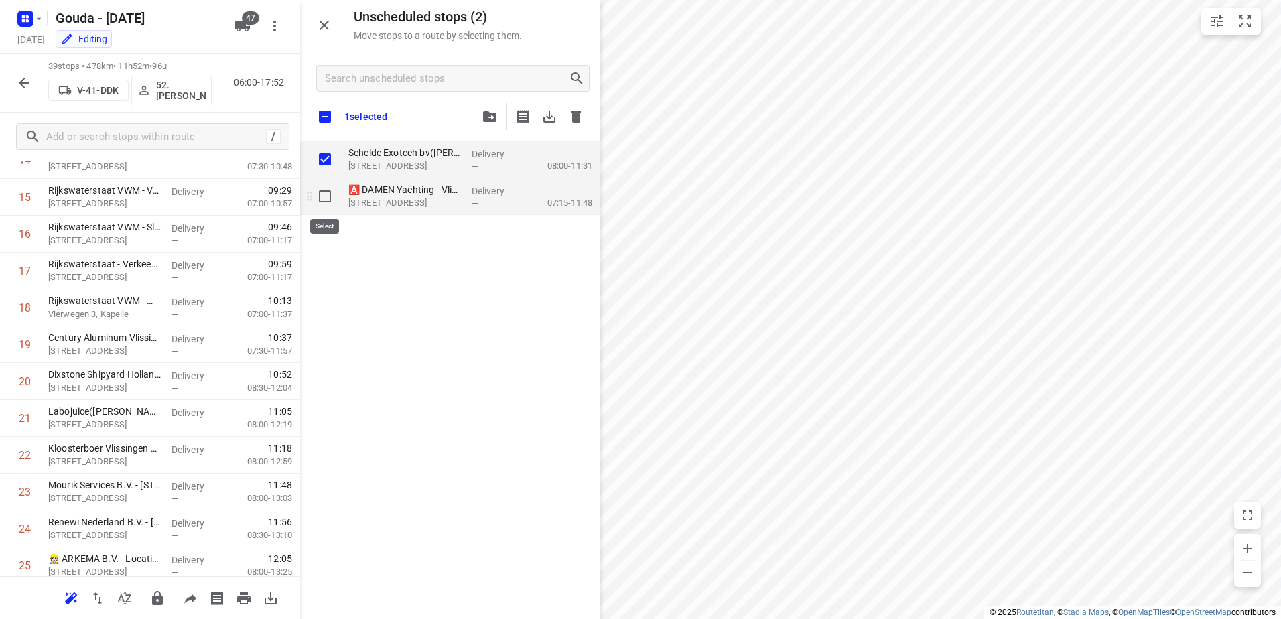
checkbox input "true"
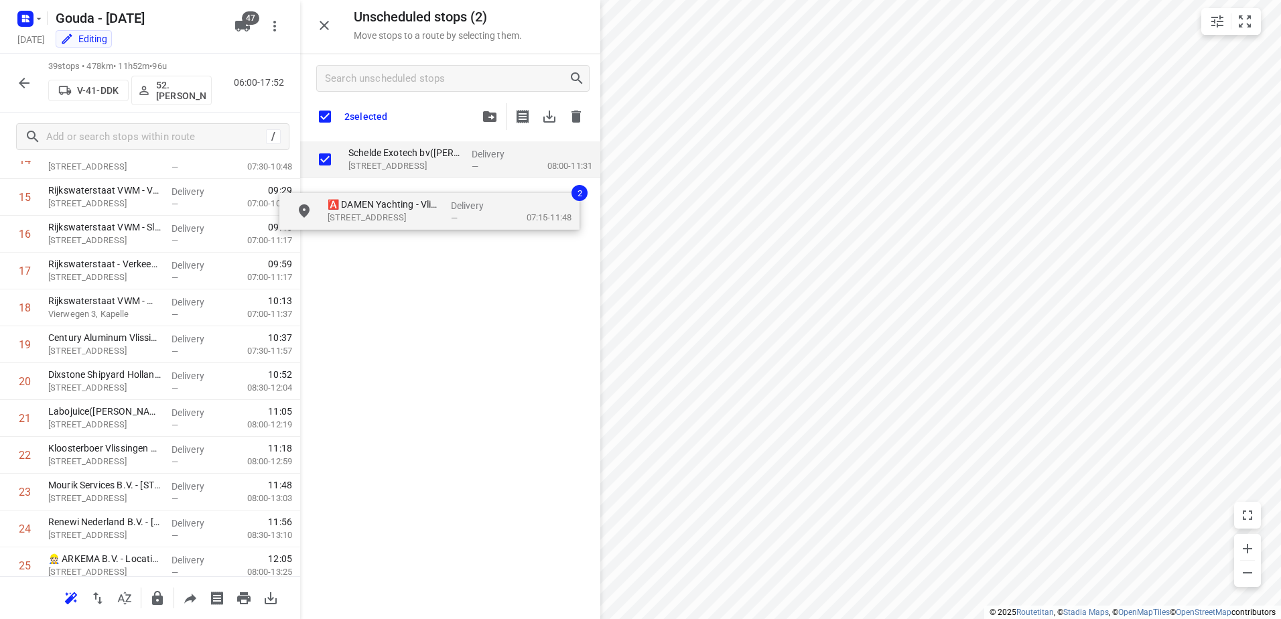
checkbox input "true"
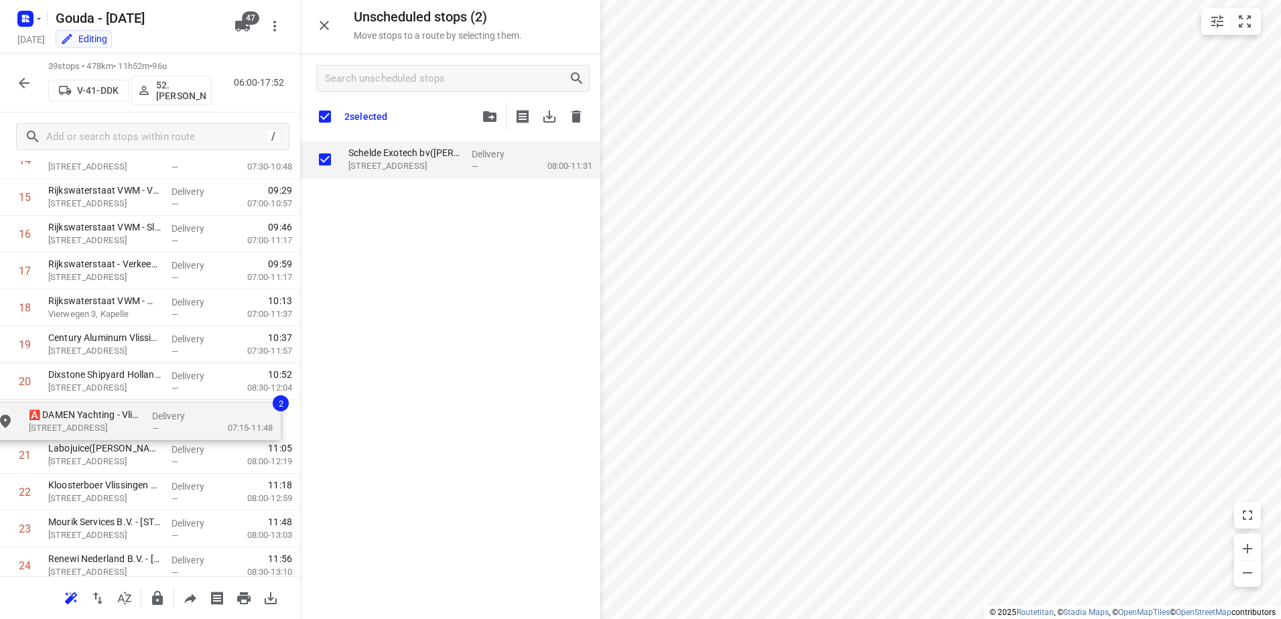
drag, startPoint x: 368, startPoint y: 209, endPoint x: 80, endPoint y: 419, distance: 356.2
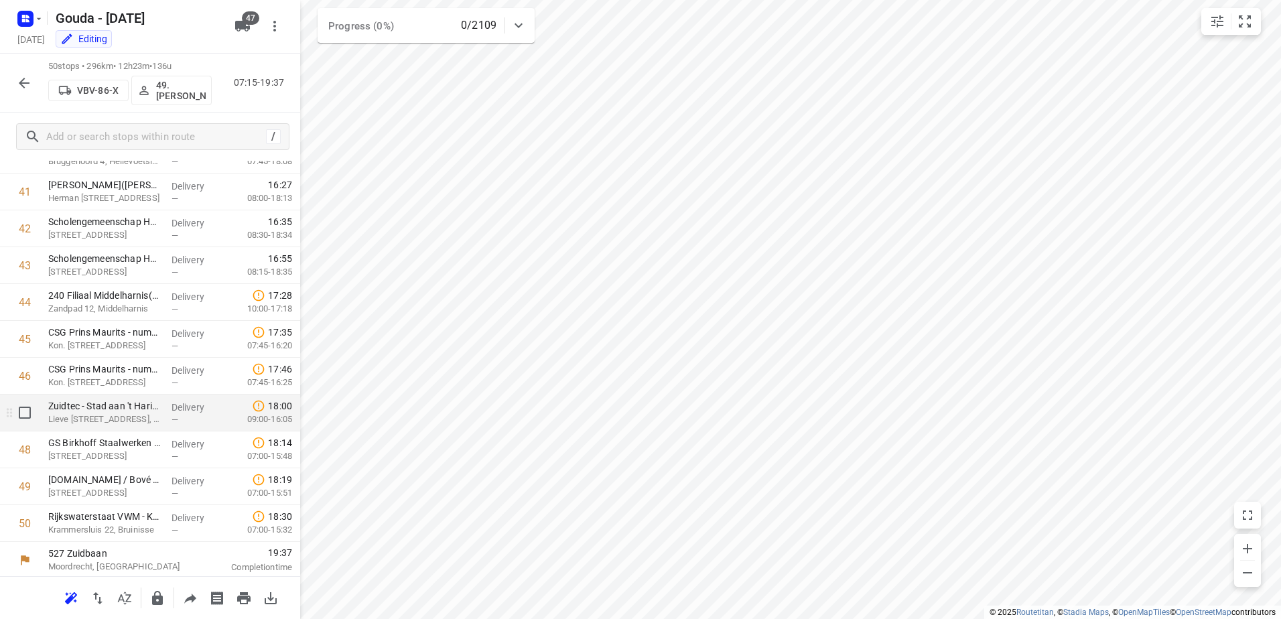
scroll to position [1531, 0]
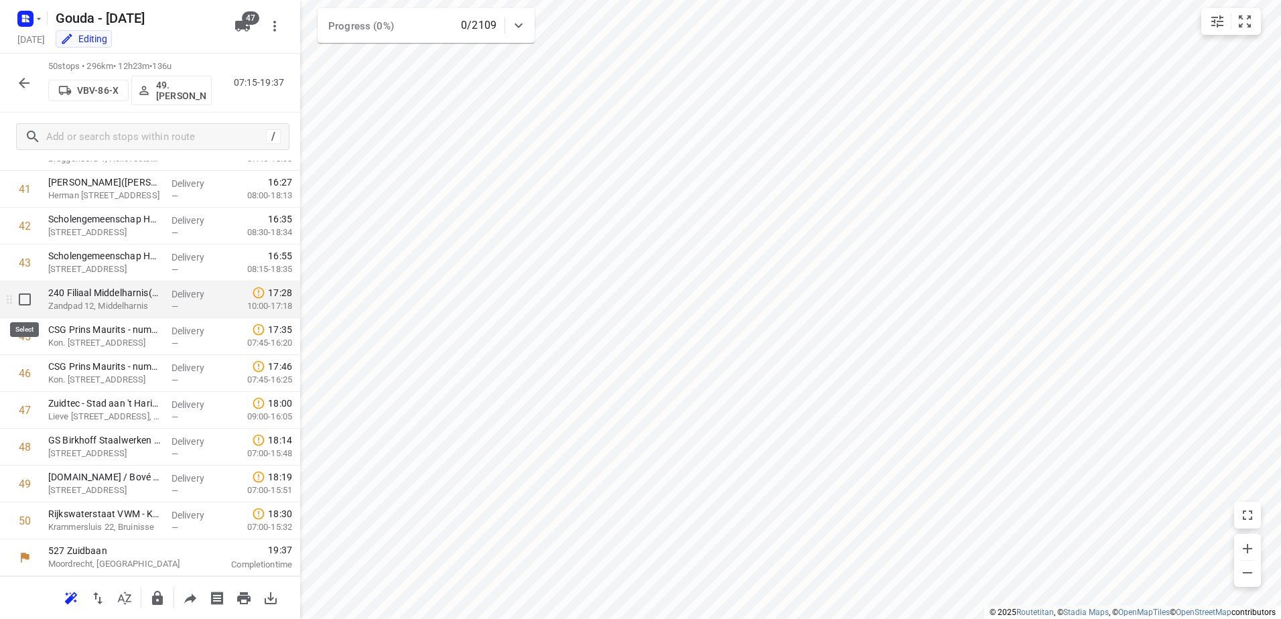
click at [23, 304] on input "checkbox" at bounding box center [24, 299] width 27 height 27
checkbox input "true"
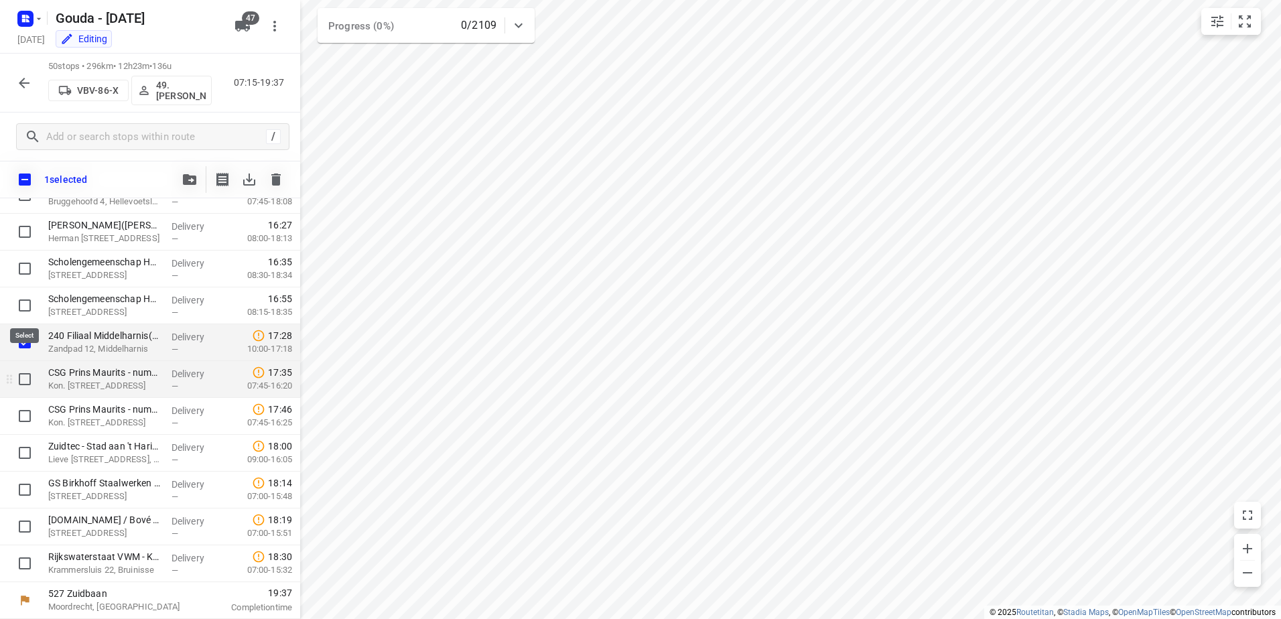
scroll to position [1526, 0]
click at [23, 346] on input "checkbox" at bounding box center [24, 342] width 27 height 27
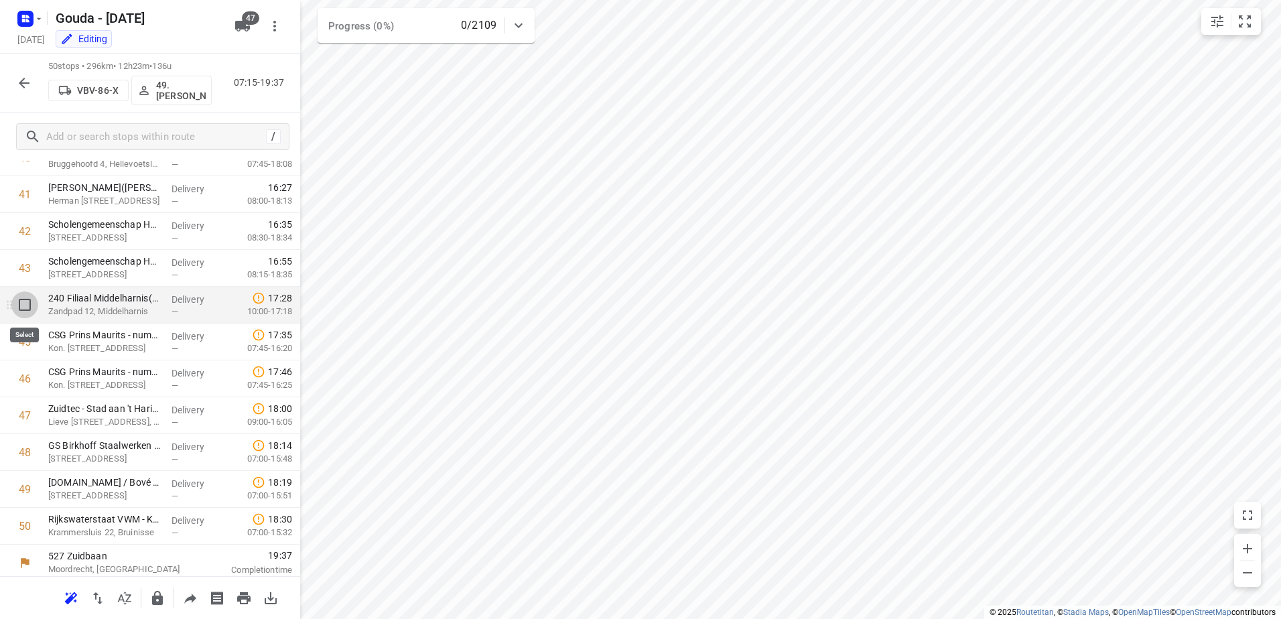
click at [36, 302] on input "checkbox" at bounding box center [24, 304] width 27 height 27
checkbox input "true"
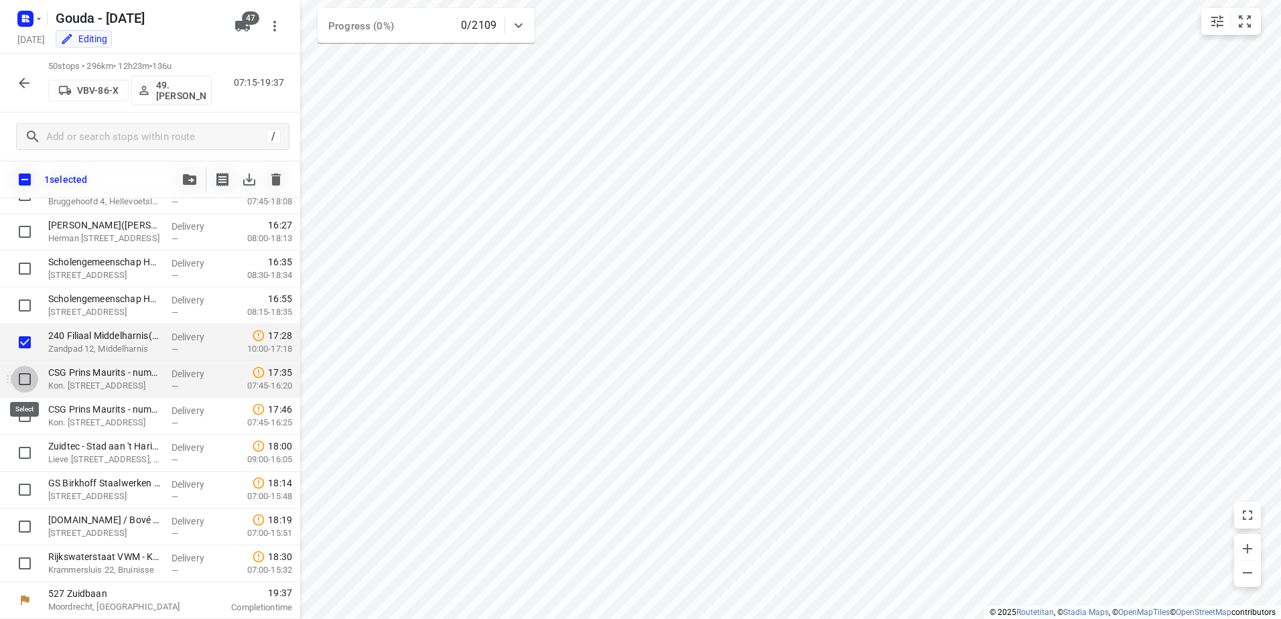
click at [26, 383] on input "checkbox" at bounding box center [24, 379] width 27 height 27
checkbox input "true"
click at [24, 428] on input "checkbox" at bounding box center [24, 416] width 27 height 27
checkbox input "true"
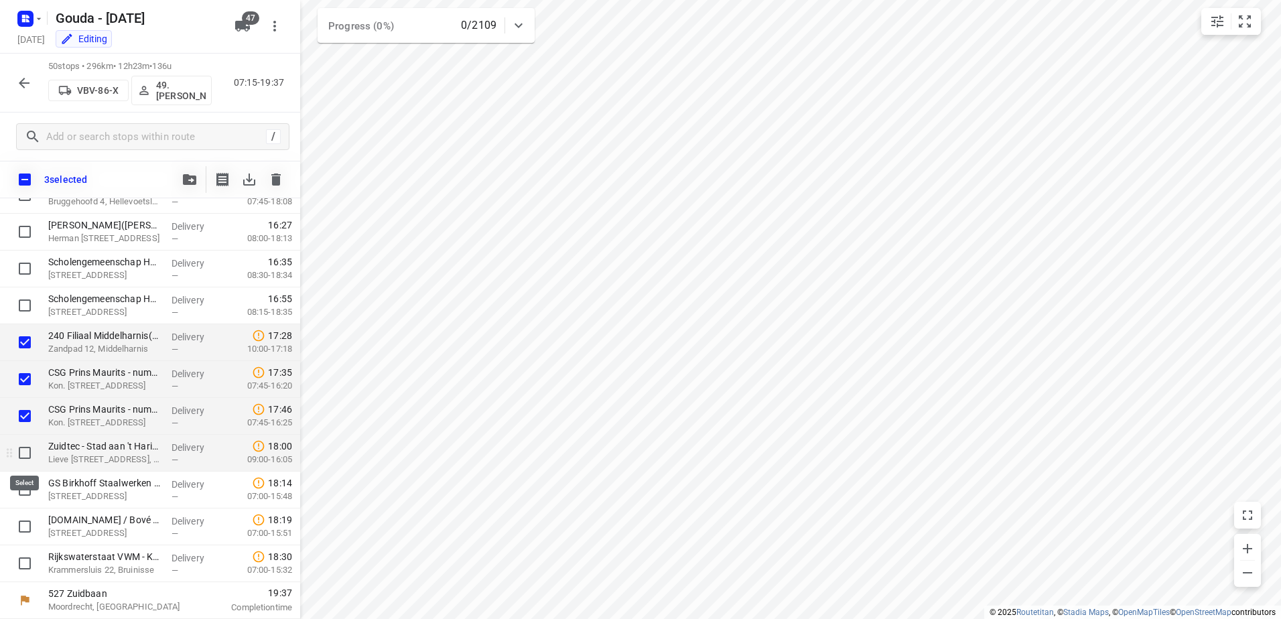
drag, startPoint x: 24, startPoint y: 454, endPoint x: 24, endPoint y: 465, distance: 10.7
click at [24, 457] on input "checkbox" at bounding box center [24, 453] width 27 height 27
checkbox input "true"
drag, startPoint x: 21, startPoint y: 484, endPoint x: 19, endPoint y: 521, distance: 36.9
click at [21, 487] on input "checkbox" at bounding box center [24, 489] width 27 height 27
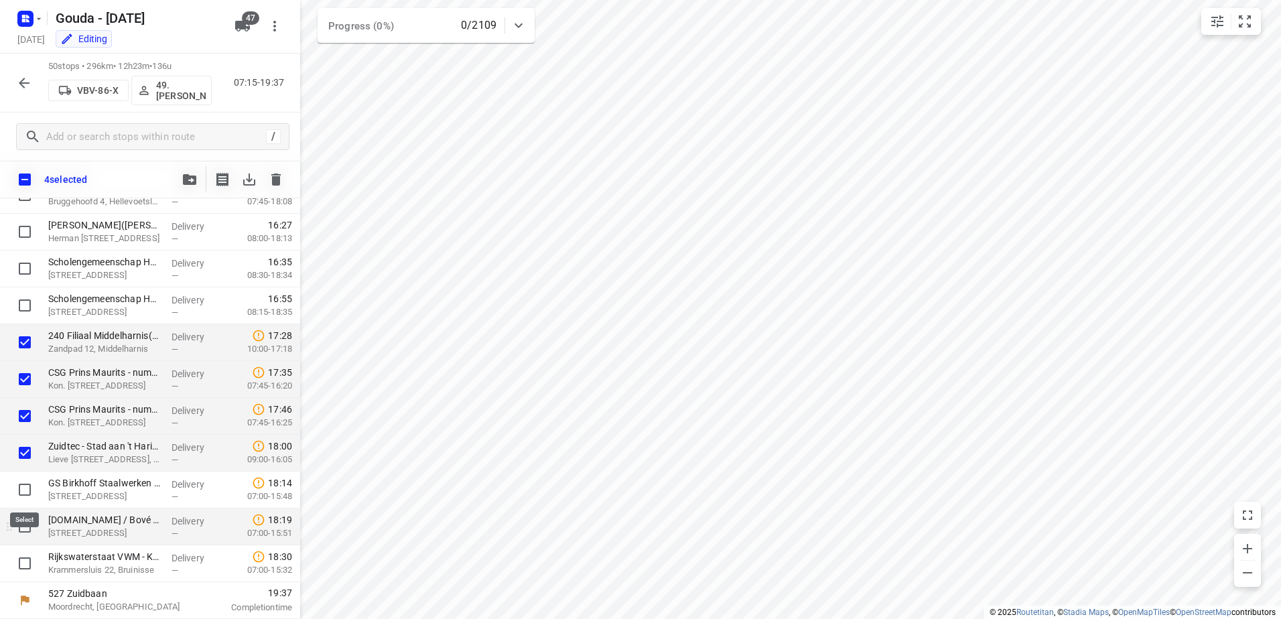
checkbox input "true"
drag, startPoint x: 19, startPoint y: 523, endPoint x: 19, endPoint y: 547, distance: 24.1
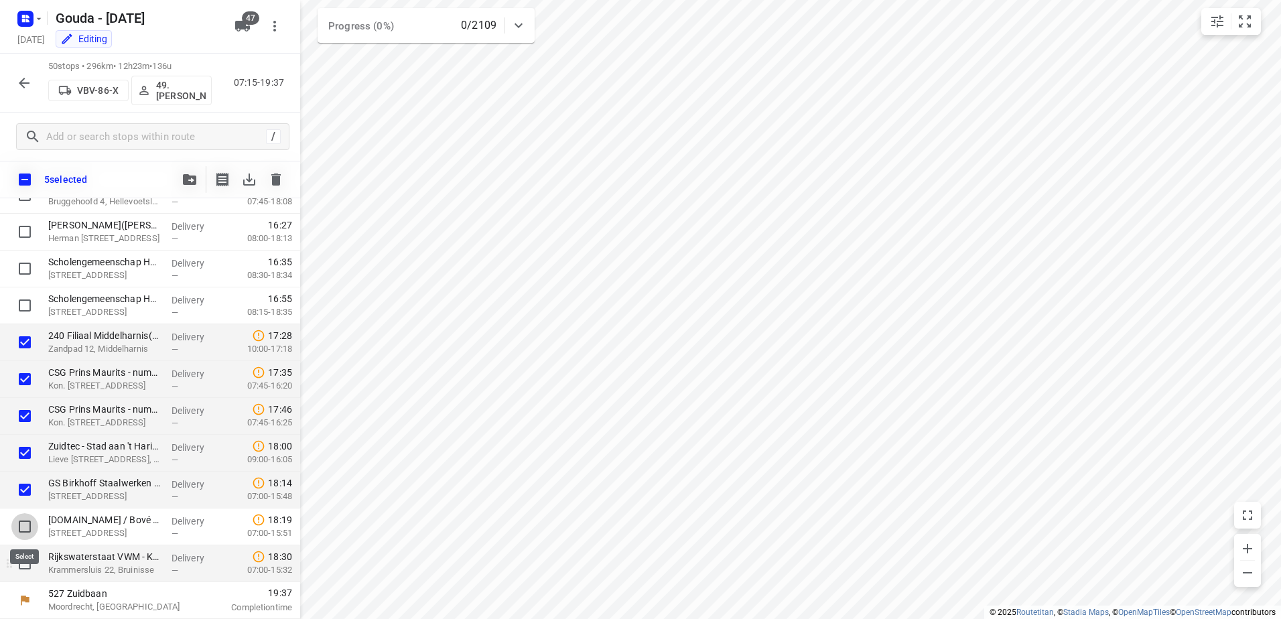
click at [19, 524] on input "checkbox" at bounding box center [24, 526] width 27 height 27
checkbox input "true"
click at [21, 567] on input "checkbox" at bounding box center [24, 563] width 27 height 27
checkbox input "true"
click at [196, 179] on icon "button" at bounding box center [189, 179] width 13 height 11
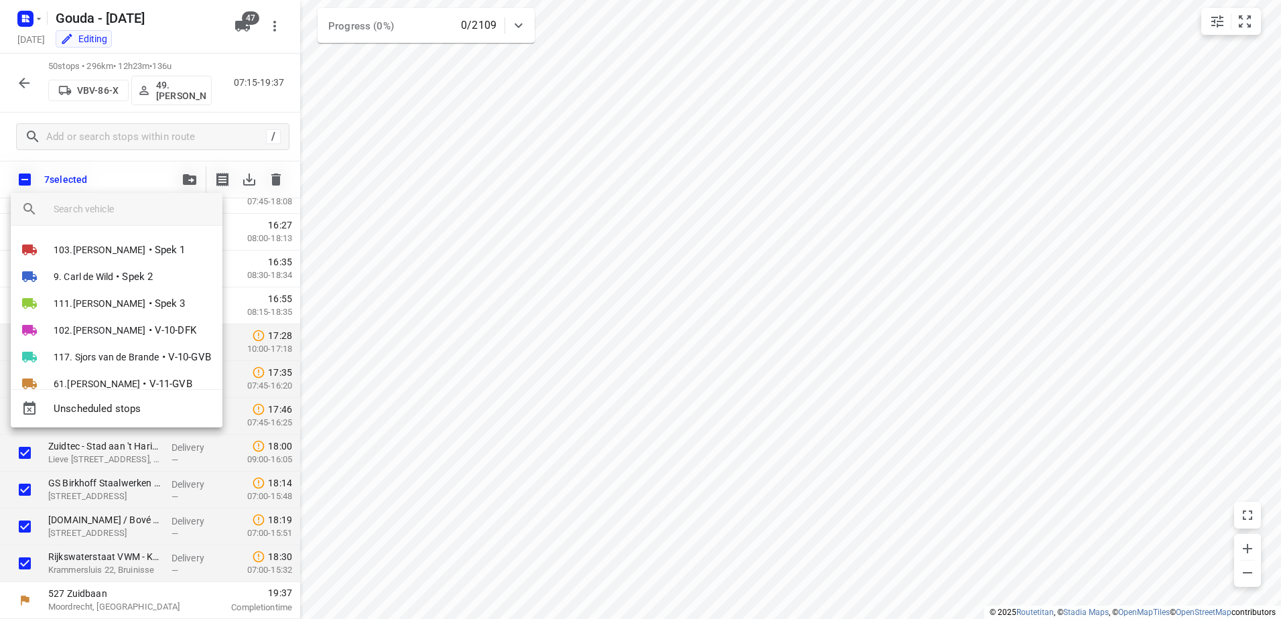
click at [148, 203] on input "search vehicle" at bounding box center [133, 209] width 158 height 20
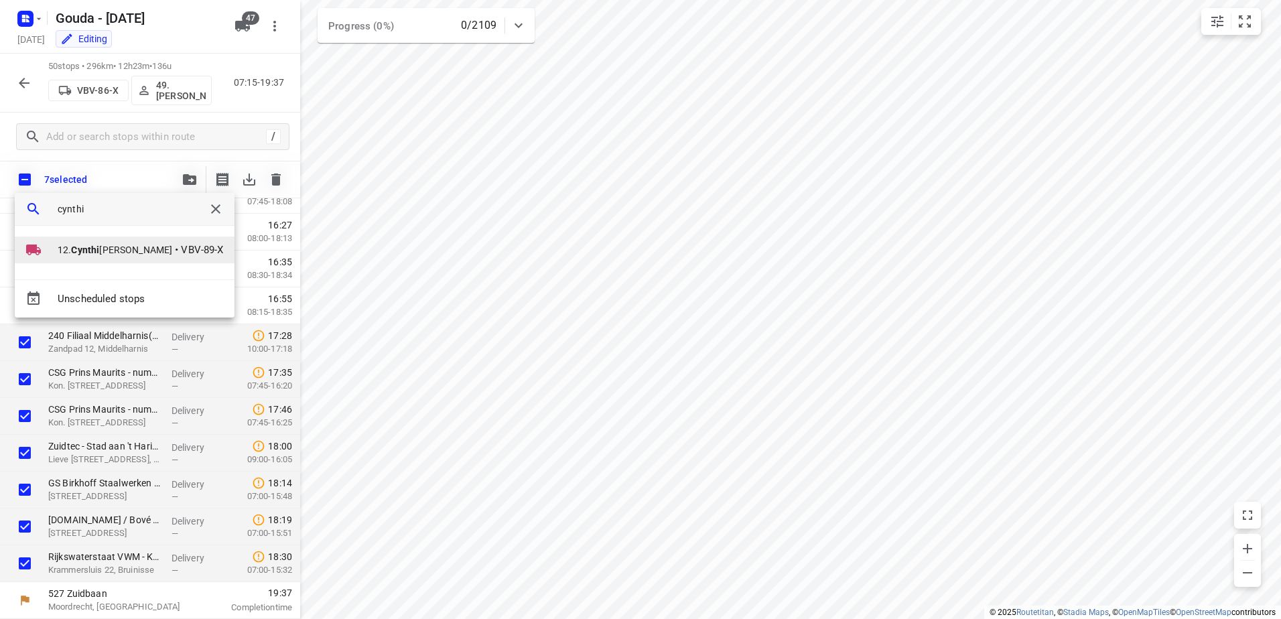
type input "cynthi"
click at [123, 244] on span "12. Cynthi a Visser" at bounding box center [115, 249] width 115 height 13
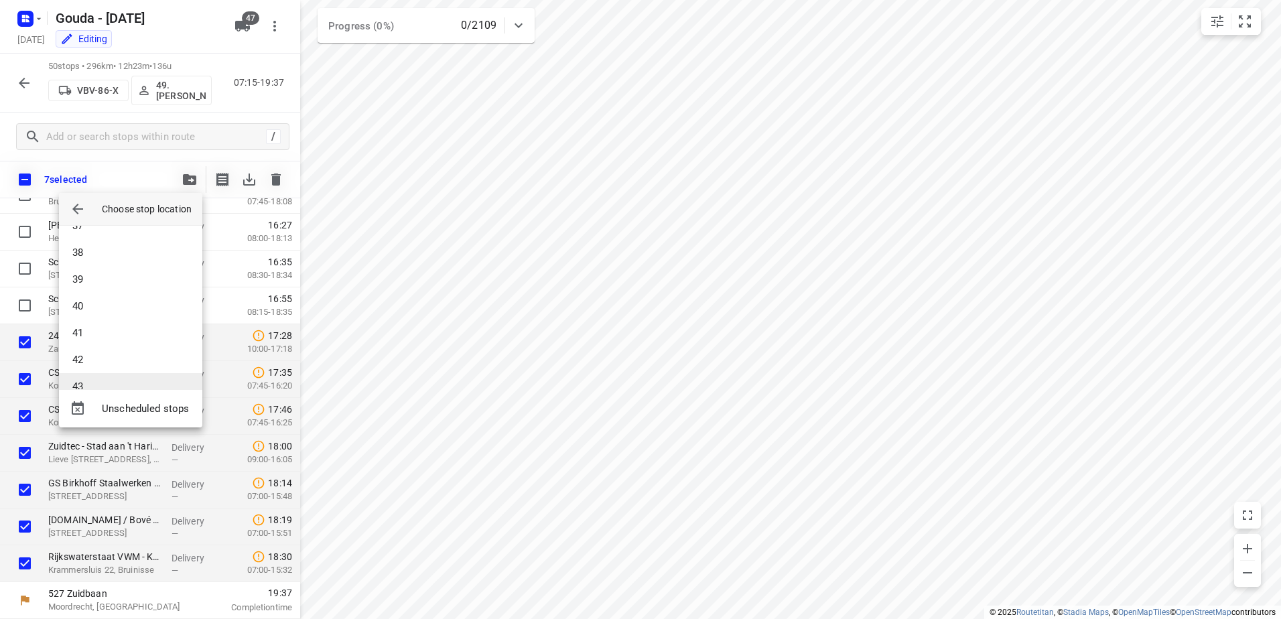
scroll to position [1005, 0]
click at [129, 356] on li "43" at bounding box center [130, 365] width 143 height 27
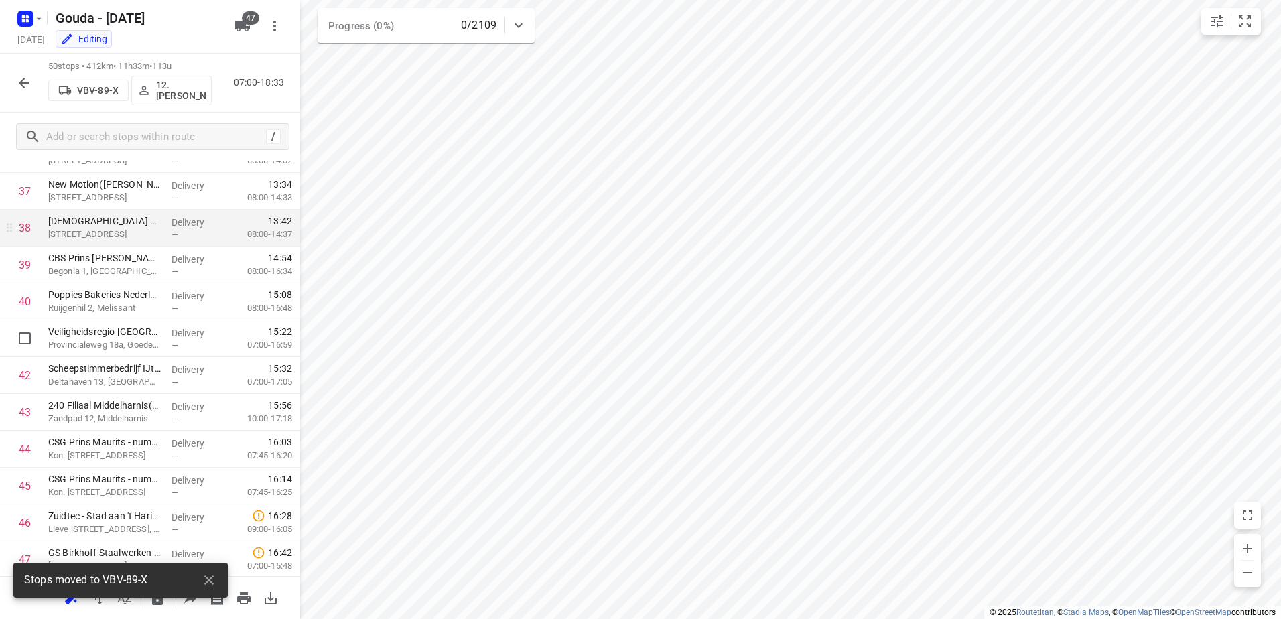
scroll to position [1263, 0]
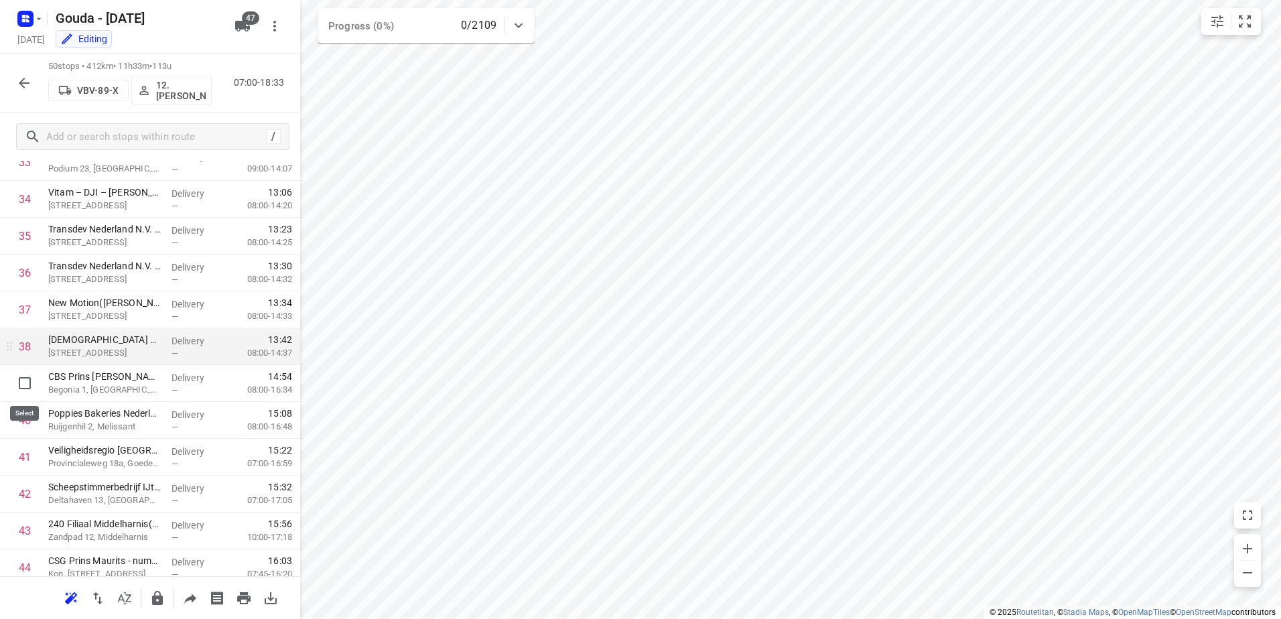
click at [25, 384] on input "checkbox" at bounding box center [24, 383] width 27 height 27
checkbox input "true"
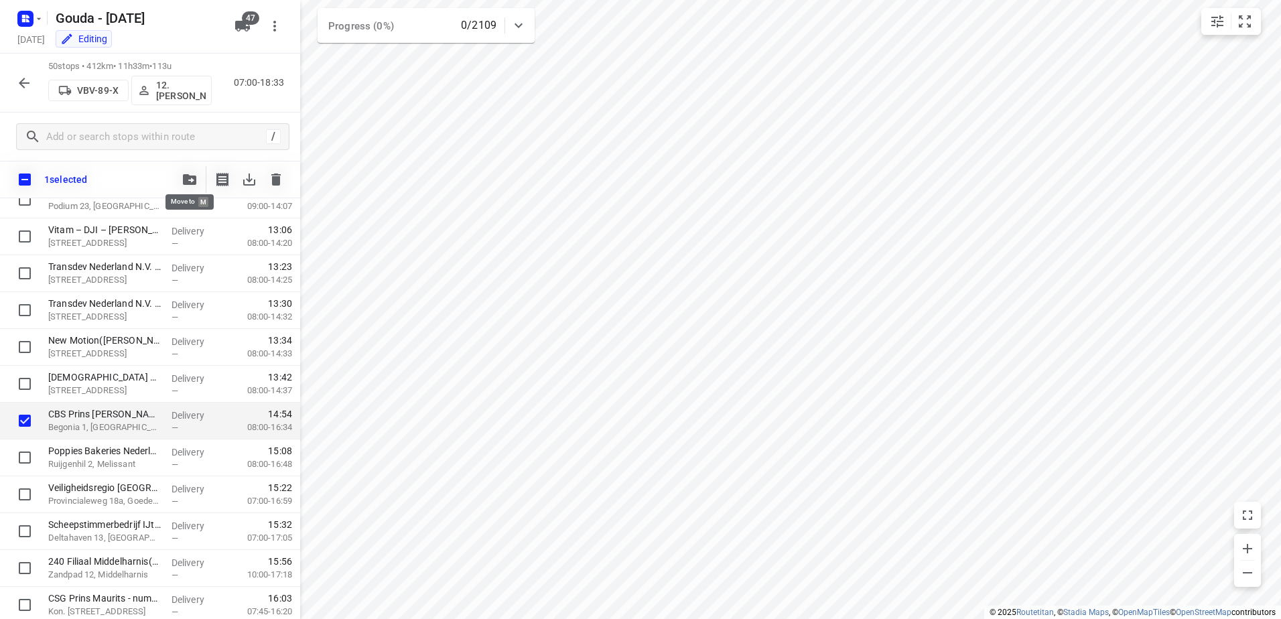
click at [198, 178] on button "button" at bounding box center [189, 179] width 27 height 27
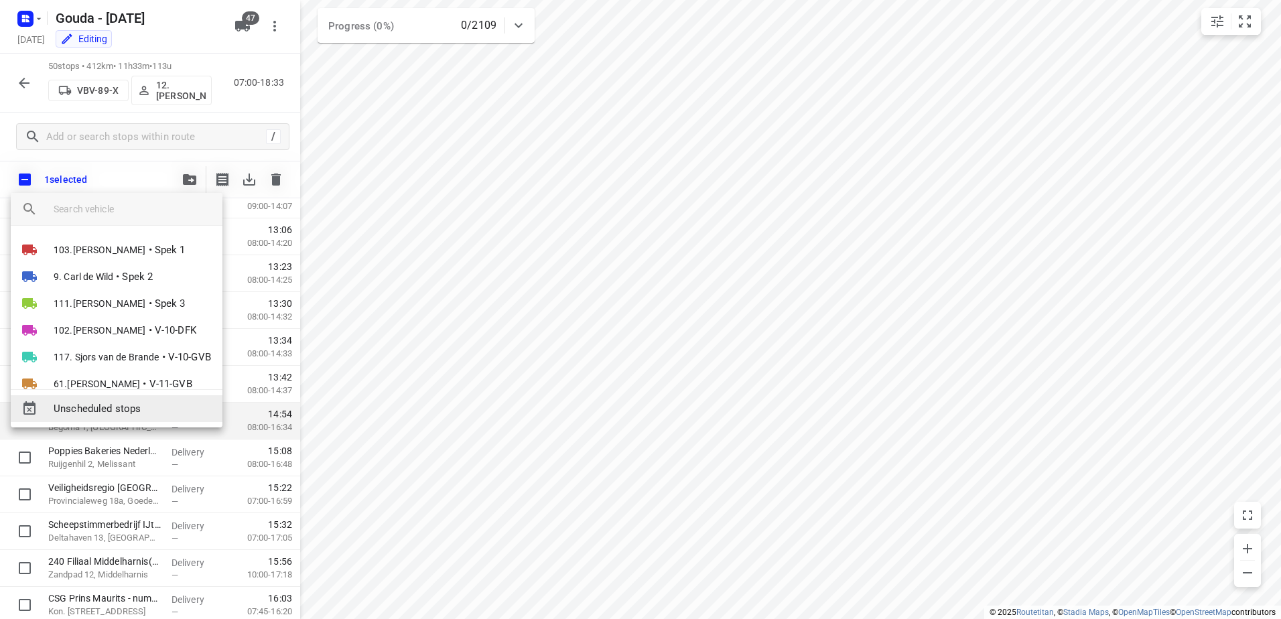
click at [159, 407] on span "Unscheduled stops" at bounding box center [133, 408] width 158 height 15
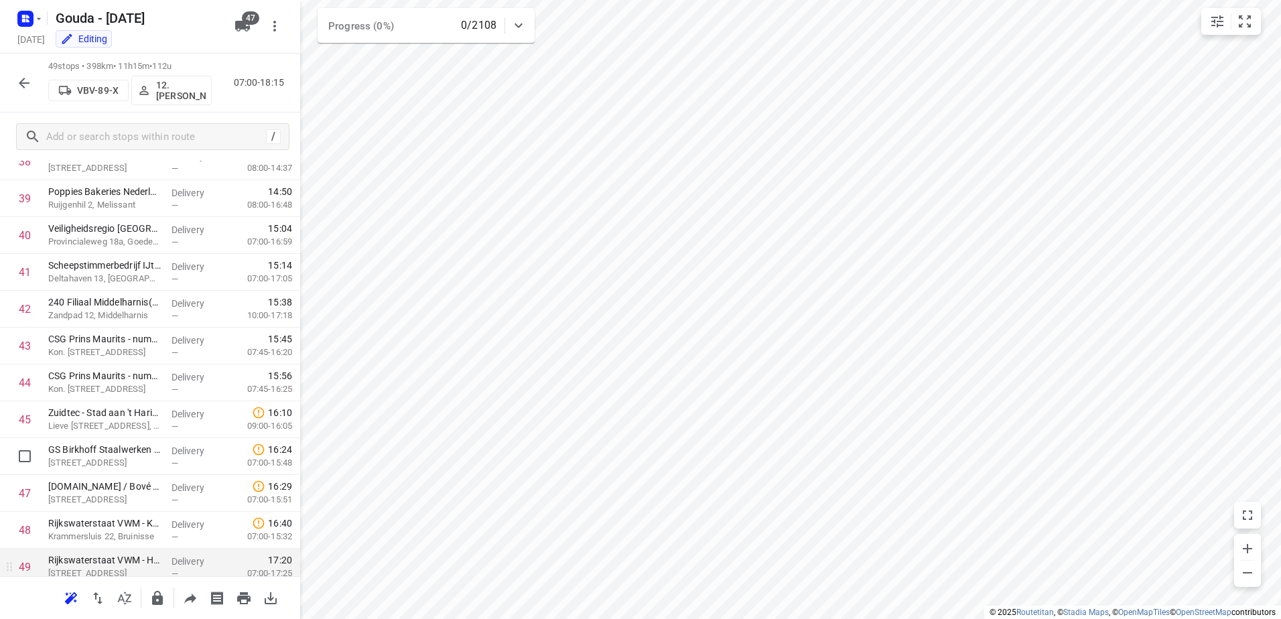
scroll to position [1532, 0]
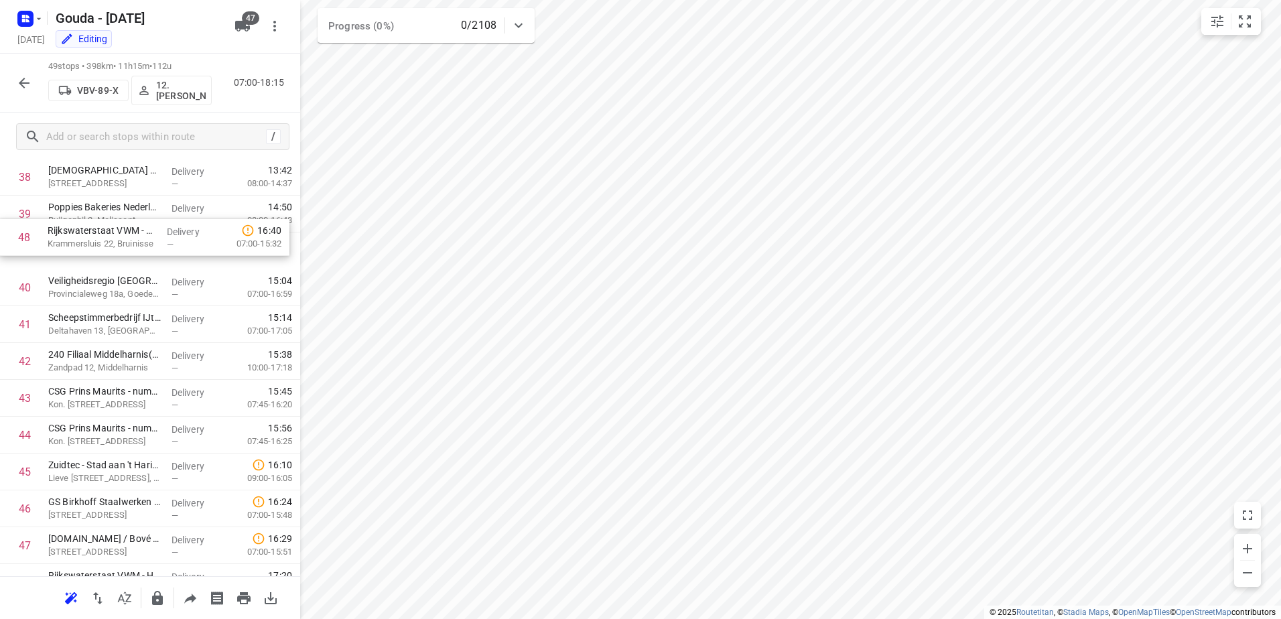
drag, startPoint x: 151, startPoint y: 492, endPoint x: 150, endPoint y: 241, distance: 250.6
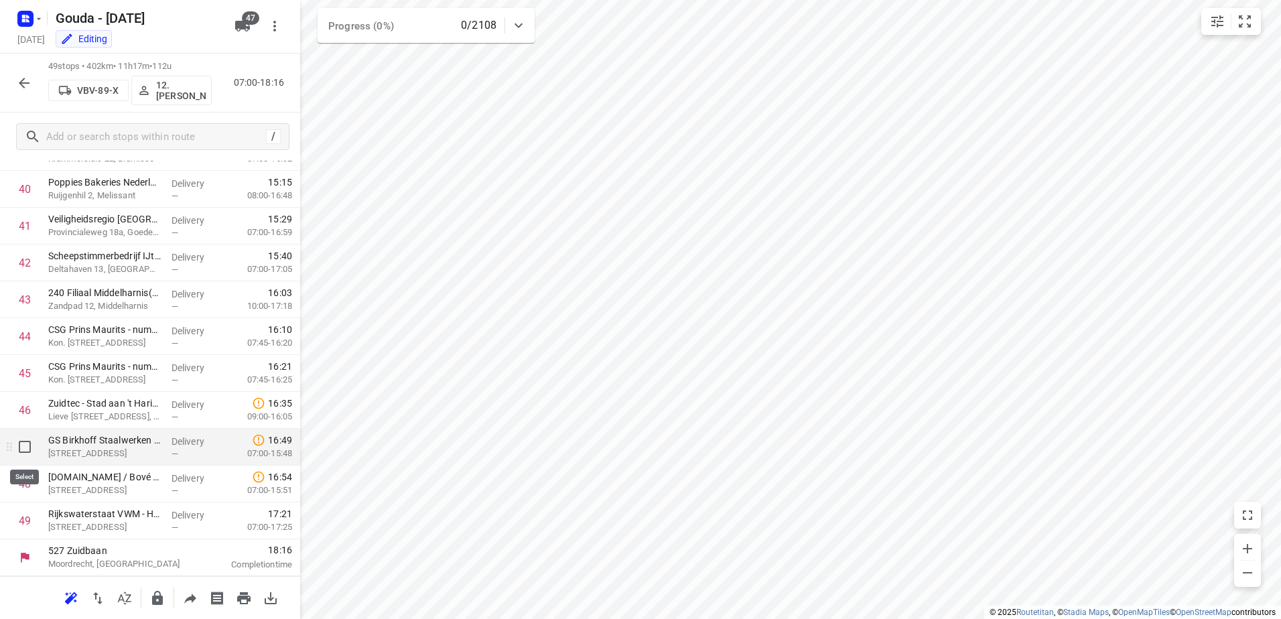
click at [19, 454] on input "checkbox" at bounding box center [24, 446] width 27 height 27
checkbox input "true"
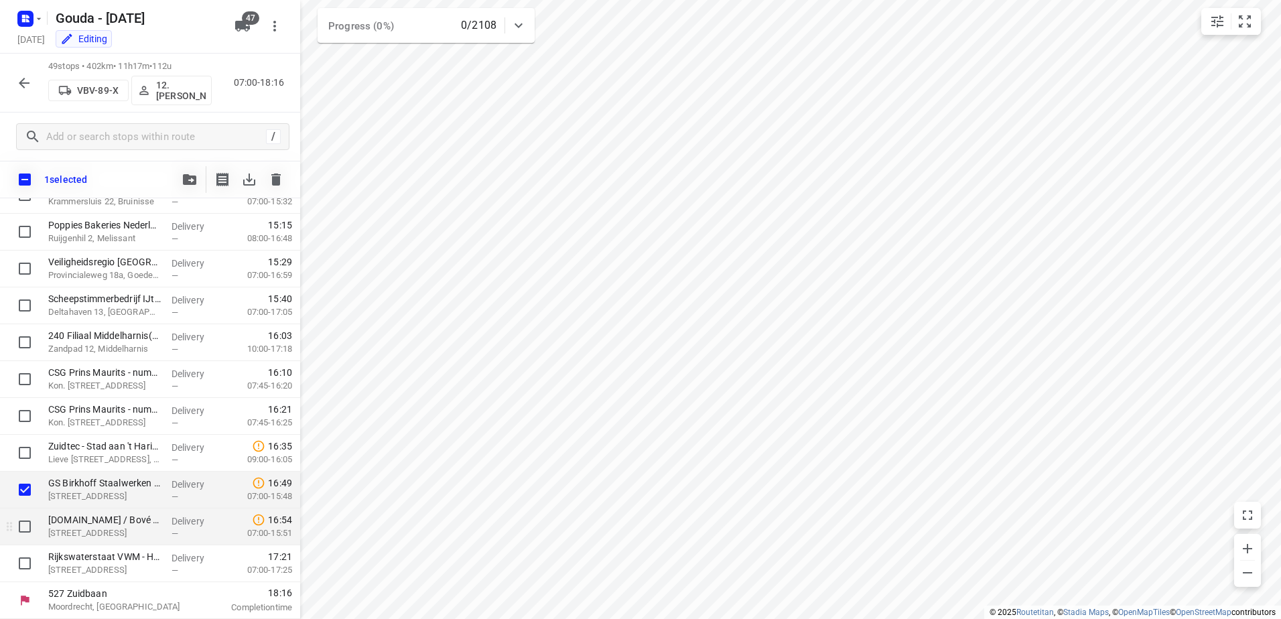
scroll to position [1527, 0]
click at [22, 525] on input "checkbox" at bounding box center [24, 526] width 27 height 27
checkbox input "true"
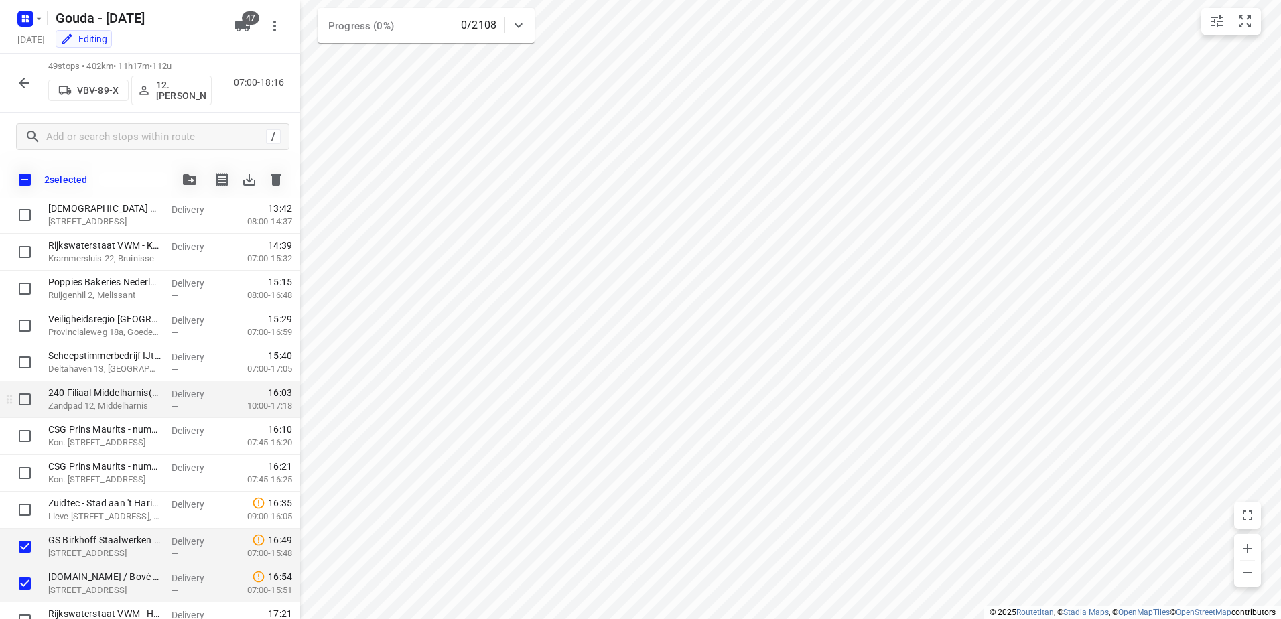
scroll to position [1460, 0]
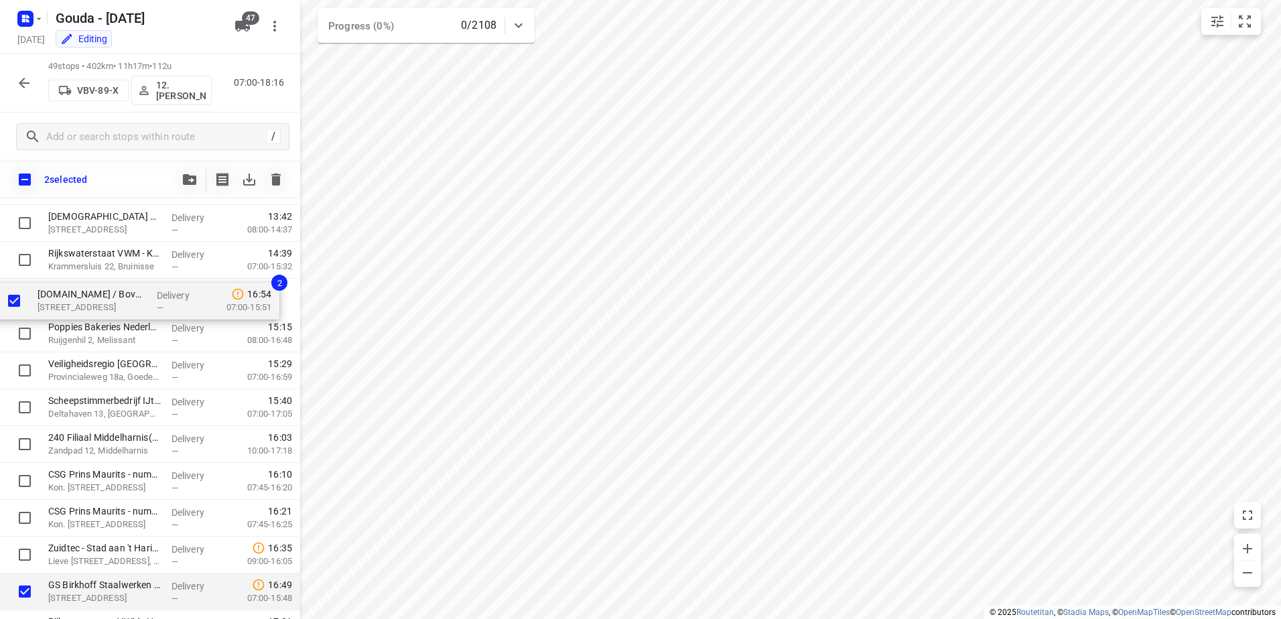
drag, startPoint x: 114, startPoint y: 583, endPoint x: 102, endPoint y: 283, distance: 299.7
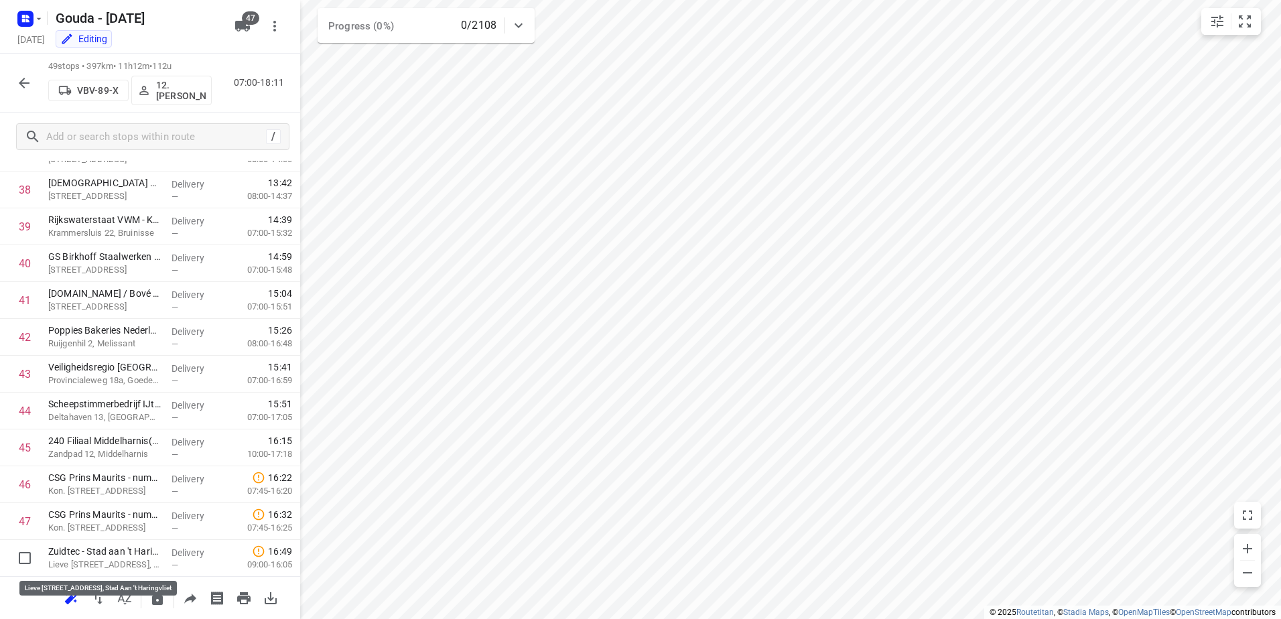
scroll to position [1461, 0]
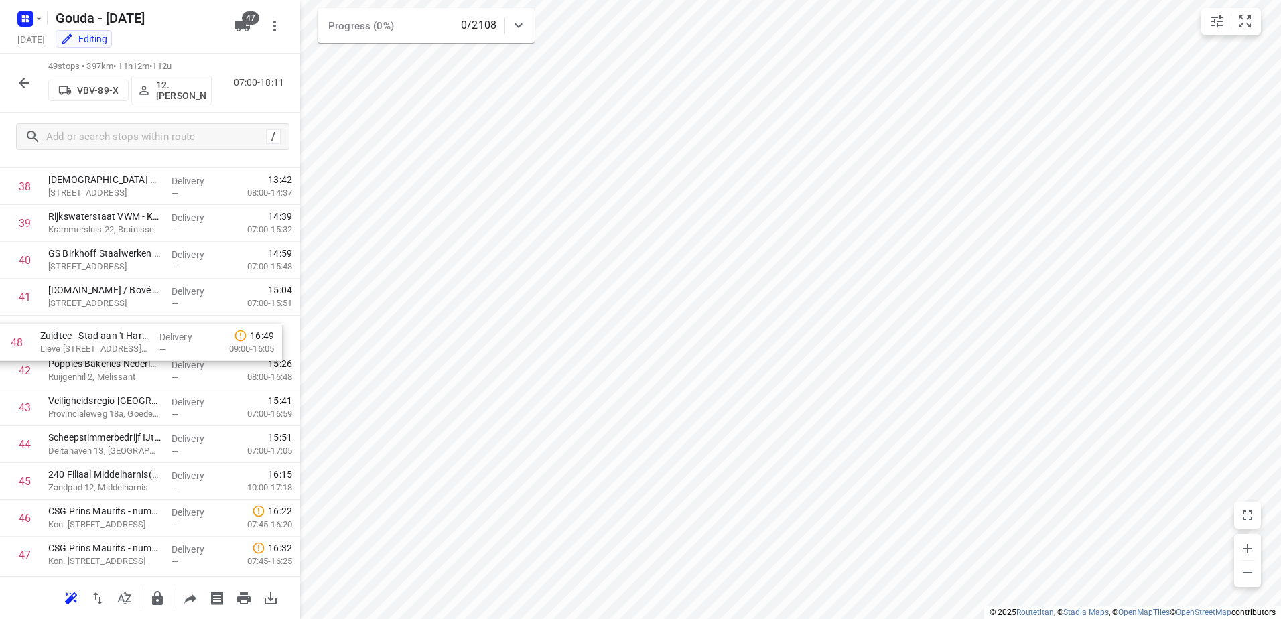
drag, startPoint x: 140, startPoint y: 558, endPoint x: 132, endPoint y: 332, distance: 225.9
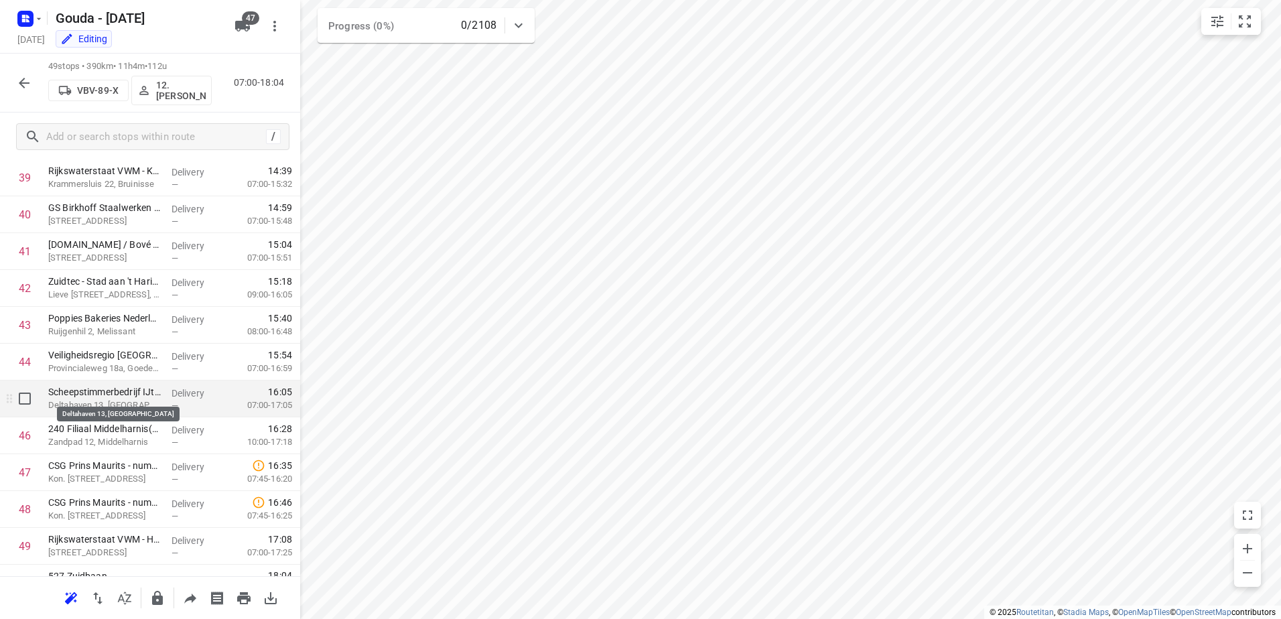
scroll to position [1532, 0]
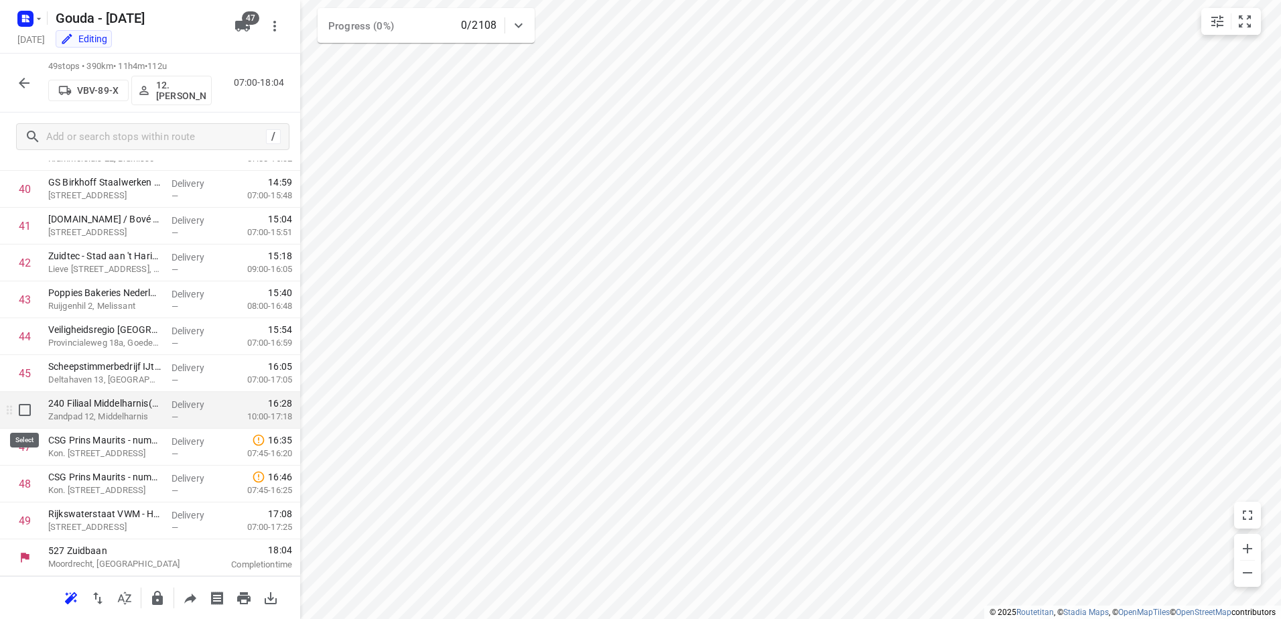
click at [23, 411] on input "checkbox" at bounding box center [24, 410] width 27 height 27
checkbox input "true"
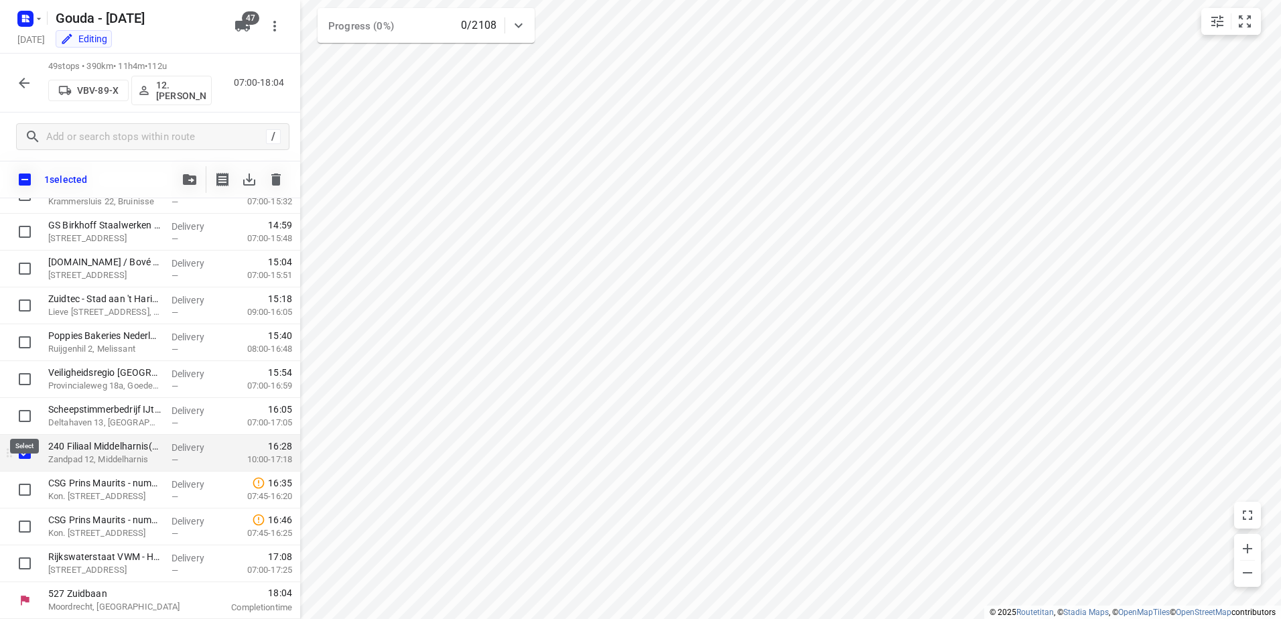
scroll to position [1527, 0]
drag, startPoint x: 19, startPoint y: 497, endPoint x: 33, endPoint y: 465, distance: 34.8
click at [19, 495] on input "checkbox" at bounding box center [24, 489] width 27 height 27
checkbox input "true"
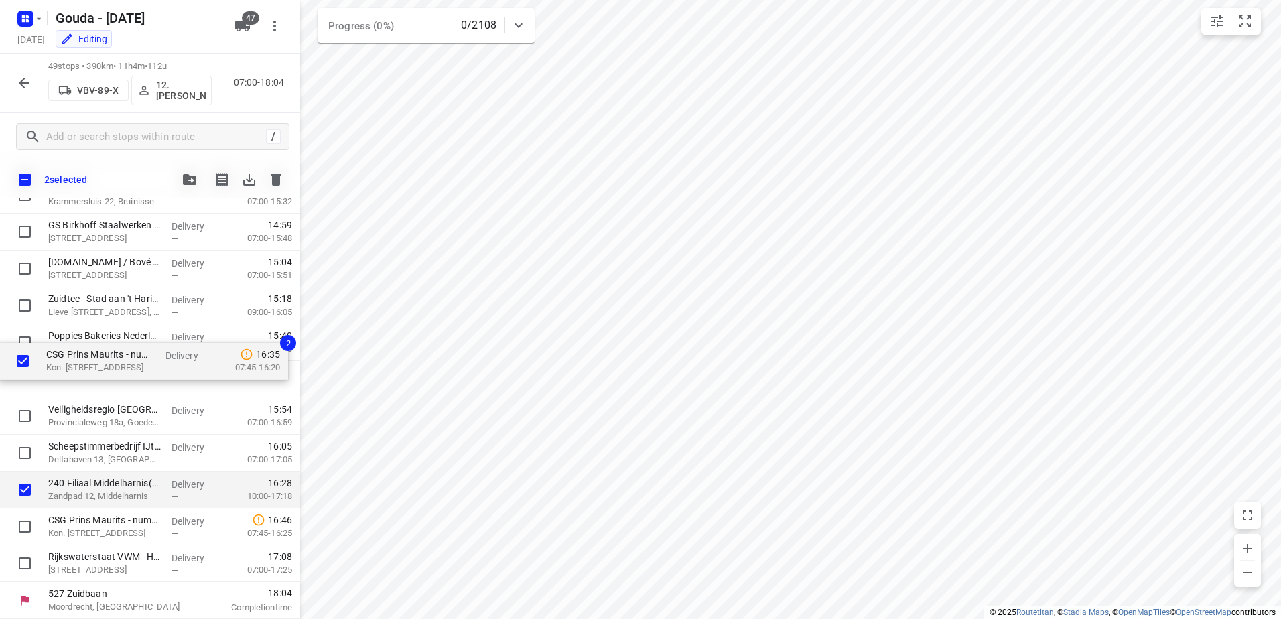
drag, startPoint x: 125, startPoint y: 462, endPoint x: 124, endPoint y: 338, distance: 123.3
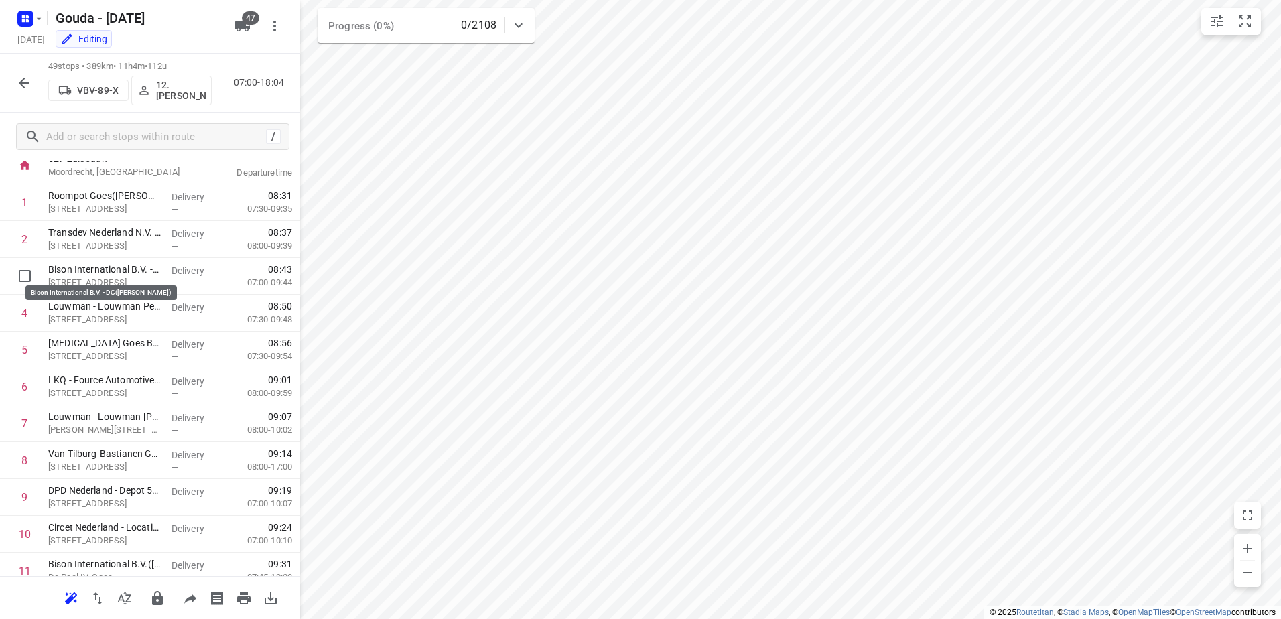
scroll to position [0, 0]
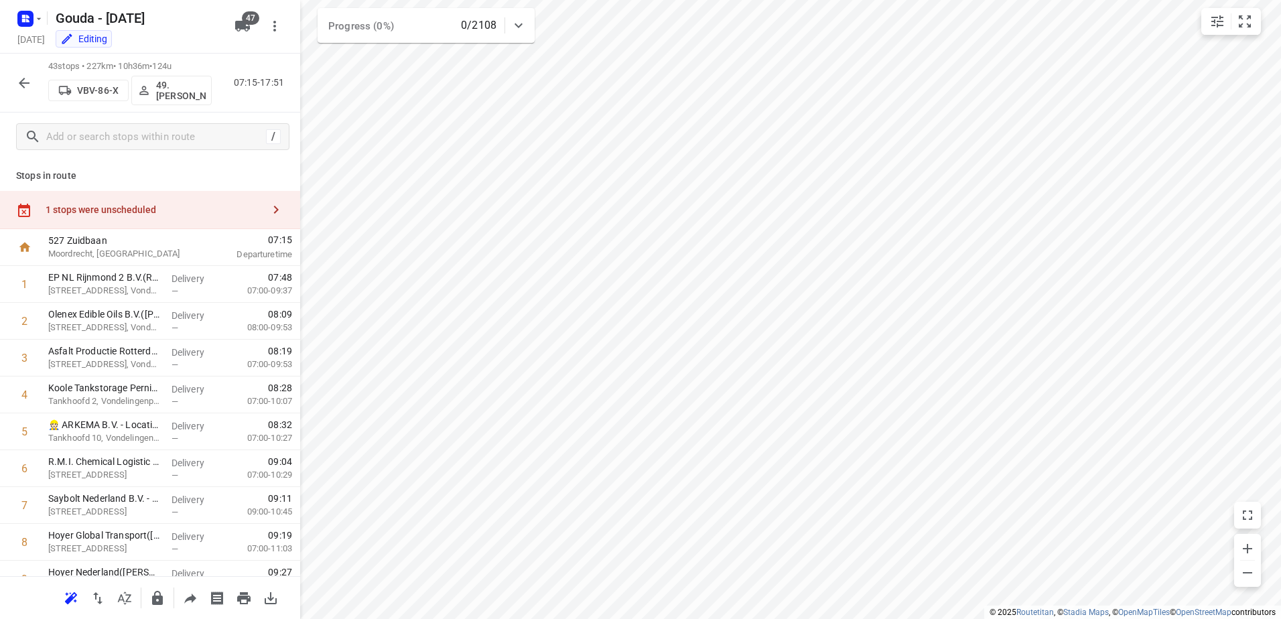
click at [122, 198] on div "1 stops were unscheduled" at bounding box center [150, 210] width 300 height 38
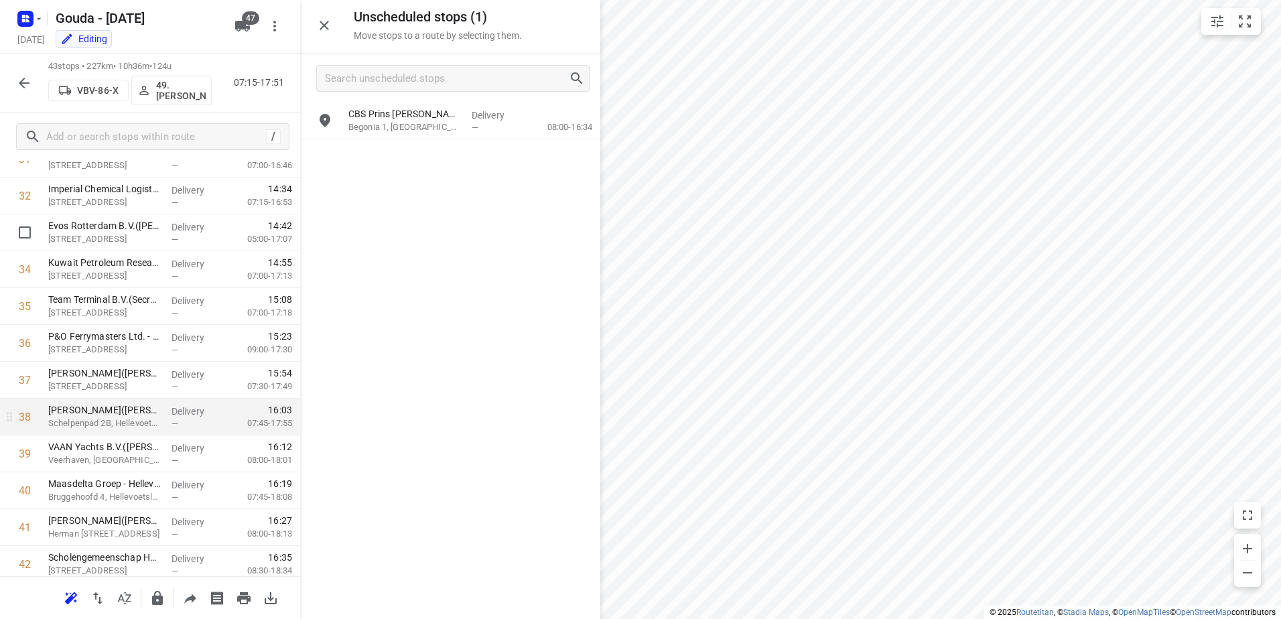
scroll to position [1311, 0]
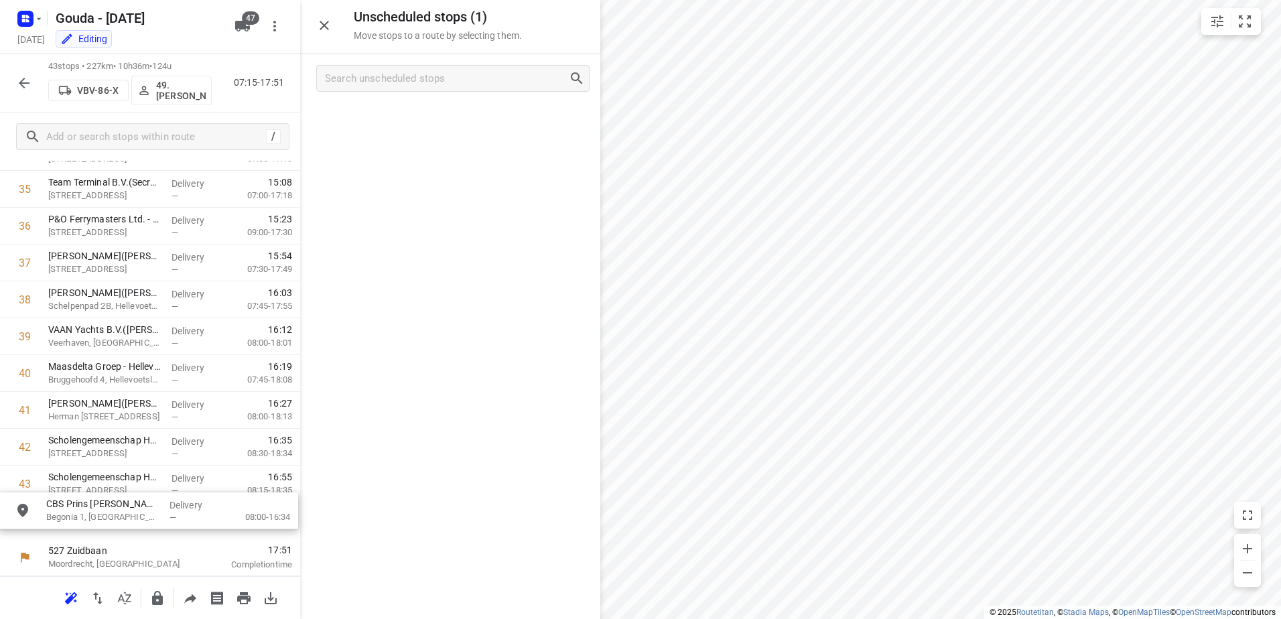
drag, startPoint x: 448, startPoint y: 123, endPoint x: 127, endPoint y: 514, distance: 505.1
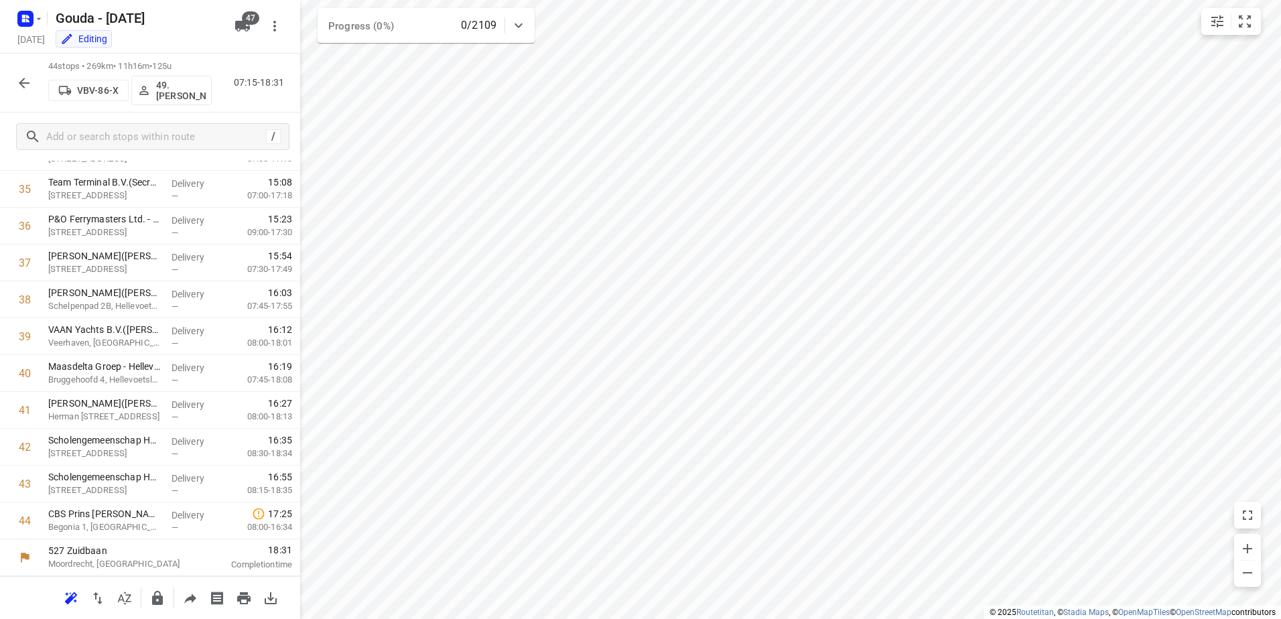
scroll to position [1310, 0]
click at [27, 83] on icon "button" at bounding box center [24, 83] width 11 height 11
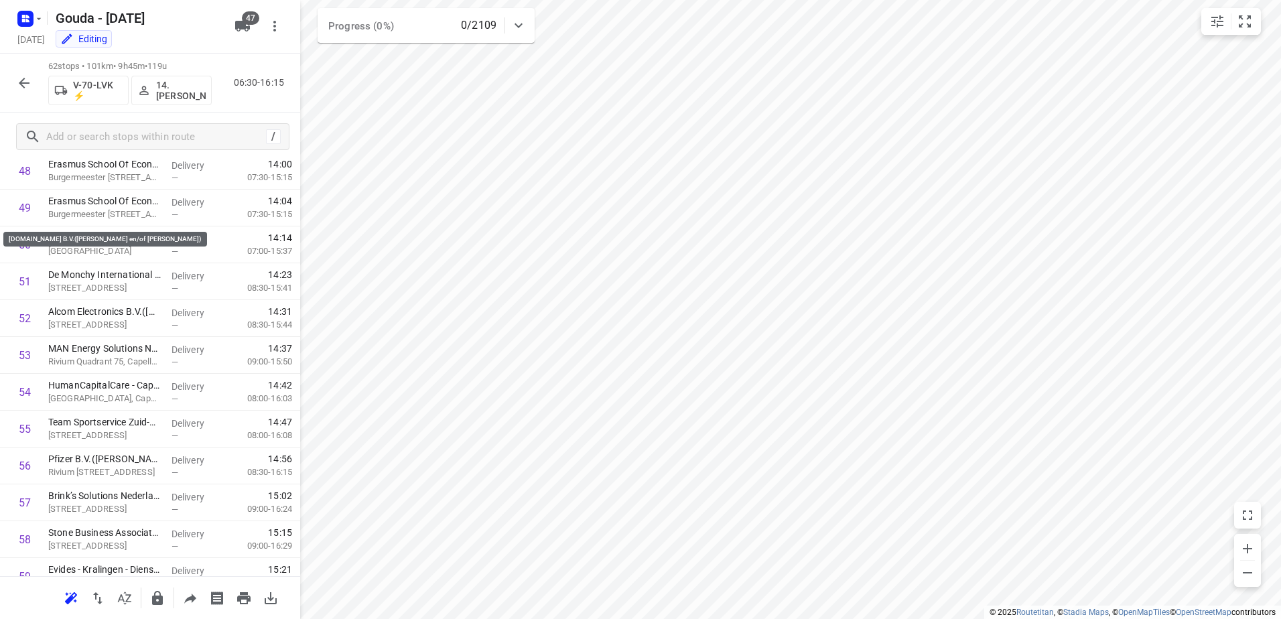
scroll to position [1571, 0]
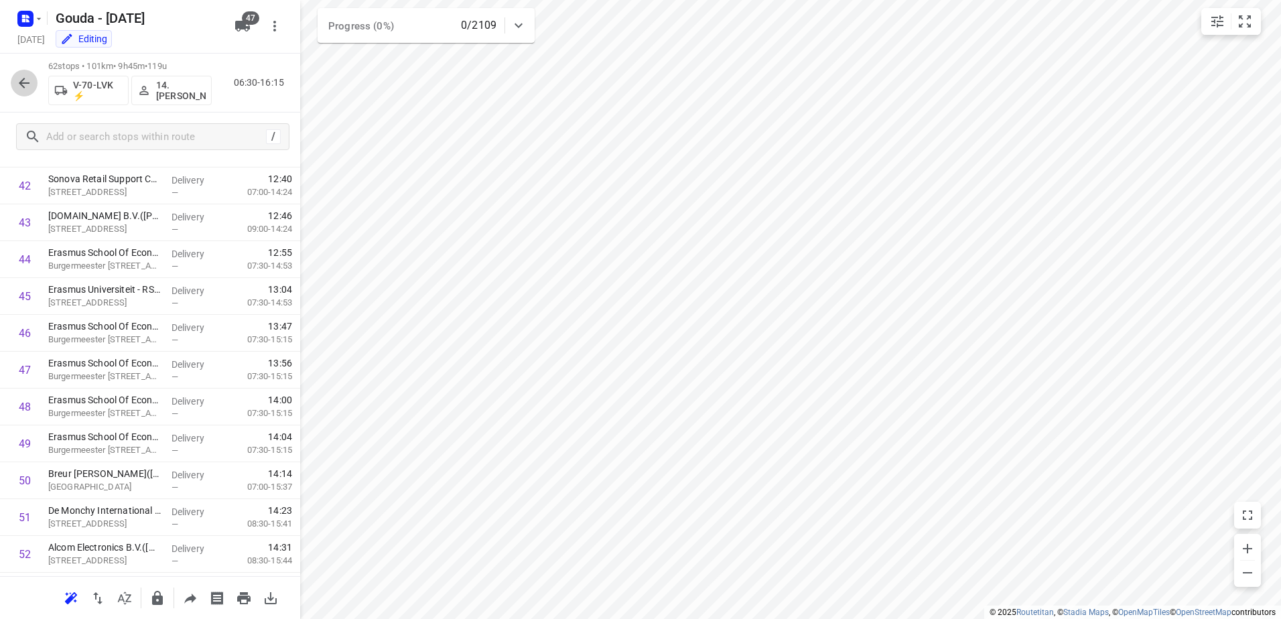
click at [13, 86] on button "button" at bounding box center [24, 83] width 27 height 27
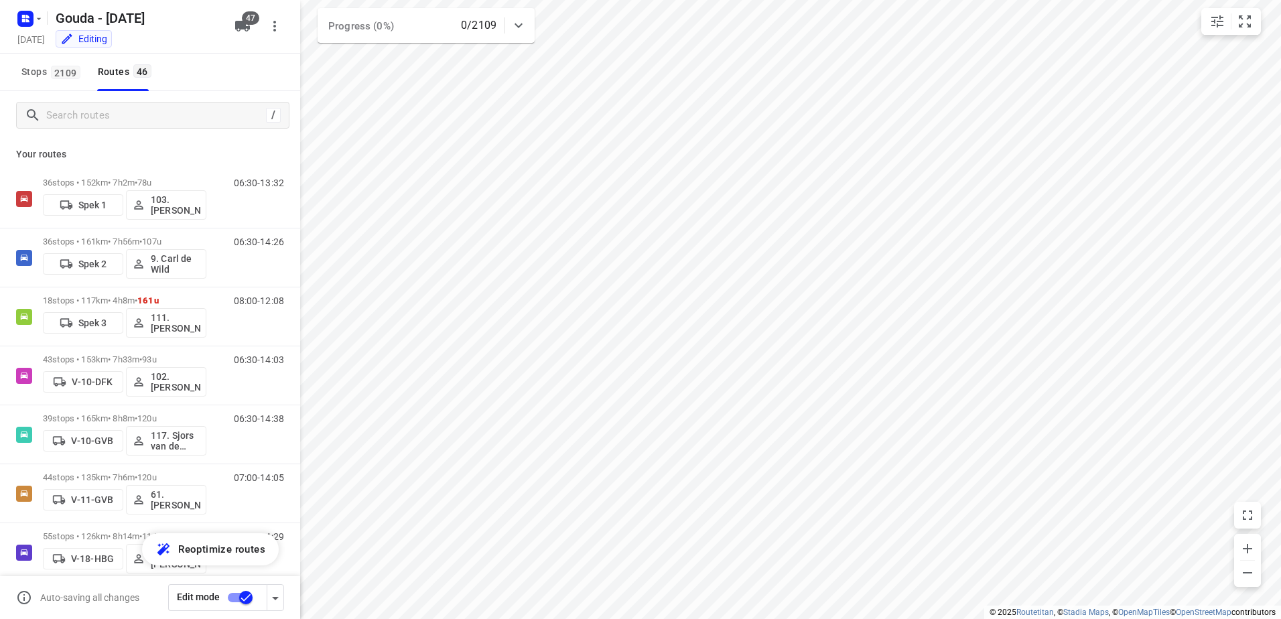
click at [249, 596] on input "checkbox" at bounding box center [246, 597] width 76 height 25
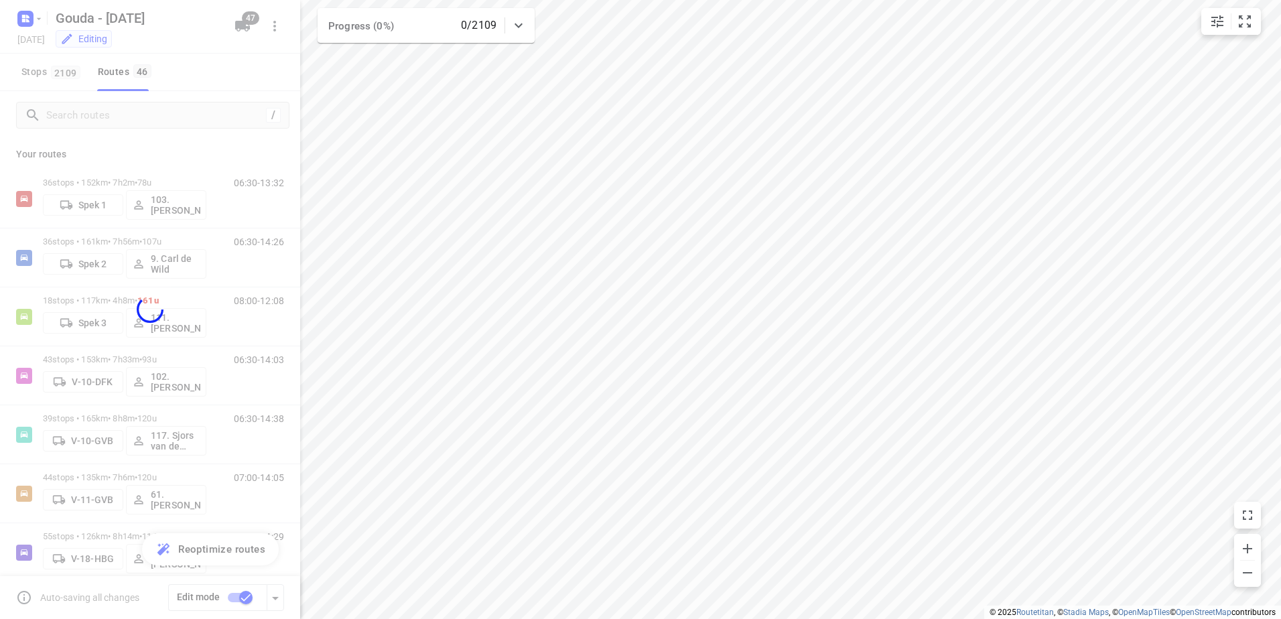
checkbox input "false"
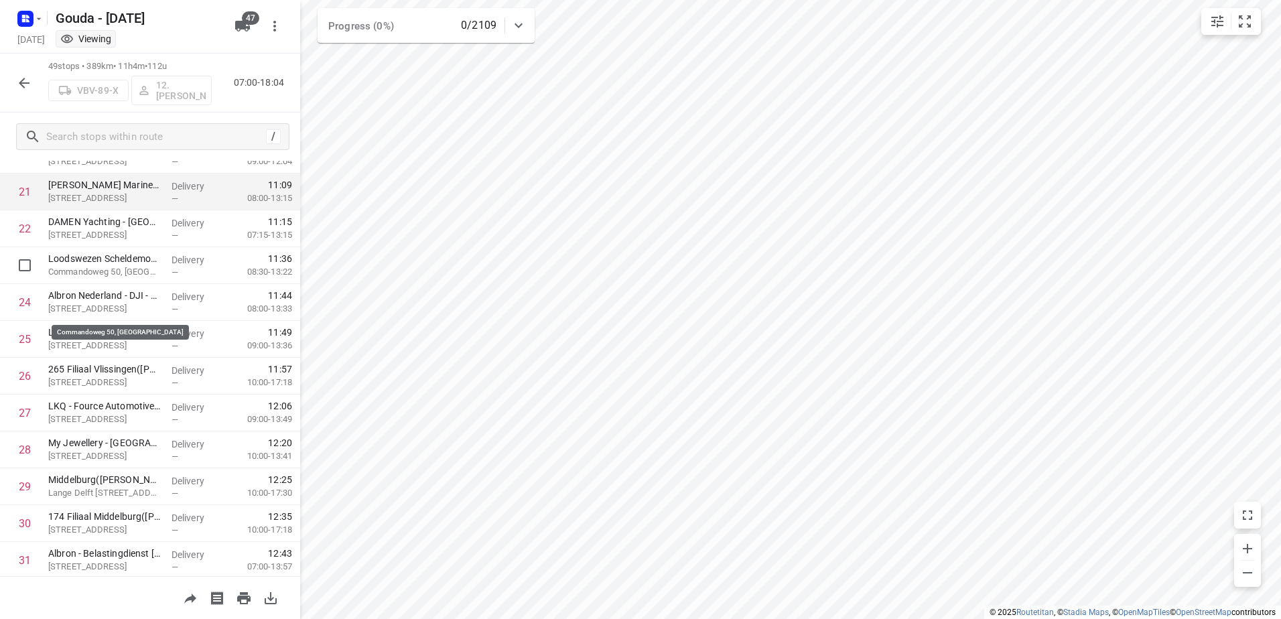
scroll to position [804, 0]
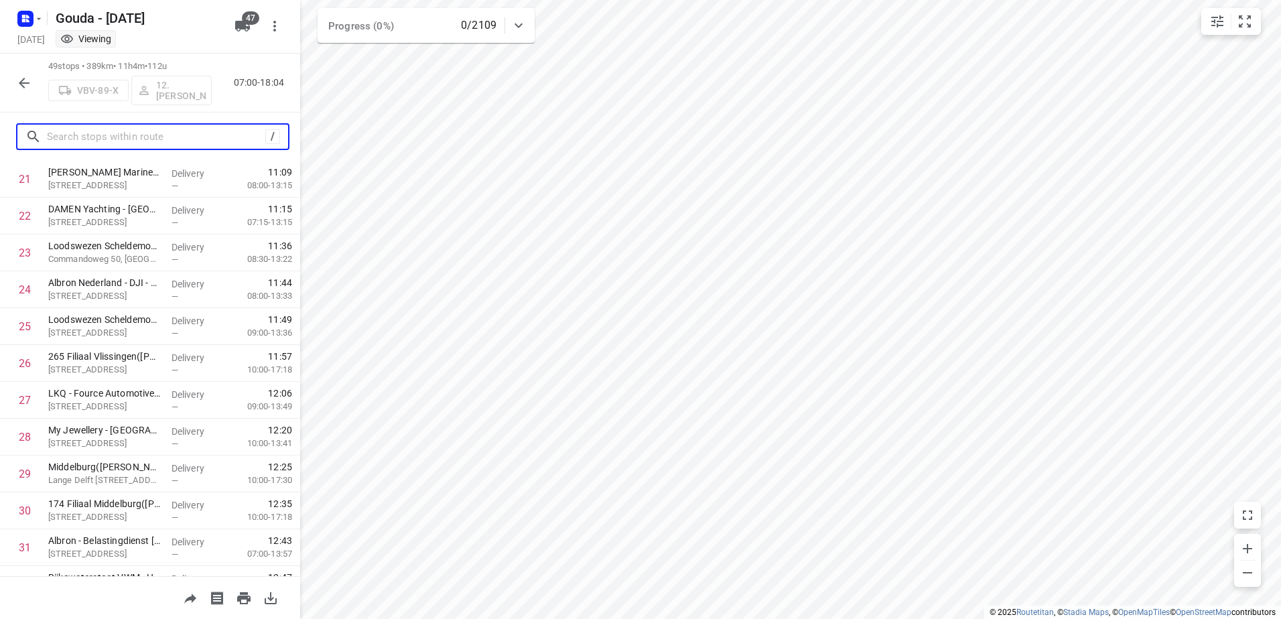
click at [119, 133] on input "text" at bounding box center [156, 137] width 218 height 21
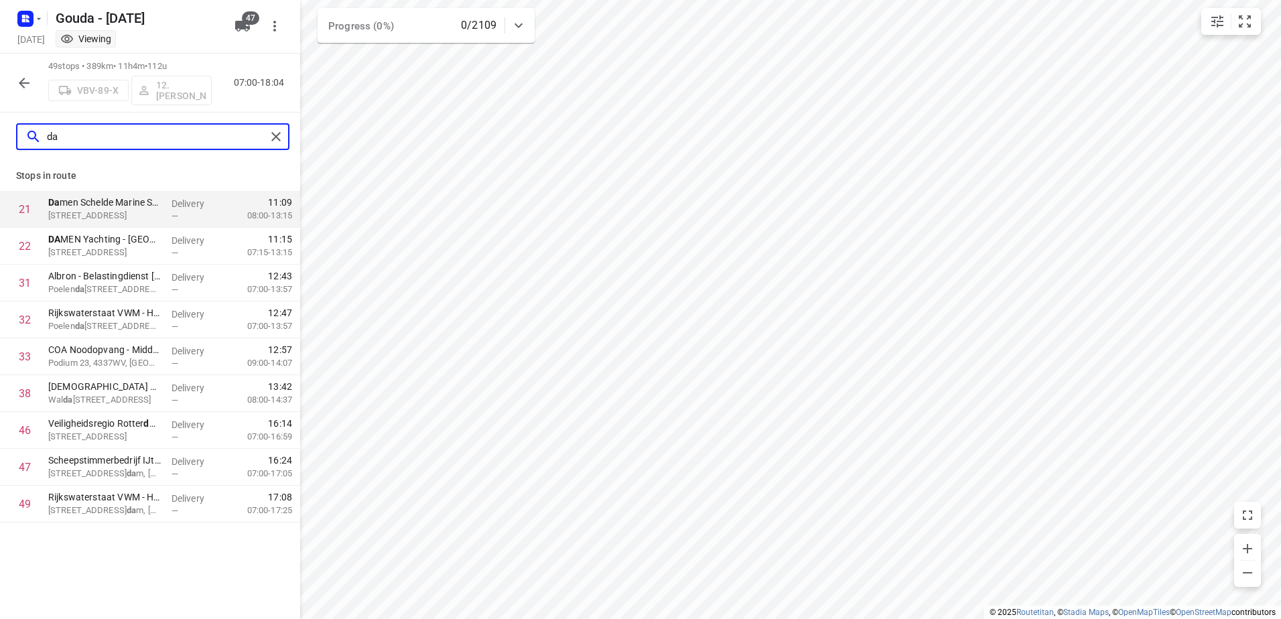
scroll to position [0, 0]
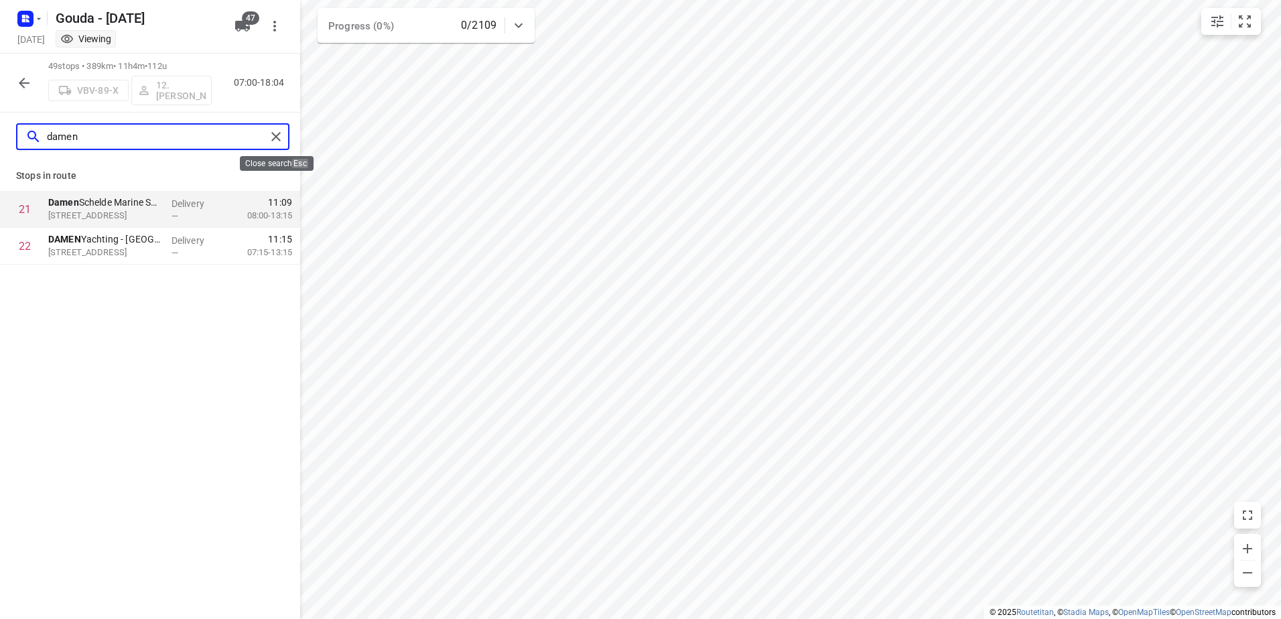
type input "damen"
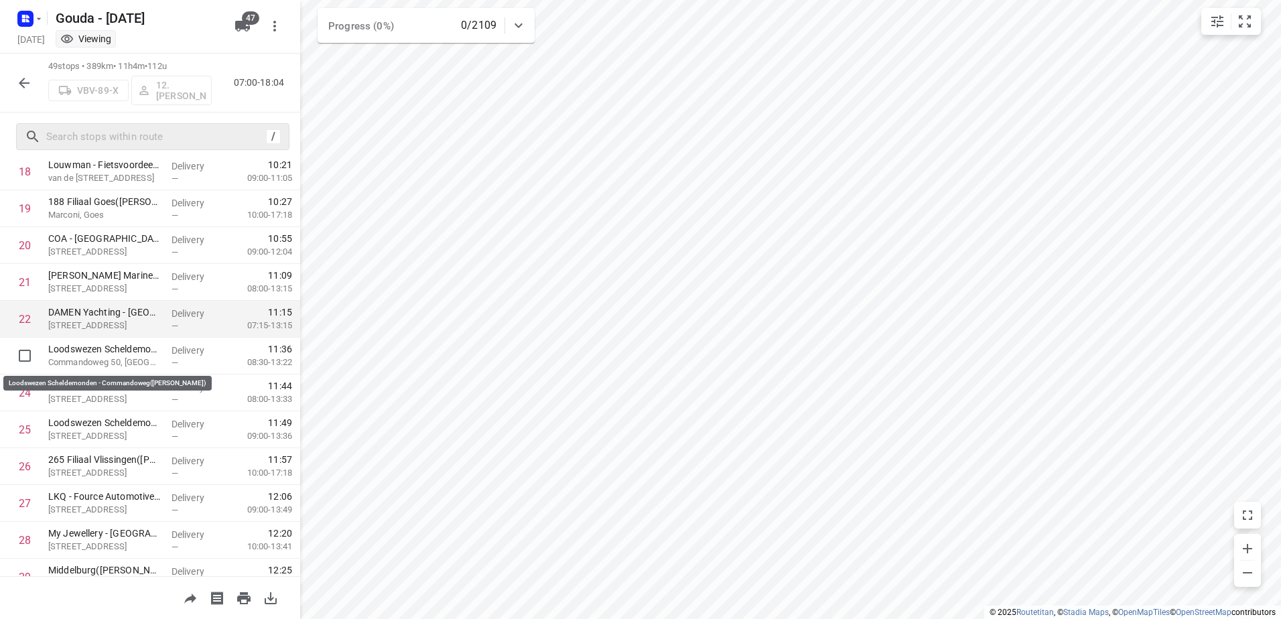
scroll to position [690, 0]
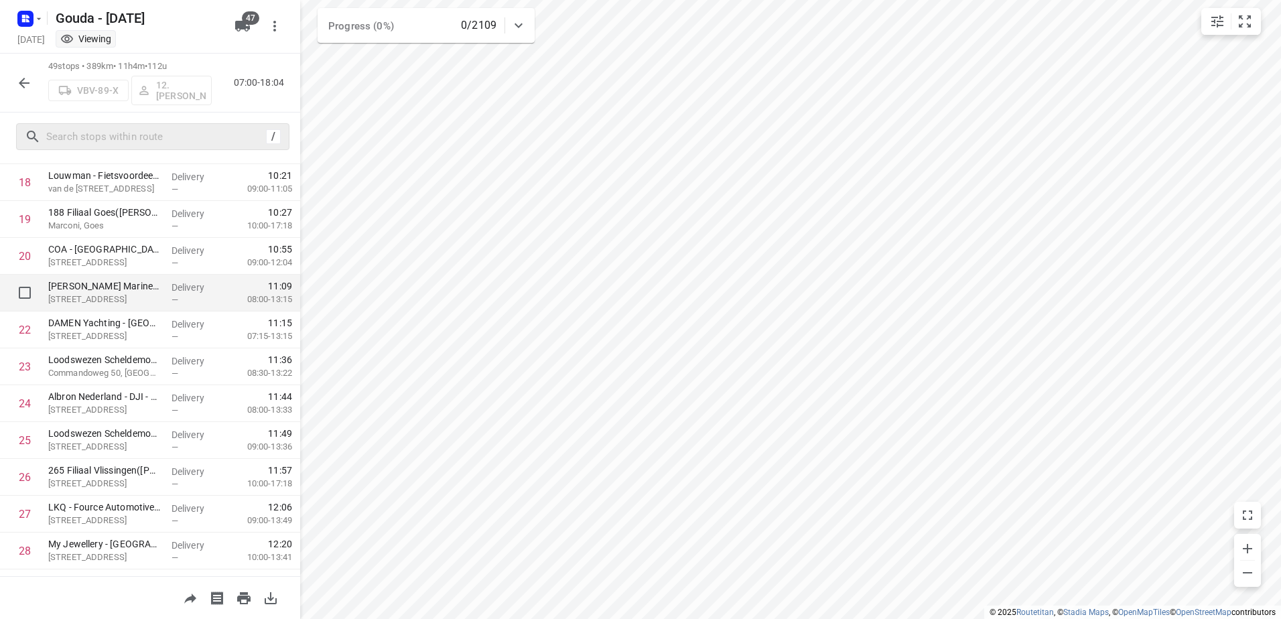
click at [123, 291] on p "Damen Schelde Marine Services(Josine Glerum)" at bounding box center [104, 285] width 113 height 13
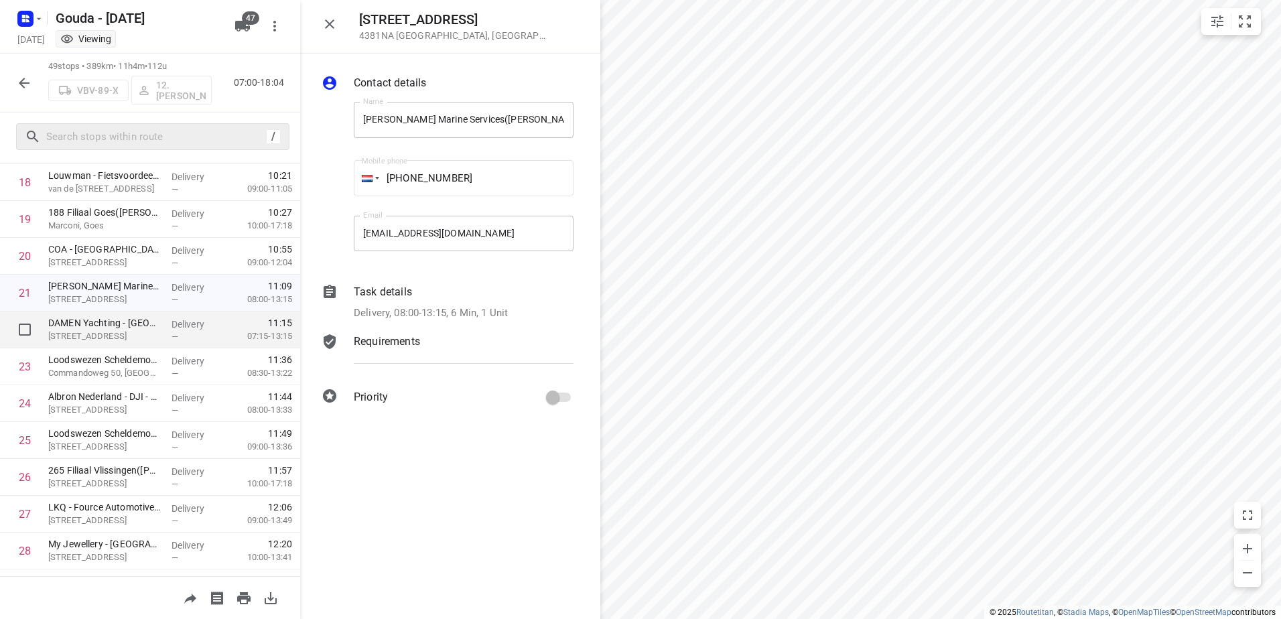
click at [134, 330] on p "Koningsweg 2, Vlissingen" at bounding box center [104, 336] width 113 height 13
click at [330, 29] on icon "button" at bounding box center [330, 24] width 16 height 16
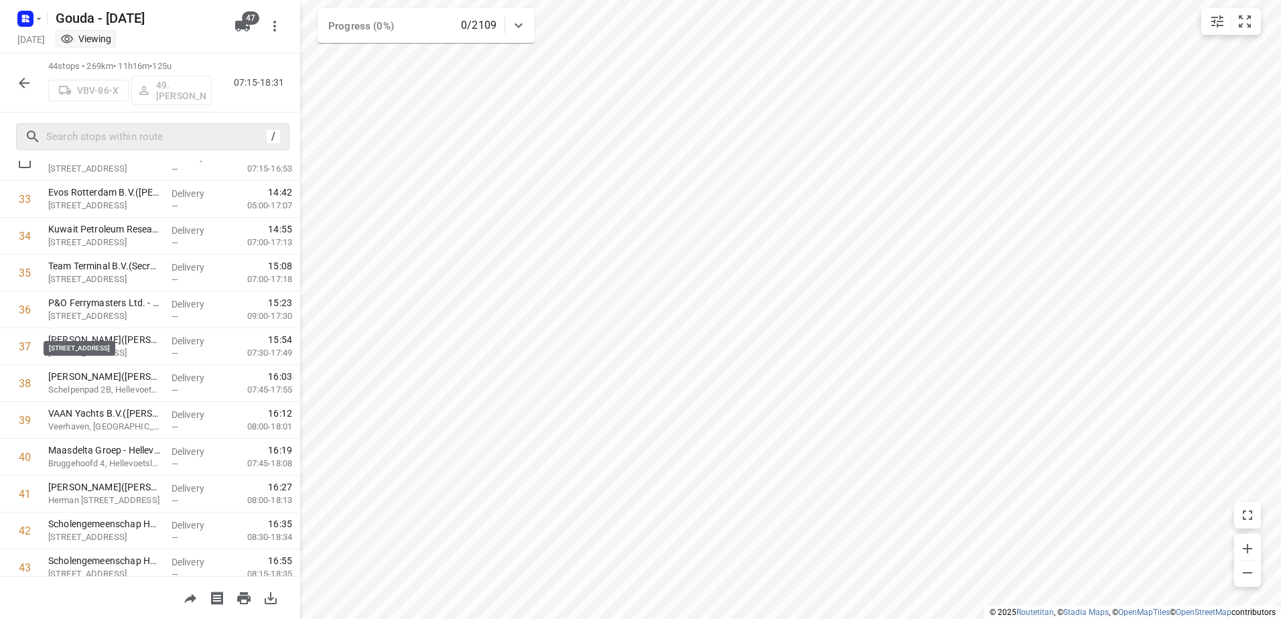
scroll to position [1042, 0]
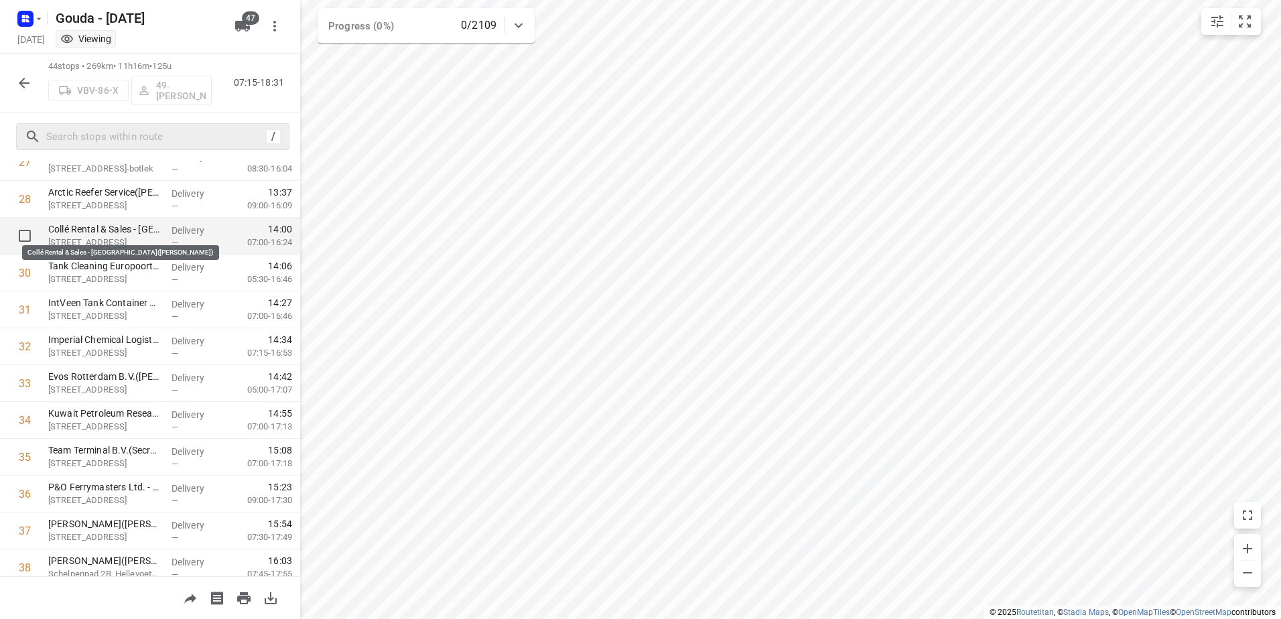
click at [84, 230] on p "Collé Rental & Sales - Rotterdam(Pieter Molmans)" at bounding box center [104, 228] width 113 height 13
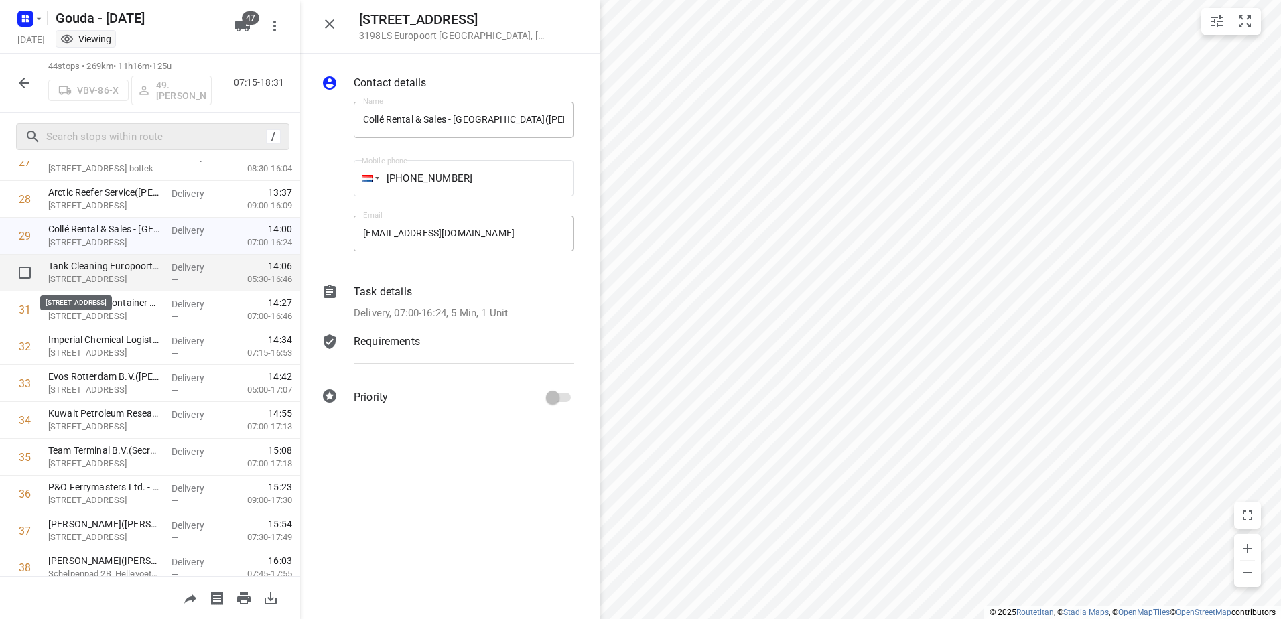
click at [106, 269] on p "Tank Cleaning Europoort (Kees in't Veen Beheer) - Europoort-Rotterdam(Tonnie Me…" at bounding box center [104, 265] width 113 height 13
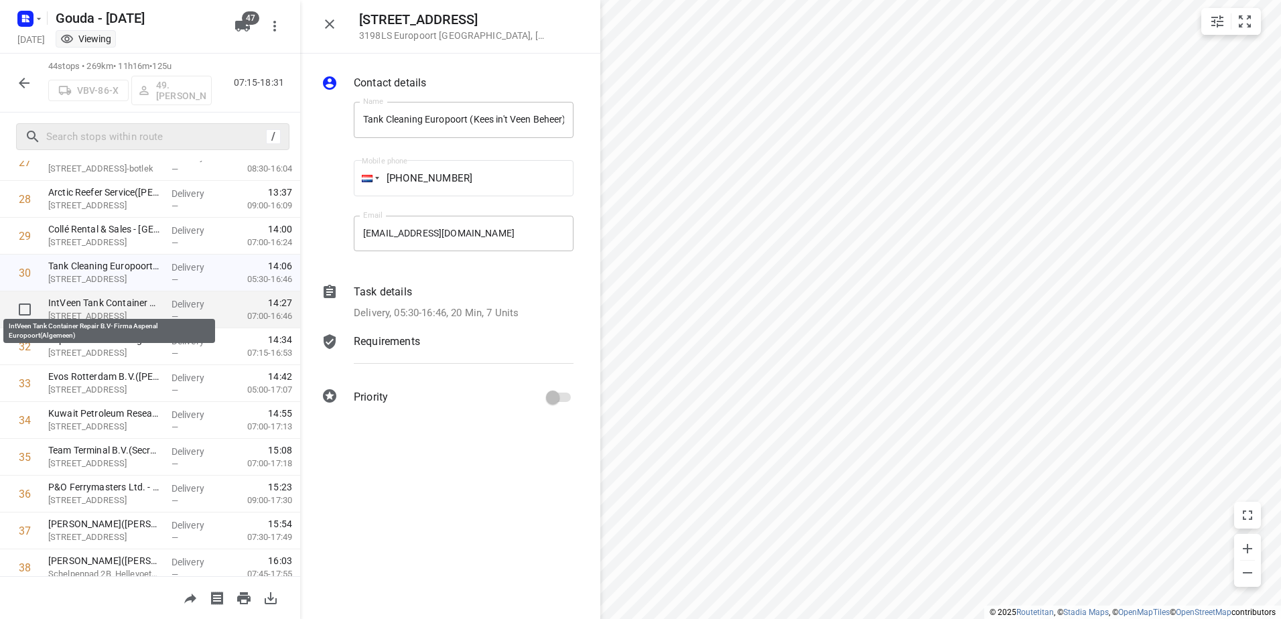
click at [114, 303] on p "IntVeen Tank Container Repair B.V- Firma Aspenal Europoort(Algemeen)" at bounding box center [104, 302] width 113 height 13
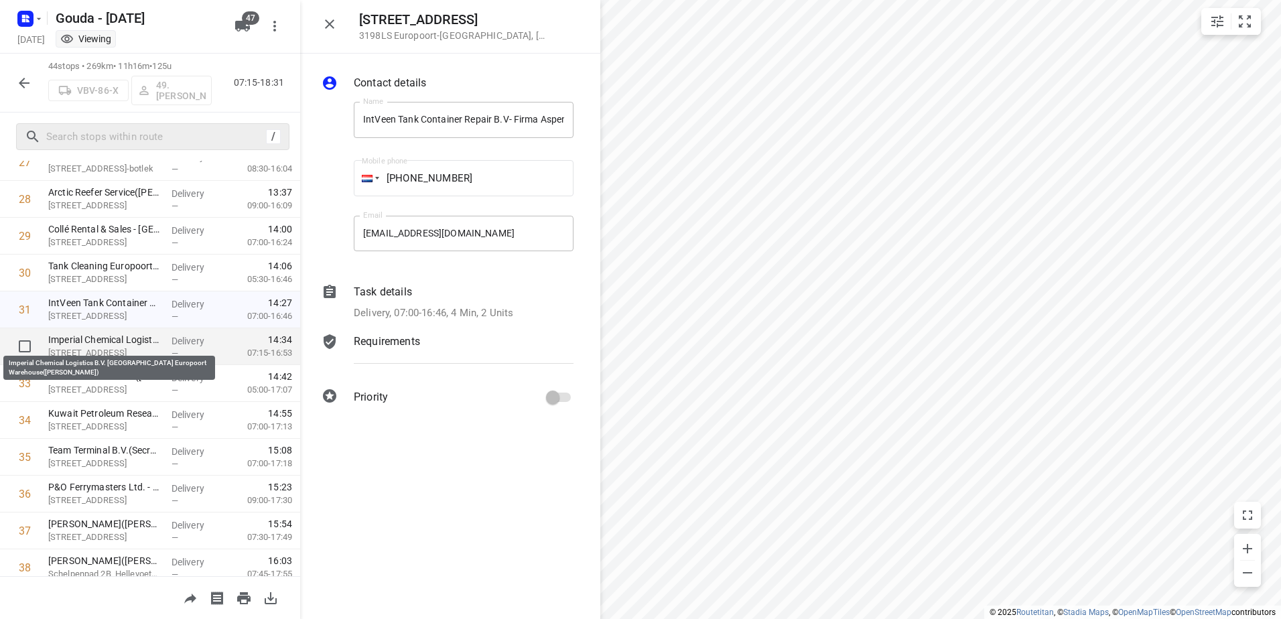
click at [121, 344] on p "Imperial Chemical Logistics B.V. Rotterdam Europoort Warehouse(Angela Brus)" at bounding box center [104, 339] width 113 height 13
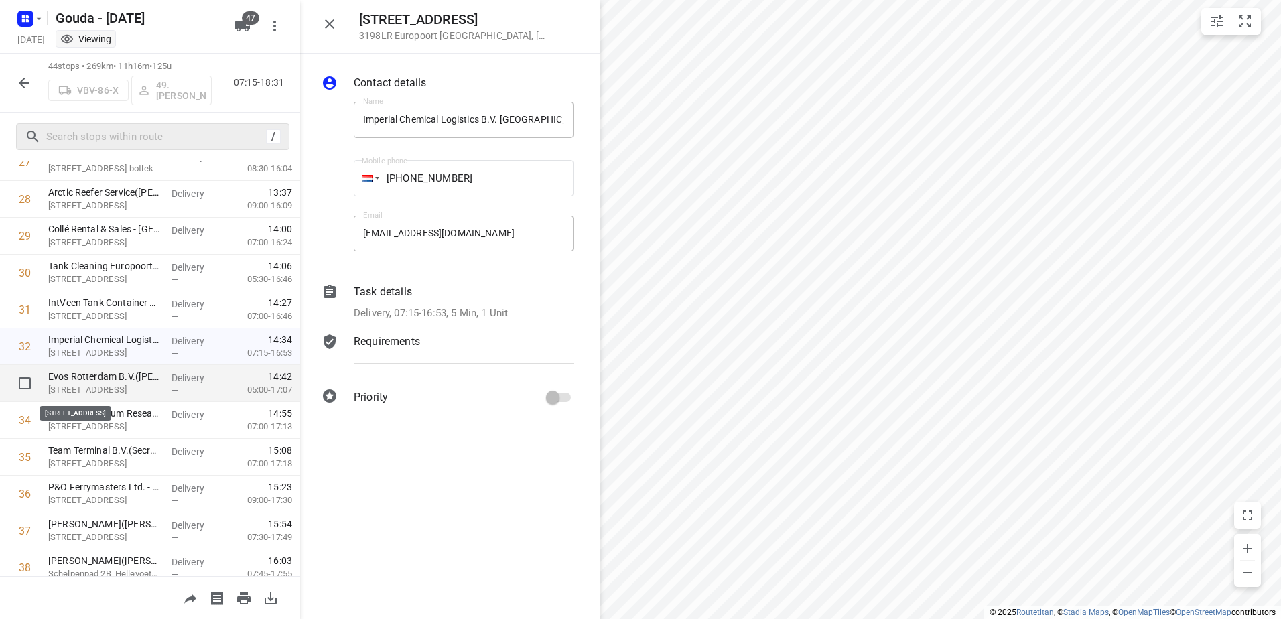
click at [124, 383] on p "Merwedeweg 20, Europoort Rotterdam" at bounding box center [104, 389] width 113 height 13
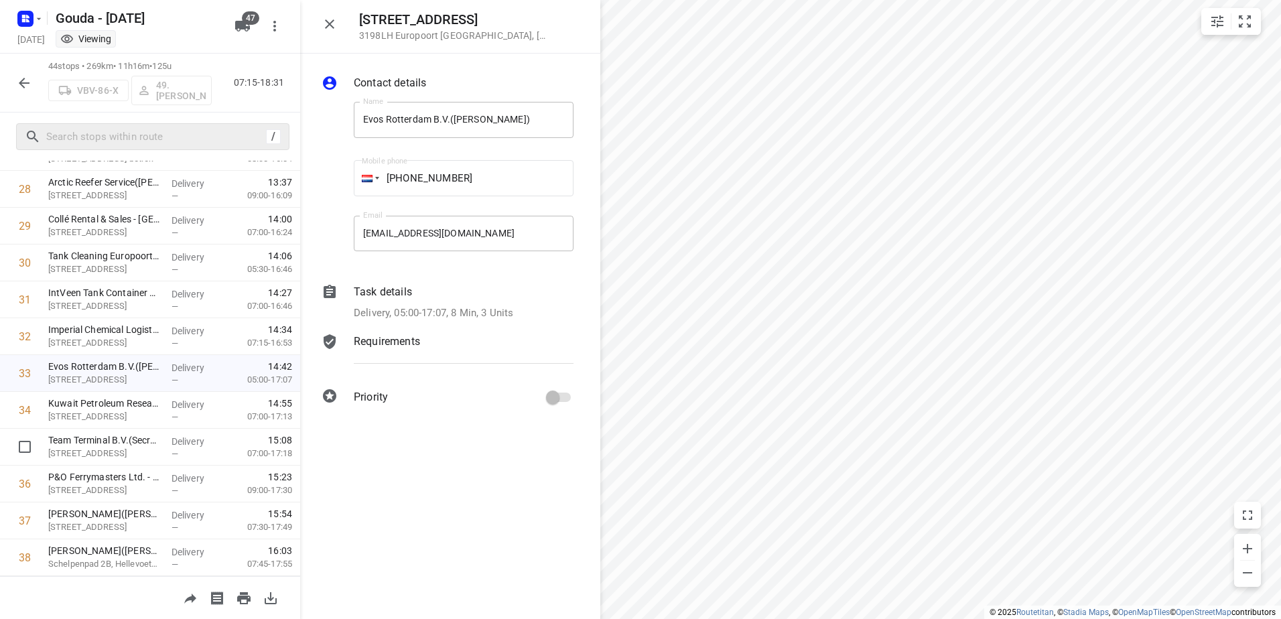
scroll to position [1075, 0]
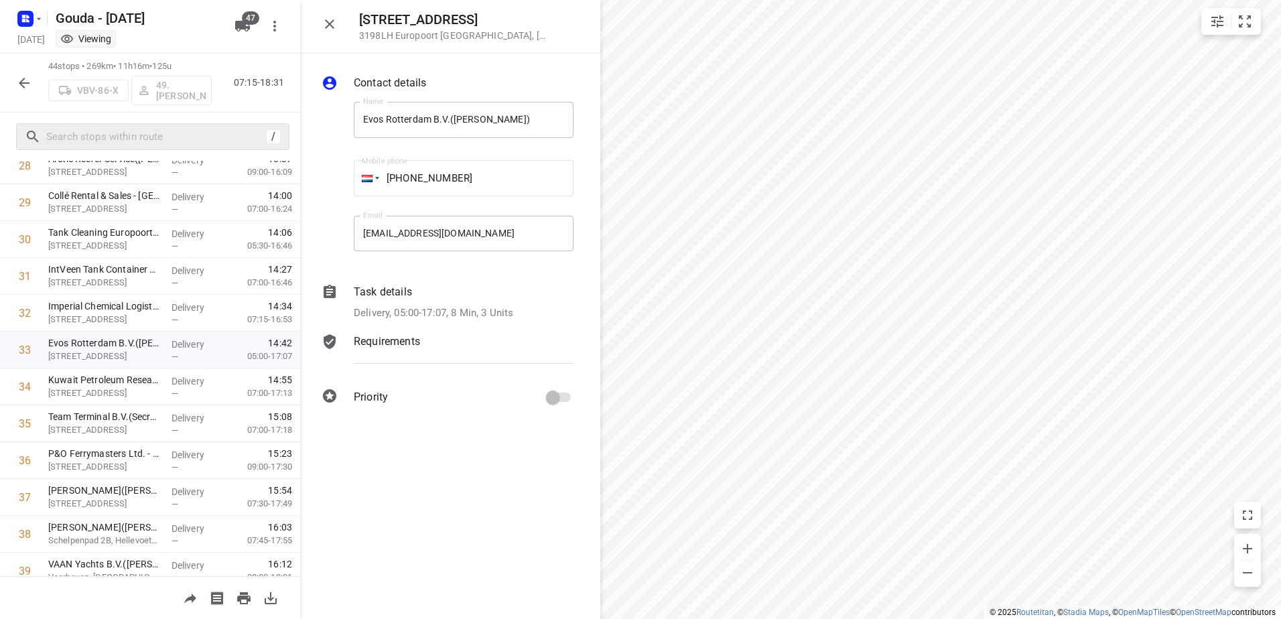
click at [328, 26] on icon "button" at bounding box center [329, 23] width 9 height 9
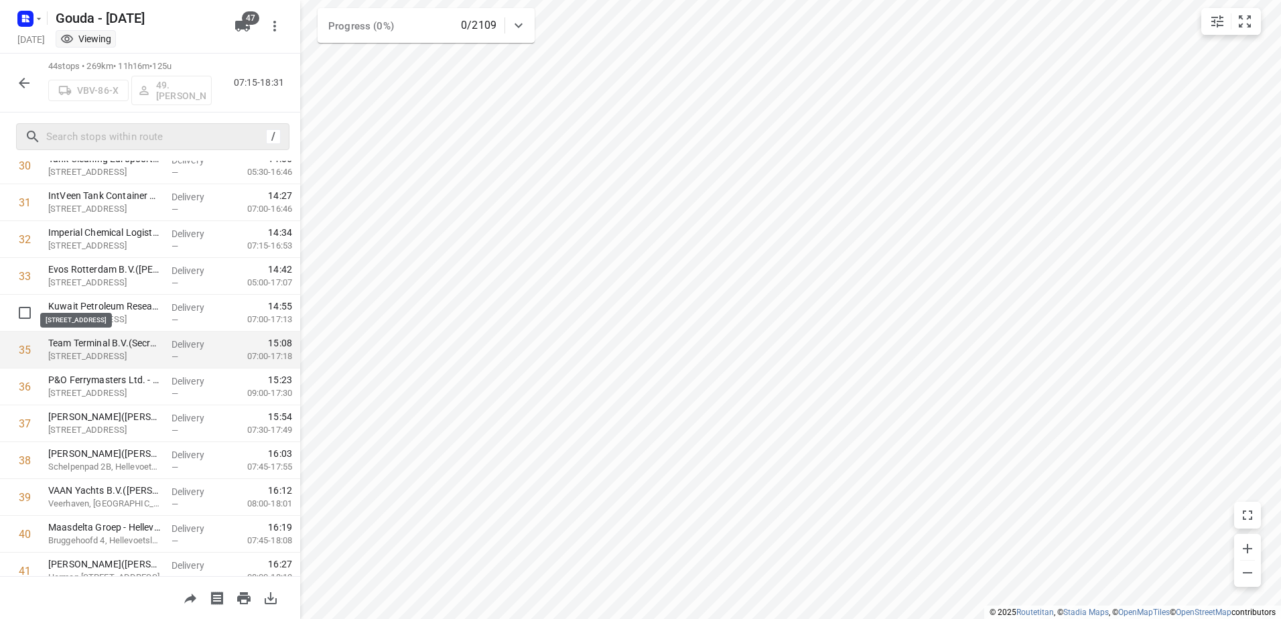
scroll to position [1109, 0]
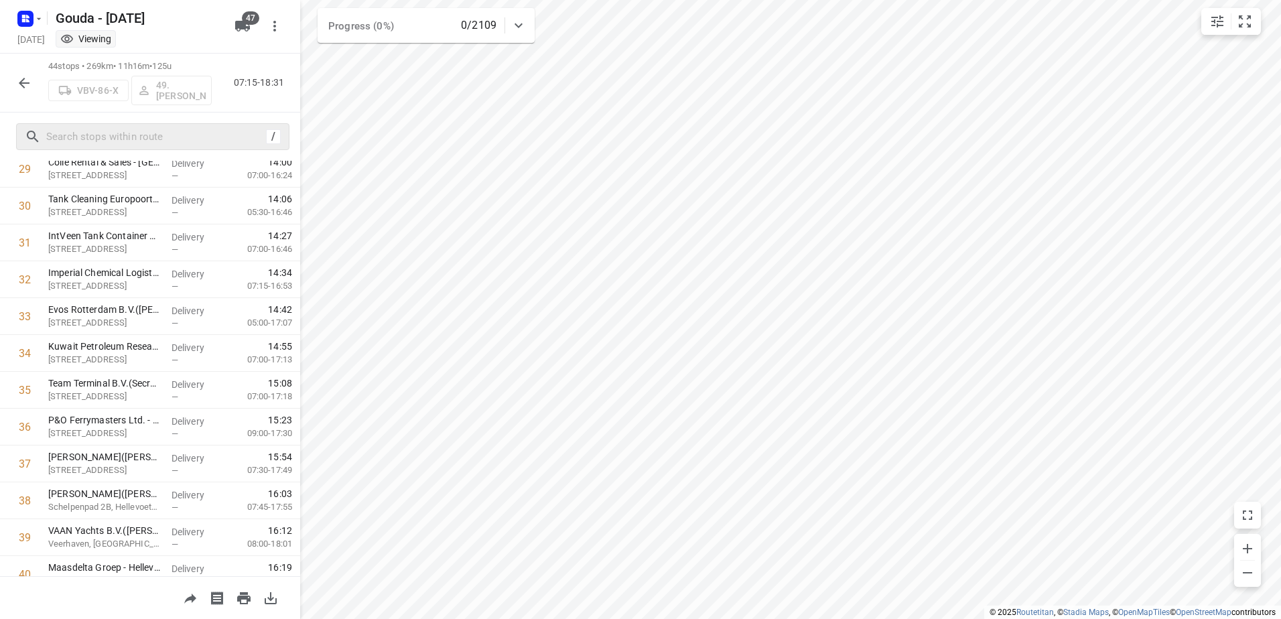
click at [21, 78] on icon "button" at bounding box center [24, 83] width 16 height 16
click at [30, 82] on icon "button" at bounding box center [24, 83] width 16 height 16
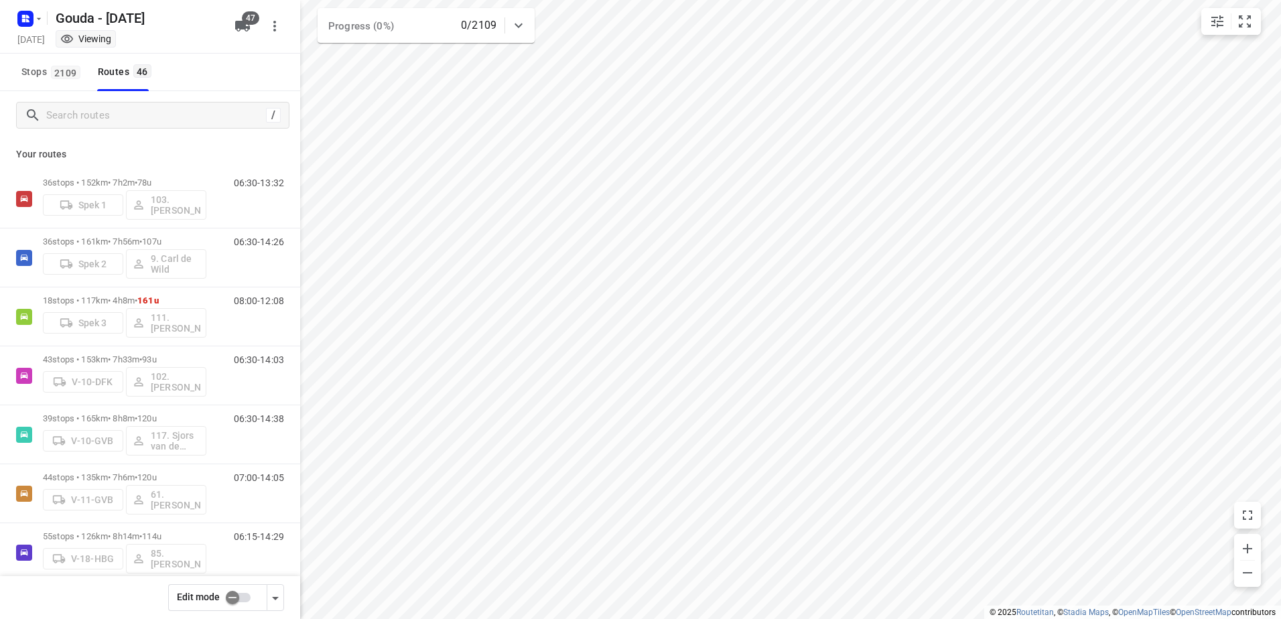
click at [233, 602] on input "checkbox" at bounding box center [232, 597] width 76 height 25
checkbox input "false"
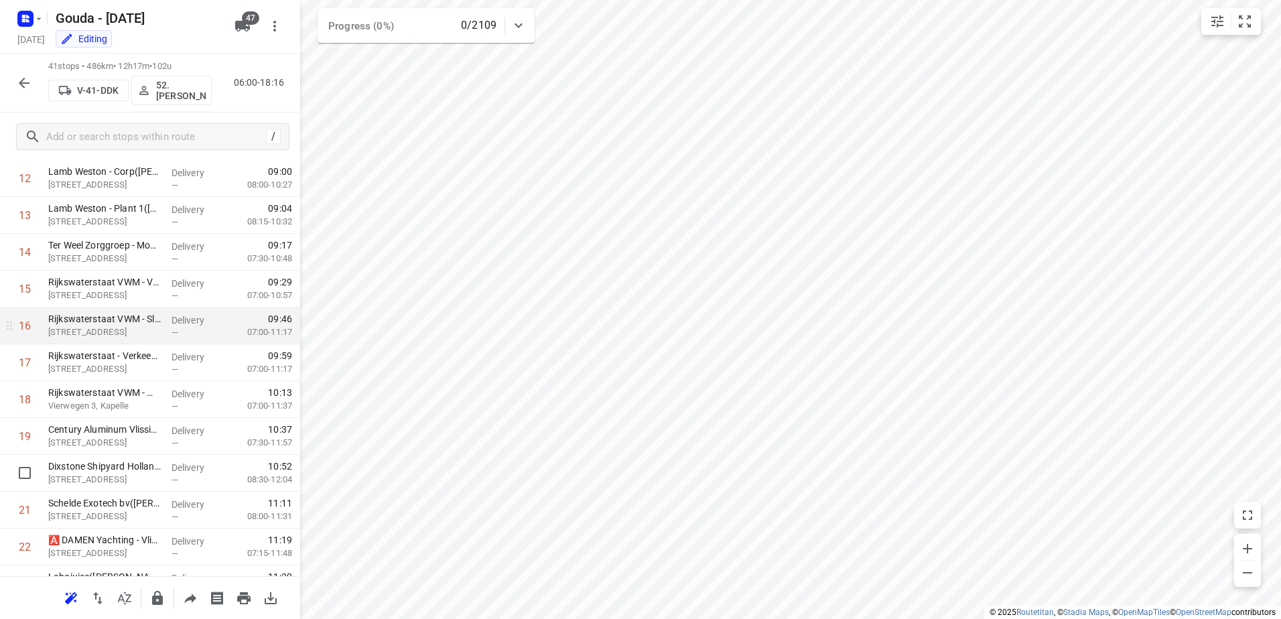
scroll to position [603, 0]
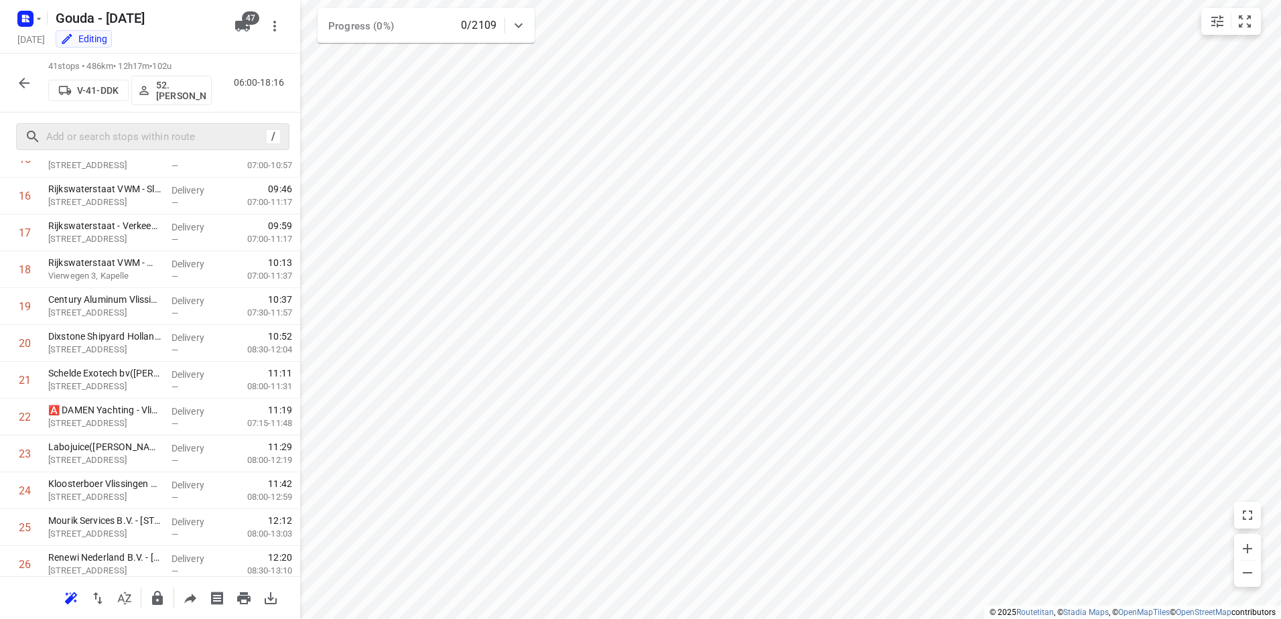
drag, startPoint x: 159, startPoint y: 153, endPoint x: 164, endPoint y: 143, distance: 10.8
click at [162, 149] on div "/" at bounding box center [150, 137] width 300 height 48
click at [164, 143] on input "text" at bounding box center [167, 137] width 241 height 21
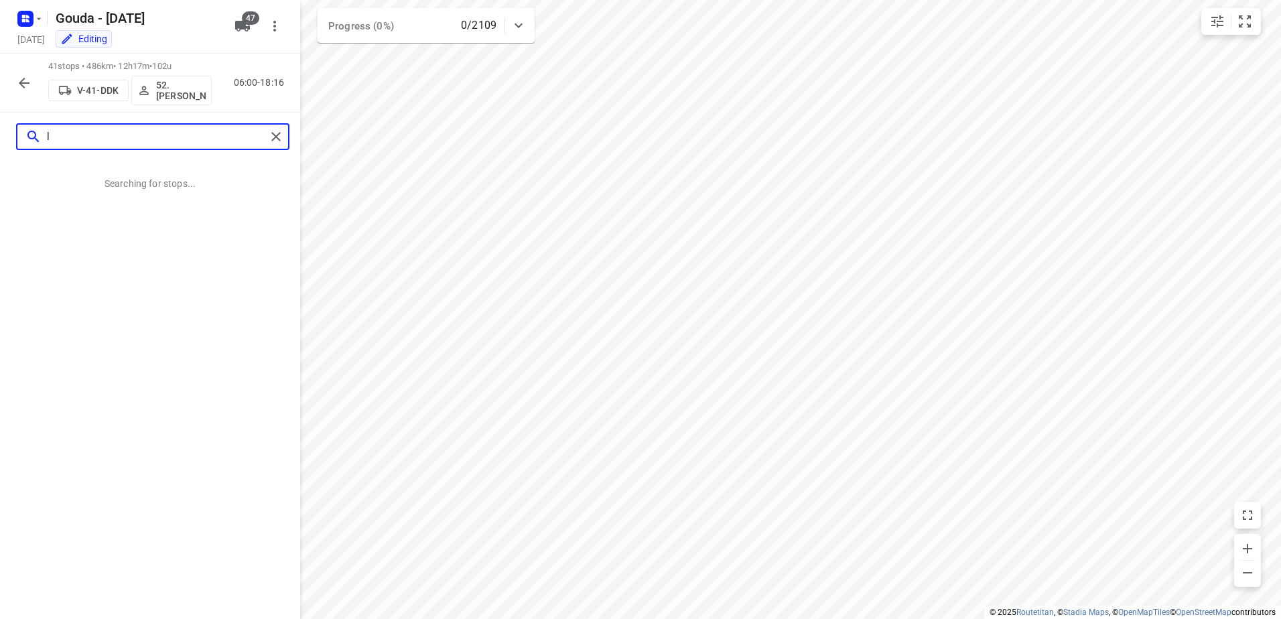
scroll to position [0, 0]
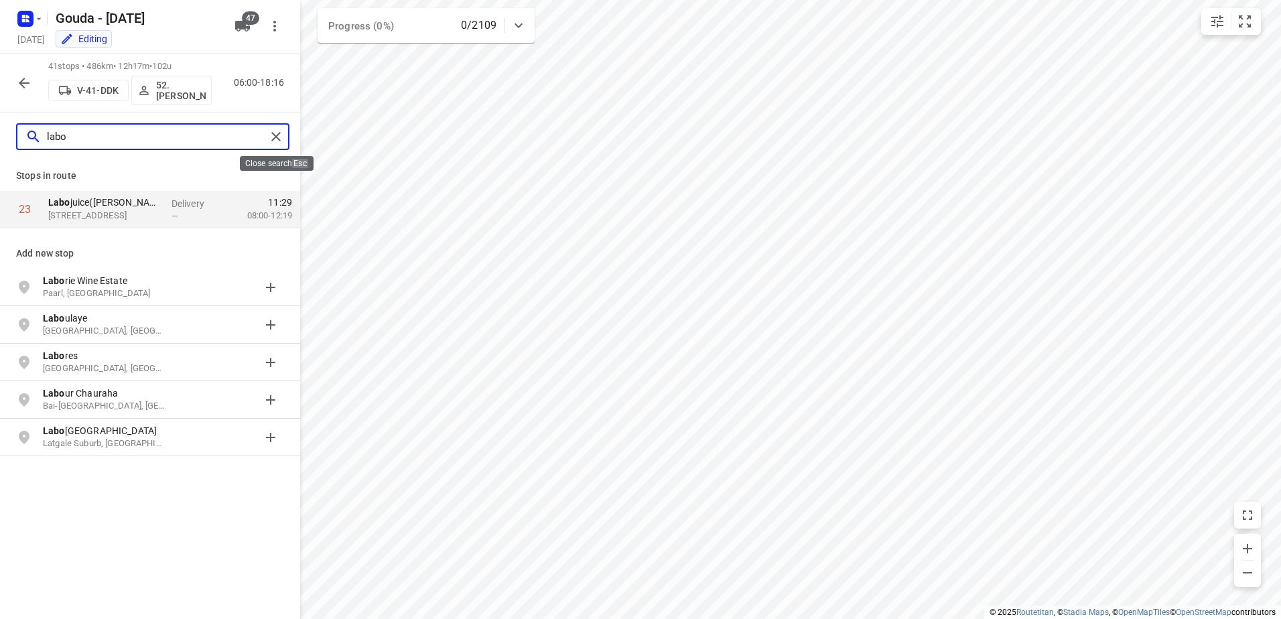
type input "labo"
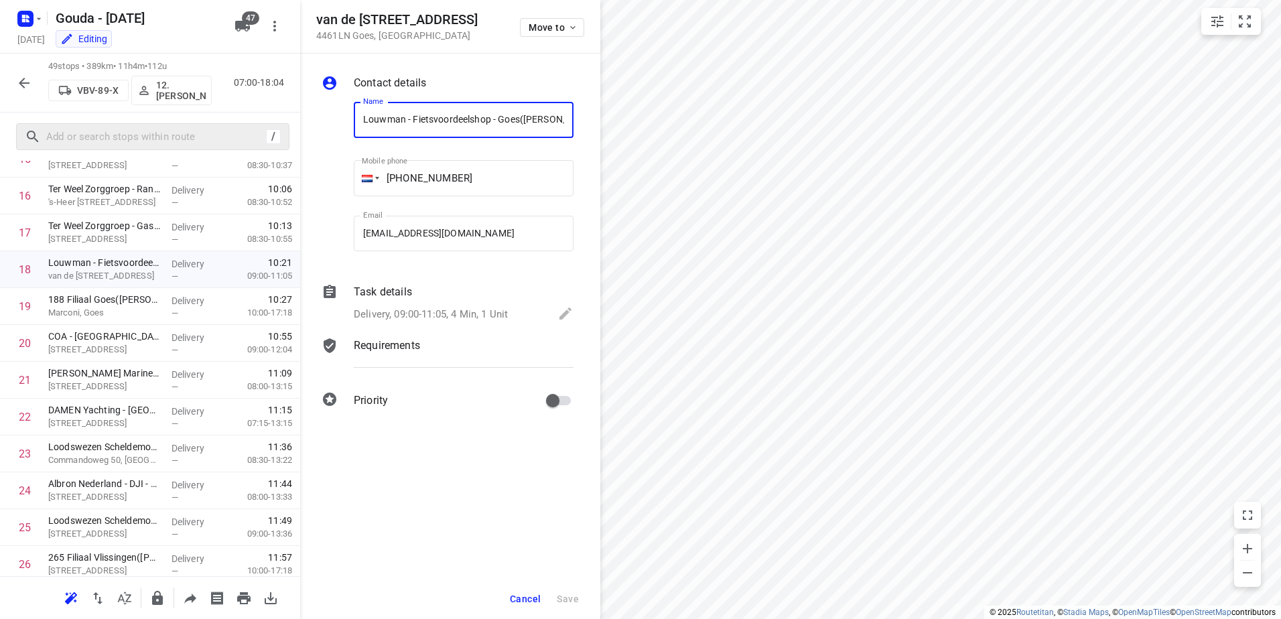
scroll to position [0, 328]
drag, startPoint x: 527, startPoint y: 601, endPoint x: 542, endPoint y: 592, distance: 17.7
click at [530, 599] on span "Cancel" at bounding box center [525, 599] width 31 height 11
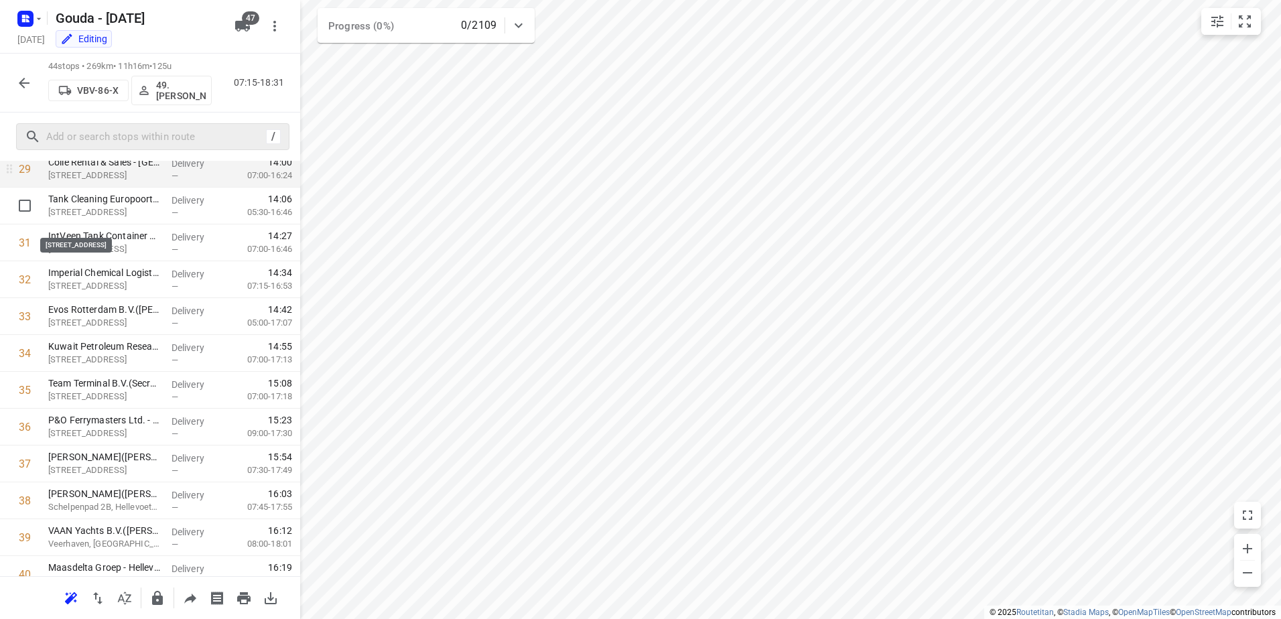
scroll to position [1042, 0]
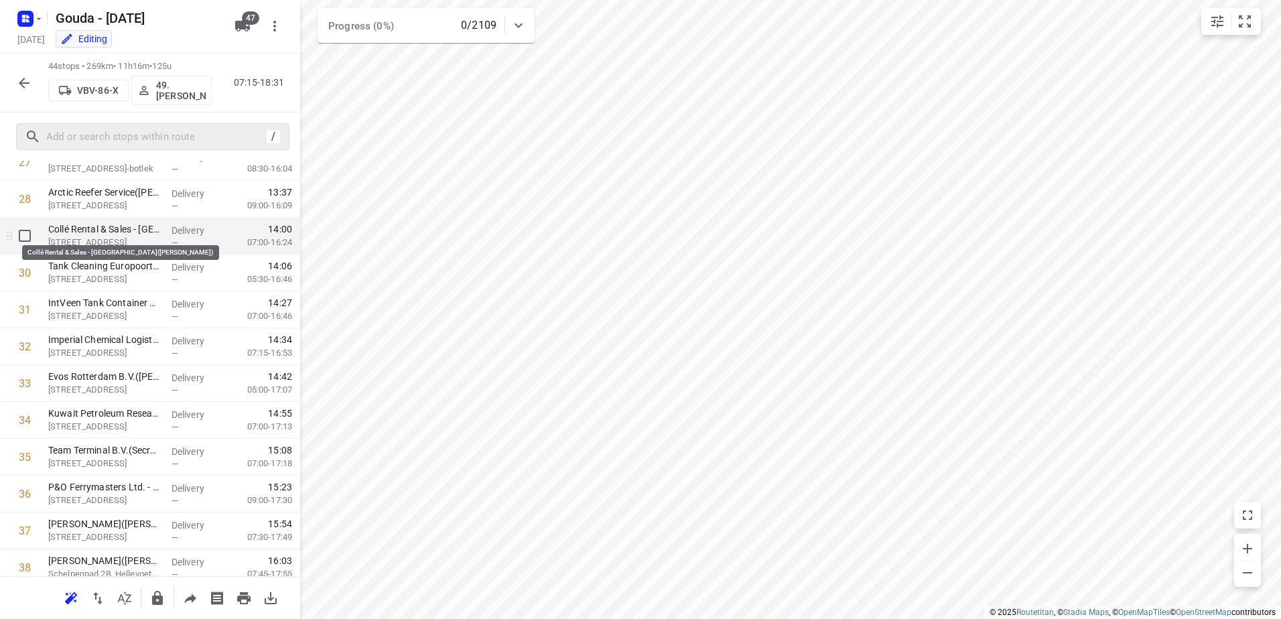
click at [79, 228] on p "Collé Rental & Sales - Rotterdam(Pieter Molmans)" at bounding box center [104, 228] width 113 height 13
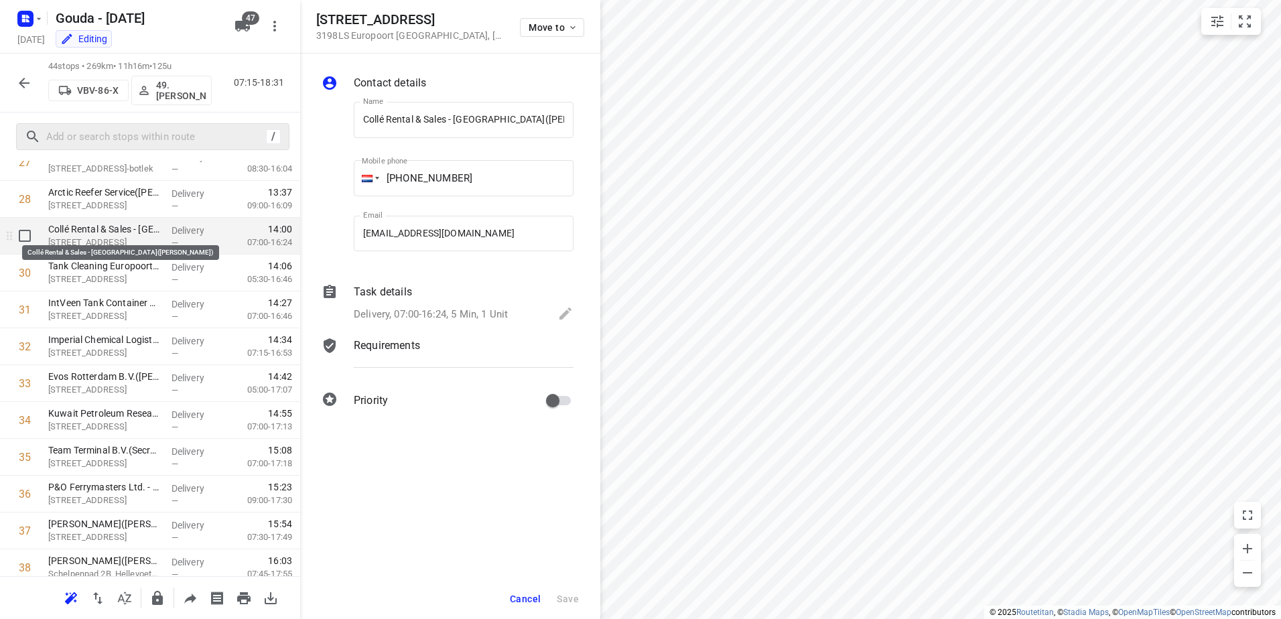
scroll to position [0, 10]
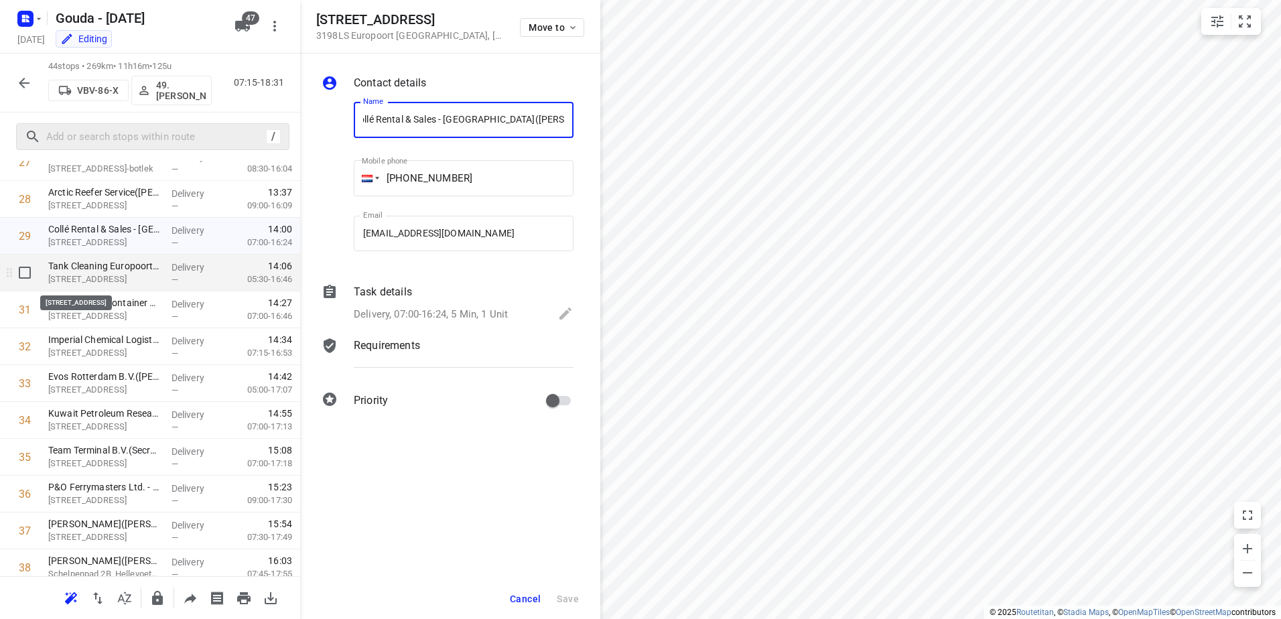
click at [88, 282] on p "Moezelweg 151, Europoort Rotterdam" at bounding box center [104, 279] width 113 height 13
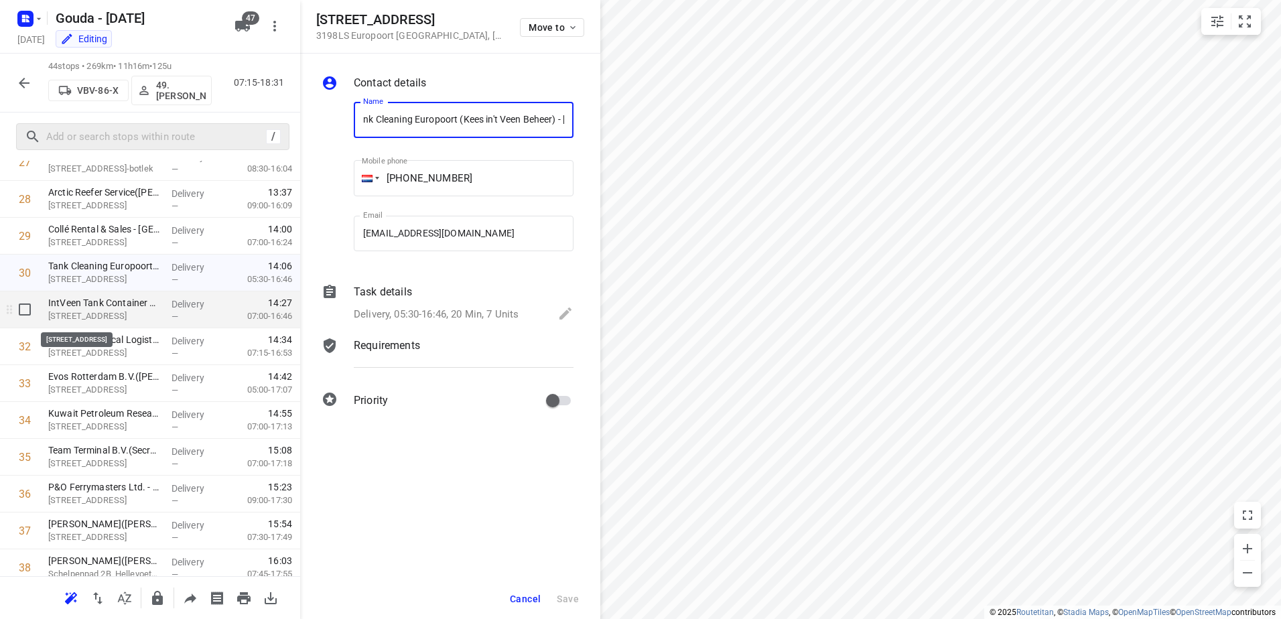
click at [92, 313] on p "Moezelweg 179, Europoort-rotterdam" at bounding box center [104, 316] width 113 height 13
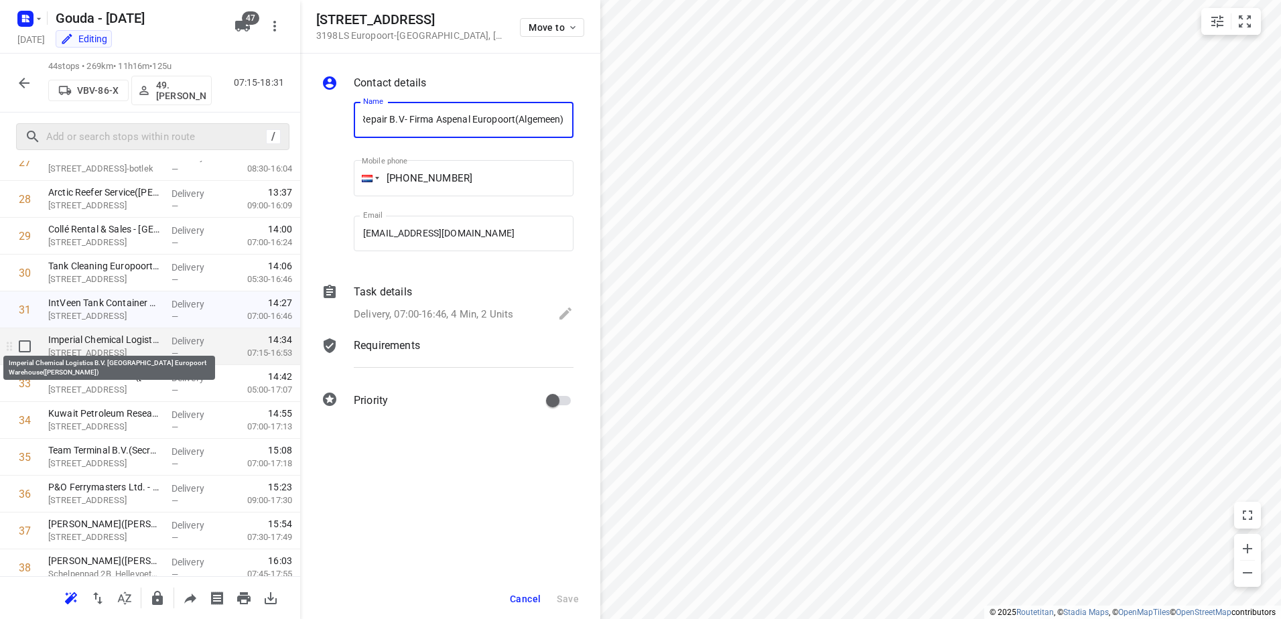
click at [98, 344] on p "Imperial Chemical Logistics B.V. Rotterdam Europoort Warehouse(Angela Brus)" at bounding box center [104, 339] width 113 height 13
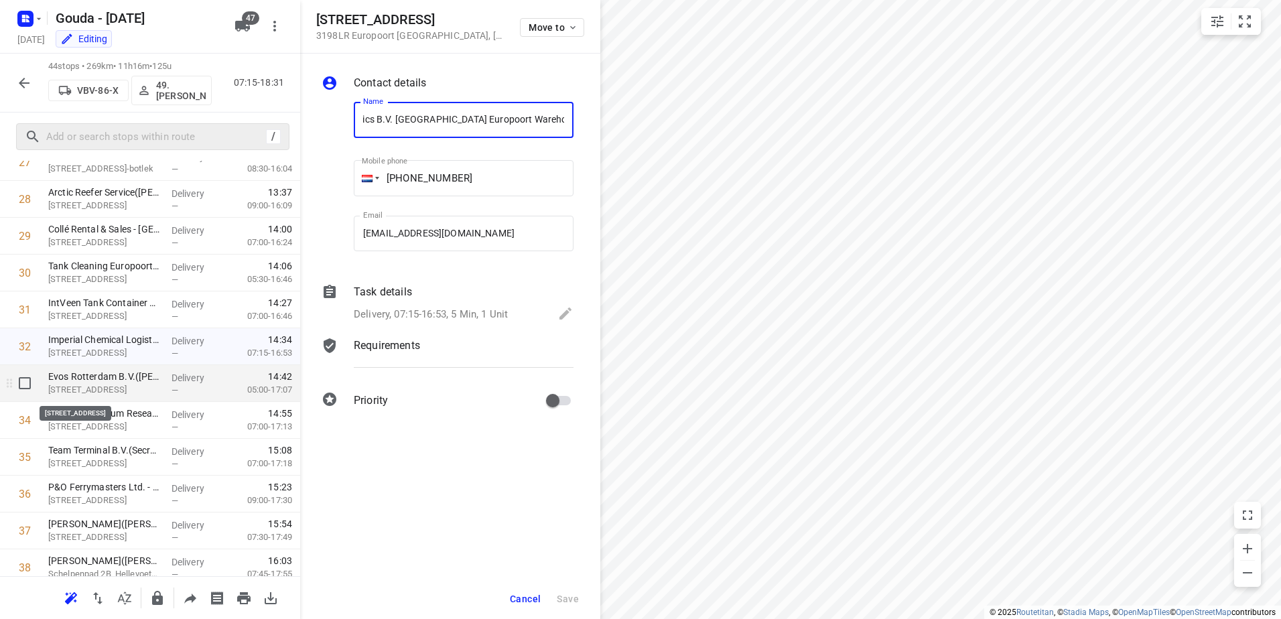
click at [105, 383] on p "Merwedeweg 20, Europoort Rotterdam" at bounding box center [104, 389] width 113 height 13
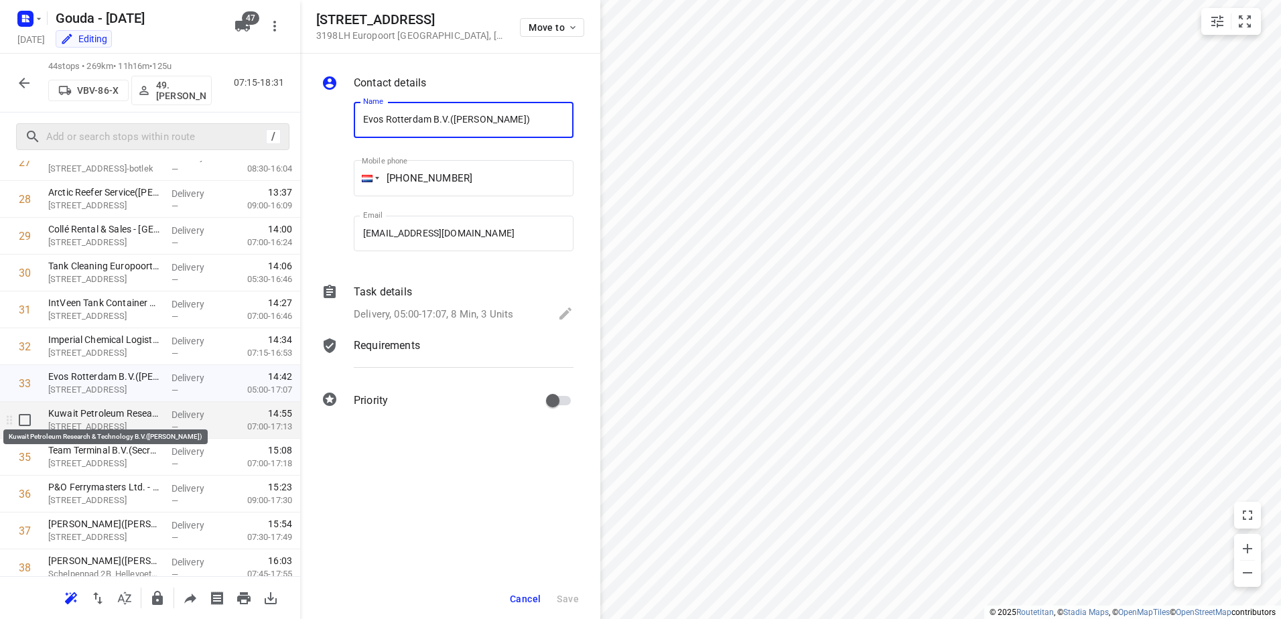
click at [109, 414] on p "Kuwait Petroleum Research & Technology B.V.(Daniël Kuijpers)" at bounding box center [104, 413] width 113 height 13
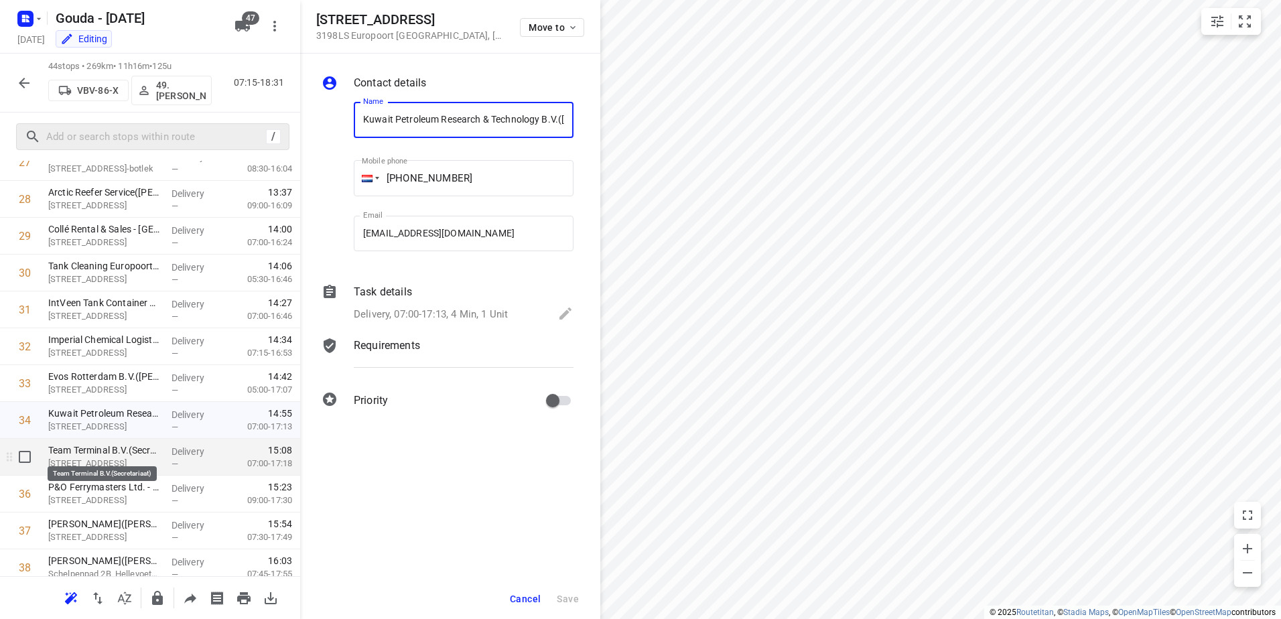
click at [119, 449] on p "Team Terminal B.V.(Secretariaat)" at bounding box center [104, 450] width 113 height 13
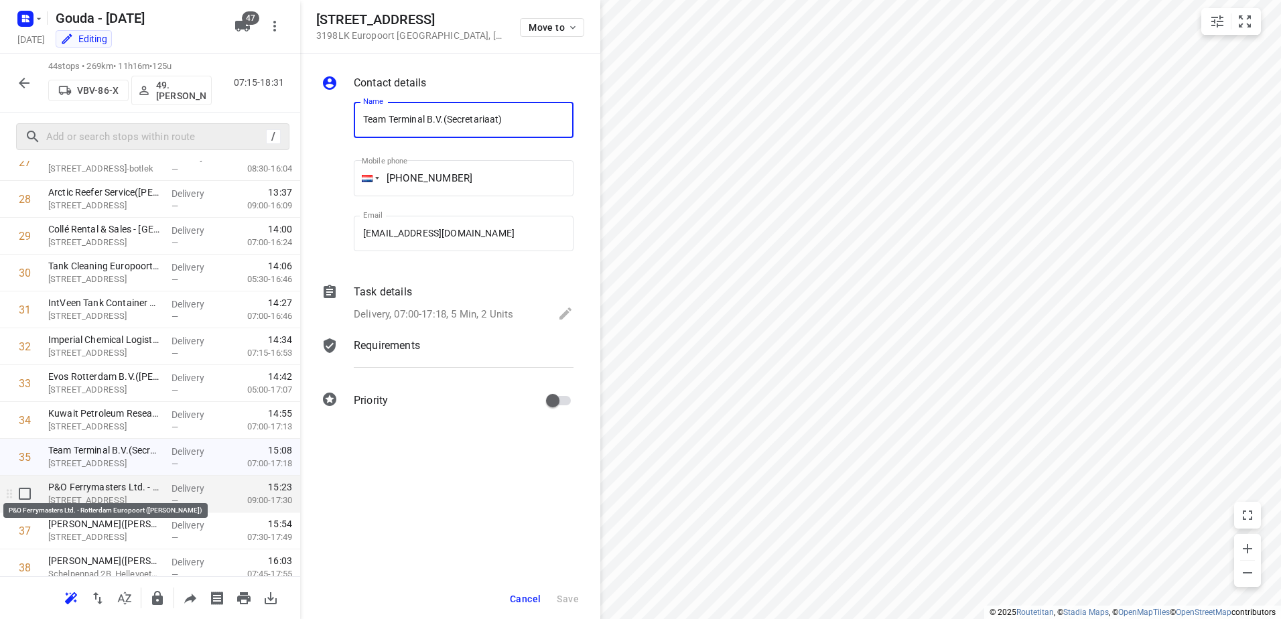
click at [124, 480] on p "P&O Ferrymasters Ltd. - Rotterdam Europoort (Dubravka nikolas)" at bounding box center [104, 486] width 113 height 13
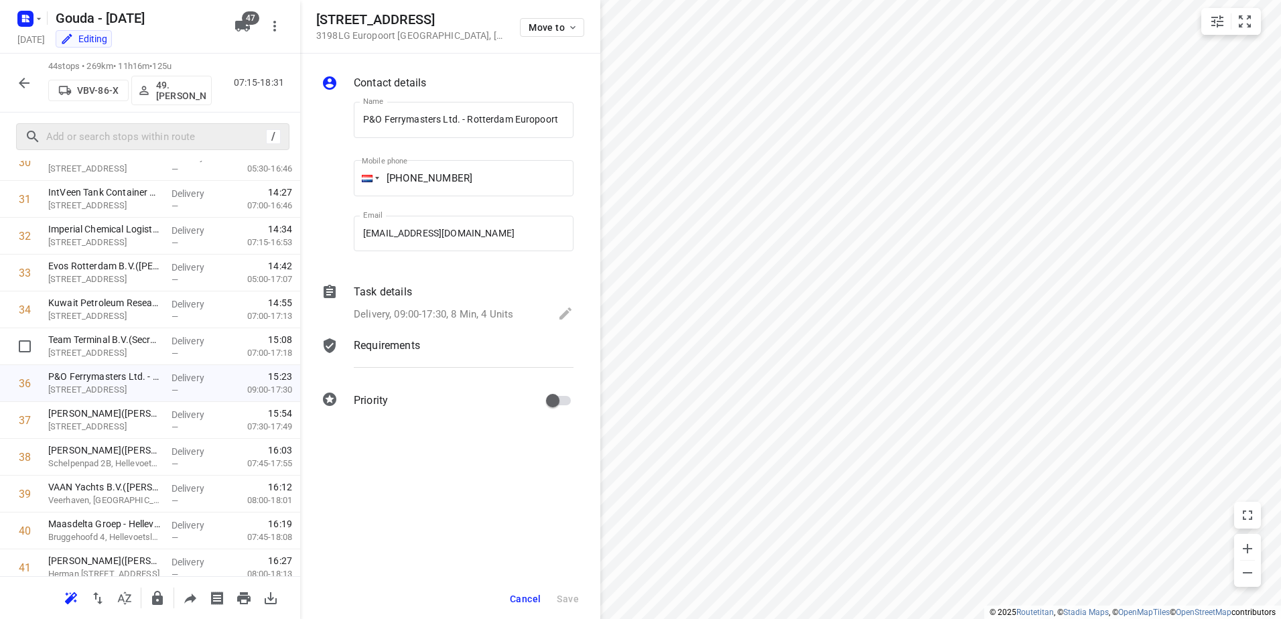
scroll to position [908, 0]
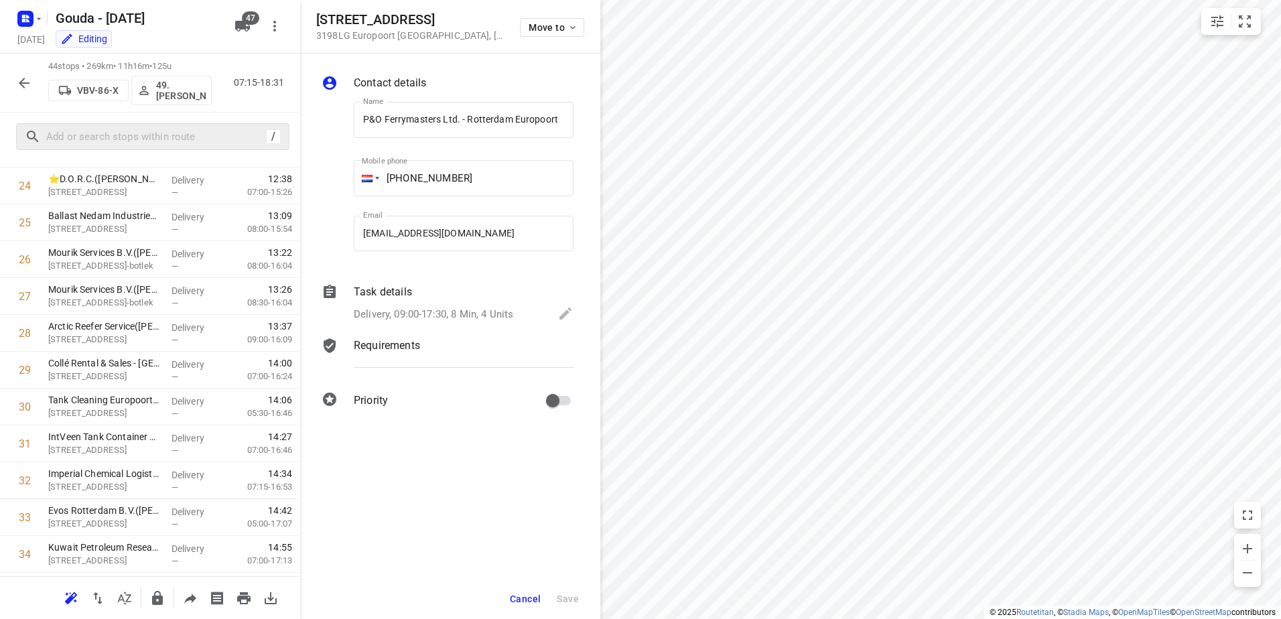
click at [494, 382] on div "i © 2025 Routetitan , © Stadia Maps , © OpenMapTiles © OpenStreetMap contributo…" at bounding box center [640, 309] width 1281 height 619
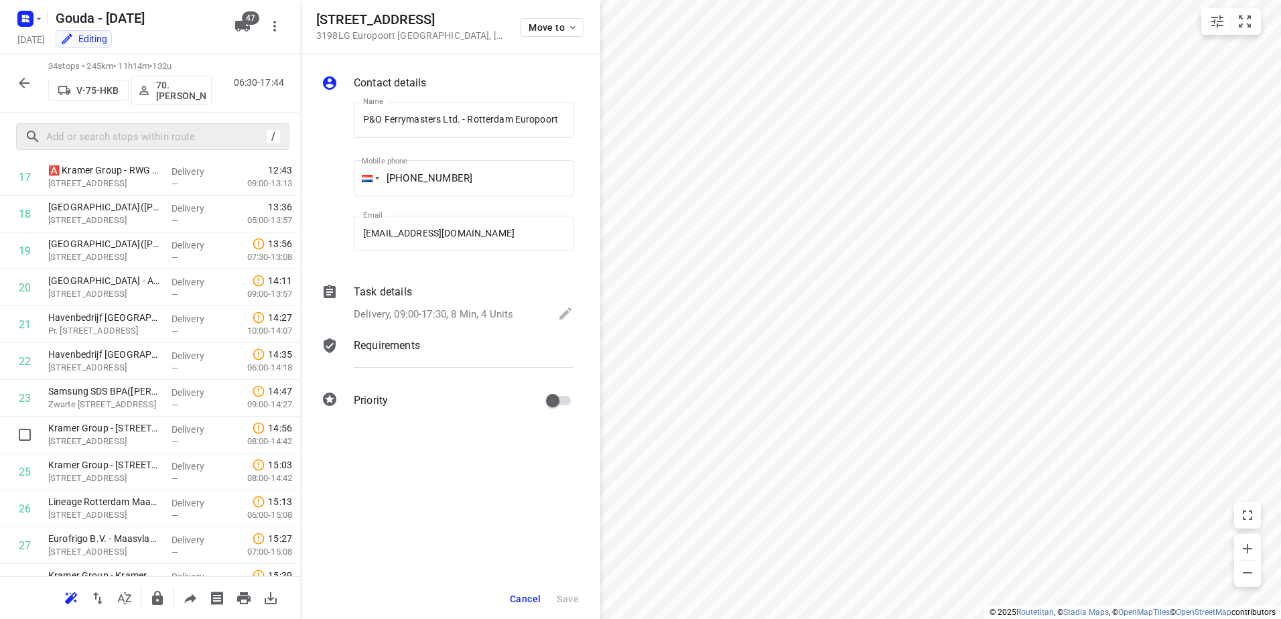
scroll to position [807, 0]
click at [524, 601] on span "Cancel" at bounding box center [525, 599] width 31 height 11
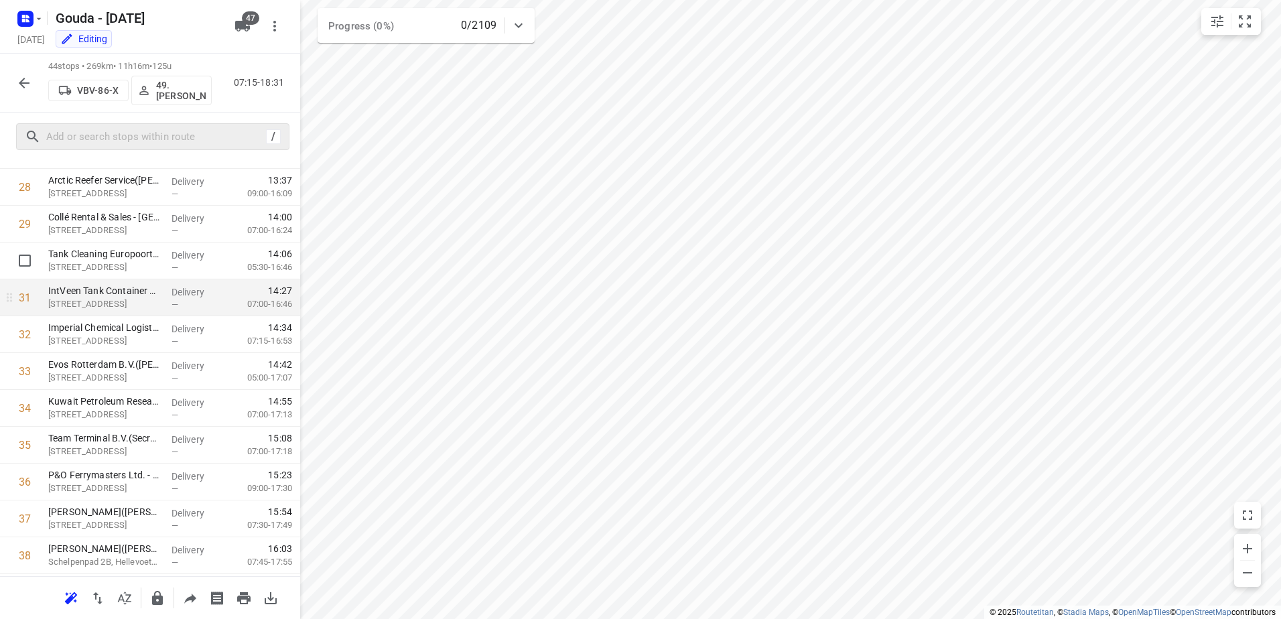
scroll to position [1075, 0]
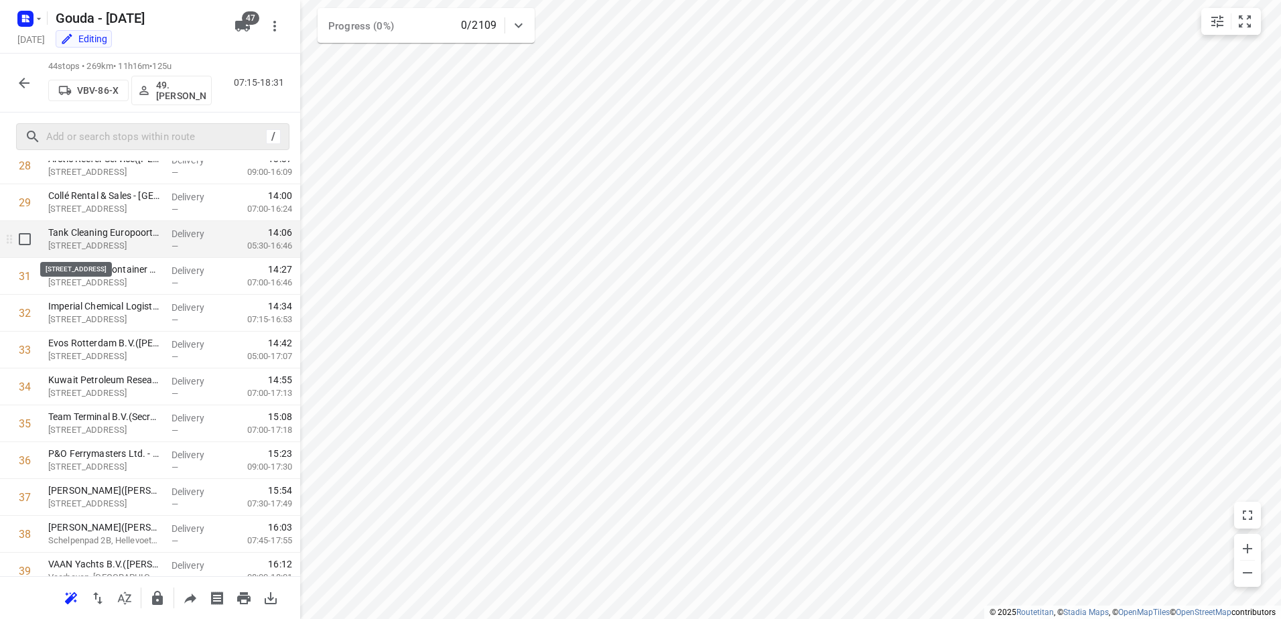
click at [153, 240] on p "Moezelweg 151, Europoort Rotterdam" at bounding box center [104, 245] width 113 height 13
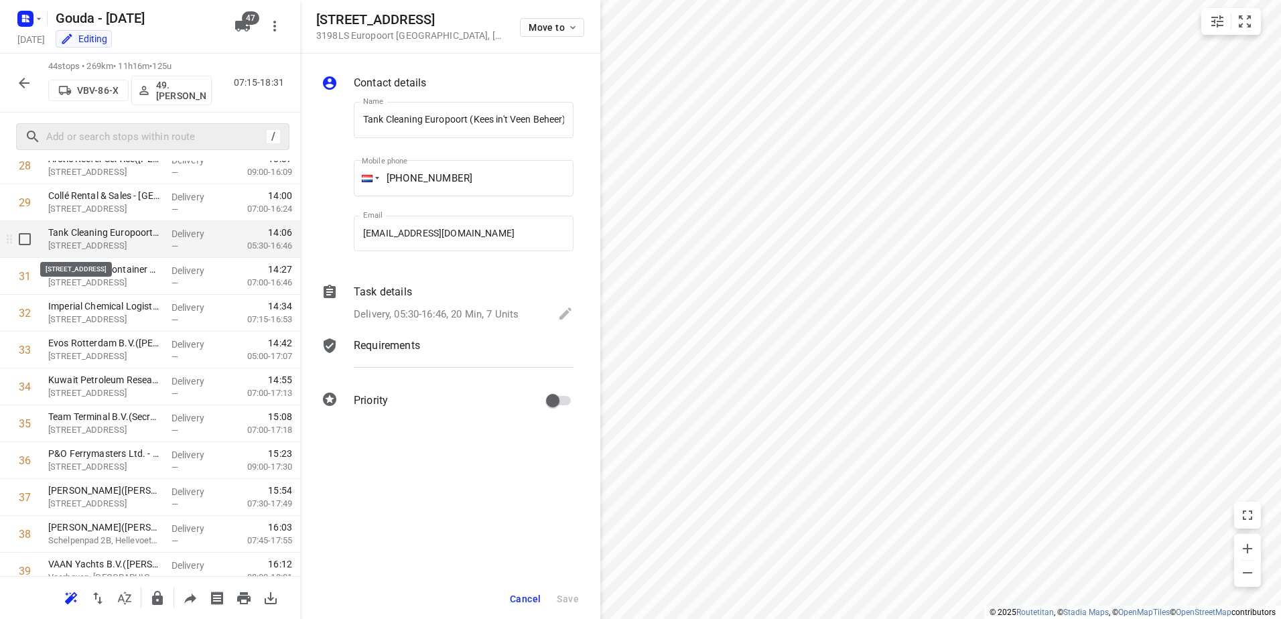
scroll to position [0, 157]
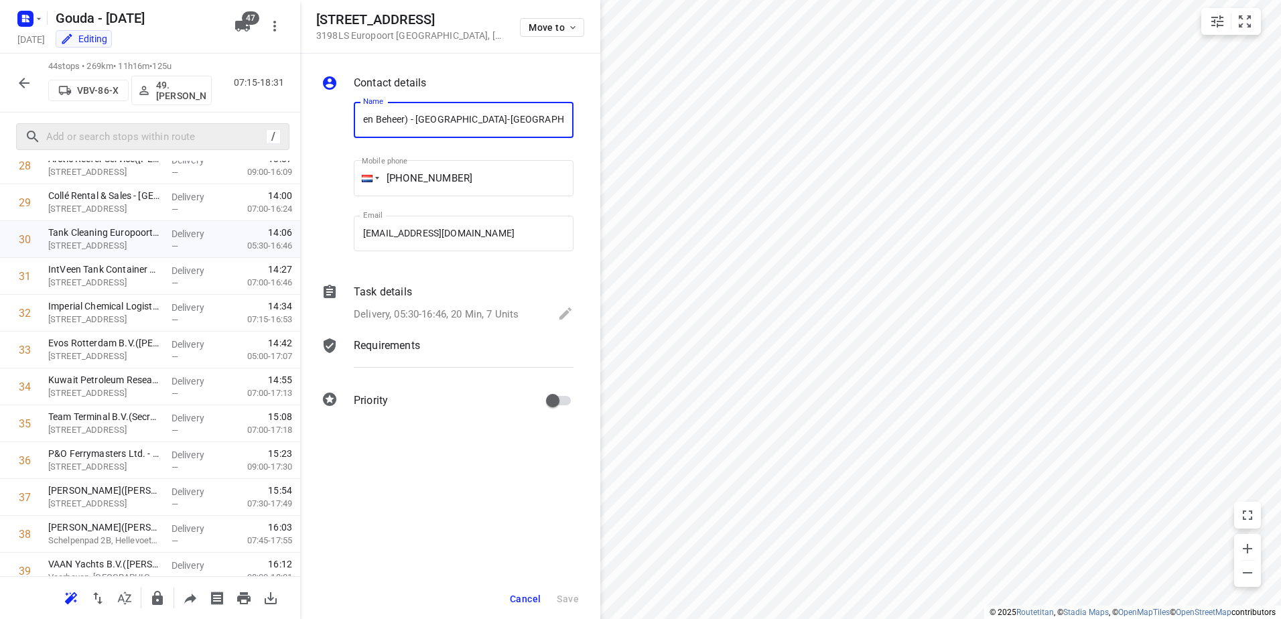
click at [472, 320] on p "Delivery, 05:30-16:46, 20 Min, 7 Units" at bounding box center [436, 314] width 165 height 15
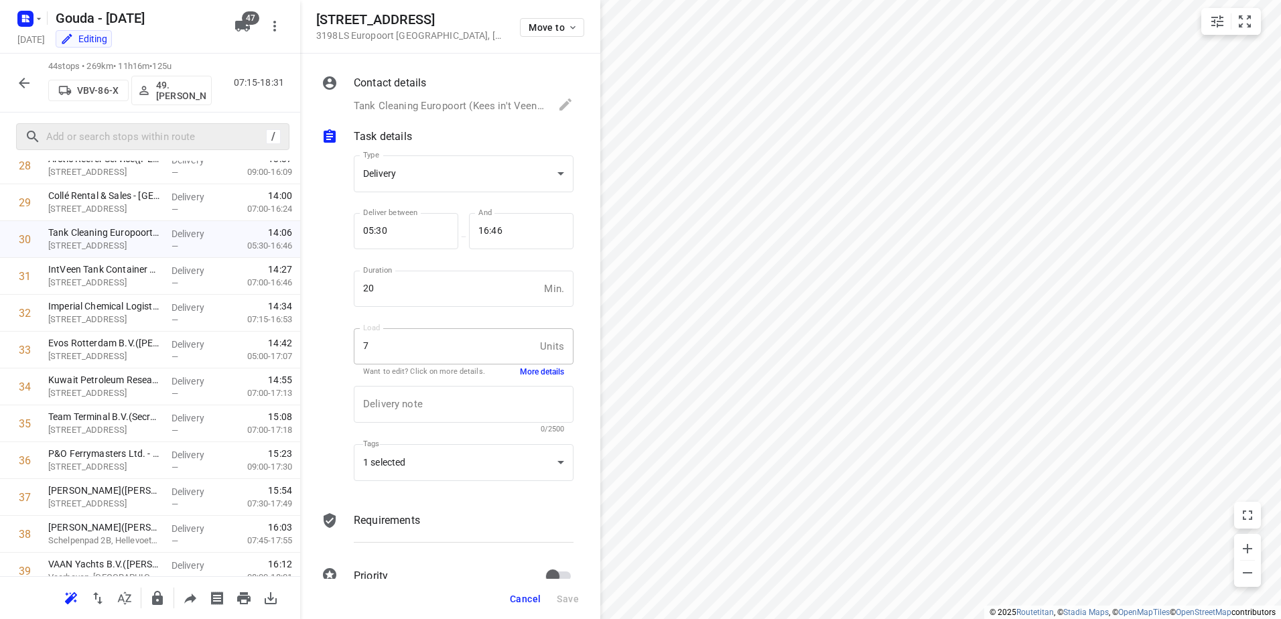
scroll to position [0, 0]
click at [531, 376] on button "More details" at bounding box center [542, 371] width 44 height 11
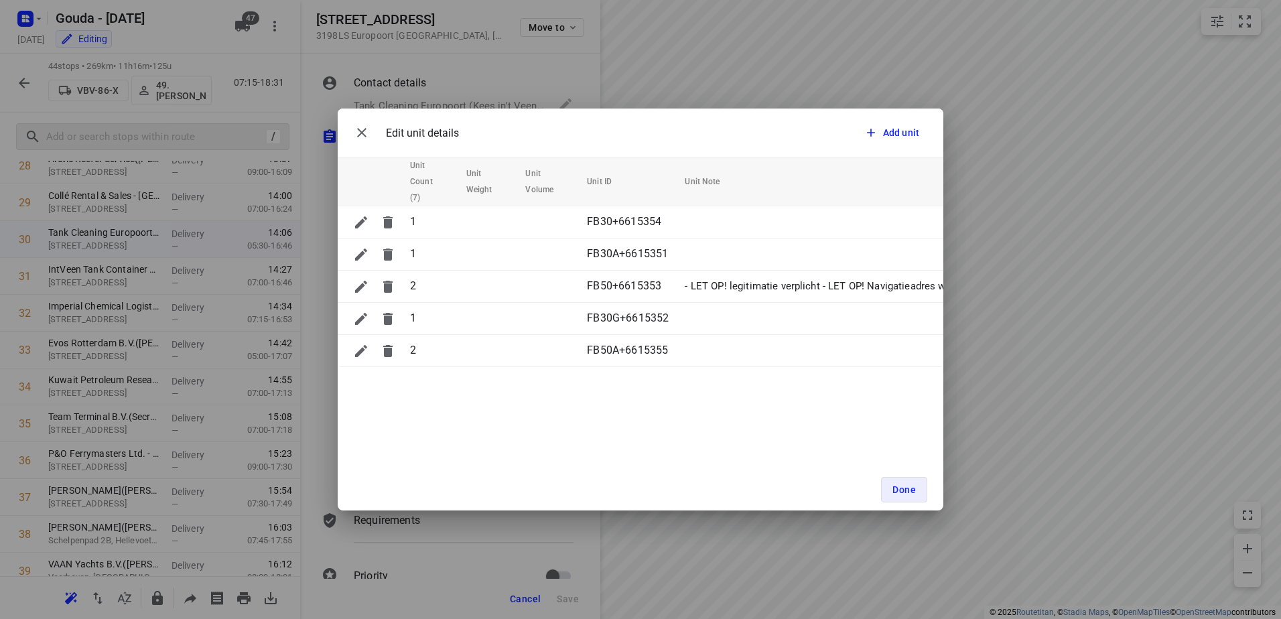
click at [348, 131] on div "Edit unit details Add unit" at bounding box center [641, 133] width 606 height 48
click at [364, 132] on icon "button" at bounding box center [362, 133] width 16 height 16
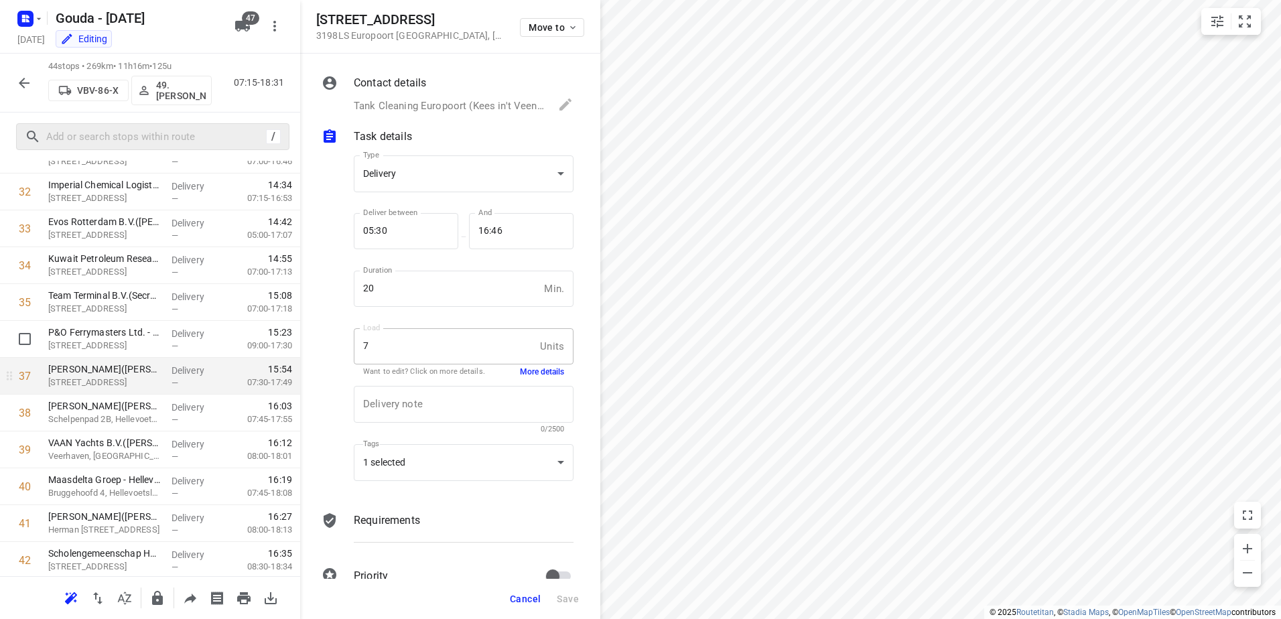
scroll to position [1276, 0]
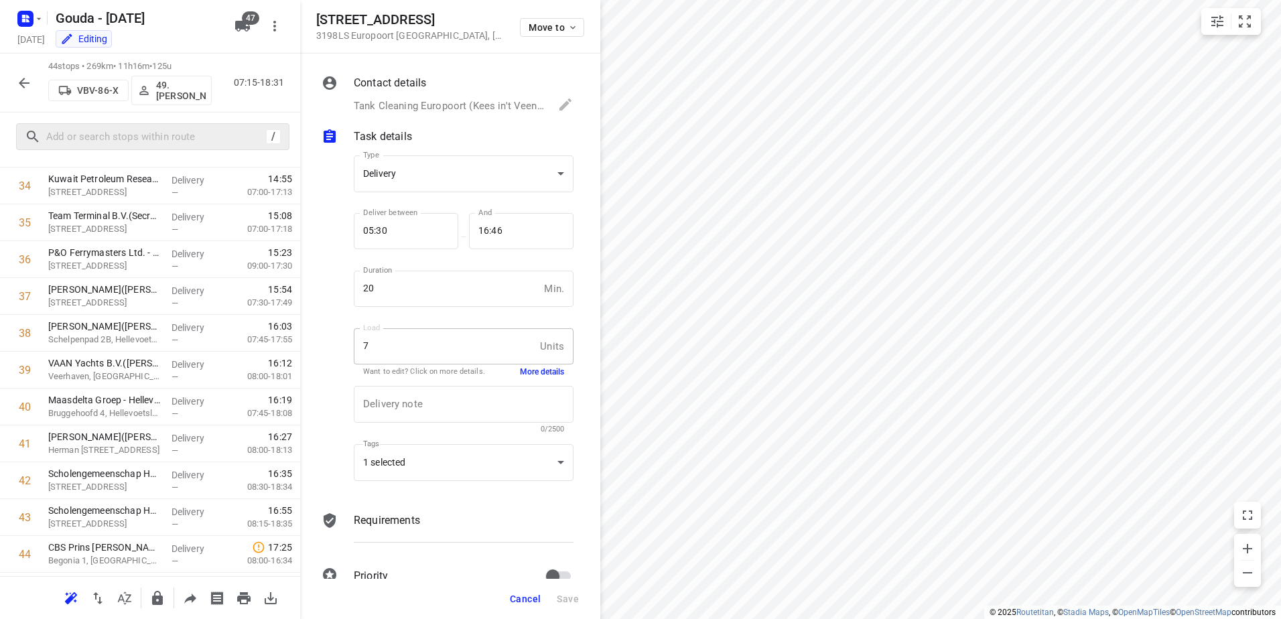
click at [528, 598] on span "Cancel" at bounding box center [525, 599] width 31 height 11
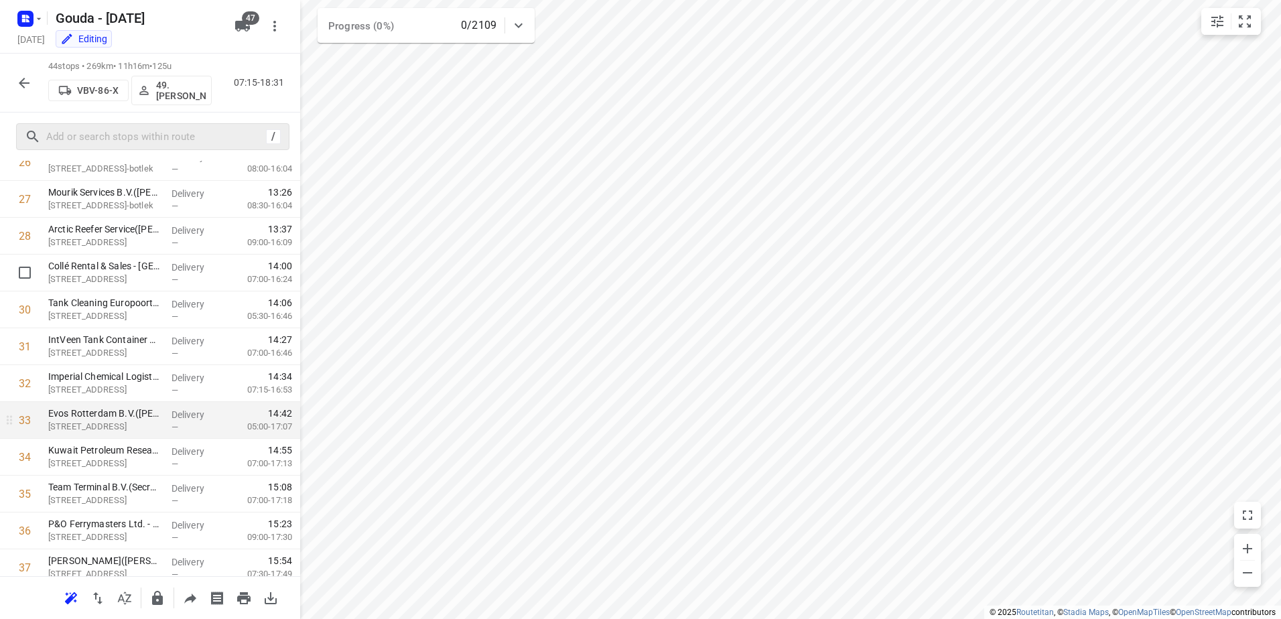
scroll to position [1075, 0]
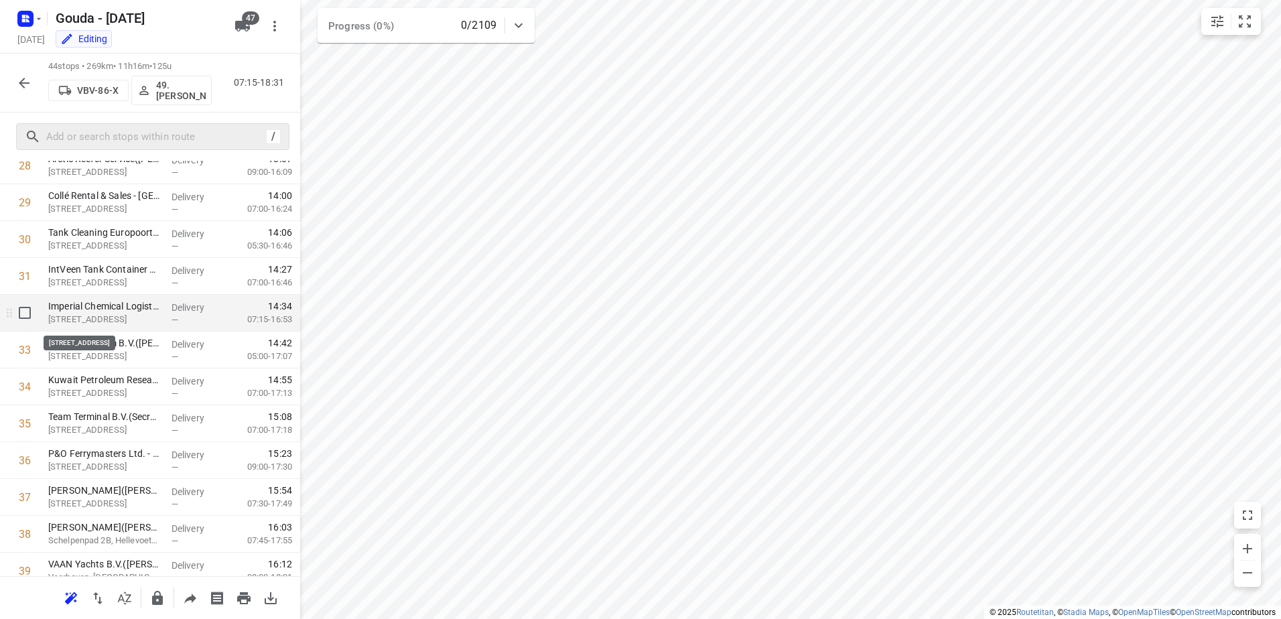
click at [142, 315] on p "Wolgaweg 19, Europoort Rotterdam" at bounding box center [104, 319] width 113 height 13
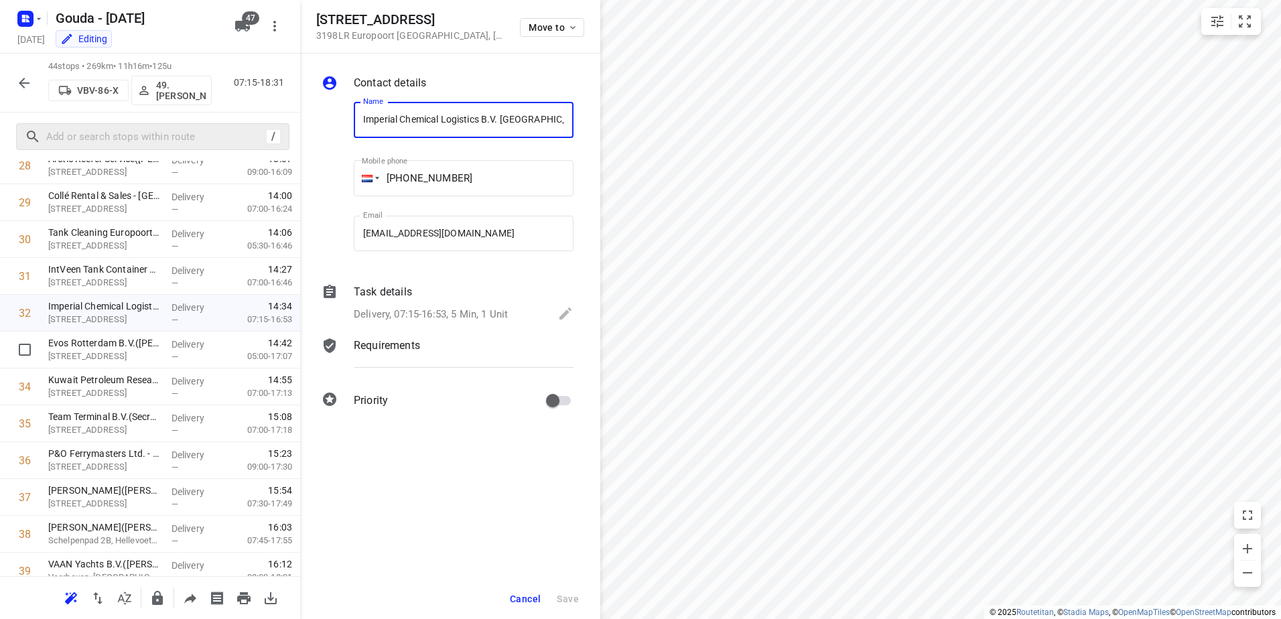
scroll to position [0, 135]
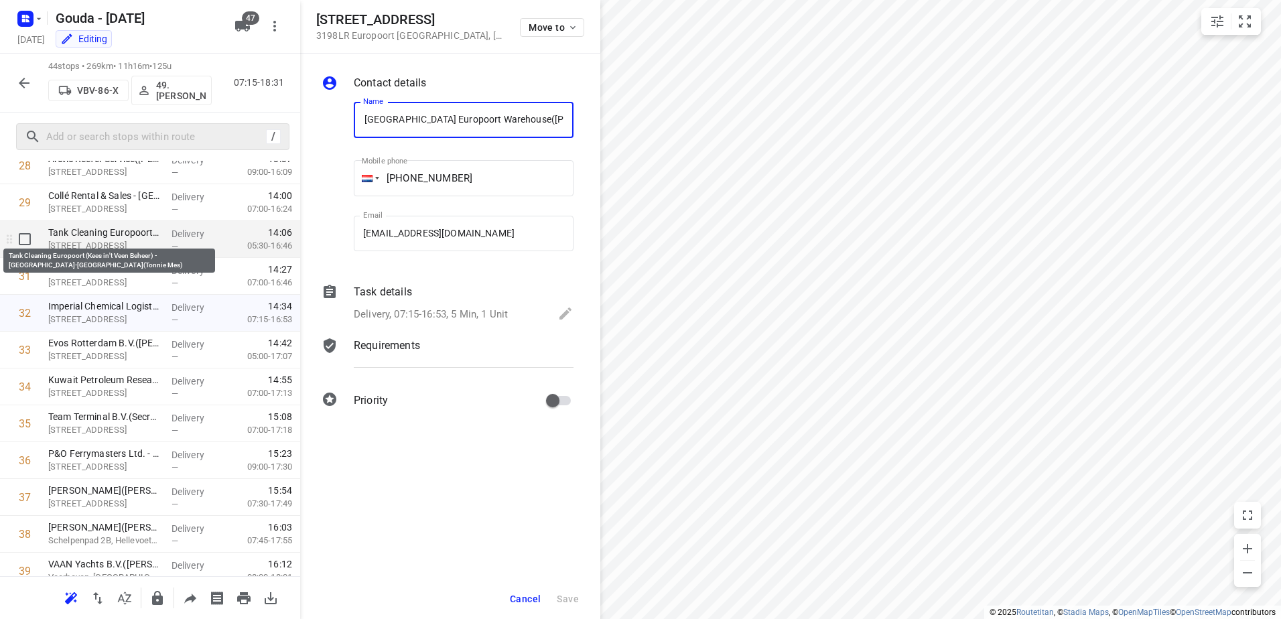
click at [130, 238] on p "Tank Cleaning Europoort (Kees in't Veen Beheer) - Europoort-Rotterdam(Tonnie Me…" at bounding box center [104, 232] width 113 height 13
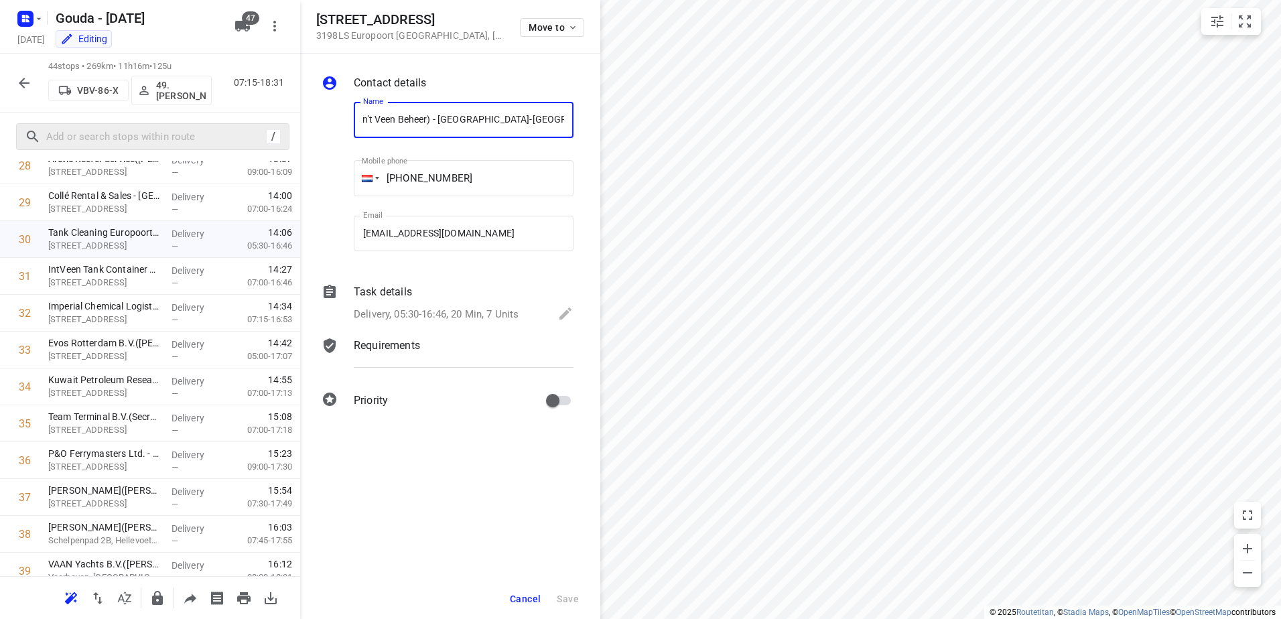
click at [448, 312] on p "Delivery, 05:30-16:46, 20 Min, 7 Units" at bounding box center [436, 314] width 165 height 15
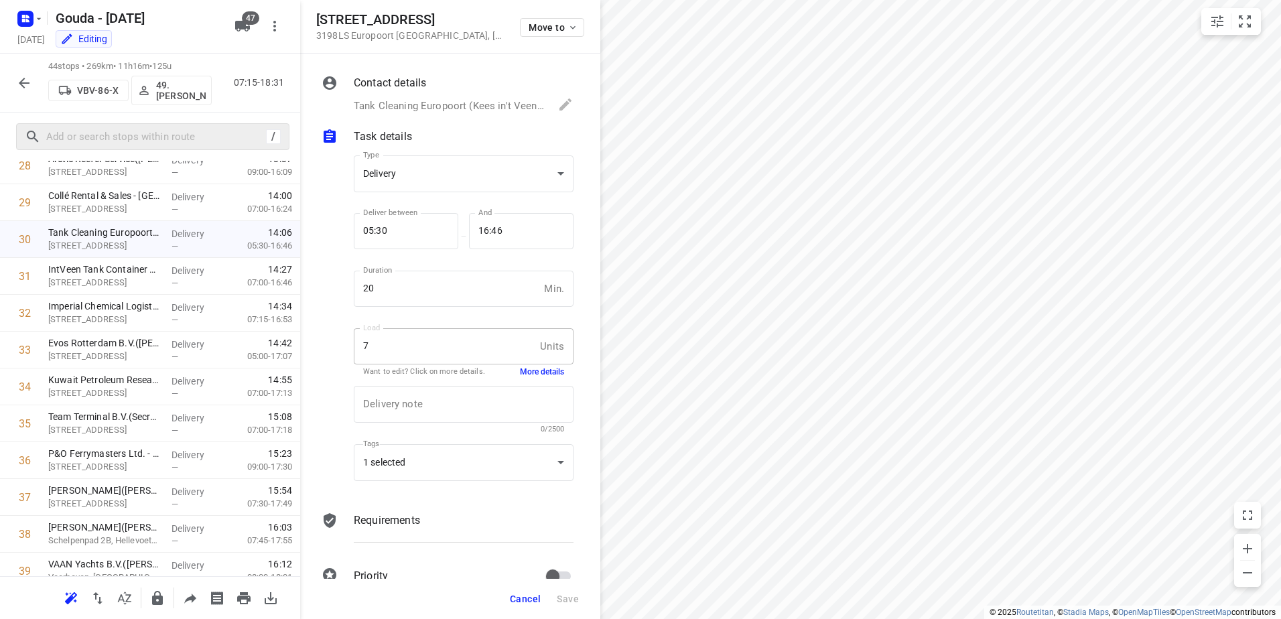
click at [536, 366] on button "More details" at bounding box center [542, 371] width 44 height 11
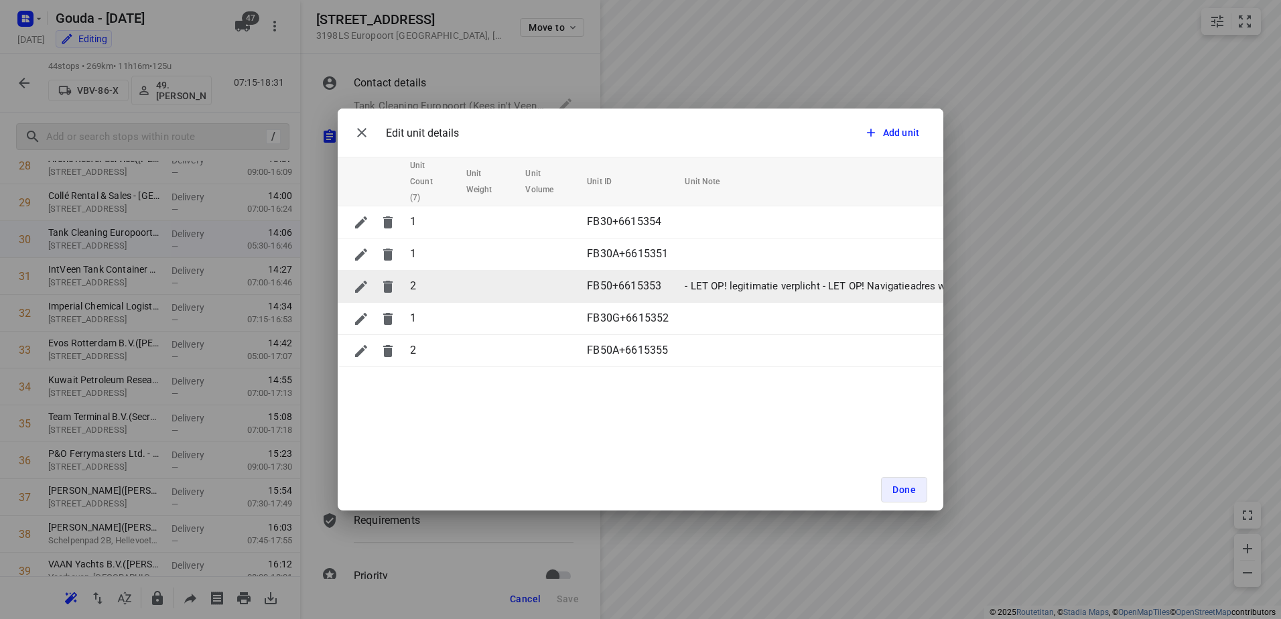
click at [760, 289] on p "- LET OP! legitimatie verplicht - LET OP! Navigatieadres wijst je te ver, 1 afs…" at bounding box center [1171, 286] width 973 height 15
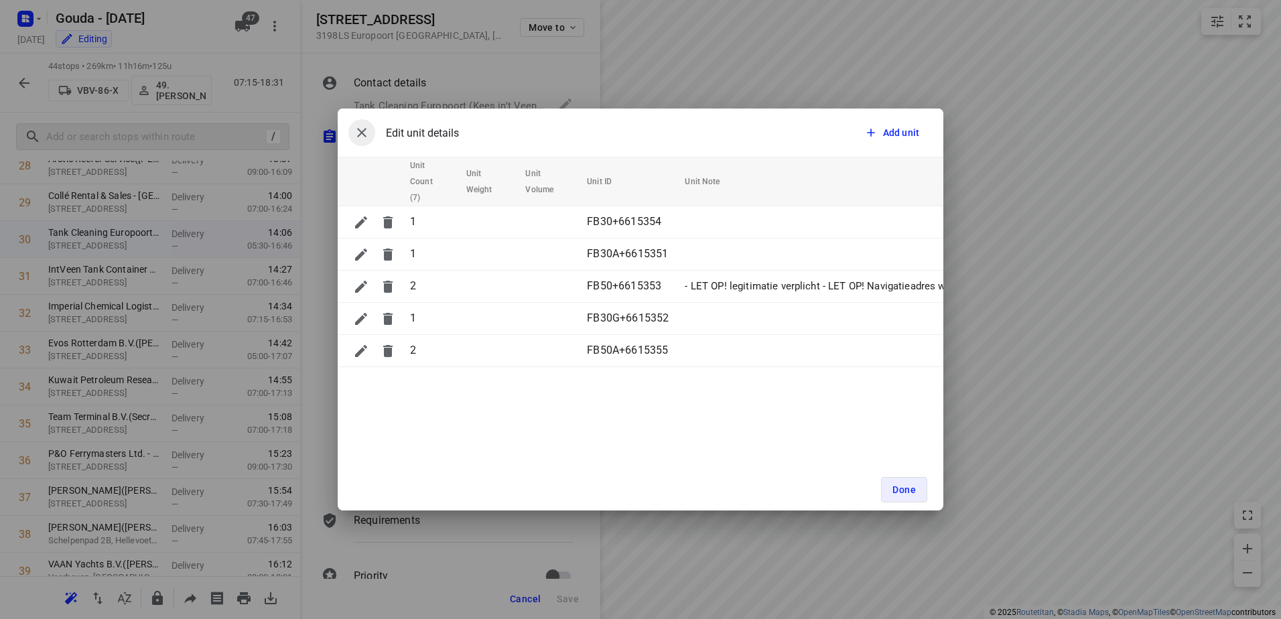
click at [353, 136] on button "button" at bounding box center [361, 132] width 27 height 27
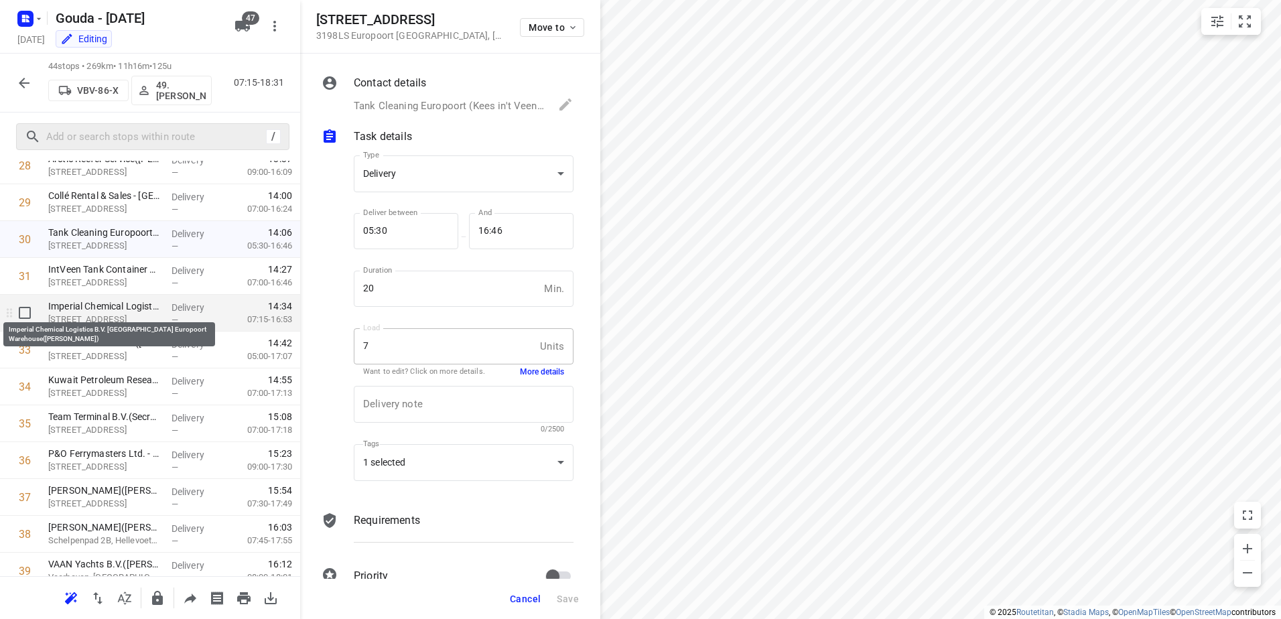
click at [146, 309] on p "Imperial Chemical Logistics B.V. Rotterdam Europoort Warehouse(Angela Brus)" at bounding box center [104, 305] width 113 height 13
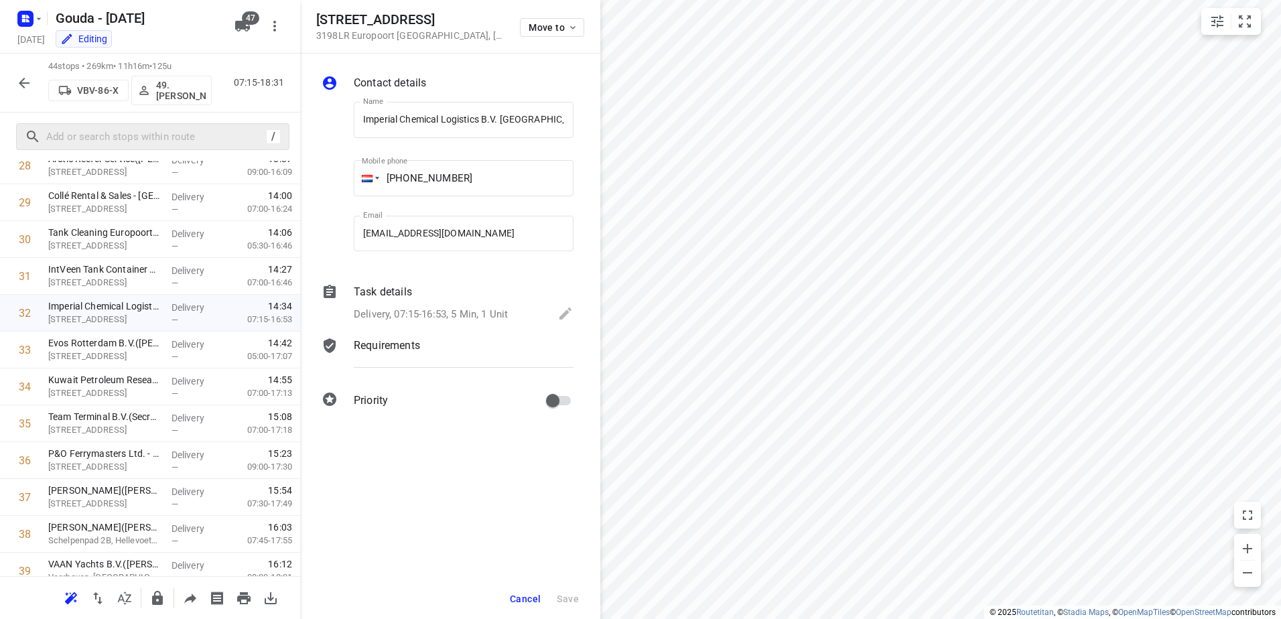
click at [462, 306] on div "Delivery, 07:15-16:53, 5 Min, 1 Unit" at bounding box center [464, 315] width 220 height 19
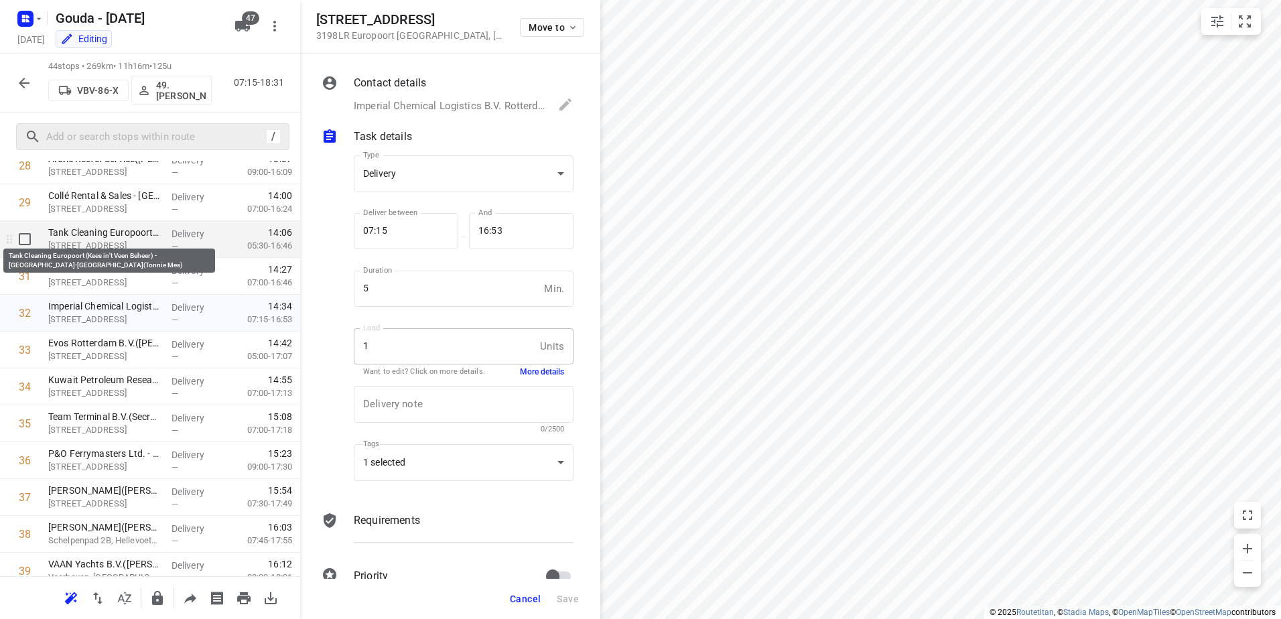
click at [104, 238] on p "Tank Cleaning Europoort (Kees in't Veen Beheer) - Europoort-Rotterdam(Tonnie Me…" at bounding box center [104, 232] width 113 height 13
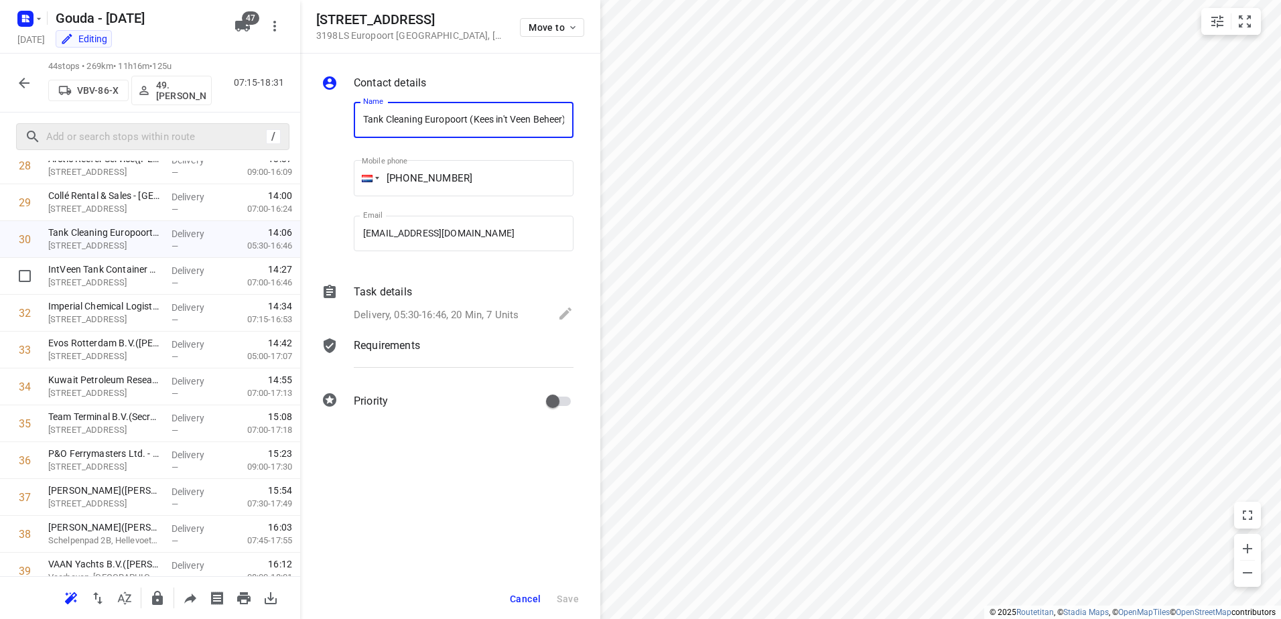
scroll to position [0, 157]
click at [484, 310] on p "Delivery, 05:30-16:46, 20 Min, 7 Units" at bounding box center [436, 314] width 165 height 15
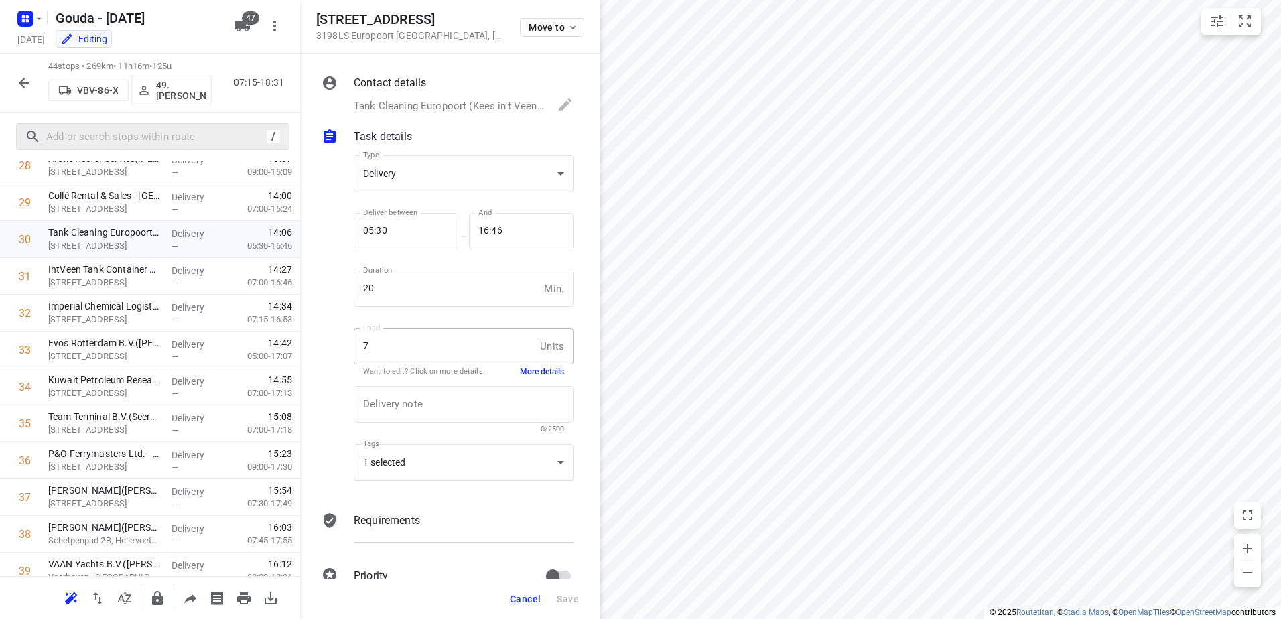
click at [531, 602] on span "Cancel" at bounding box center [525, 599] width 31 height 11
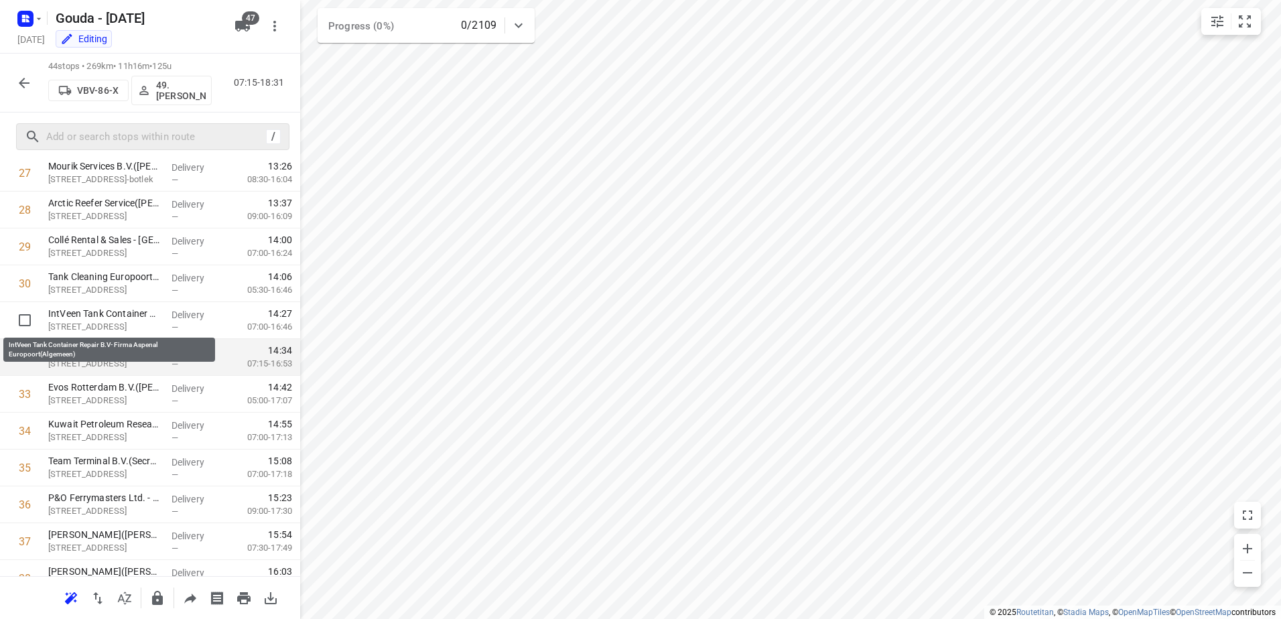
scroll to position [1008, 0]
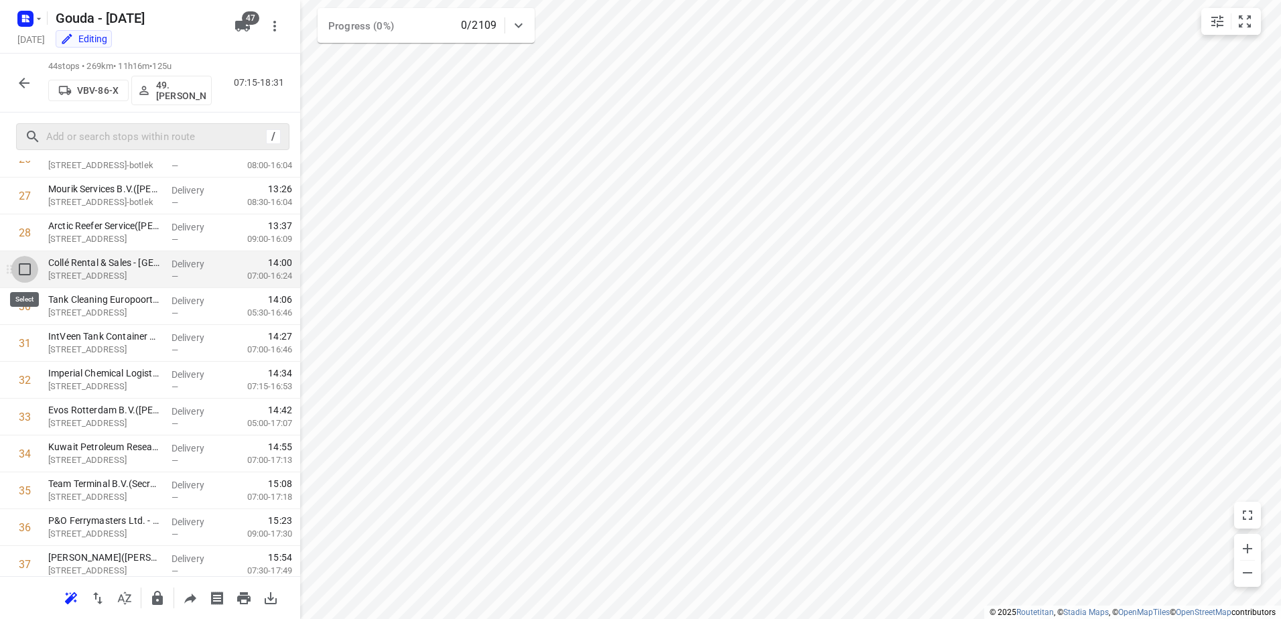
drag, startPoint x: 17, startPoint y: 277, endPoint x: 18, endPoint y: 322, distance: 44.2
click at [14, 277] on input "checkbox" at bounding box center [24, 269] width 27 height 27
checkbox input "true"
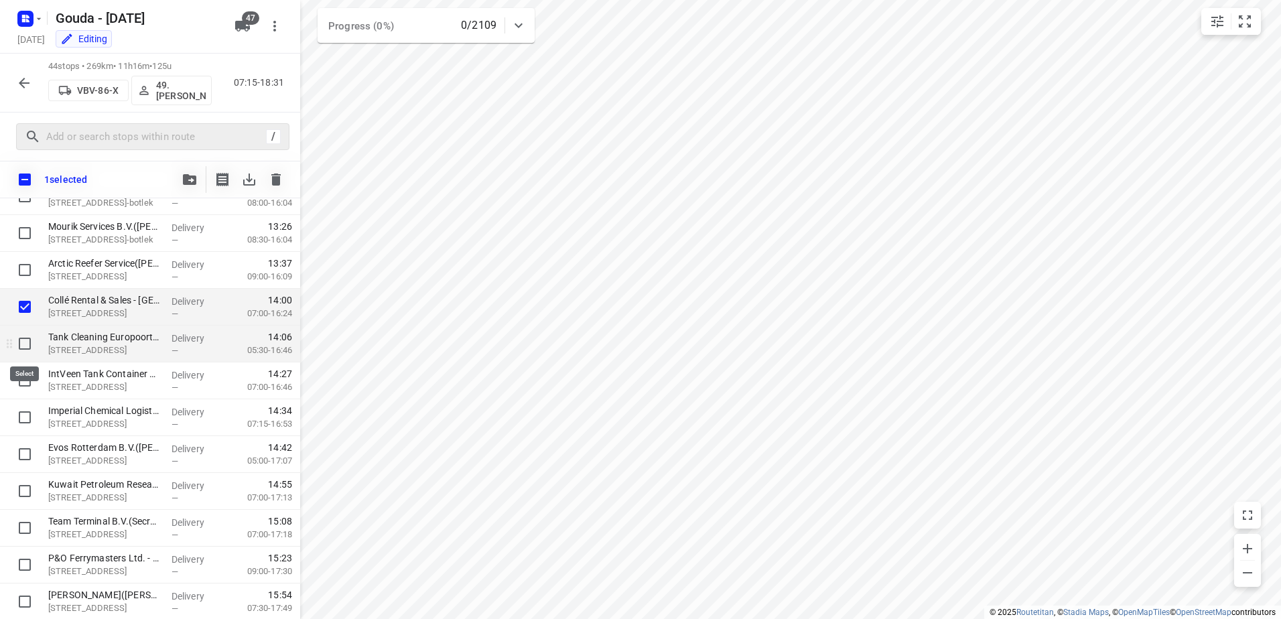
click at [22, 344] on input "checkbox" at bounding box center [24, 343] width 27 height 27
checkbox input "true"
click at [21, 392] on input "checkbox" at bounding box center [24, 380] width 27 height 27
checkbox input "true"
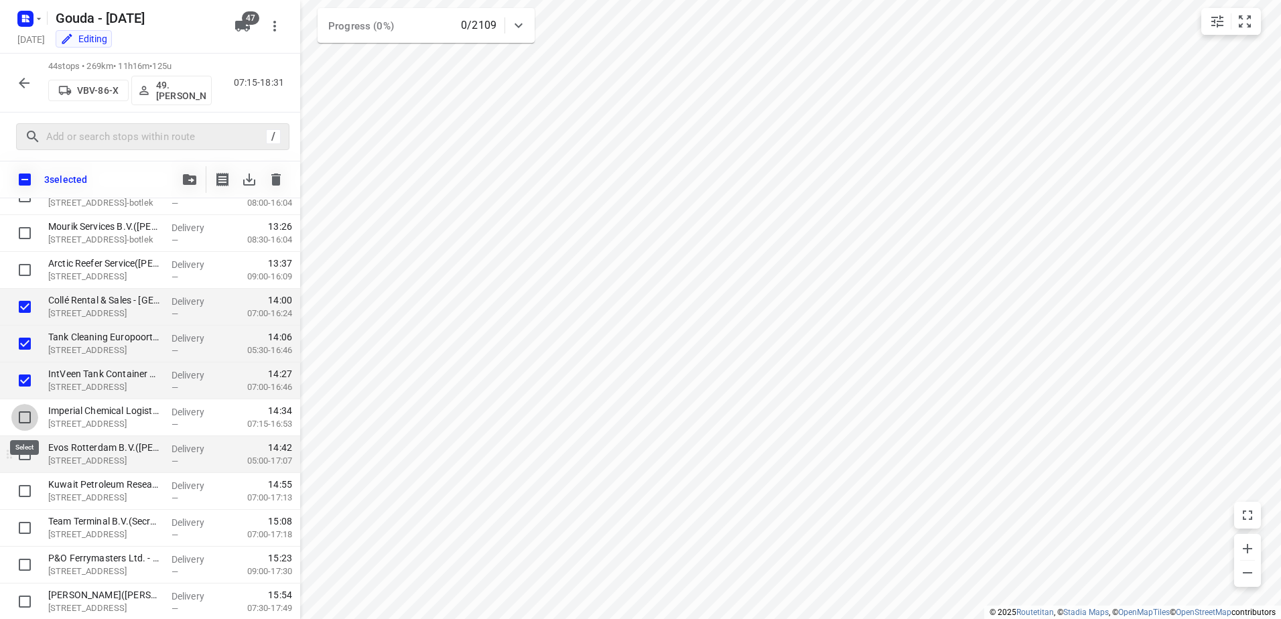
drag, startPoint x: 27, startPoint y: 426, endPoint x: 25, endPoint y: 442, distance: 16.2
click at [27, 429] on input "checkbox" at bounding box center [24, 417] width 27 height 27
checkbox input "true"
click at [25, 470] on div at bounding box center [21, 454] width 43 height 37
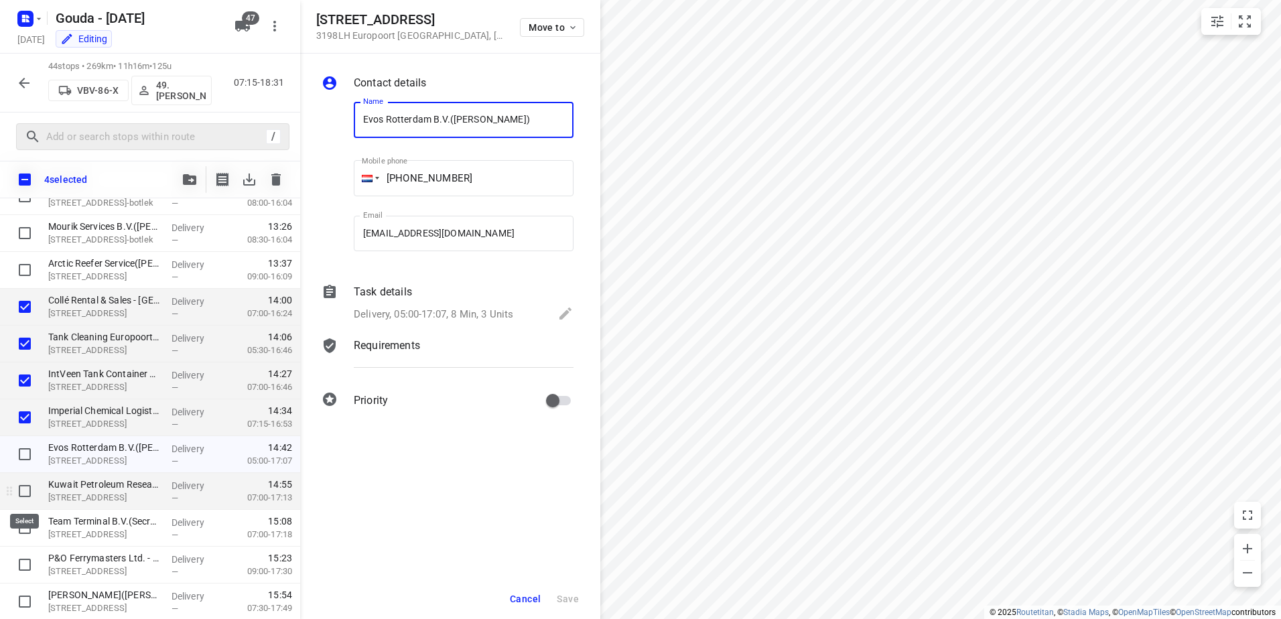
drag, startPoint x: 28, startPoint y: 456, endPoint x: 27, endPoint y: 500, distance: 44.2
click at [28, 458] on input "checkbox" at bounding box center [24, 454] width 27 height 27
checkbox input "true"
click at [23, 498] on input "checkbox" at bounding box center [24, 491] width 27 height 27
checkbox input "true"
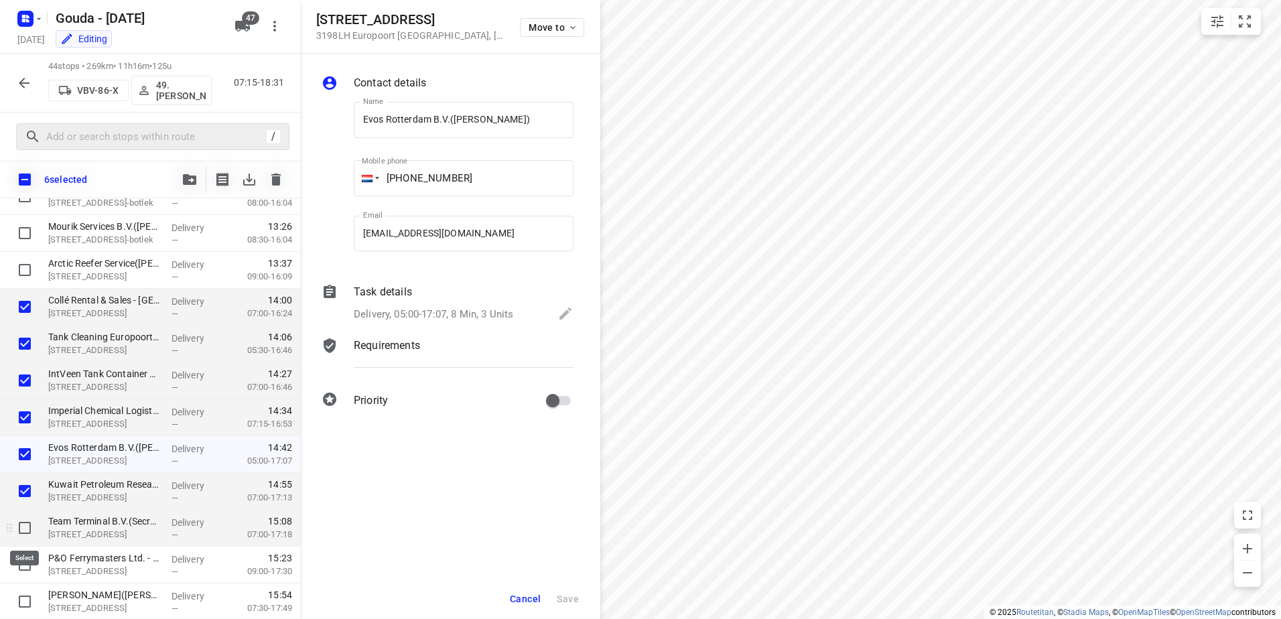
click at [25, 527] on input "checkbox" at bounding box center [24, 528] width 27 height 27
checkbox input "true"
click at [25, 557] on input "checkbox" at bounding box center [24, 564] width 27 height 27
checkbox input "true"
drag, startPoint x: 535, startPoint y: 604, endPoint x: 527, endPoint y: 525, distance: 79.4
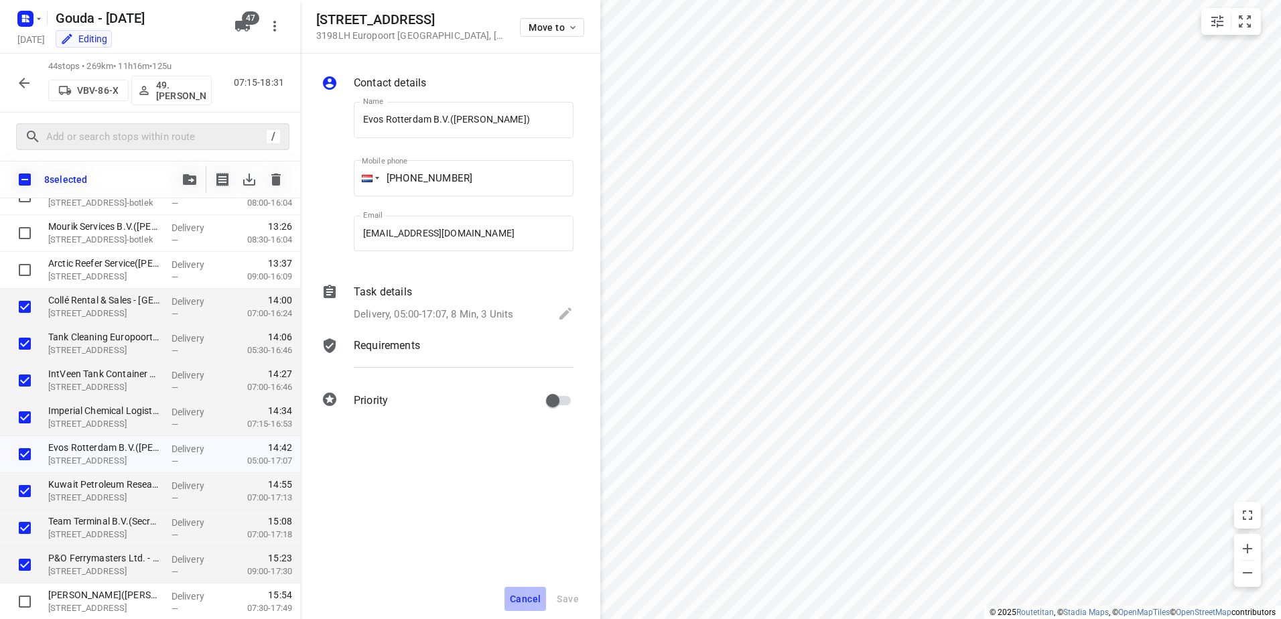
click at [535, 602] on span "Cancel" at bounding box center [525, 599] width 31 height 11
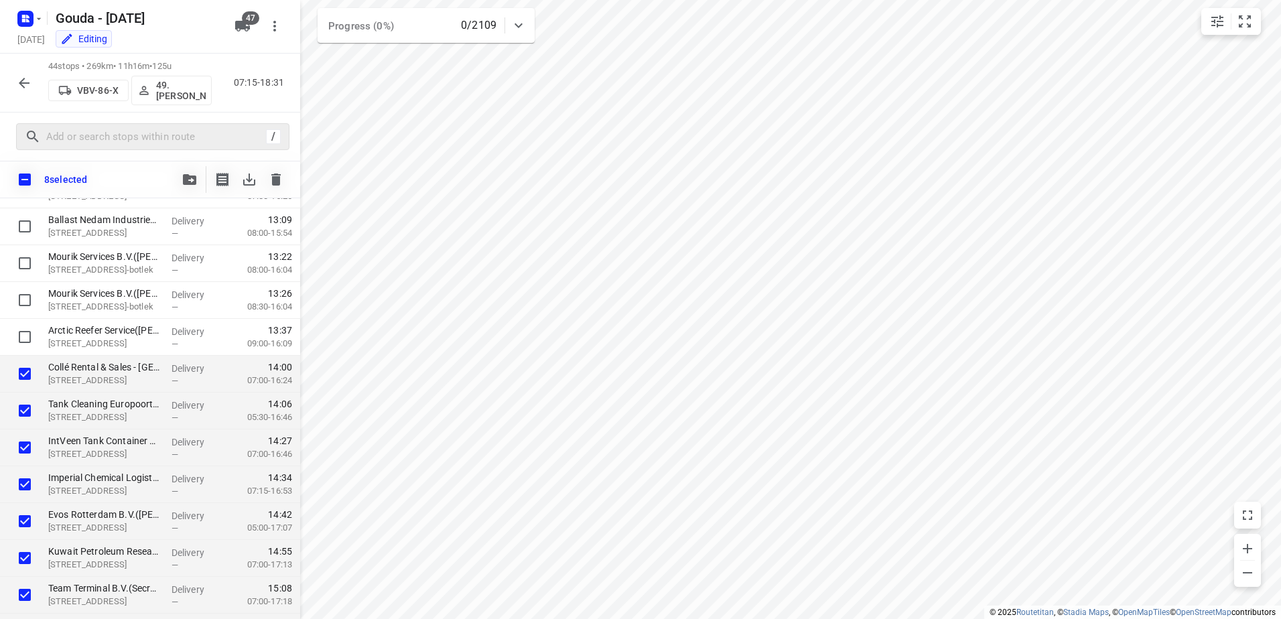
scroll to position [936, 0]
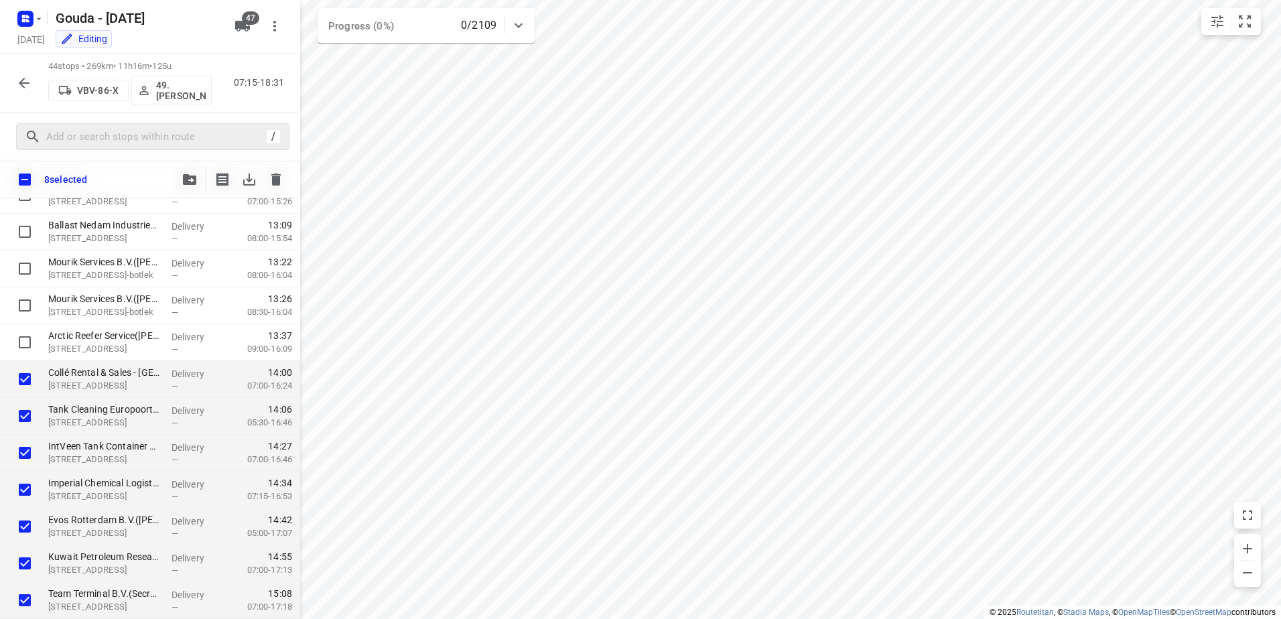
click at [190, 180] on icon "button" at bounding box center [189, 179] width 13 height 11
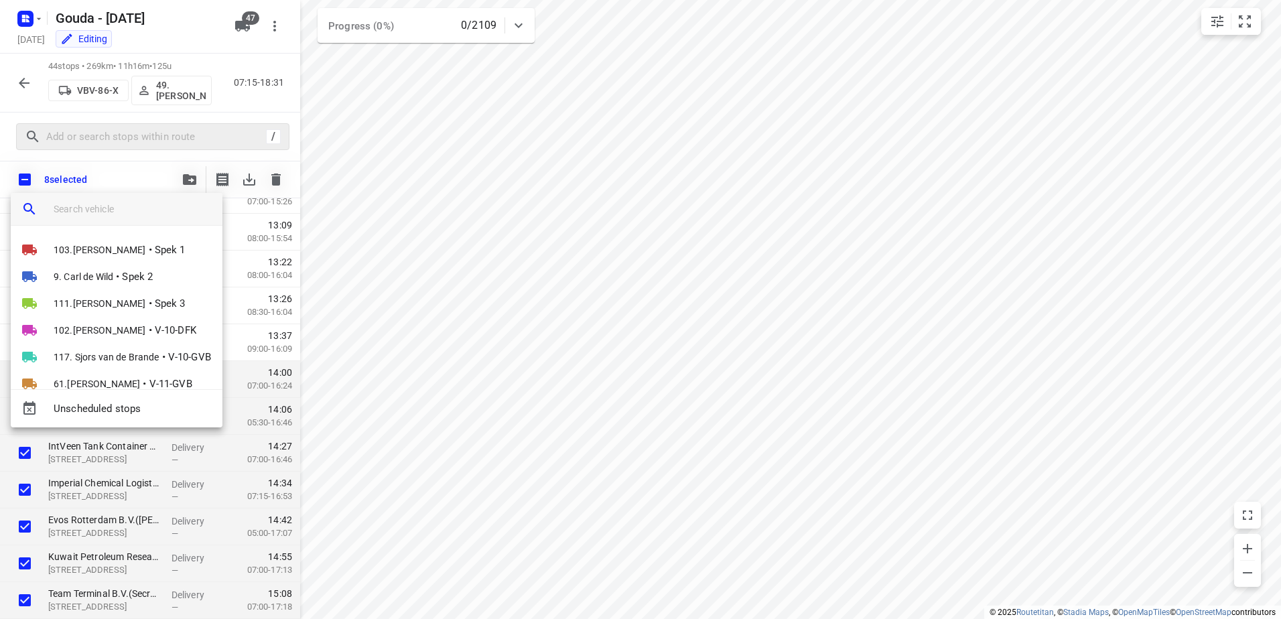
click at [153, 209] on input "search vehicle" at bounding box center [133, 209] width 158 height 20
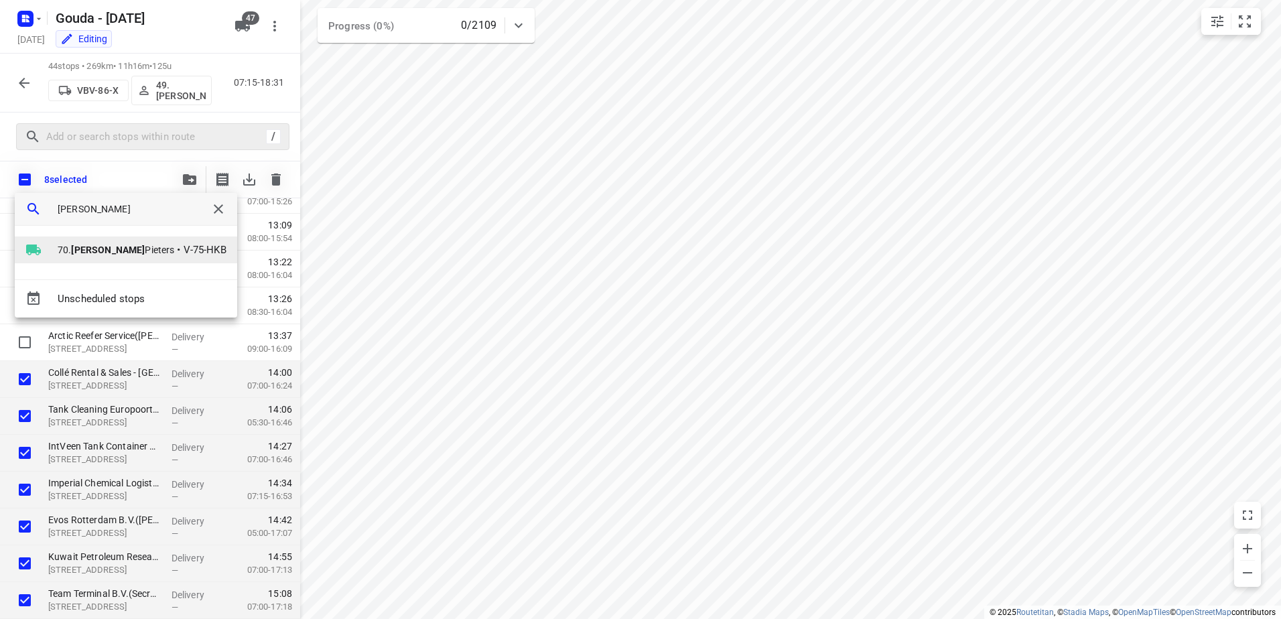
type input "romeo"
click at [98, 254] on b "Romeo" at bounding box center [108, 250] width 74 height 11
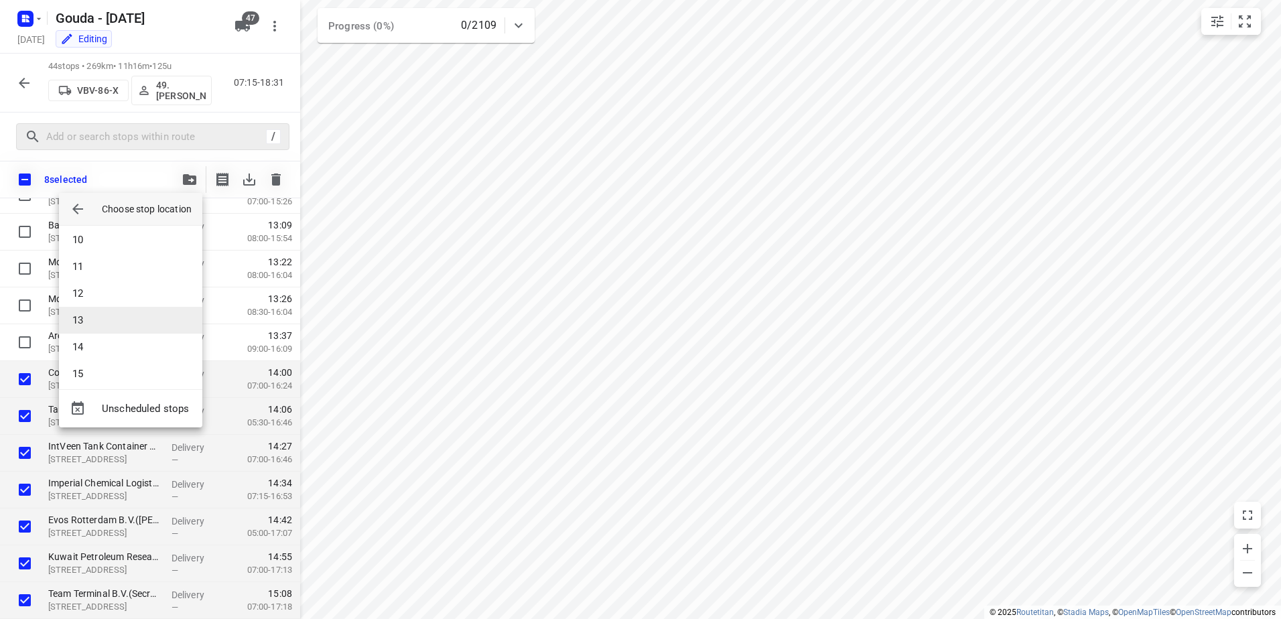
scroll to position [268, 0]
click at [119, 272] on li "12" at bounding box center [130, 271] width 143 height 27
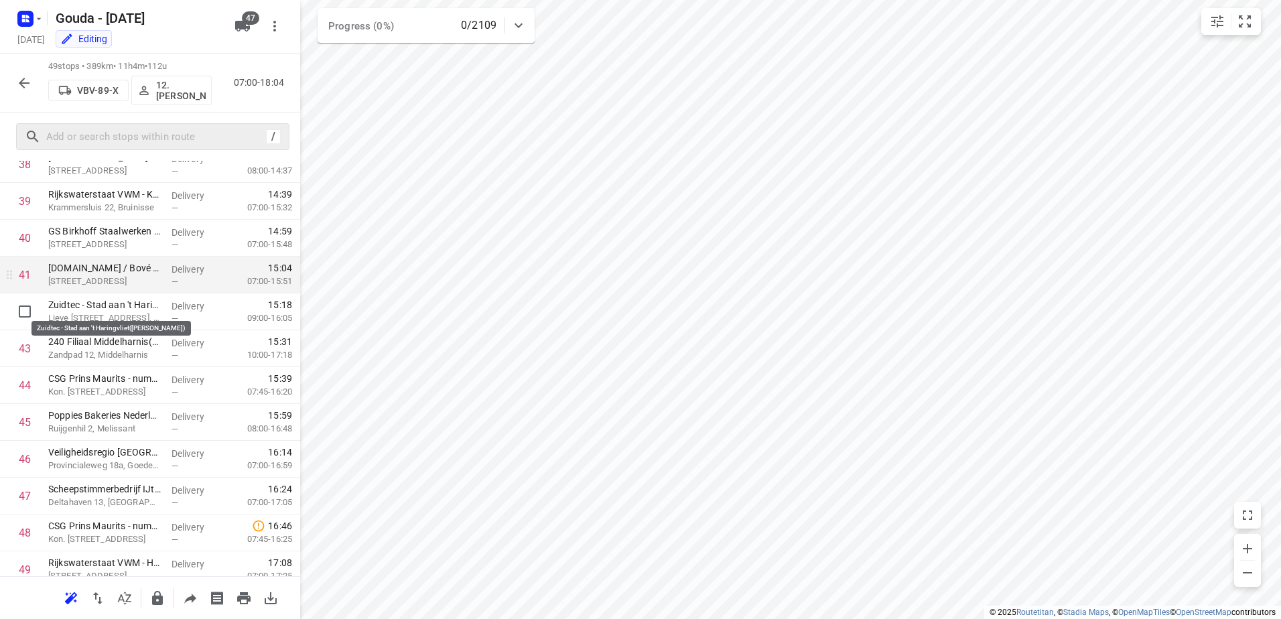
scroll to position [1427, 0]
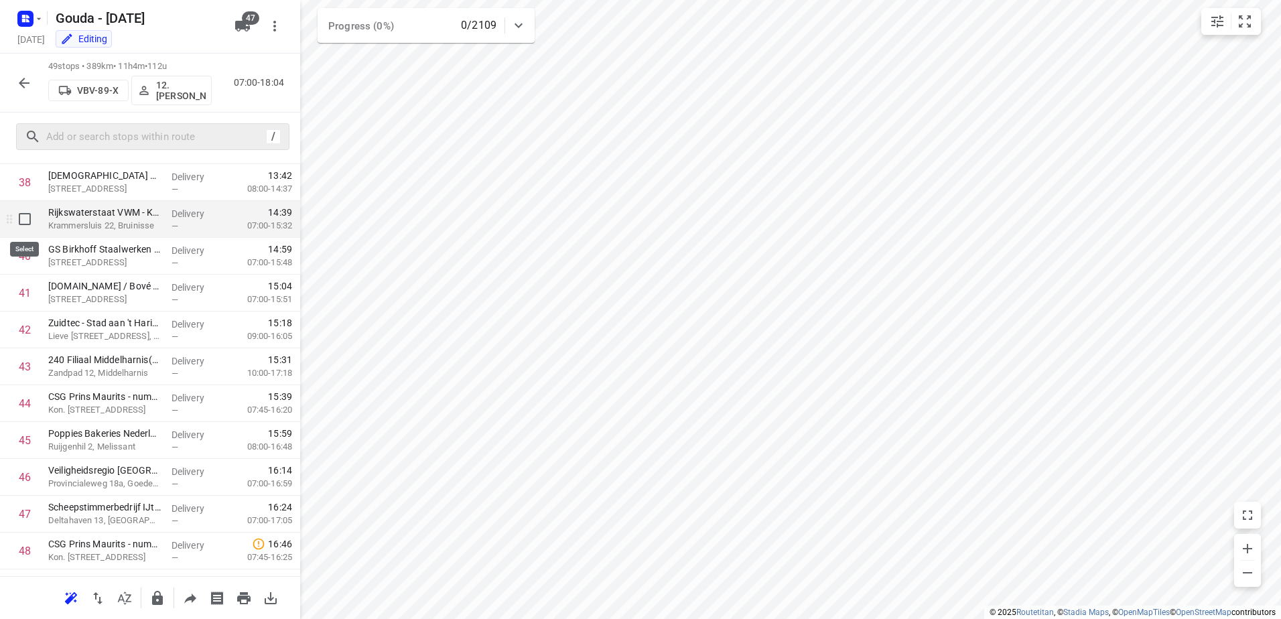
click at [24, 223] on input "checkbox" at bounding box center [24, 219] width 27 height 27
checkbox input "true"
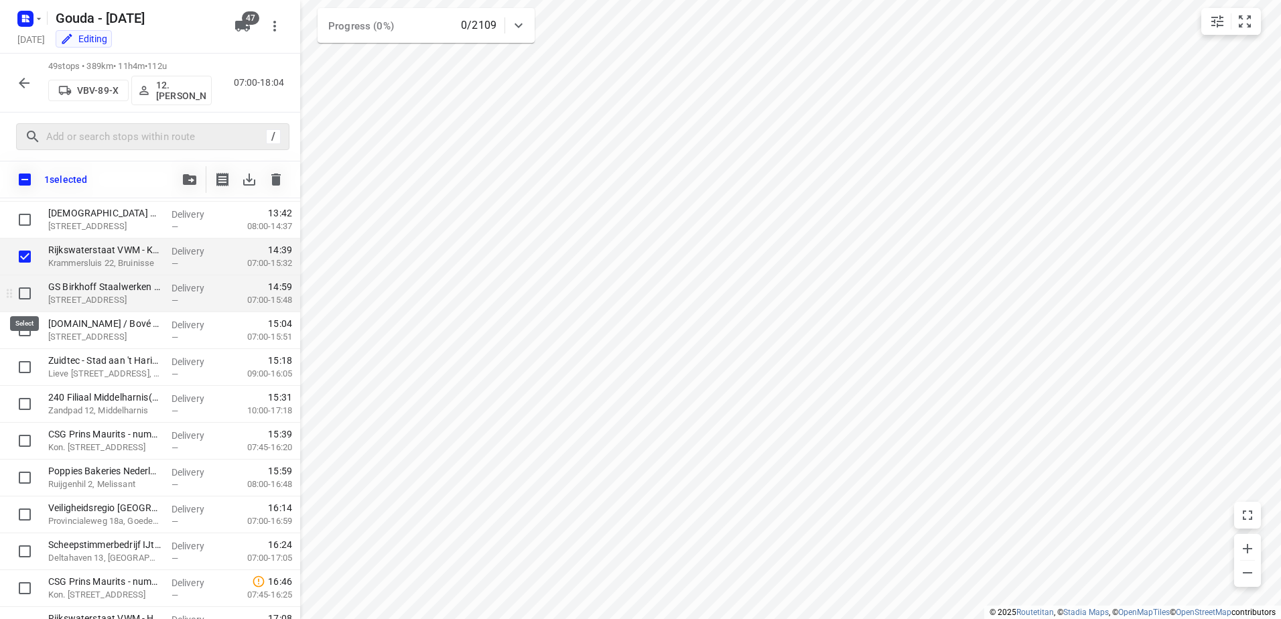
click at [29, 295] on input "checkbox" at bounding box center [24, 293] width 27 height 27
checkbox input "true"
click at [31, 324] on input "checkbox" at bounding box center [24, 330] width 27 height 27
checkbox input "true"
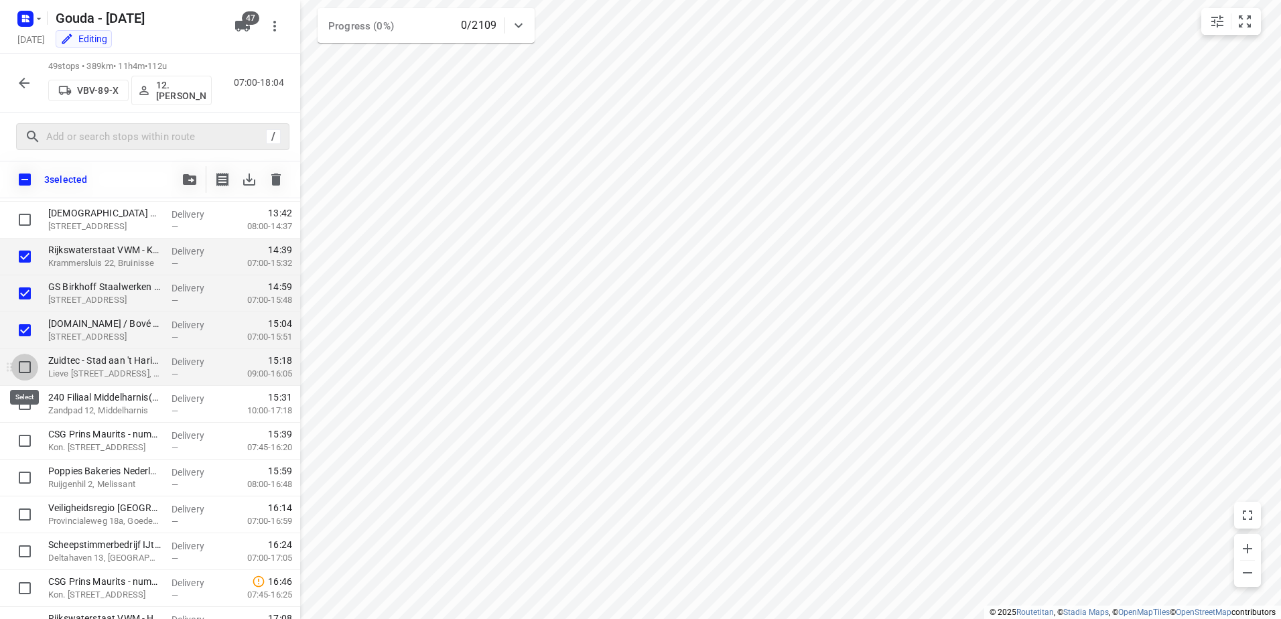
drag, startPoint x: 25, startPoint y: 354, endPoint x: 26, endPoint y: 371, distance: 17.5
click at [26, 362] on input "checkbox" at bounding box center [24, 367] width 27 height 27
checkbox input "true"
click at [17, 409] on input "checkbox" at bounding box center [24, 404] width 27 height 27
checkbox input "true"
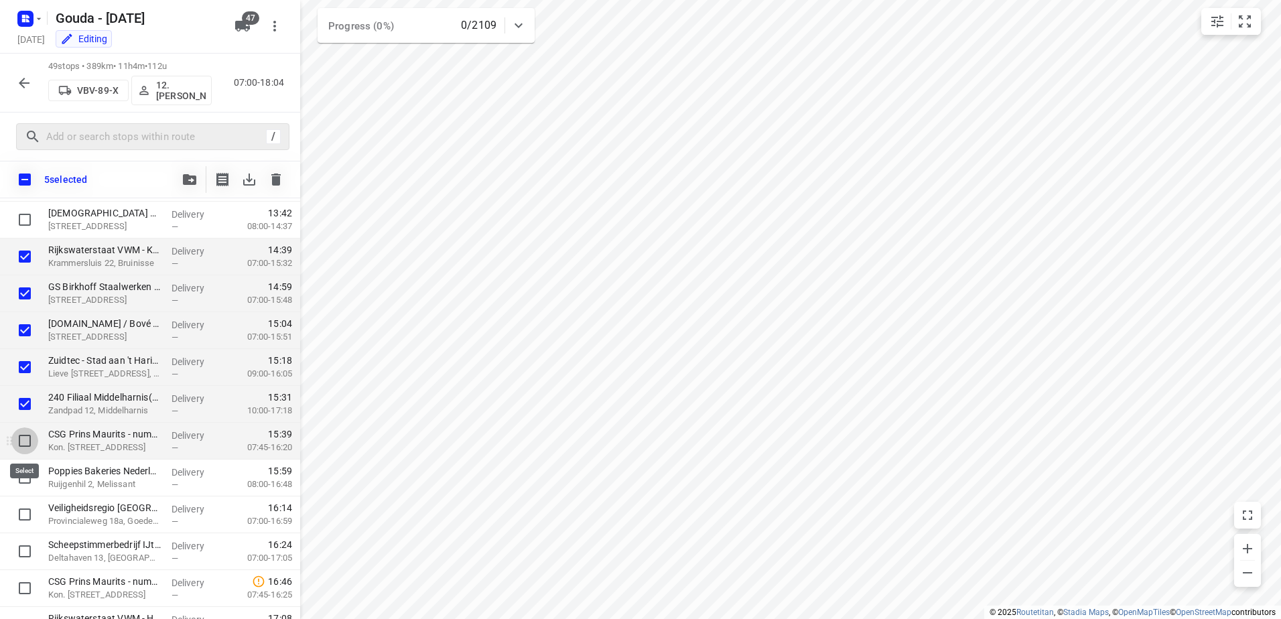
drag, startPoint x: 20, startPoint y: 438, endPoint x: 23, endPoint y: 469, distance: 31.0
click at [20, 440] on input "checkbox" at bounding box center [24, 440] width 27 height 27
checkbox input "true"
click at [25, 473] on input "checkbox" at bounding box center [24, 477] width 27 height 27
checkbox input "true"
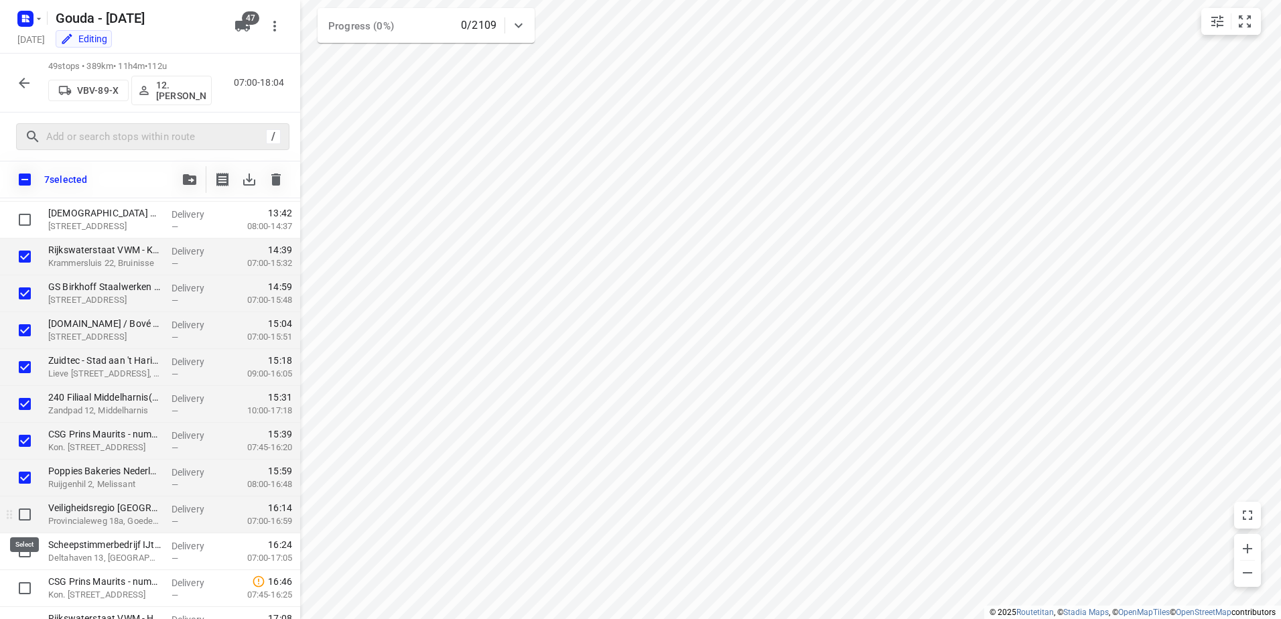
click at [25, 510] on input "checkbox" at bounding box center [24, 514] width 27 height 27
checkbox input "true"
click at [31, 549] on input "checkbox" at bounding box center [24, 551] width 27 height 27
checkbox input "true"
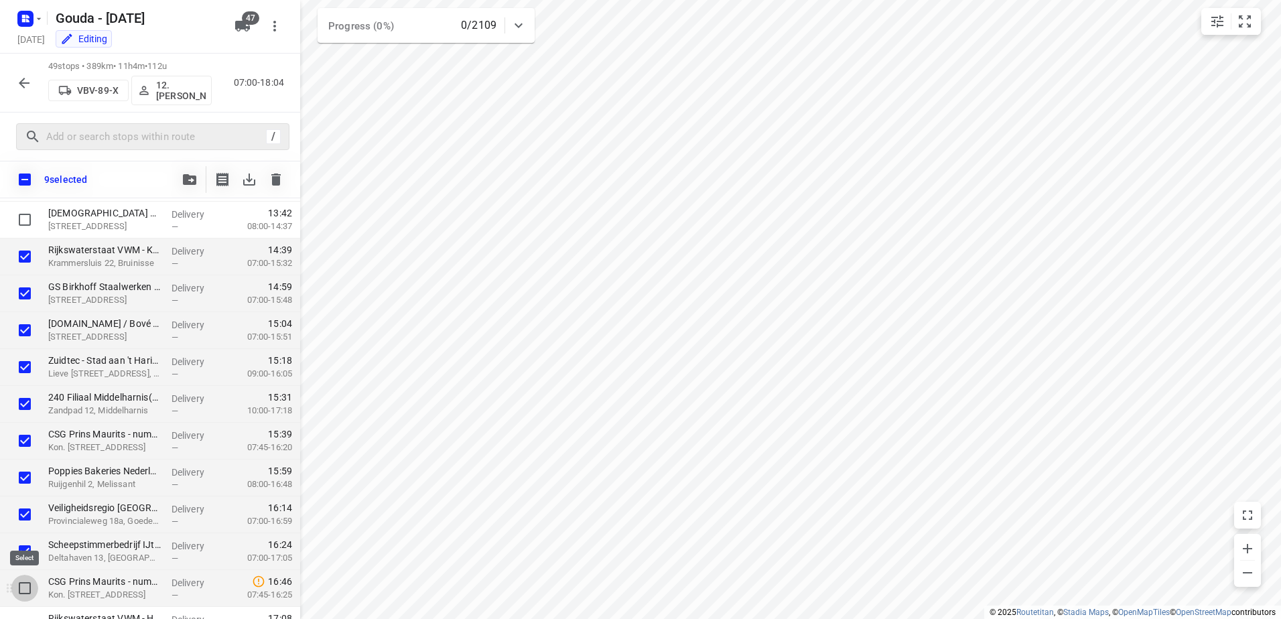
click at [29, 576] on input "checkbox" at bounding box center [24, 588] width 27 height 27
checkbox input "true"
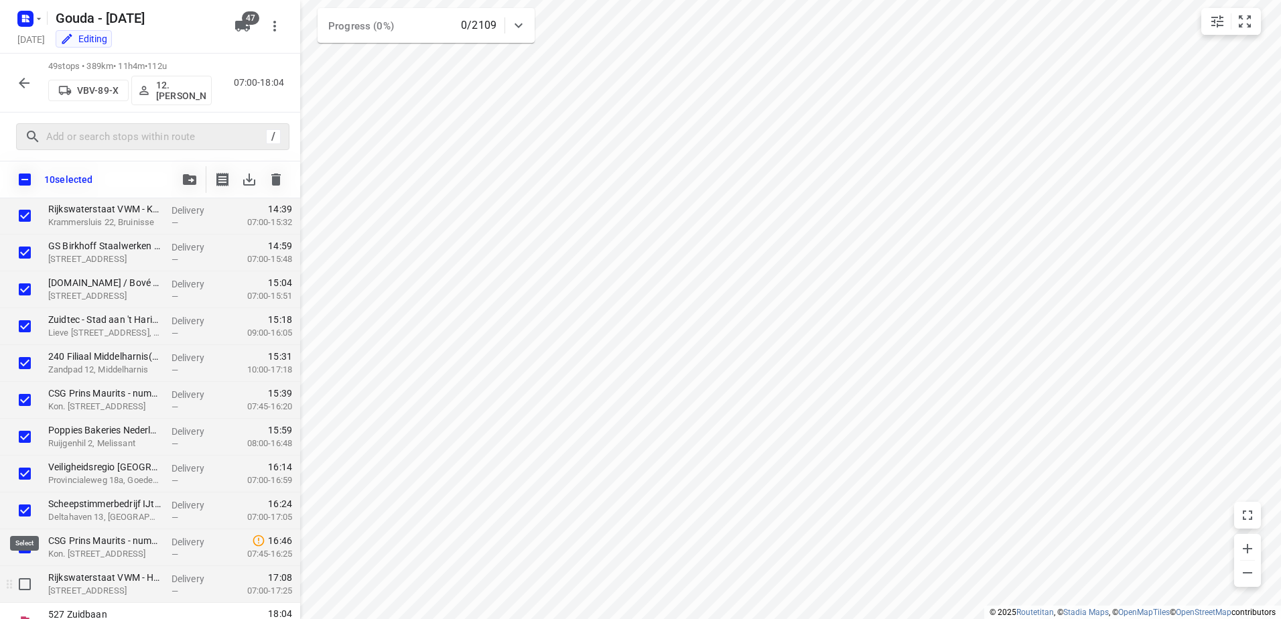
scroll to position [1489, 0]
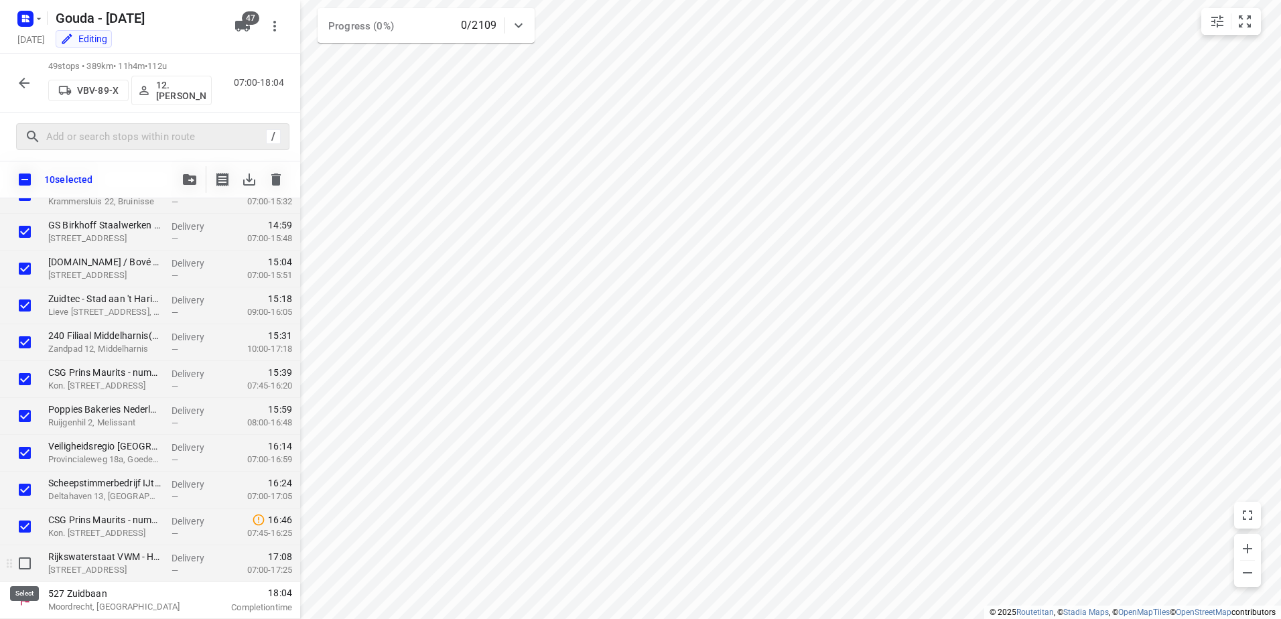
click at [22, 567] on input "checkbox" at bounding box center [24, 563] width 27 height 27
checkbox input "true"
click at [170, 162] on div "11 selected" at bounding box center [150, 180] width 300 height 38
click at [183, 176] on icon "button" at bounding box center [189, 179] width 13 height 11
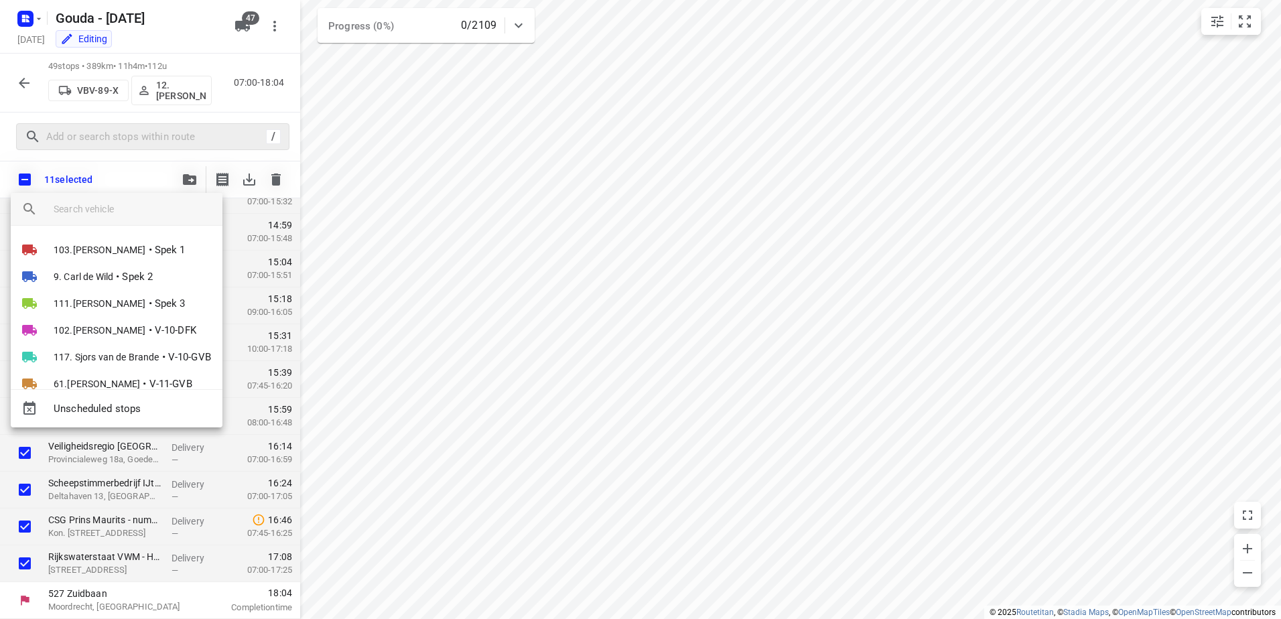
click at [156, 210] on input "search vehicle" at bounding box center [133, 209] width 158 height 20
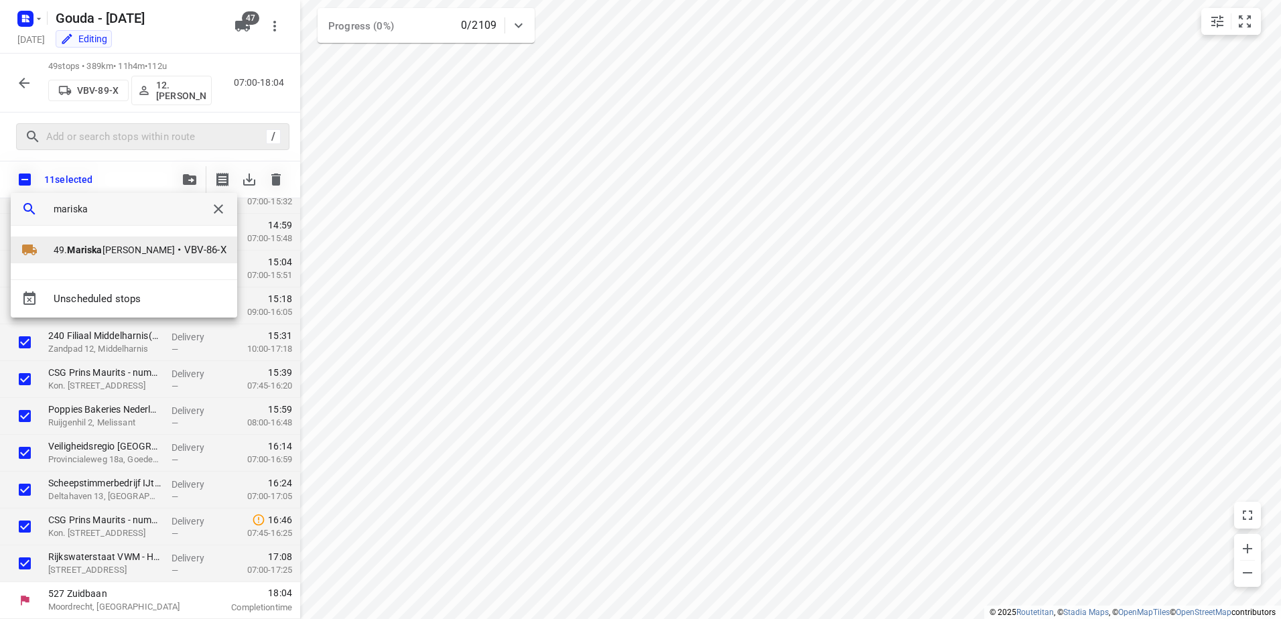
type input "mariska"
click at [178, 255] on span "•" at bounding box center [179, 250] width 3 height 16
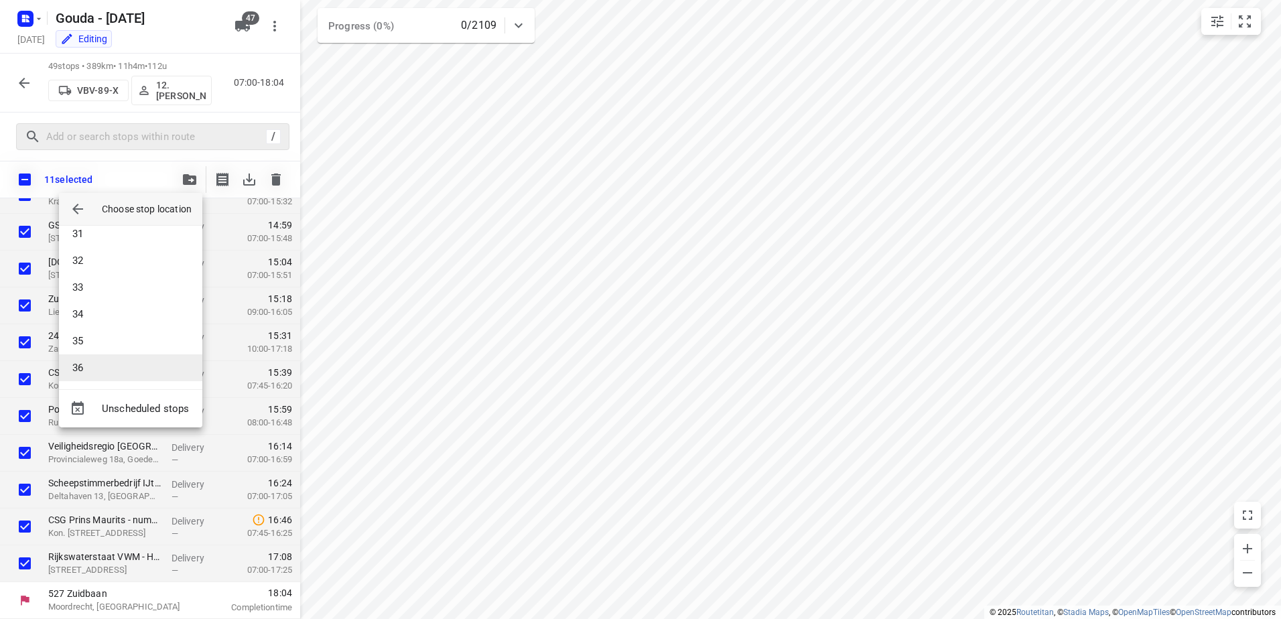
scroll to position [817, 0]
click at [112, 365] on li "36" at bounding box center [130, 365] width 143 height 27
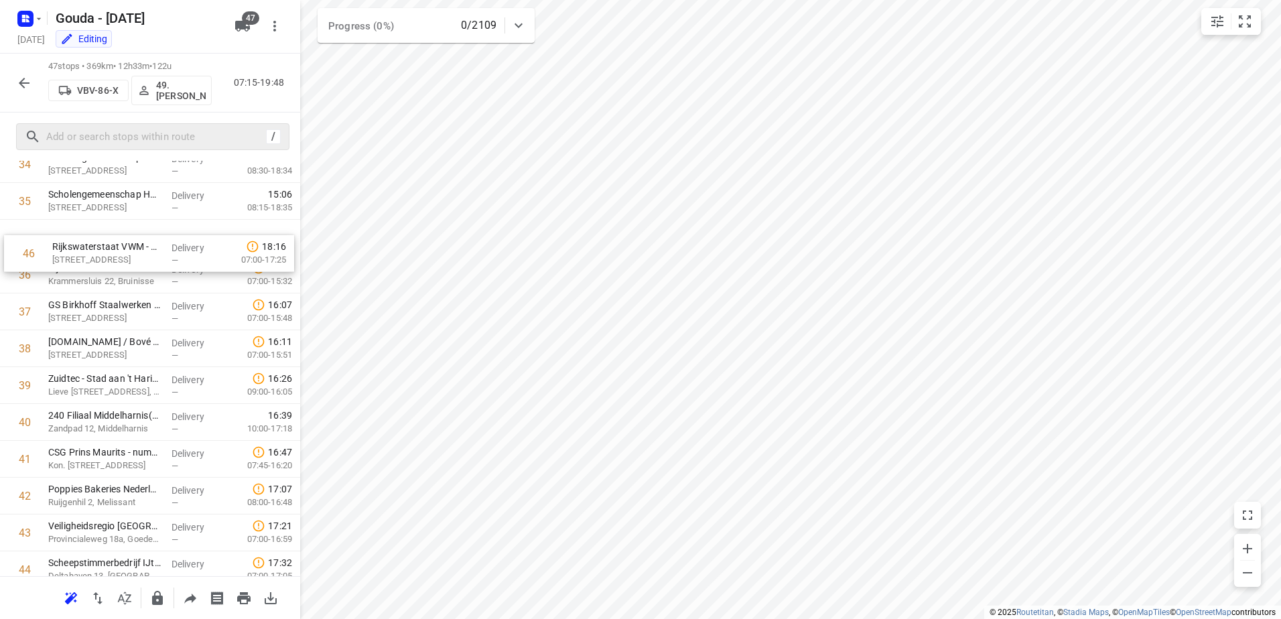
scroll to position [1292, 0]
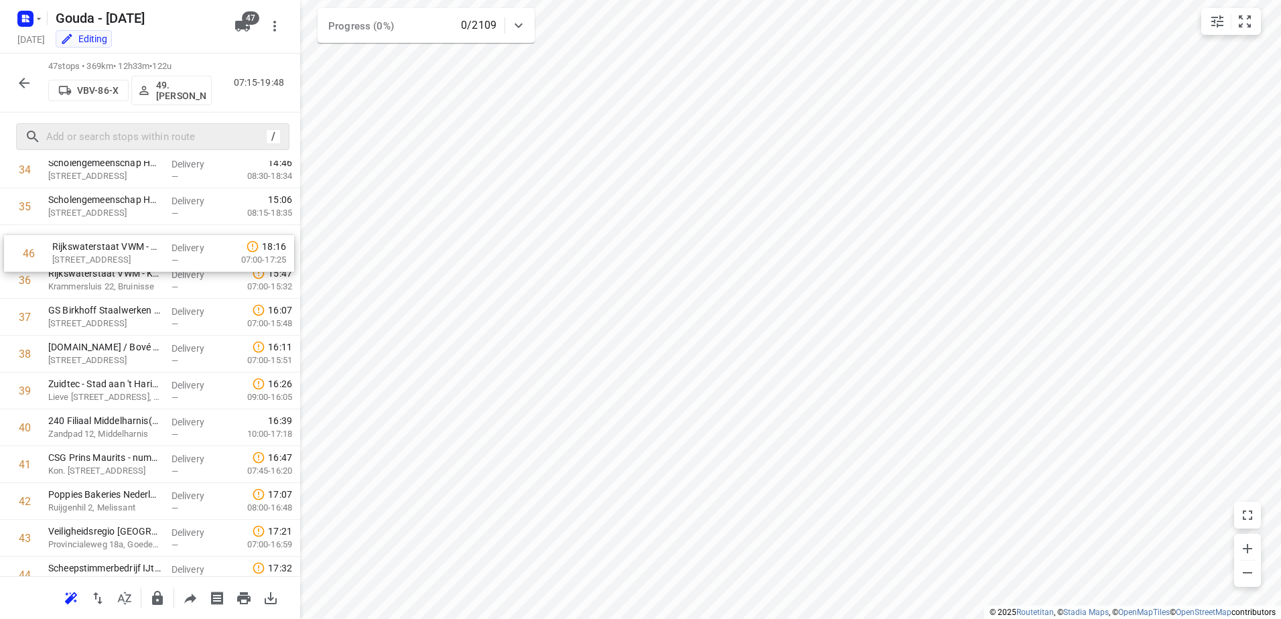
drag, startPoint x: 129, startPoint y: 383, endPoint x: 133, endPoint y: 251, distance: 132.1
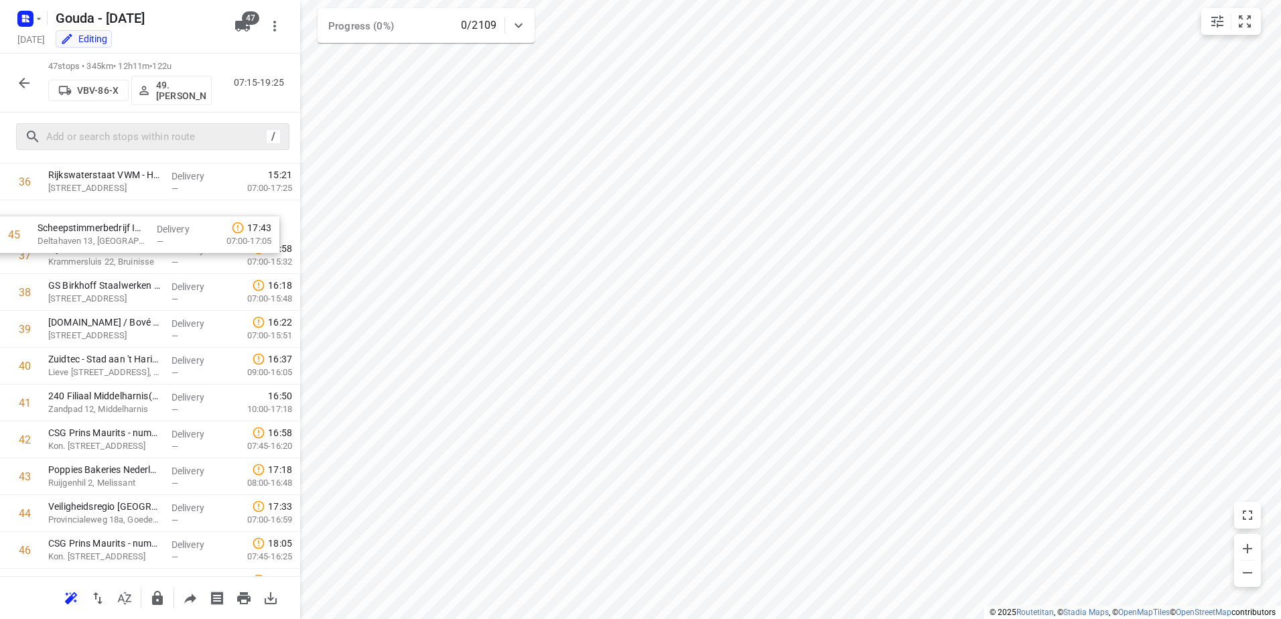
scroll to position [1349, 0]
drag, startPoint x: 125, startPoint y: 509, endPoint x: 114, endPoint y: 228, distance: 280.3
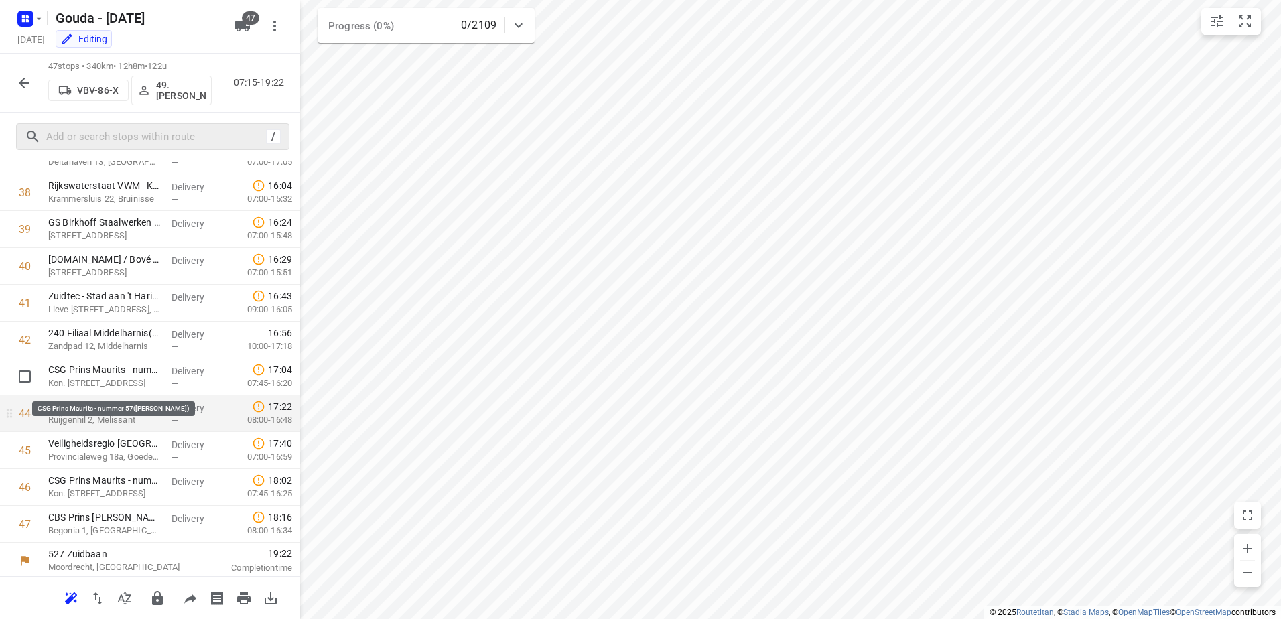
scroll to position [1420, 0]
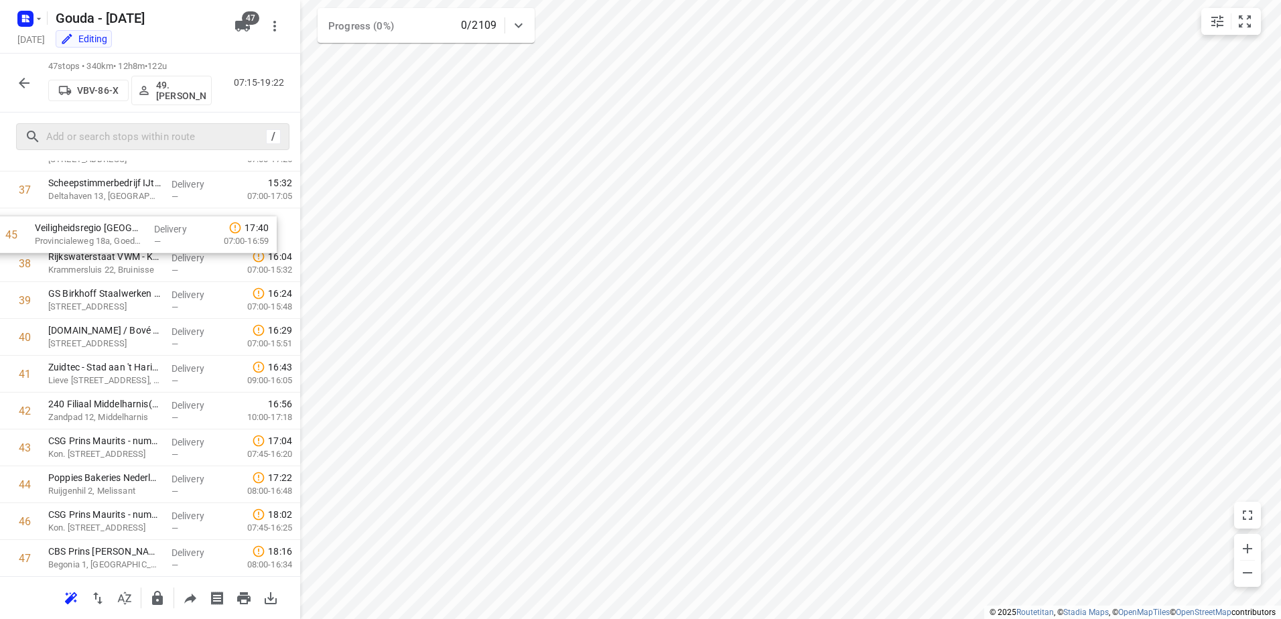
drag, startPoint x: 138, startPoint y: 452, endPoint x: 123, endPoint y: 228, distance: 224.9
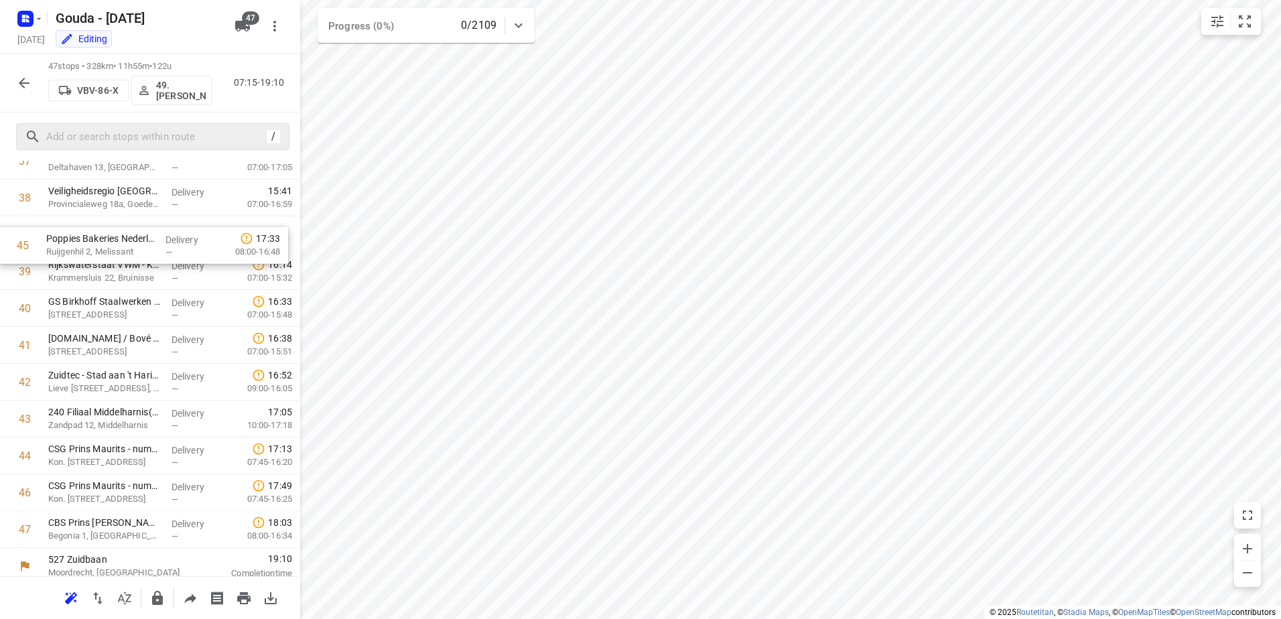
drag, startPoint x: 149, startPoint y: 451, endPoint x: 145, endPoint y: 245, distance: 206.4
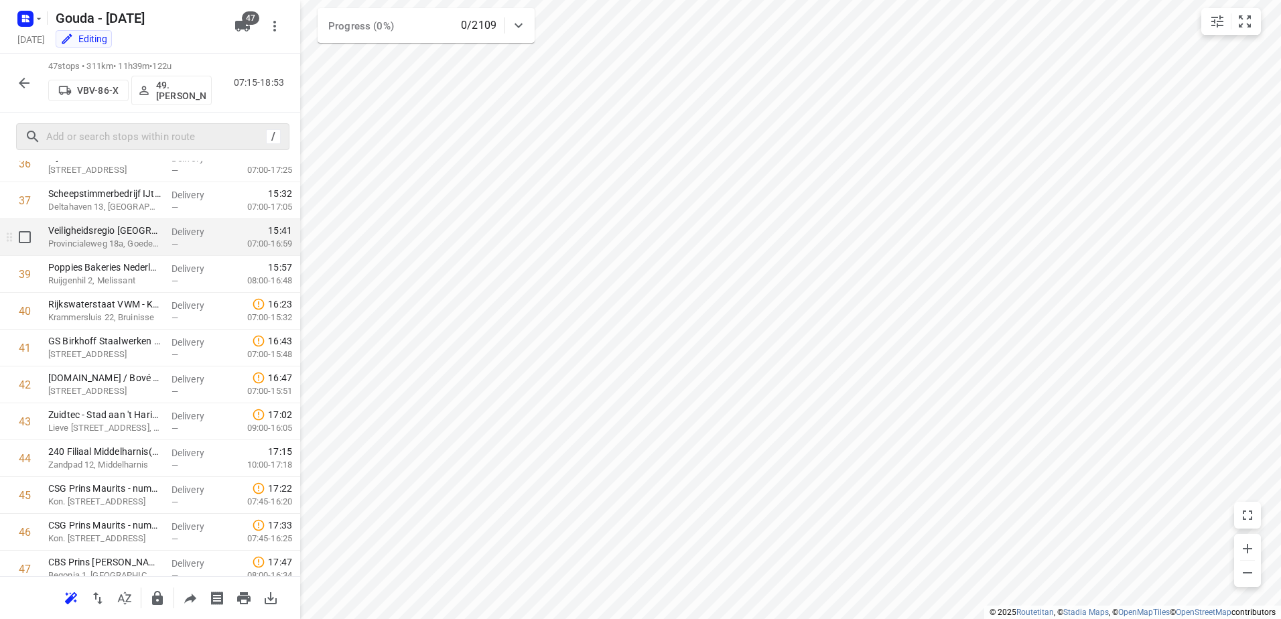
scroll to position [1353, 0]
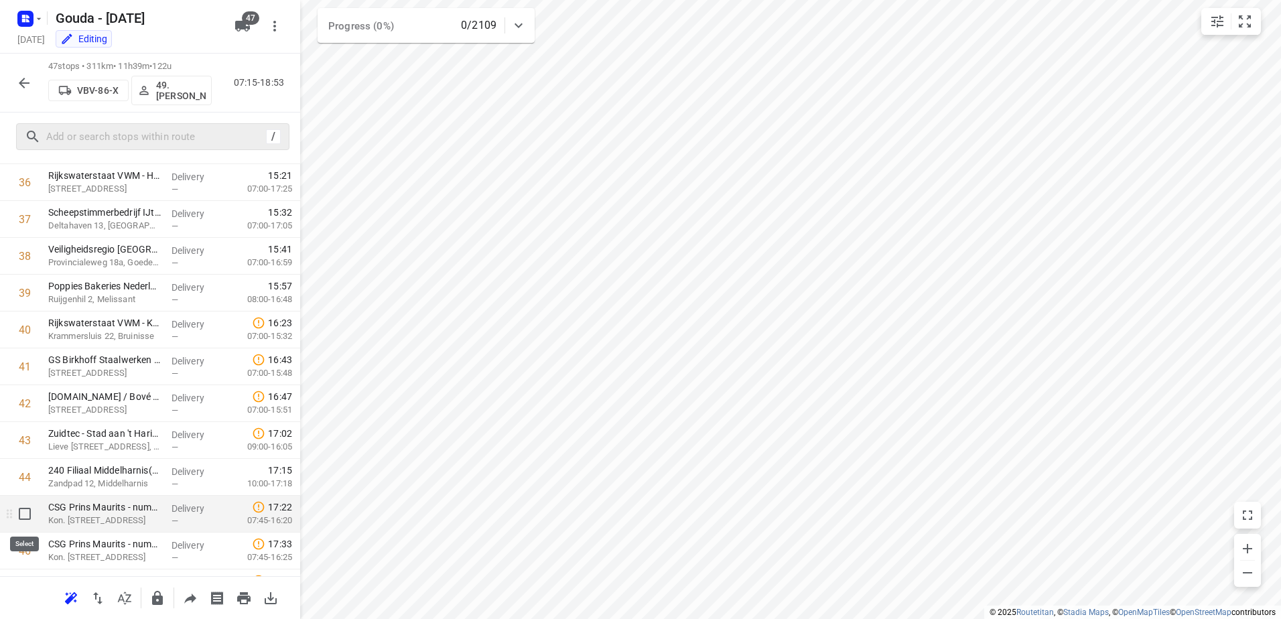
click at [20, 517] on input "checkbox" at bounding box center [24, 513] width 27 height 27
checkbox input "true"
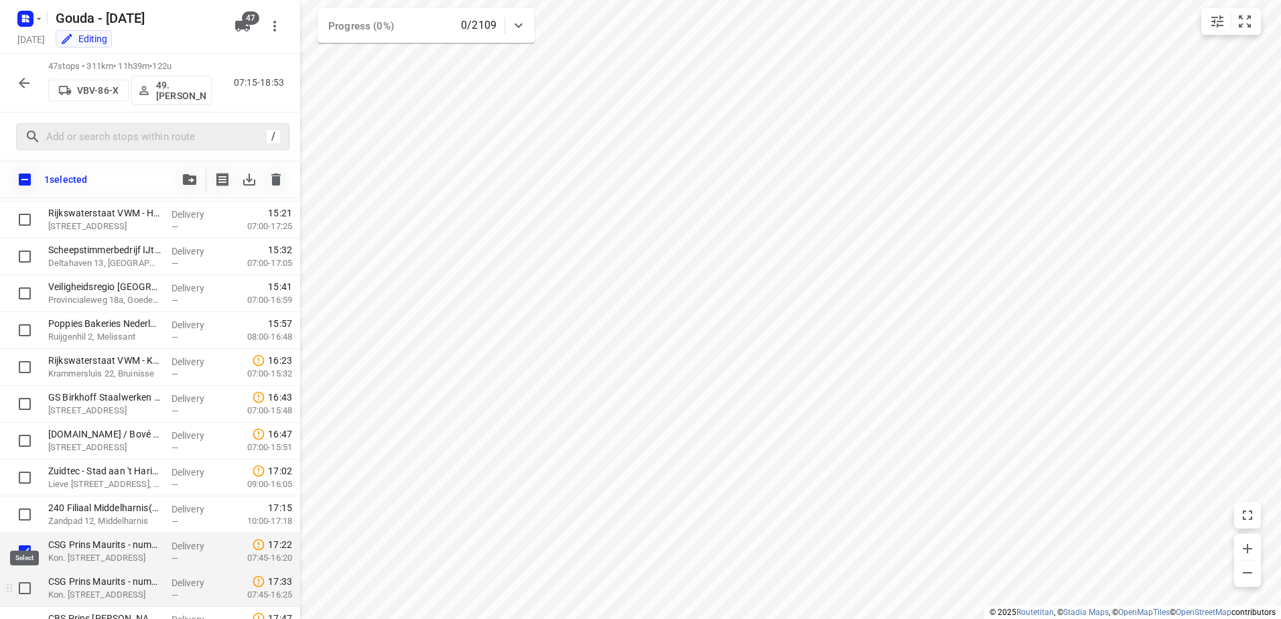
click at [25, 582] on input "checkbox" at bounding box center [24, 588] width 27 height 27
checkbox input "true"
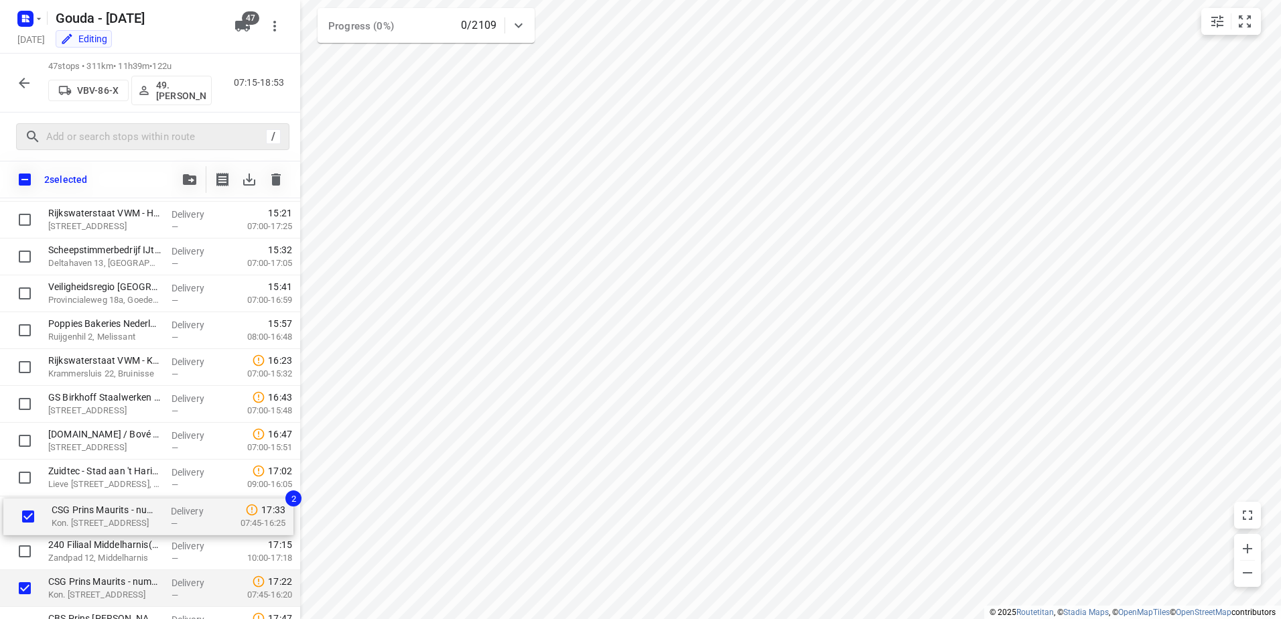
scroll to position [1355, 0]
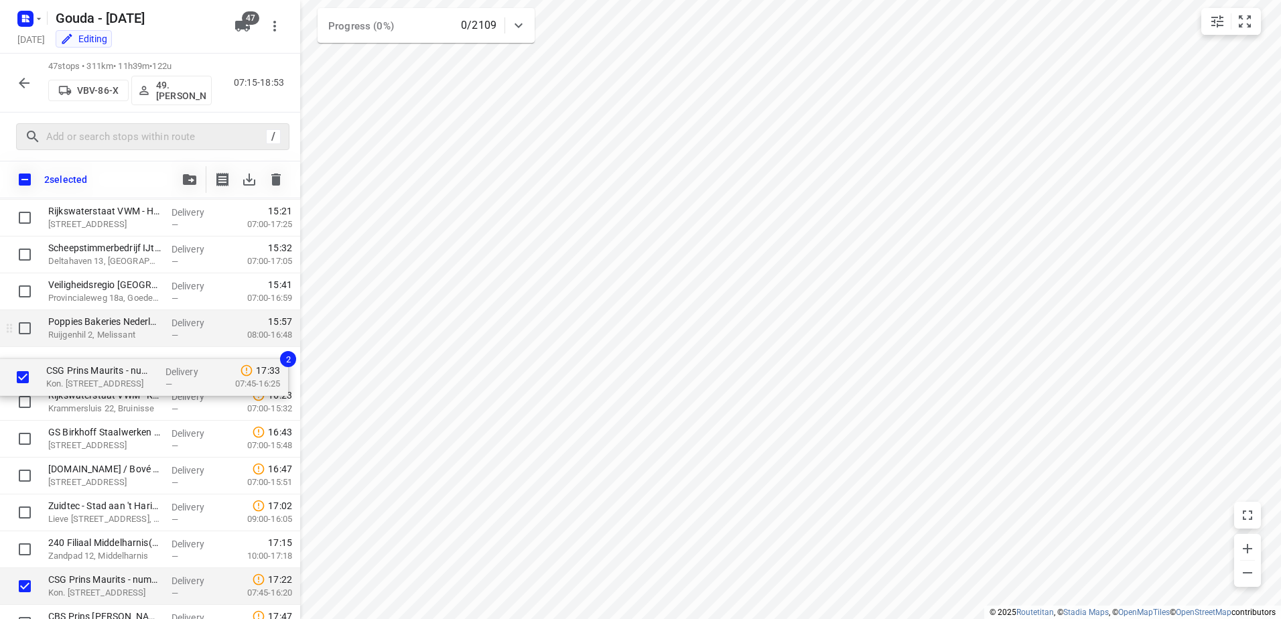
drag, startPoint x: 68, startPoint y: 575, endPoint x: 68, endPoint y: 345, distance: 229.8
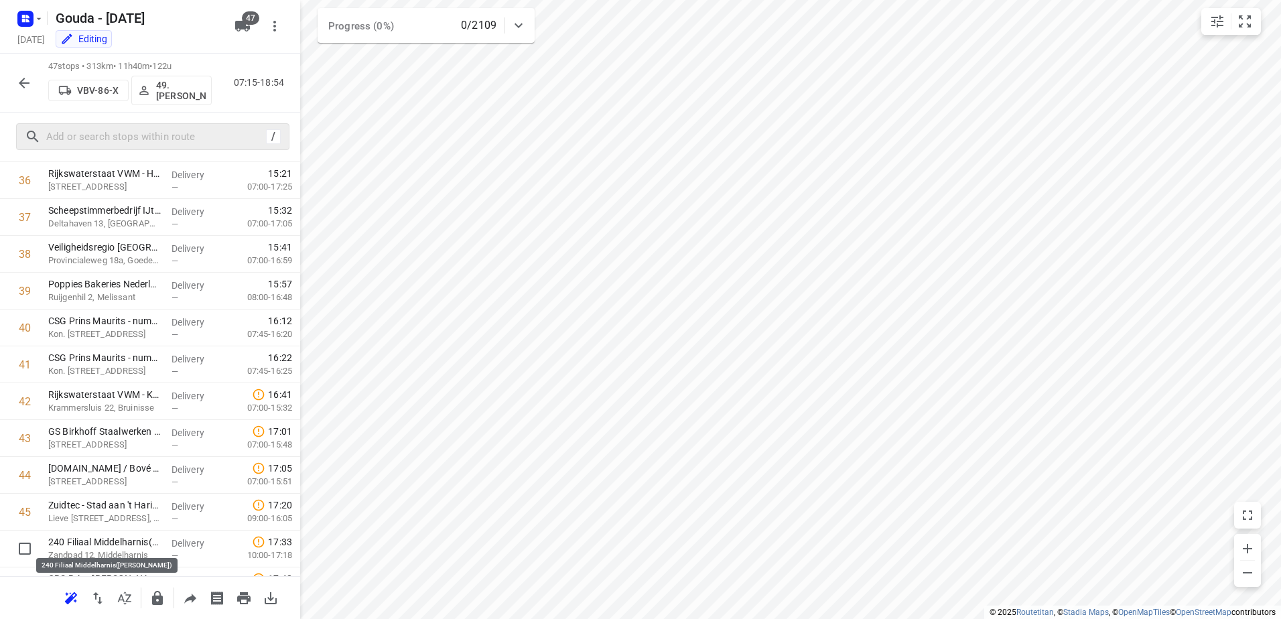
scroll to position [1357, 0]
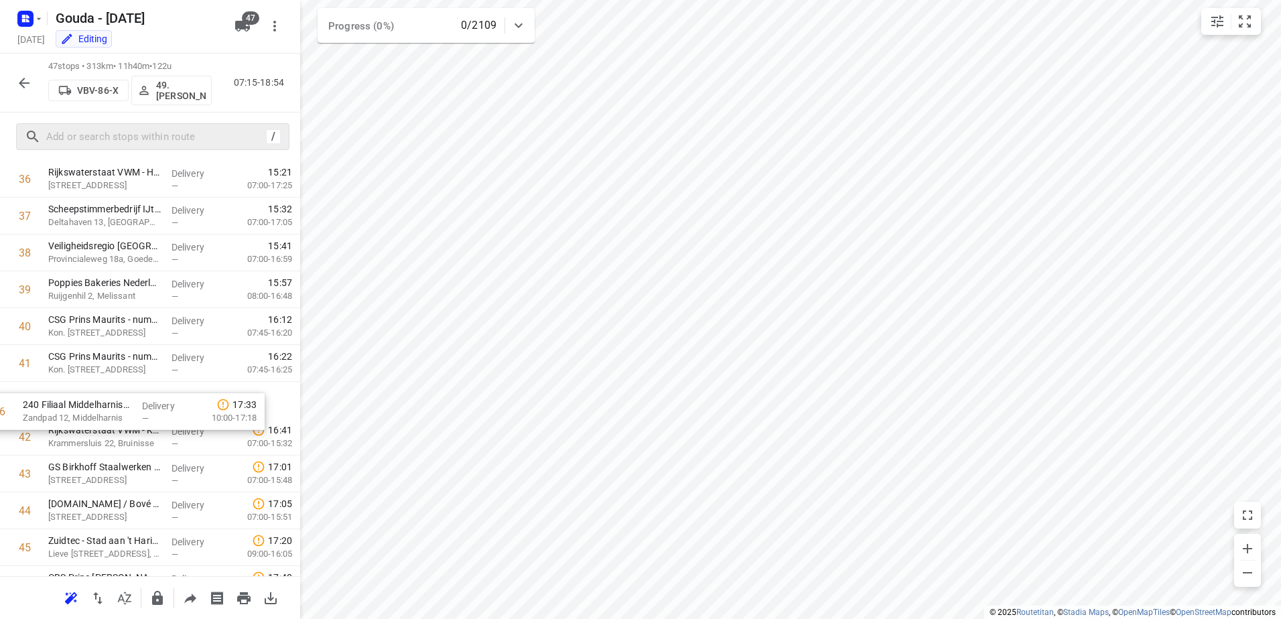
drag, startPoint x: 124, startPoint y: 539, endPoint x: 96, endPoint y: 389, distance: 152.6
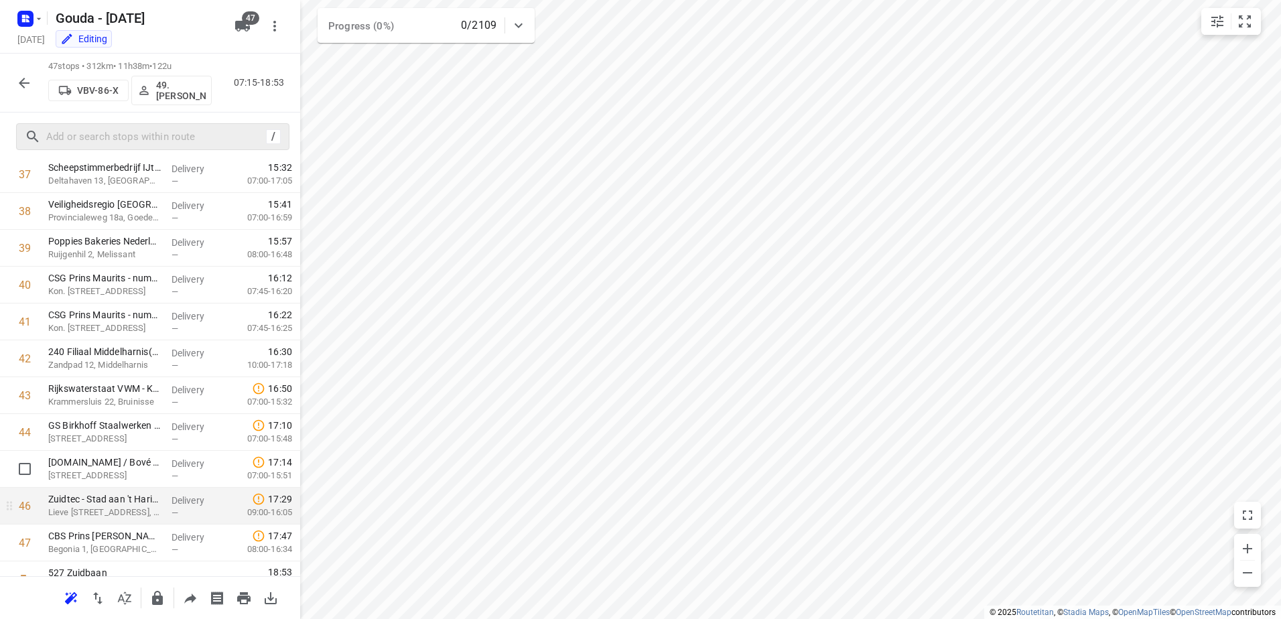
scroll to position [1420, 0]
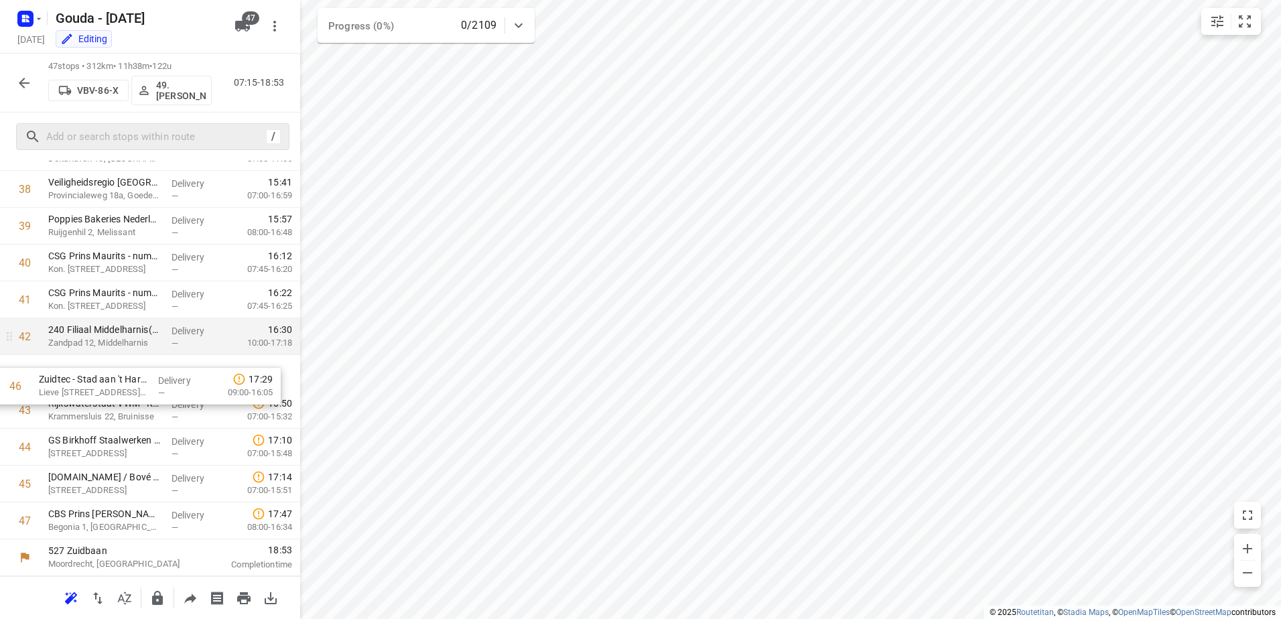
drag, startPoint x: 169, startPoint y: 480, endPoint x: 155, endPoint y: 350, distance: 130.7
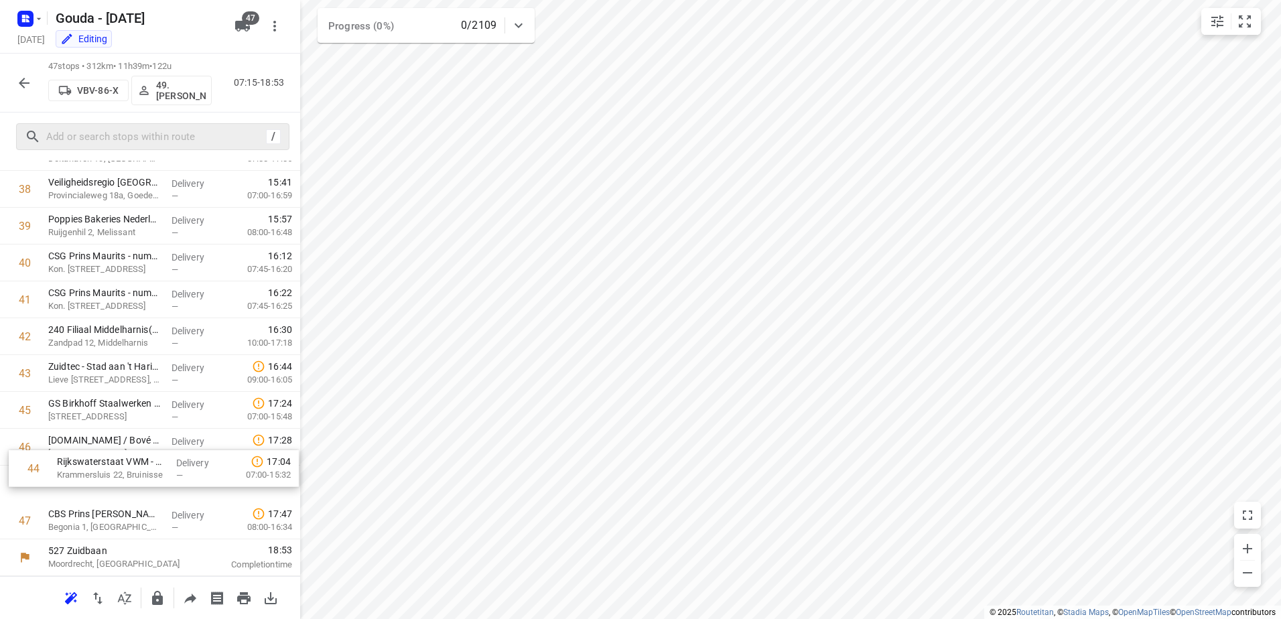
drag, startPoint x: 163, startPoint y: 419, endPoint x: 170, endPoint y: 497, distance: 78.0
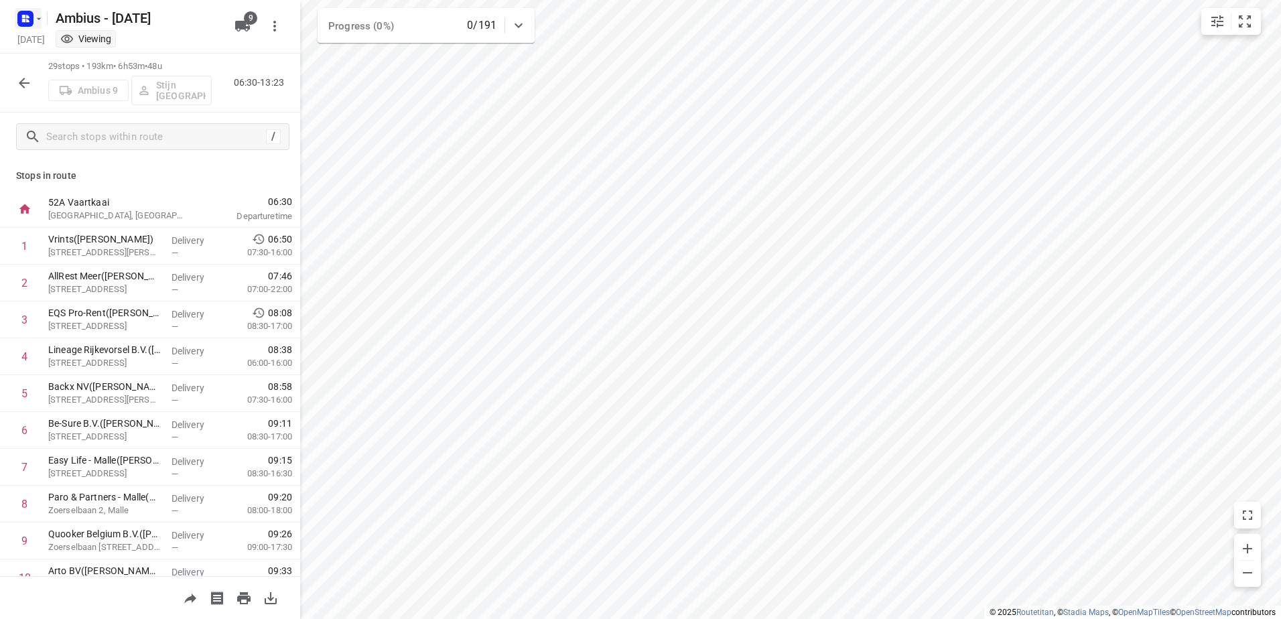
click at [21, 15] on rect "button" at bounding box center [25, 19] width 16 height 16
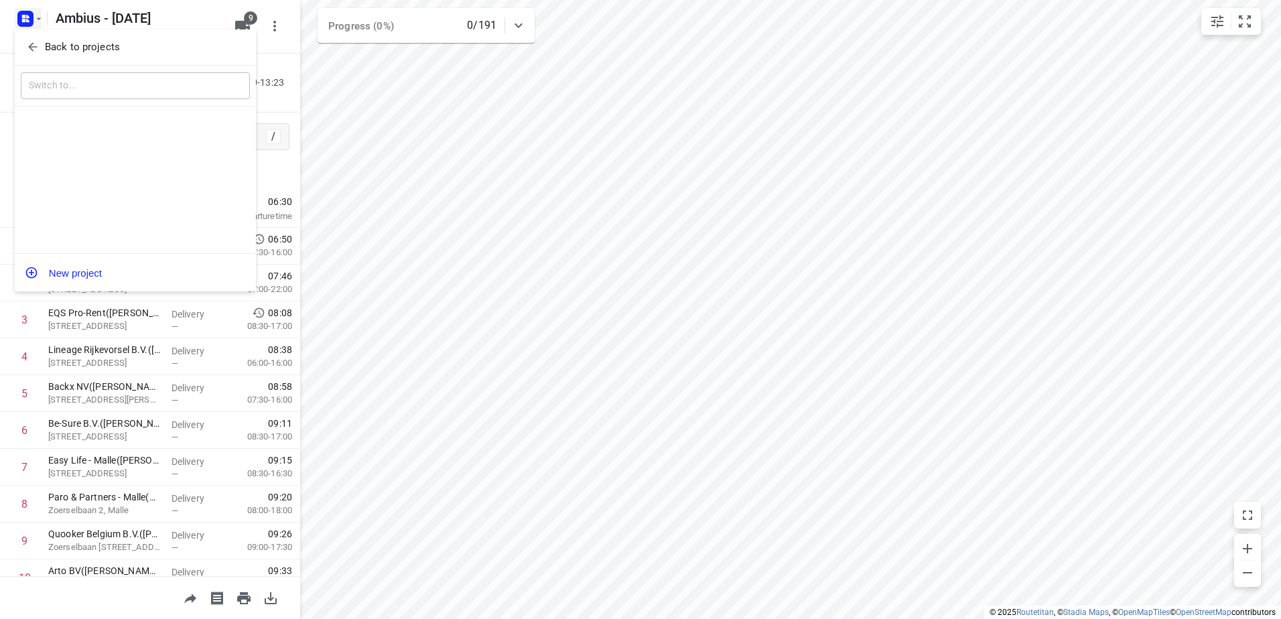
click at [39, 34] on div "Back to projects" at bounding box center [135, 47] width 241 height 36
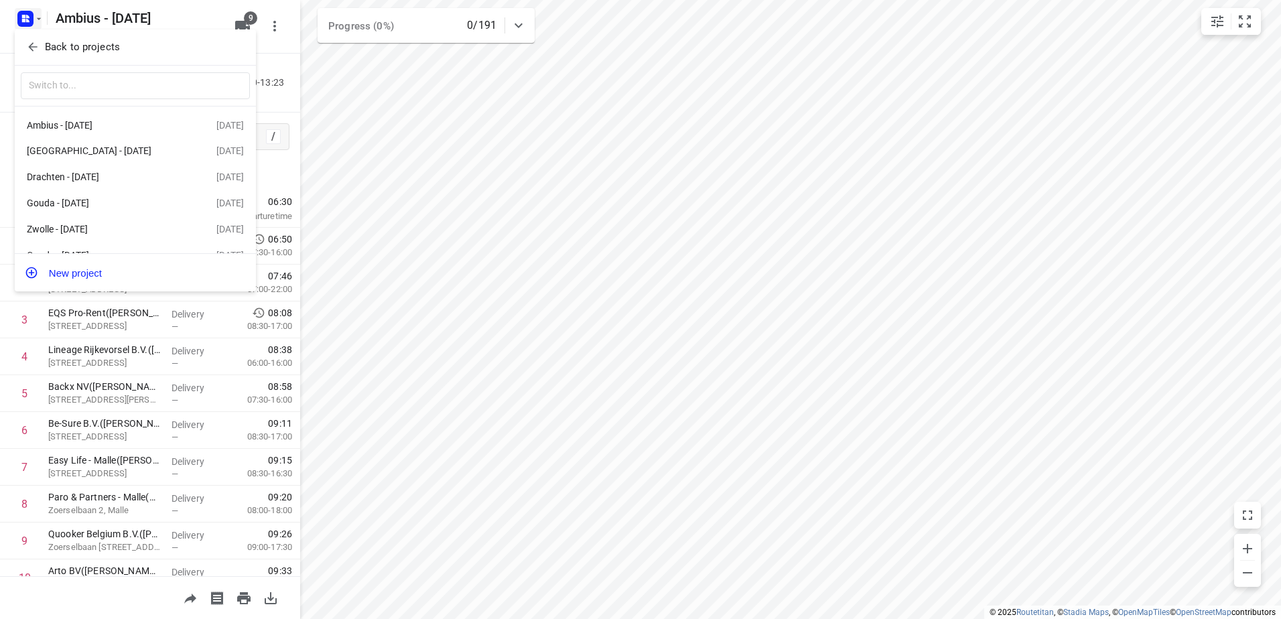
click at [141, 46] on span "Back to projects" at bounding box center [135, 47] width 218 height 15
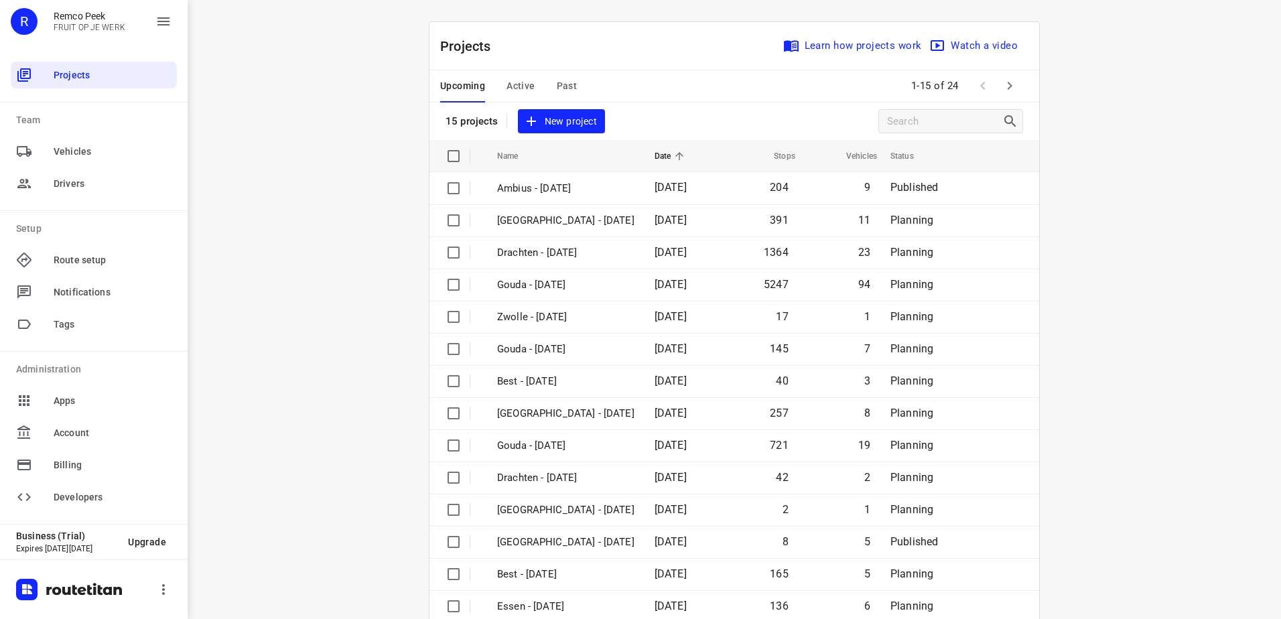
click at [578, 90] on div "Upcoming Active Past" at bounding box center [519, 86] width 158 height 32
click at [559, 78] on span "Past" at bounding box center [567, 86] width 21 height 17
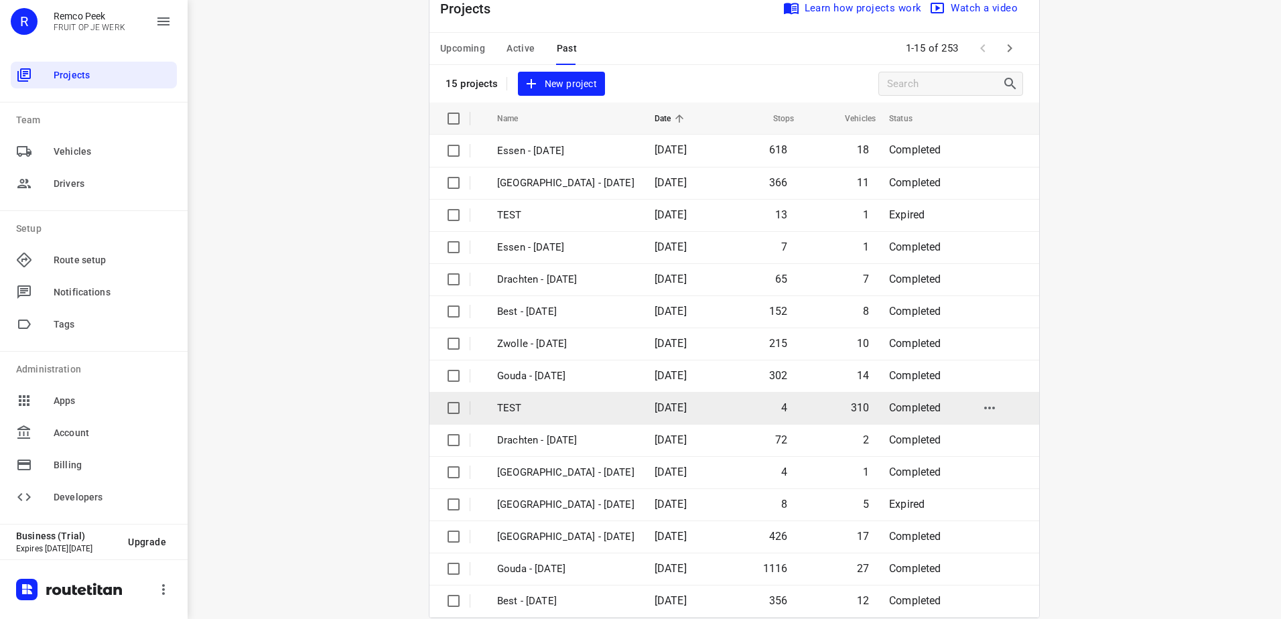
scroll to position [58, 0]
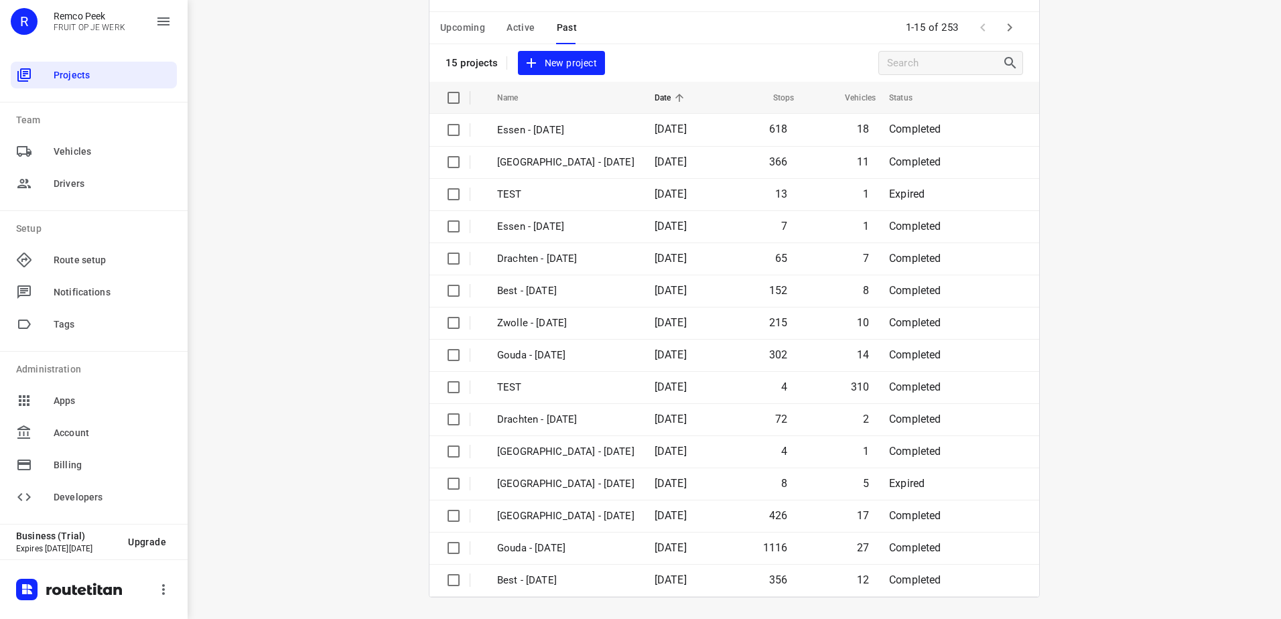
click at [1002, 31] on icon "button" at bounding box center [1010, 27] width 16 height 16
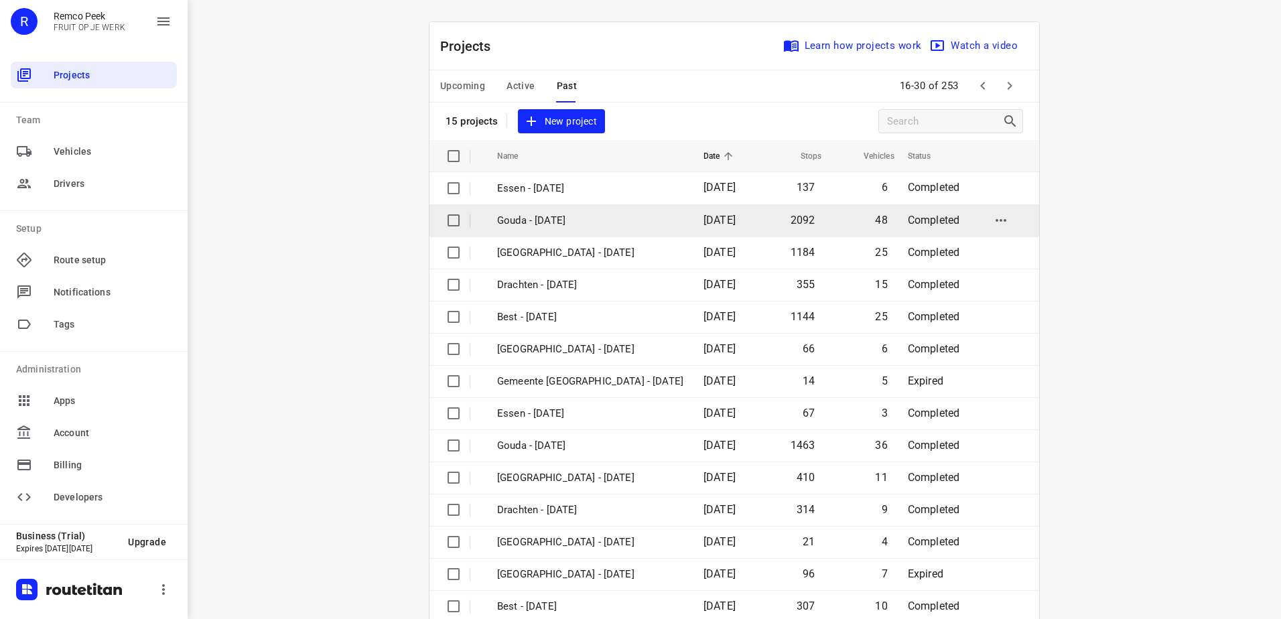
click at [580, 222] on p "Gouda - [DATE]" at bounding box center [590, 220] width 186 height 15
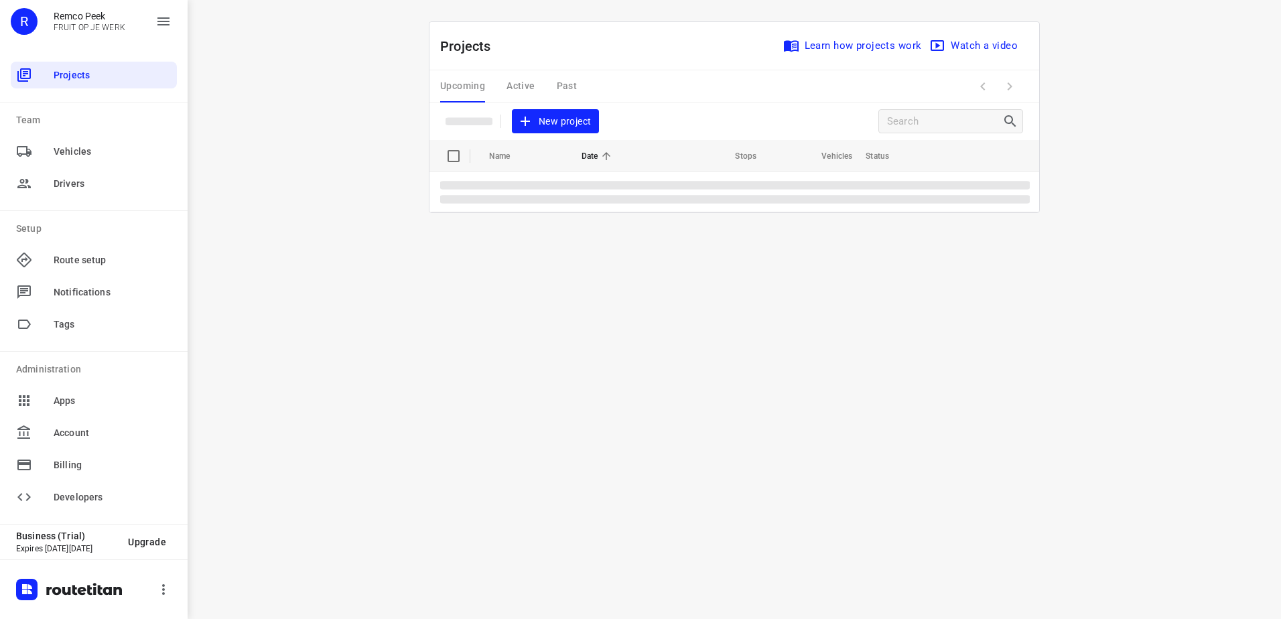
click at [565, 87] on div "Upcoming Active Past" at bounding box center [519, 86] width 158 height 32
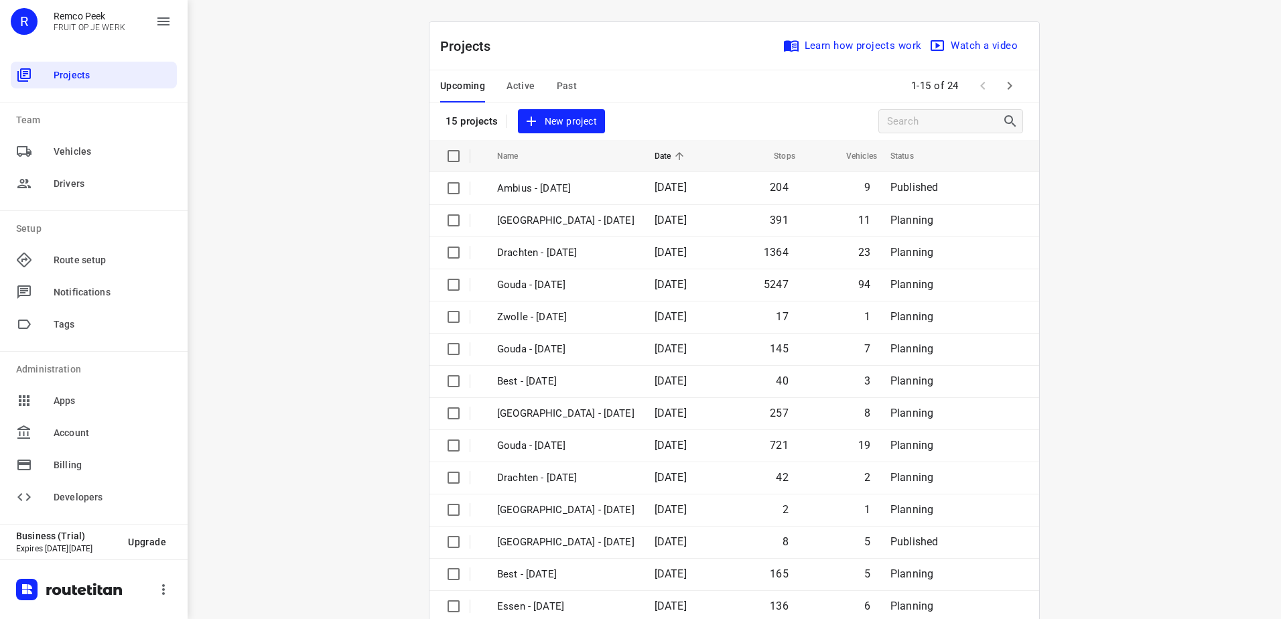
click at [568, 84] on span "Past" at bounding box center [567, 86] width 21 height 17
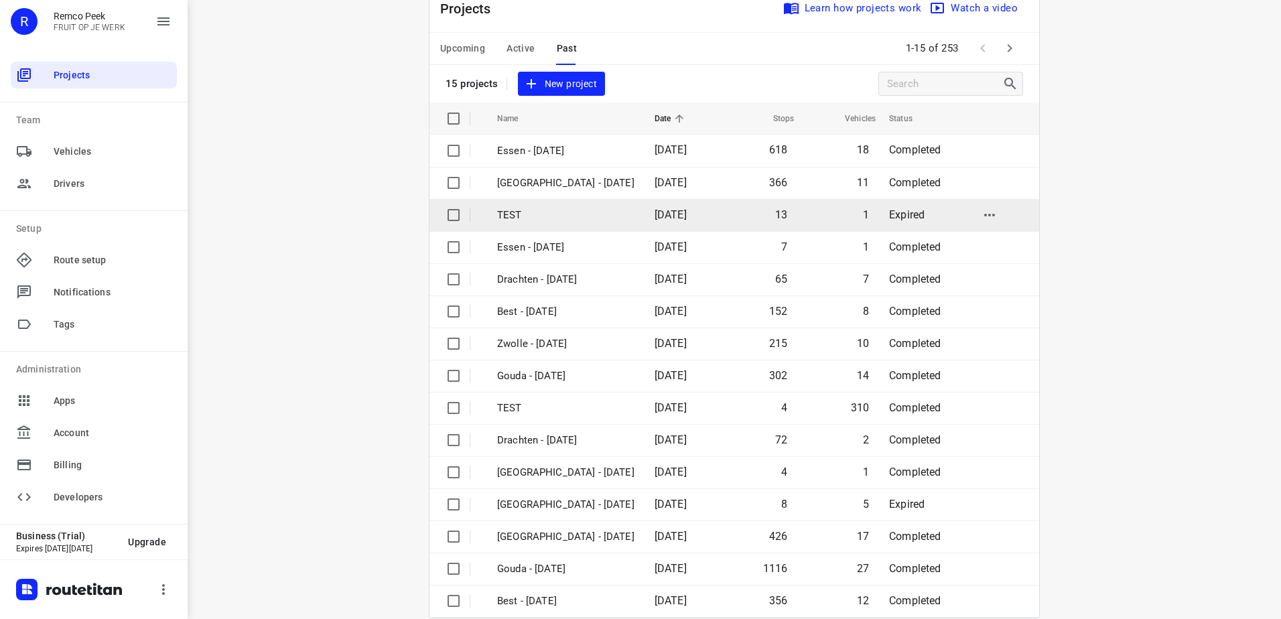
scroll to position [58, 0]
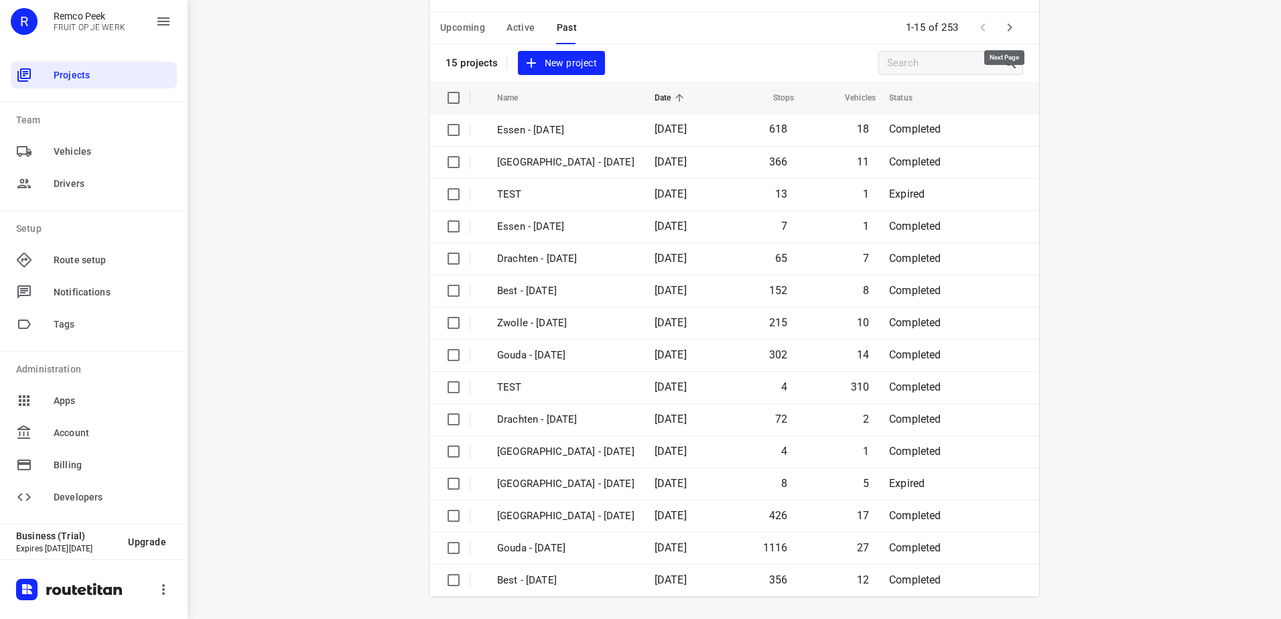
click at [1004, 22] on icon "button" at bounding box center [1010, 27] width 16 height 16
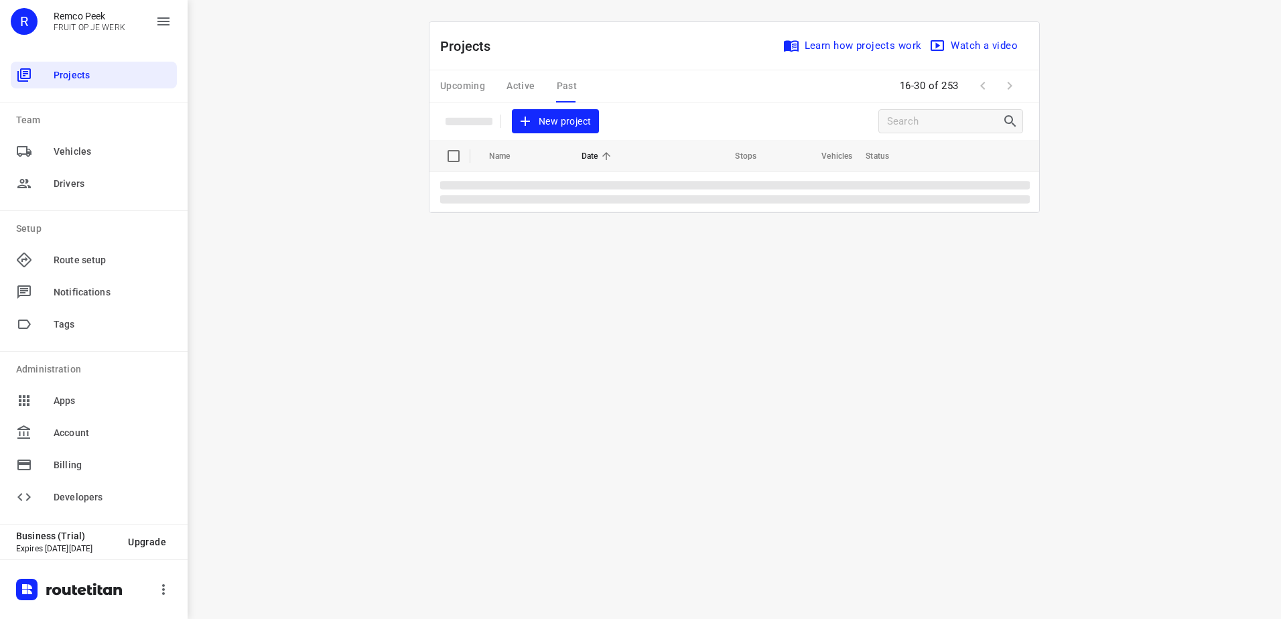
scroll to position [0, 0]
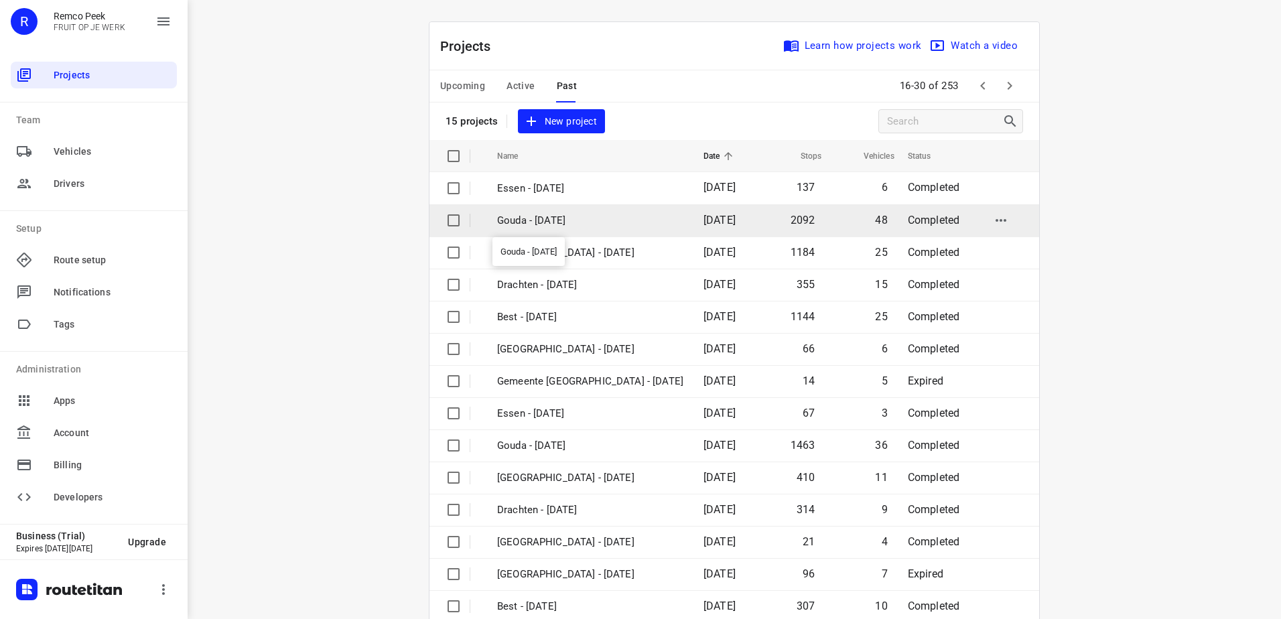
click at [576, 220] on p "Gouda - [DATE]" at bounding box center [590, 220] width 186 height 15
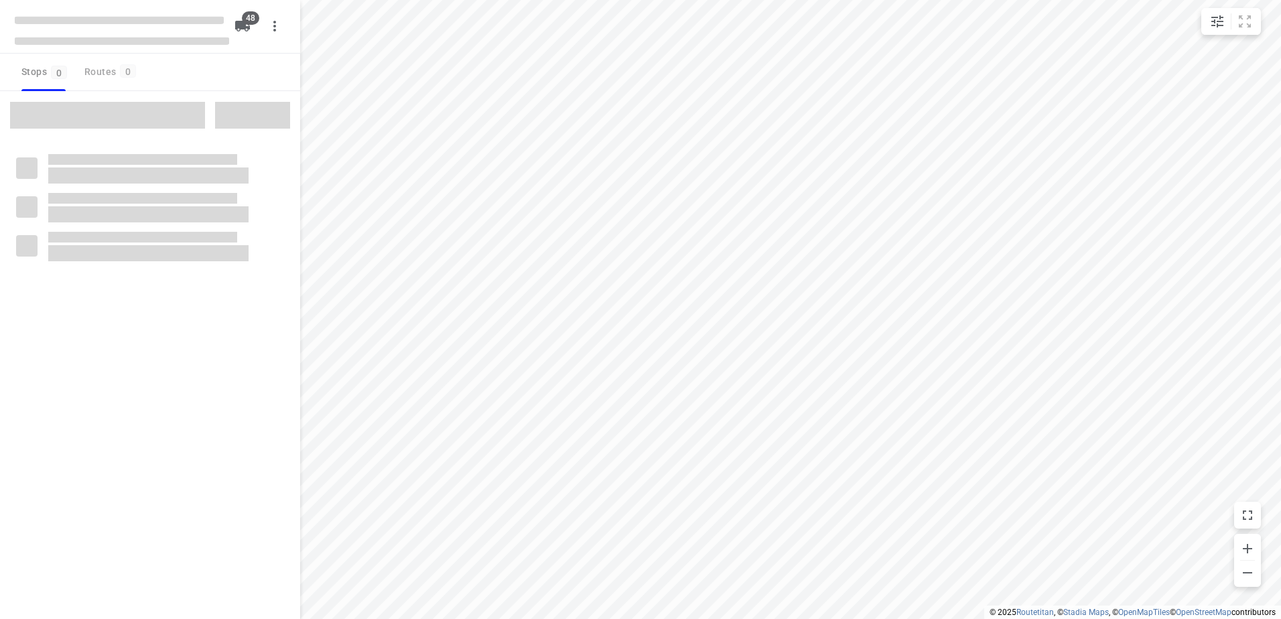
checkbox input "true"
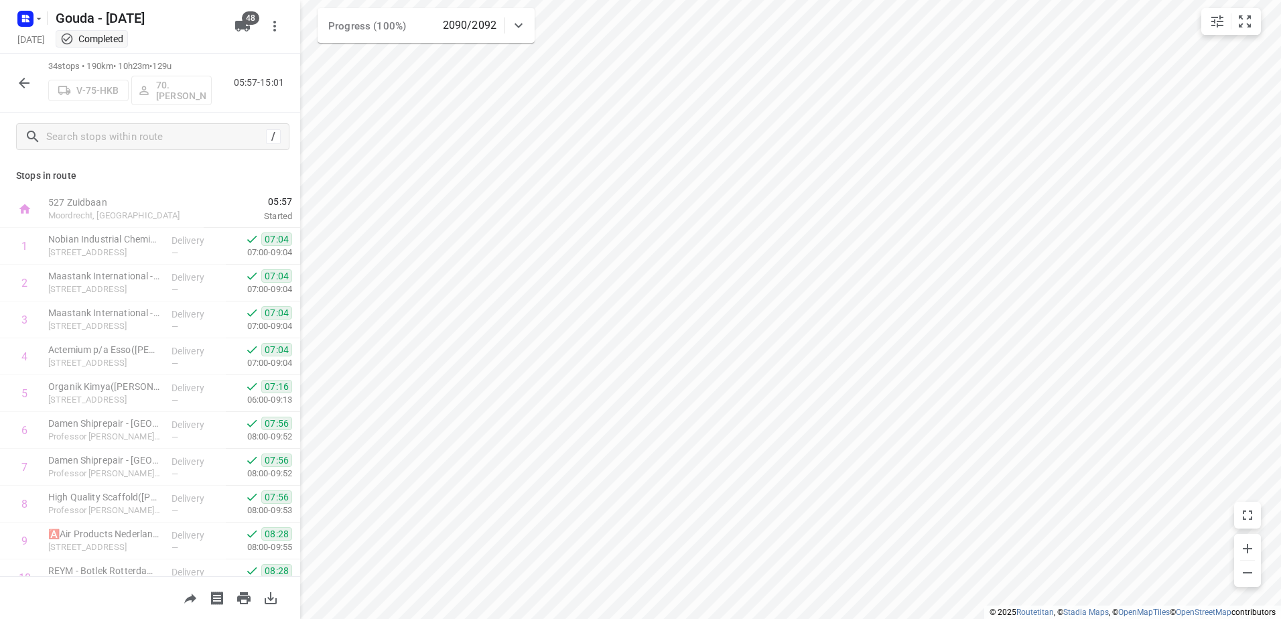
scroll to position [941, 0]
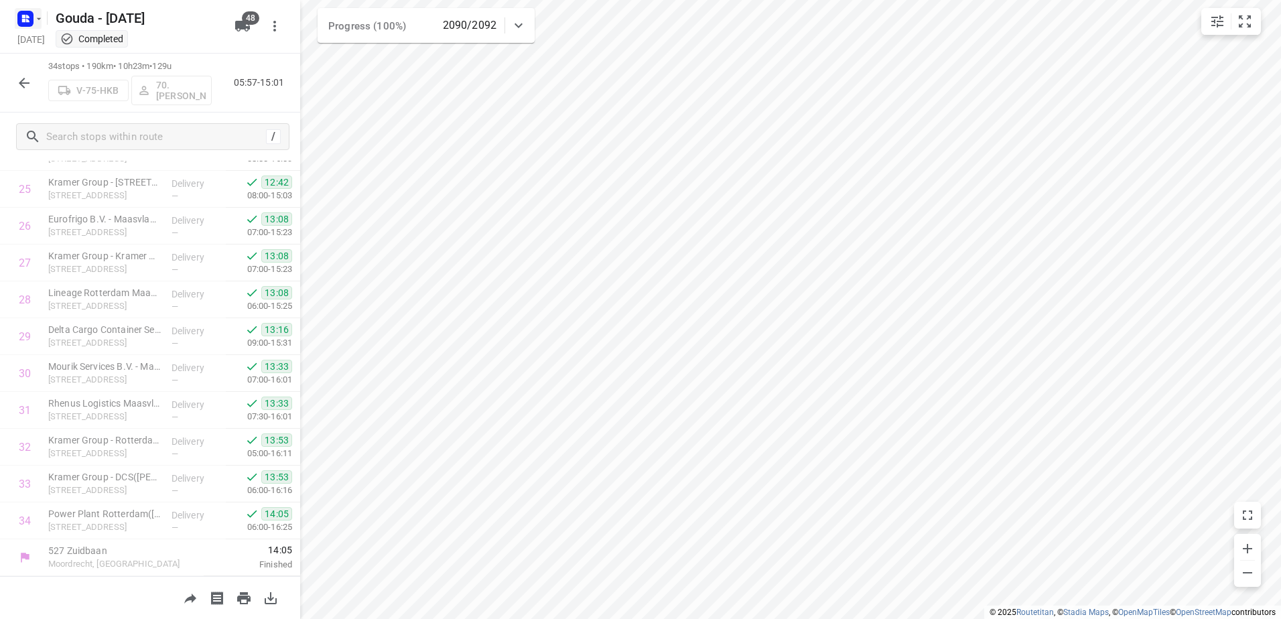
click at [31, 15] on rect "button" at bounding box center [25, 19] width 16 height 16
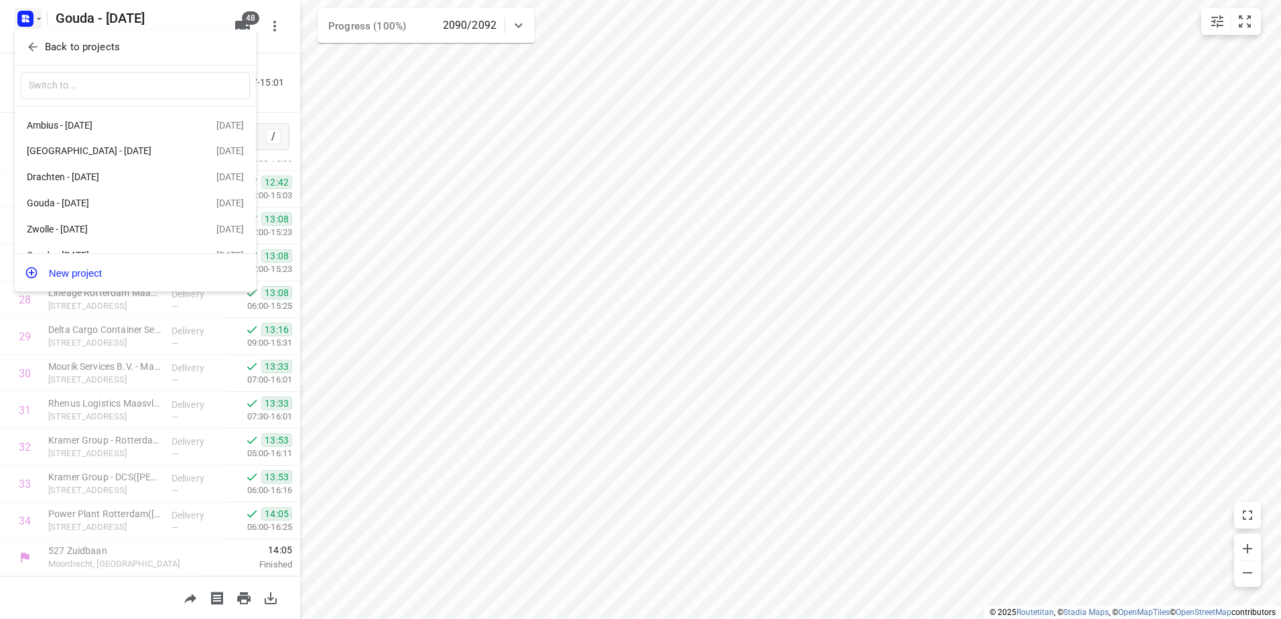
drag, startPoint x: 767, startPoint y: 206, endPoint x: 780, endPoint y: 207, distance: 12.8
click at [773, 206] on div at bounding box center [640, 309] width 1281 height 619
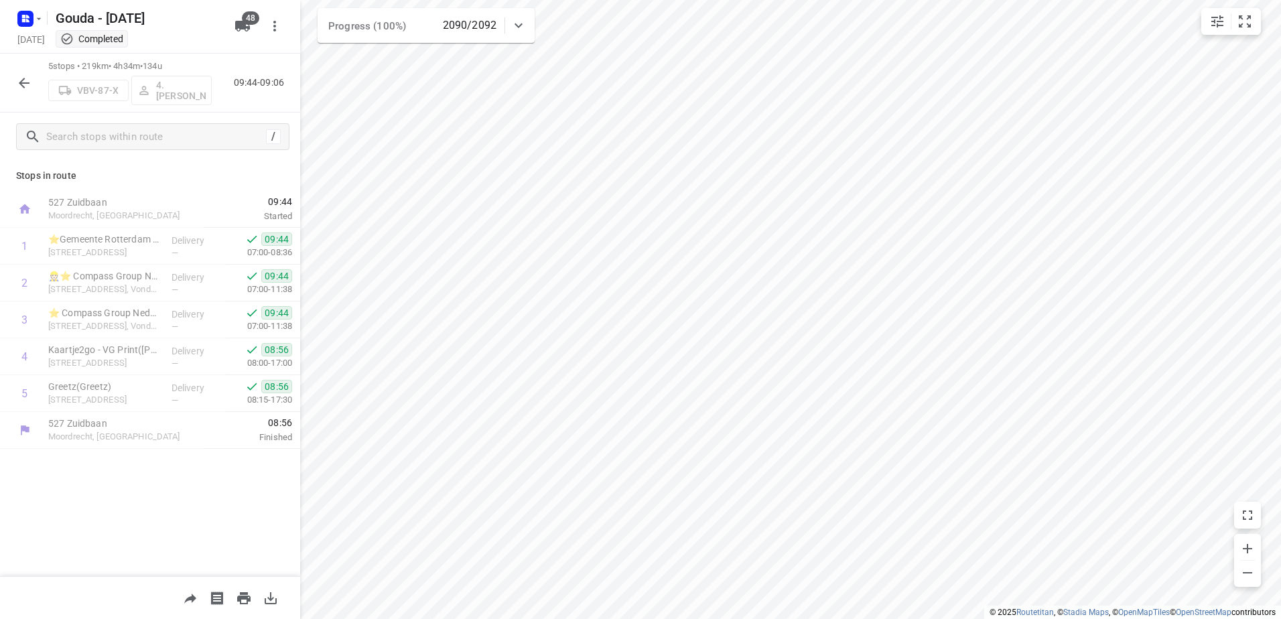
scroll to position [0, 0]
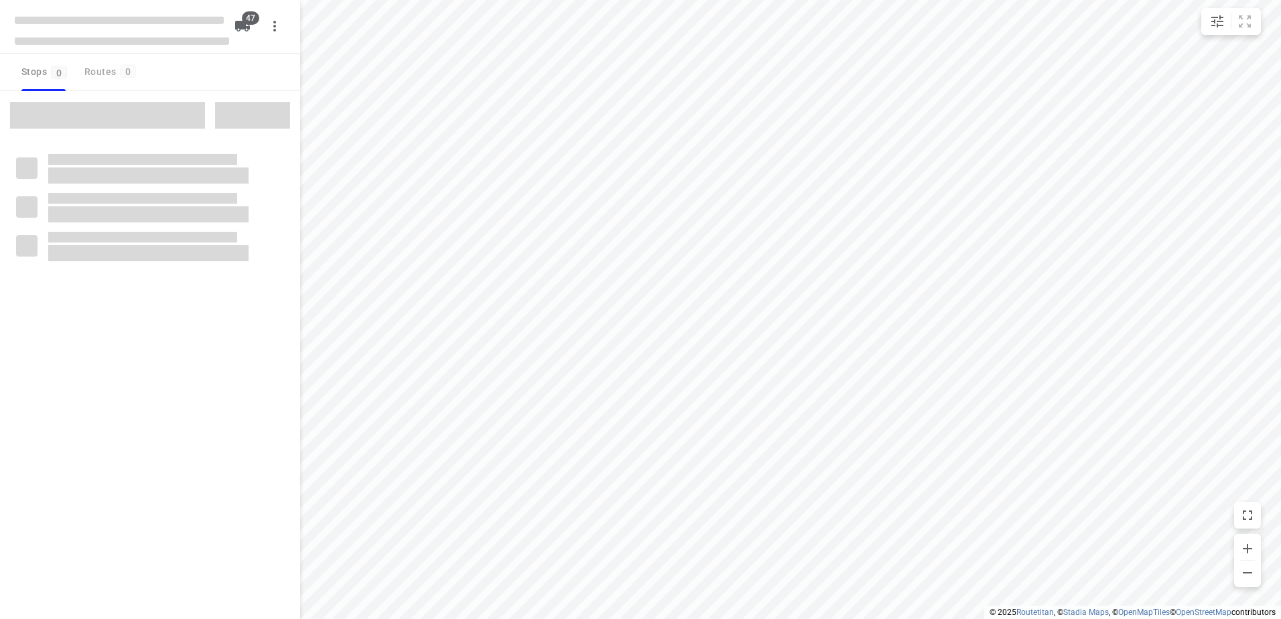
checkbox input "true"
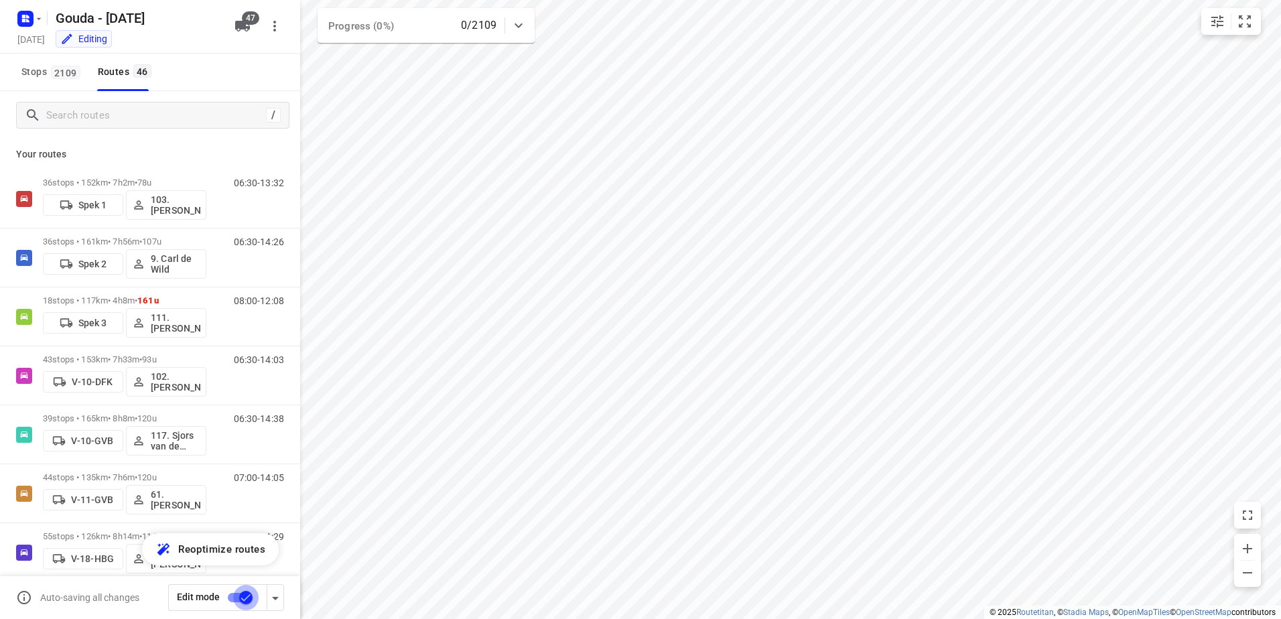
click at [241, 594] on input "checkbox" at bounding box center [246, 597] width 76 height 25
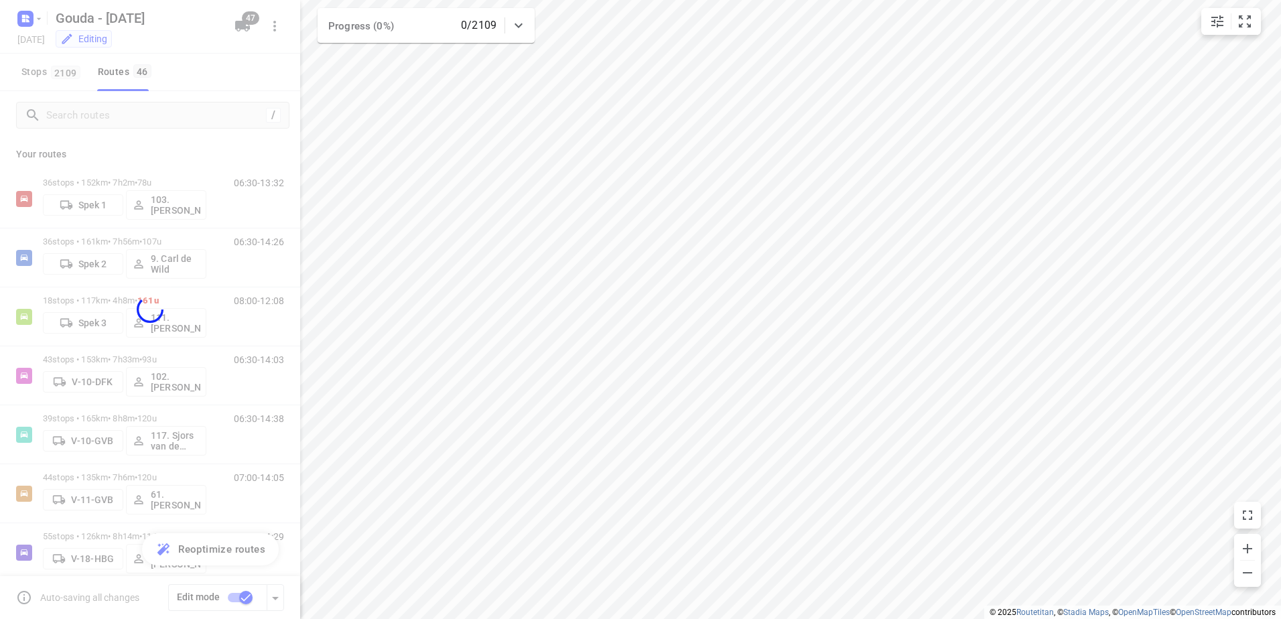
checkbox input "false"
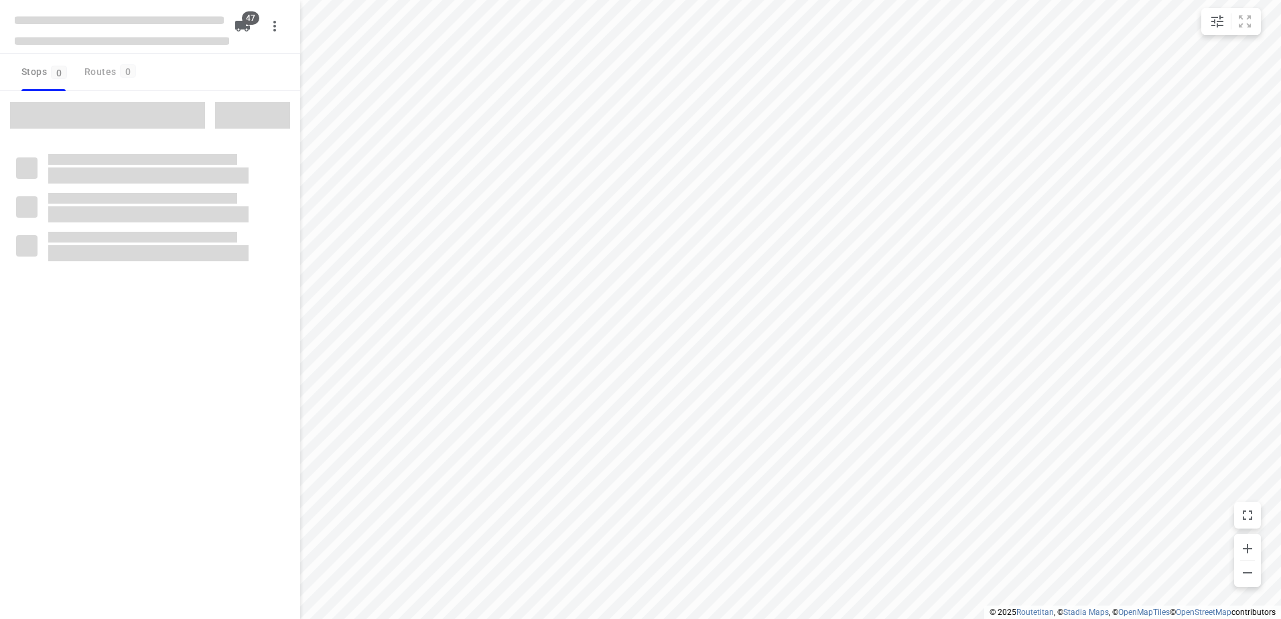
checkbox input "true"
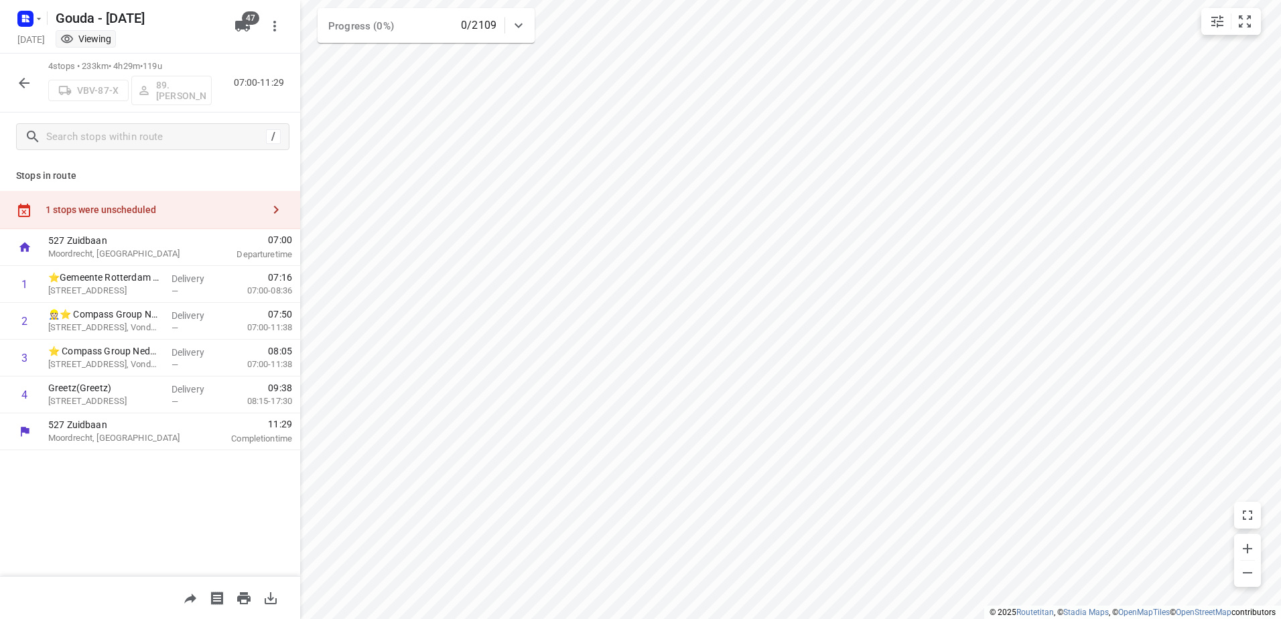
click at [25, 72] on button "button" at bounding box center [24, 83] width 27 height 27
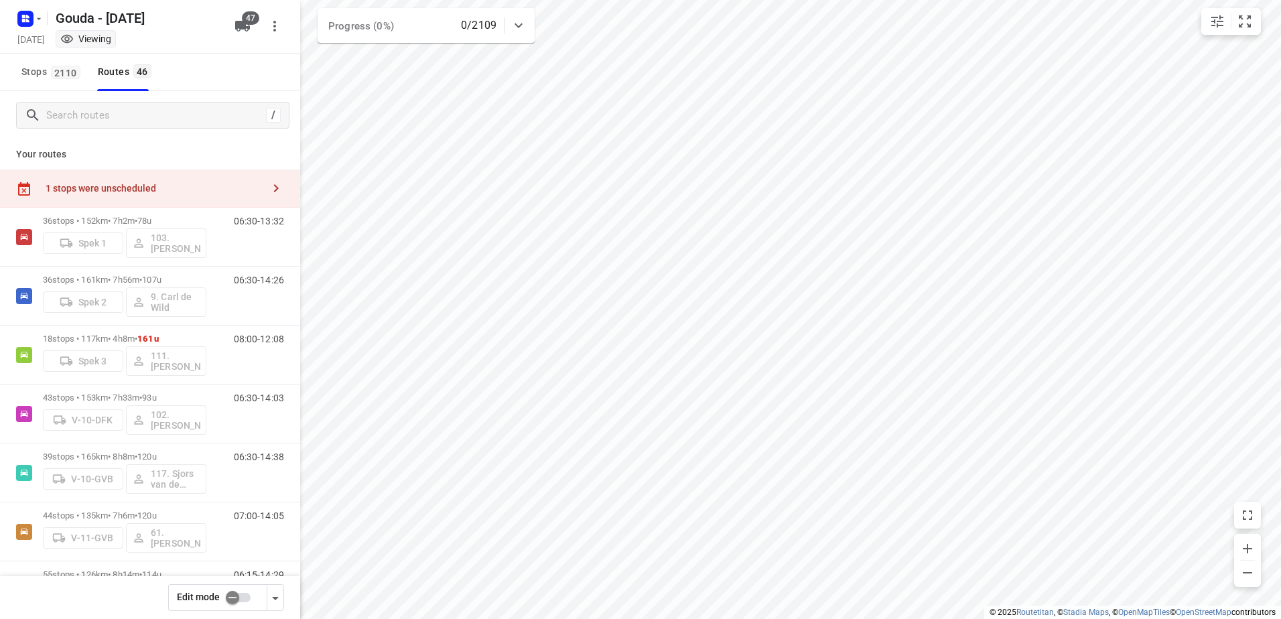
click at [245, 590] on input "checkbox" at bounding box center [232, 597] width 76 height 25
checkbox input "false"
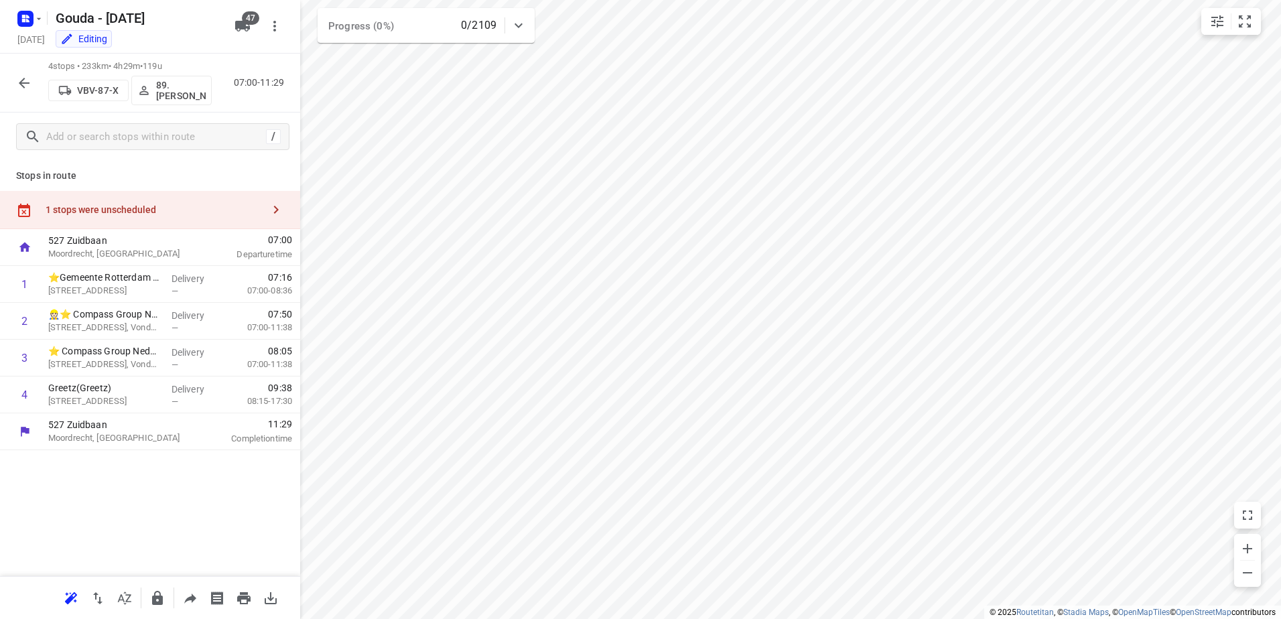
click at [151, 203] on div "1 stops were unscheduled" at bounding box center [150, 210] width 300 height 38
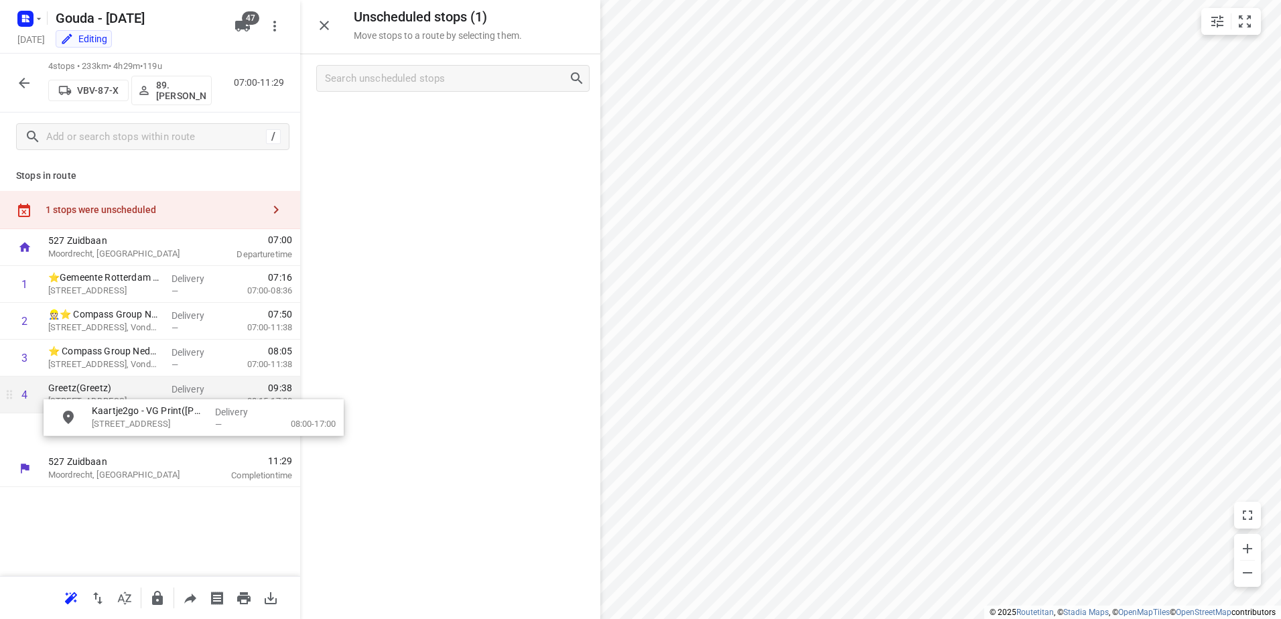
drag, startPoint x: 422, startPoint y: 172, endPoint x: 186, endPoint y: 423, distance: 345.1
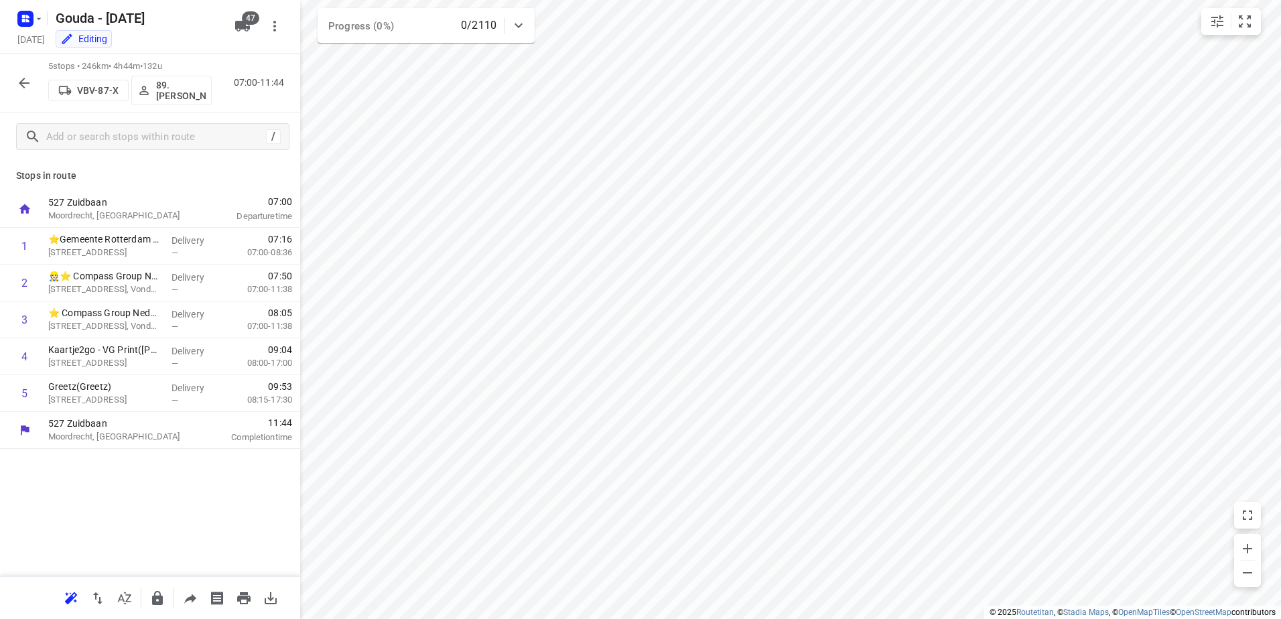
click at [26, 84] on icon "button" at bounding box center [24, 83] width 16 height 16
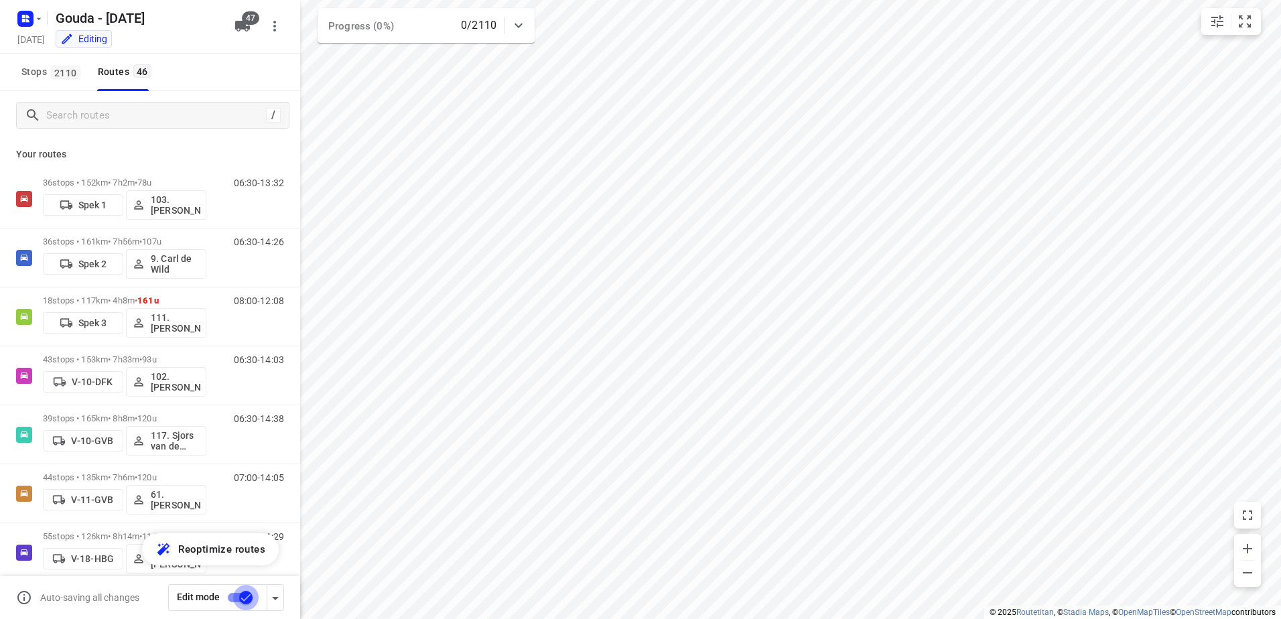
click at [237, 593] on input "checkbox" at bounding box center [246, 597] width 76 height 25
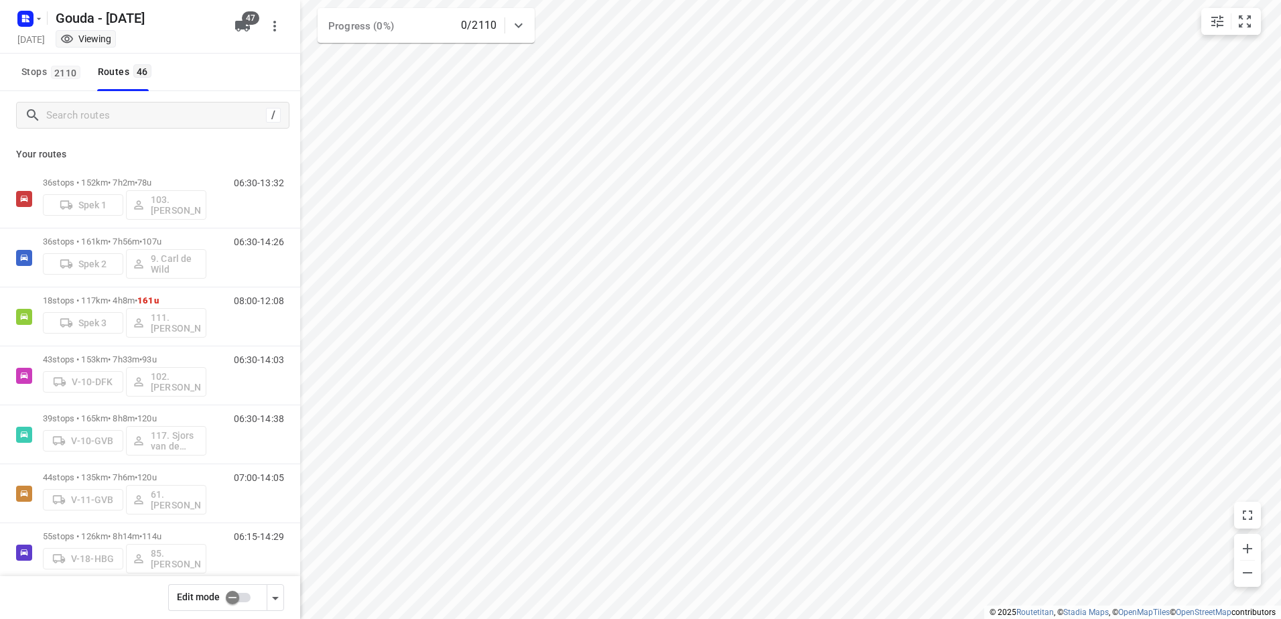
click at [194, 585] on input "checkbox" at bounding box center [232, 597] width 76 height 25
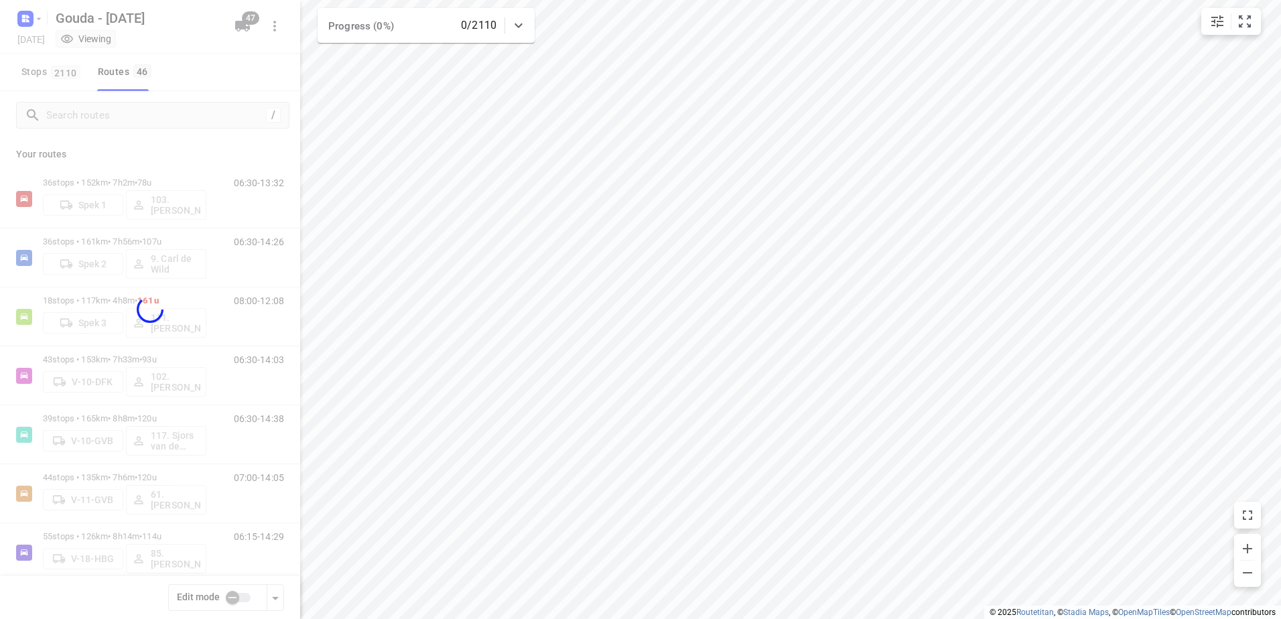
checkbox input "true"
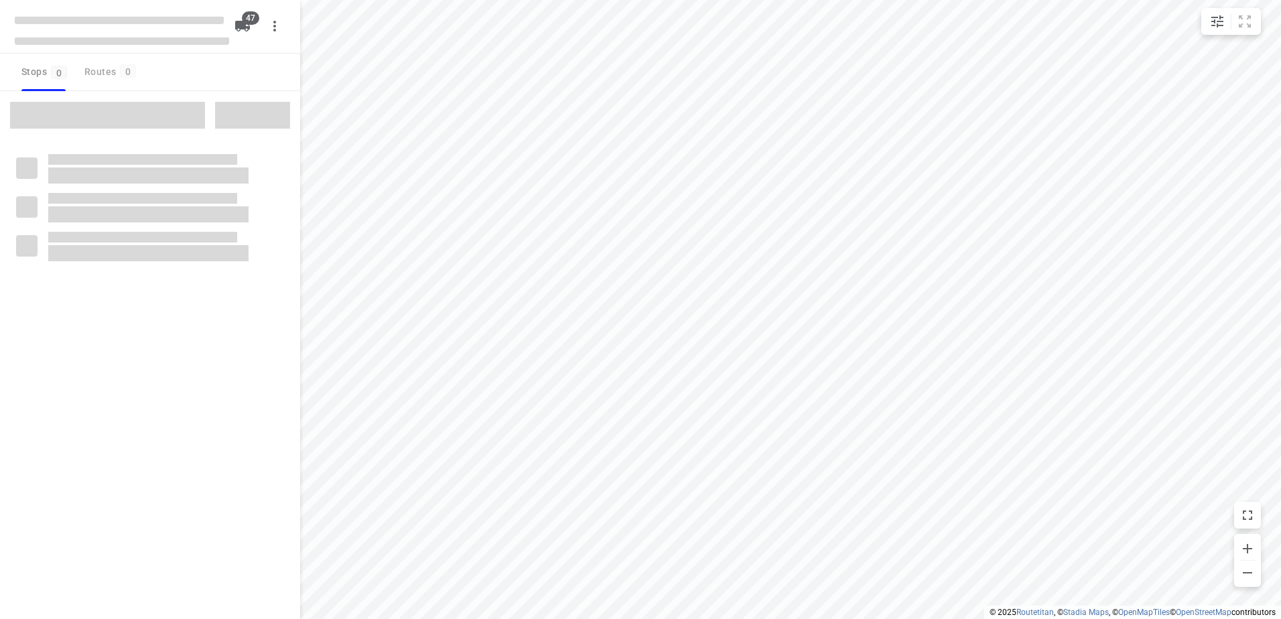
checkbox input "true"
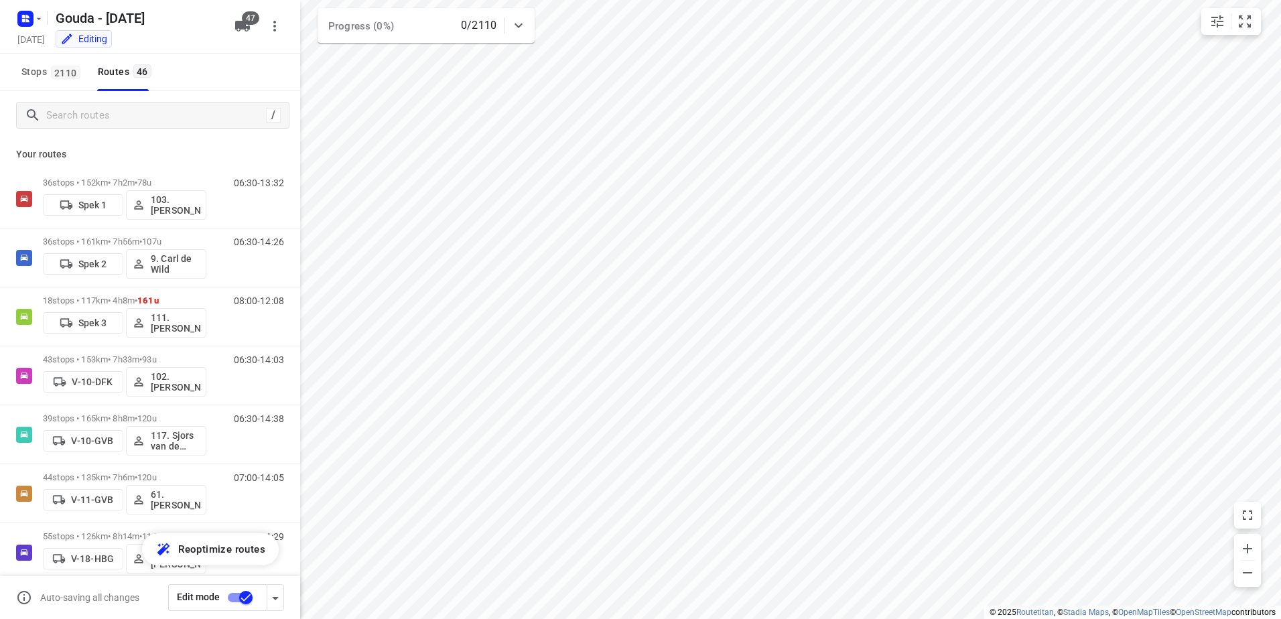
click at [244, 601] on input "checkbox" at bounding box center [246, 597] width 76 height 25
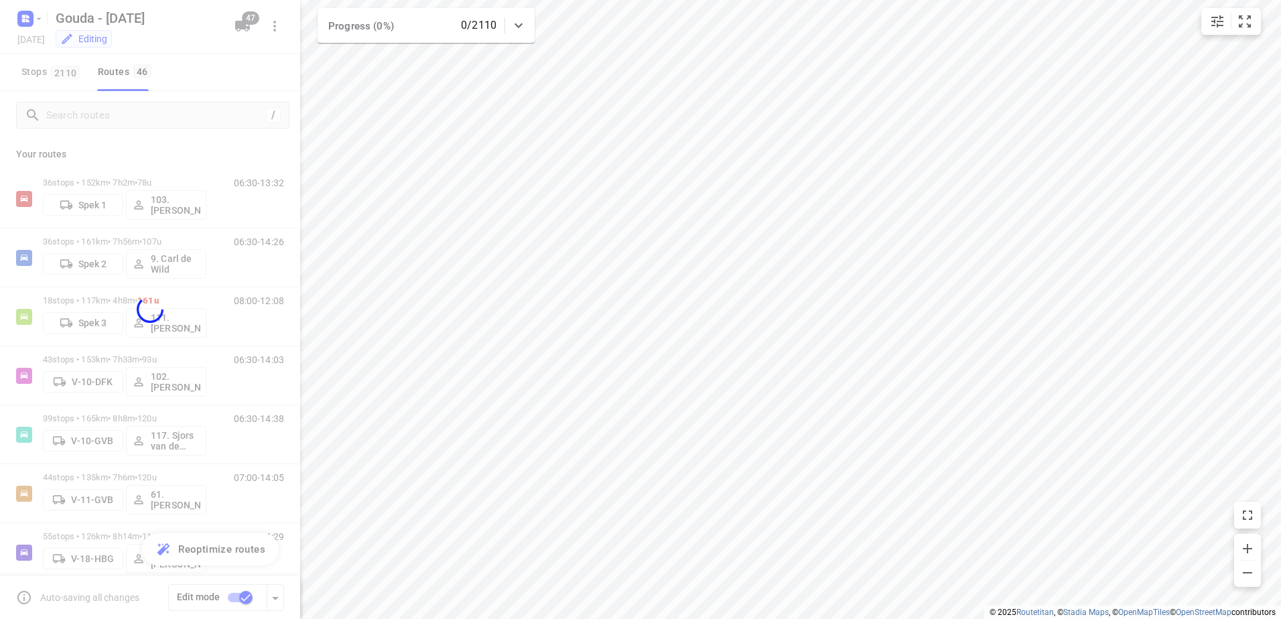
checkbox input "false"
